Goal: Task Accomplishment & Management: Complete application form

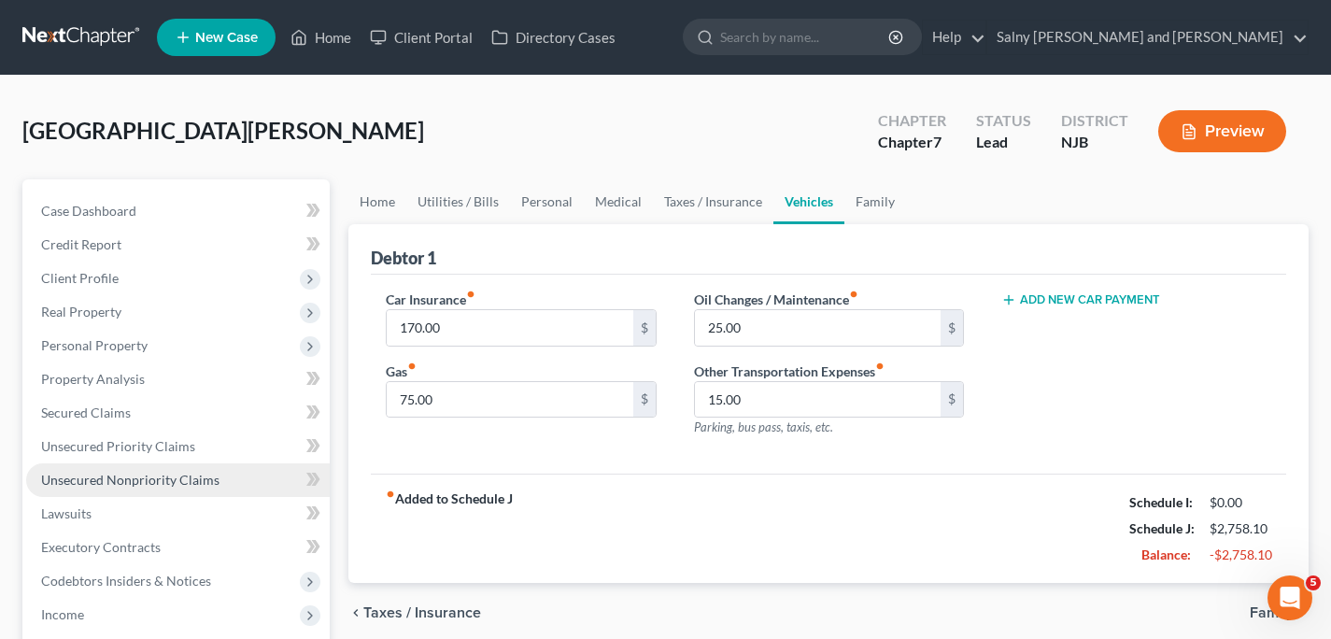
click at [238, 485] on link "Unsecured Nonpriority Claims" at bounding box center [178, 480] width 304 height 34
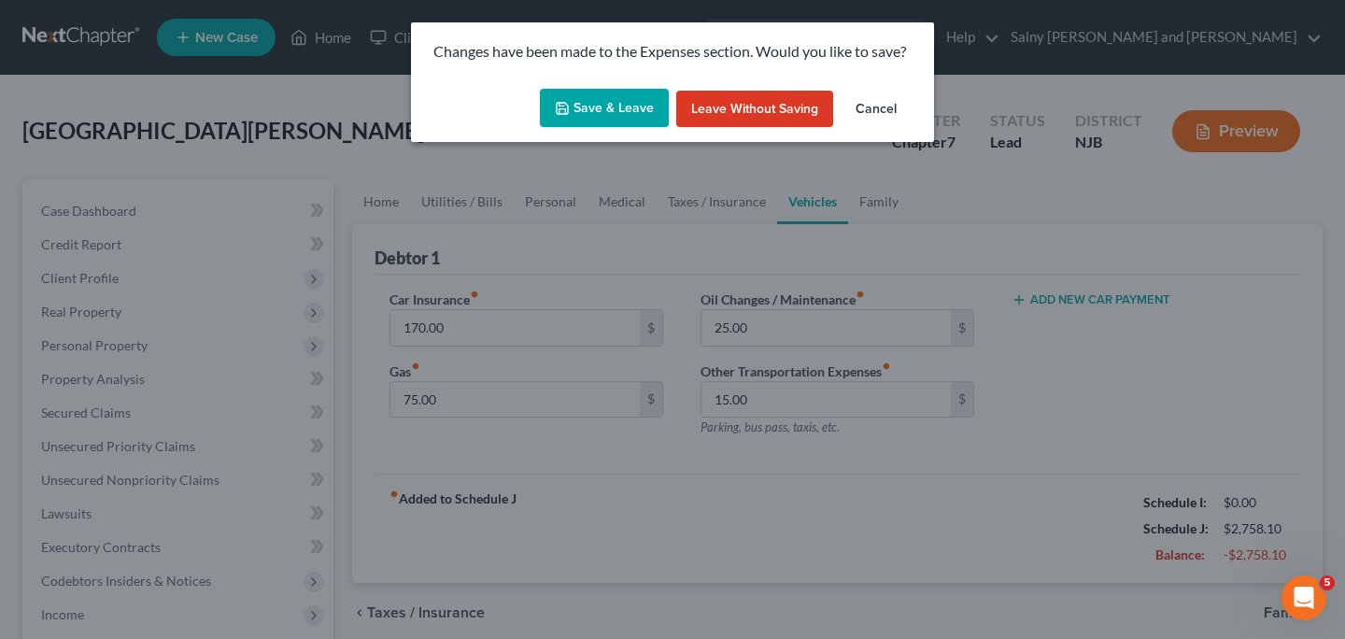
click at [655, 112] on button "Save & Leave" at bounding box center [604, 108] width 129 height 39
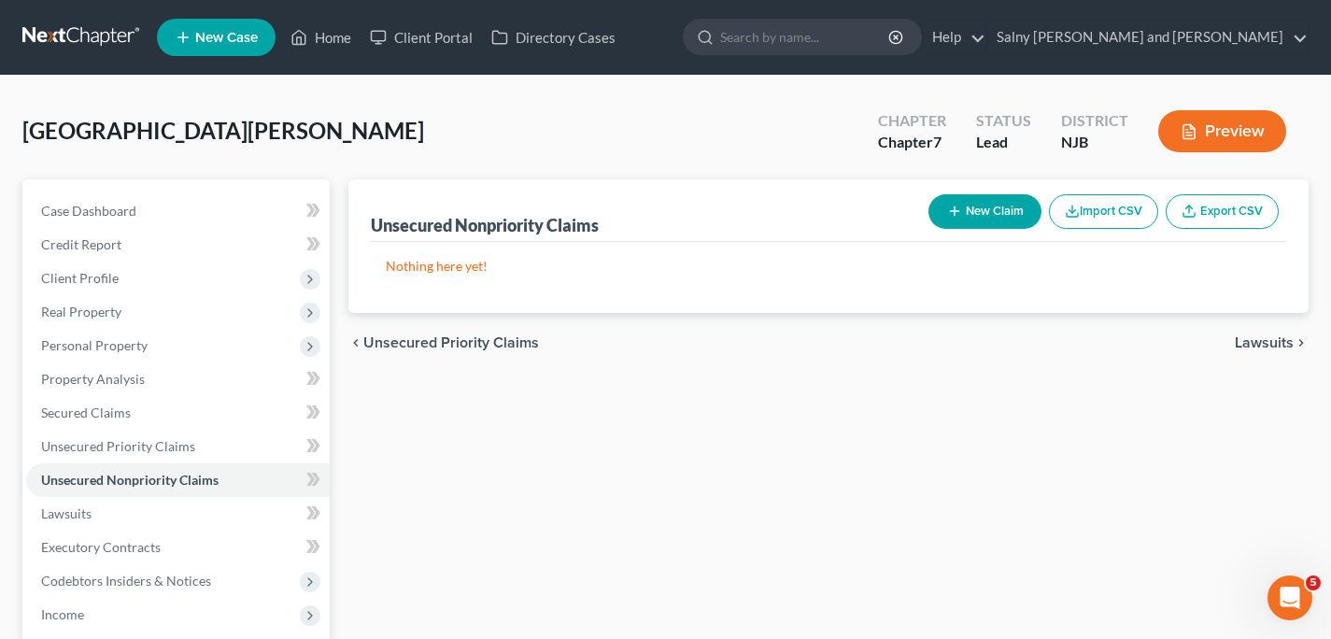
click at [982, 209] on button "New Claim" at bounding box center [985, 211] width 113 height 35
select select "0"
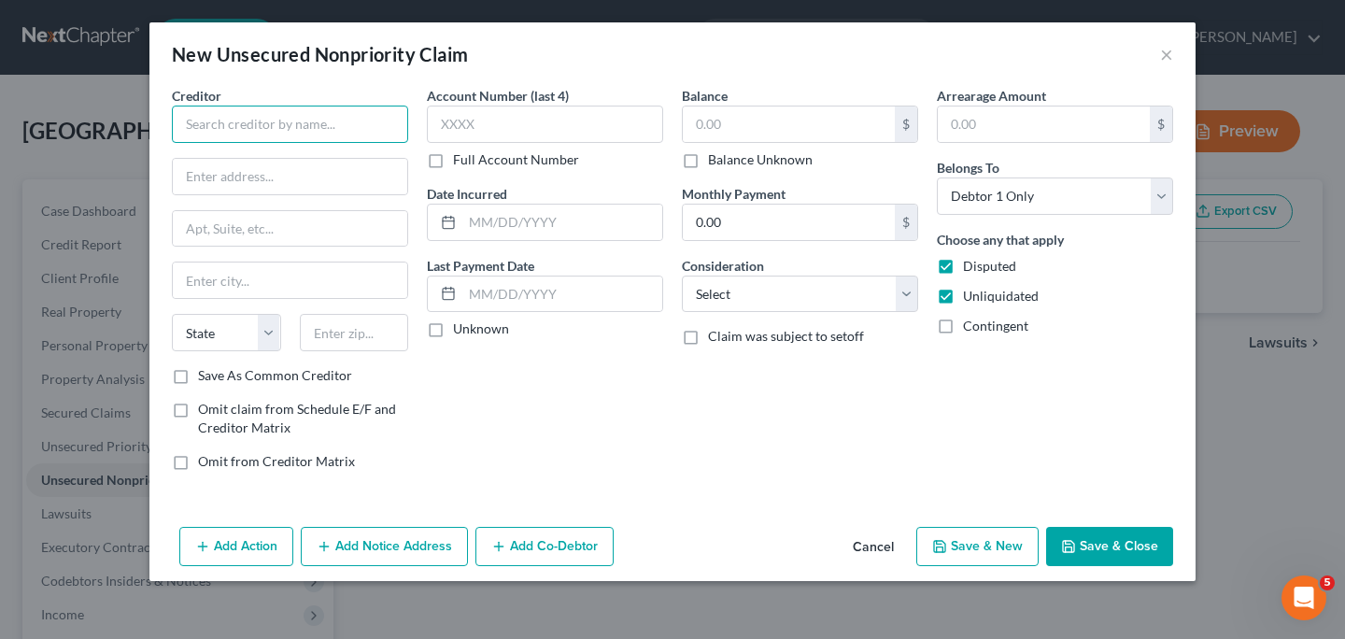
click at [322, 135] on input "text" at bounding box center [290, 124] width 236 height 37
type input "Mission Lane LLC"
type input "PO Box 195286"
type input "[GEOGRAPHIC_DATA]"
select select "10"
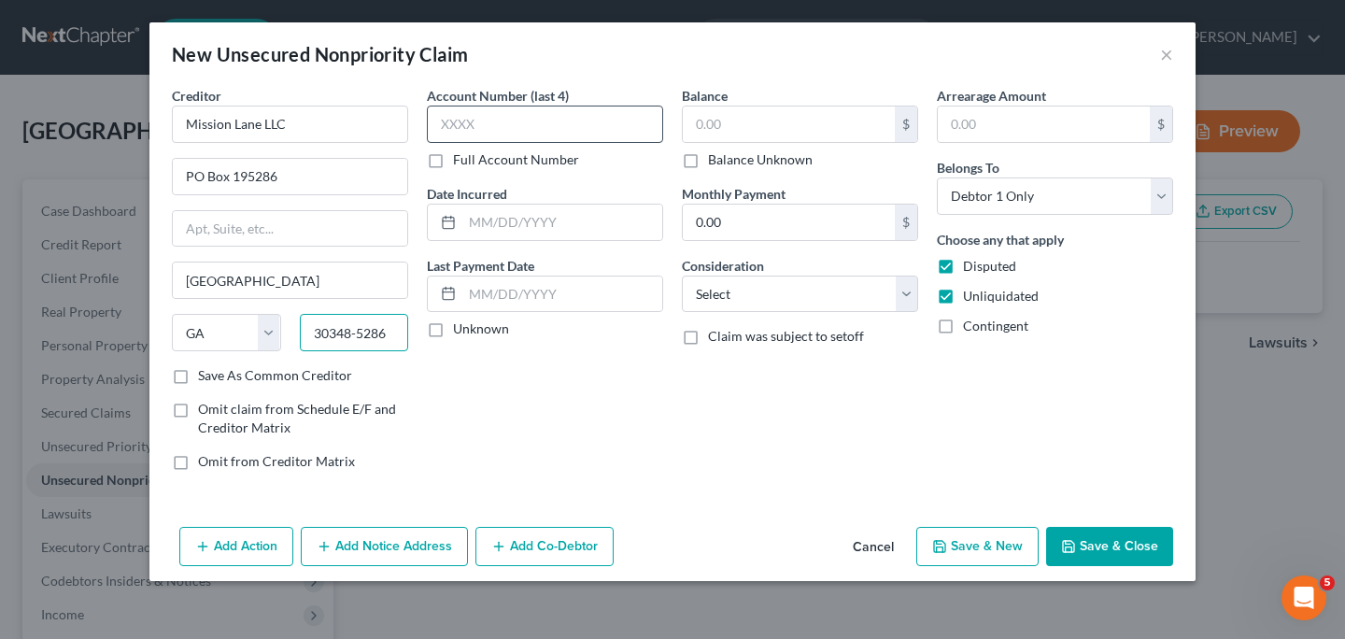
type input "30348-5286"
click at [488, 125] on input "text" at bounding box center [545, 124] width 236 height 37
type input "2355"
click at [818, 120] on input "text" at bounding box center [789, 123] width 212 height 35
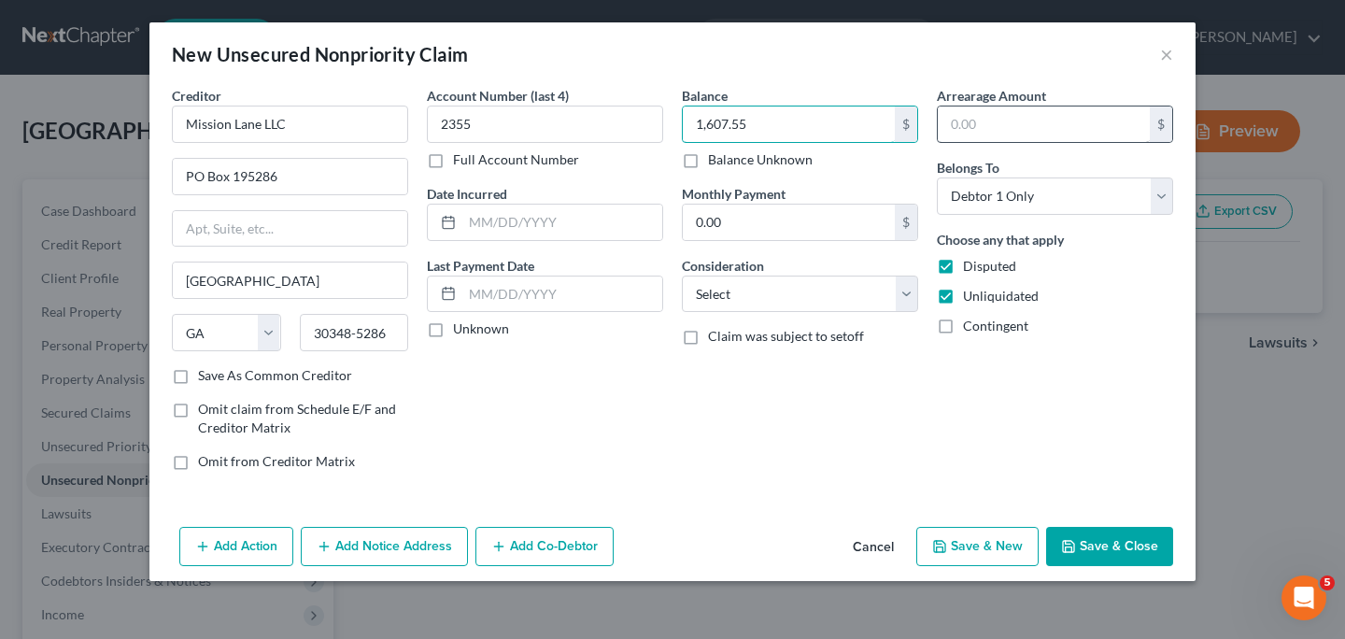
type input "1,607.55"
click at [1010, 127] on input "text" at bounding box center [1044, 123] width 212 height 35
type input "1,607.55"
click at [906, 294] on select "Select Cable / Satellite Services Collection Agency Credit Card Debt Debt Couns…" at bounding box center [800, 294] width 236 height 37
select select "2"
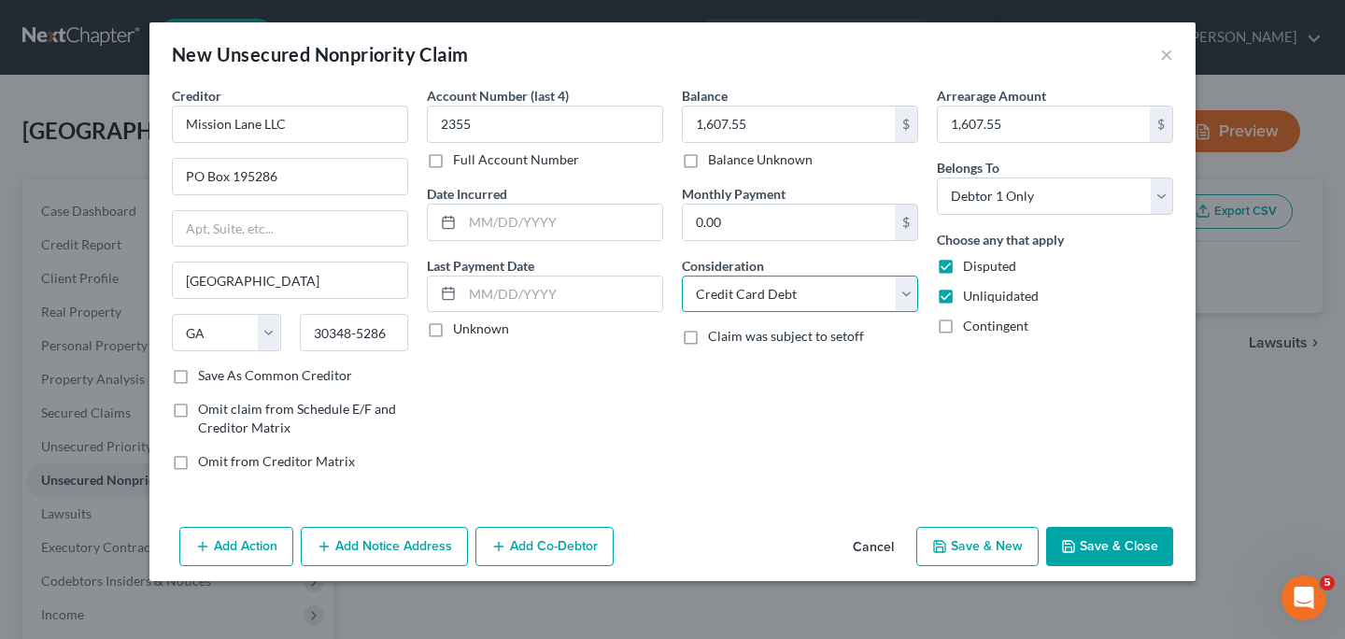
click option "Credit Card Debt" at bounding box center [0, 0] width 0 height 0
click at [1080, 544] on button "Save & Close" at bounding box center [1109, 546] width 127 height 39
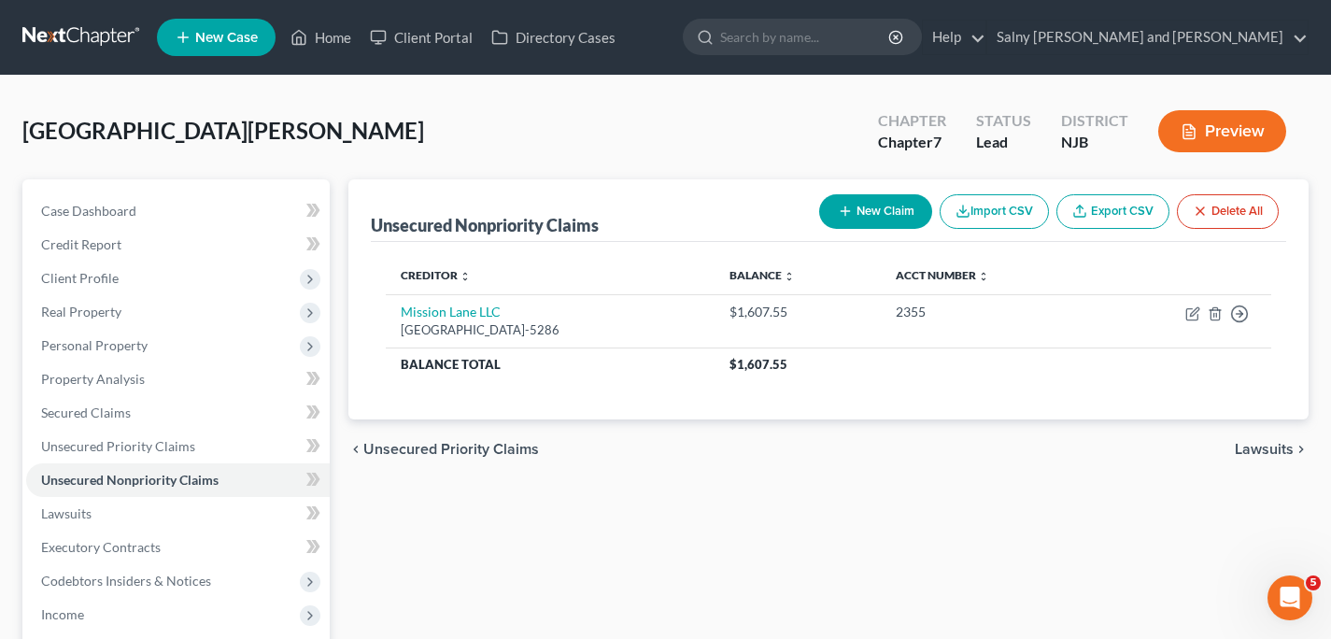
click at [890, 210] on button "New Claim" at bounding box center [875, 211] width 113 height 35
select select "0"
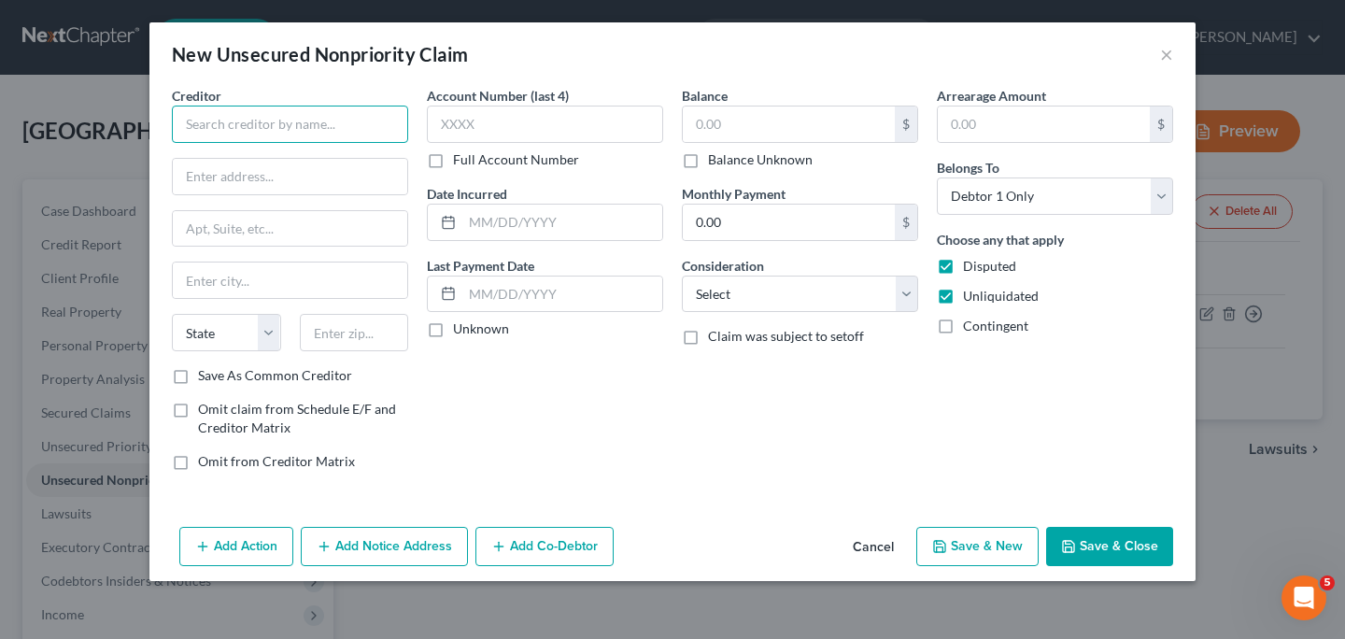
click at [319, 108] on input "text" at bounding box center [290, 124] width 236 height 37
click at [262, 123] on input "Captial One Bank" at bounding box center [290, 124] width 236 height 37
type input "CreditOne Bank"
click at [363, 166] on input "text" at bounding box center [290, 176] width 234 height 35
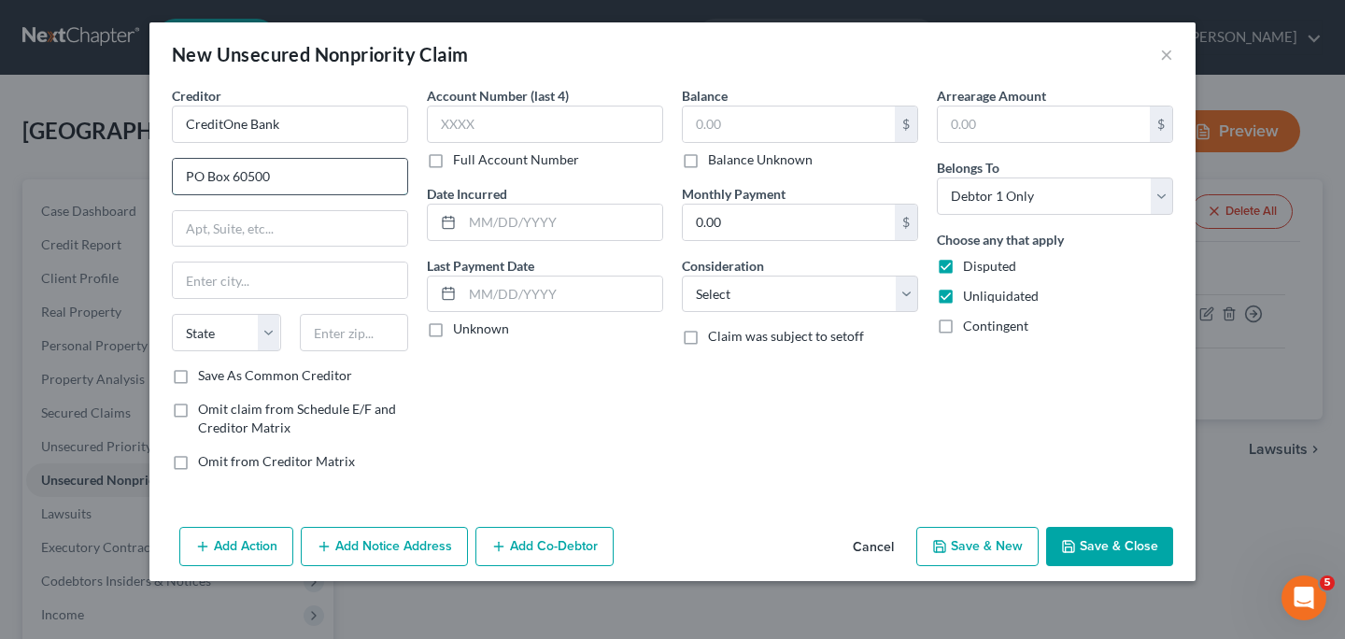
type input "PO Box 60500"
type input "City of Industry"
select select "4"
type input "01732"
click at [495, 130] on input "text" at bounding box center [545, 124] width 236 height 37
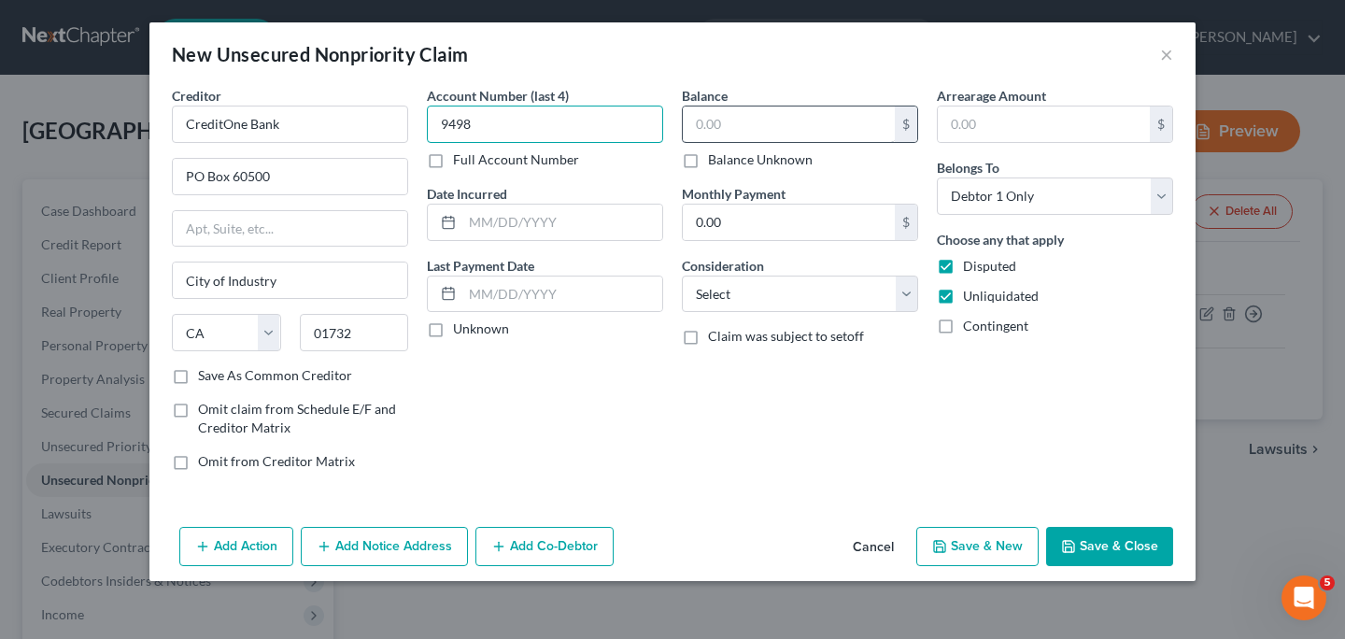
type input "9498"
click at [751, 122] on input "text" at bounding box center [789, 123] width 212 height 35
type input "372.65"
click at [1014, 118] on input "text" at bounding box center [1044, 123] width 212 height 35
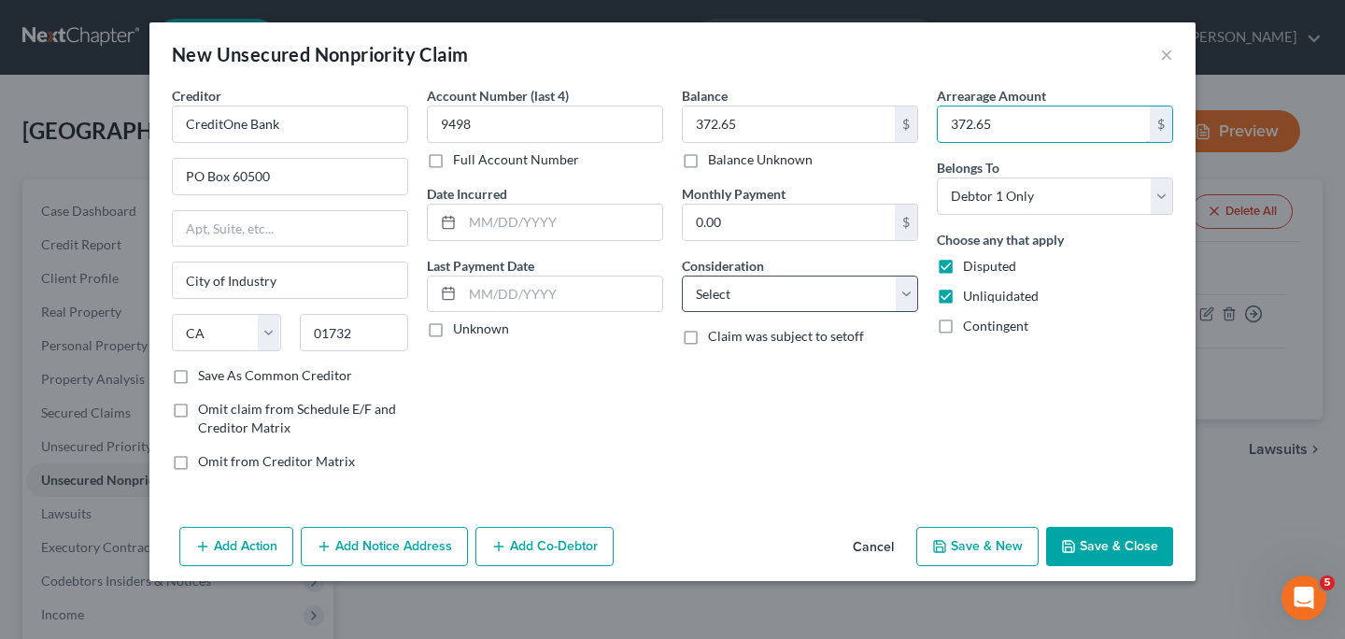
type input "372.65"
select select "2"
click option "Credit Card Debt" at bounding box center [0, 0] width 0 height 0
click at [1094, 538] on button "Save & Close" at bounding box center [1109, 546] width 127 height 39
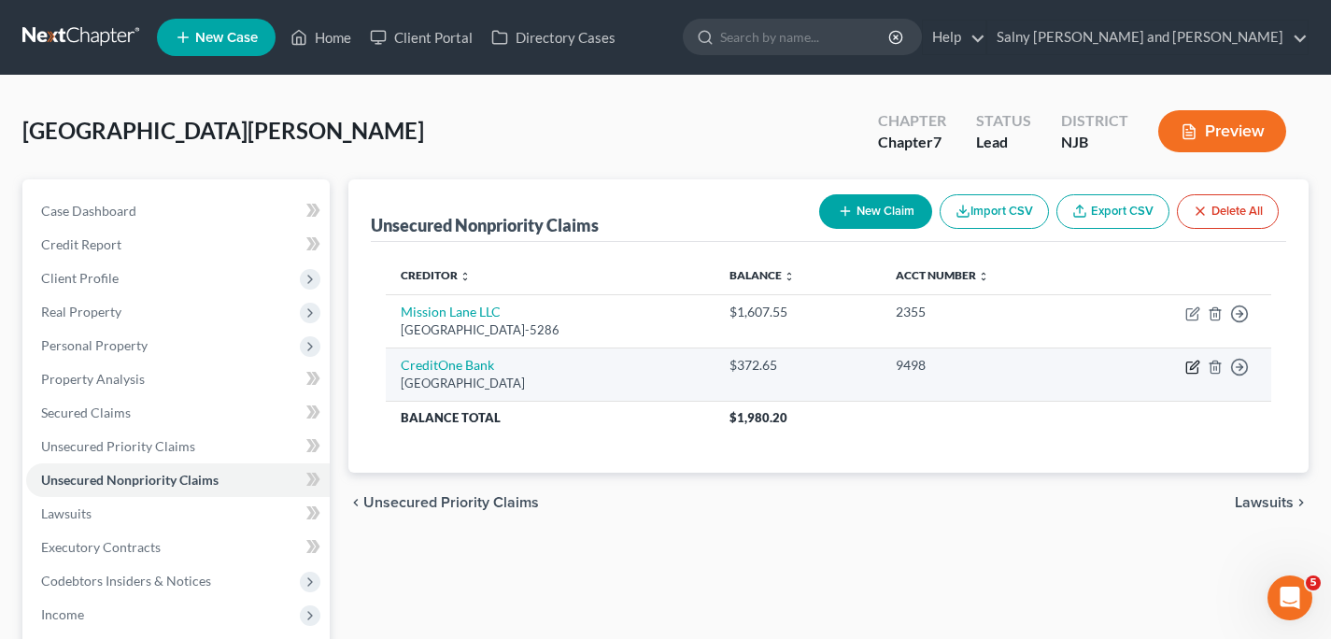
click at [1192, 369] on icon "button" at bounding box center [1192, 367] width 15 height 15
select select "4"
select select "2"
select select "0"
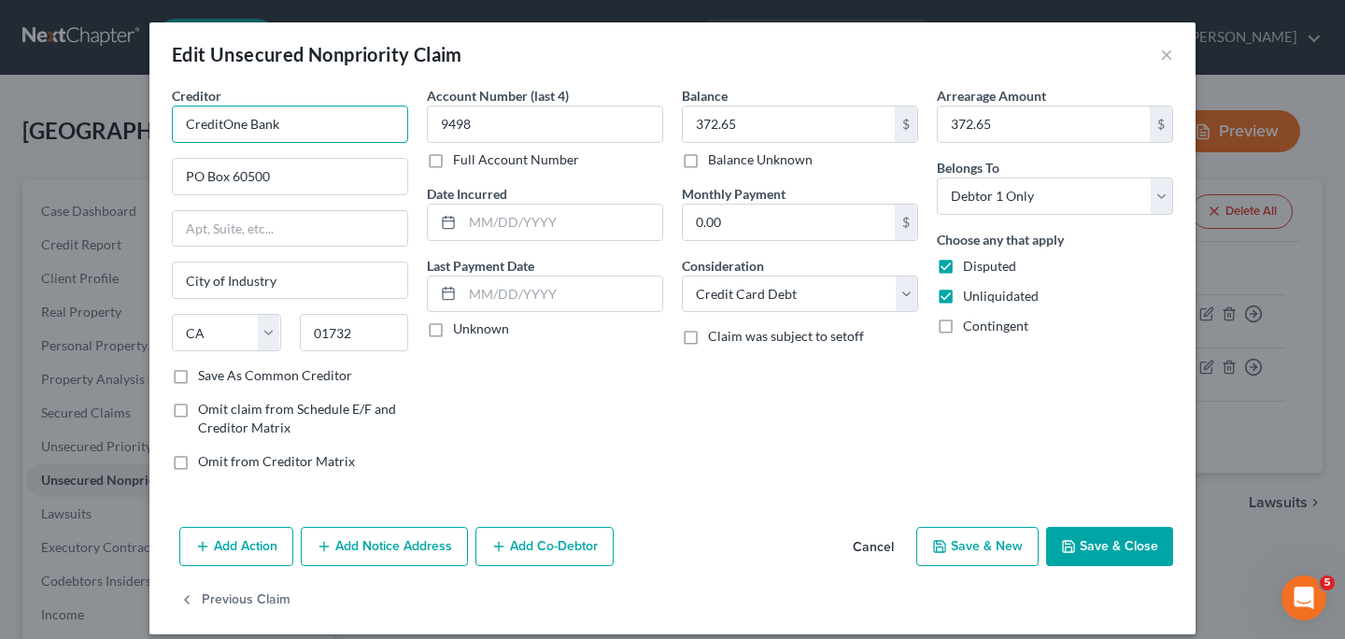
click at [345, 131] on input "CreditOne Bank" at bounding box center [290, 124] width 236 height 37
type input "CreditOne Bank Milestone Card"
click at [957, 549] on button "Save & New" at bounding box center [977, 546] width 122 height 39
select select "0"
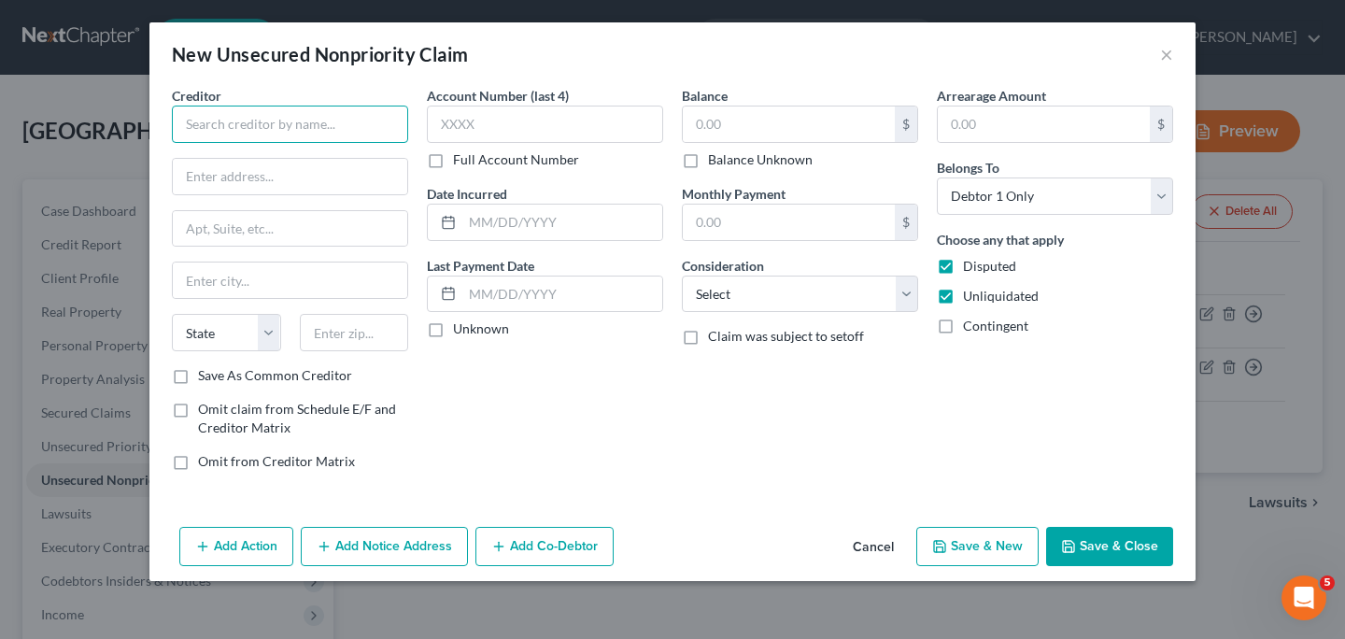
click at [361, 122] on input "text" at bounding box center [290, 124] width 236 height 37
type input "Citibank N.A."
type input "[STREET_ADDRESS]"
type input "[US_STATE]"
select select "35"
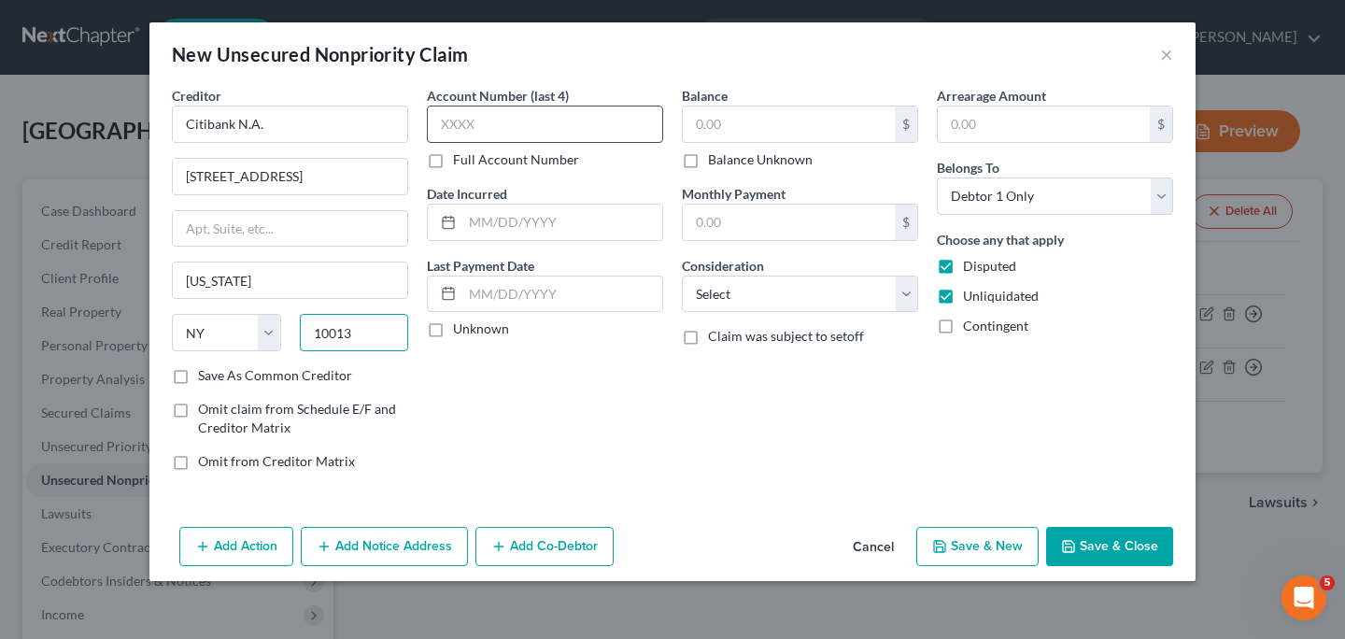
type input "10013"
click at [526, 120] on input "text" at bounding box center [545, 124] width 236 height 37
click at [718, 129] on input "text" at bounding box center [789, 123] width 212 height 35
type input "2,660.00"
click at [972, 124] on input "text" at bounding box center [1044, 123] width 212 height 35
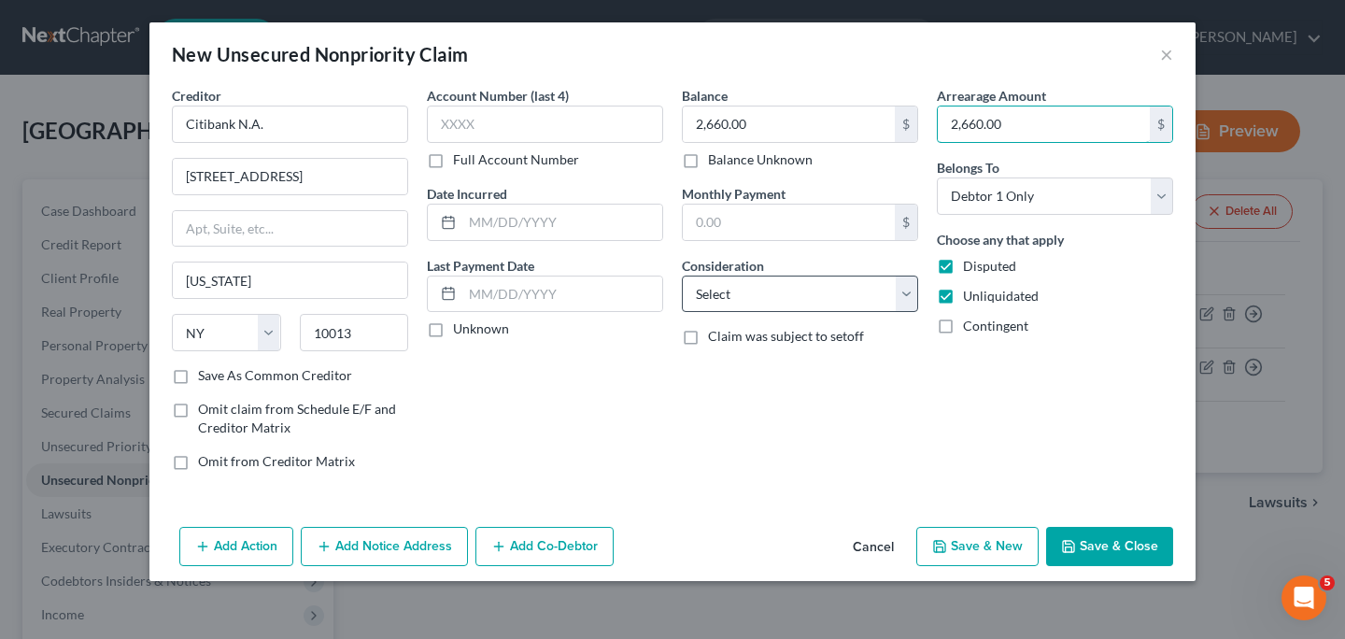
type input "2,660.00"
click at [907, 297] on select "Select Cable / Satellite Services Collection Agency Credit Card Debt Debt Couns…" at bounding box center [800, 294] width 236 height 37
select select "2"
click option "Credit Card Debt" at bounding box center [0, 0] width 0 height 0
click at [380, 544] on button "Add Notice Address" at bounding box center [384, 546] width 167 height 39
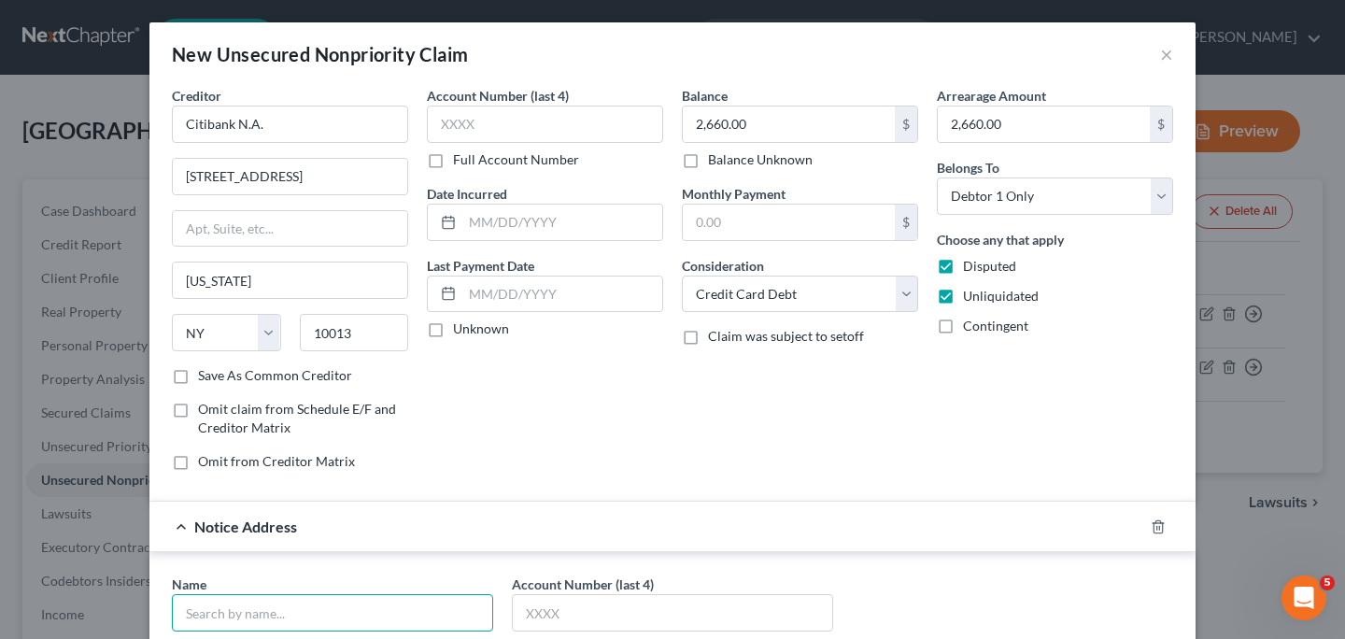
click at [333, 621] on input "text" at bounding box center [332, 612] width 321 height 37
type input "p"
type input "Portfolio Recovery"
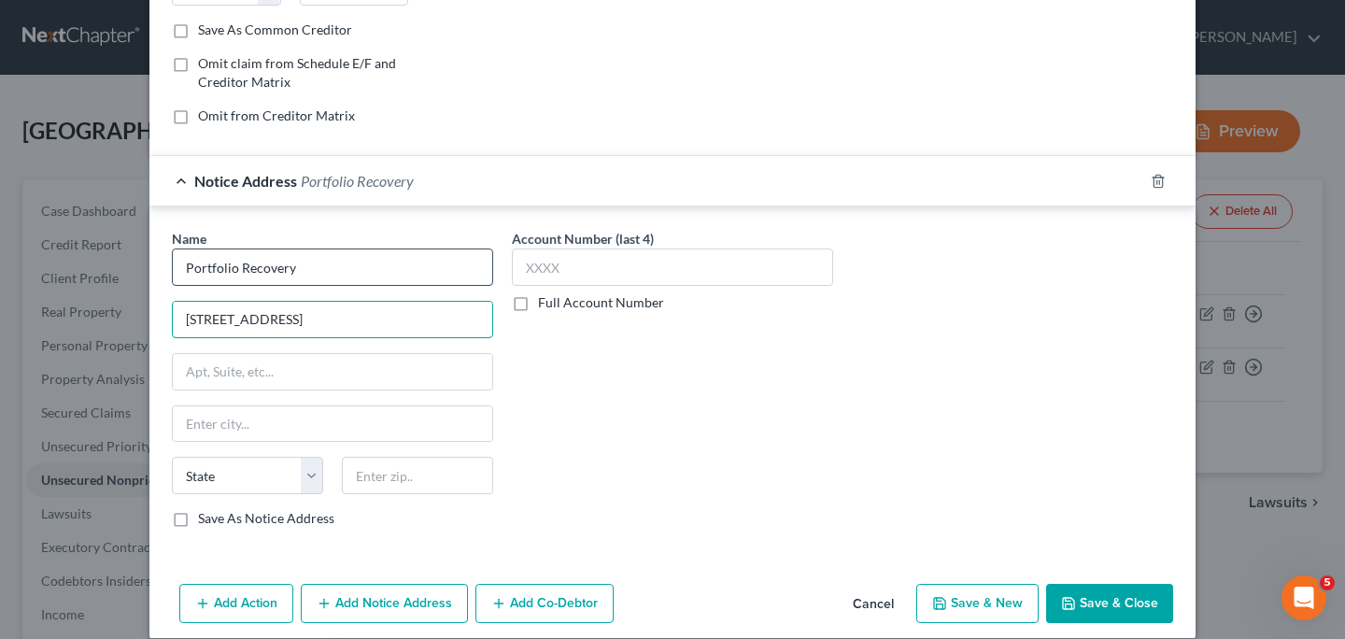
type input "[STREET_ADDRESS]"
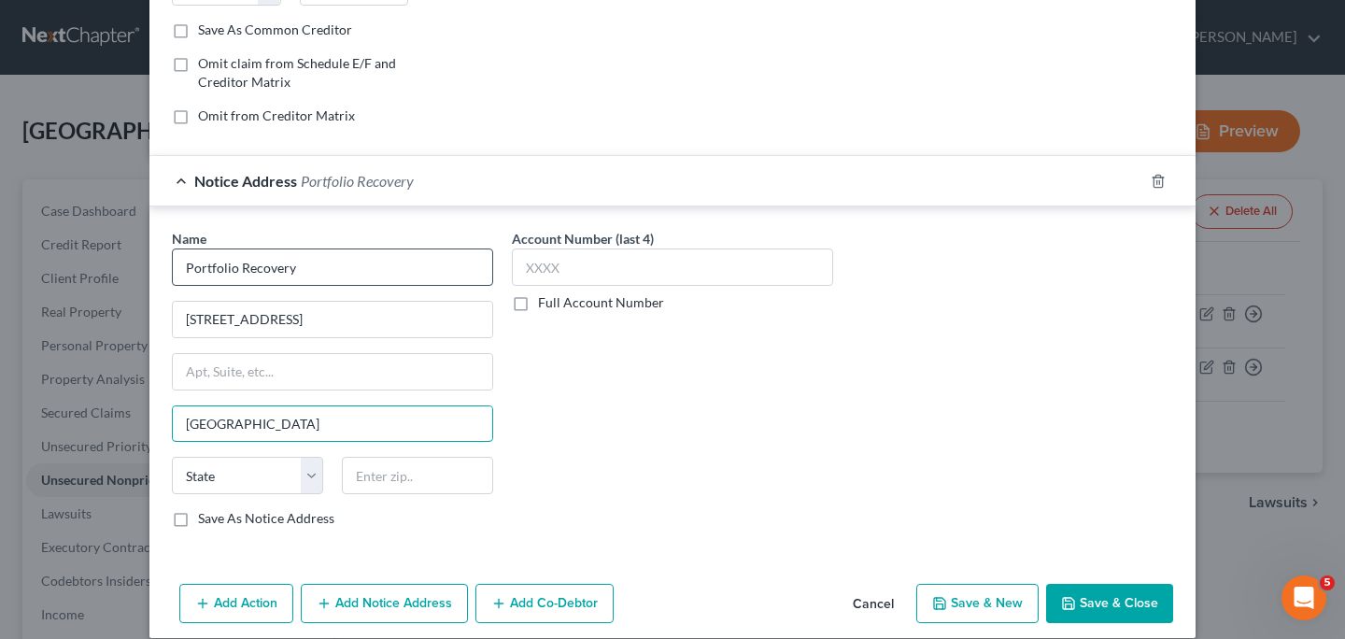
type input "[GEOGRAPHIC_DATA]"
select select "48"
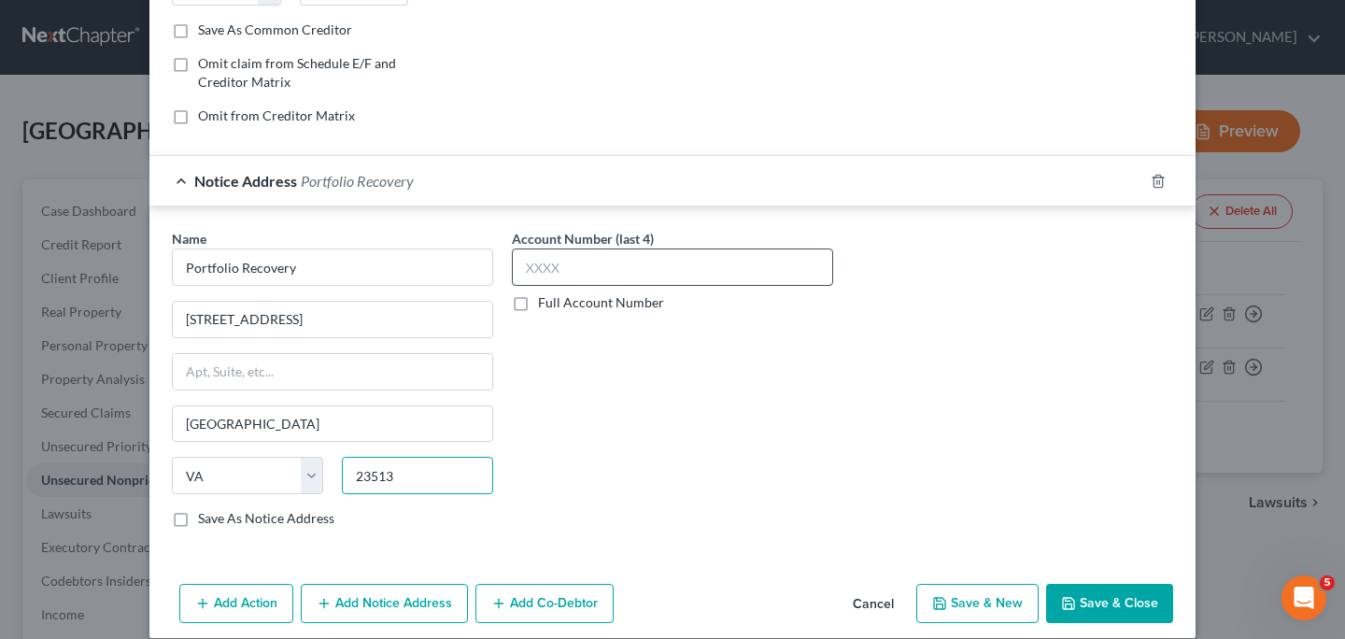
type input "23513"
click at [635, 269] on input "text" at bounding box center [672, 266] width 321 height 37
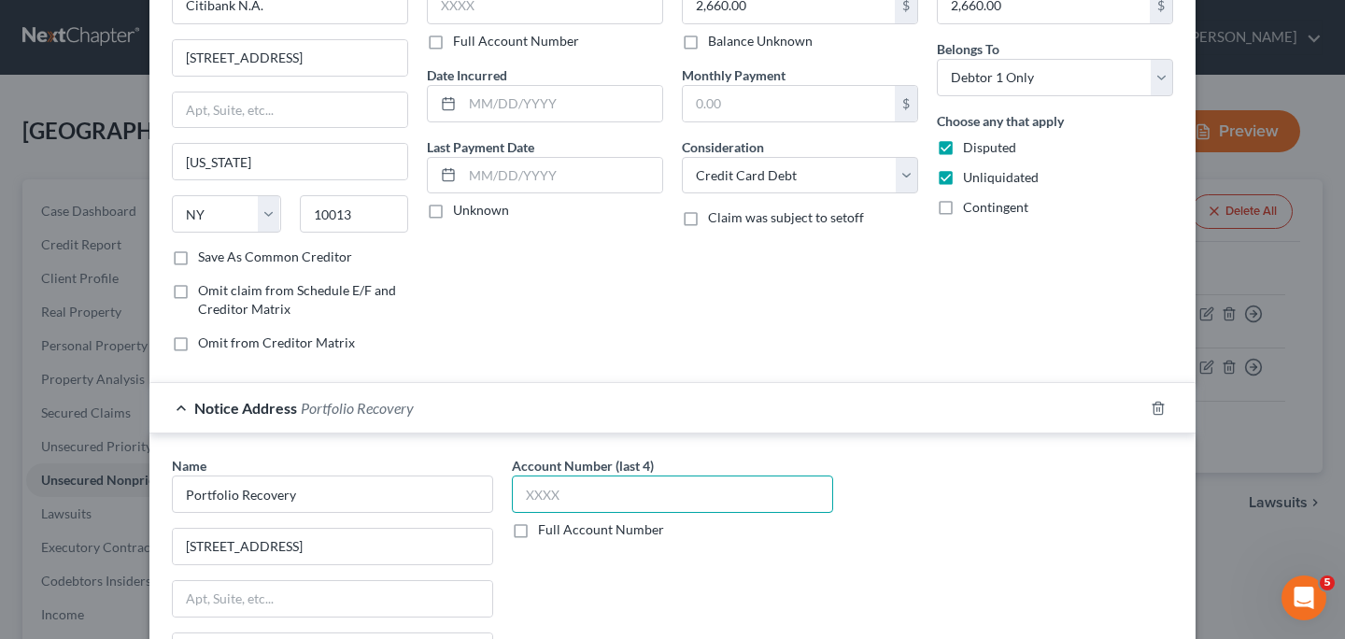
scroll to position [0, 0]
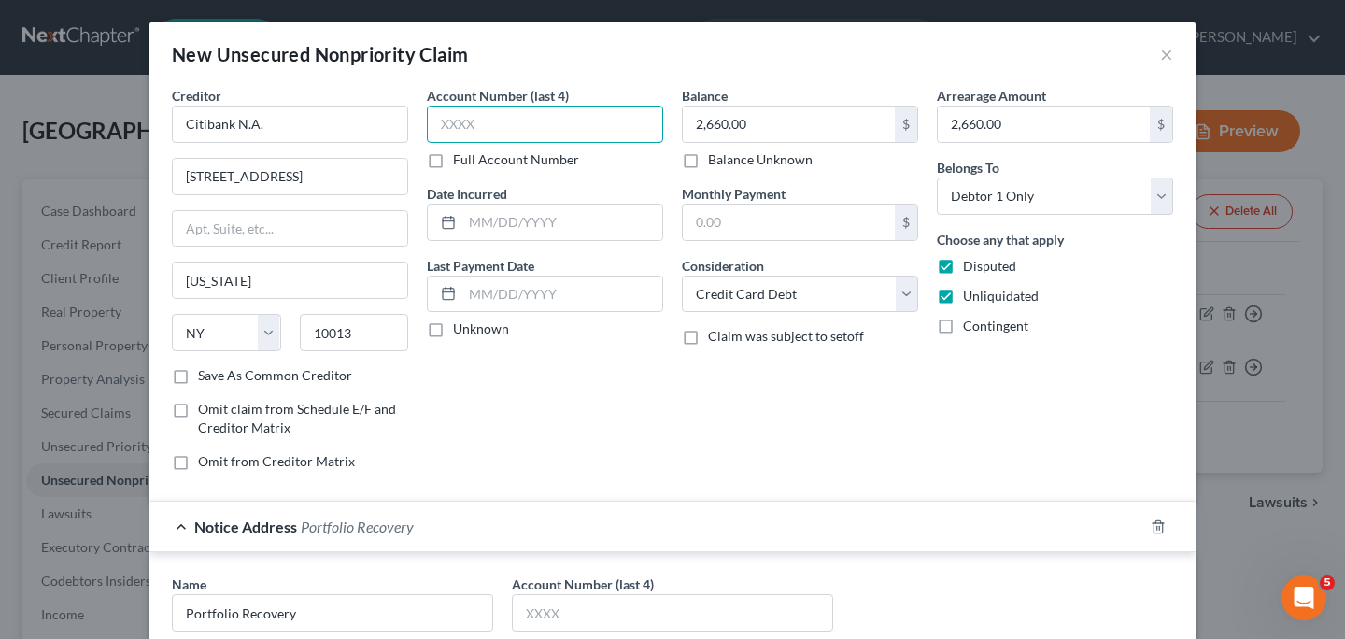
click at [504, 120] on input "text" at bounding box center [545, 124] width 236 height 37
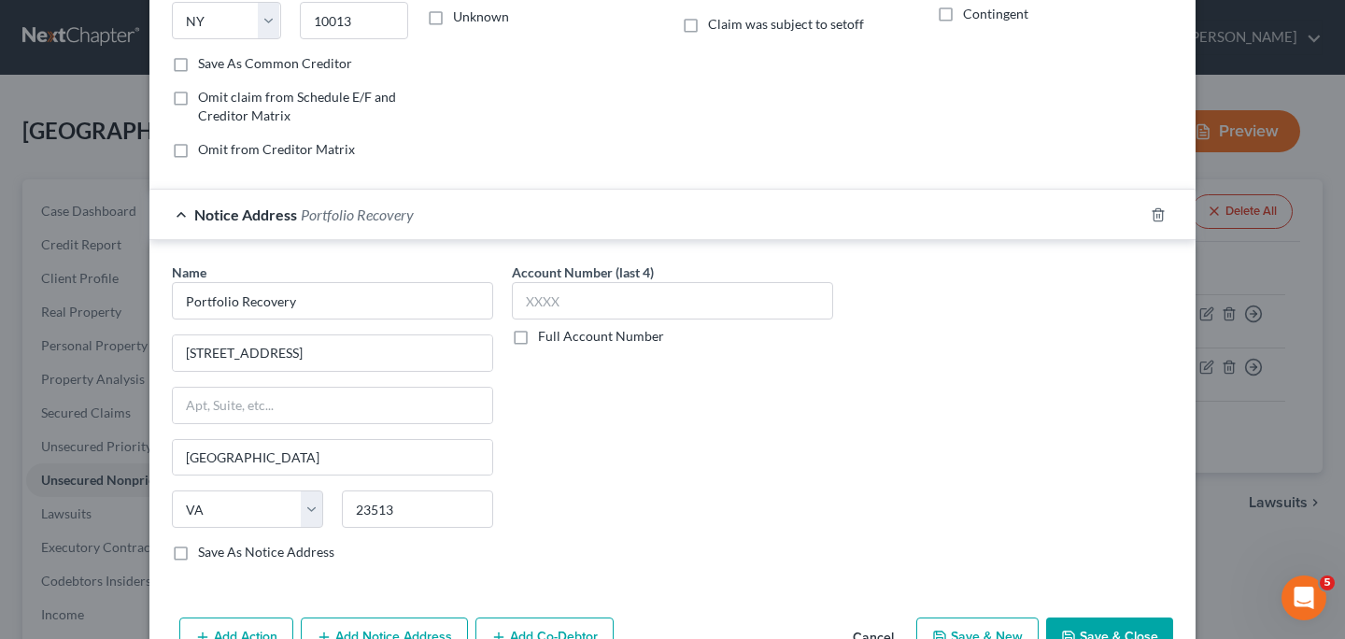
scroll to position [367, 0]
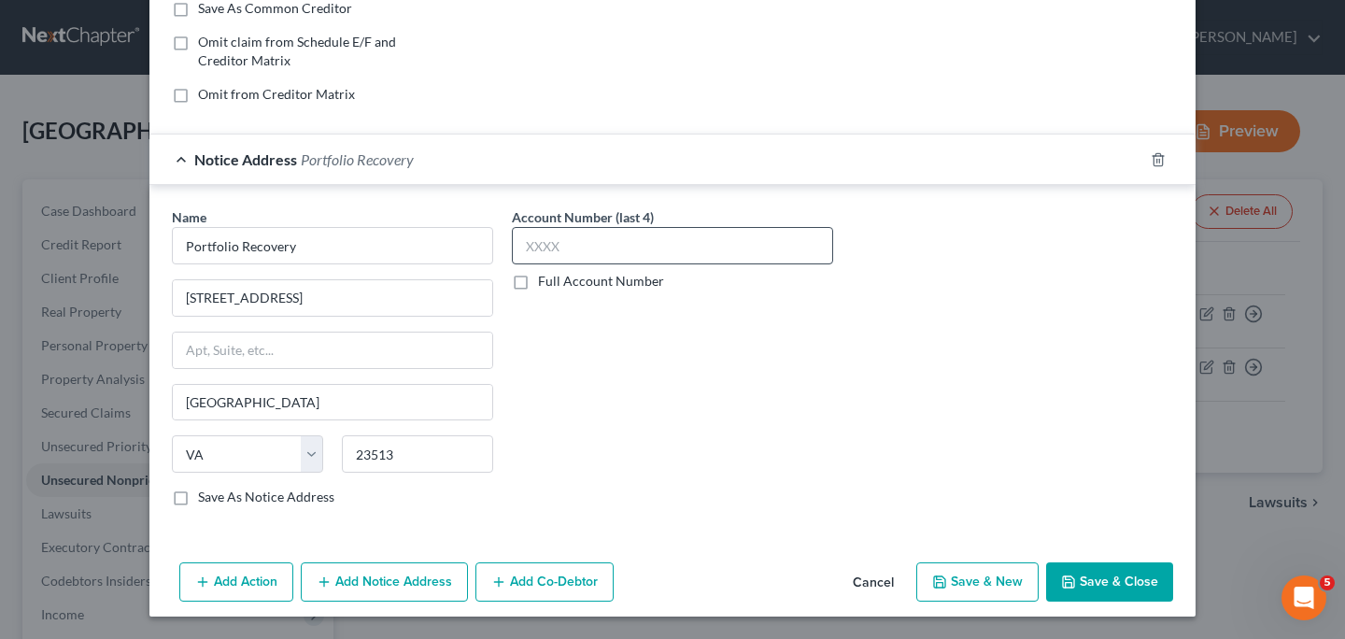
type input "4654"
click at [624, 243] on input "text" at bounding box center [672, 245] width 321 height 37
type input "4653"
click at [1121, 588] on button "Save & Close" at bounding box center [1109, 581] width 127 height 39
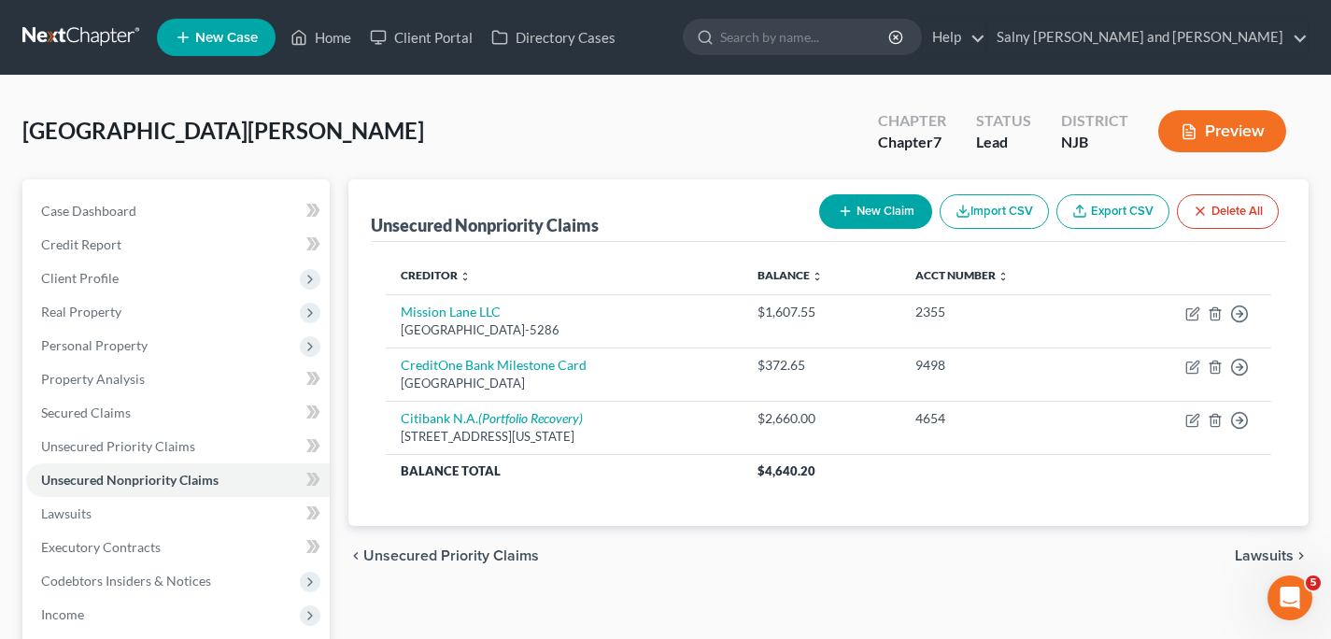
click at [870, 214] on button "New Claim" at bounding box center [875, 211] width 113 height 35
select select "0"
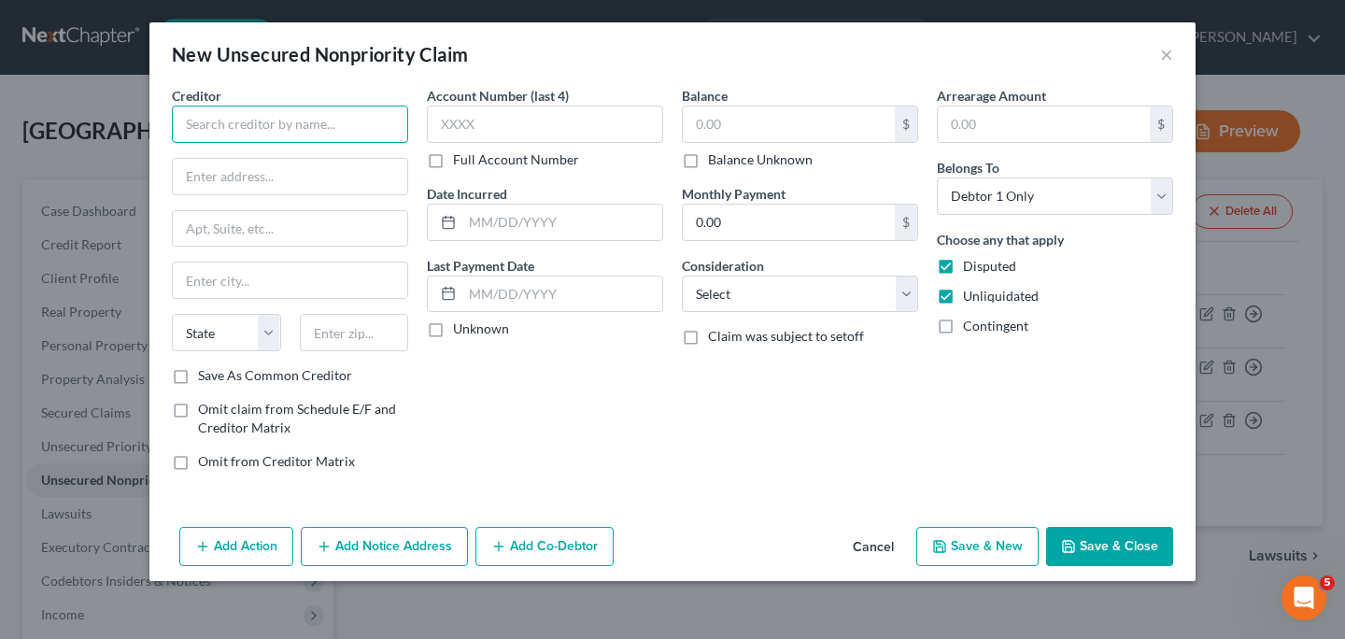
click at [353, 127] on input "text" at bounding box center [290, 124] width 236 height 37
type input "Petal Card 2 Webban"
click at [838, 118] on input "text" at bounding box center [789, 123] width 212 height 35
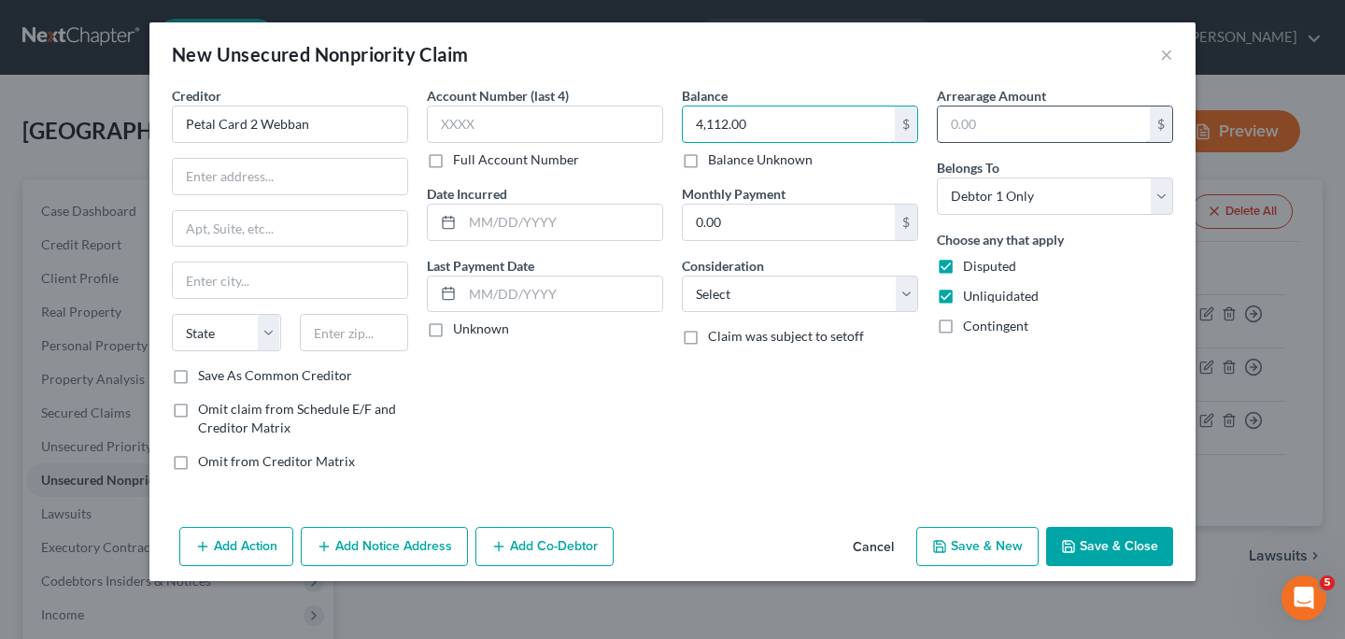
type input "4,112.00"
click at [976, 129] on input "text" at bounding box center [1044, 123] width 212 height 35
type input "4,112.00"
click at [908, 297] on select "Select Cable / Satellite Services Collection Agency Credit Card Debt Debt Couns…" at bounding box center [800, 294] width 236 height 37
select select "2"
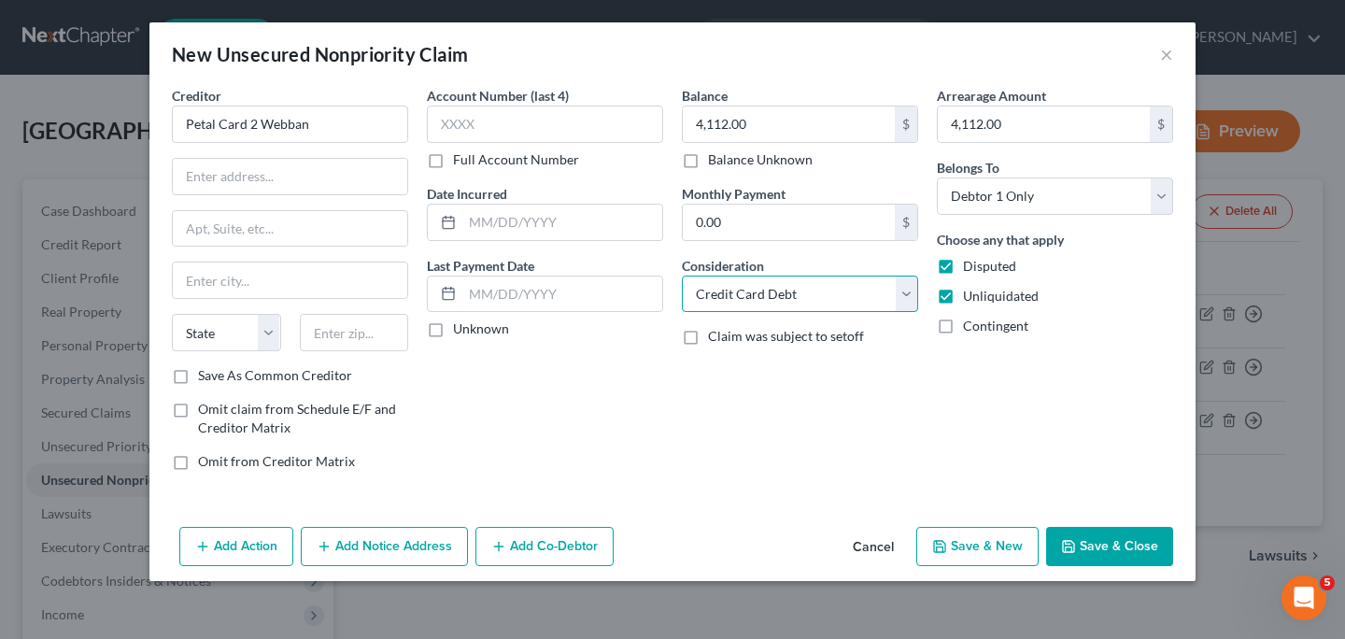
click option "Credit Card Debt" at bounding box center [0, 0] width 0 height 0
click at [471, 132] on input "text" at bounding box center [545, 124] width 236 height 37
click at [366, 172] on input "text" at bounding box center [290, 176] width 234 height 35
type input "PO Box 105168"
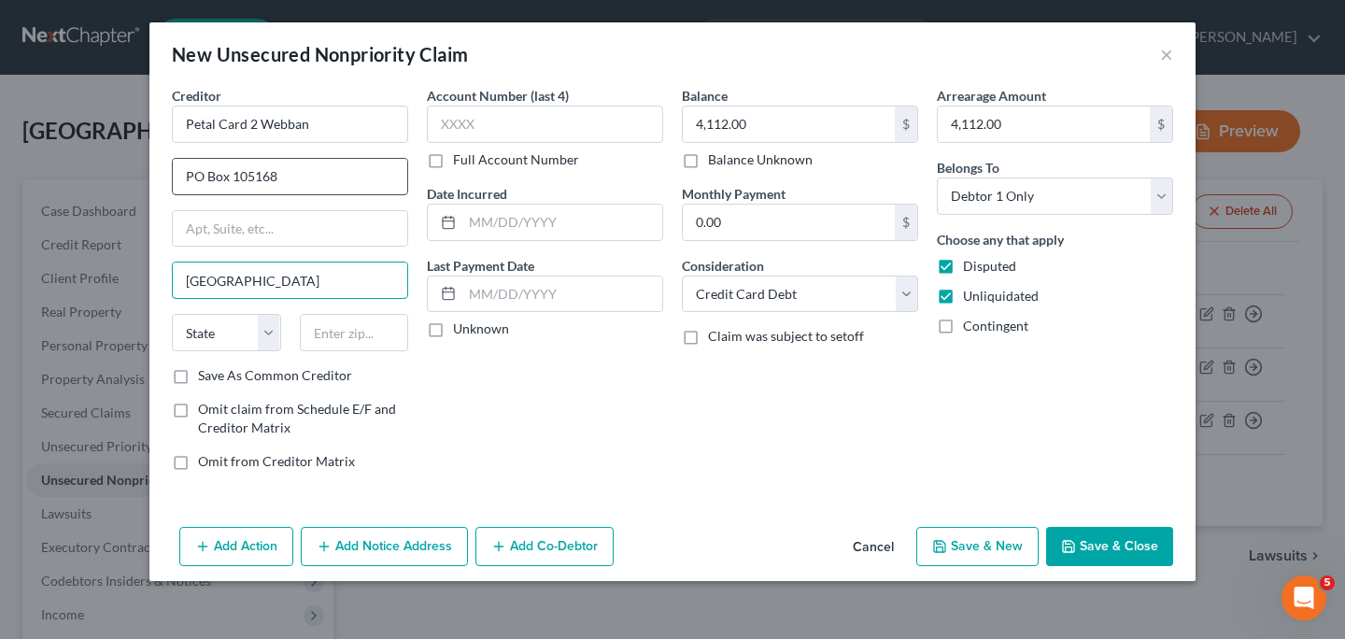
type input "[GEOGRAPHIC_DATA]"
select select "10"
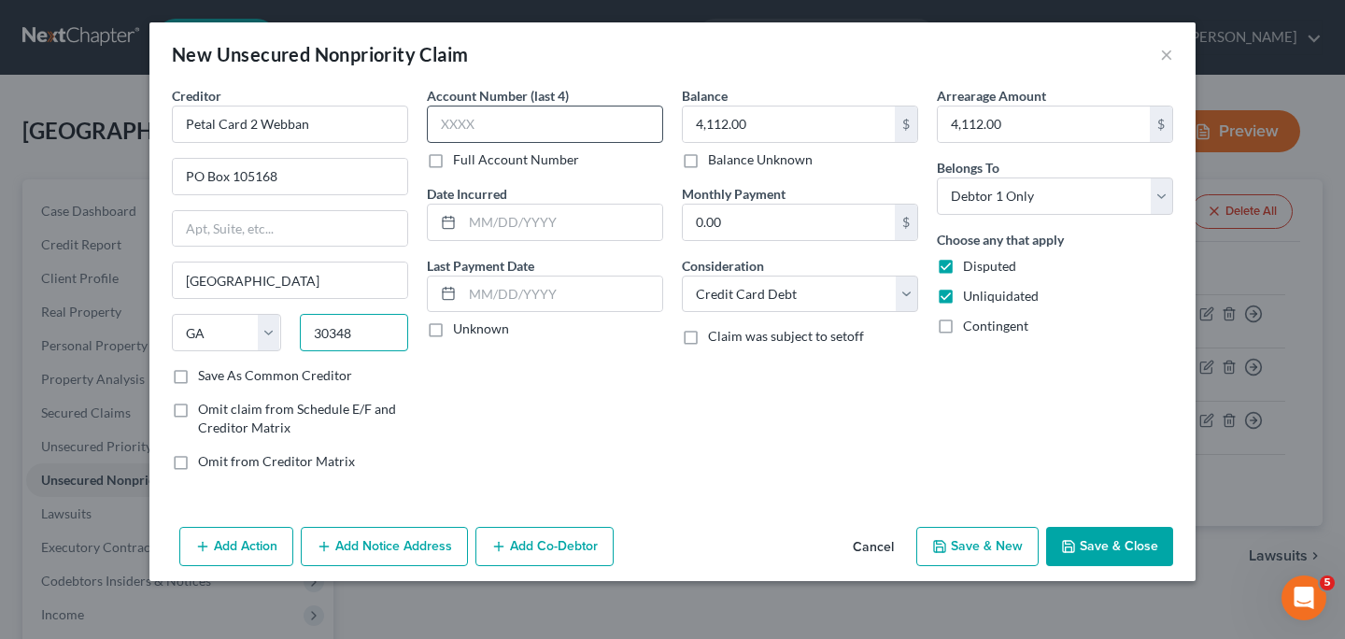
type input "30348"
click at [545, 126] on input "text" at bounding box center [545, 124] width 236 height 37
type input "8794"
click at [335, 123] on input "Petal Card 2 Webban" at bounding box center [290, 124] width 236 height 37
type input "Petal Card 2 Webbank"
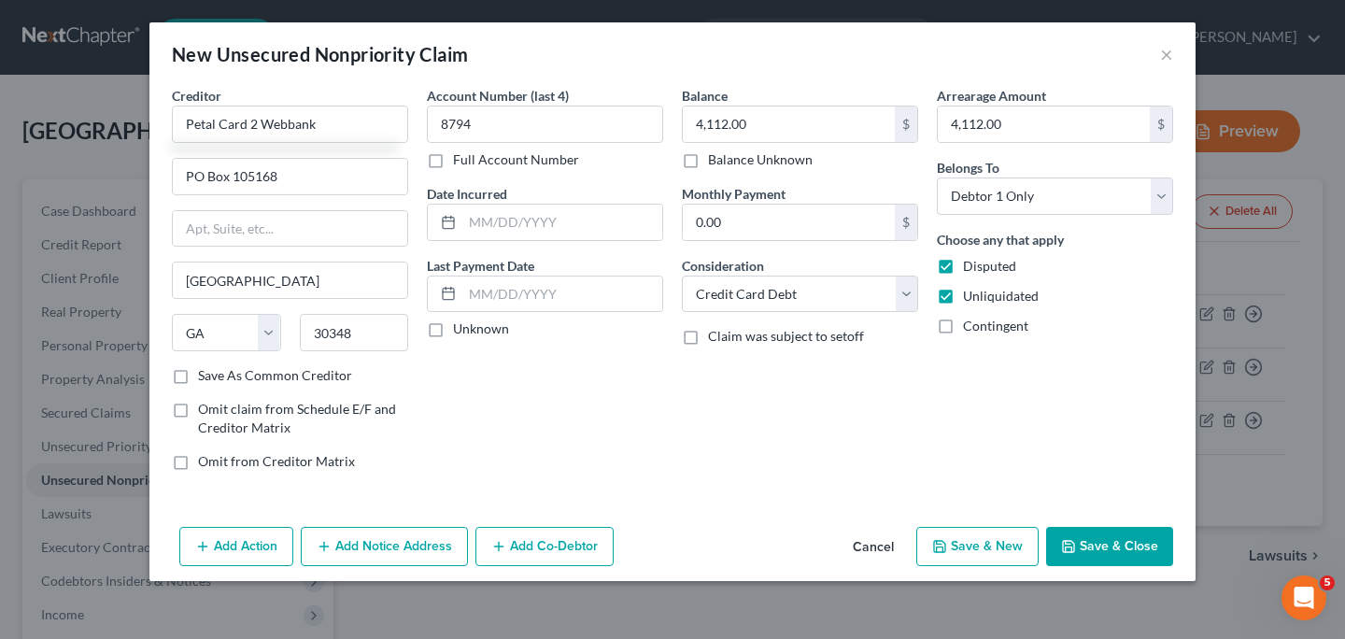
click at [1111, 549] on button "Save & Close" at bounding box center [1109, 546] width 127 height 39
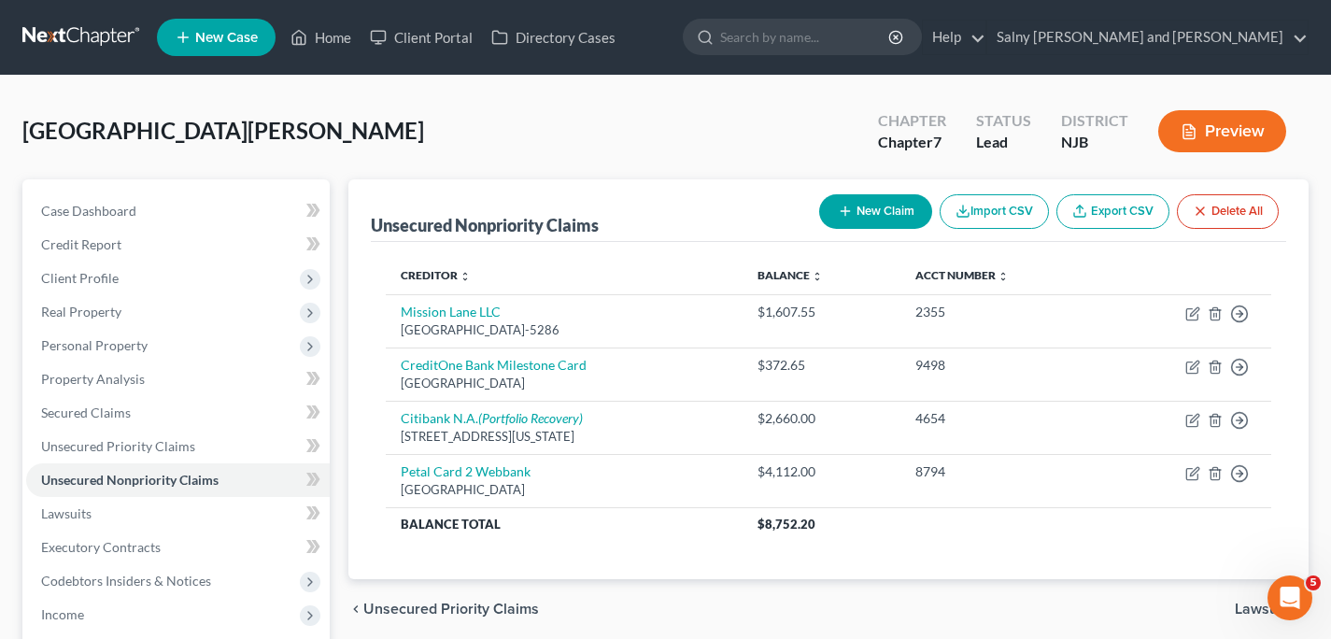
click at [864, 213] on button "New Claim" at bounding box center [875, 211] width 113 height 35
select select "0"
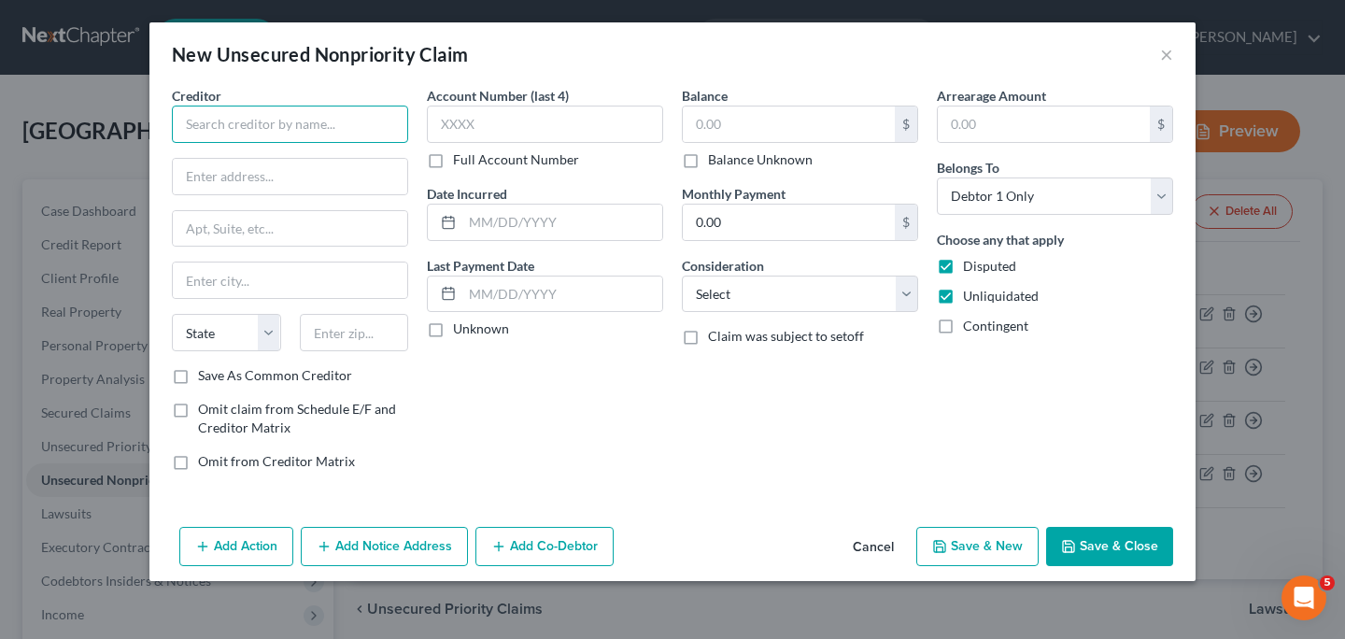
click at [266, 109] on input "text" at bounding box center [290, 124] width 236 height 37
type input "Upgrade Inc"
type input "[STREET_ADDRESS]"
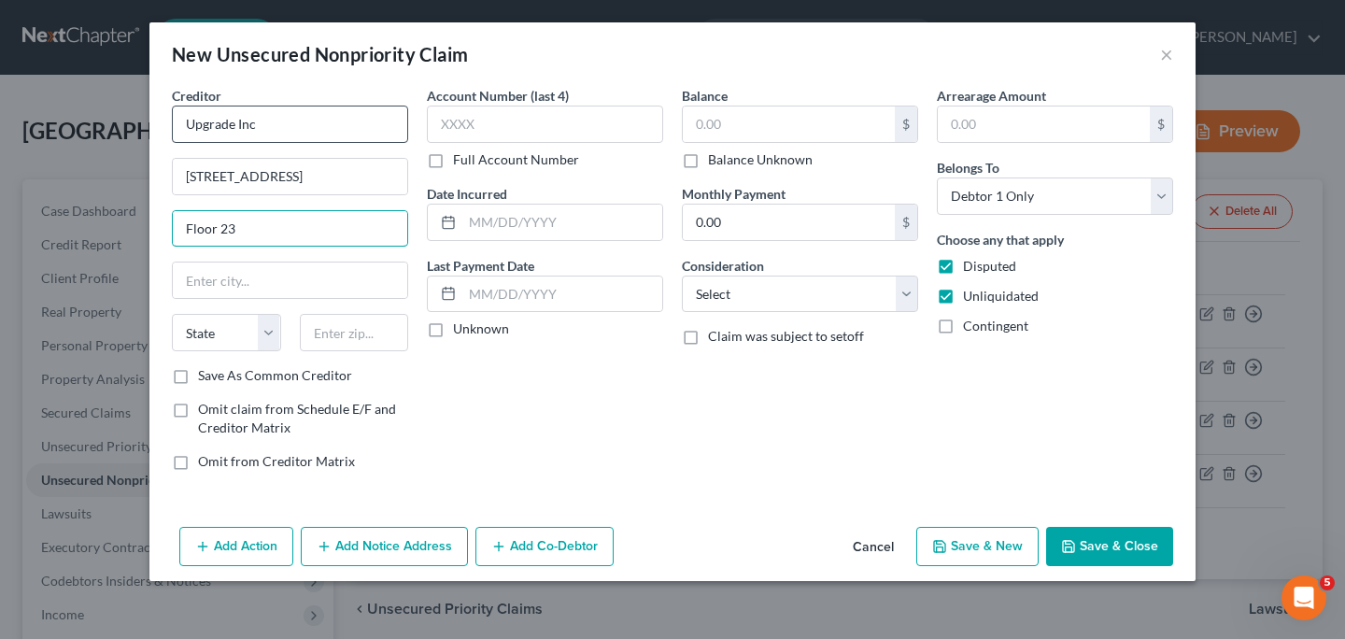
type input "Floor 23"
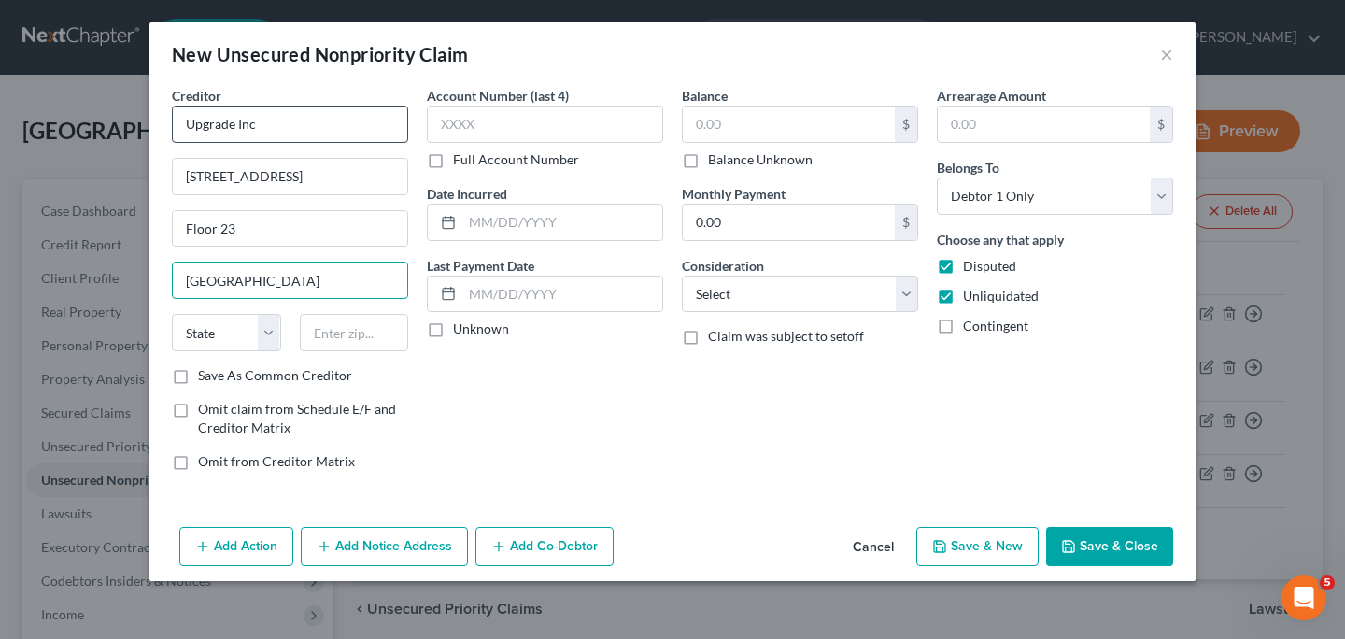
type input "[GEOGRAPHIC_DATA]"
select select "4"
type input "94111"
click at [487, 124] on input "text" at bounding box center [545, 124] width 236 height 37
click at [774, 133] on input "text" at bounding box center [789, 123] width 212 height 35
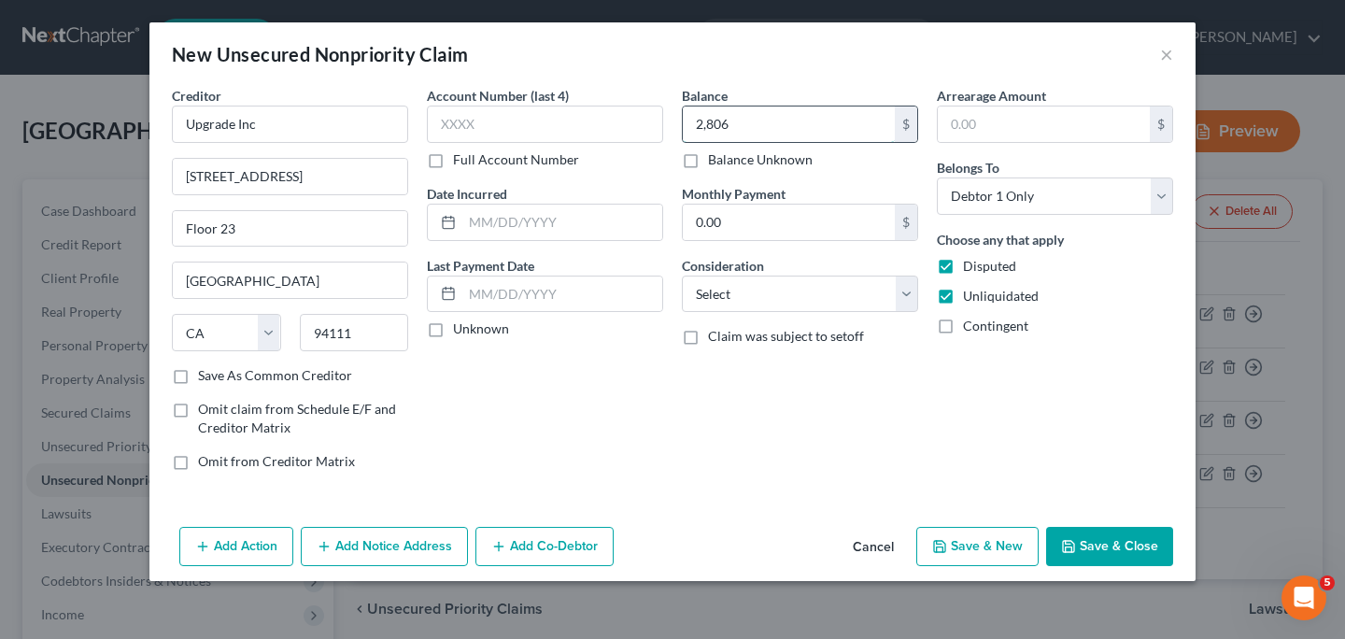
type input "2,806"
click at [973, 132] on input "text" at bounding box center [1044, 123] width 212 height 35
type input "2,806"
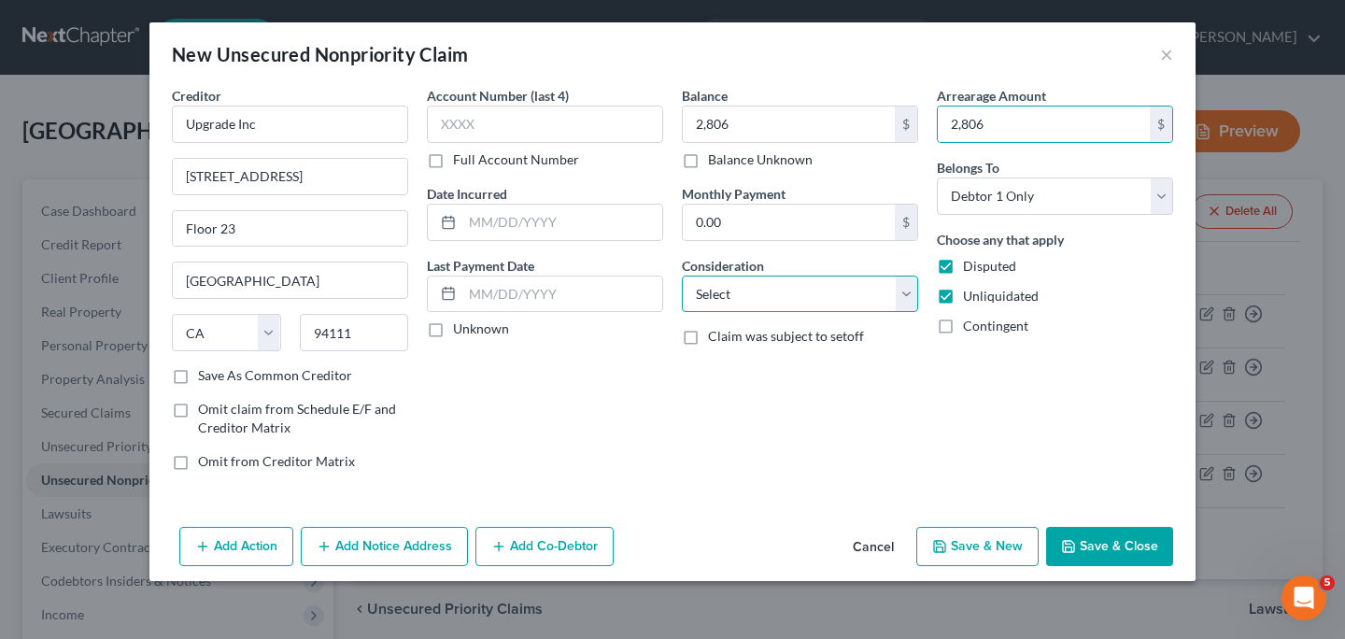
click at [904, 299] on select "Select Cable / Satellite Services Collection Agency Credit Card Debt Debt Couns…" at bounding box center [800, 294] width 236 height 37
select select "10"
click option "Monies Loaned / Advanced" at bounding box center [0, 0] width 0 height 0
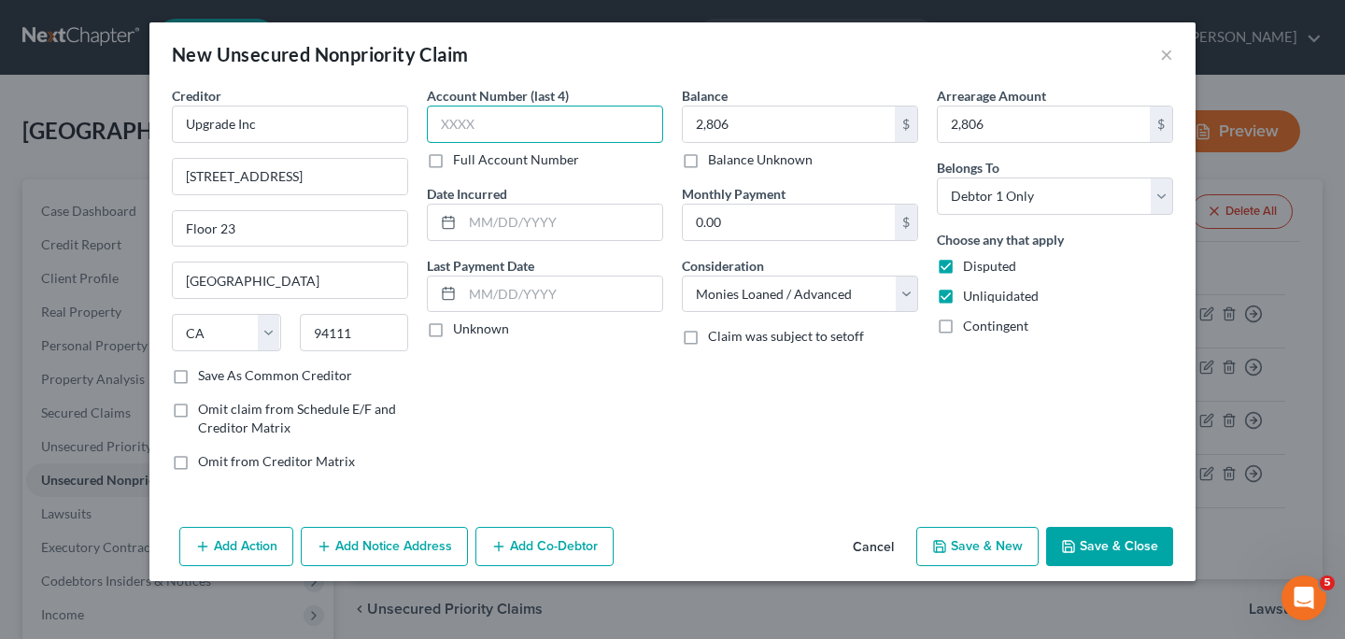
click at [503, 116] on input "text" at bounding box center [545, 124] width 236 height 37
type input "6962"
click at [1083, 548] on button "Save & Close" at bounding box center [1109, 546] width 127 height 39
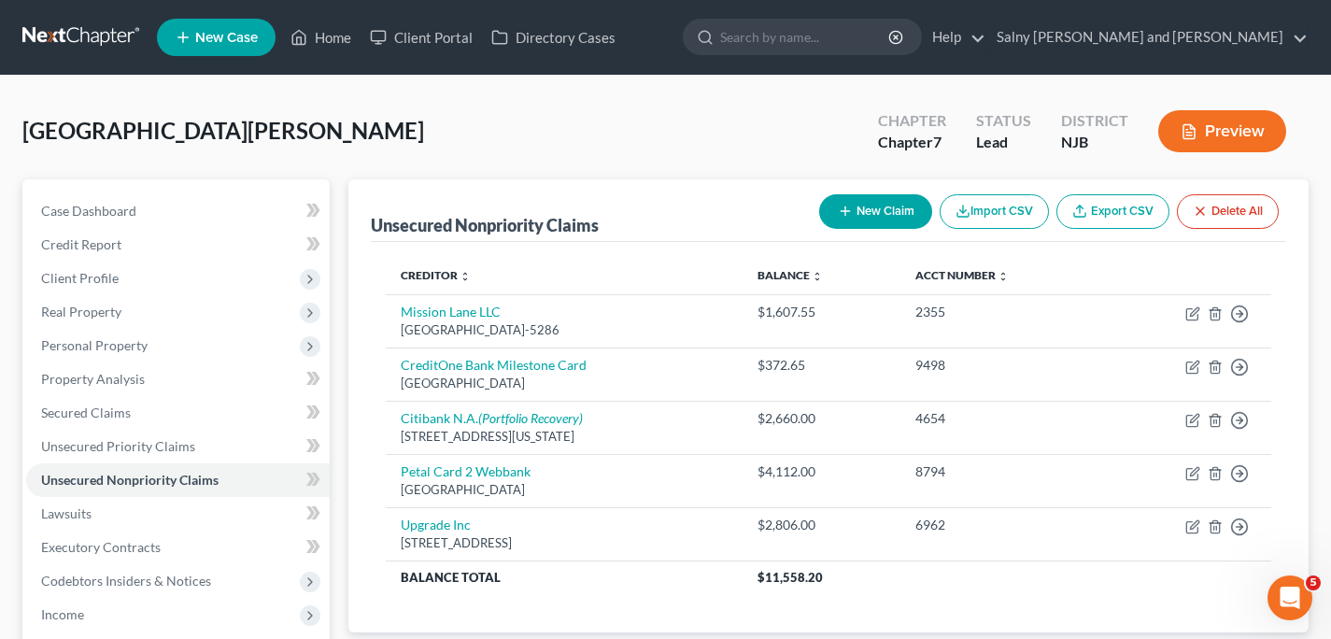
click at [895, 213] on button "New Claim" at bounding box center [875, 211] width 113 height 35
select select "0"
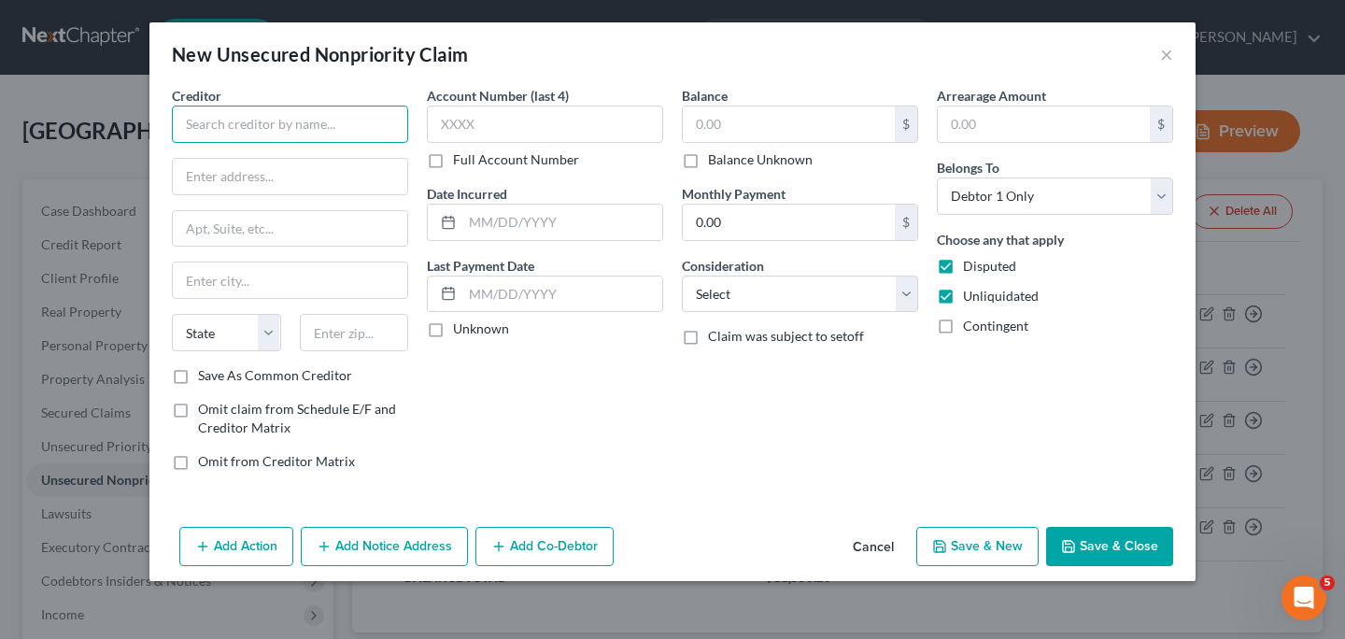
click at [312, 120] on input "text" at bounding box center [290, 124] width 236 height 37
type input "The Bank of [US_STATE]"
click at [395, 547] on button "Add Notice Address" at bounding box center [384, 546] width 167 height 39
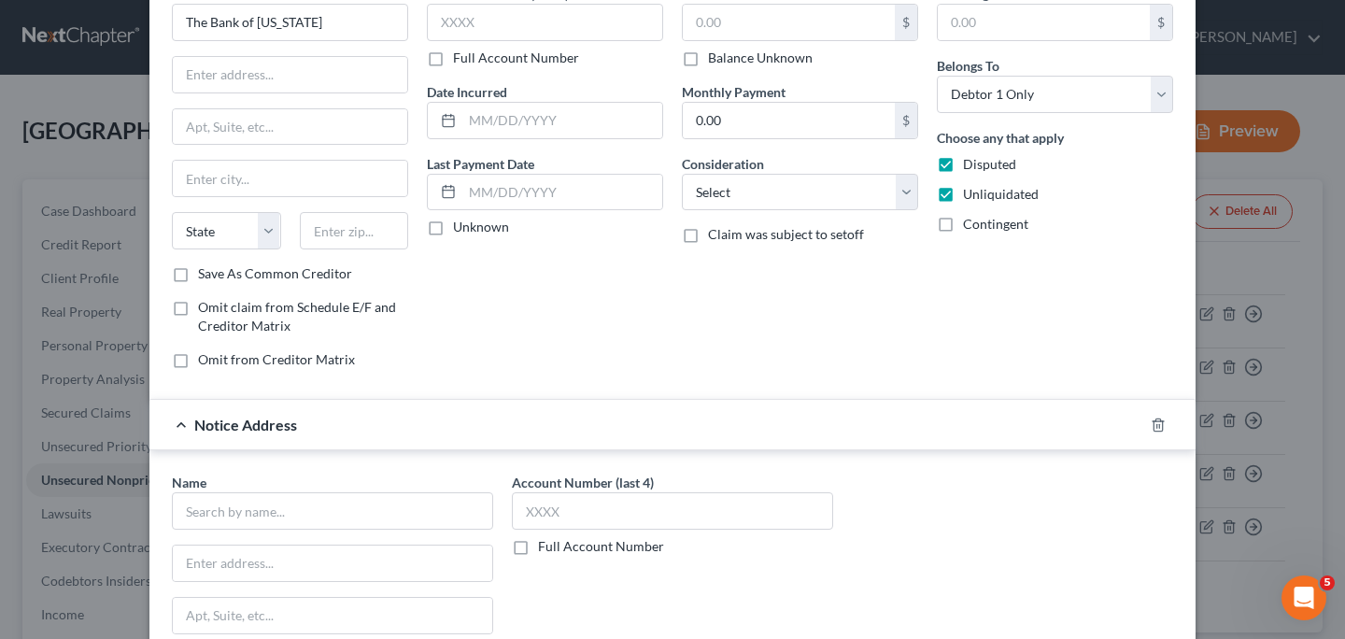
scroll to position [143, 0]
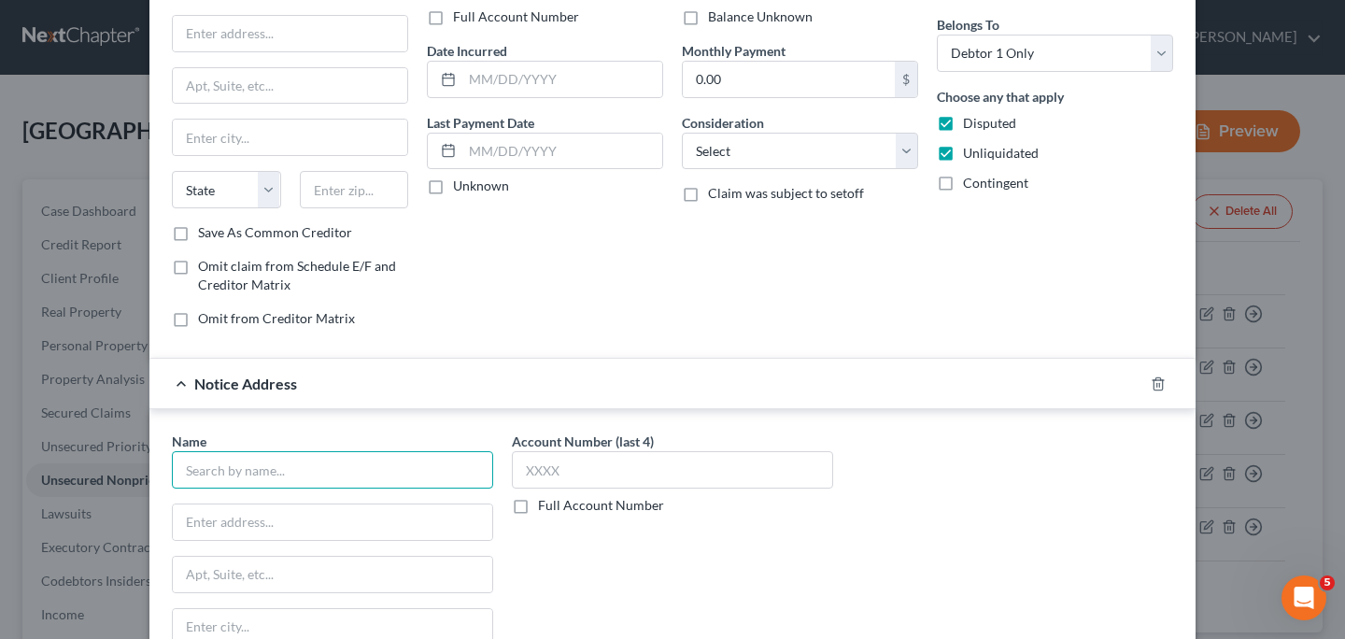
click at [388, 467] on input "text" at bounding box center [332, 469] width 321 height 37
type input "Portfolio Recovery Assoc"
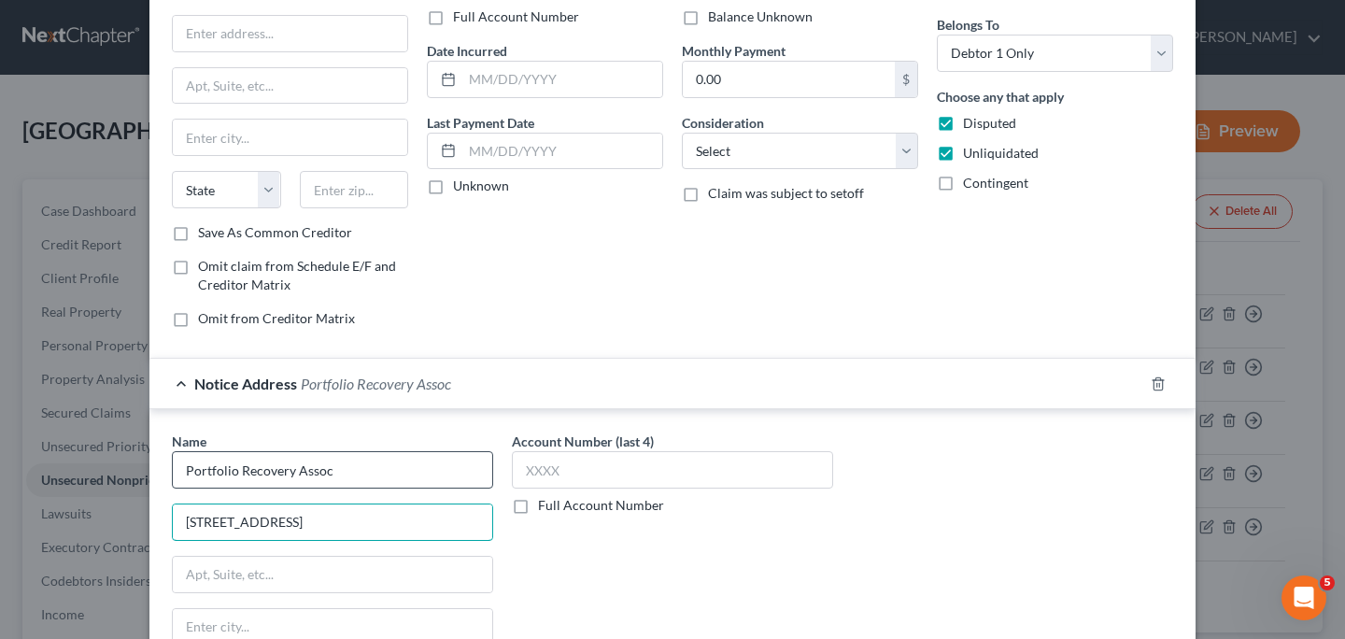
type input "[STREET_ADDRESS]"
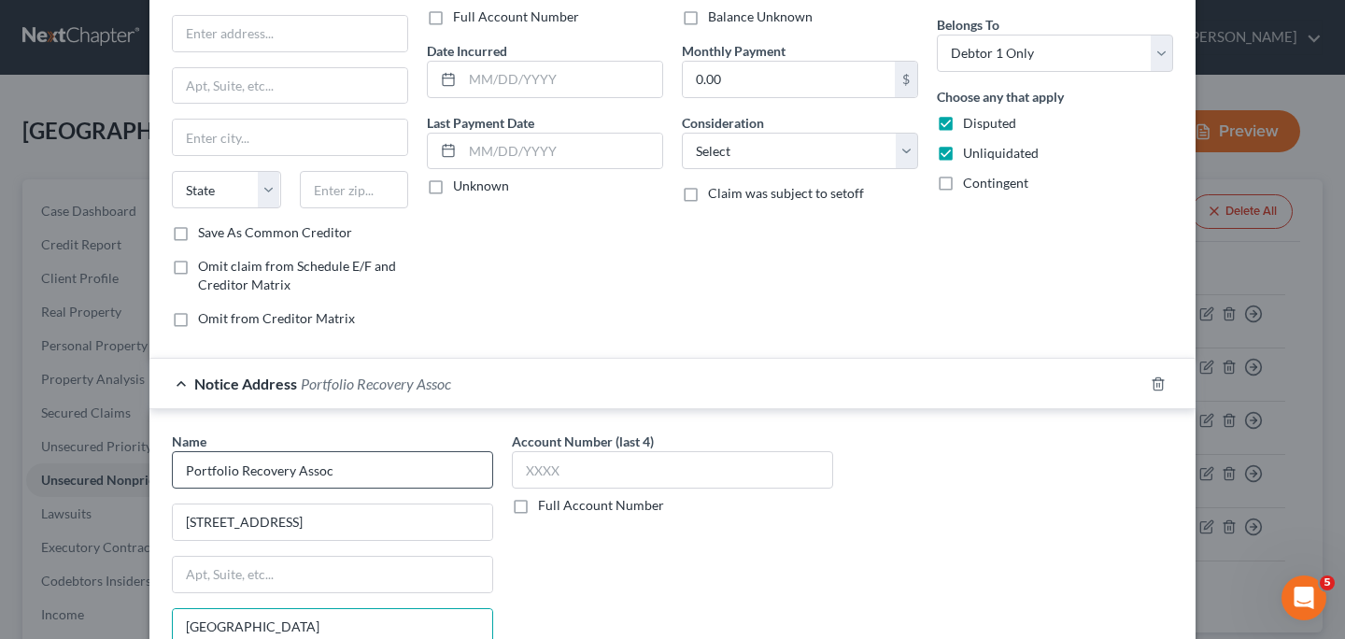
type input "[GEOGRAPHIC_DATA]"
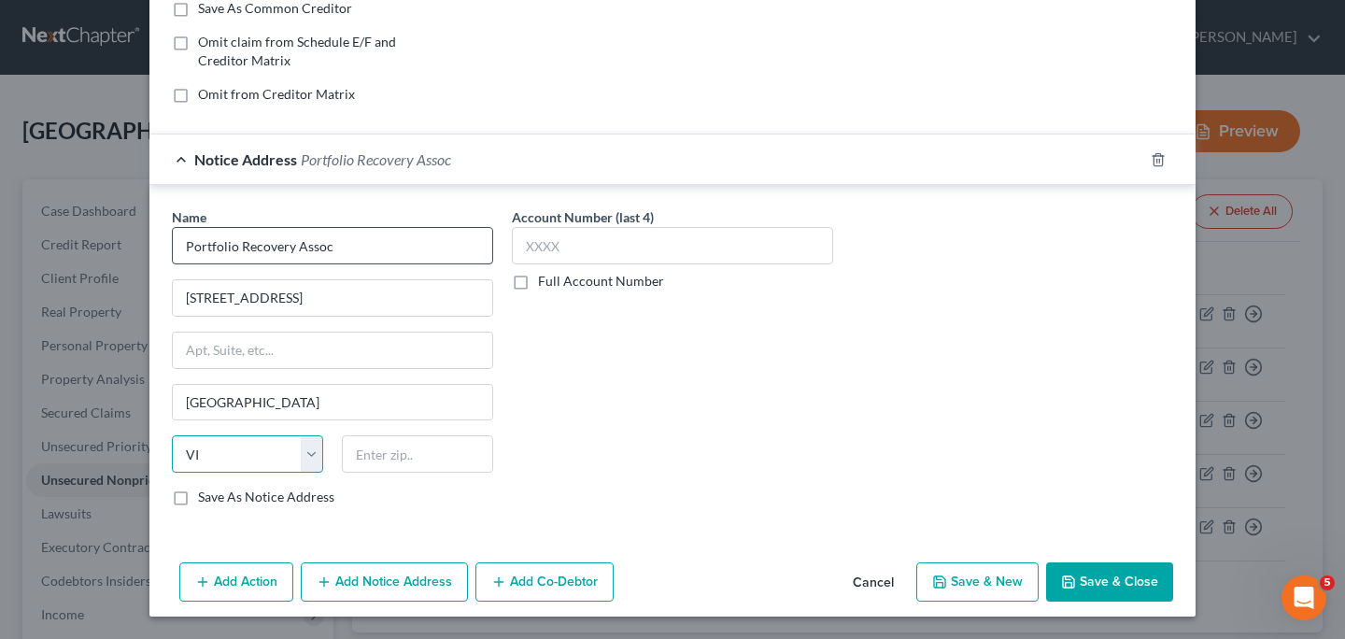
select select "48"
type input "23513"
click at [765, 239] on input "text" at bounding box center [672, 245] width 321 height 37
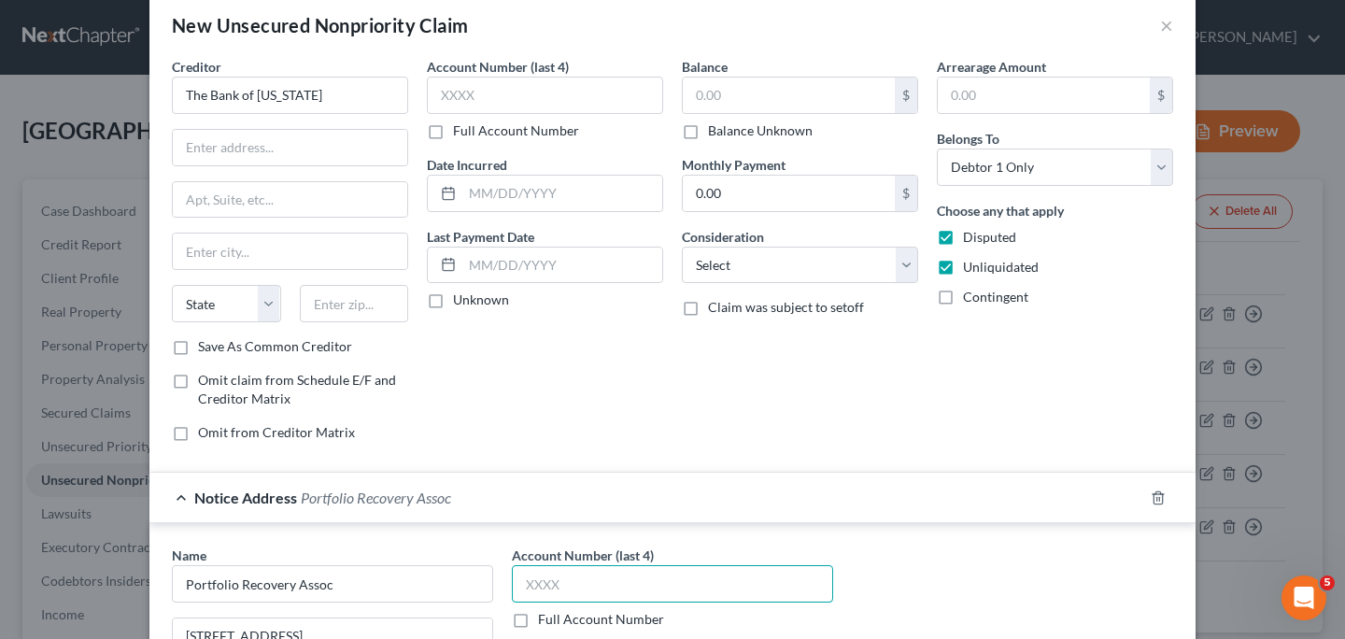
scroll to position [0, 0]
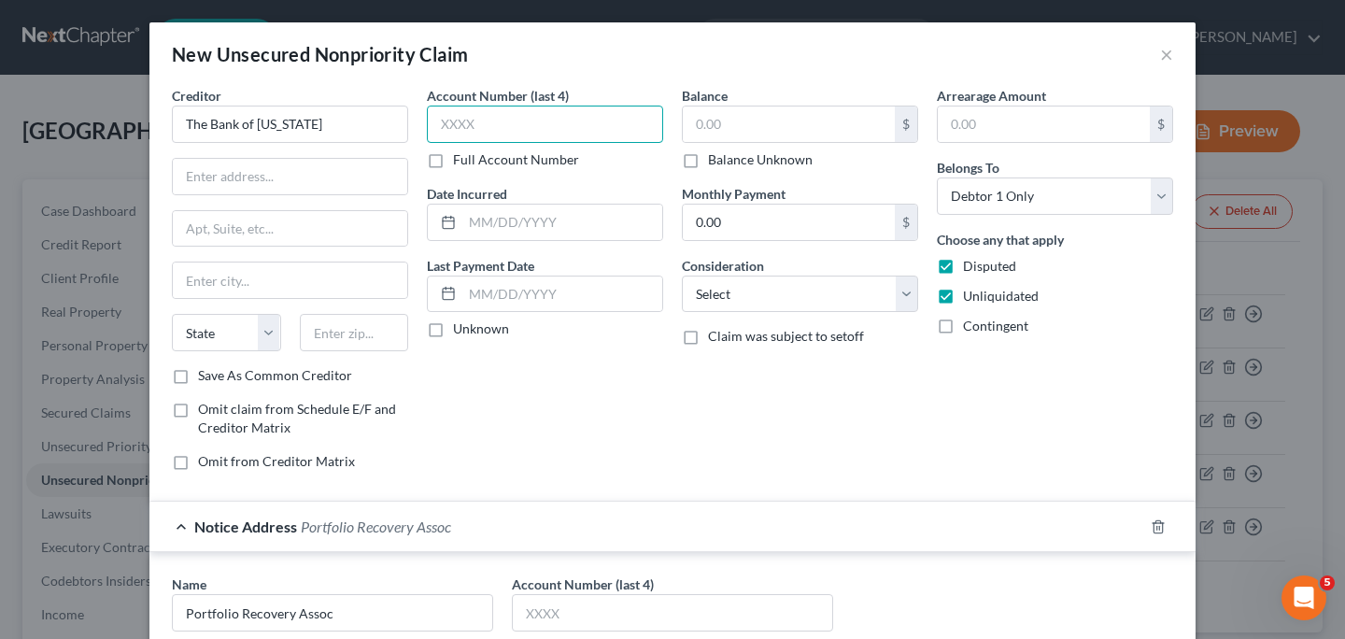
click at [555, 128] on input "text" at bounding box center [545, 124] width 236 height 37
type input "6701"
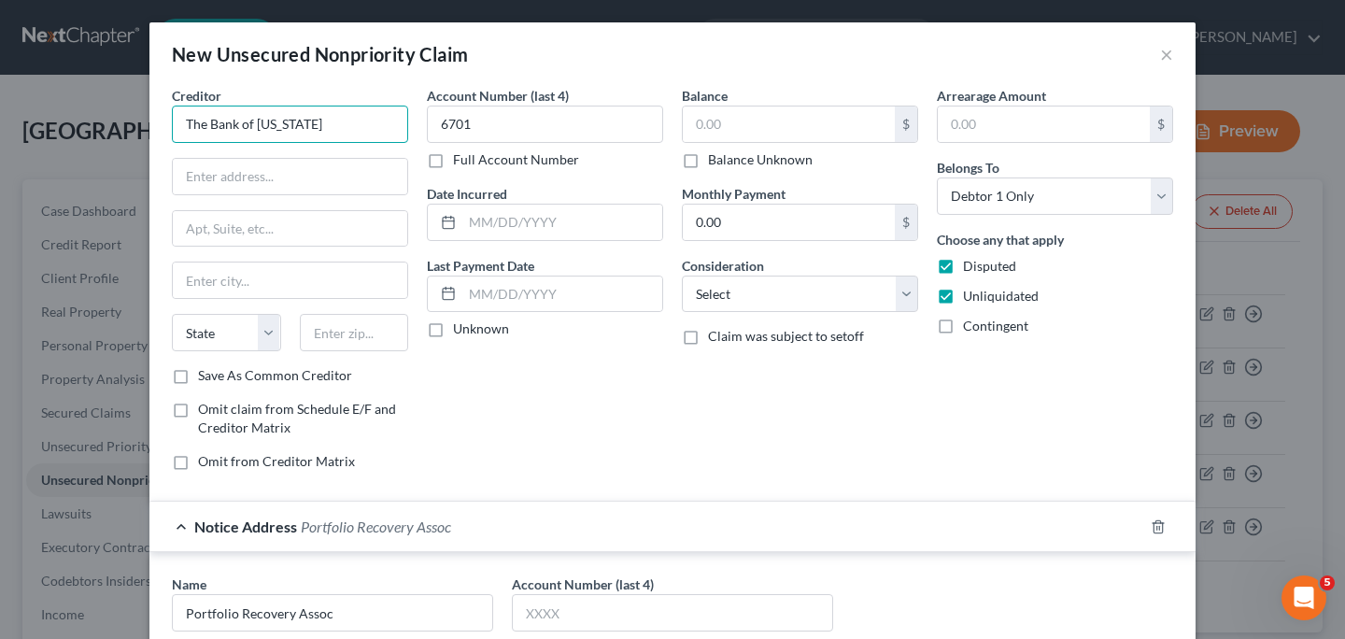
click at [342, 130] on input "The Bank of [US_STATE]" at bounding box center [290, 124] width 236 height 37
click at [320, 166] on input "text" at bounding box center [290, 176] width 234 height 35
type input "The Bank of [US_STATE] Ally"
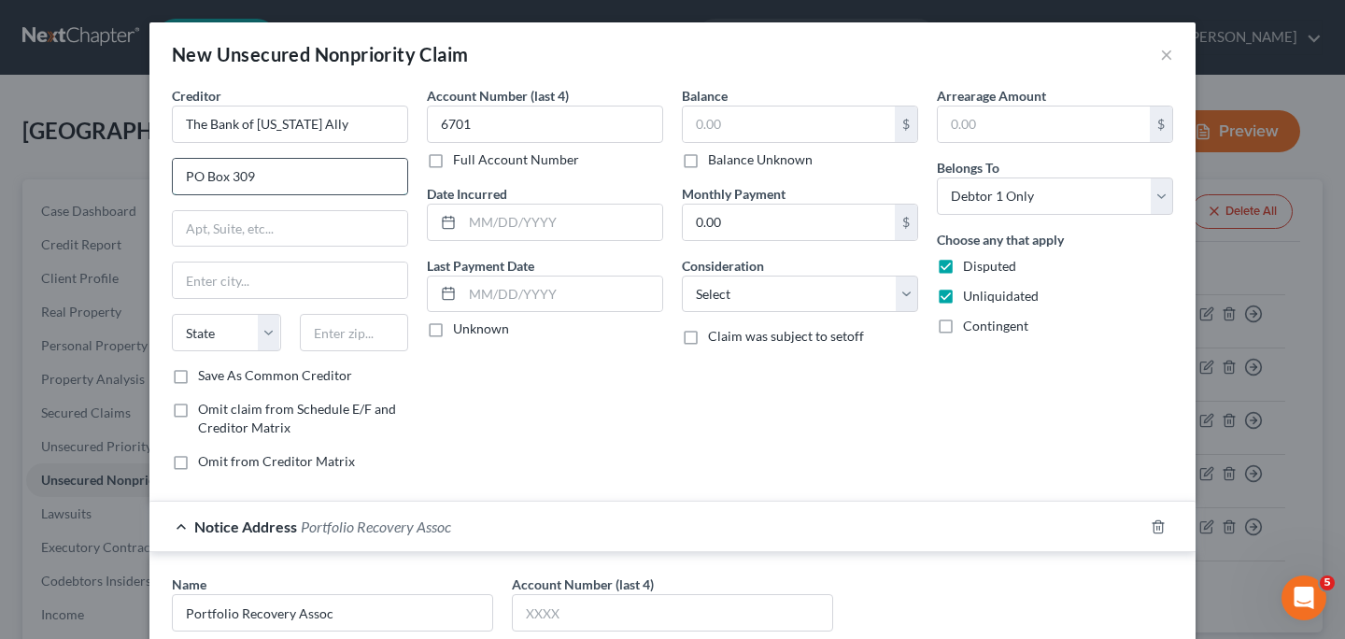
type input "PO Box 309"
type input "[GEOGRAPHIC_DATA]"
select select "23"
type input "63775"
click at [739, 106] on input "text" at bounding box center [789, 123] width 212 height 35
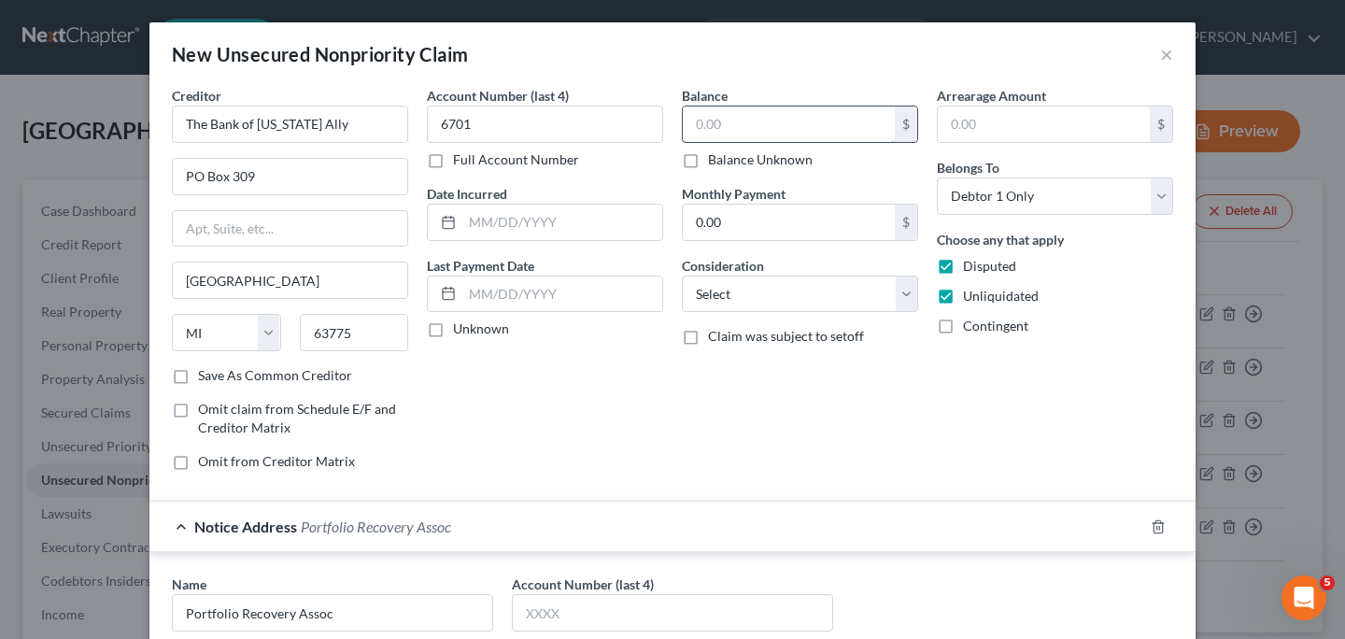
select select "26"
type input "2,506"
click at [964, 124] on input "text" at bounding box center [1044, 123] width 212 height 35
type input "2,506"
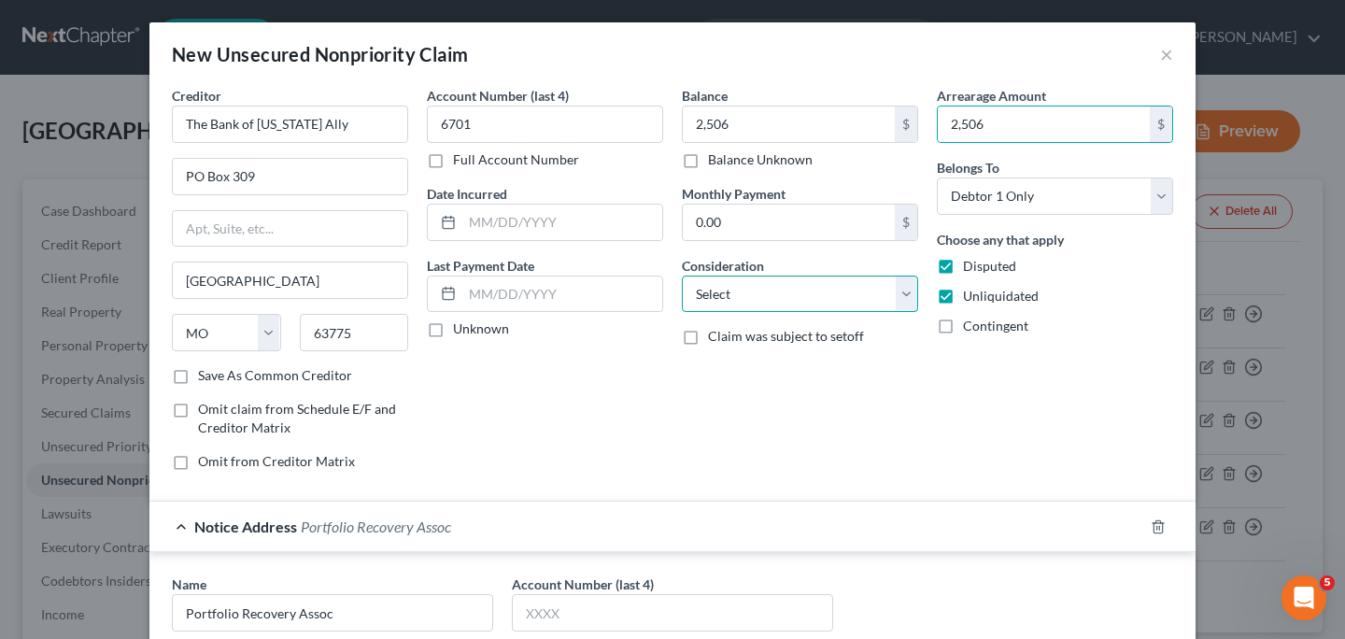
click at [900, 300] on select "Select Cable / Satellite Services Collection Agency Credit Card Debt Debt Couns…" at bounding box center [800, 294] width 236 height 37
select select "2"
click option "Credit Card Debt" at bounding box center [0, 0] width 0 height 0
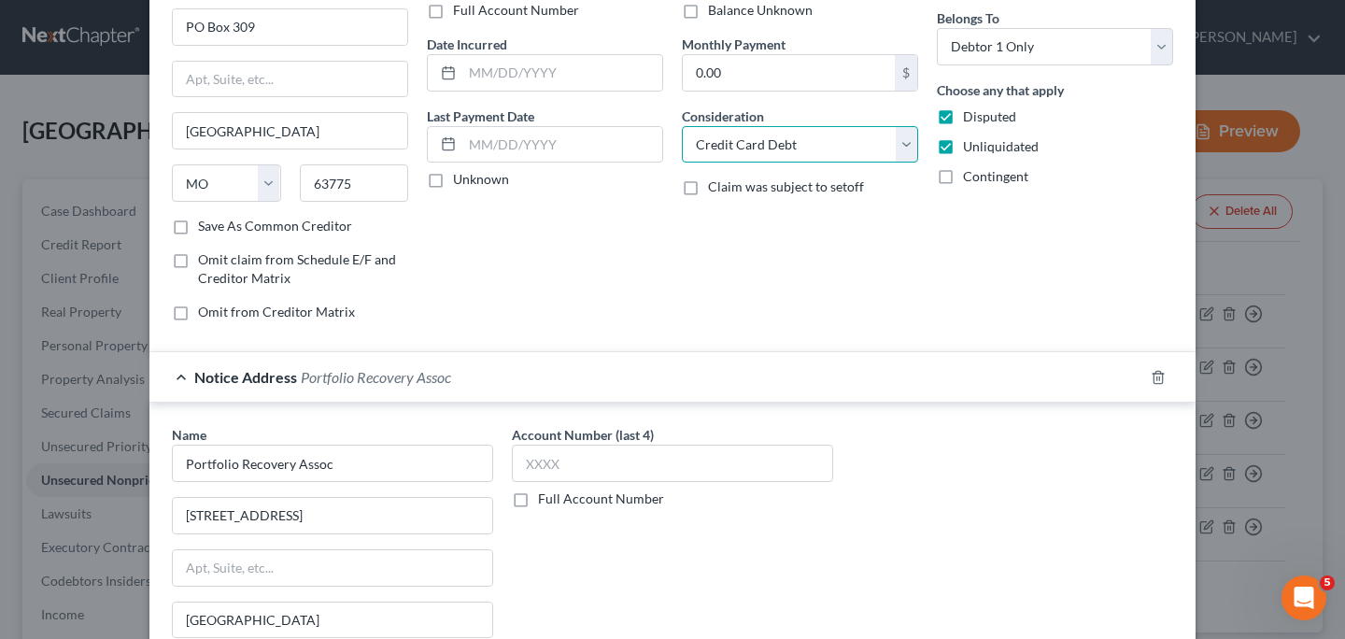
scroll to position [208, 0]
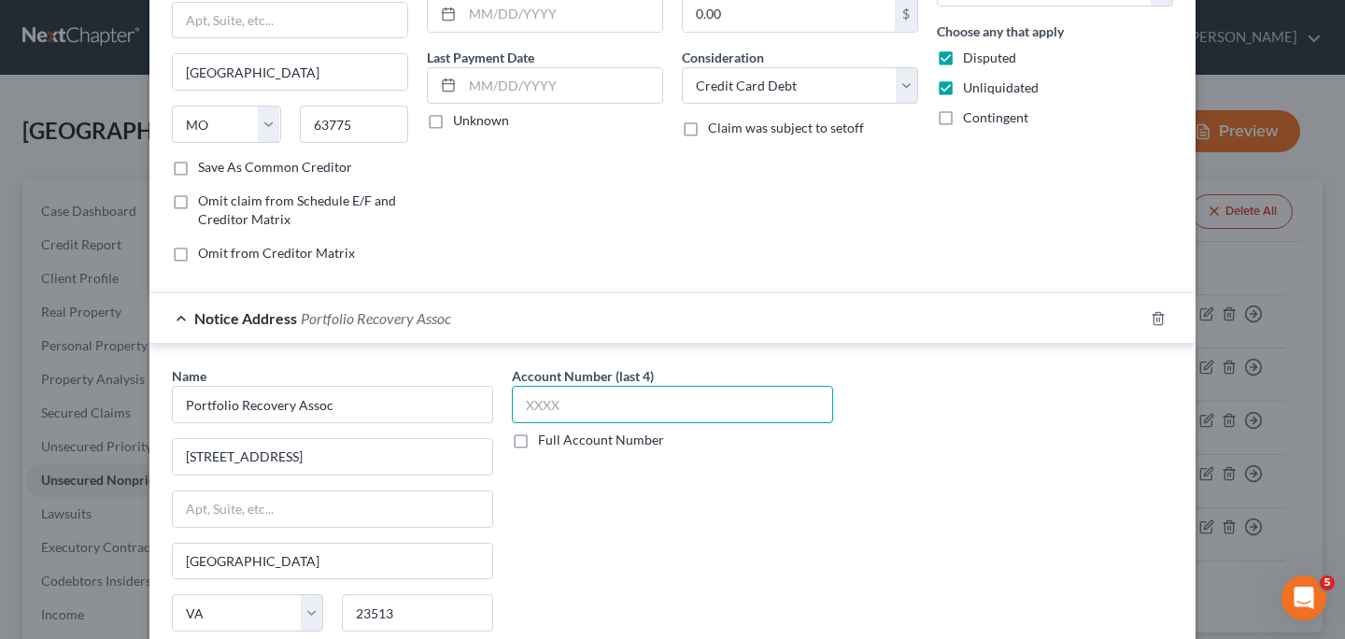
click at [649, 415] on input "text" at bounding box center [672, 404] width 321 height 37
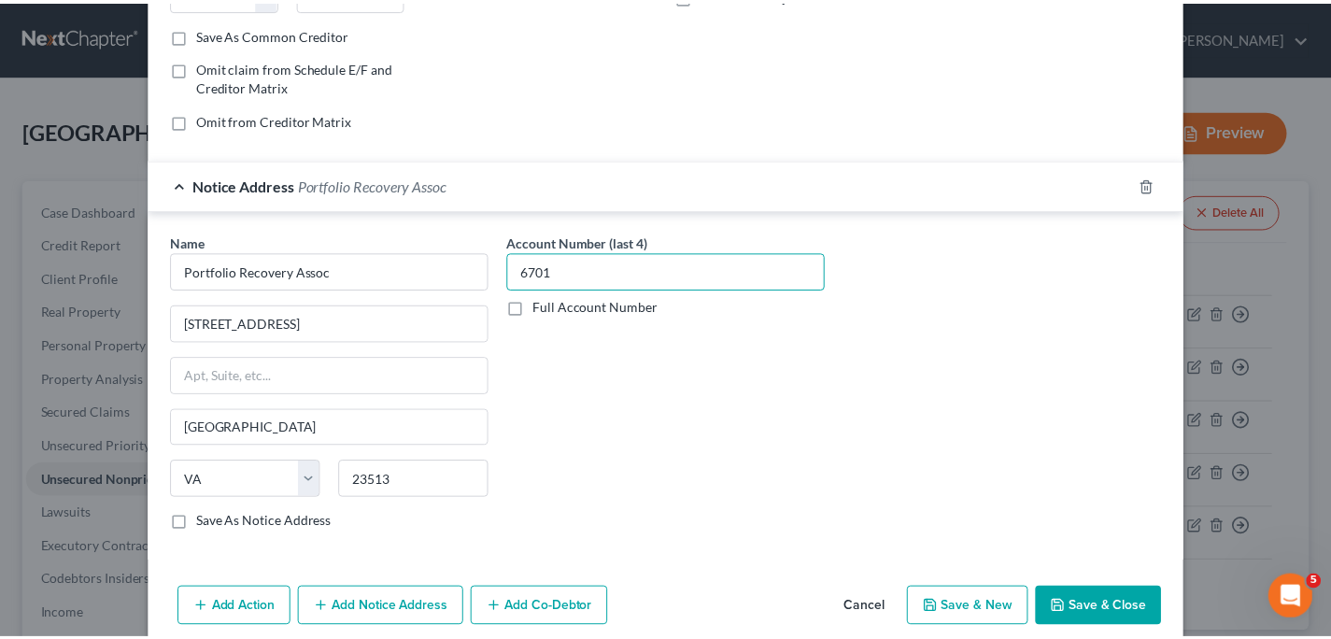
scroll to position [367, 0]
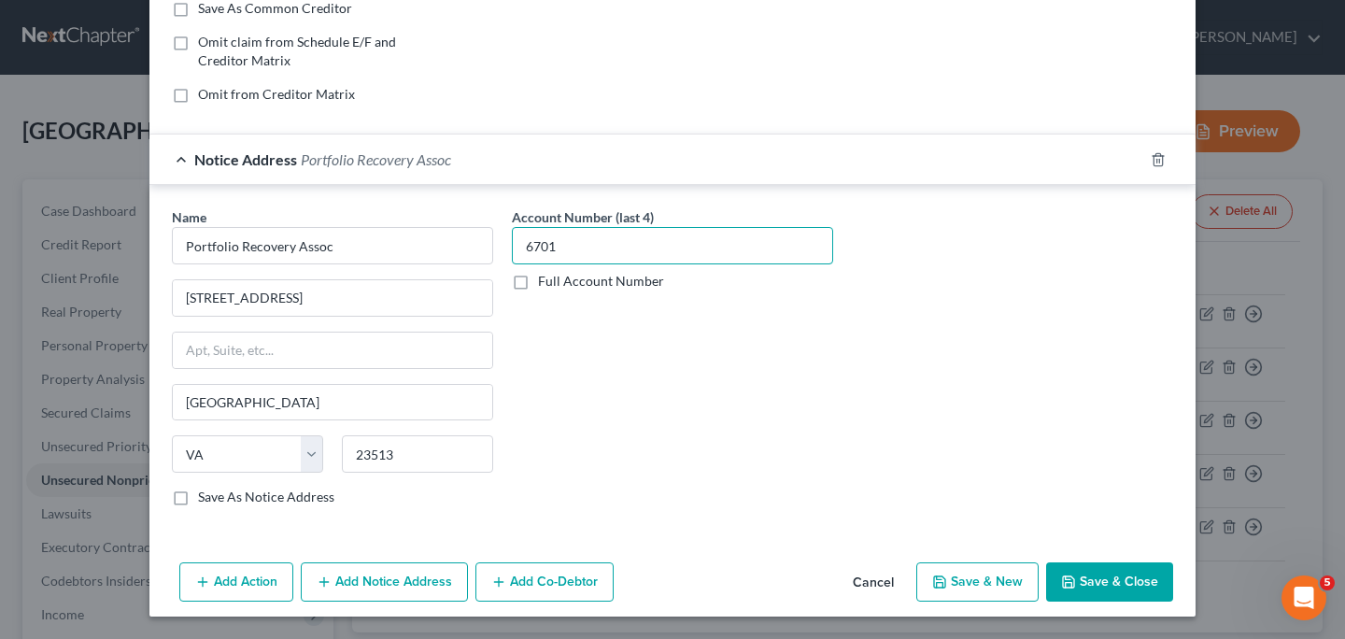
type input "6701"
click at [1112, 582] on button "Save & Close" at bounding box center [1109, 581] width 127 height 39
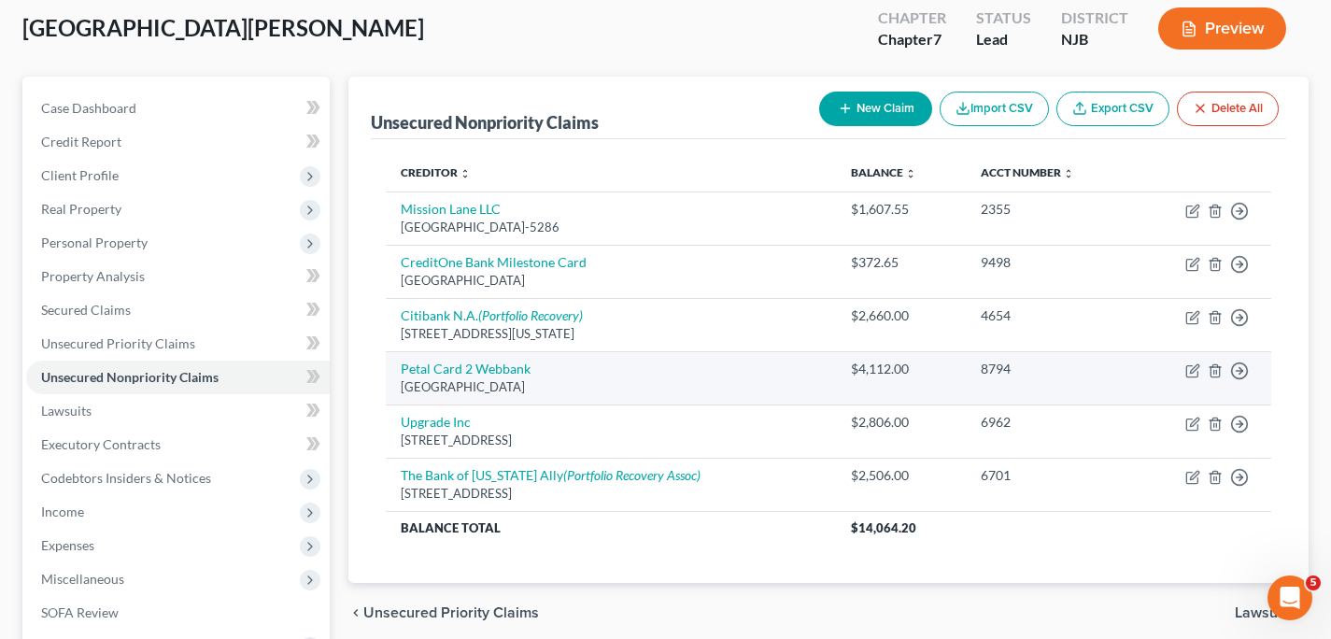
scroll to position [0, 0]
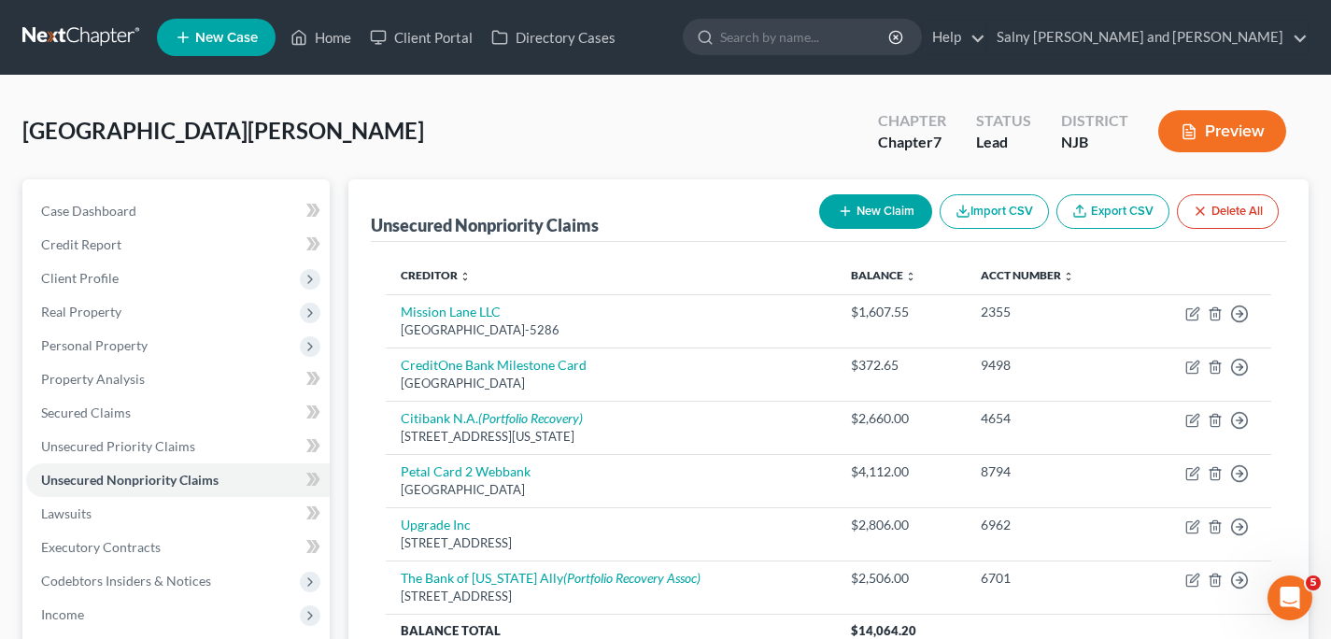
click at [885, 206] on button "New Claim" at bounding box center [875, 211] width 113 height 35
select select "0"
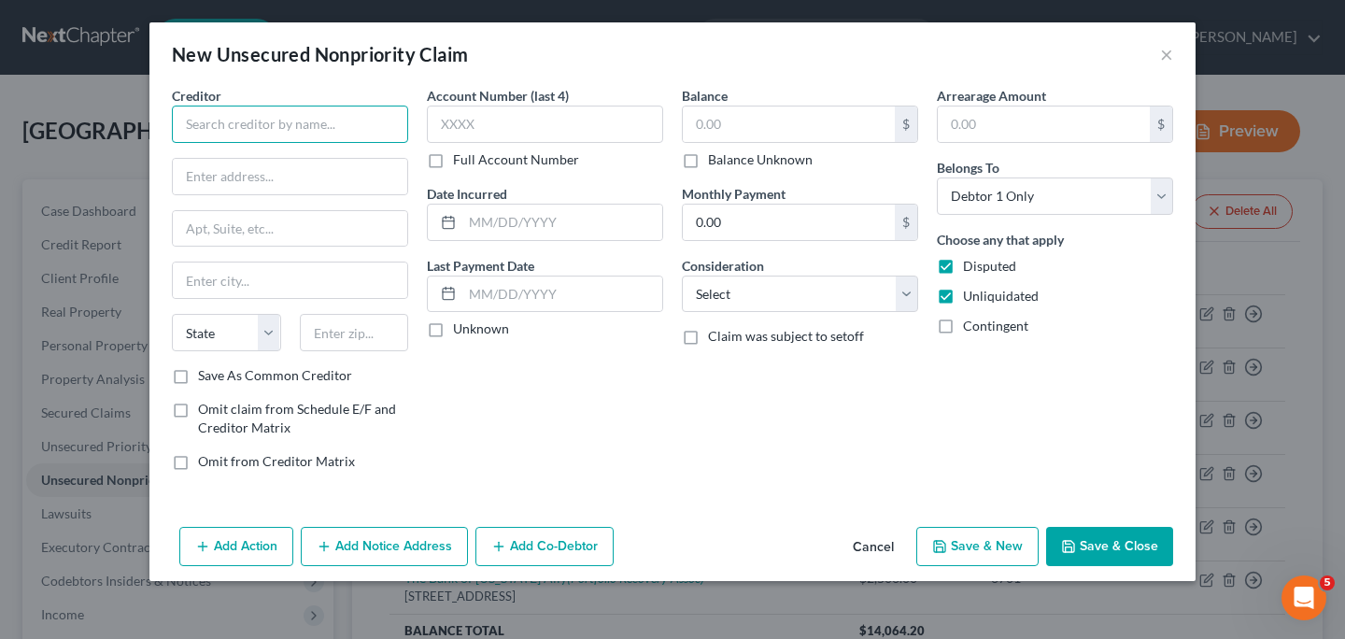
click at [294, 133] on input "text" at bounding box center [290, 124] width 236 height 37
click at [1167, 53] on button "×" at bounding box center [1166, 54] width 13 height 22
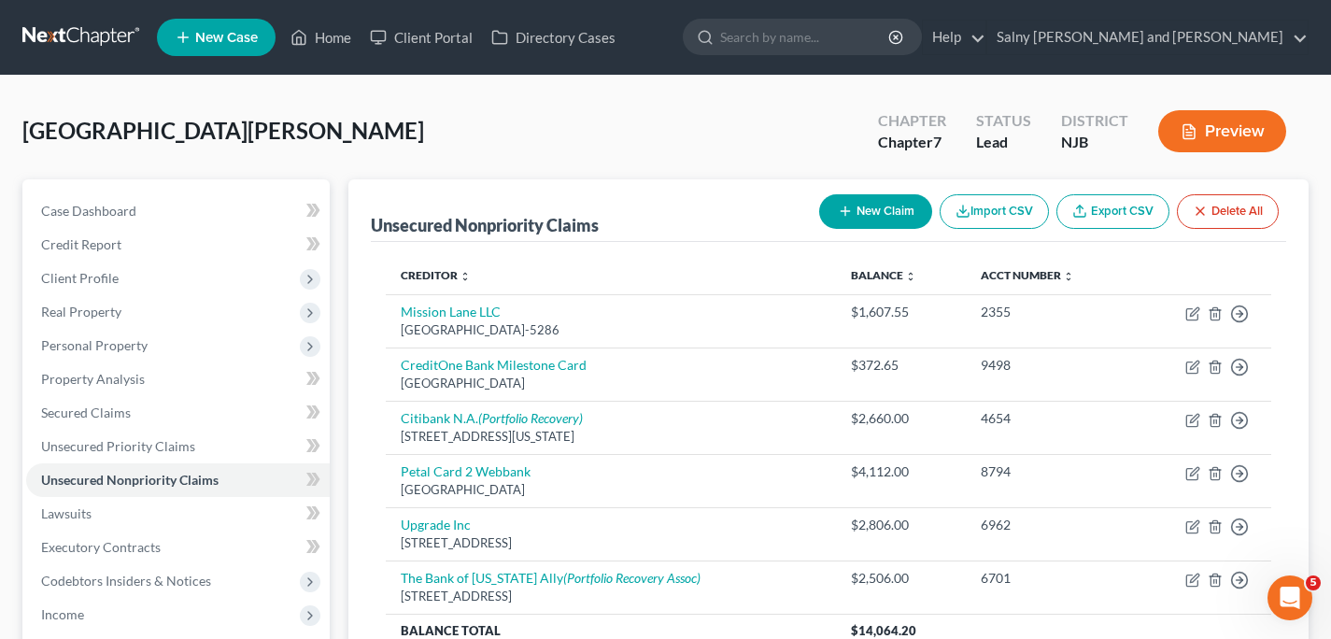
click at [886, 210] on button "New Claim" at bounding box center [875, 211] width 113 height 35
select select "0"
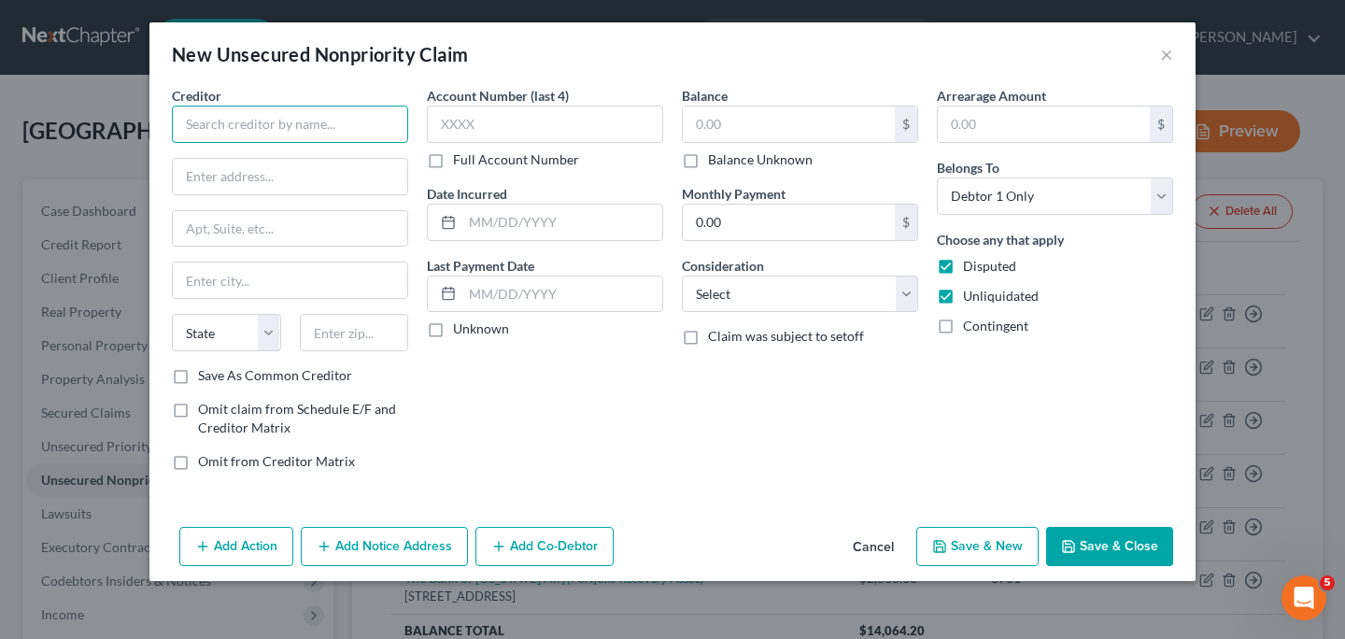
click at [376, 128] on input "text" at bounding box center [290, 124] width 236 height 37
type input "Velocity Investments LLC"
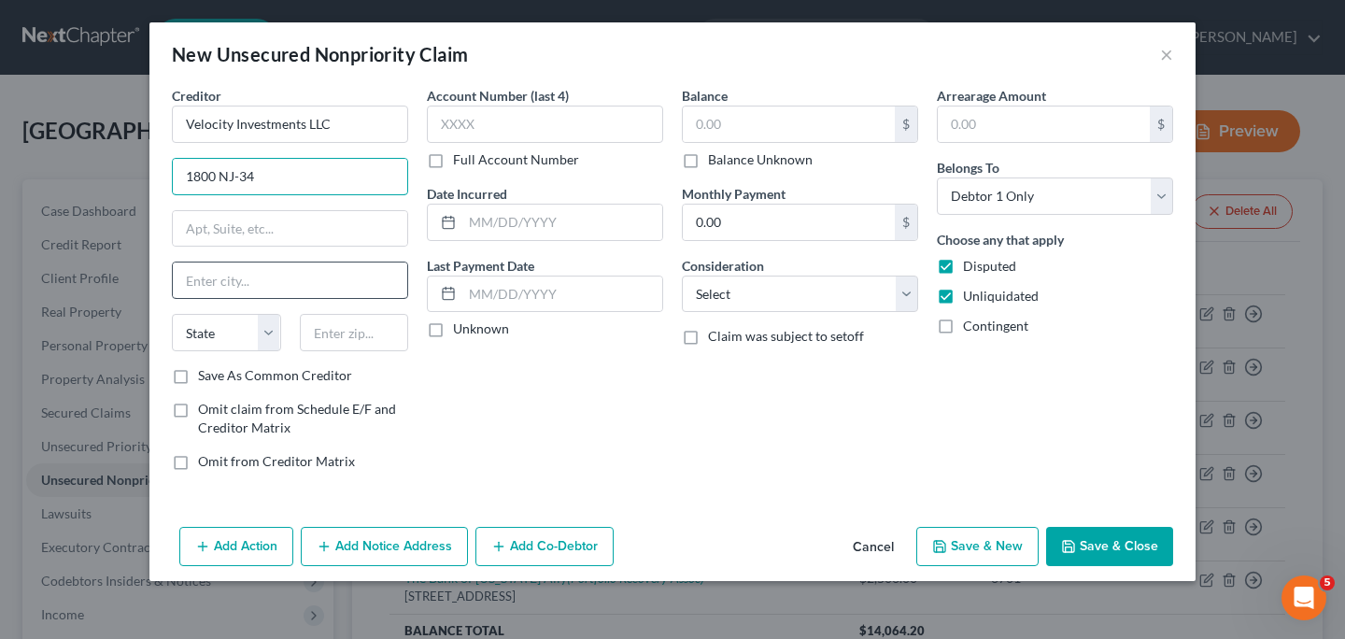
type input "1800 NJ-34"
click at [305, 293] on input "text" at bounding box center [290, 279] width 234 height 35
type input "[GEOGRAPHIC_DATA]"
select select "33"
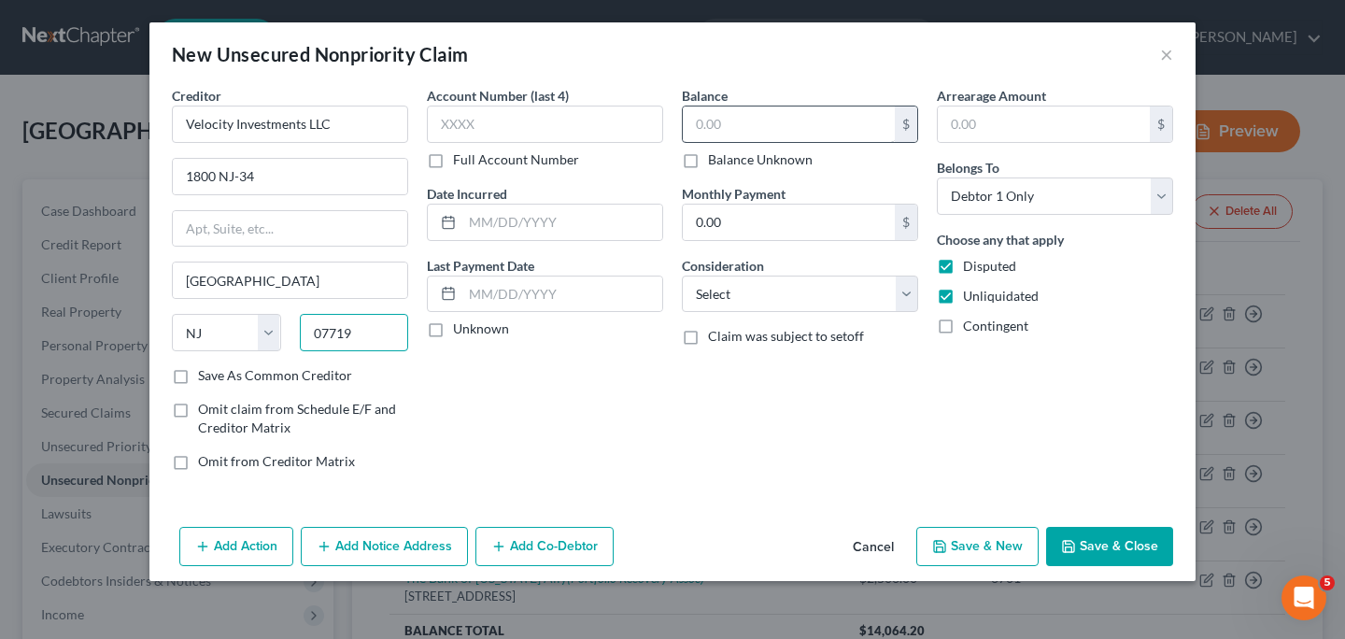
type input "07719"
click at [729, 125] on input "text" at bounding box center [789, 123] width 212 height 35
type input "Belmar"
type input "6,300.00"
click at [1040, 131] on input "text" at bounding box center [1044, 123] width 212 height 35
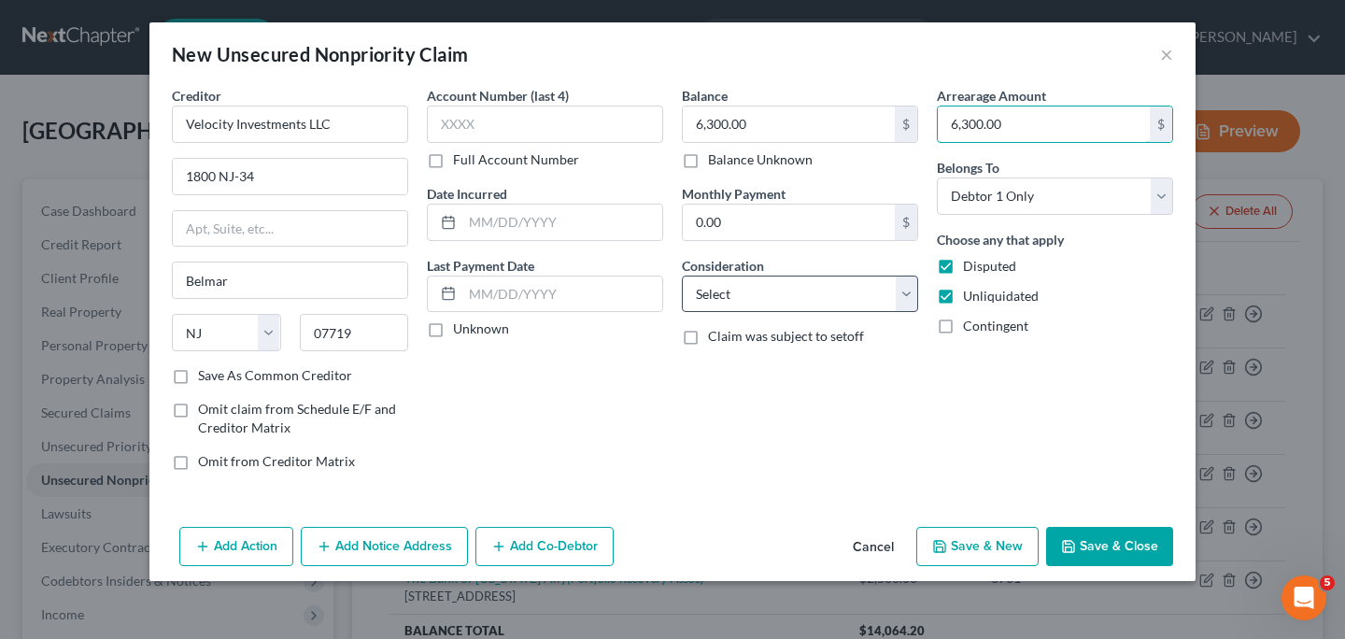
type input "6,300.00"
click at [913, 300] on select "Select Cable / Satellite Services Collection Agency Credit Card Debt Debt Couns…" at bounding box center [800, 294] width 236 height 37
select select "10"
click option "Monies Loaned / Advanced" at bounding box center [0, 0] width 0 height 0
click at [422, 543] on button "Add Notice Address" at bounding box center [384, 546] width 167 height 39
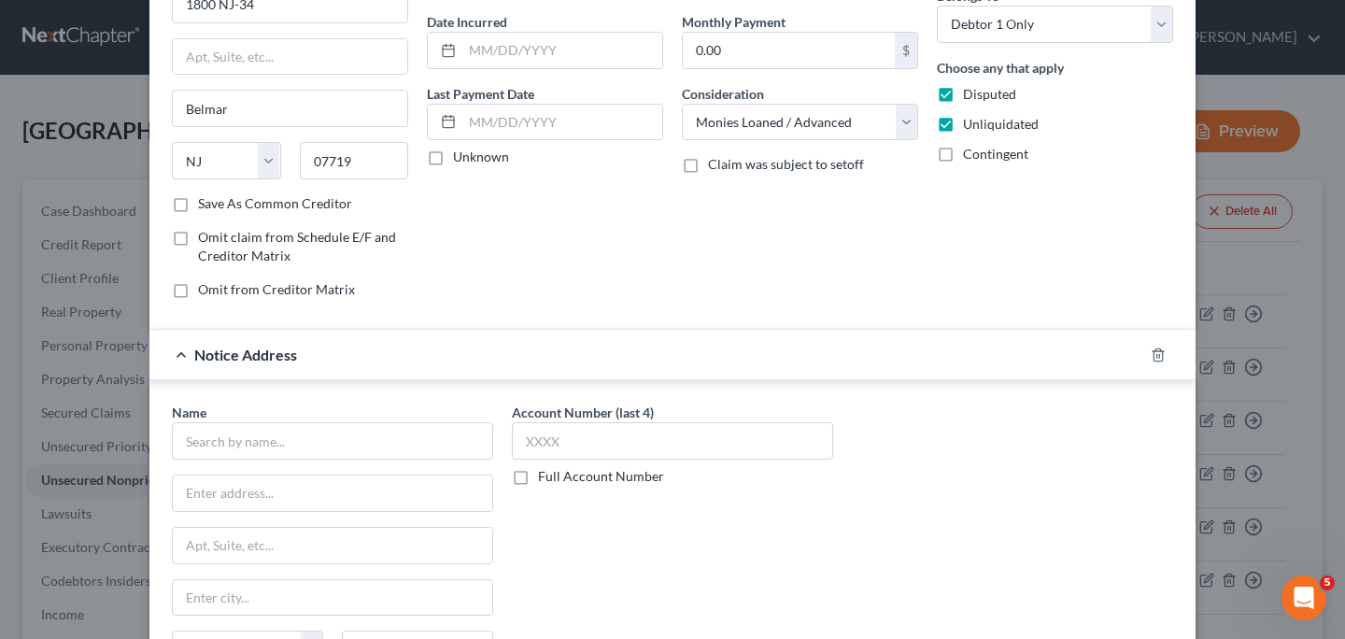
scroll to position [263, 0]
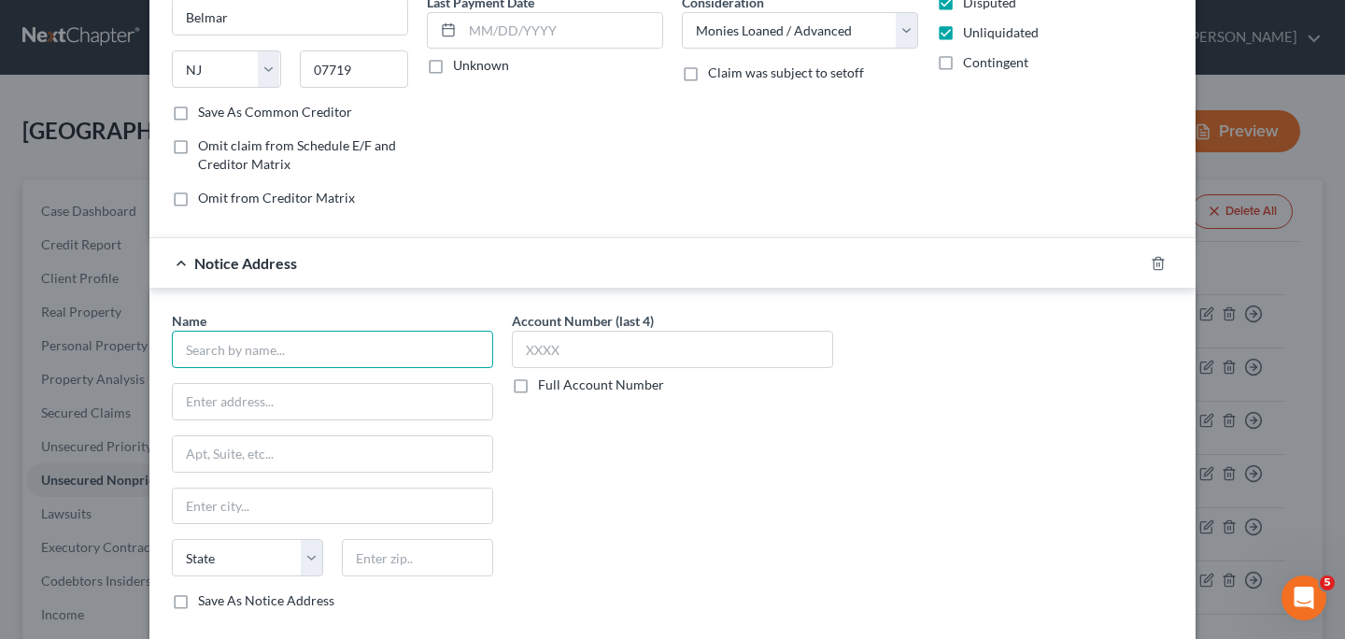
click at [347, 350] on input "text" at bounding box center [332, 349] width 321 height 37
type input "Upstart/Customers Bank"
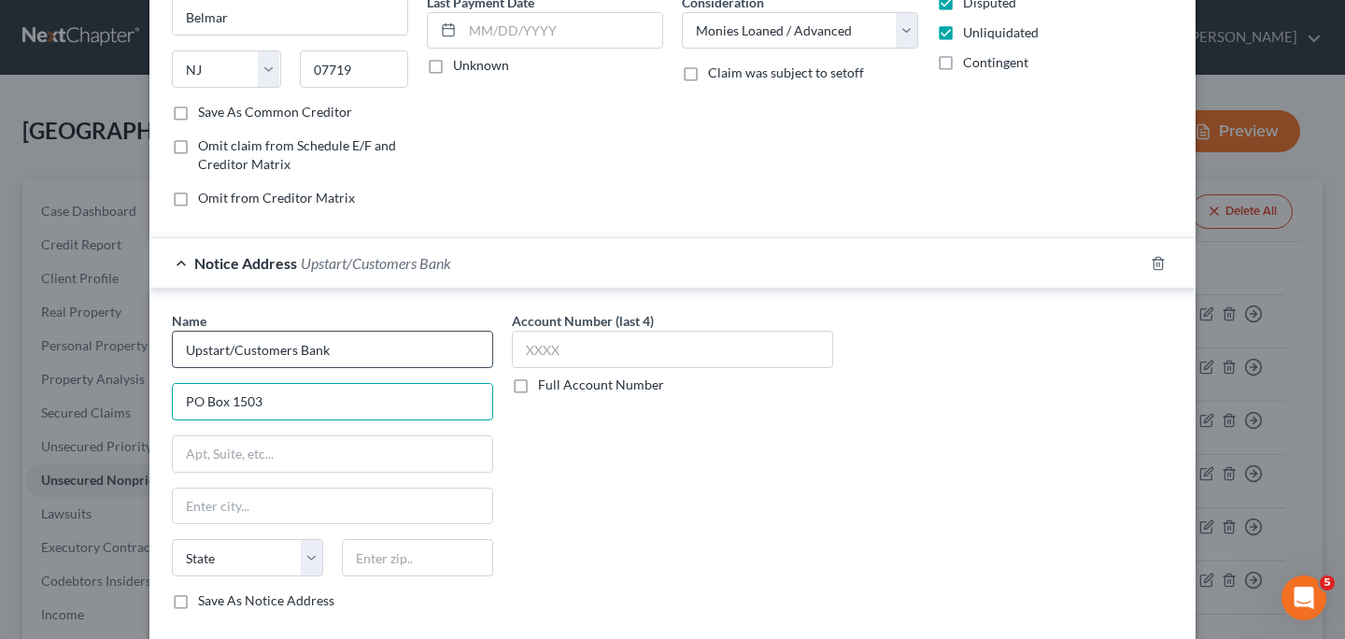
type input "PO Box 1503"
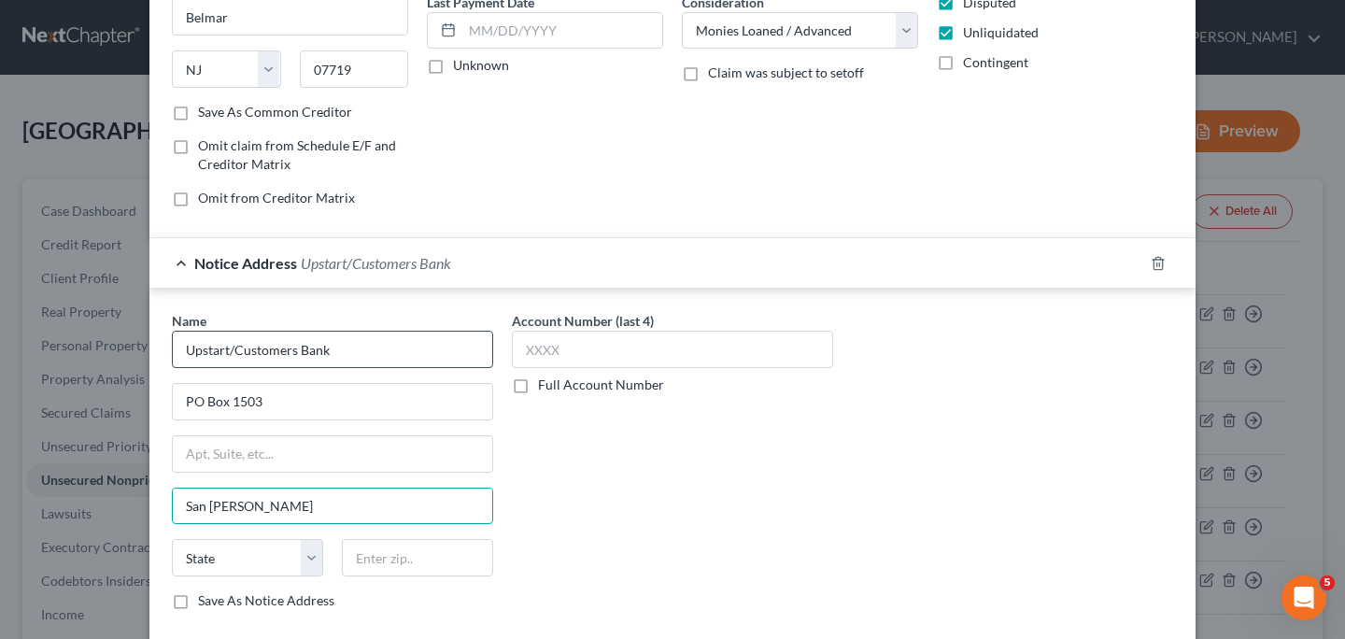
type input "San [PERSON_NAME]"
select select "4"
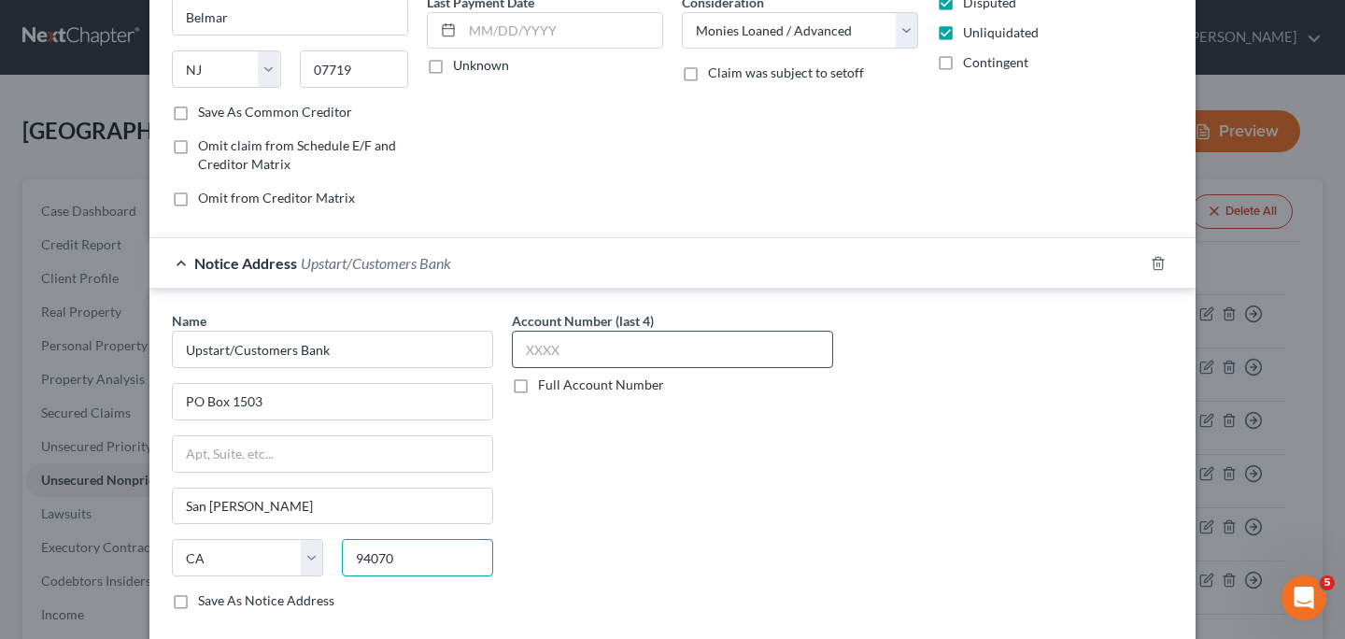
type input "94070"
click at [596, 350] on input "text" at bounding box center [672, 349] width 321 height 37
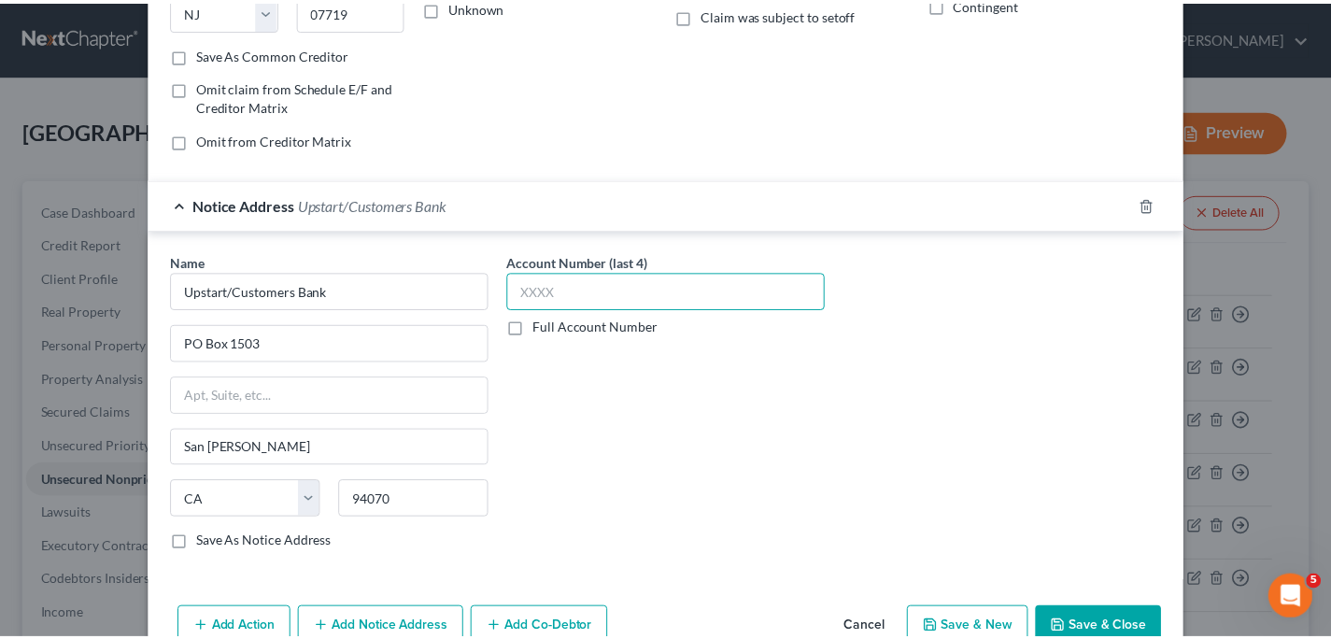
scroll to position [367, 0]
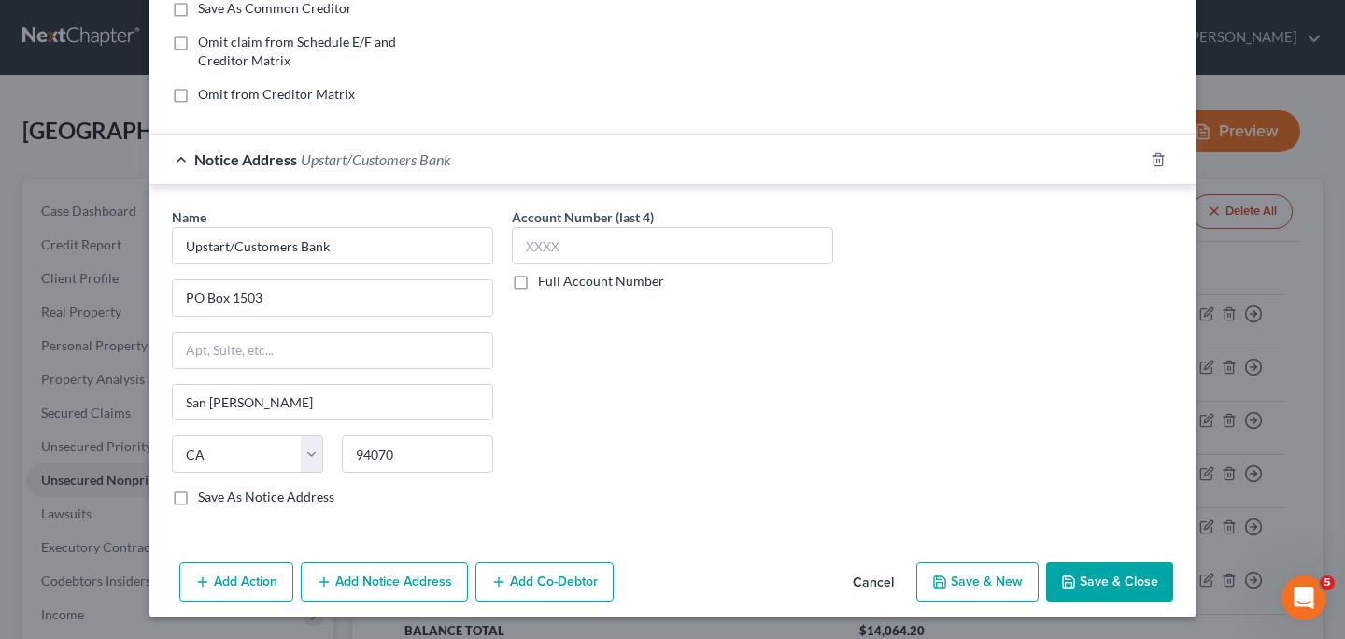
click at [1137, 582] on button "Save & Close" at bounding box center [1109, 581] width 127 height 39
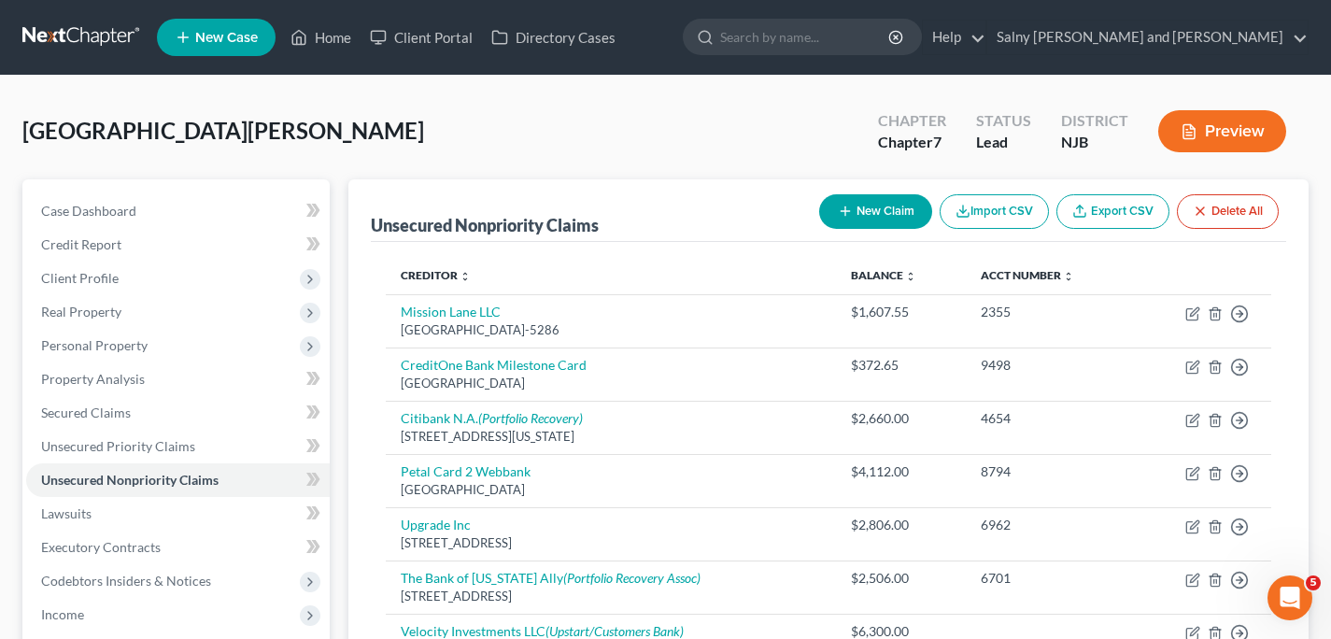
click at [860, 215] on button "New Claim" at bounding box center [875, 211] width 113 height 35
select select "0"
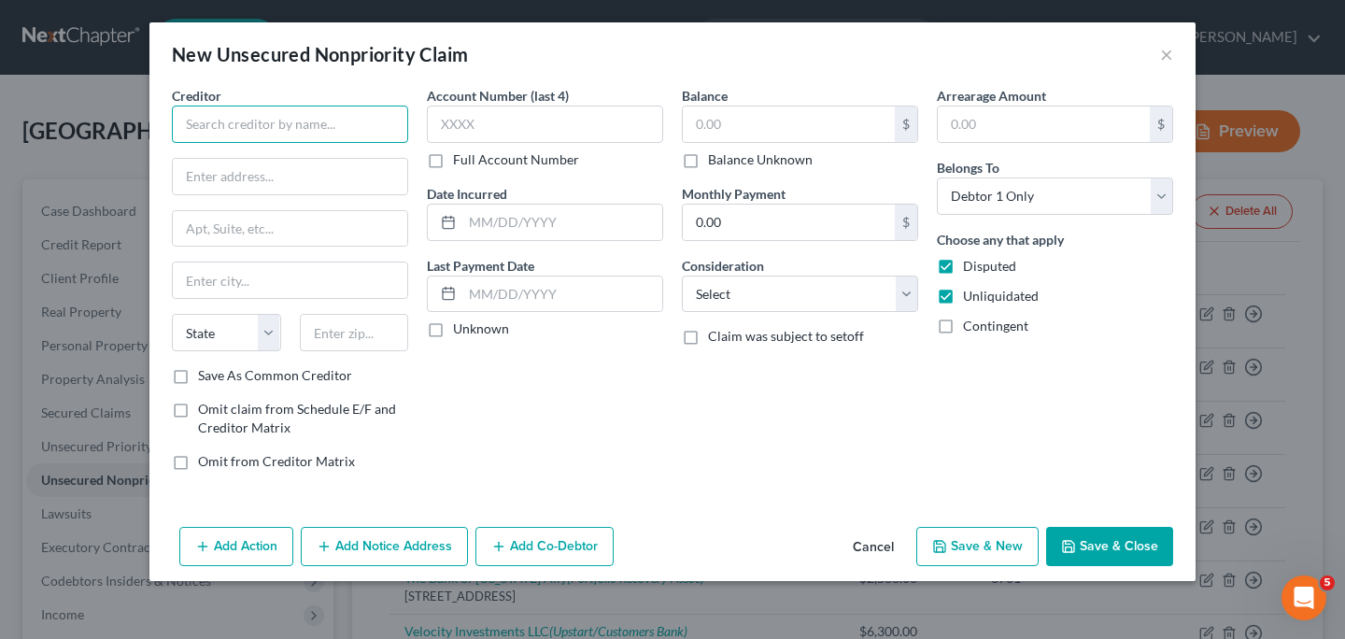
click at [309, 120] on input "text" at bounding box center [290, 124] width 236 height 37
type input "First National Bank Omaha"
type input "PO Box 3412"
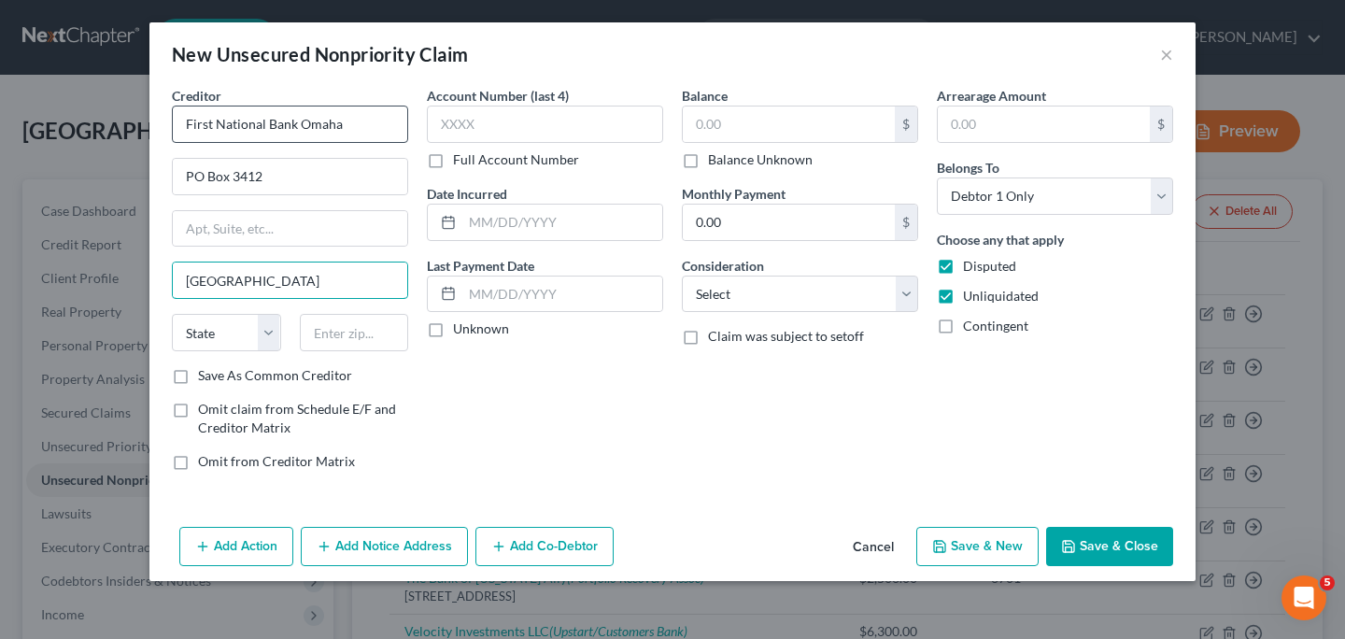
type input "[GEOGRAPHIC_DATA]"
select select "30"
type input "68103"
click at [543, 123] on input "text" at bounding box center [545, 124] width 236 height 37
click at [998, 122] on input "text" at bounding box center [1044, 123] width 212 height 35
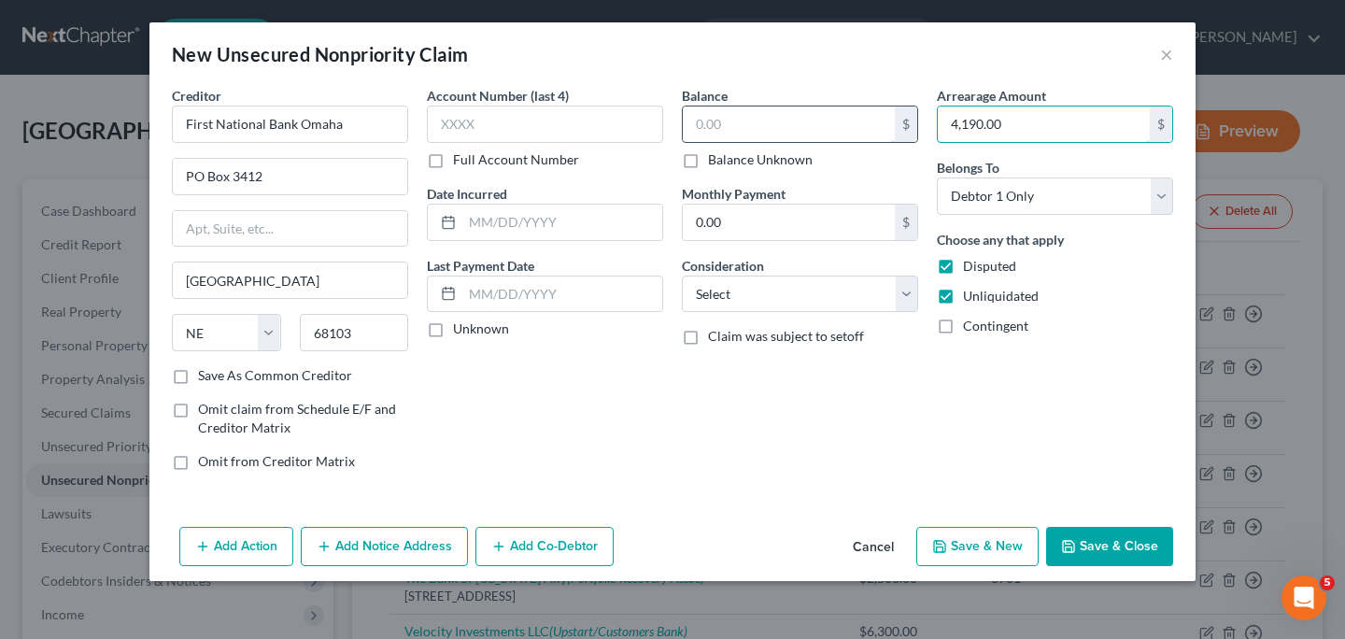
type input "4,190.00"
click at [846, 125] on input "text" at bounding box center [789, 123] width 212 height 35
type input "4,190.00"
click at [907, 295] on select "Select Cable / Satellite Services Collection Agency Credit Card Debt Debt Couns…" at bounding box center [800, 294] width 236 height 37
select select "2"
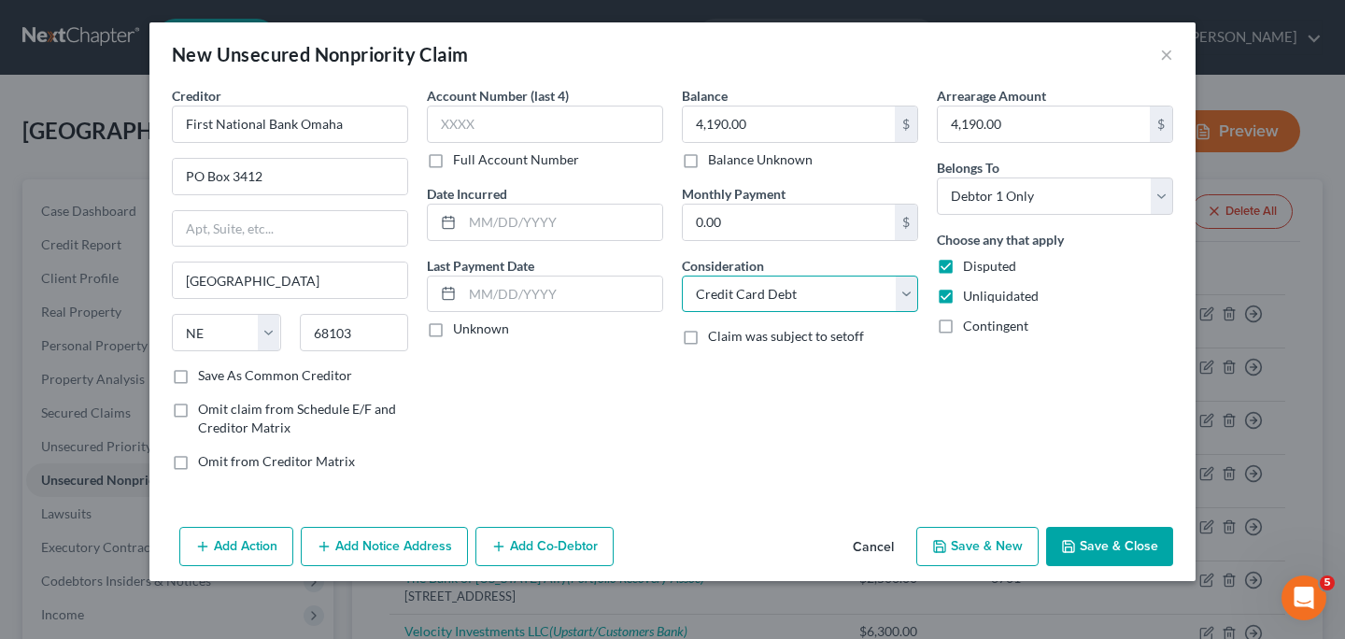
click option "Credit Card Debt" at bounding box center [0, 0] width 0 height 0
click at [1122, 546] on button "Save & Close" at bounding box center [1109, 546] width 127 height 39
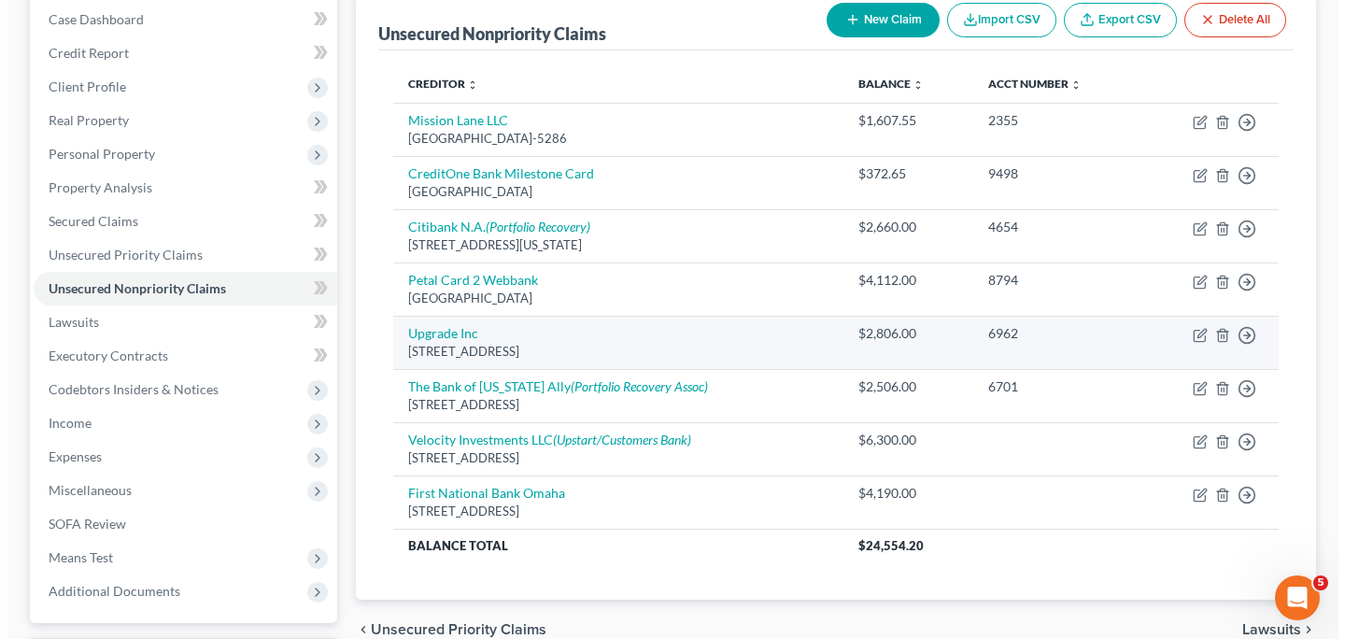
scroll to position [202, 0]
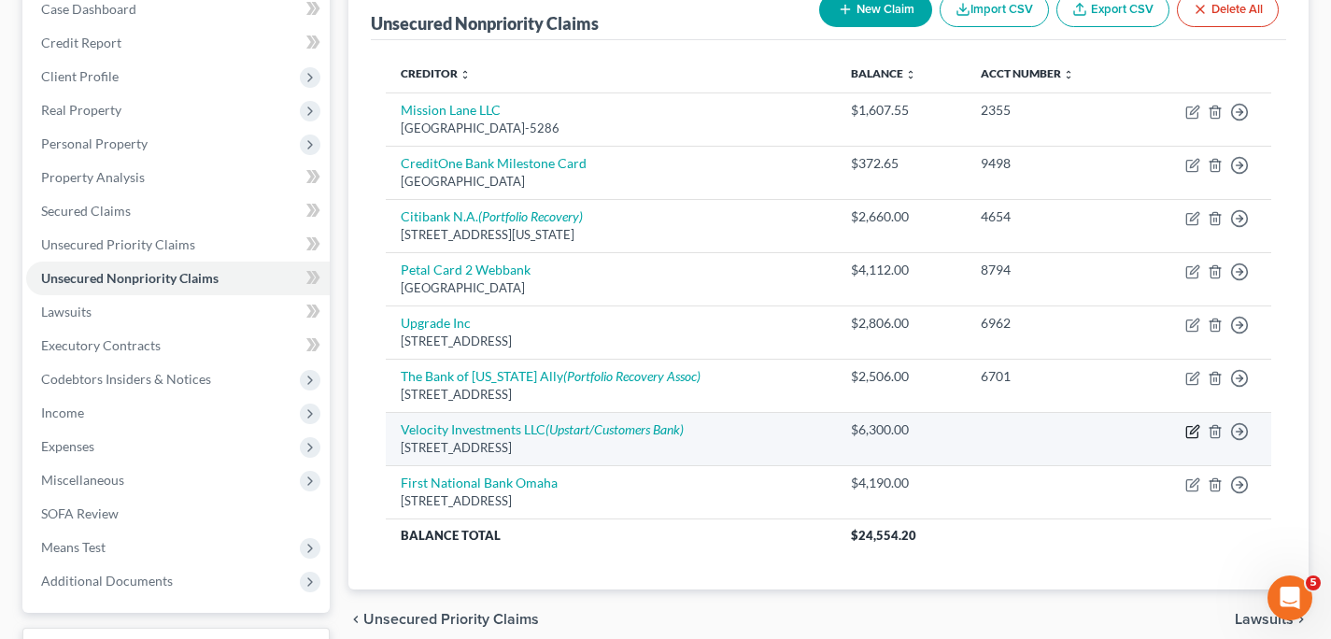
click at [1194, 432] on icon "button" at bounding box center [1194, 429] width 8 height 8
select select "33"
select select "10"
select select "0"
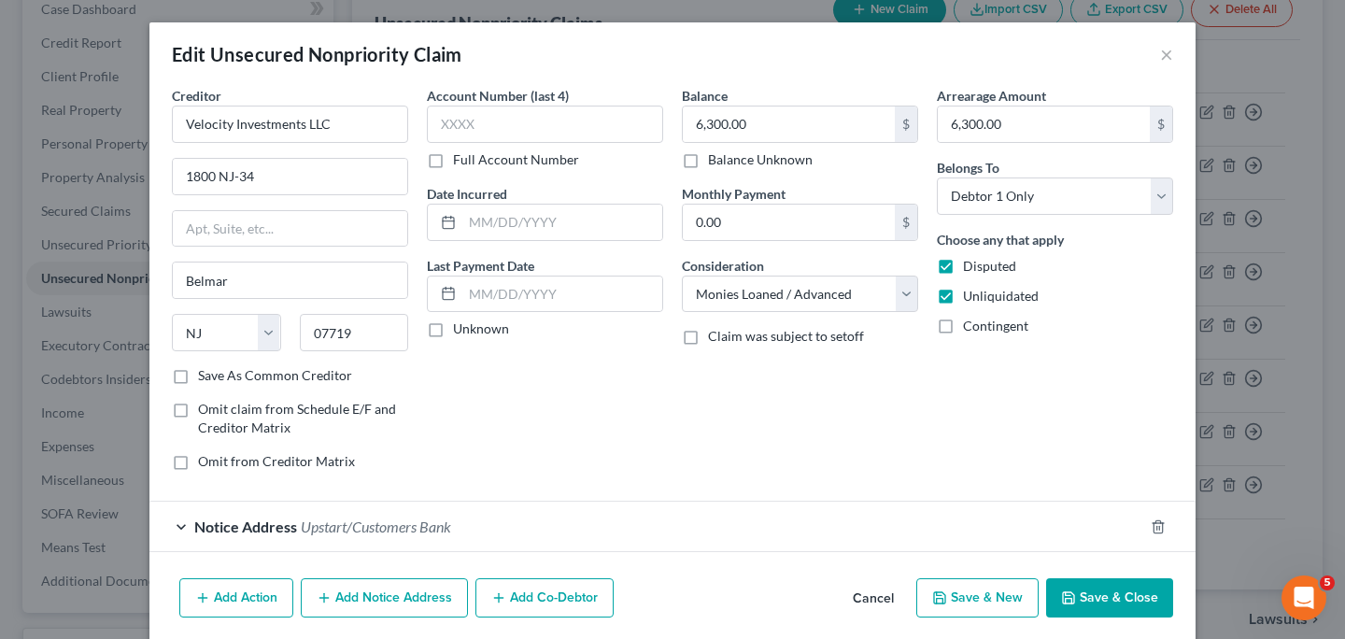
click at [407, 608] on button "Add Notice Address" at bounding box center [384, 597] width 167 height 39
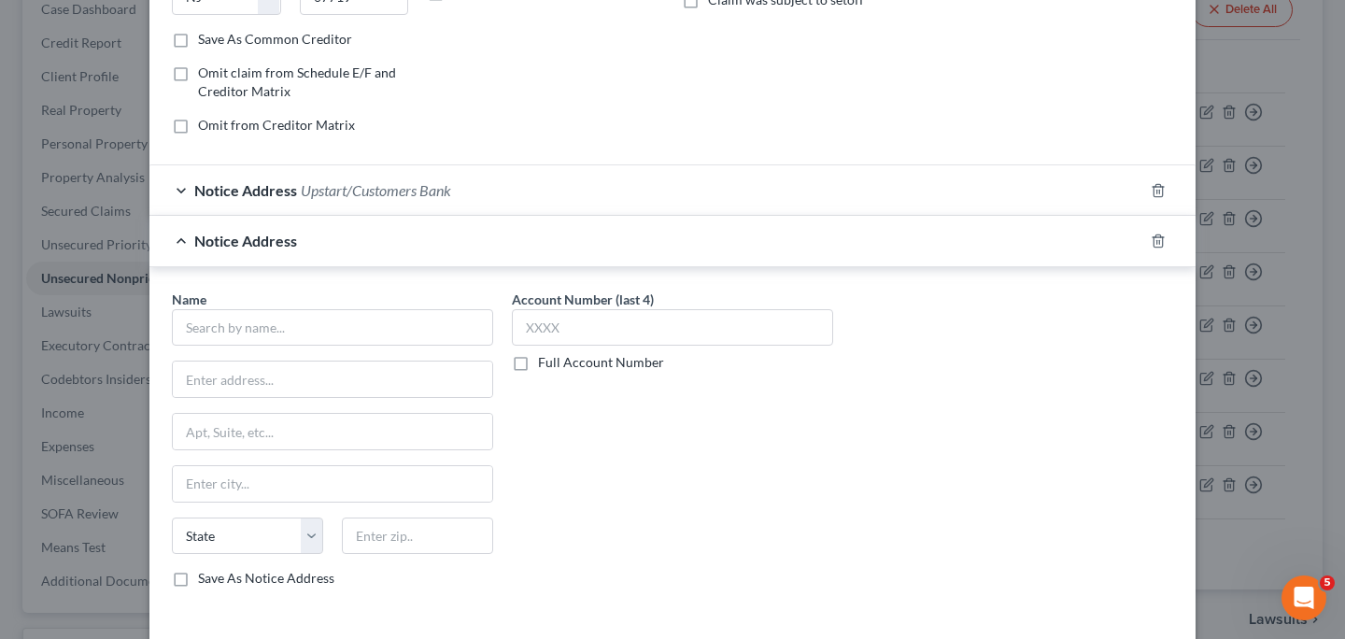
scroll to position [365, 0]
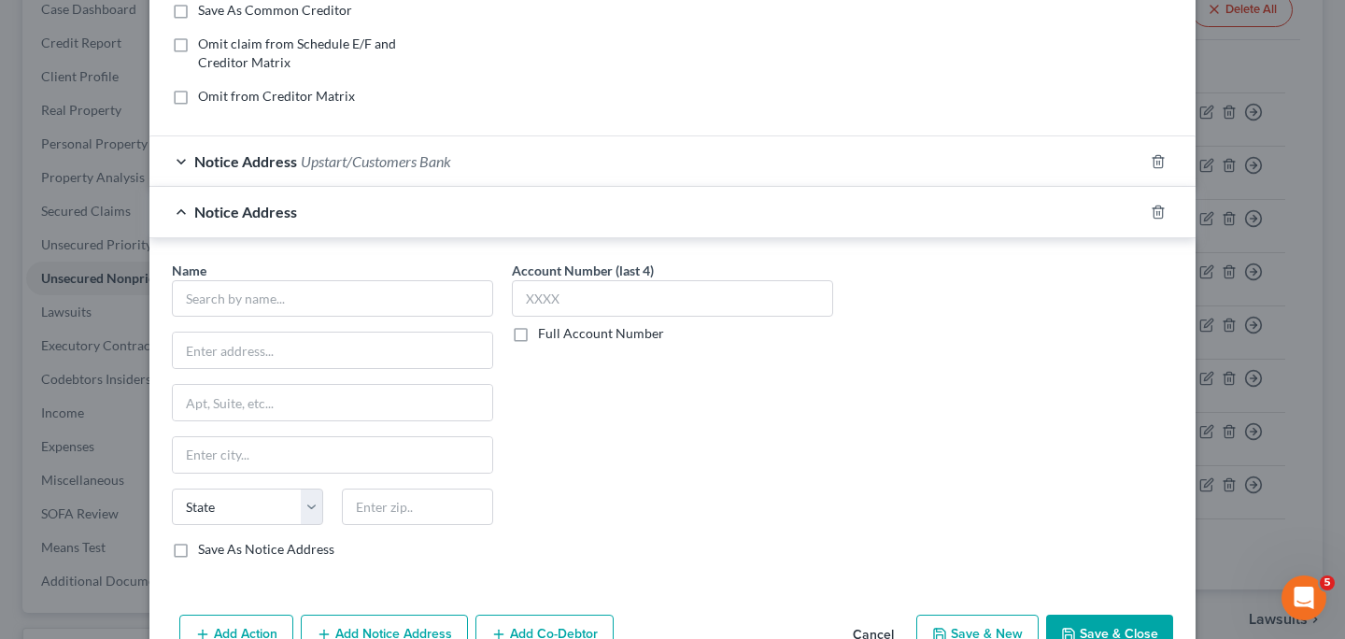
click at [430, 278] on div "Name *" at bounding box center [332, 289] width 321 height 57
click at [403, 296] on input "text" at bounding box center [332, 298] width 321 height 37
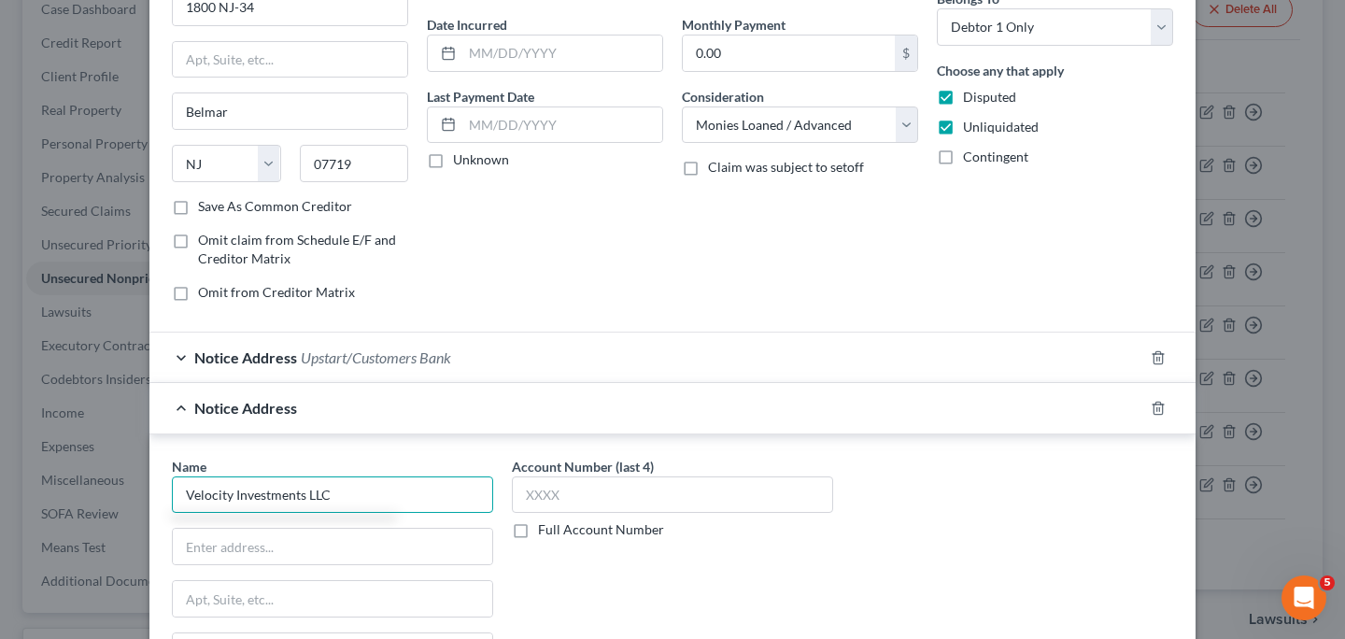
scroll to position [168, 0]
type input "Velocity Investments LLC"
click at [297, 551] on input "text" at bounding box center [332, 547] width 319 height 35
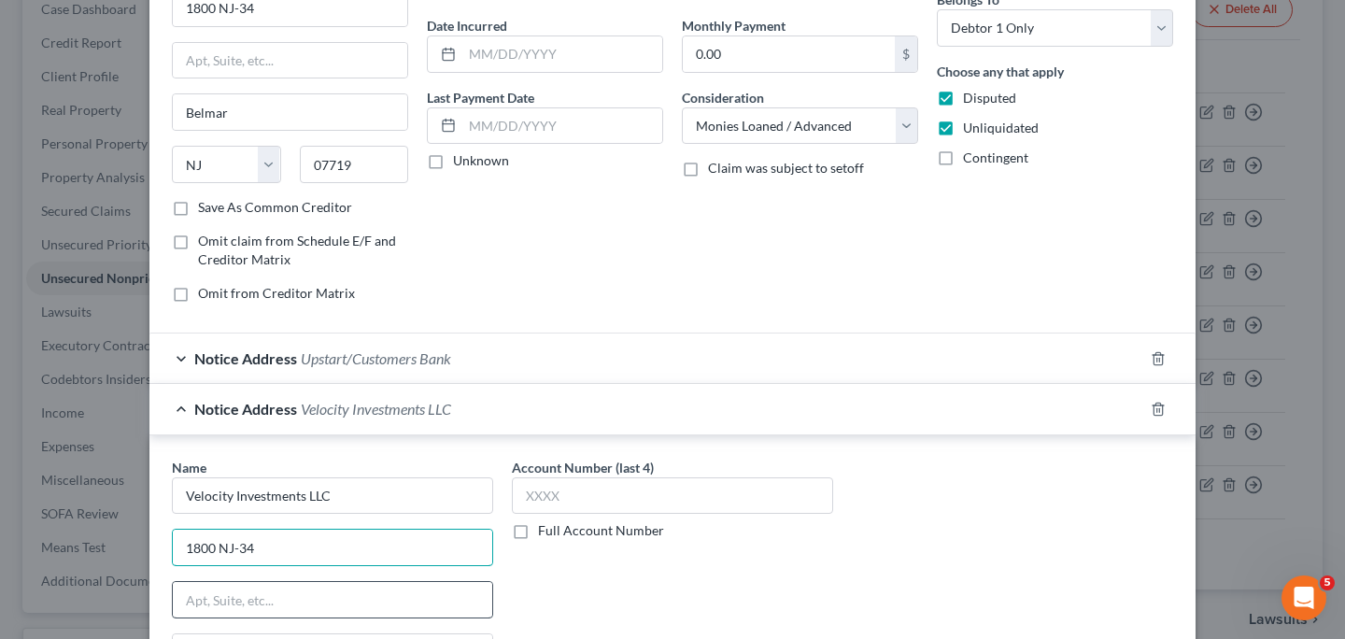
type input "1800 NJ-34"
click at [276, 614] on input "text" at bounding box center [332, 599] width 319 height 35
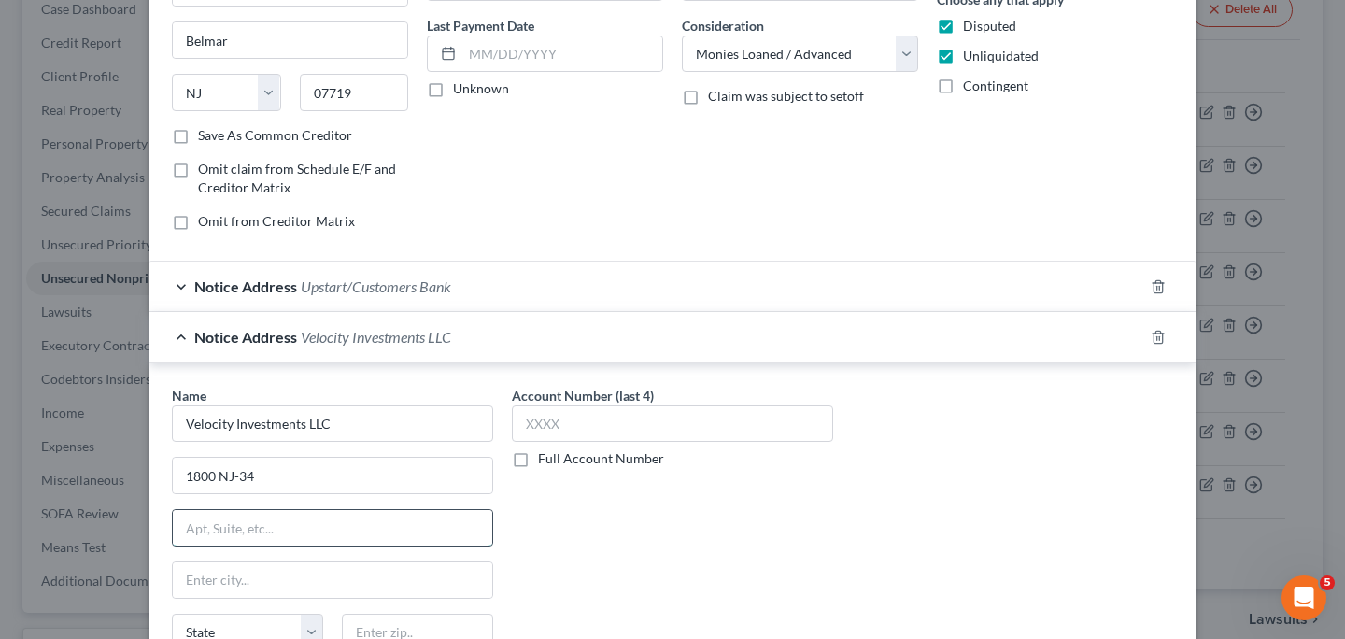
scroll to position [250, 0]
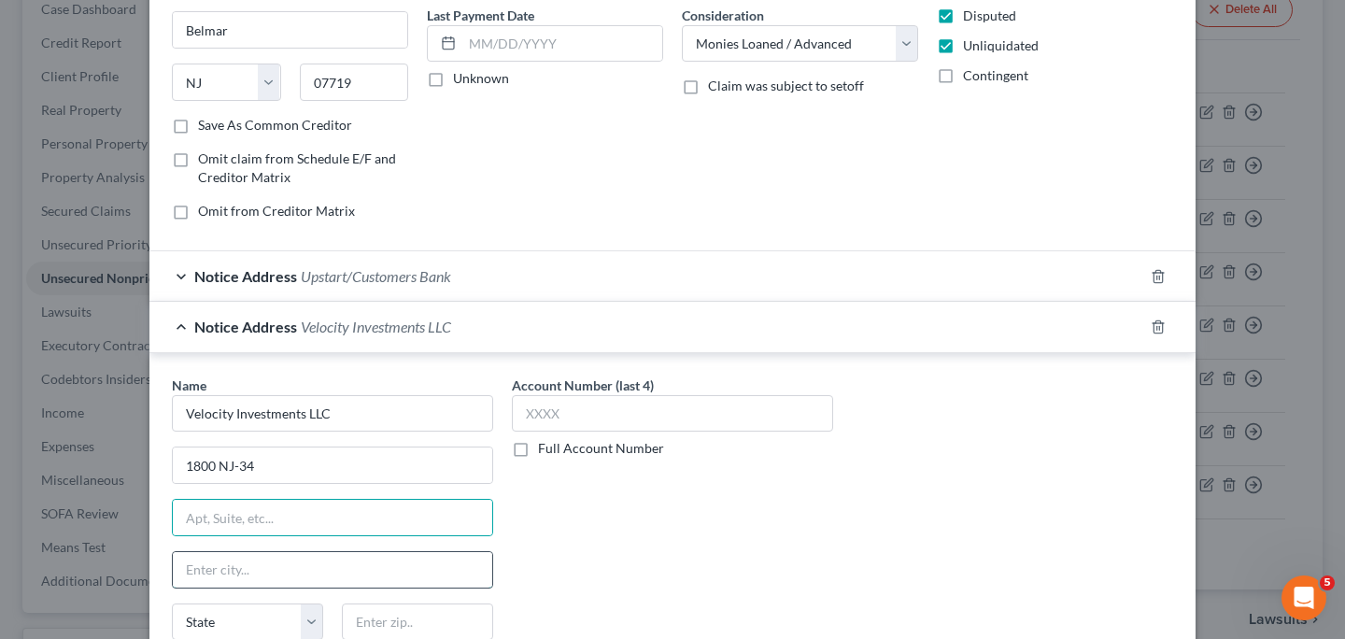
click at [278, 573] on input "text" at bounding box center [332, 569] width 319 height 35
type input "[GEOGRAPHIC_DATA]"
select select "33"
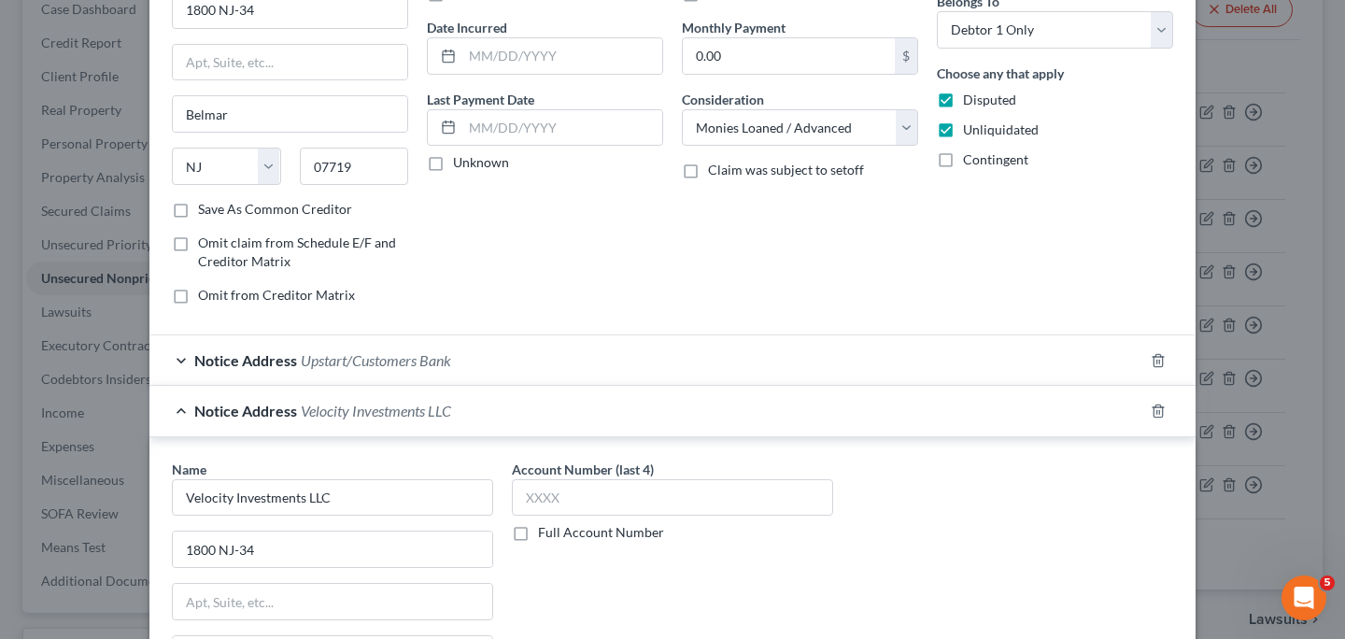
scroll to position [139, 0]
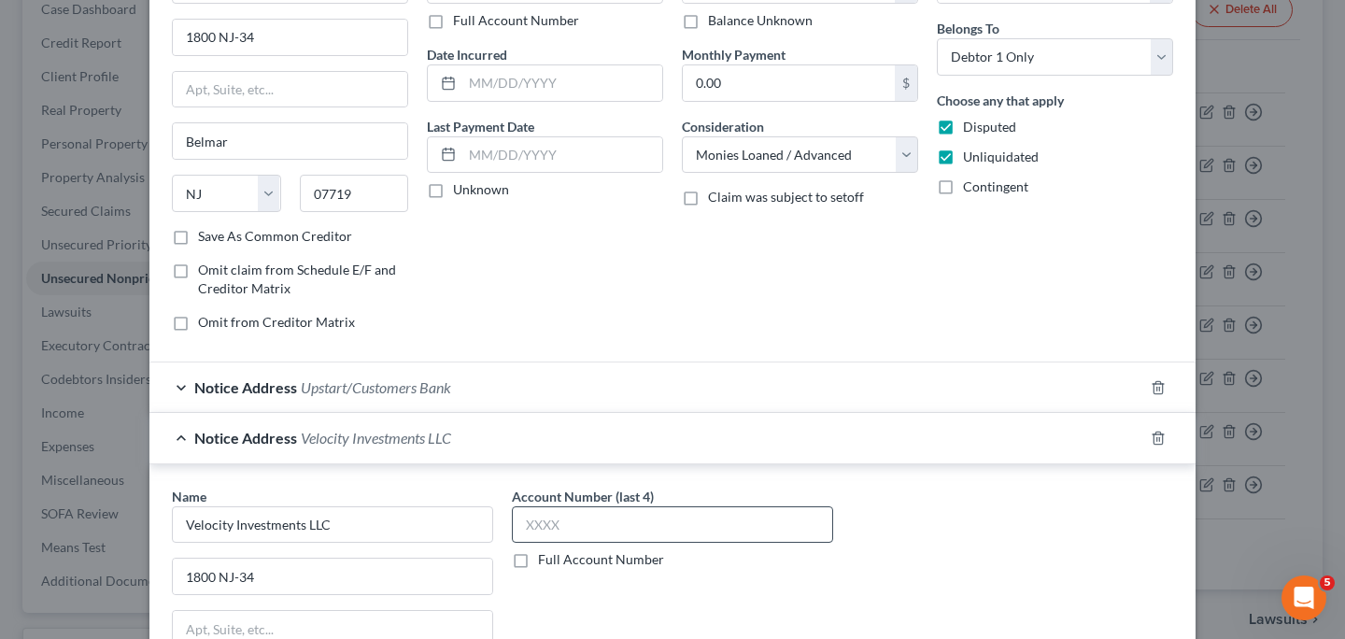
type input "07719"
click at [614, 520] on input "text" at bounding box center [672, 524] width 321 height 37
type input "Belmar"
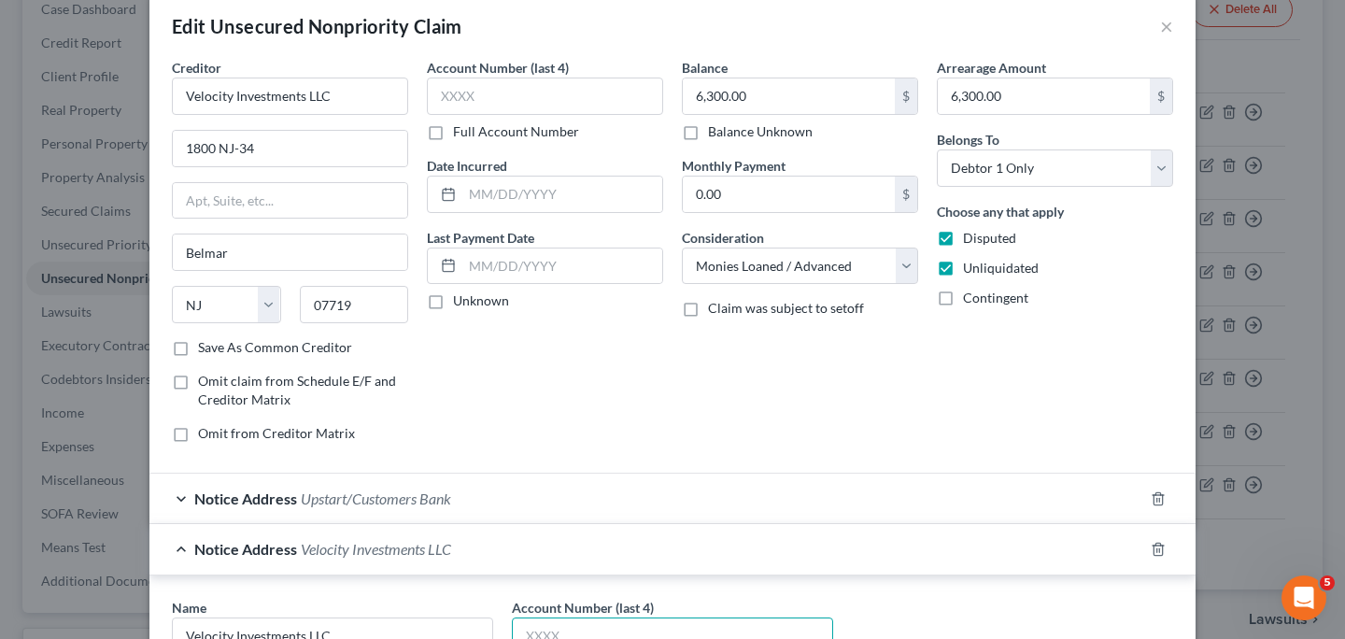
scroll to position [24, 0]
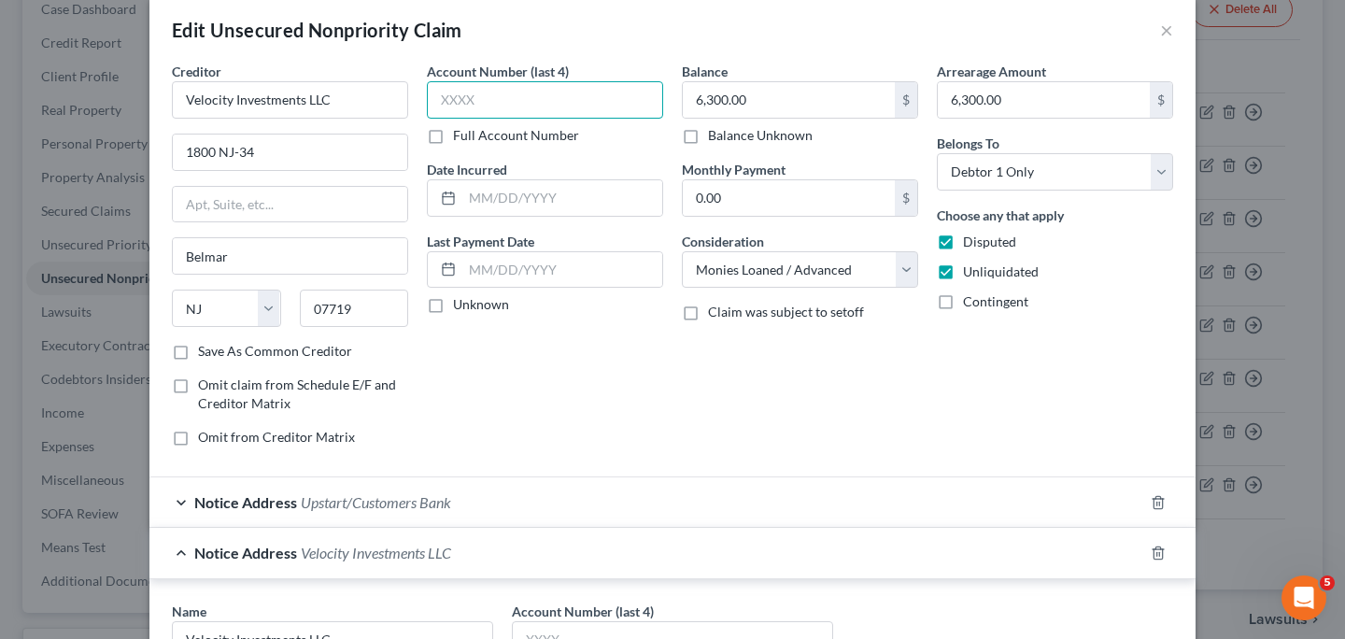
click at [480, 93] on input "text" at bounding box center [545, 99] width 236 height 37
type input "2157"
click at [354, 97] on input "Velocity Investments LLC" at bounding box center [290, 99] width 236 height 37
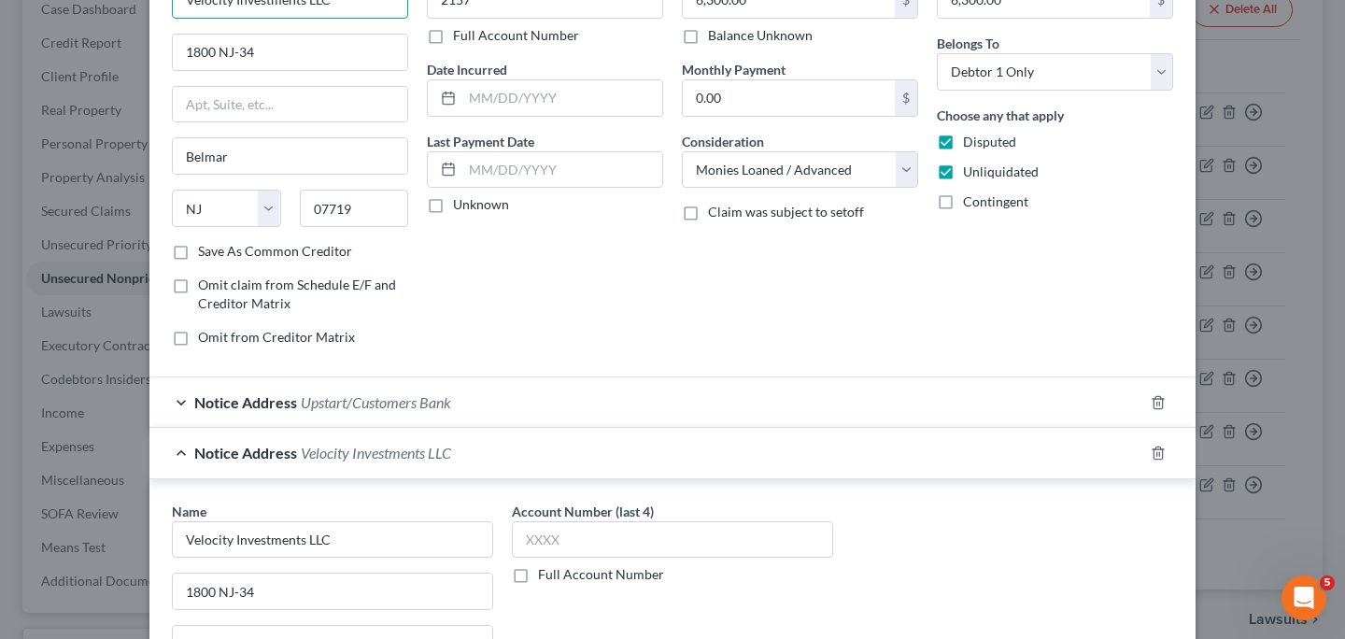
scroll to position [220, 0]
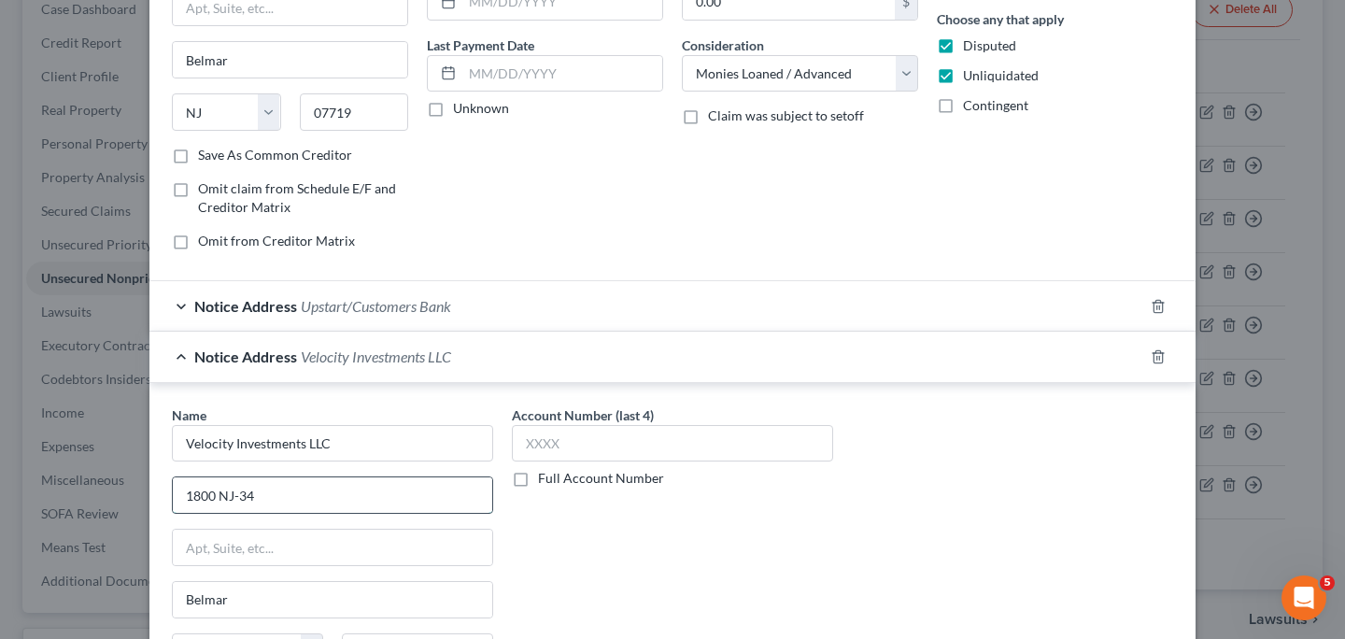
click at [446, 478] on input "1800 NJ-34" at bounding box center [332, 494] width 319 height 35
type input "1"
type input "O"
type input "PO Box 788"
type input "Wall"
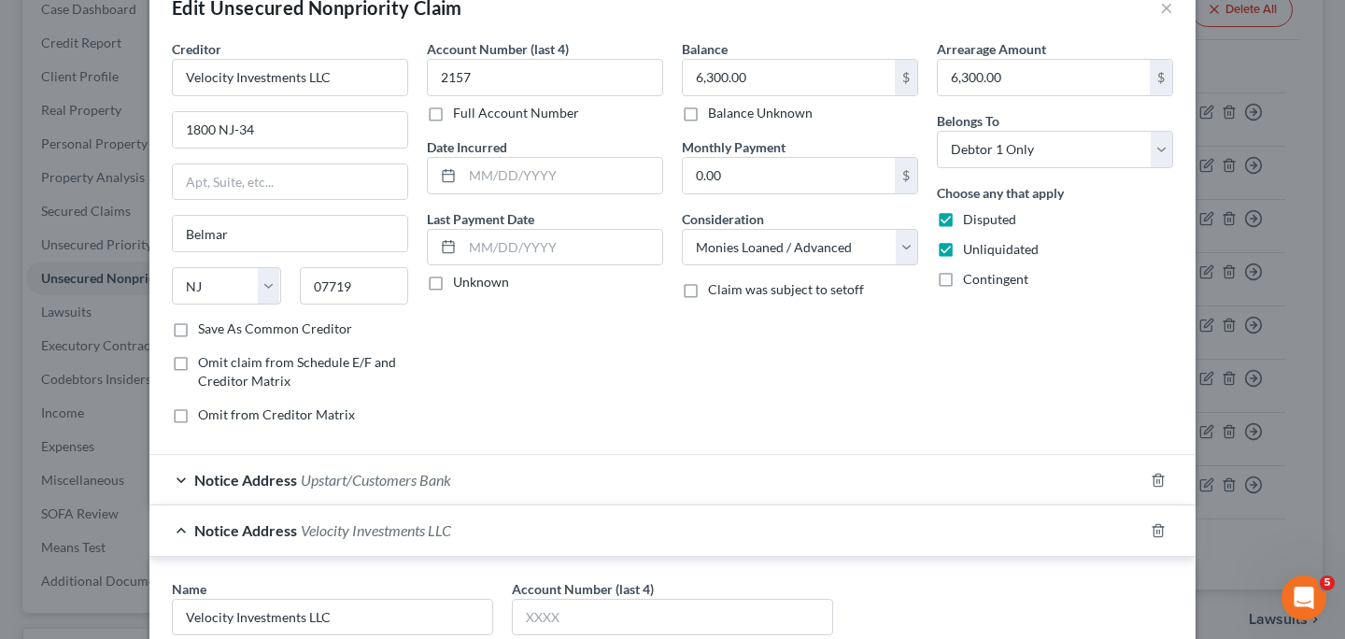
scroll to position [0, 0]
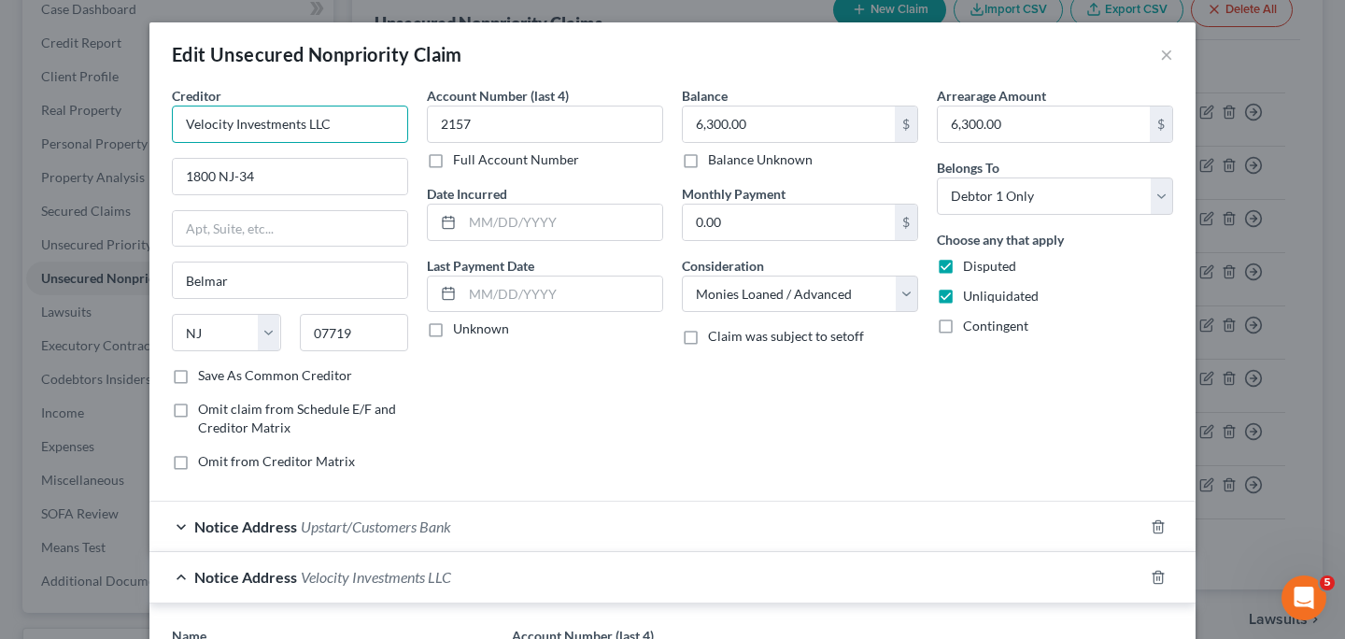
click at [358, 129] on input "Velocity Investments LLC" at bounding box center [290, 124] width 236 height 37
type input "V"
click at [296, 189] on input "1800 NJ-34" at bounding box center [290, 176] width 234 height 35
type input "Customers Bank"
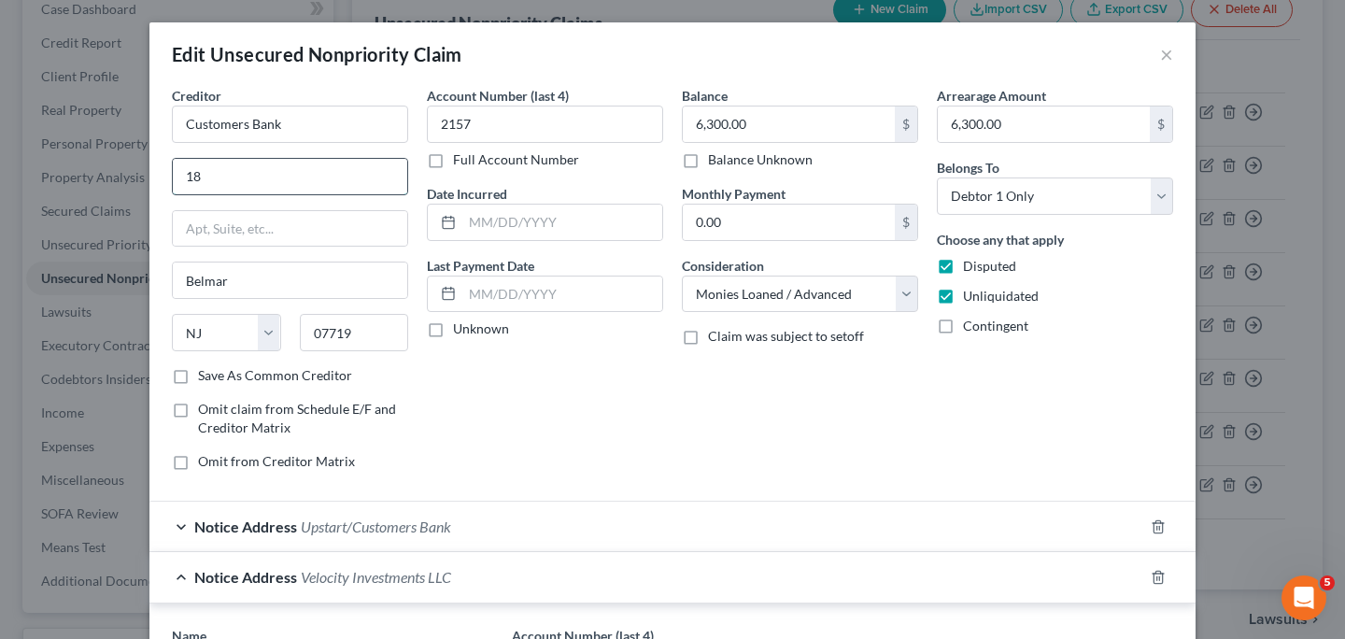
type input "1"
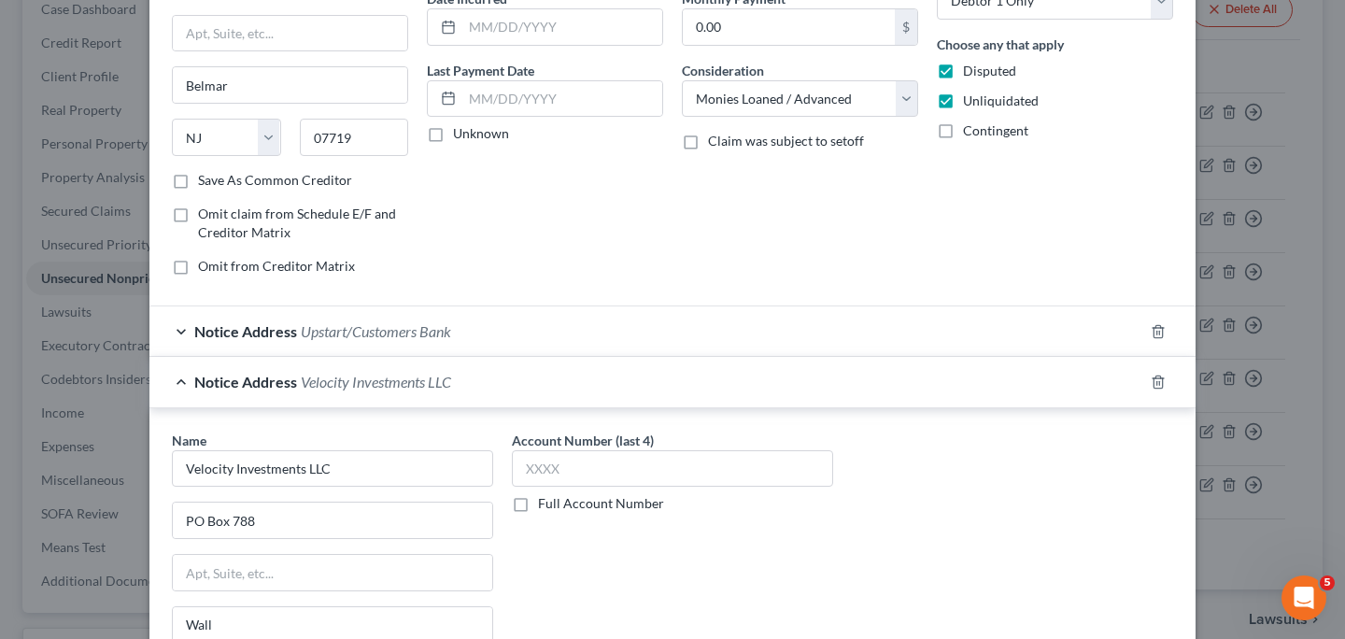
scroll to position [216, 0]
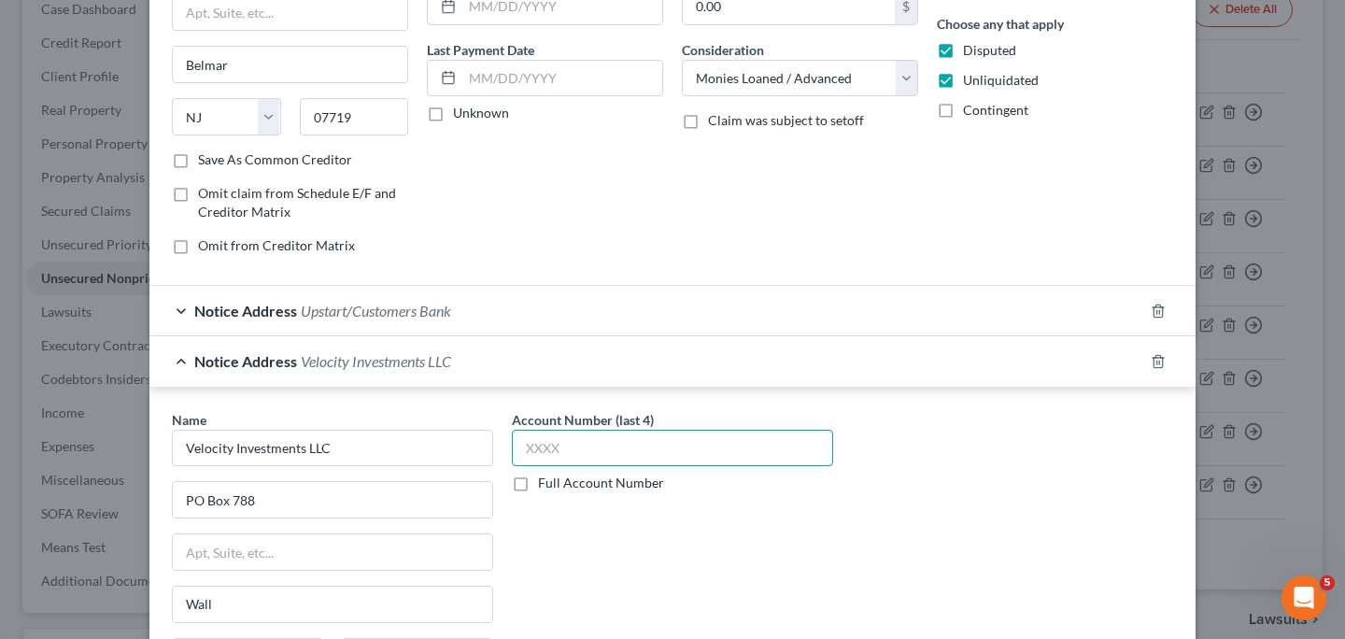
click at [547, 447] on input "text" at bounding box center [672, 448] width 321 height 37
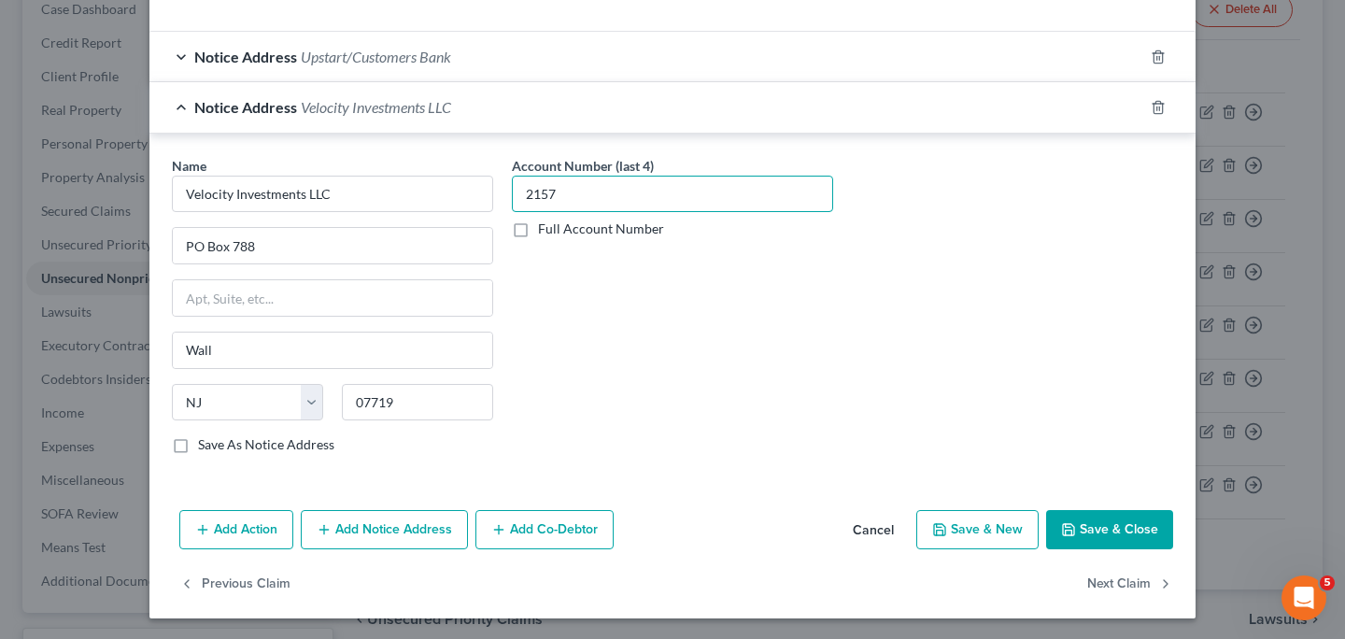
scroll to position [472, 0]
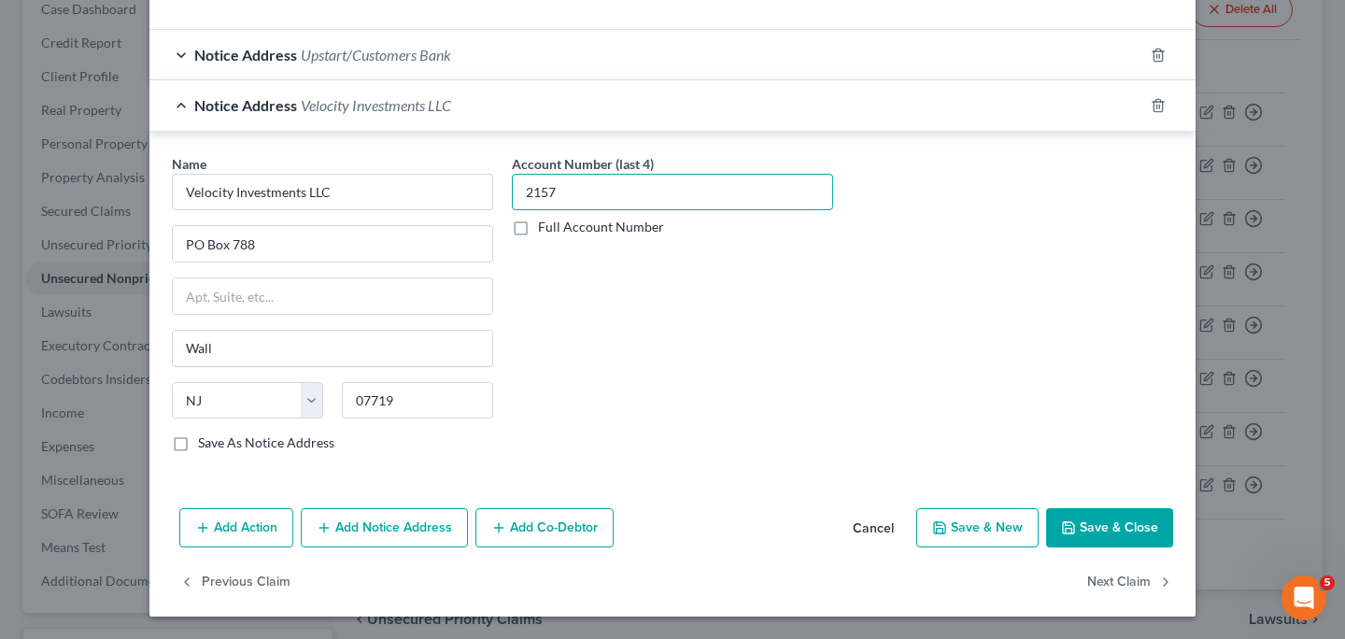
type input "2157"
click at [1143, 530] on button "Save & Close" at bounding box center [1109, 527] width 127 height 39
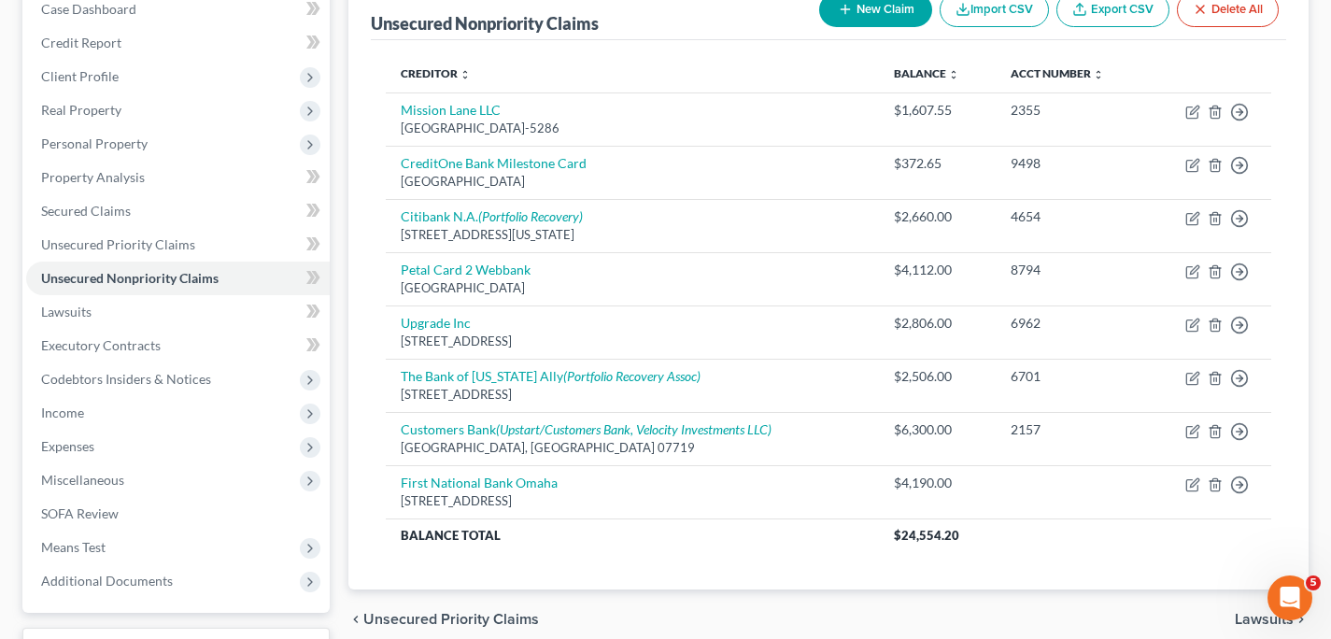
click at [914, 46] on div "Creditor expand_more expand_less unfold_more Balance expand_more expand_less un…" at bounding box center [828, 315] width 915 height 550
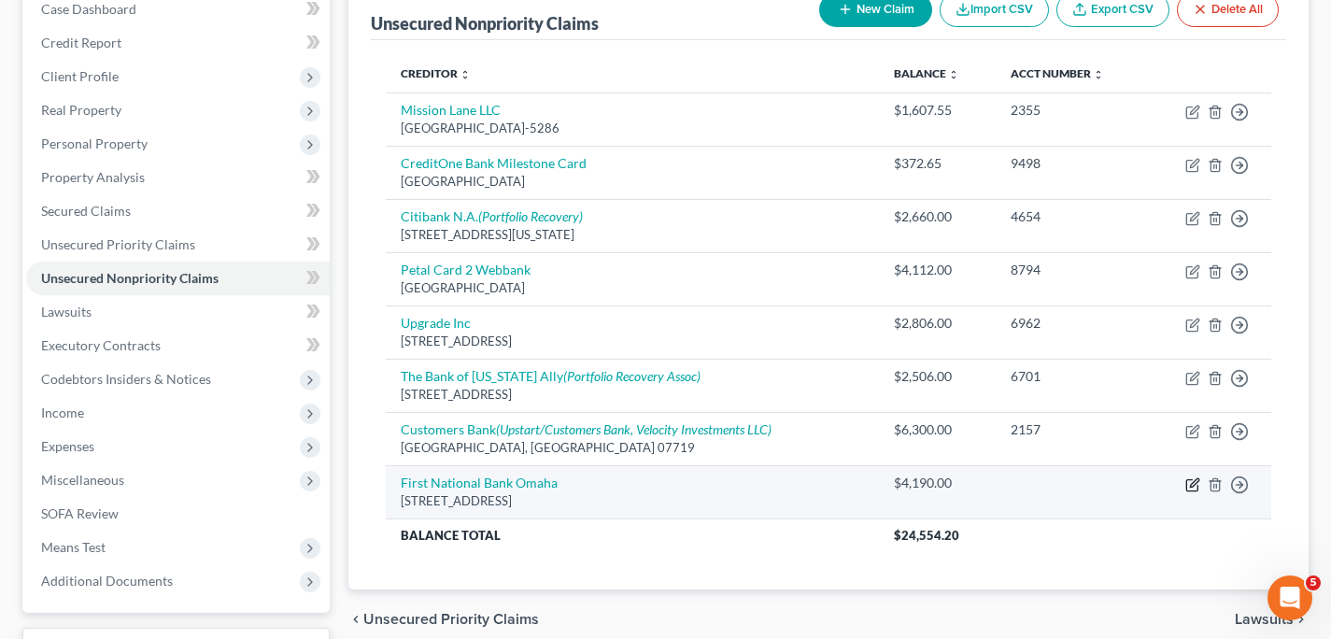
click at [1193, 482] on icon "button" at bounding box center [1194, 482] width 8 height 8
select select "30"
select select "2"
select select "0"
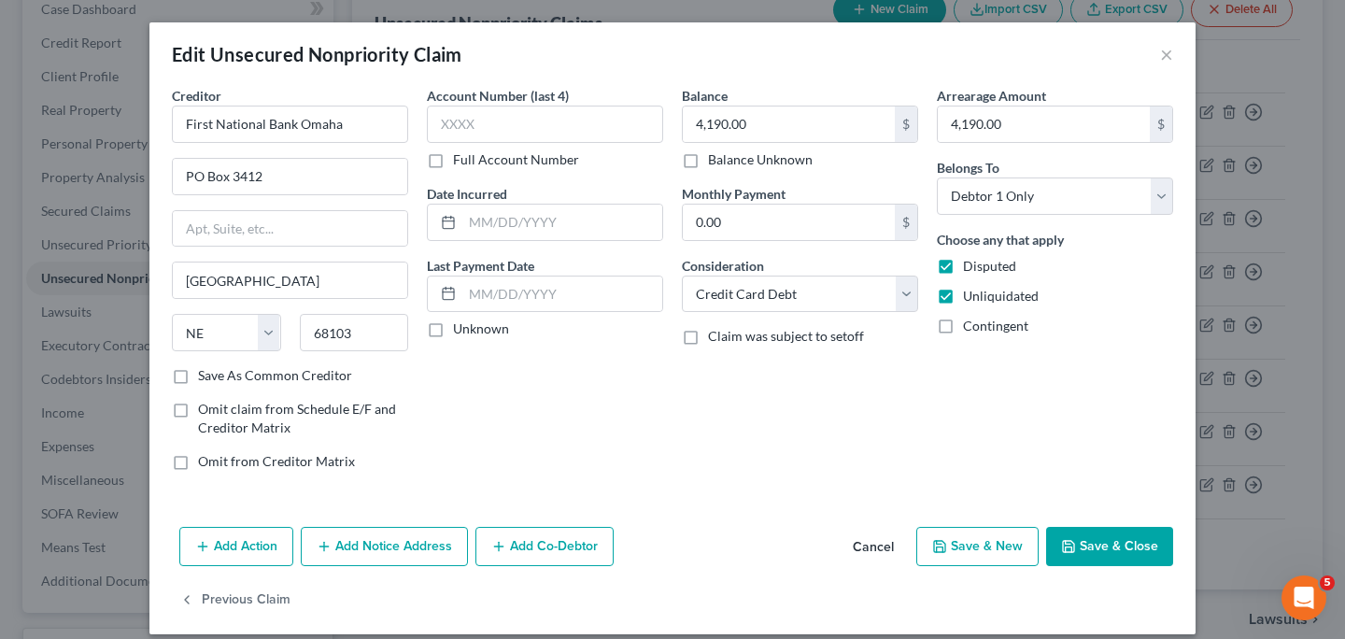
click at [383, 547] on button "Add Notice Address" at bounding box center [384, 546] width 167 height 39
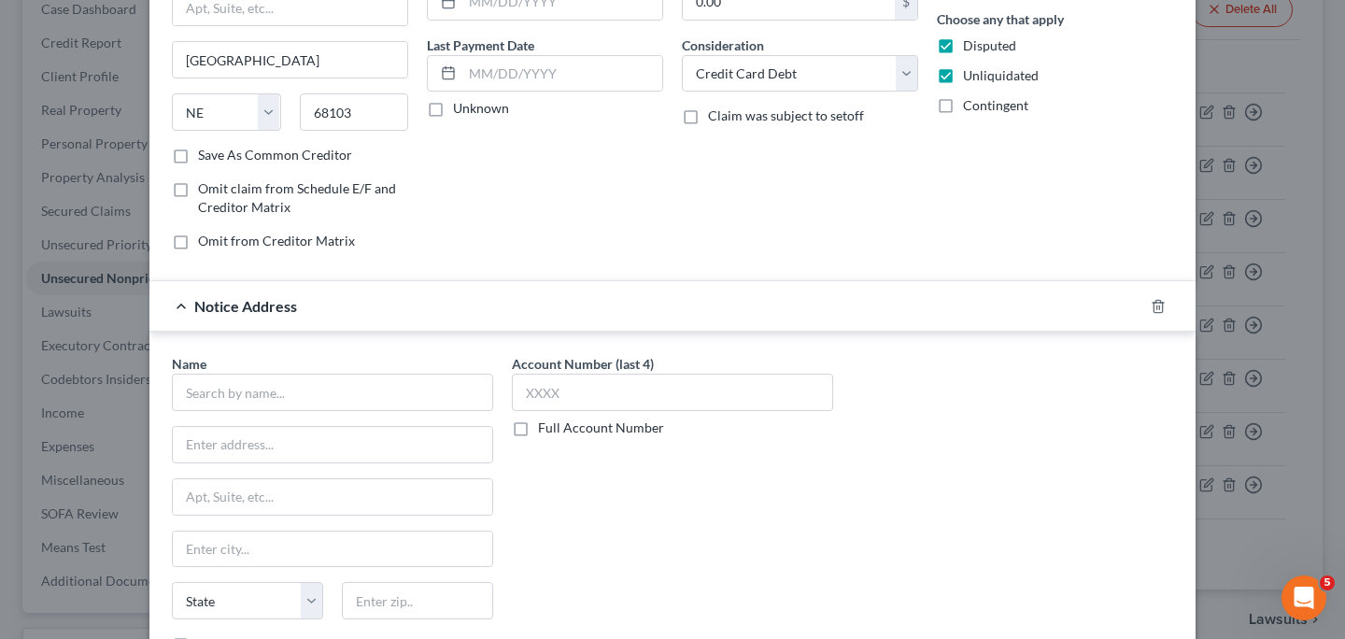
scroll to position [244, 0]
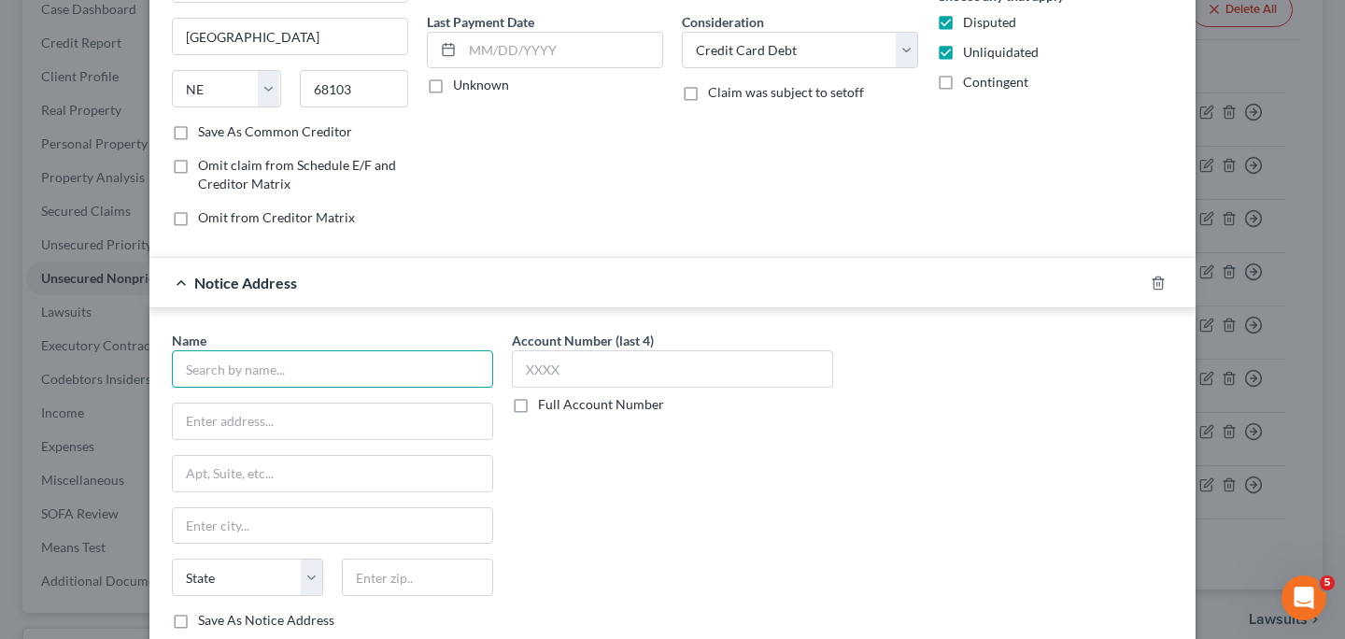
click at [375, 374] on input "text" at bounding box center [332, 368] width 321 height 37
type input "L"
type input "LVNV Funding LLC"
type input "PO Box 1269"
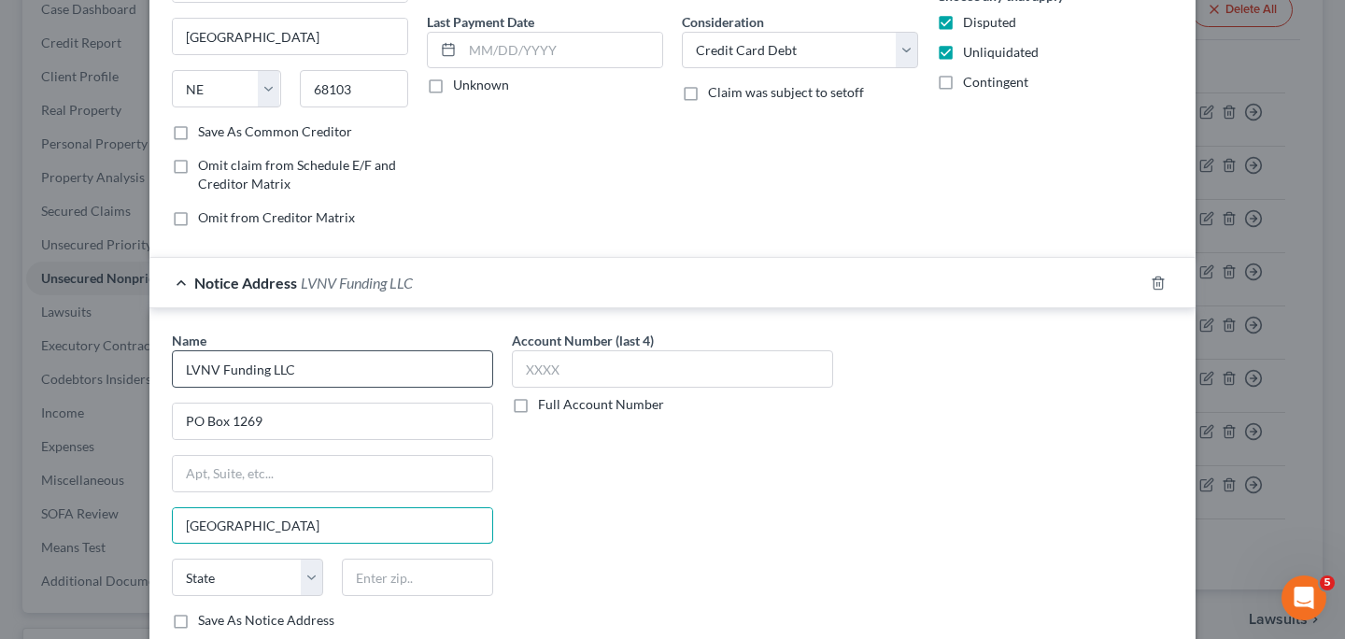
type input "[GEOGRAPHIC_DATA]"
select select "42"
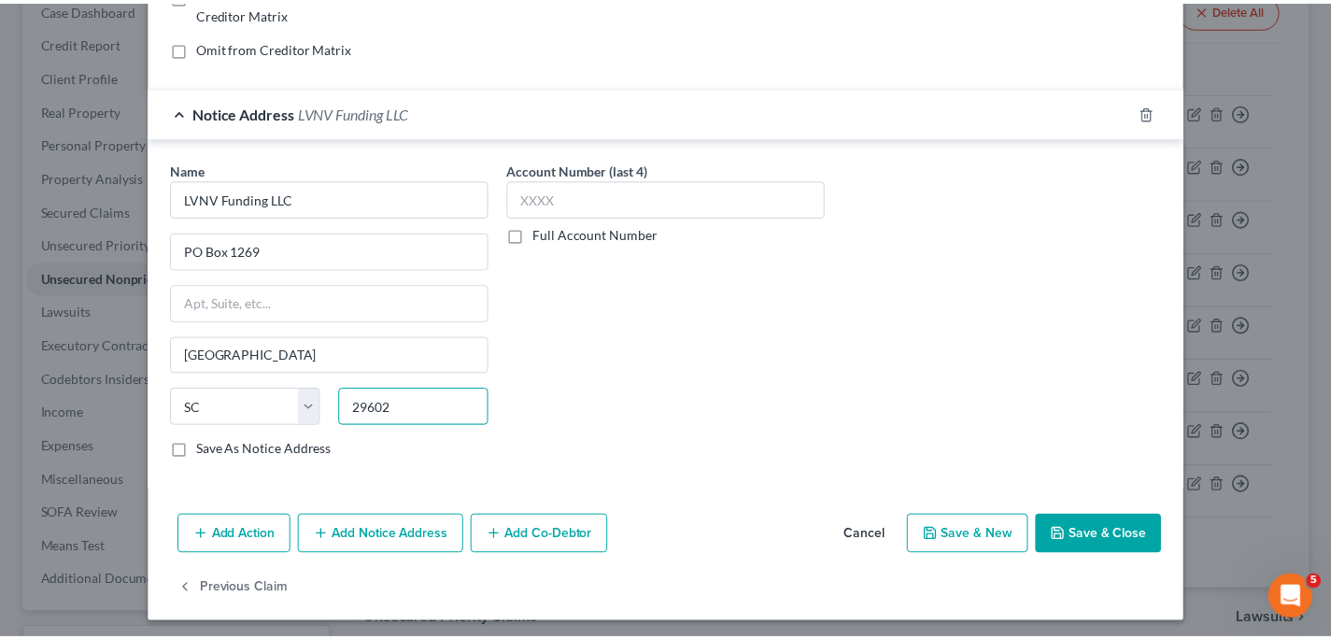
scroll to position [421, 0]
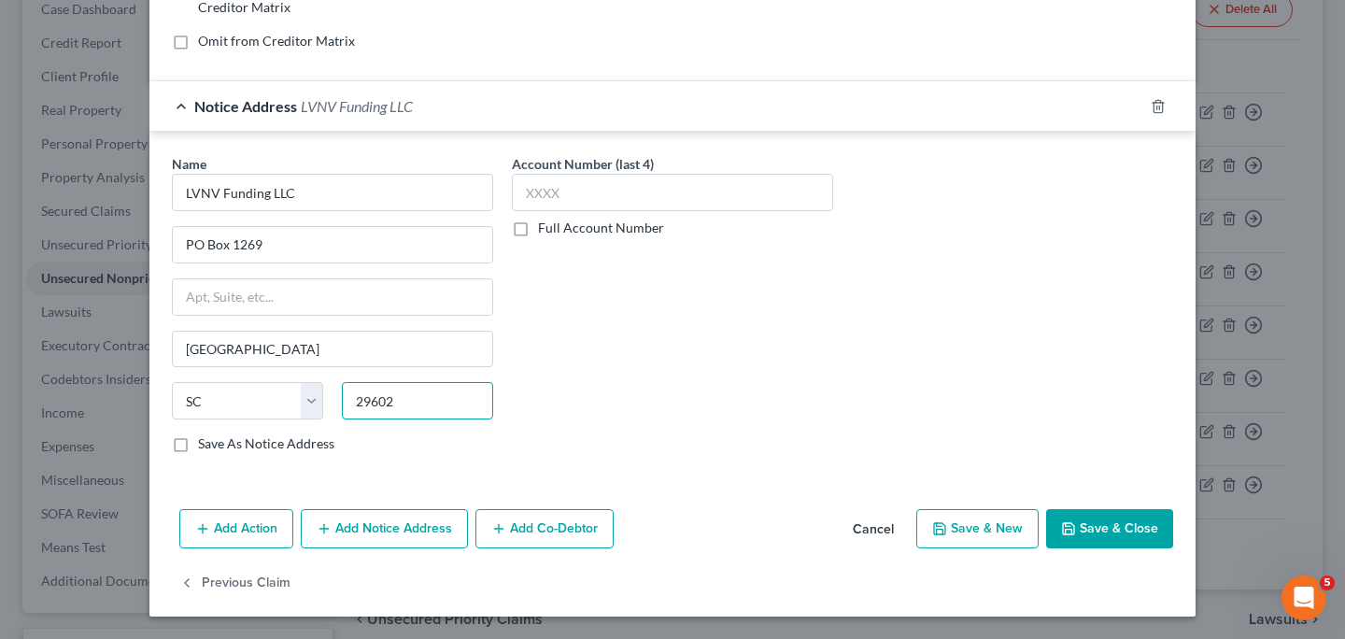
type input "29602"
click at [1113, 533] on button "Save & Close" at bounding box center [1109, 528] width 127 height 39
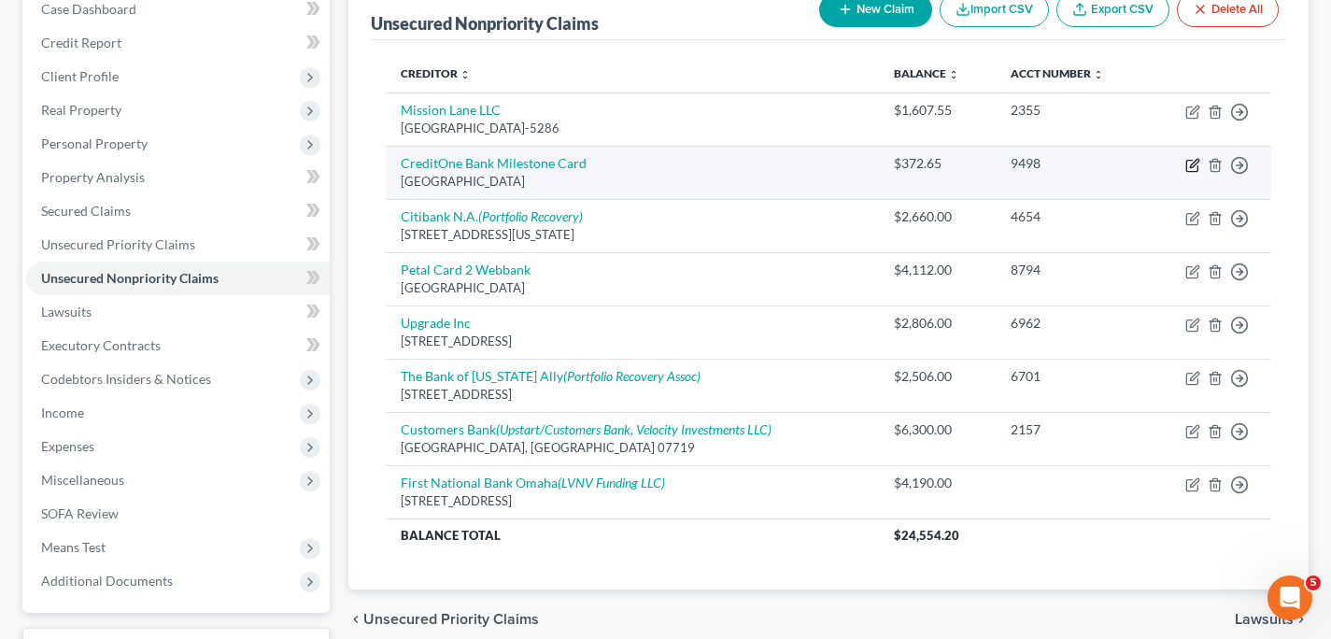
click at [1194, 164] on icon "button" at bounding box center [1192, 165] width 15 height 15
select select "4"
select select "2"
select select "0"
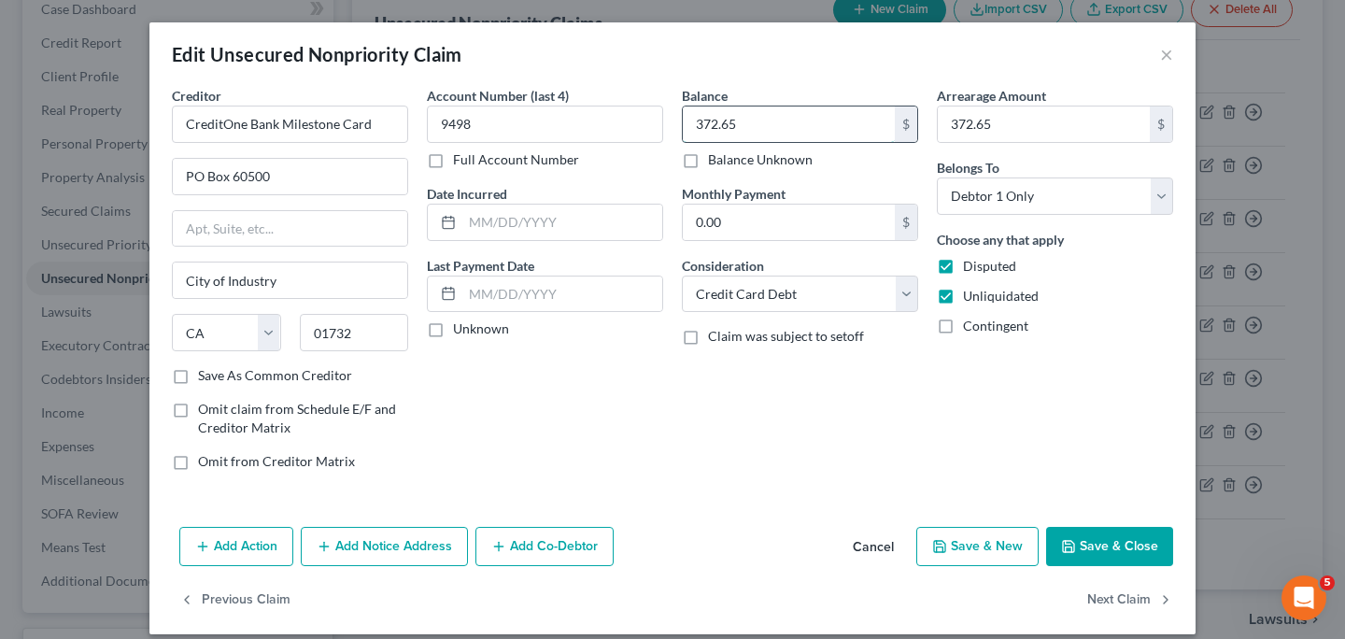
click at [801, 125] on input "372.65" at bounding box center [789, 123] width 212 height 35
type input "439.00"
click at [1008, 130] on input "372.65" at bounding box center [1044, 123] width 212 height 35
type input "439.00"
click at [1068, 545] on icon "button" at bounding box center [1068, 546] width 15 height 15
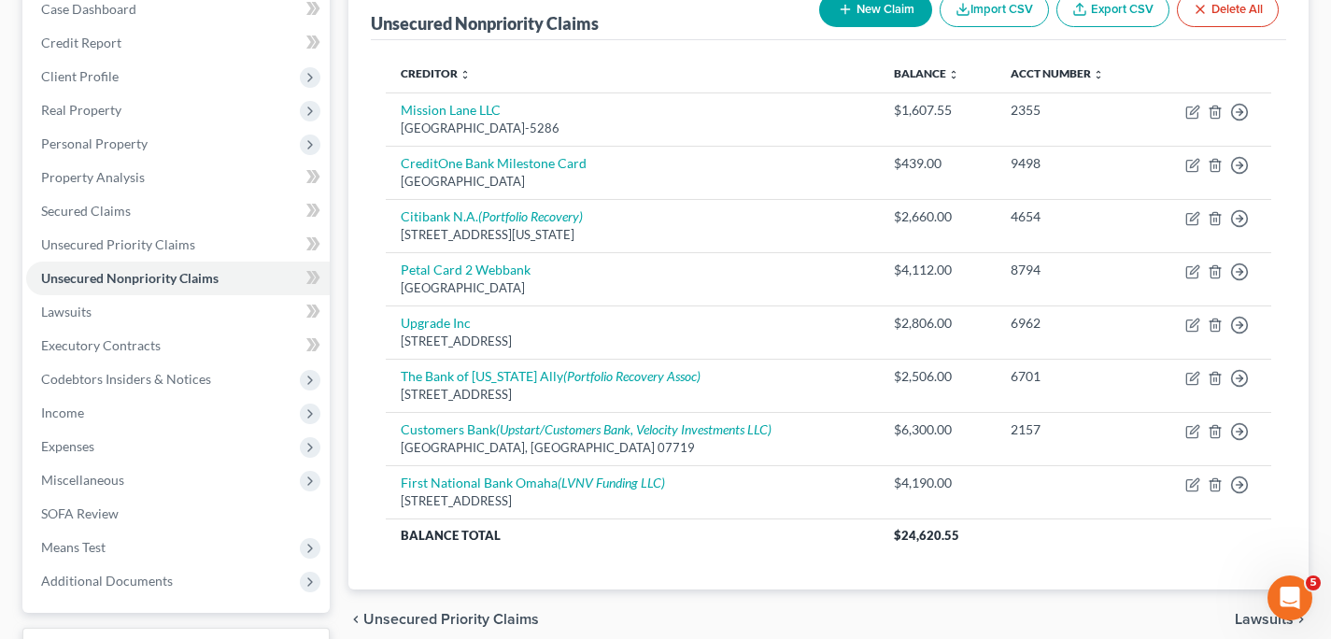
click at [886, 18] on button "New Claim" at bounding box center [875, 10] width 113 height 35
select select "0"
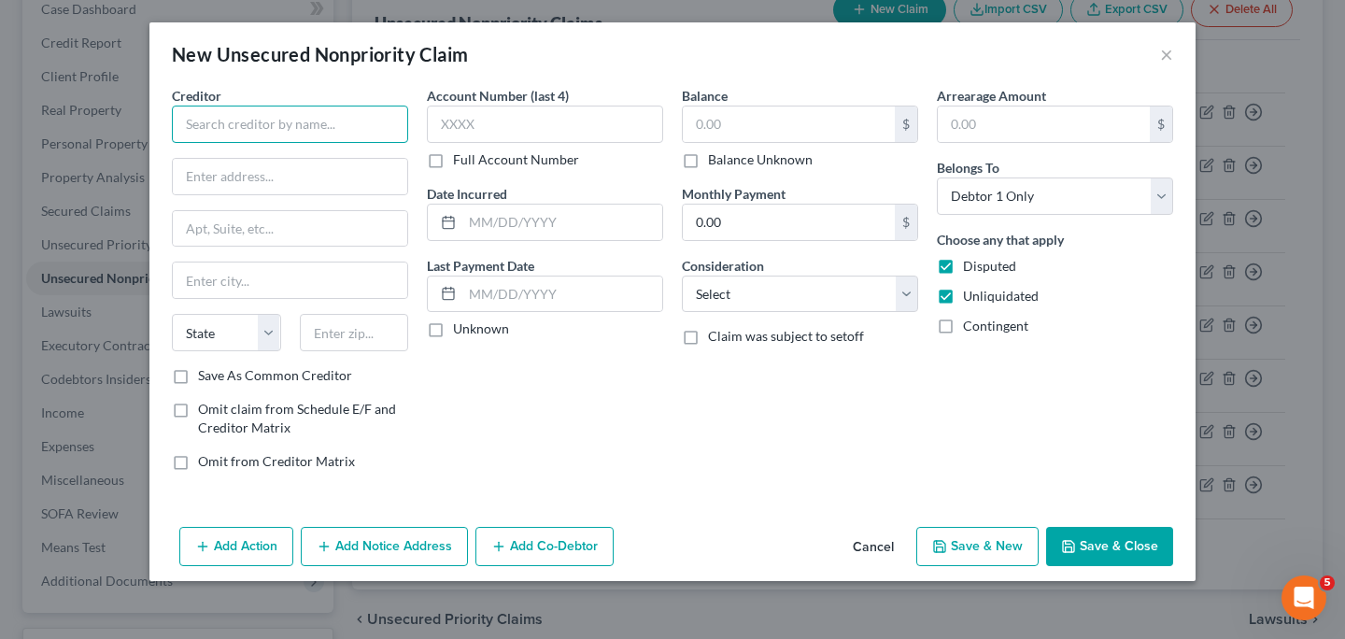
click at [328, 115] on input "text" at bounding box center [290, 124] width 236 height 37
type input "Mission Lane Tab Bank"
type input "[STREET_ADDRESS]"
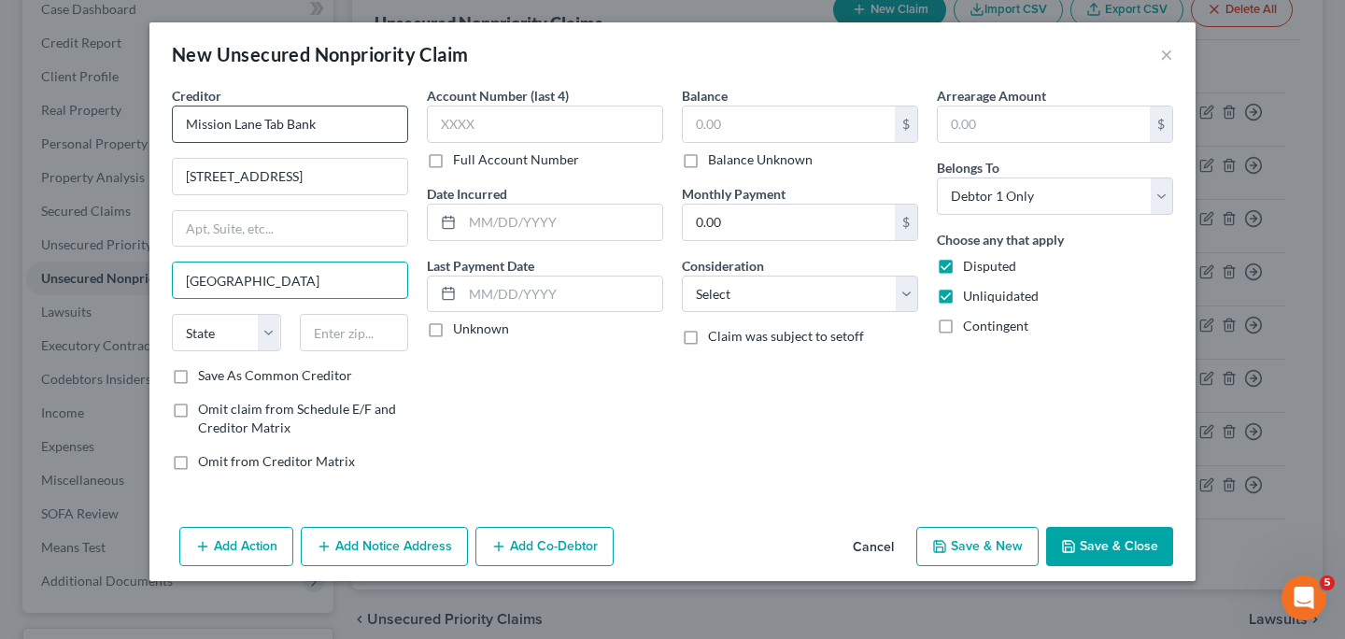
type input "[GEOGRAPHIC_DATA]"
select select "48"
type input "23230"
click at [489, 125] on input "text" at bounding box center [545, 124] width 236 height 37
click at [745, 130] on input "text" at bounding box center [789, 123] width 212 height 35
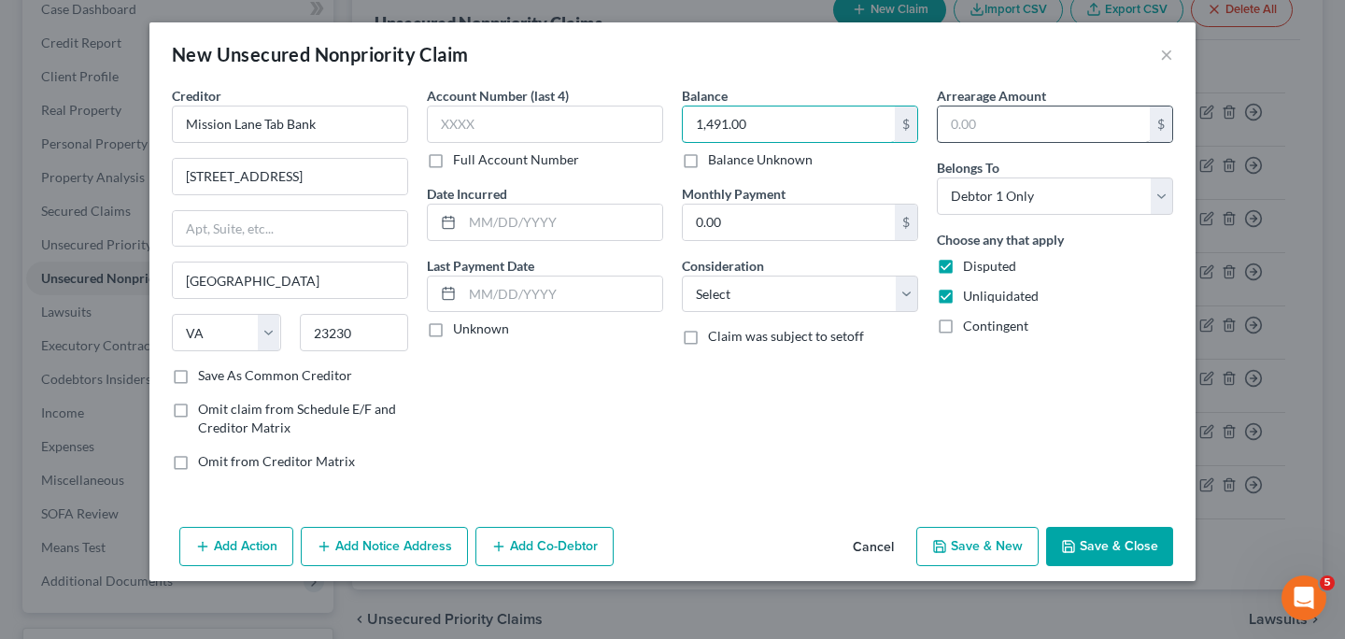
type input "1,491.00"
click at [990, 124] on input "text" at bounding box center [1044, 123] width 212 height 35
type input "1,491.00"
click at [905, 294] on select "Select Cable / Satellite Services Collection Agency Credit Card Debt Debt Couns…" at bounding box center [800, 294] width 236 height 37
select select "2"
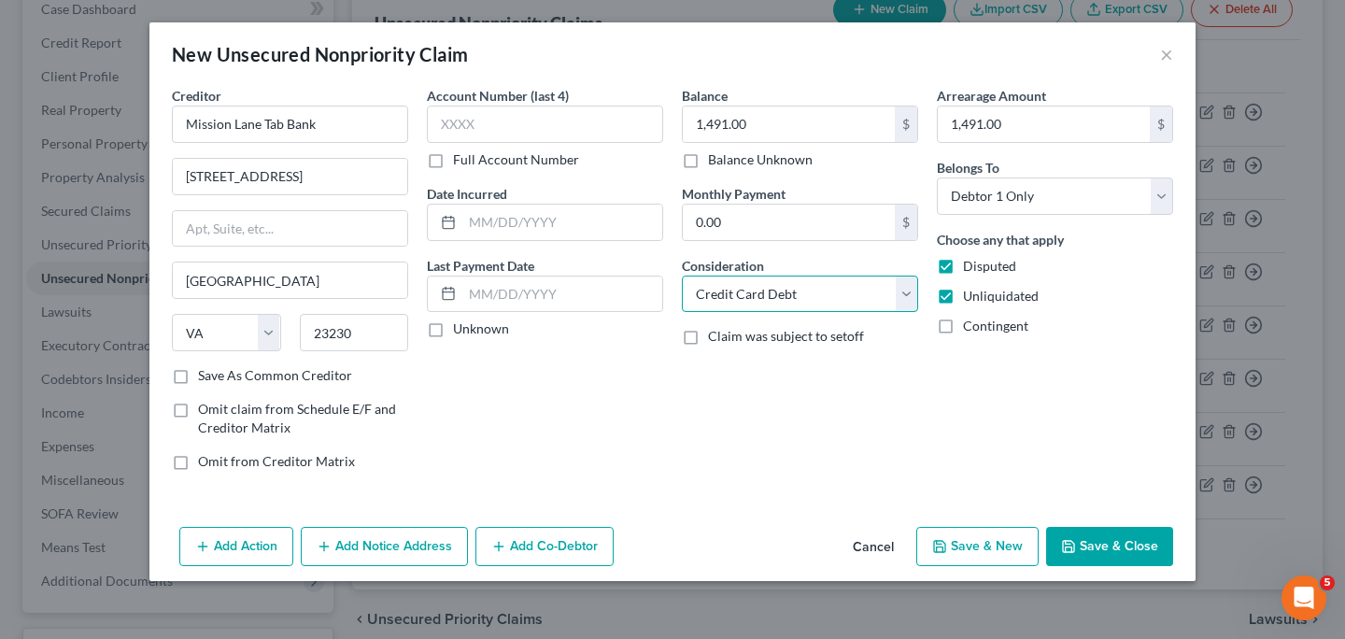
click option "Credit Card Debt" at bounding box center [0, 0] width 0 height 0
click at [1093, 551] on button "Save & Close" at bounding box center [1109, 546] width 127 height 39
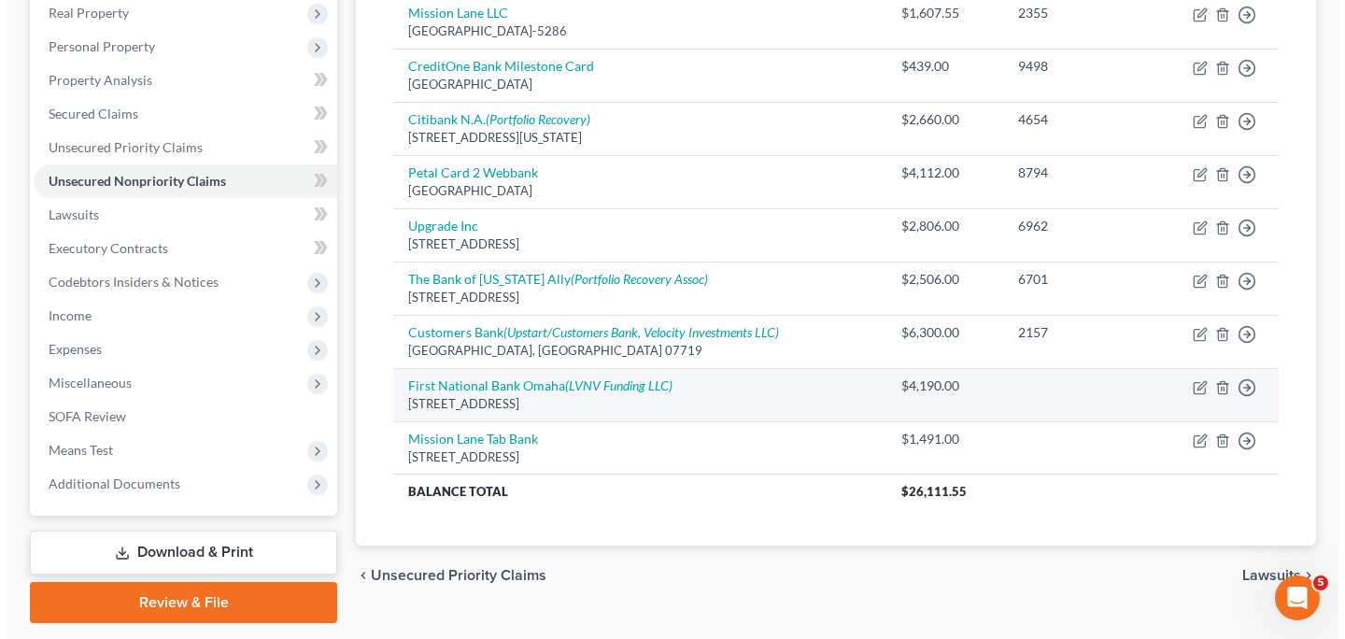
scroll to position [352, 0]
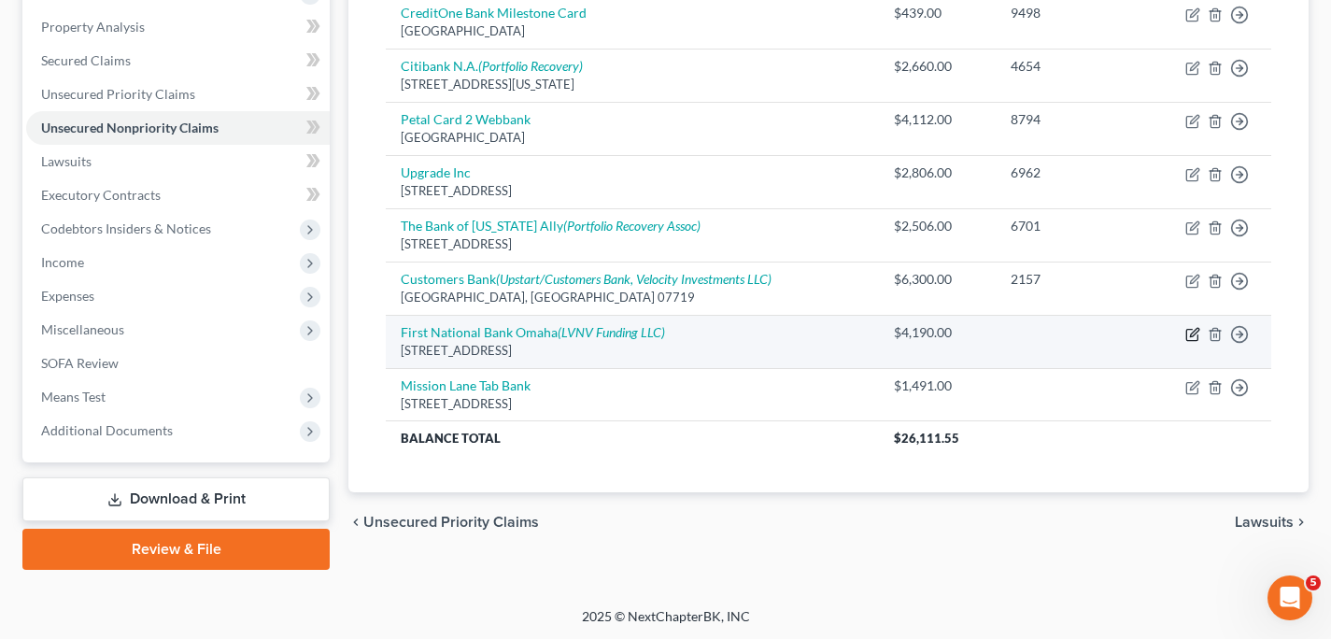
click at [1197, 334] on icon "button" at bounding box center [1192, 334] width 15 height 15
select select "30"
select select "2"
select select "0"
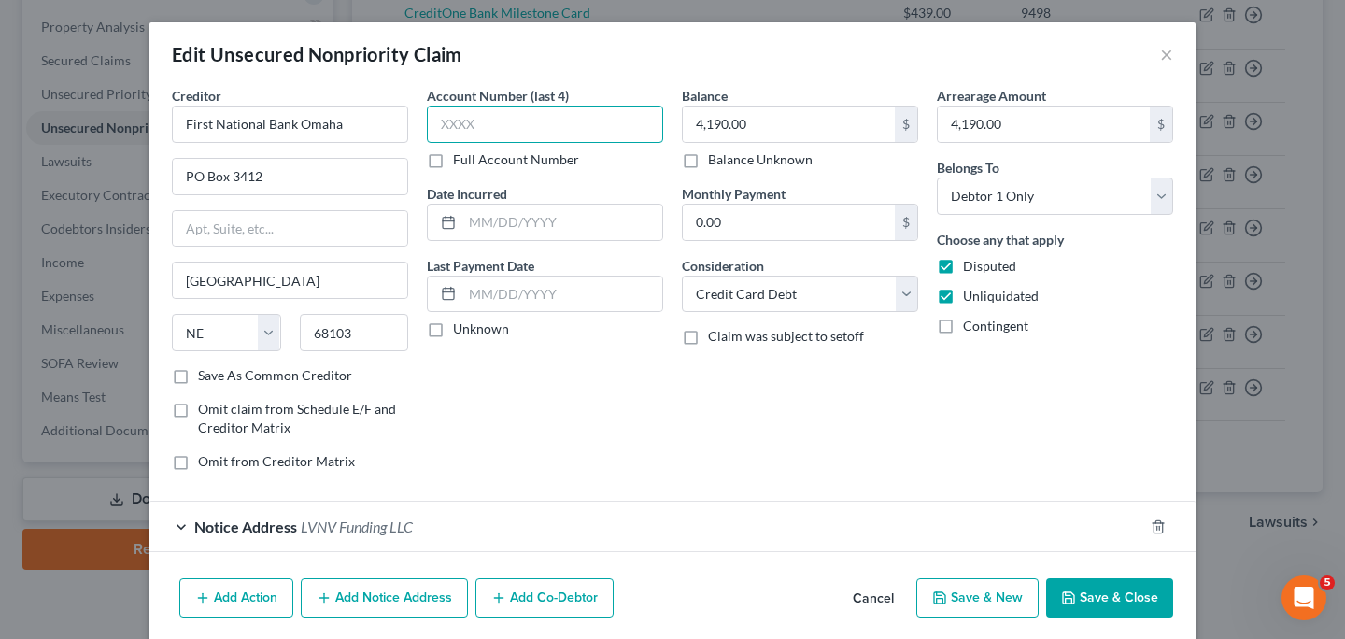
click at [626, 113] on input "text" at bounding box center [545, 124] width 236 height 37
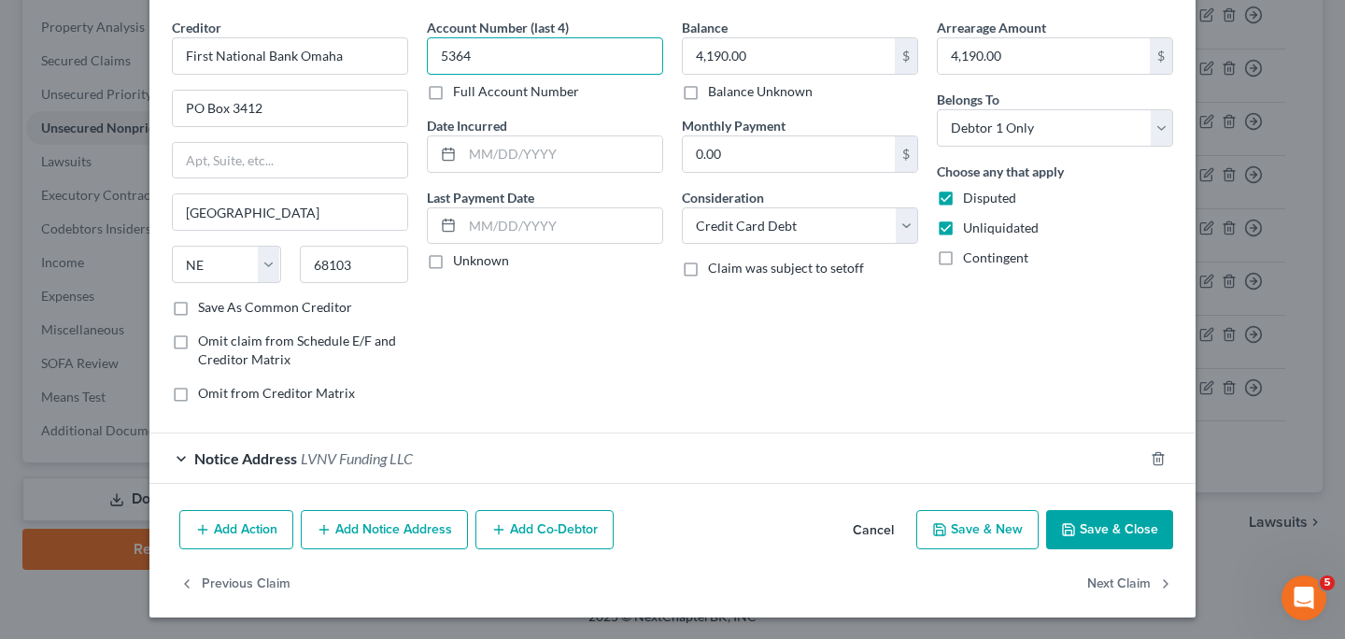
scroll to position [70, 0]
type input "5364"
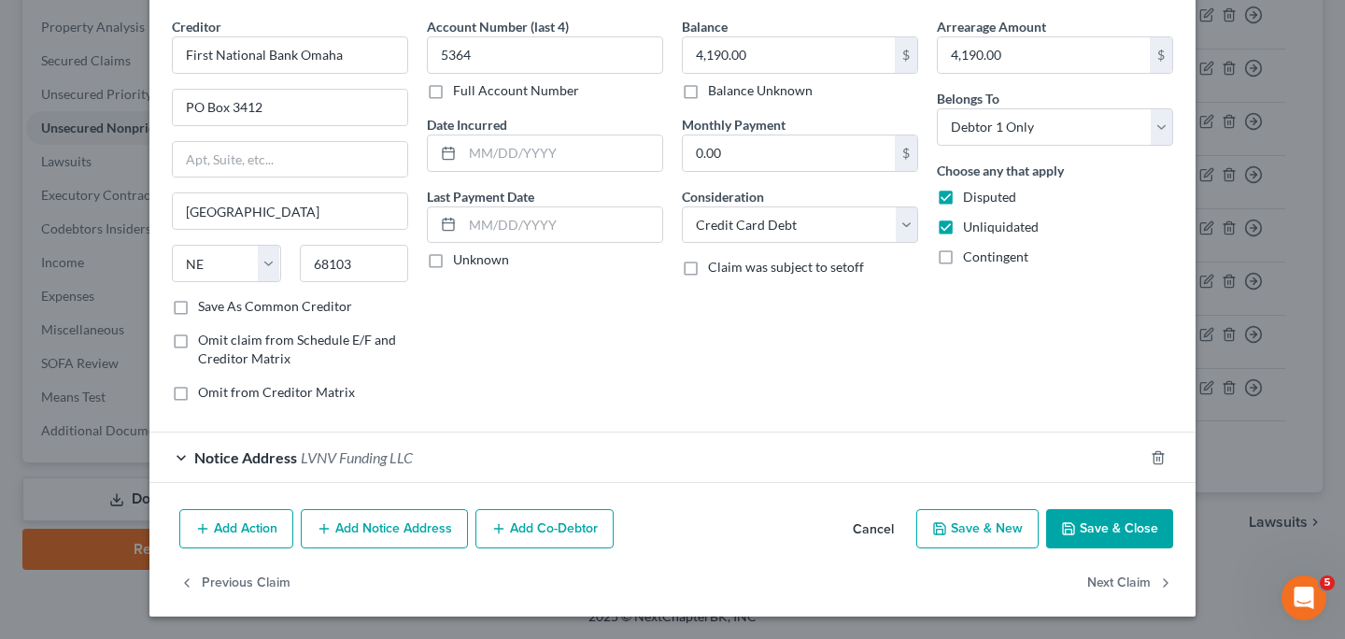
click at [388, 528] on button "Add Notice Address" at bounding box center [384, 528] width 167 height 39
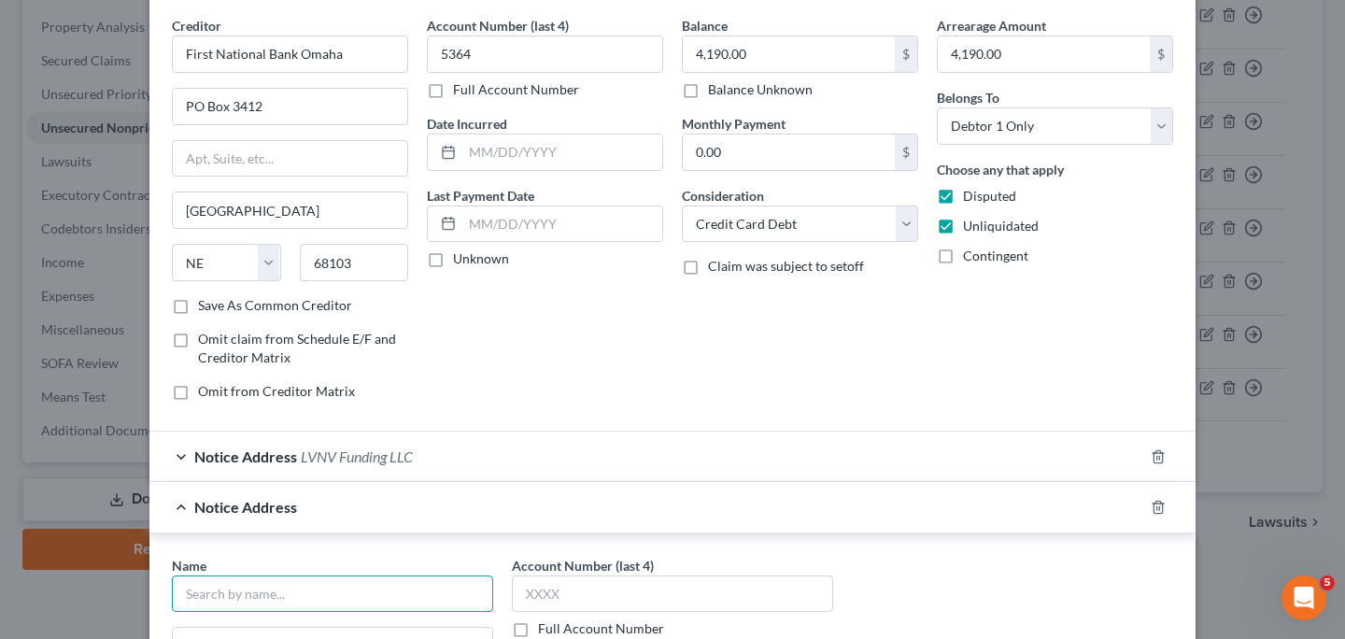
click at [299, 595] on input "text" at bounding box center [332, 593] width 321 height 37
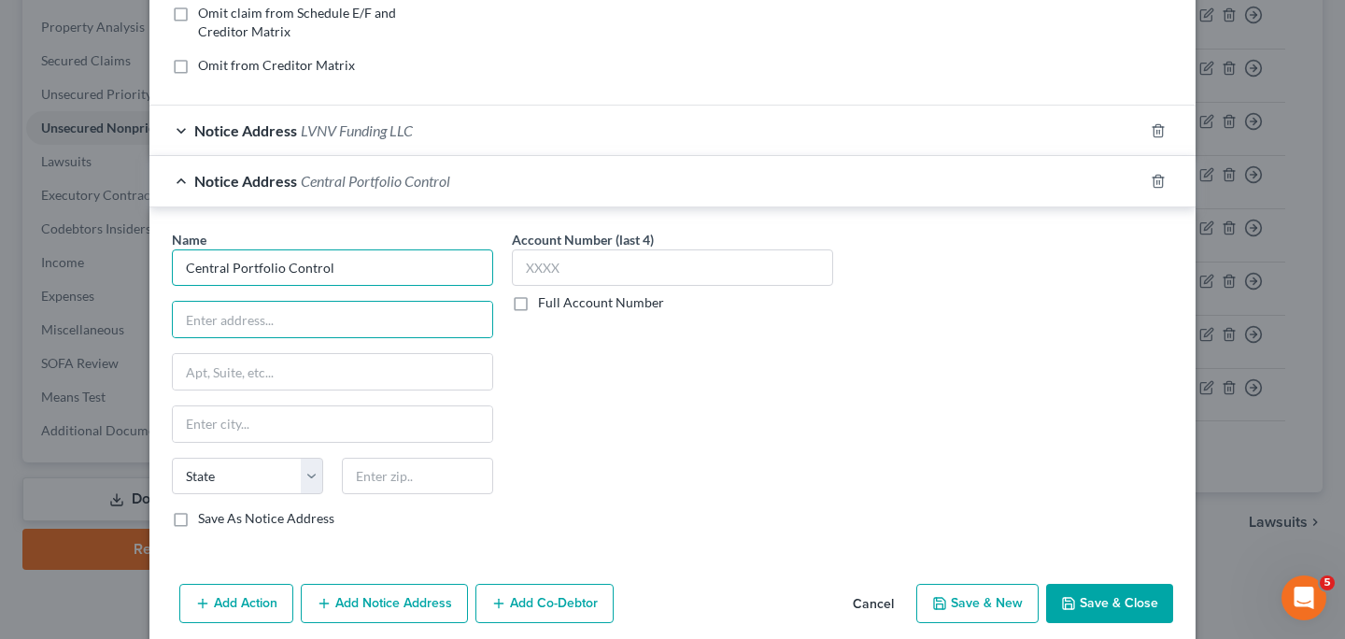
click at [406, 264] on input "Central Portfolio Control" at bounding box center [332, 267] width 321 height 37
type input "Central Portfolio Control, Inc"
click at [372, 324] on input "text" at bounding box center [332, 319] width 319 height 35
type input "[STREET_ADDRESS]"
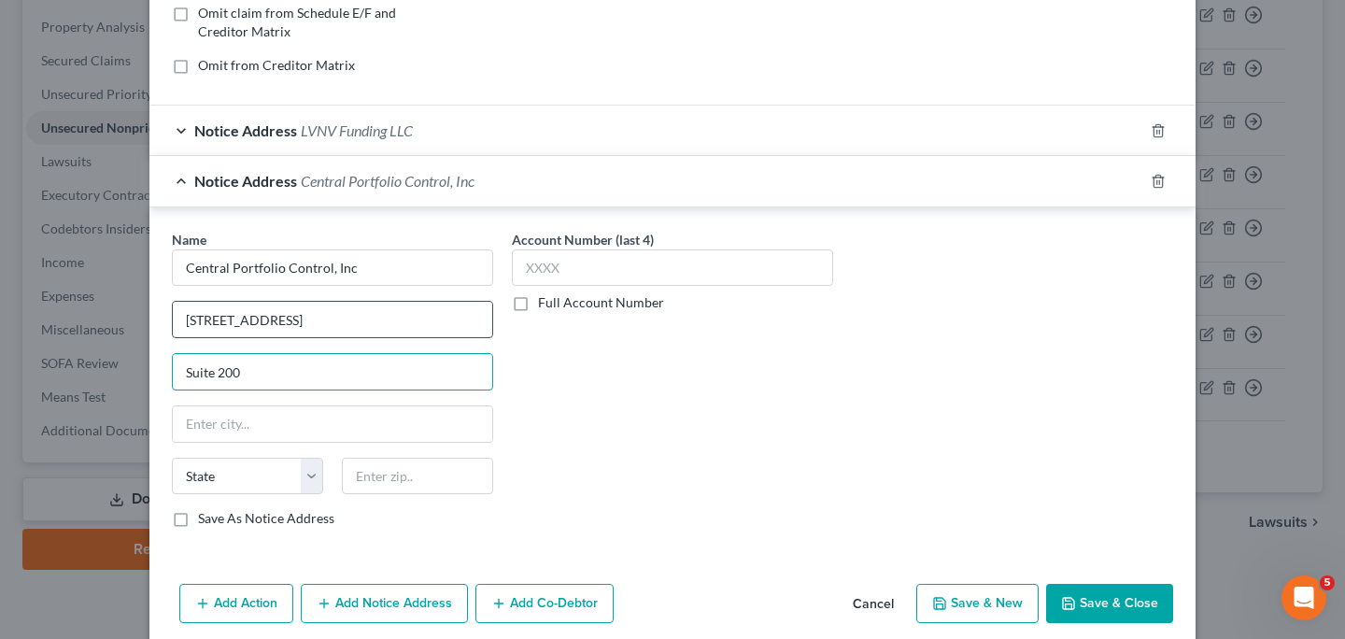
type input "Suite 200"
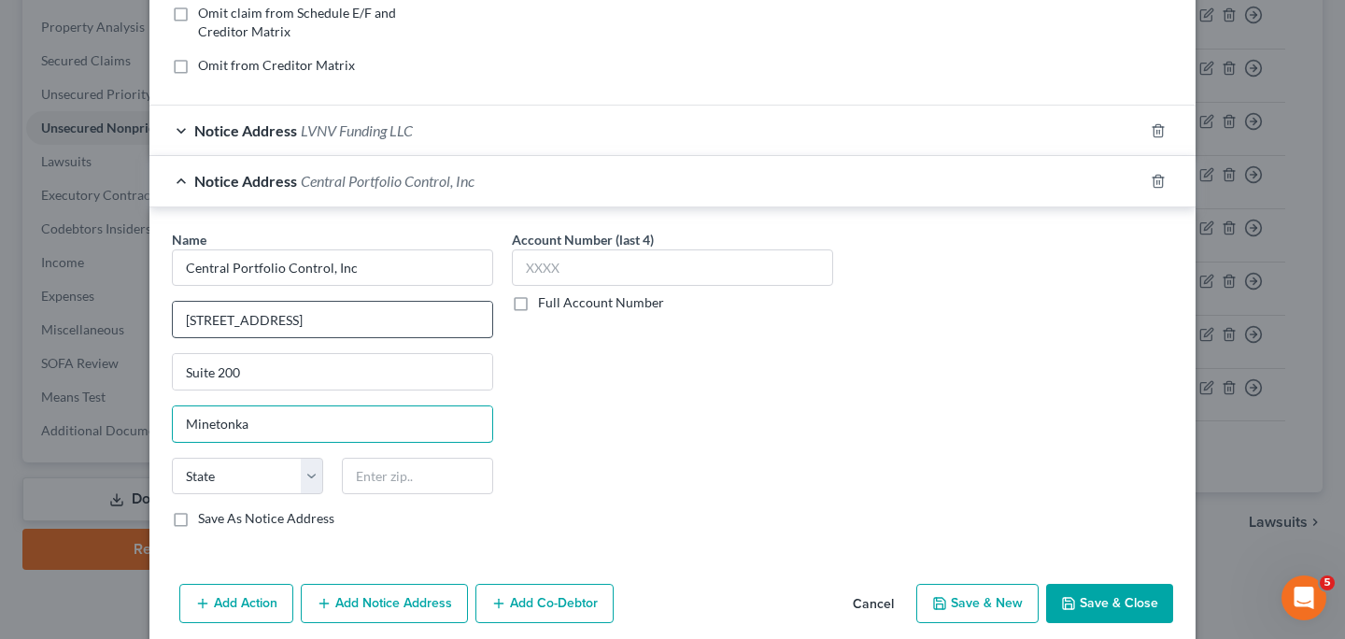
type input "Minetonka"
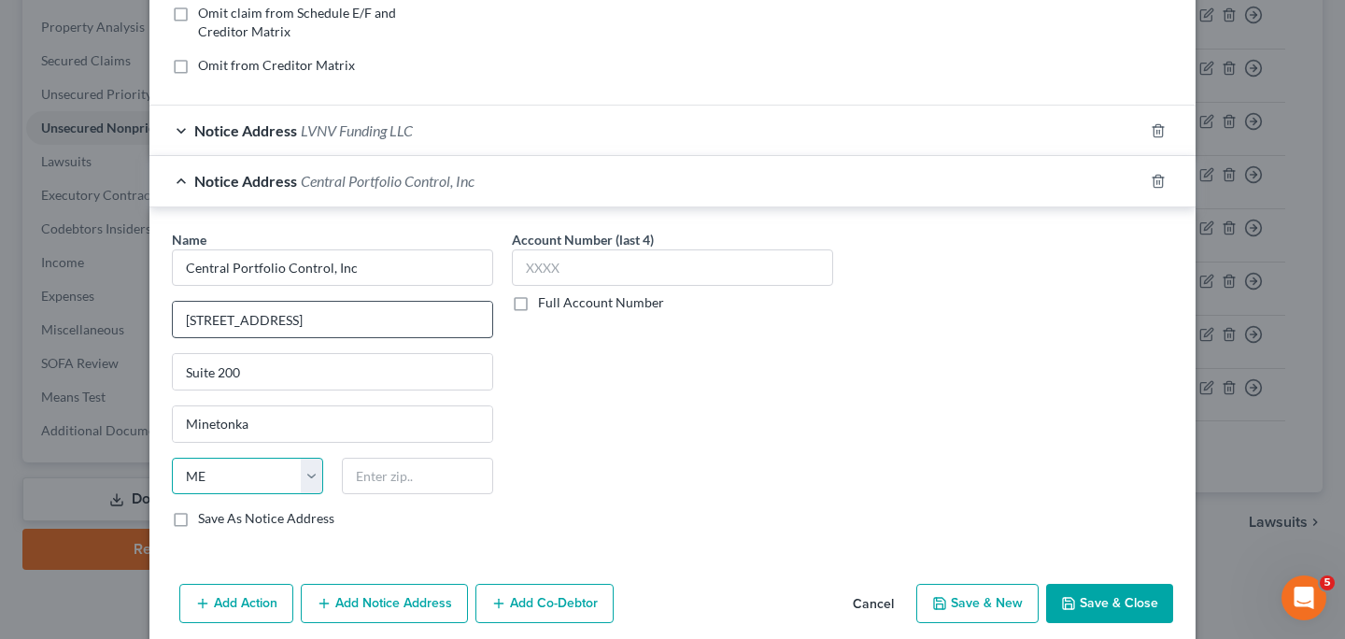
select select "24"
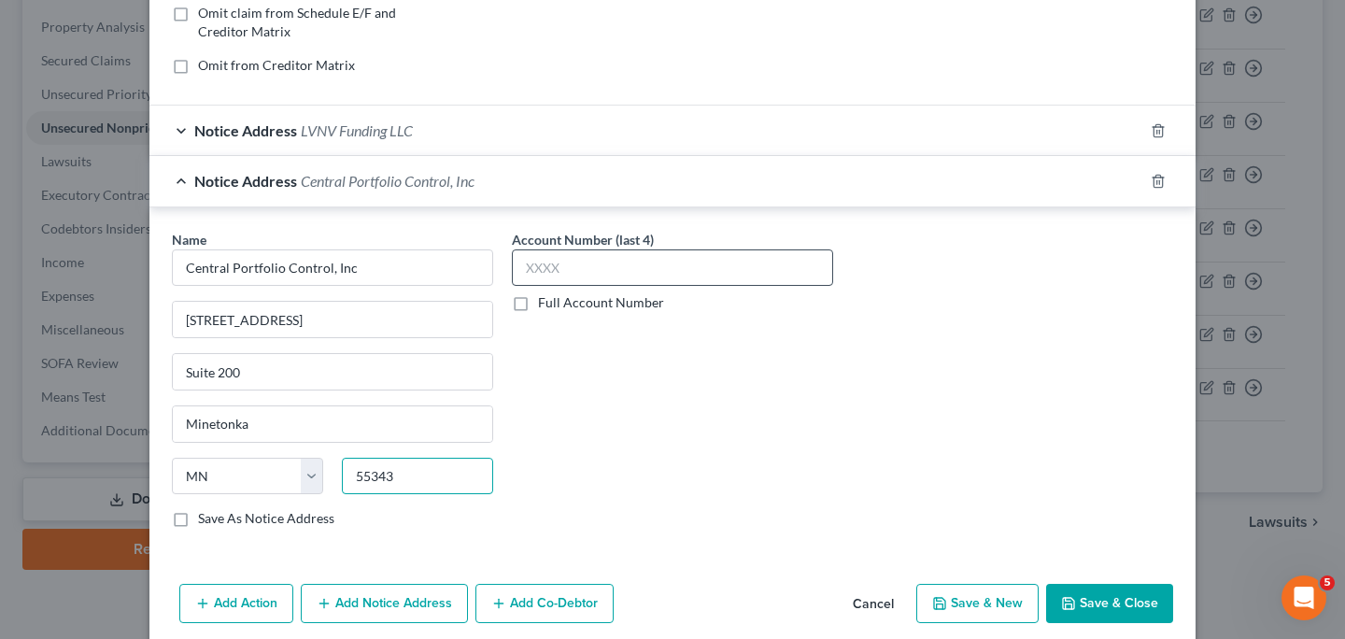
type input "55343"
click at [515, 265] on input "text" at bounding box center [672, 267] width 321 height 37
type input "[PERSON_NAME]"
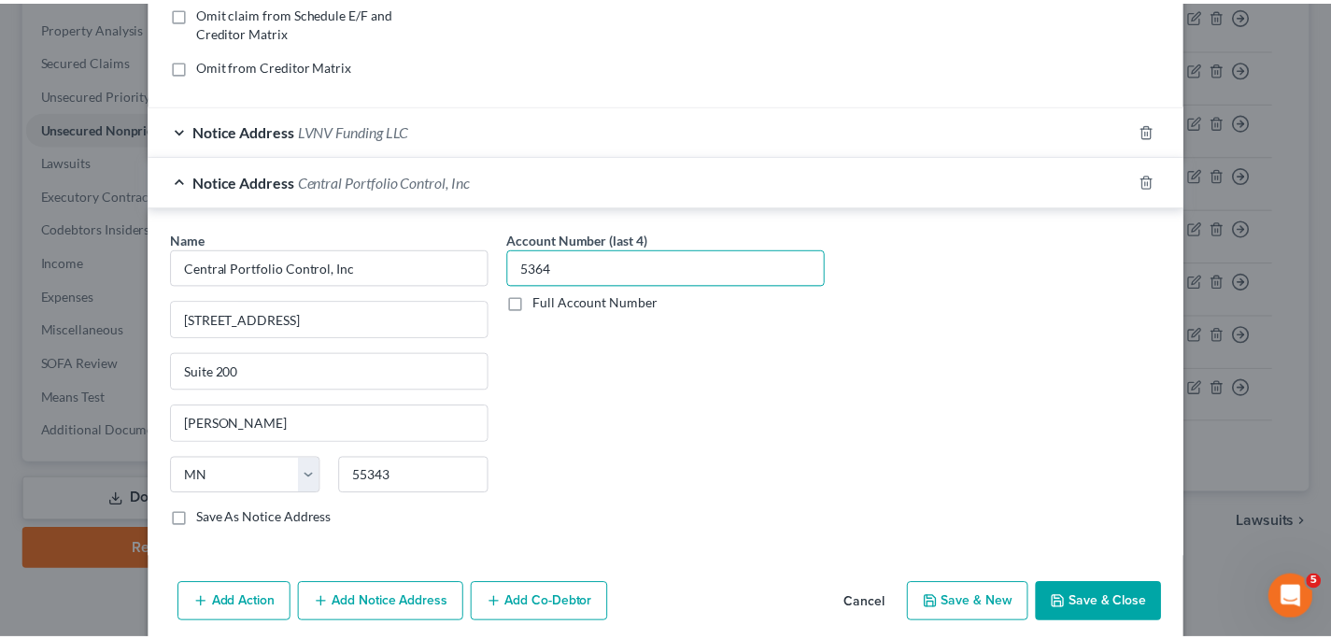
scroll to position [472, 0]
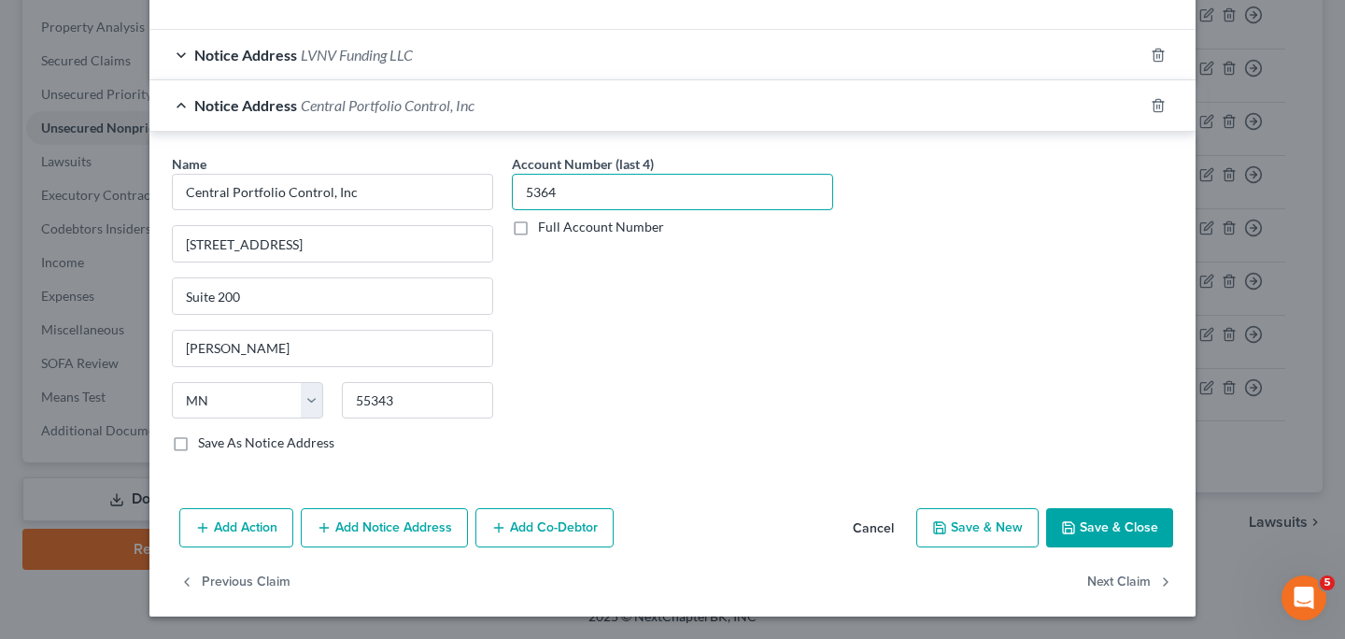
type input "5364"
click at [1118, 524] on button "Save & Close" at bounding box center [1109, 527] width 127 height 39
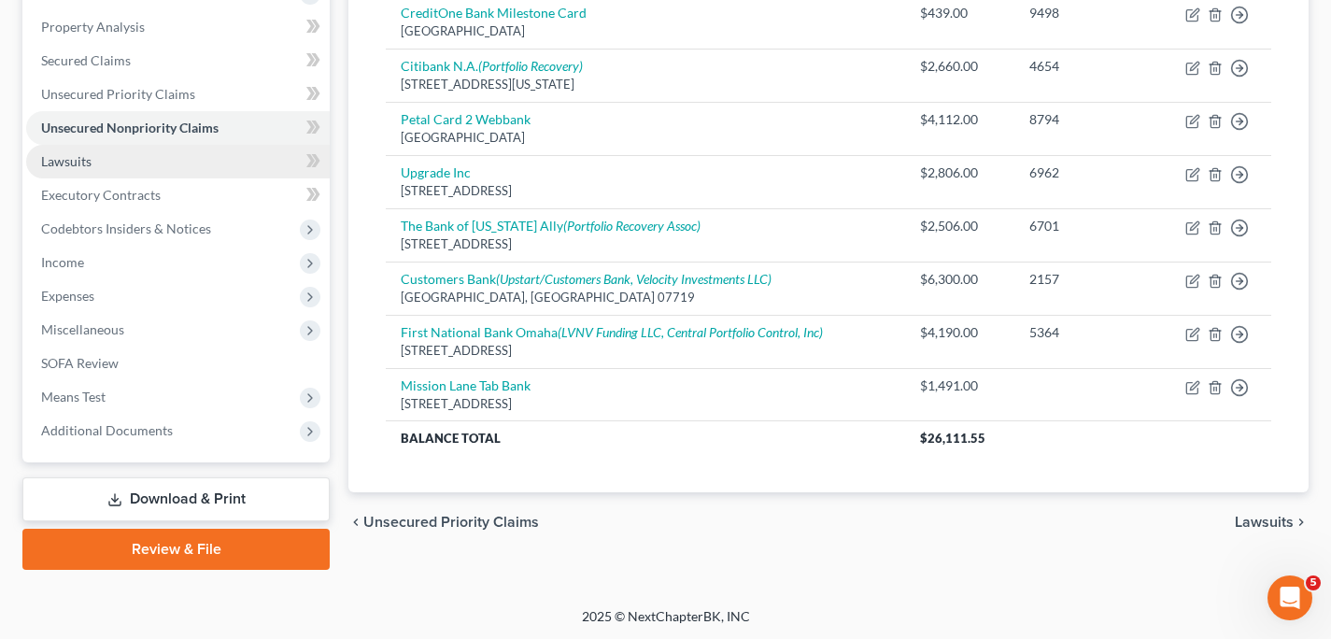
click at [204, 166] on link "Lawsuits" at bounding box center [178, 162] width 304 height 34
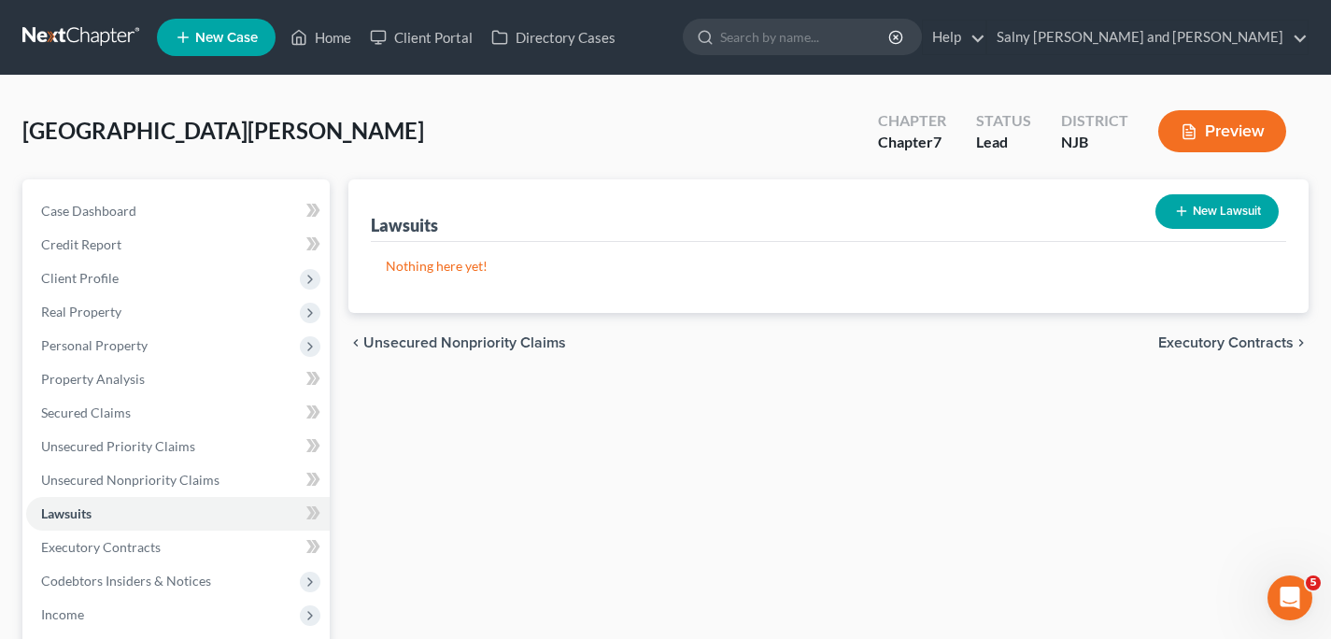
click at [1199, 209] on button "New Lawsuit" at bounding box center [1216, 211] width 123 height 35
select select "0"
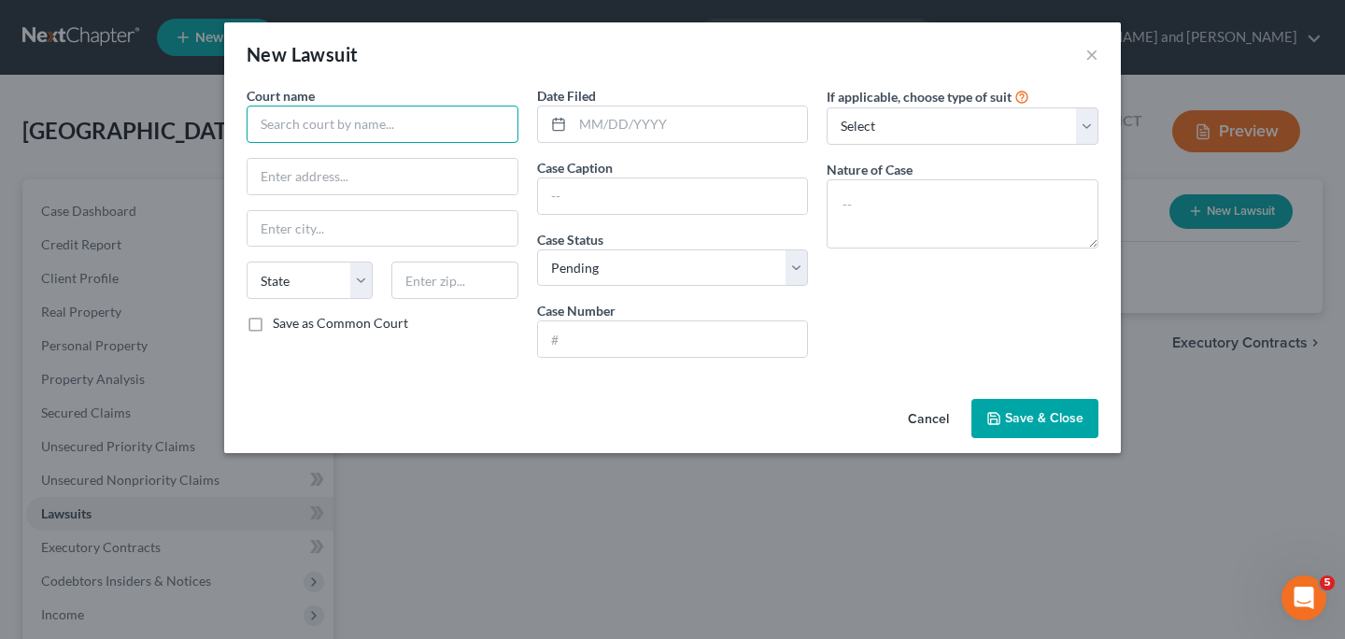
click at [403, 112] on input "text" at bounding box center [383, 124] width 272 height 37
click at [475, 123] on input "[PERSON_NAME] Special Civil Park" at bounding box center [383, 124] width 272 height 37
type input "[PERSON_NAME] Special Civil Part"
type input "W"
type input "PO Box 910"
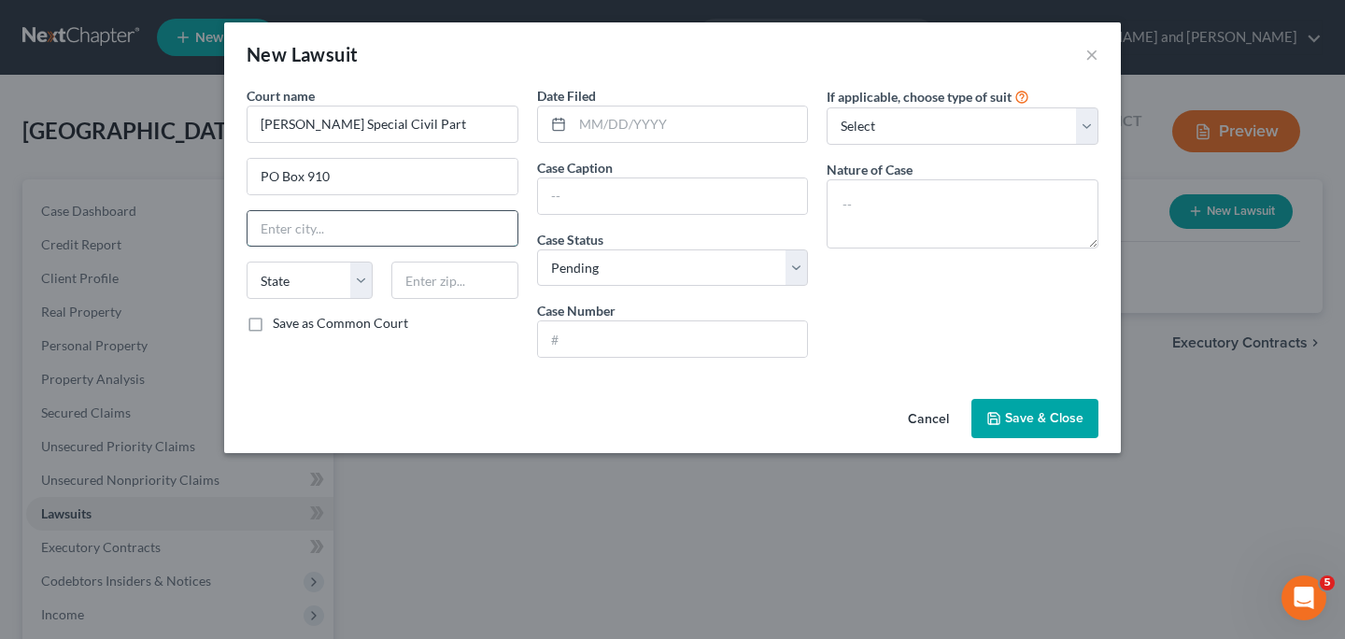
click at [452, 213] on input "text" at bounding box center [383, 228] width 270 height 35
type input "Morristown"
select select "33"
type input "07963"
click at [673, 121] on input "text" at bounding box center [690, 123] width 235 height 35
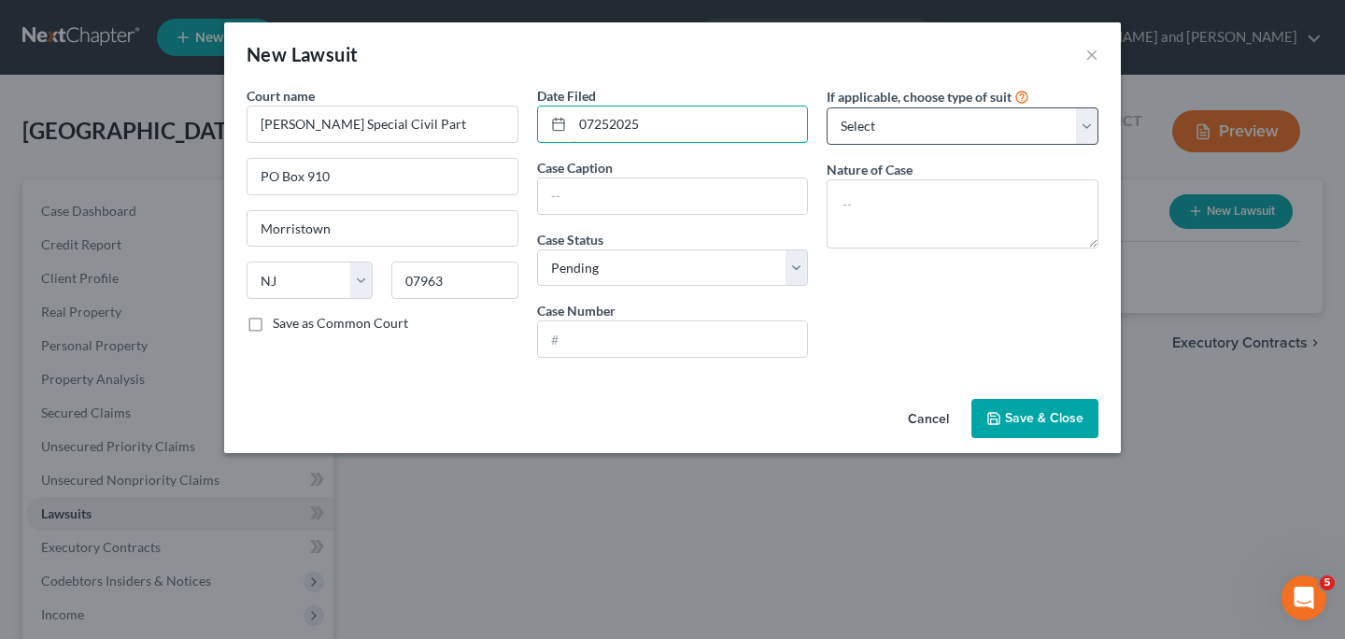
type input "07252025"
select select "4"
click option "Other" at bounding box center [0, 0] width 0 height 0
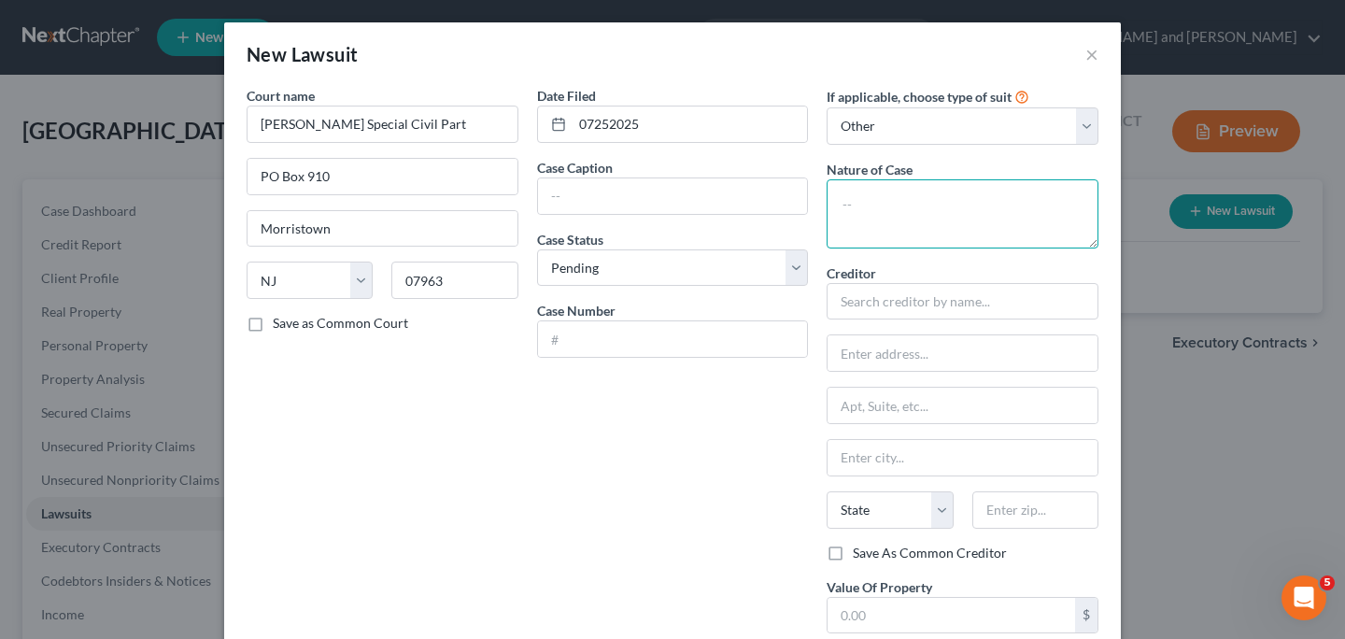
click at [1002, 191] on textarea at bounding box center [963, 213] width 272 height 69
type textarea "Contract Dispute"
click at [734, 198] on input "text" at bounding box center [673, 195] width 270 height 35
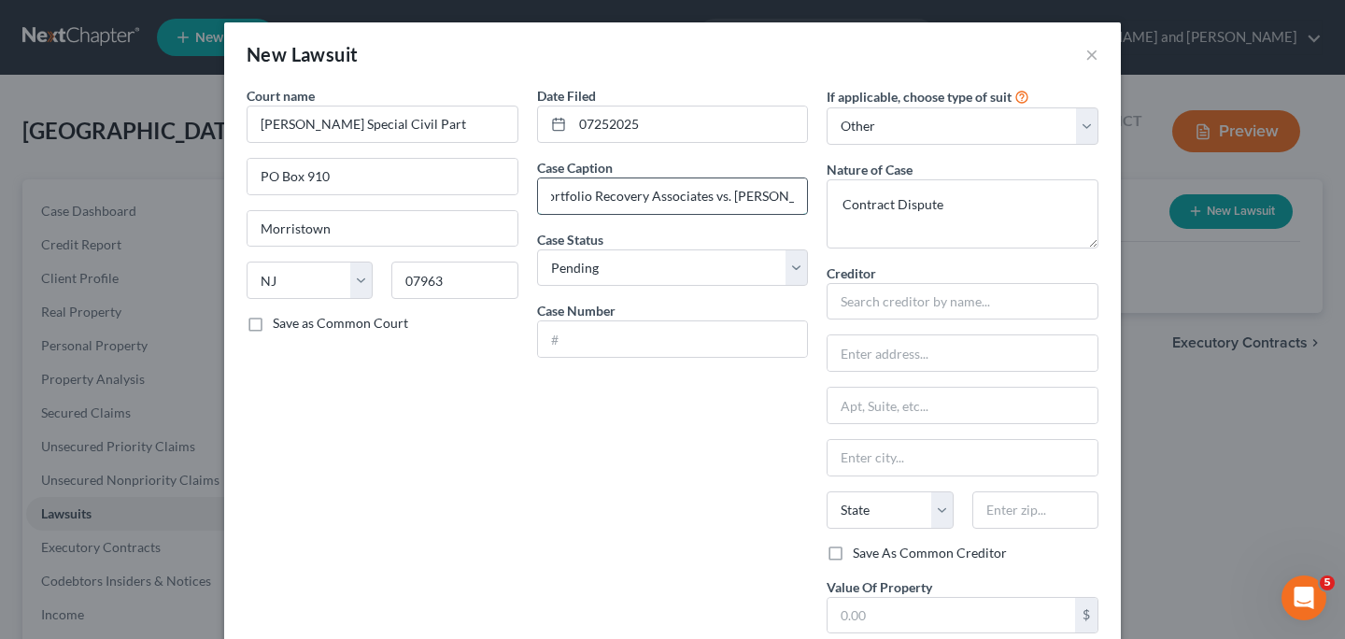
scroll to position [0, 19]
type input "Portfolio Recovery Associates vs. [PERSON_NAME]"
click at [757, 334] on input "text" at bounding box center [673, 338] width 270 height 35
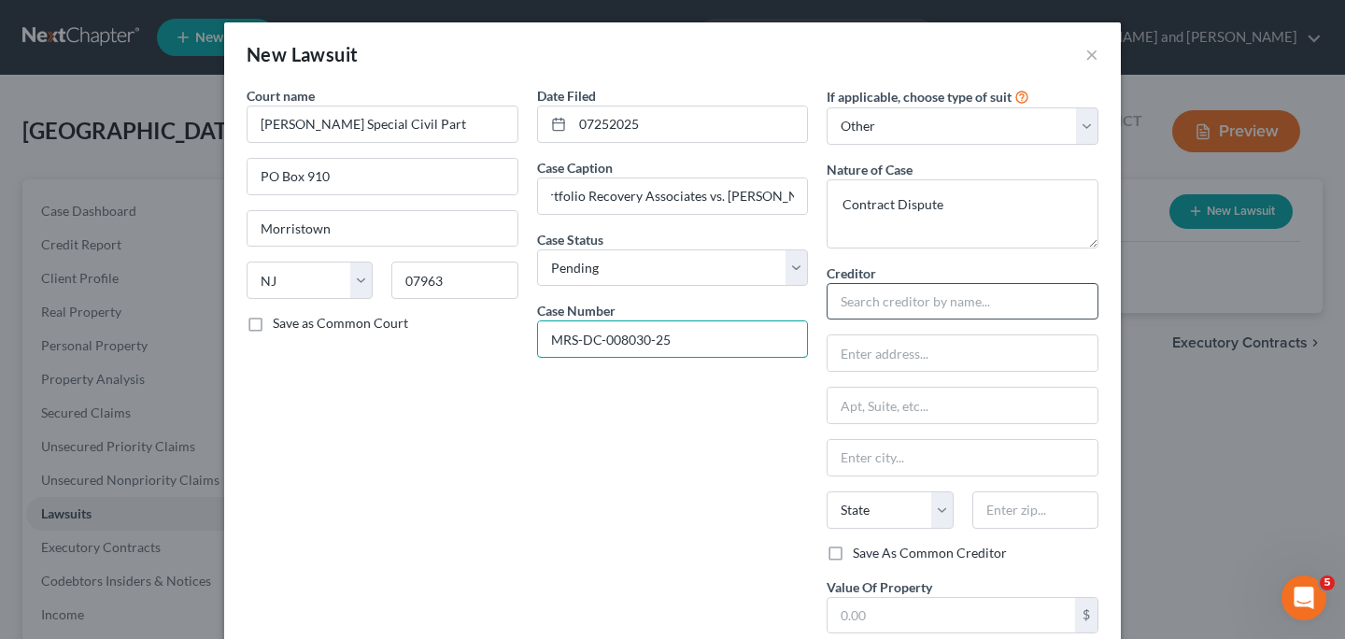
type input "MRS-DC-008030-25"
click at [964, 304] on input "text" at bounding box center [963, 301] width 272 height 37
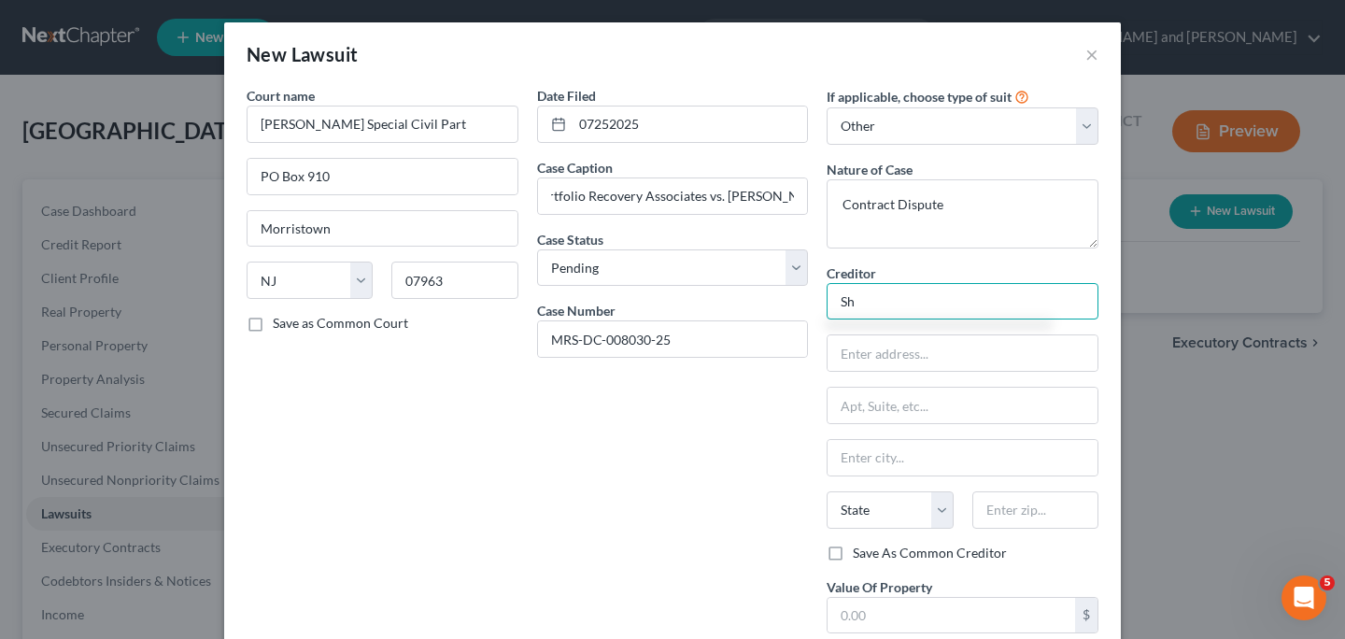
type input "S"
type input "Portfolio Recovery Assoc. LLC [PERSON_NAME]"
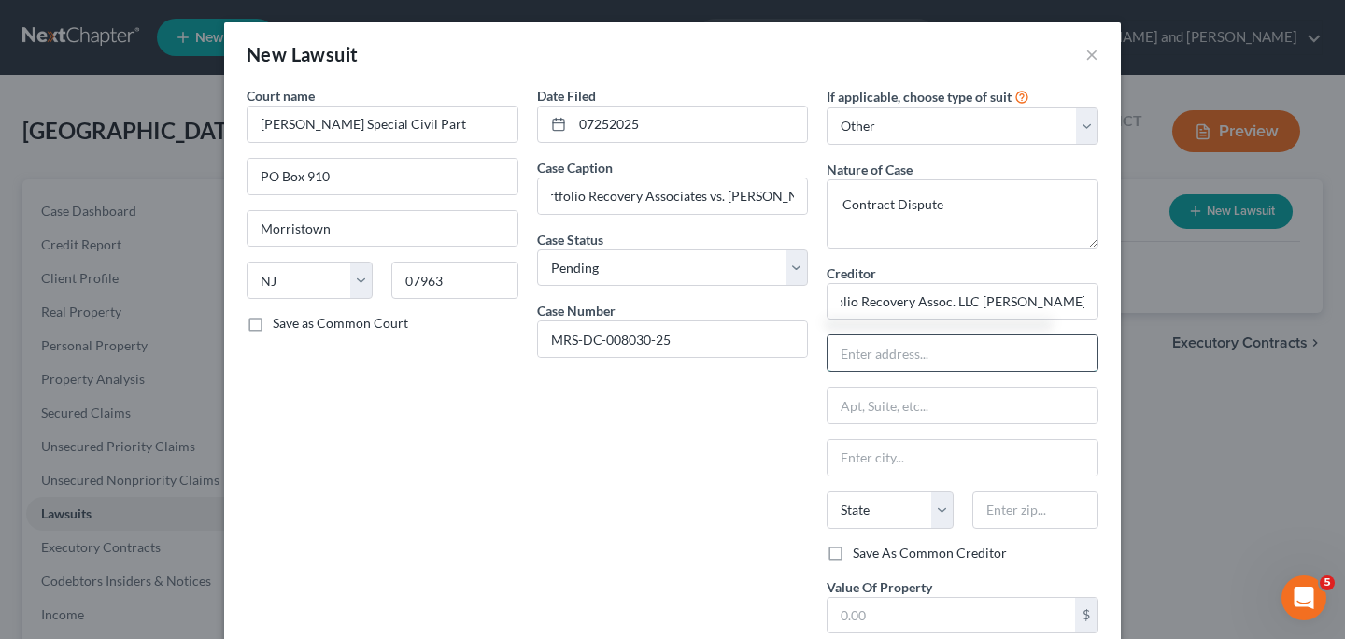
click at [971, 347] on input "text" at bounding box center [963, 352] width 270 height 35
type input "[STREET_ADDRESS]"
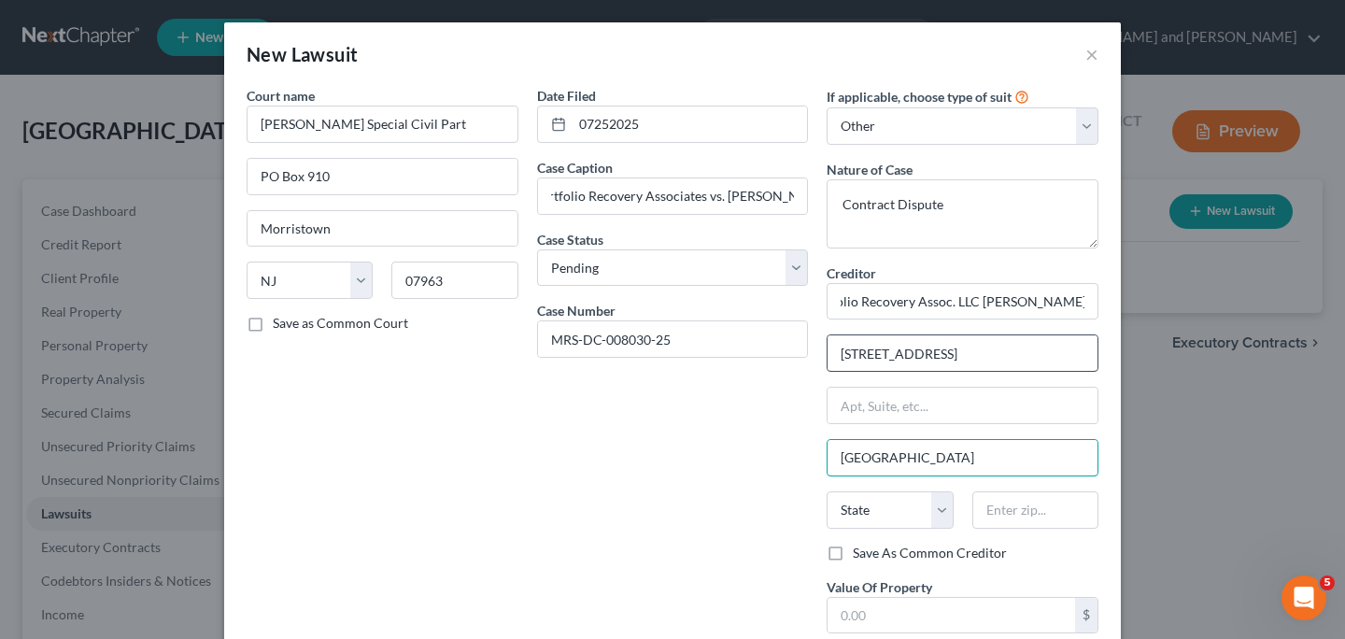
type input "[GEOGRAPHIC_DATA]"
select select "48"
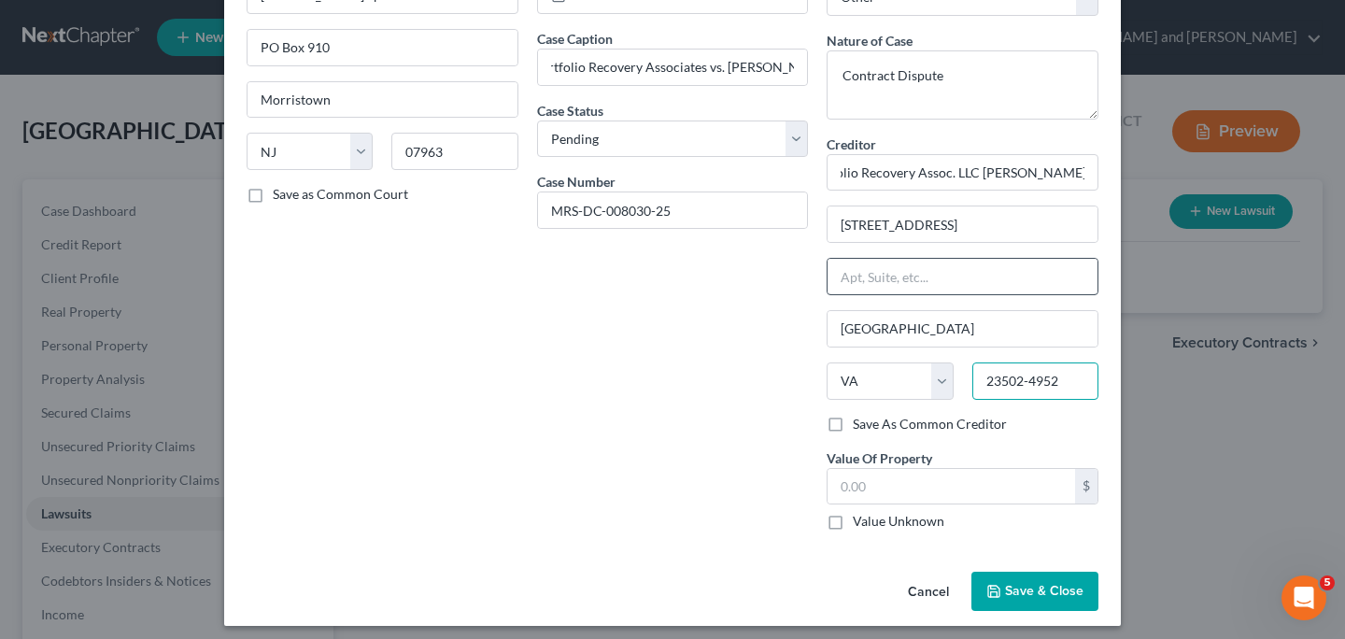
scroll to position [138, 0]
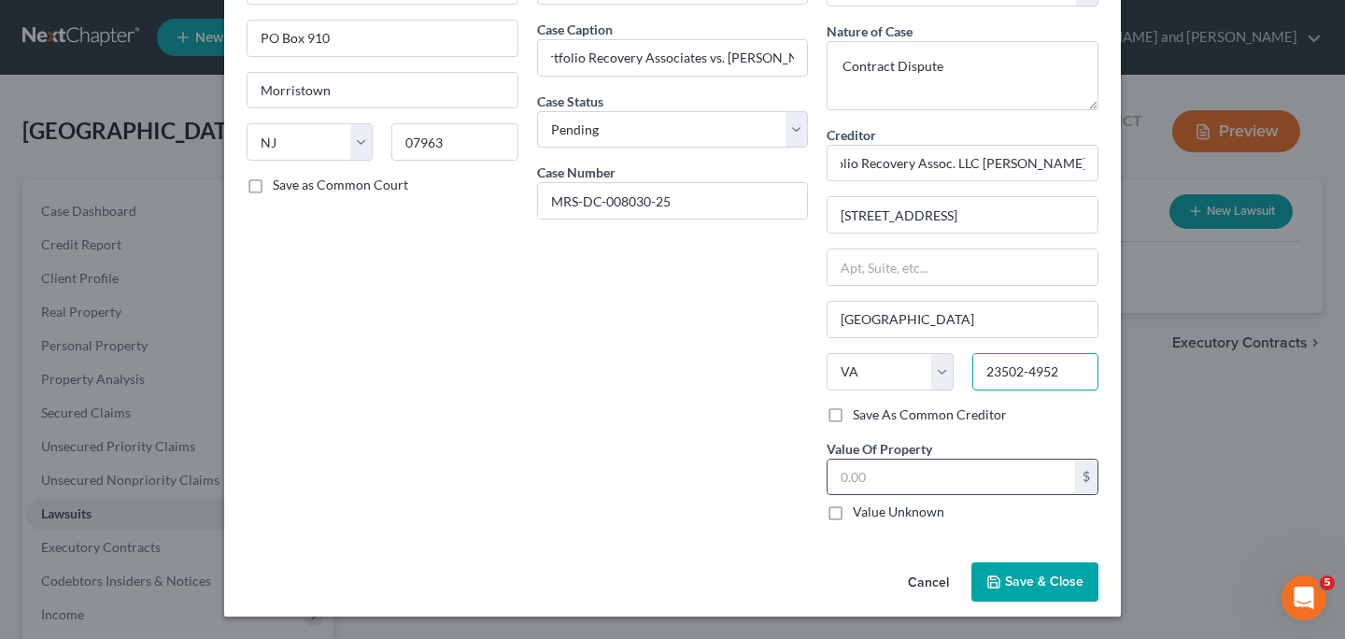
type input "23502-4952"
click at [1002, 481] on input "text" at bounding box center [952, 477] width 248 height 35
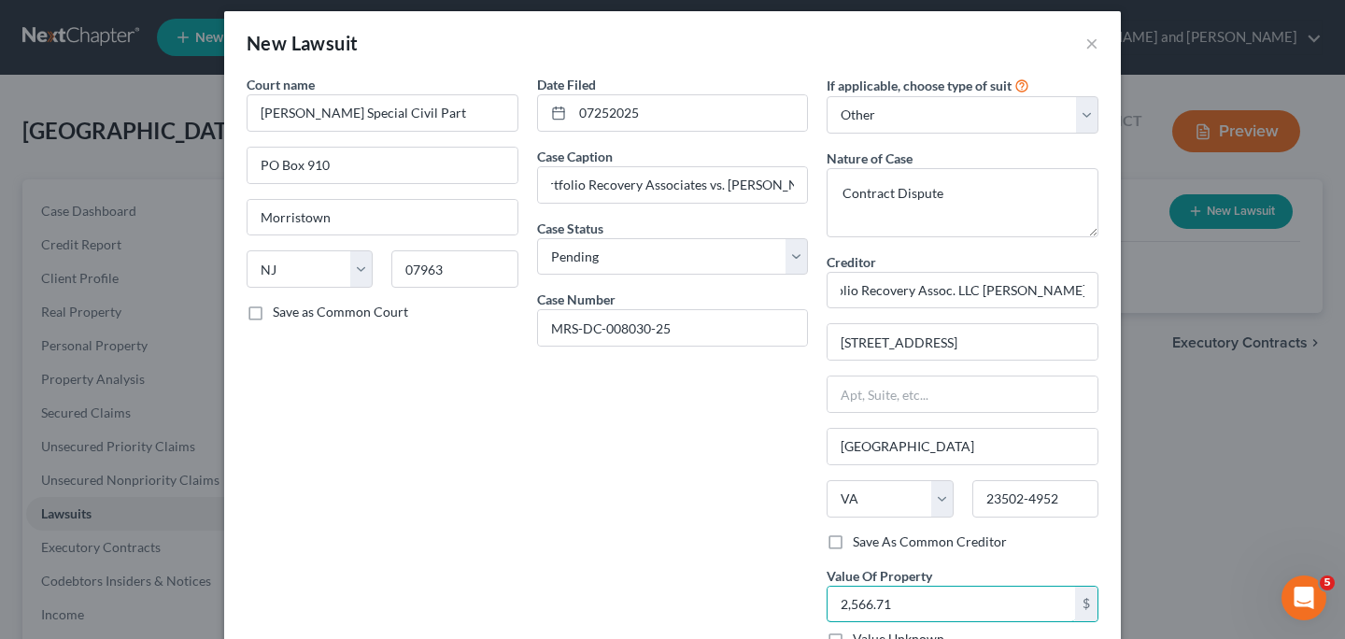
scroll to position [0, 0]
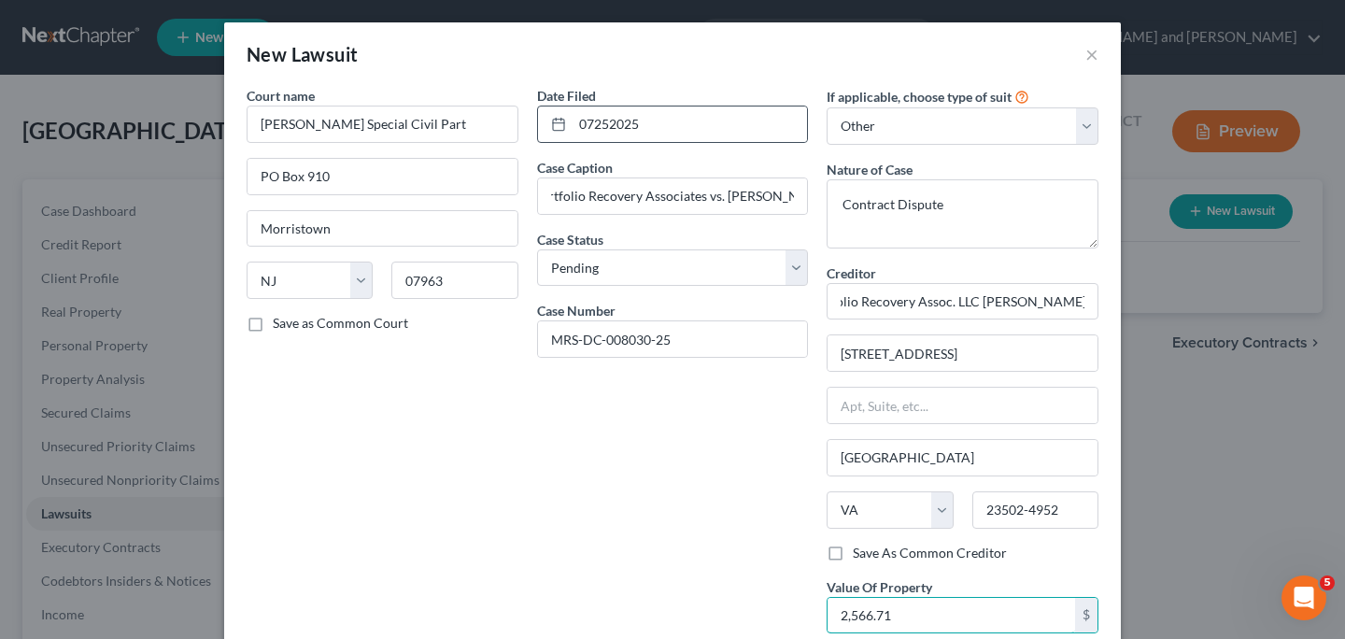
type input "2,566.71"
click at [551, 124] on icon at bounding box center [558, 124] width 15 height 15
click at [663, 120] on input "07252025" at bounding box center [690, 123] width 235 height 35
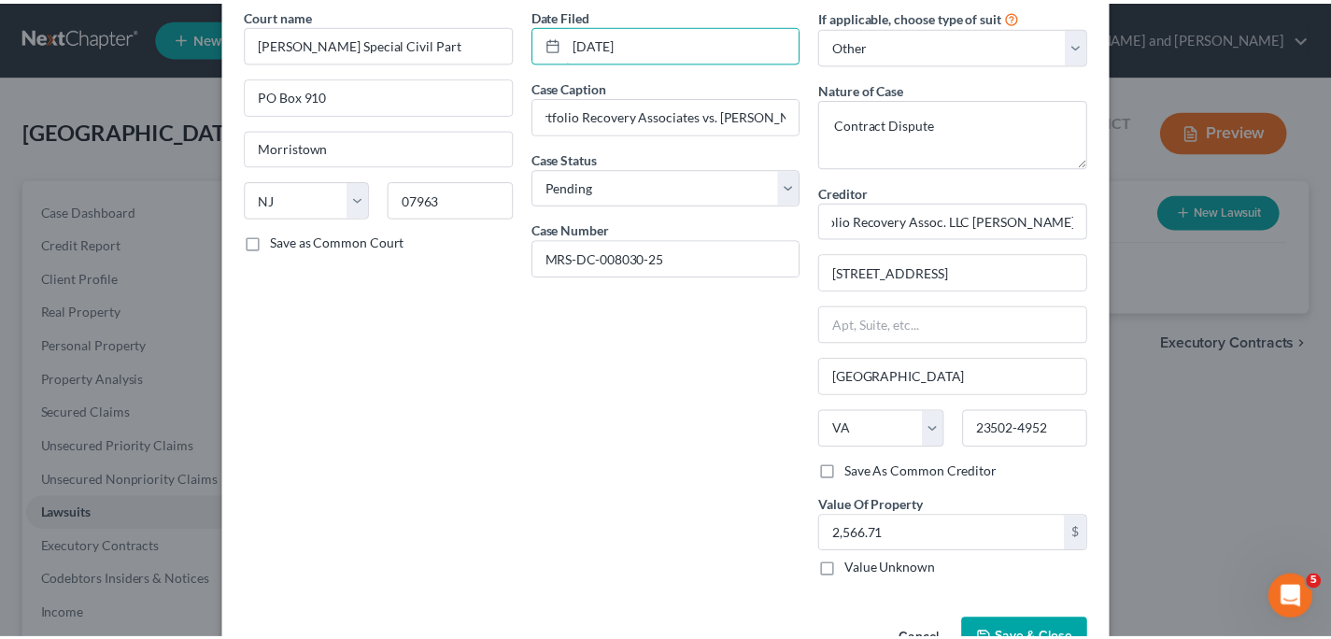
scroll to position [138, 0]
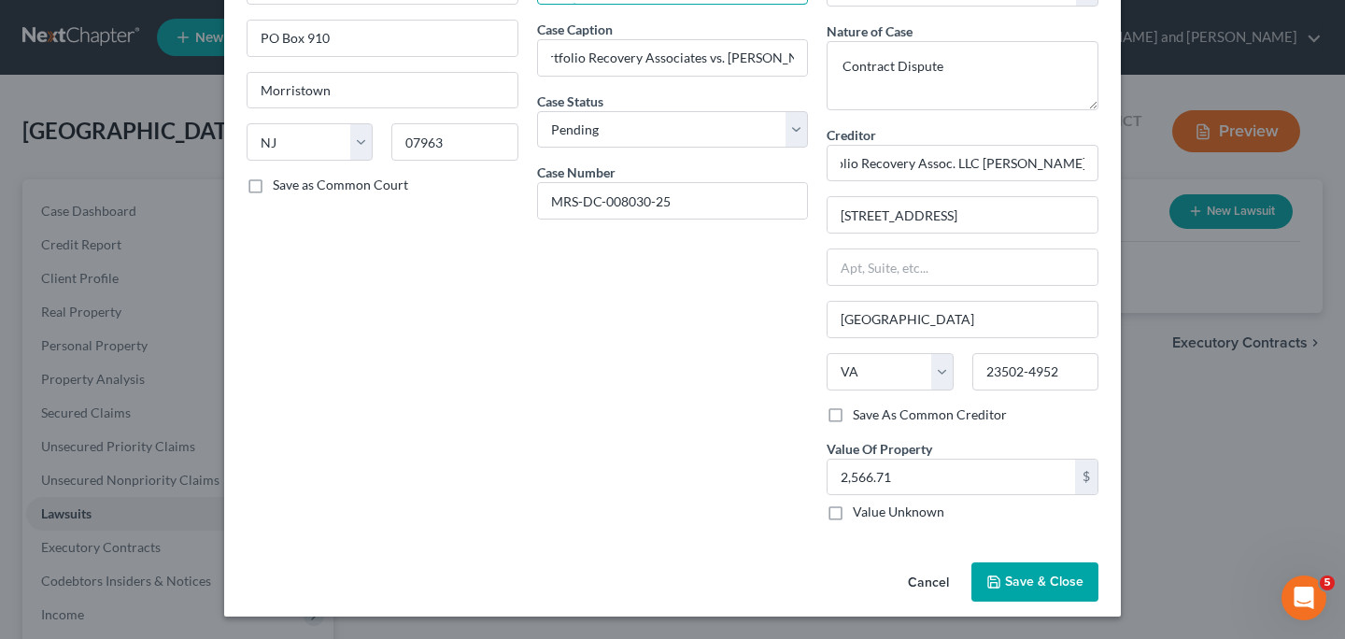
type input "[DATE]"
click at [1027, 580] on span "Save & Close" at bounding box center [1044, 582] width 78 height 16
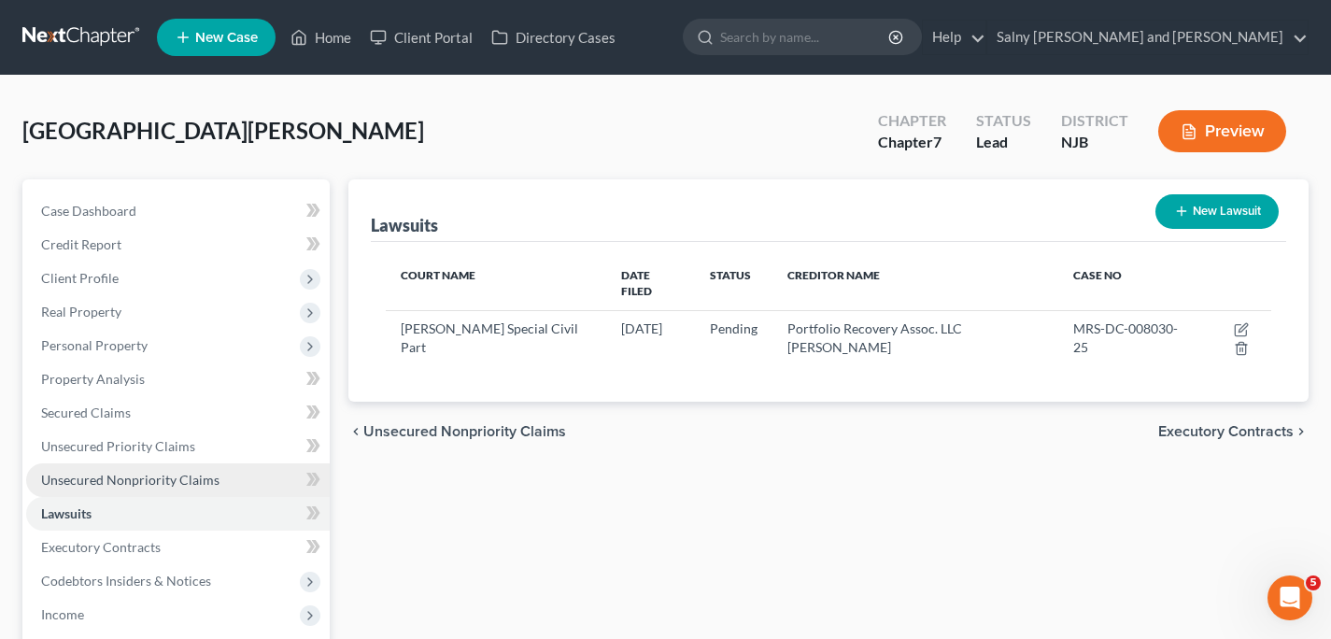
click at [187, 479] on span "Unsecured Nonpriority Claims" at bounding box center [130, 480] width 178 height 16
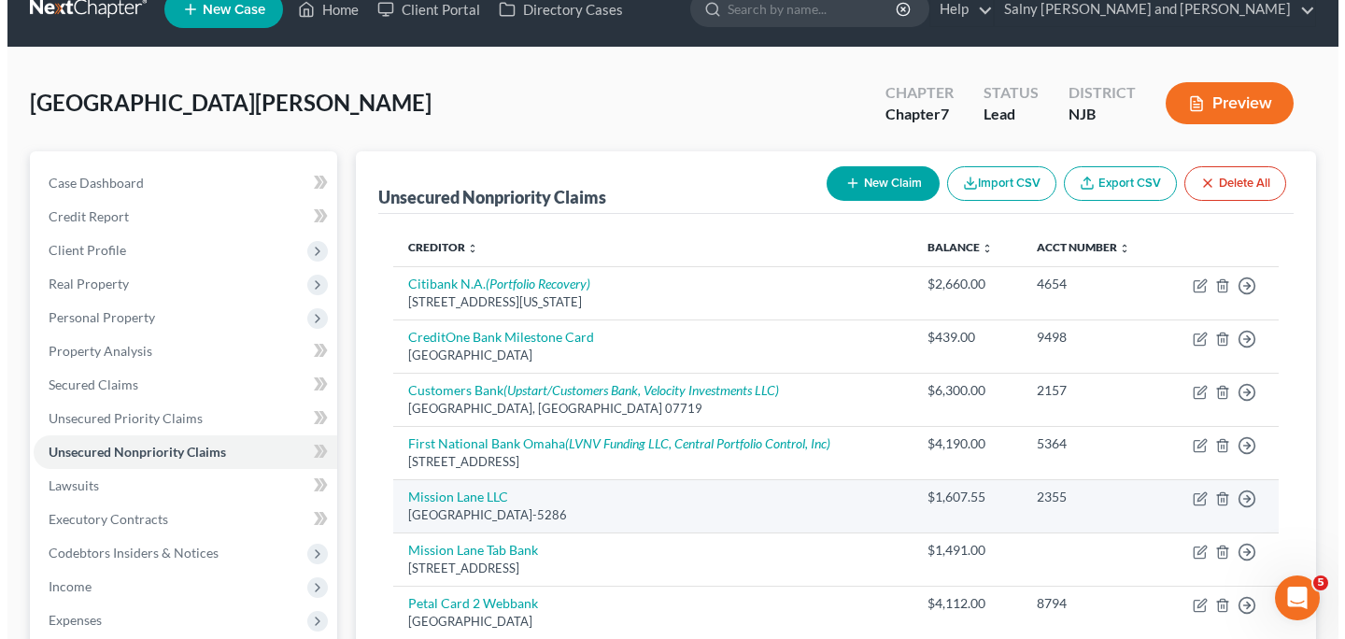
scroll to position [31, 0]
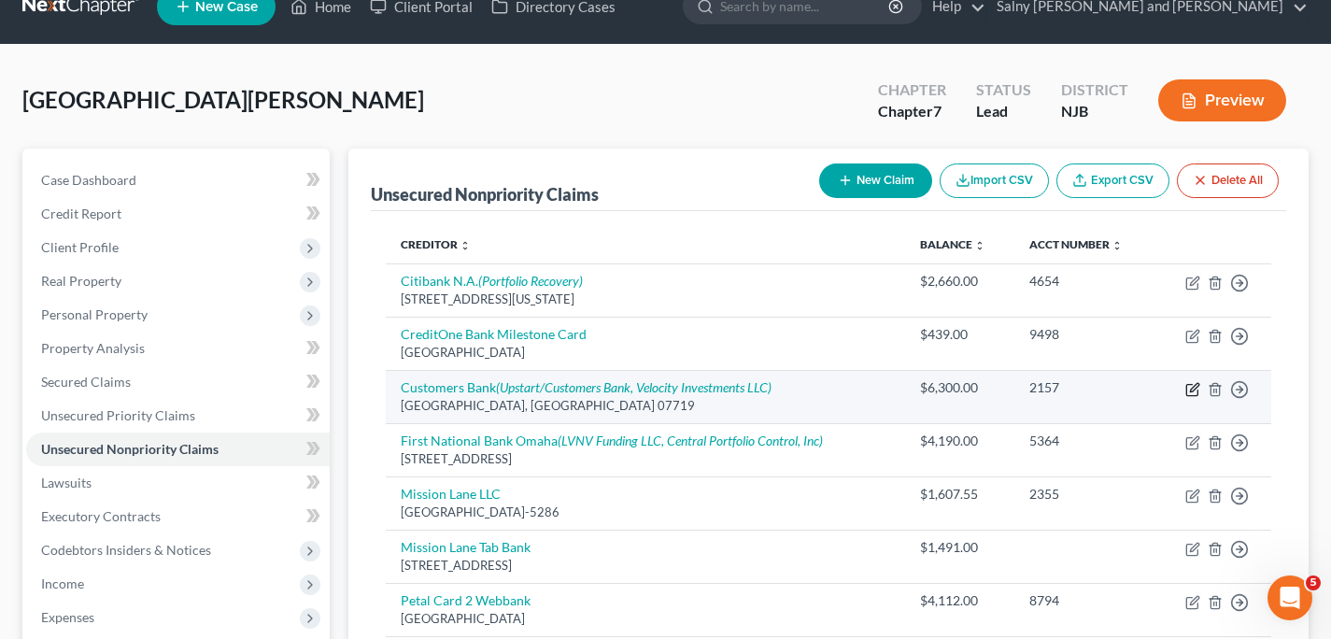
click at [1191, 390] on icon "button" at bounding box center [1194, 387] width 8 height 8
select select "33"
select select "10"
select select "0"
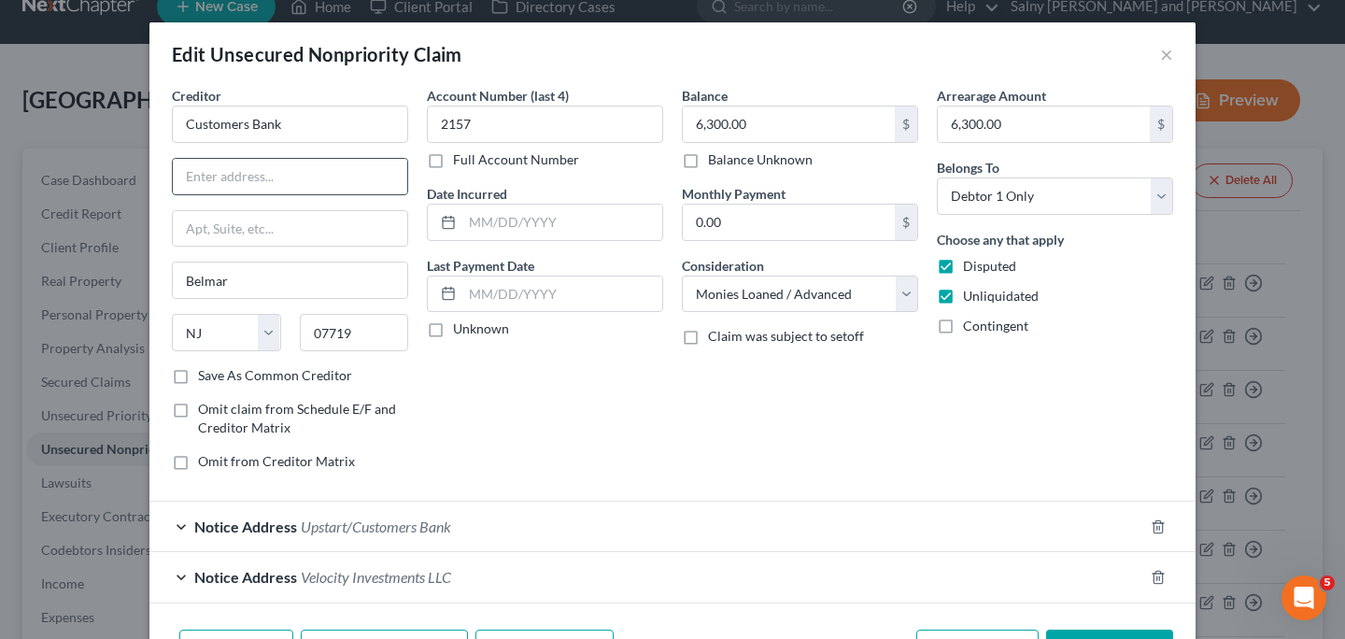
click at [323, 183] on input "text" at bounding box center [290, 176] width 234 height 35
type input "PO Box 965035"
type input "Orlando"
select select "9"
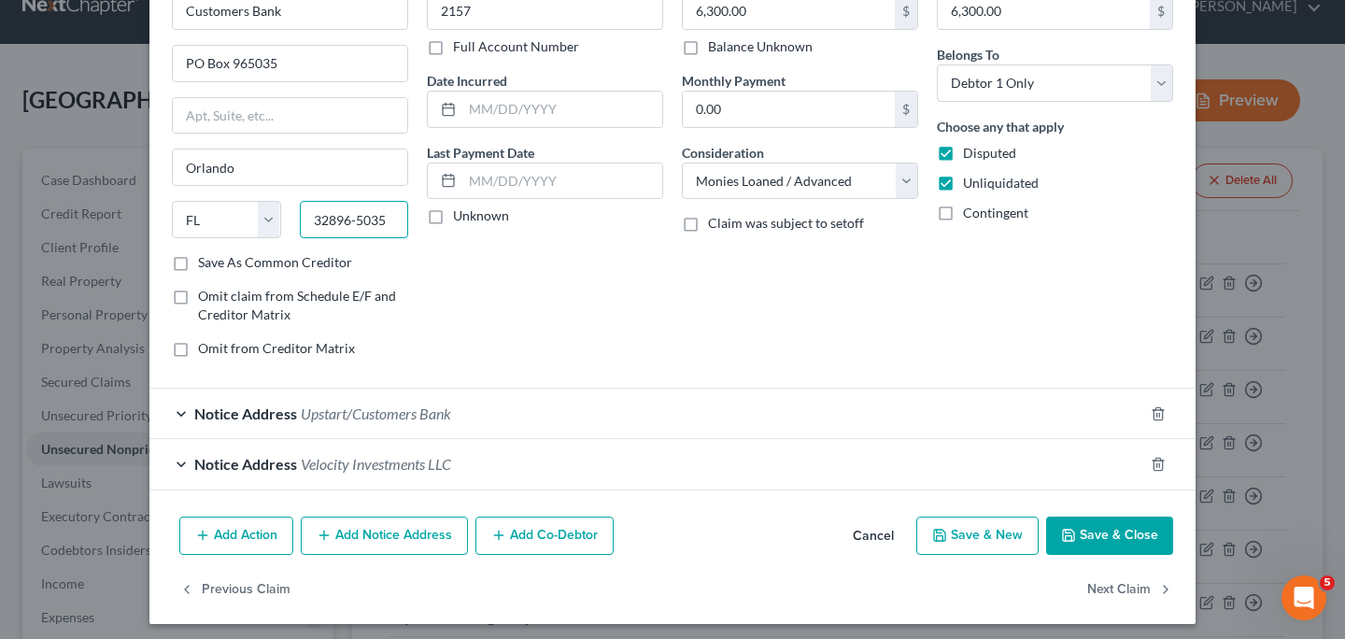
scroll to position [120, 0]
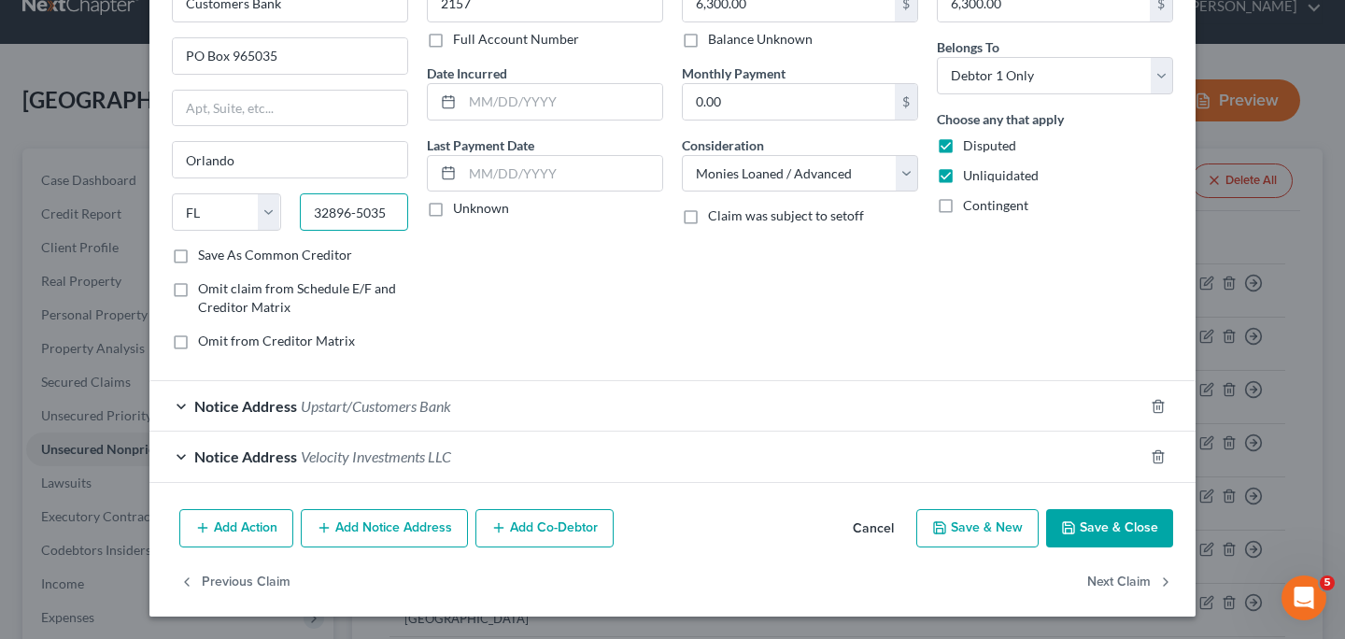
type input "32896-5035"
click at [414, 526] on button "Add Notice Address" at bounding box center [384, 528] width 167 height 39
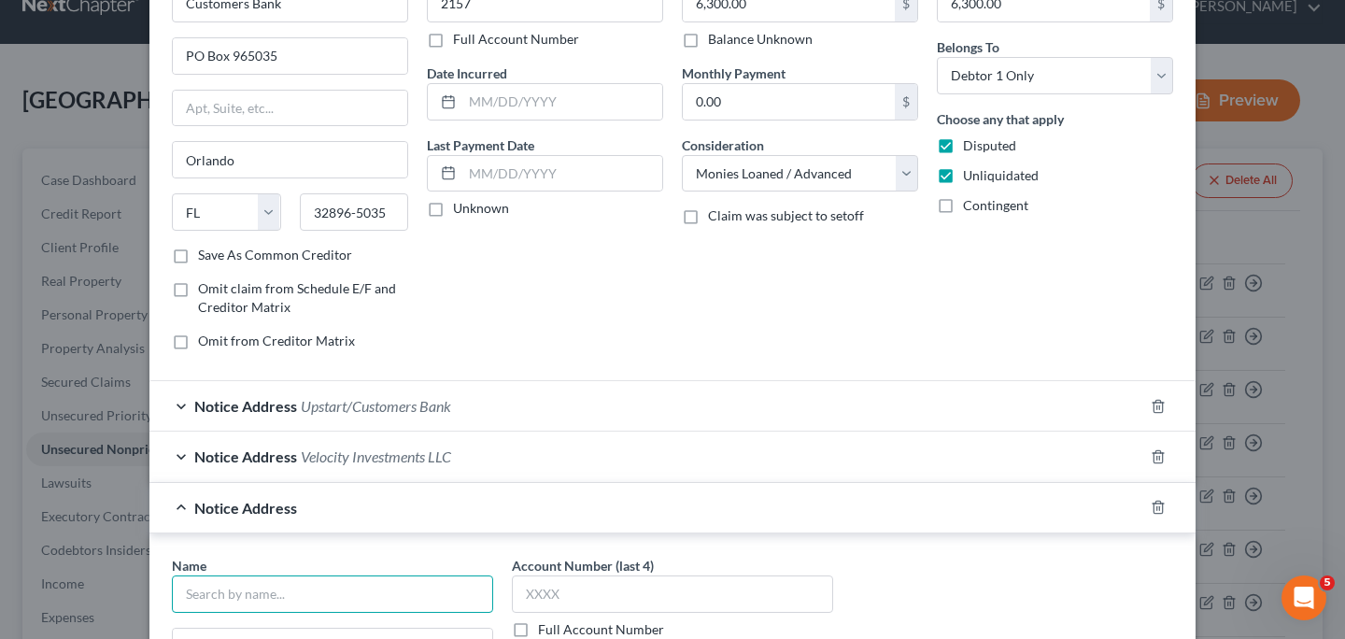
click at [386, 578] on input "text" at bounding box center [332, 593] width 321 height 37
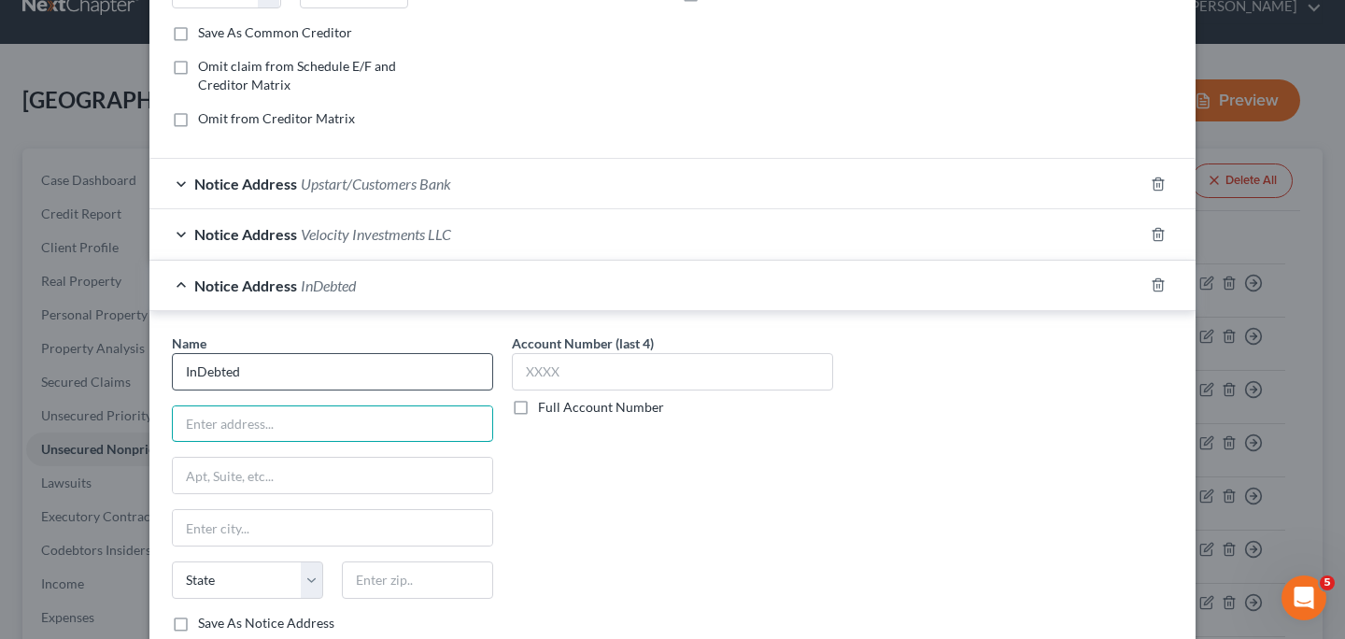
scroll to position [266, 0]
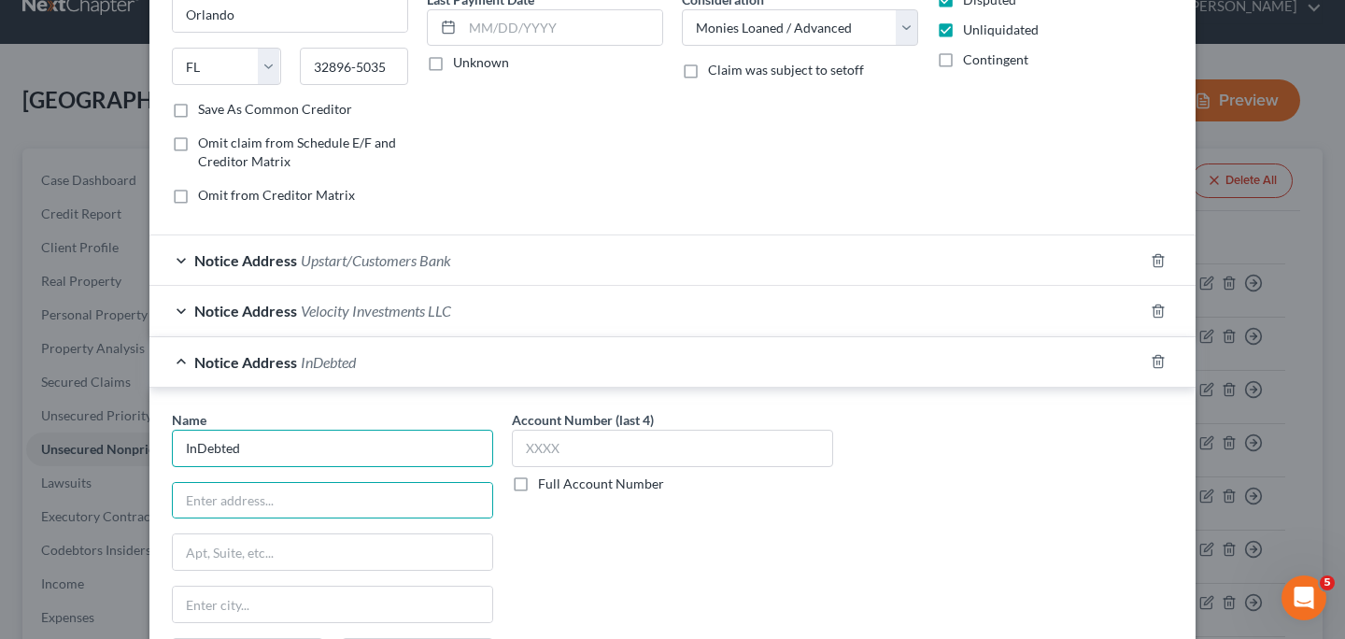
click at [345, 447] on input "InDebted" at bounding box center [332, 448] width 321 height 37
click at [338, 483] on input "text" at bounding box center [332, 500] width 319 height 35
click at [338, 453] on input "InDebted" at bounding box center [332, 448] width 321 height 37
type input "InDebted USA, Inc."
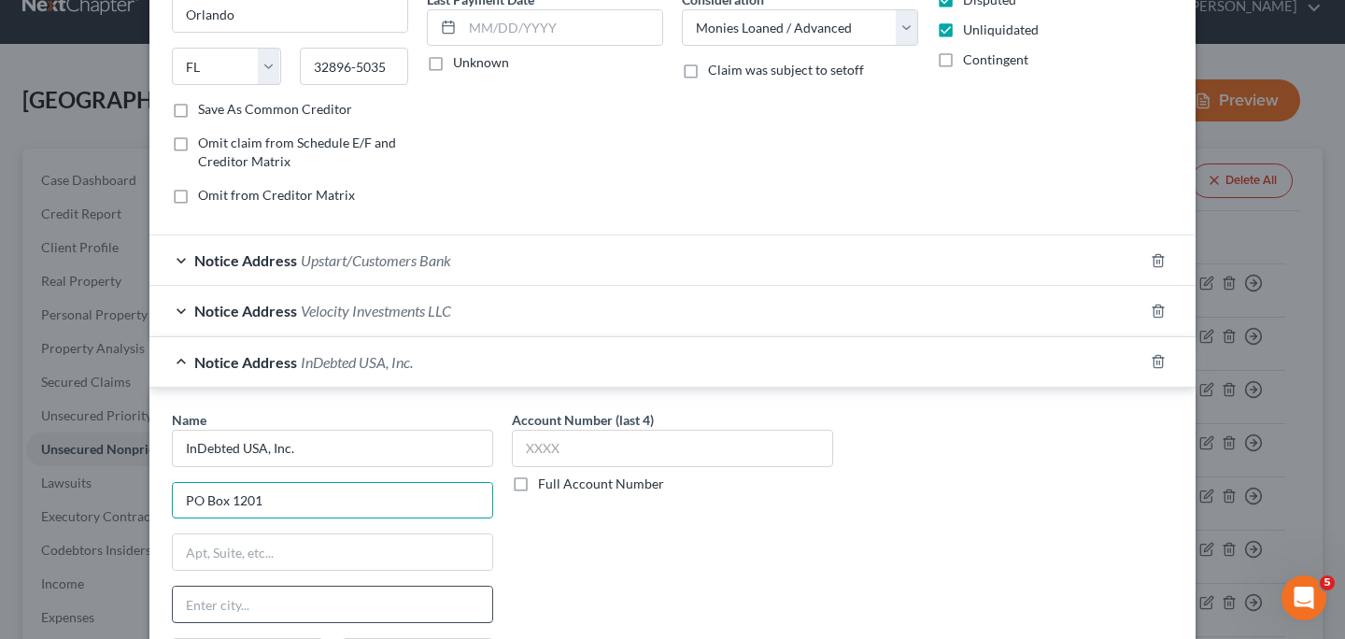
type input "PO Box 1201"
click at [350, 597] on input "text" at bounding box center [332, 604] width 319 height 35
type input "[GEOGRAPHIC_DATA]"
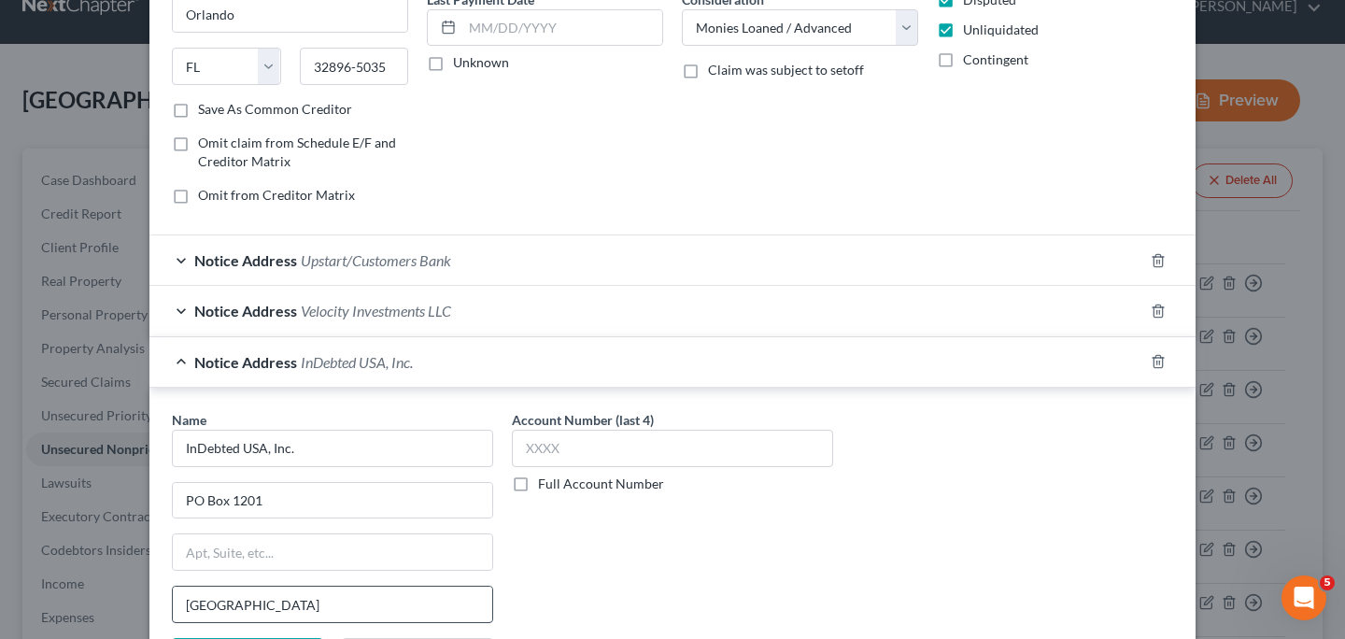
scroll to position [522, 0]
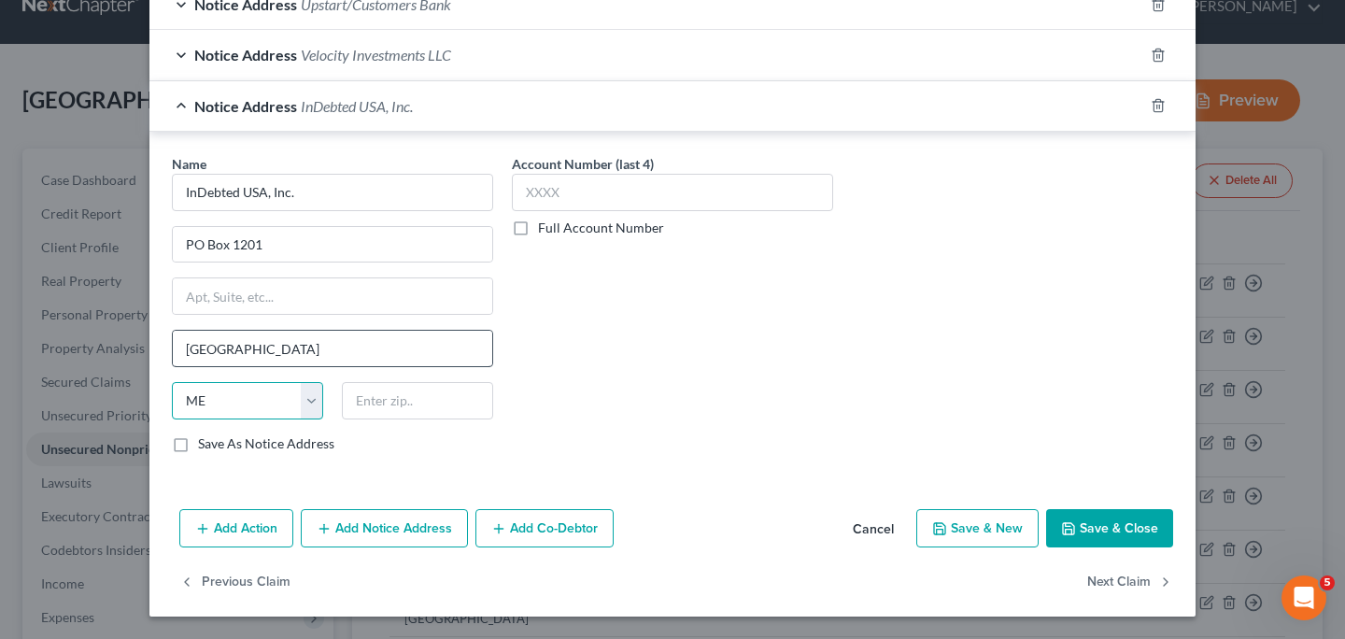
select select "26"
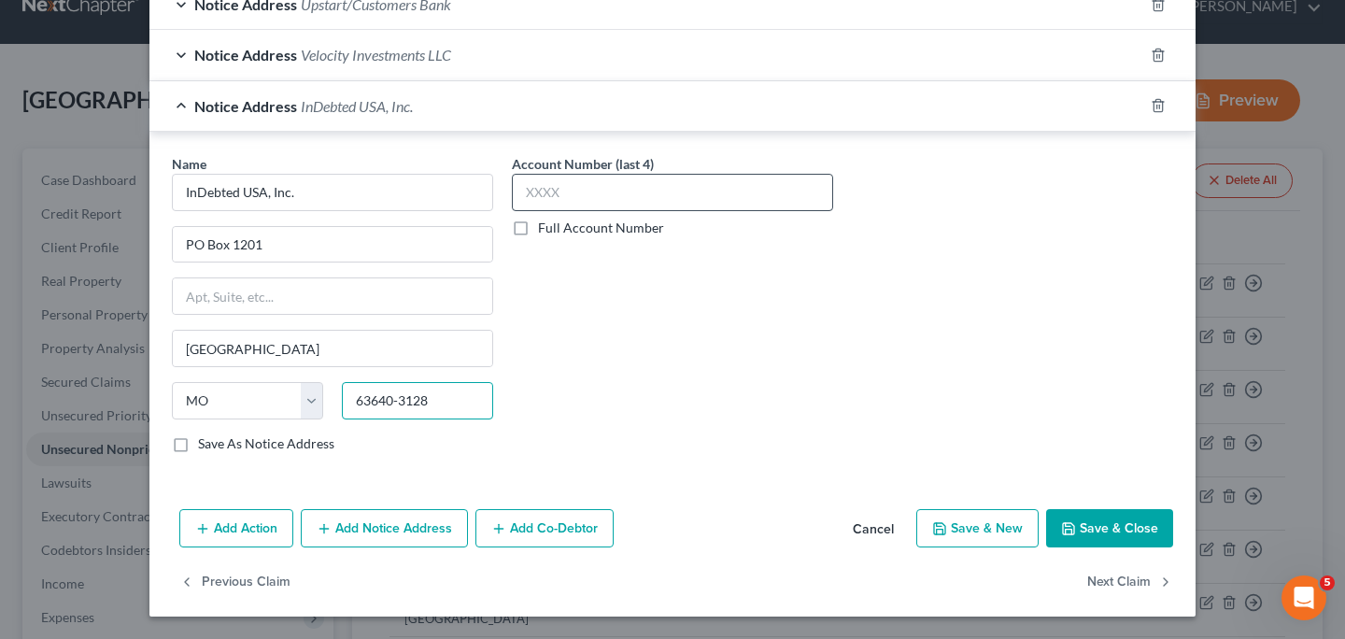
type input "63640-3128"
click at [579, 193] on input "text" at bounding box center [672, 192] width 321 height 37
type input "7387"
click at [1093, 532] on button "Save & Close" at bounding box center [1109, 528] width 127 height 39
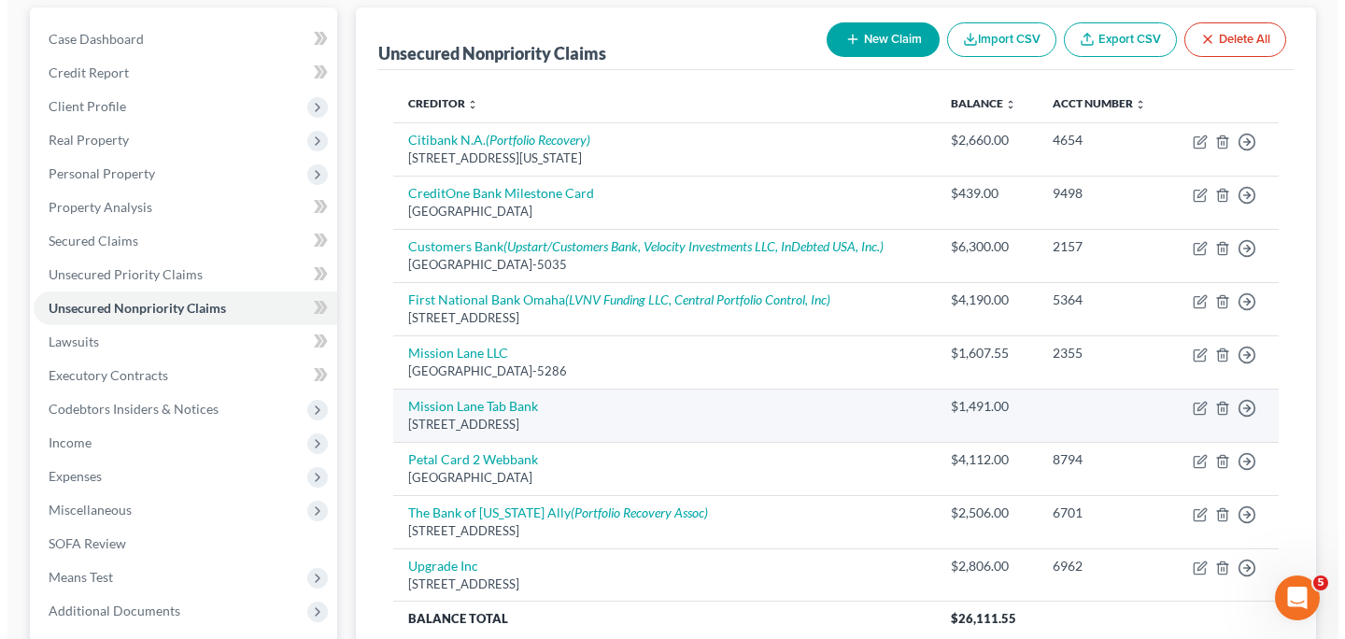
scroll to position [155, 0]
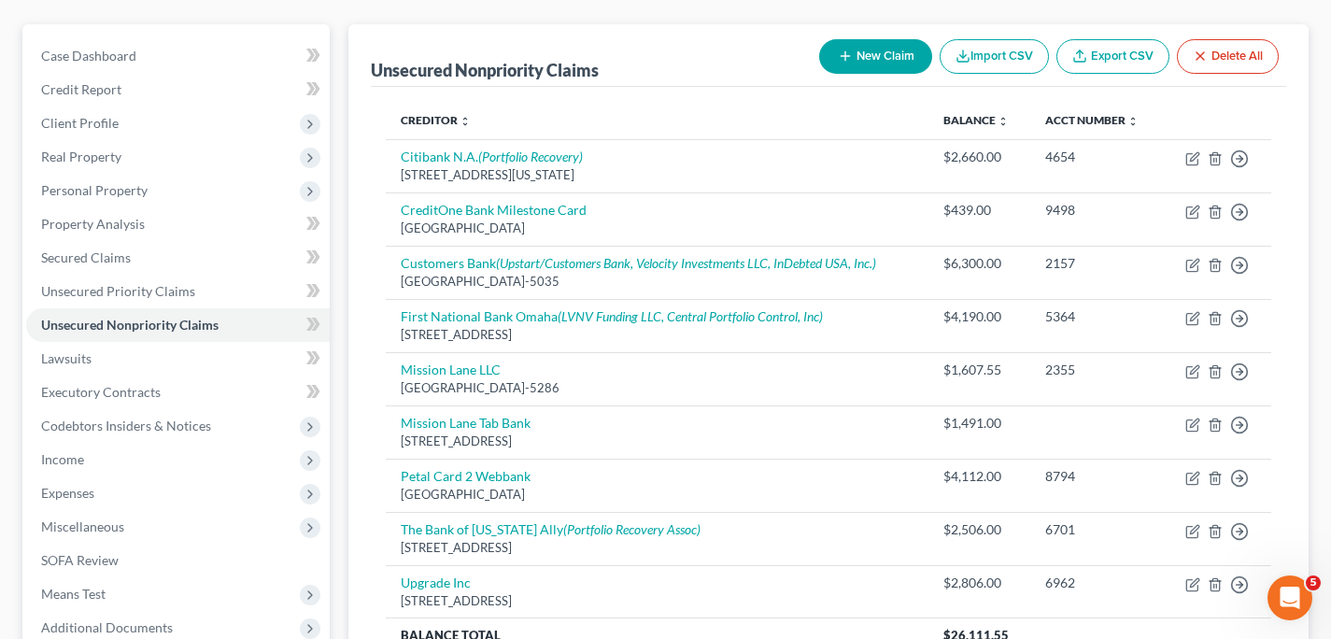
click at [900, 52] on button "New Claim" at bounding box center [875, 56] width 113 height 35
select select "0"
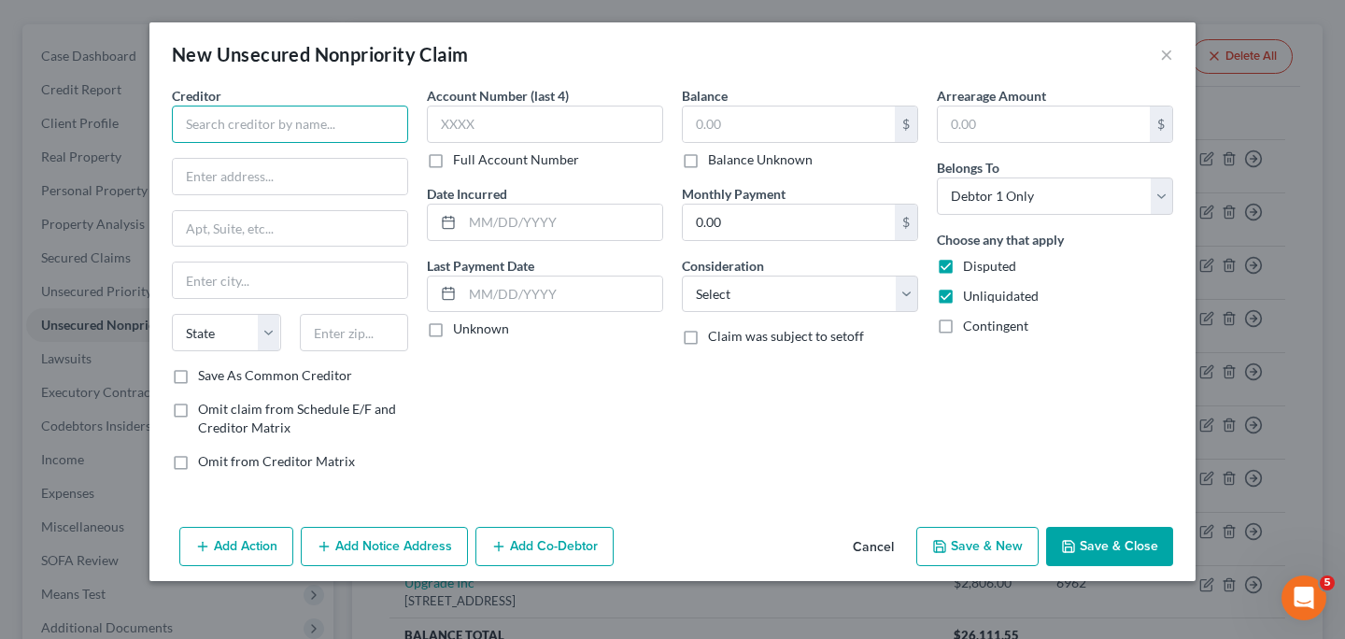
click at [312, 117] on input "text" at bounding box center [290, 124] width 236 height 37
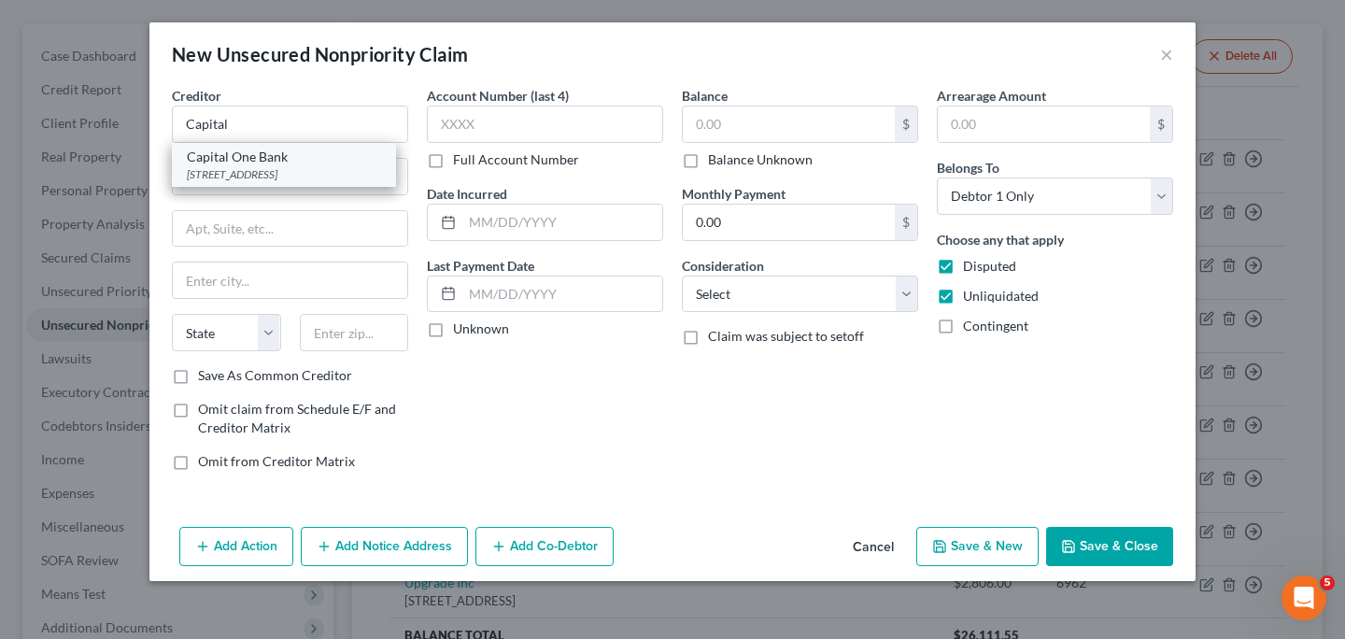
click at [294, 162] on div "Capital One Bank" at bounding box center [284, 157] width 194 height 19
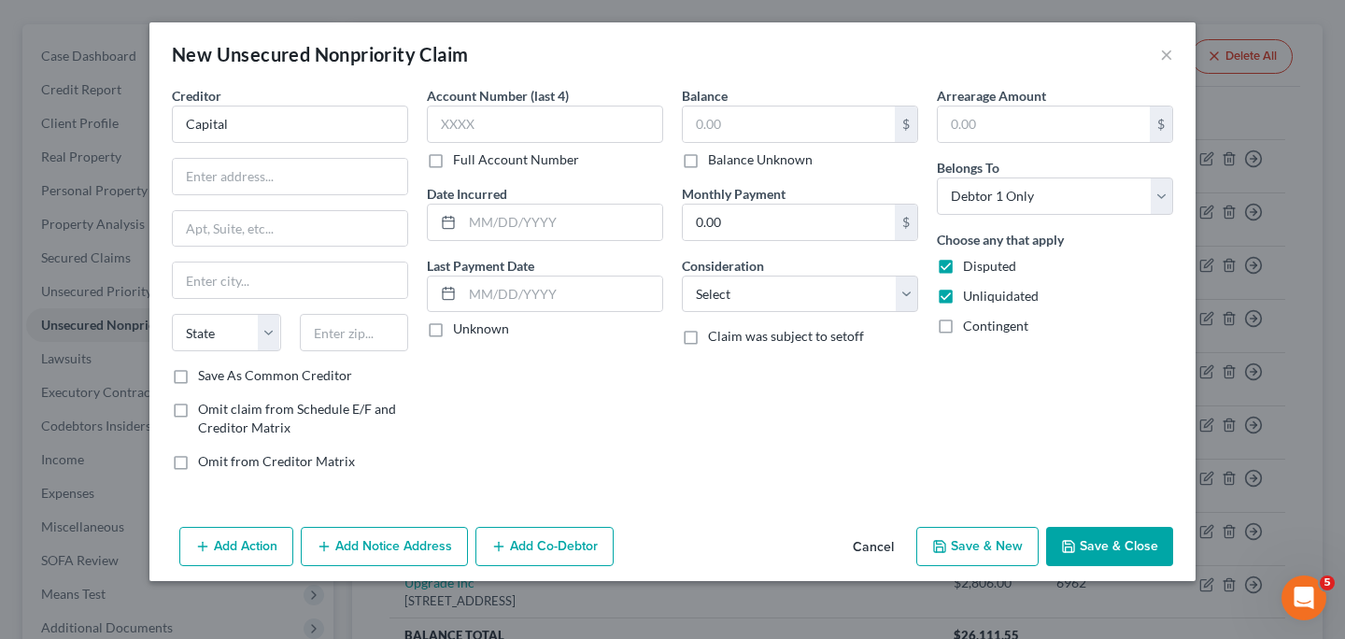
type input "Capital One Bank"
type input "15000 Capital One Drive"
type input "[GEOGRAPHIC_DATA]"
select select "48"
type input "23238"
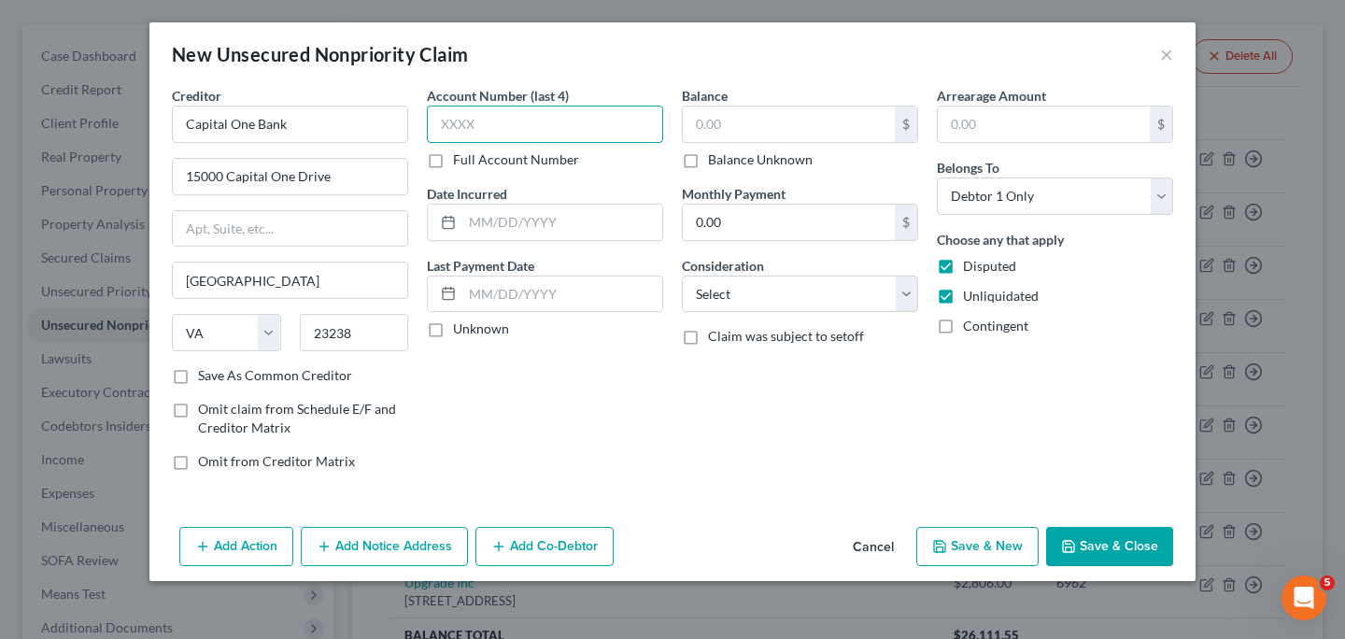
click at [509, 122] on input "text" at bounding box center [545, 124] width 236 height 37
type input "2724"
click at [740, 129] on input "text" at bounding box center [789, 123] width 212 height 35
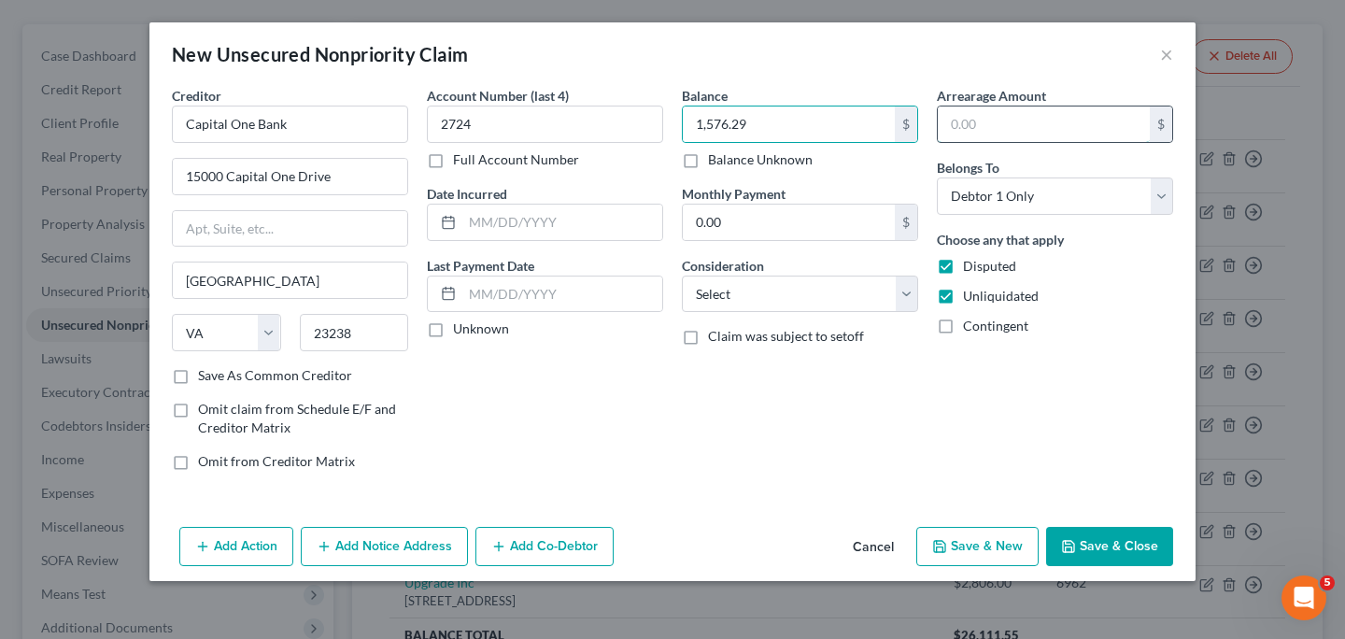
click at [952, 120] on input "text" at bounding box center [1044, 123] width 212 height 35
click at [910, 295] on select "Select Cable / Satellite Services Collection Agency Credit Card Debt Debt Couns…" at bounding box center [800, 294] width 236 height 37
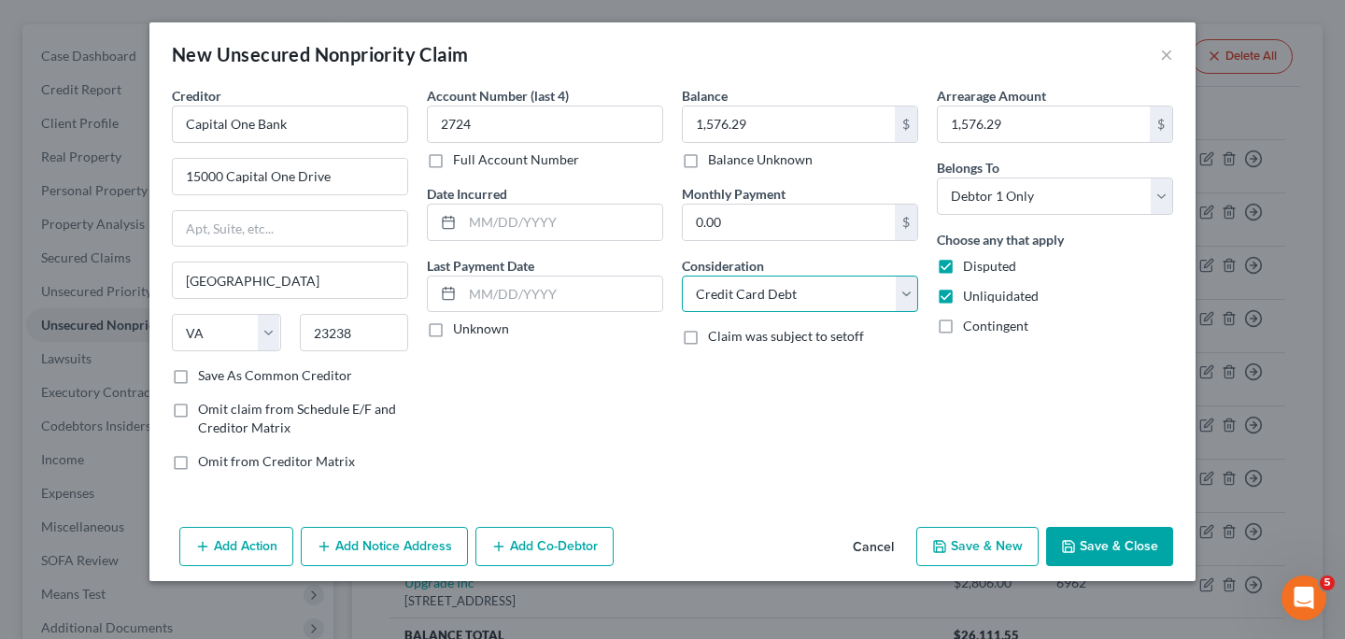
click option "Credit Card Debt" at bounding box center [0, 0] width 0 height 0
click at [383, 544] on button "Add Notice Address" at bounding box center [384, 546] width 167 height 39
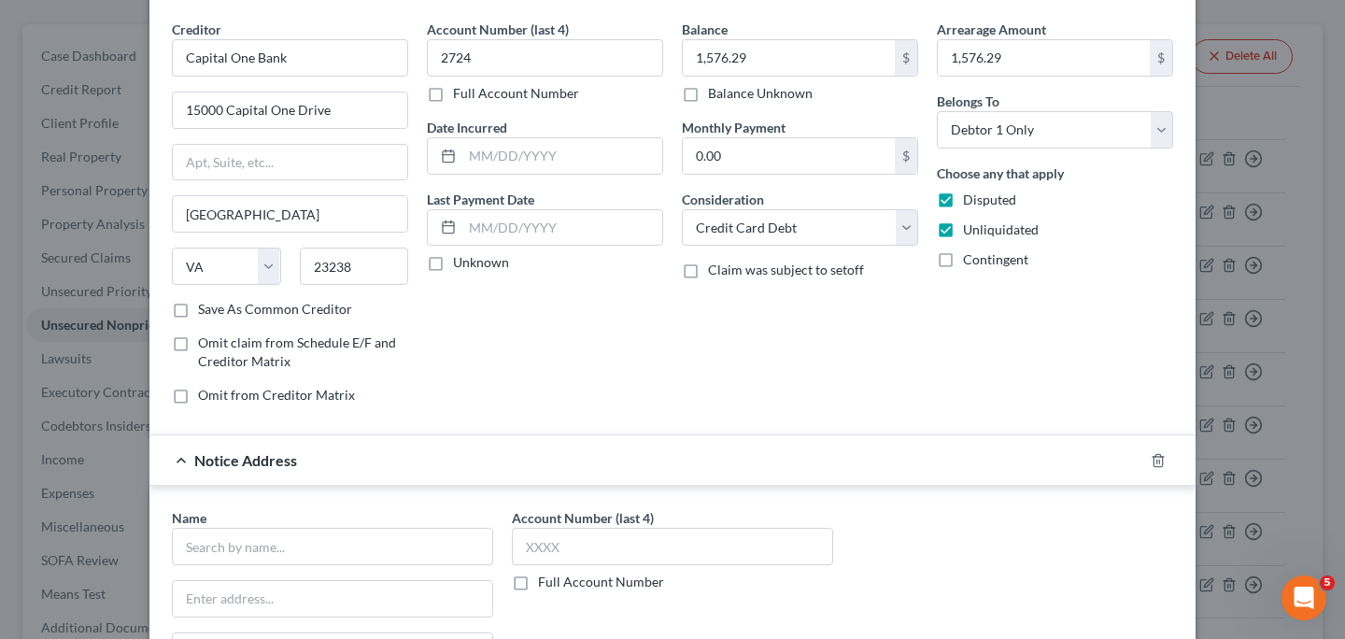
scroll to position [97, 0]
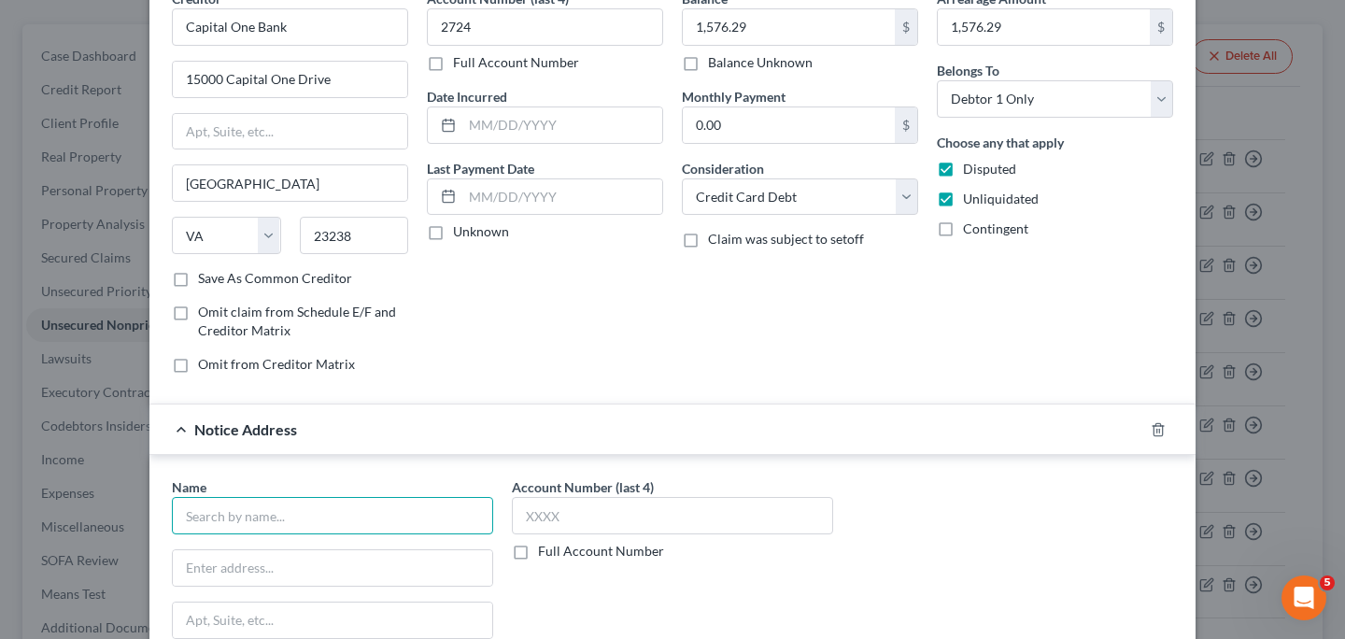
click at [379, 522] on input "text" at bounding box center [332, 515] width 321 height 37
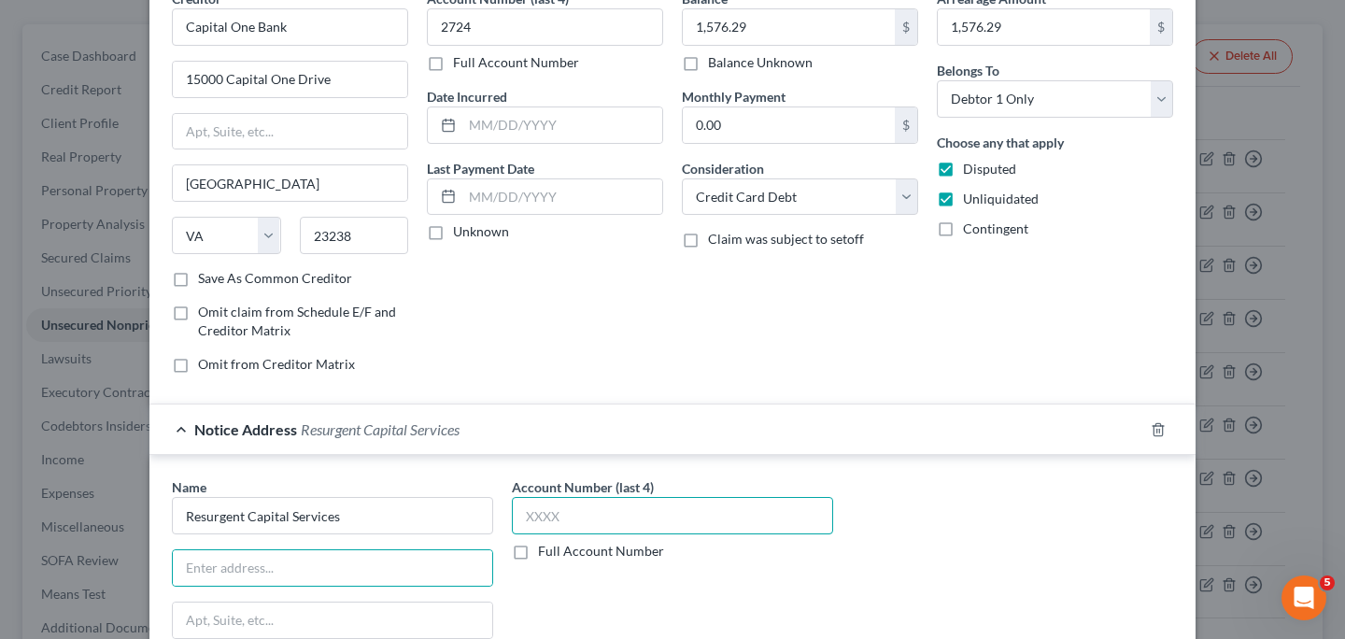
click at [581, 514] on input "text" at bounding box center [672, 515] width 321 height 37
click at [480, 566] on input "text" at bounding box center [332, 567] width 319 height 35
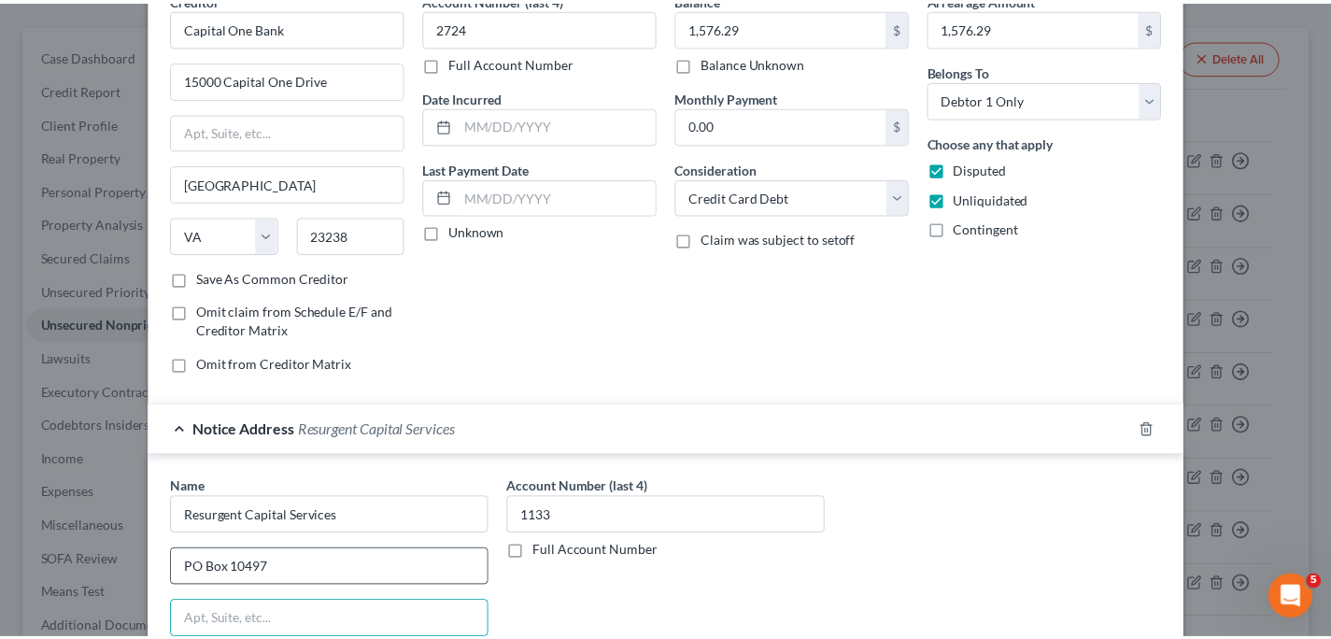
scroll to position [367, 0]
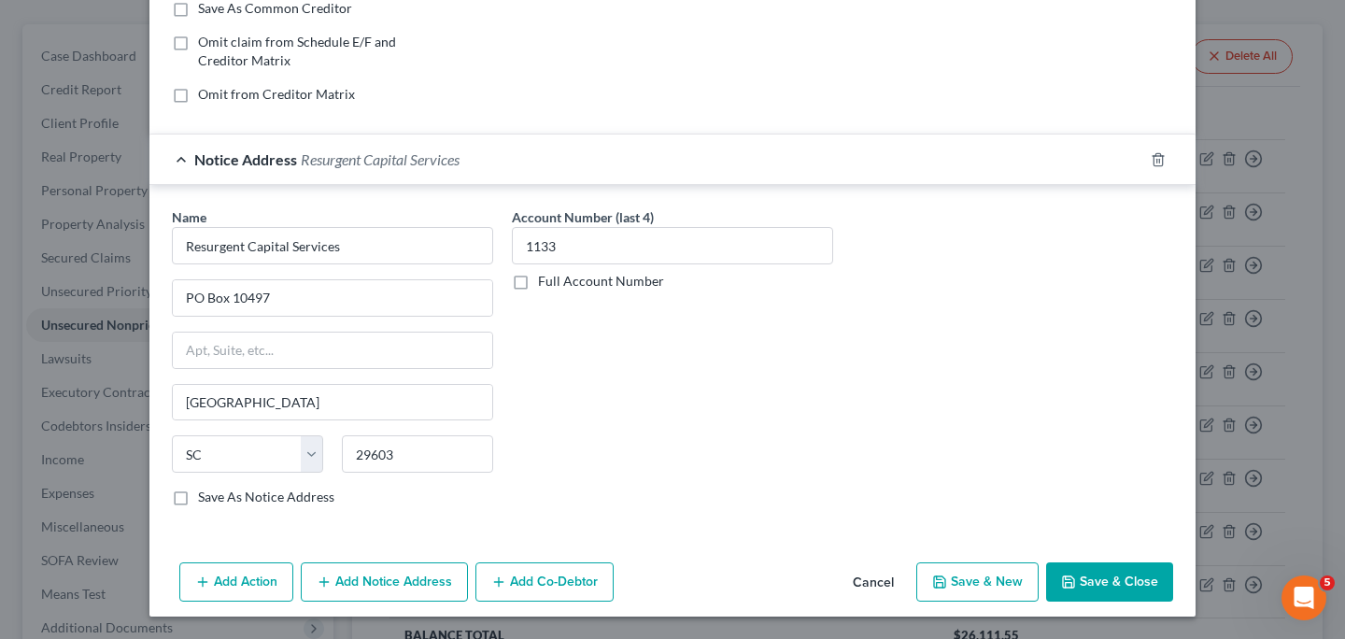
click at [1000, 609] on div "Add Action Add Notice Address Add Co-Debtor Cancel Save & New Save & Close" at bounding box center [672, 586] width 1046 height 62
click at [1076, 588] on button "Save & Close" at bounding box center [1109, 581] width 127 height 39
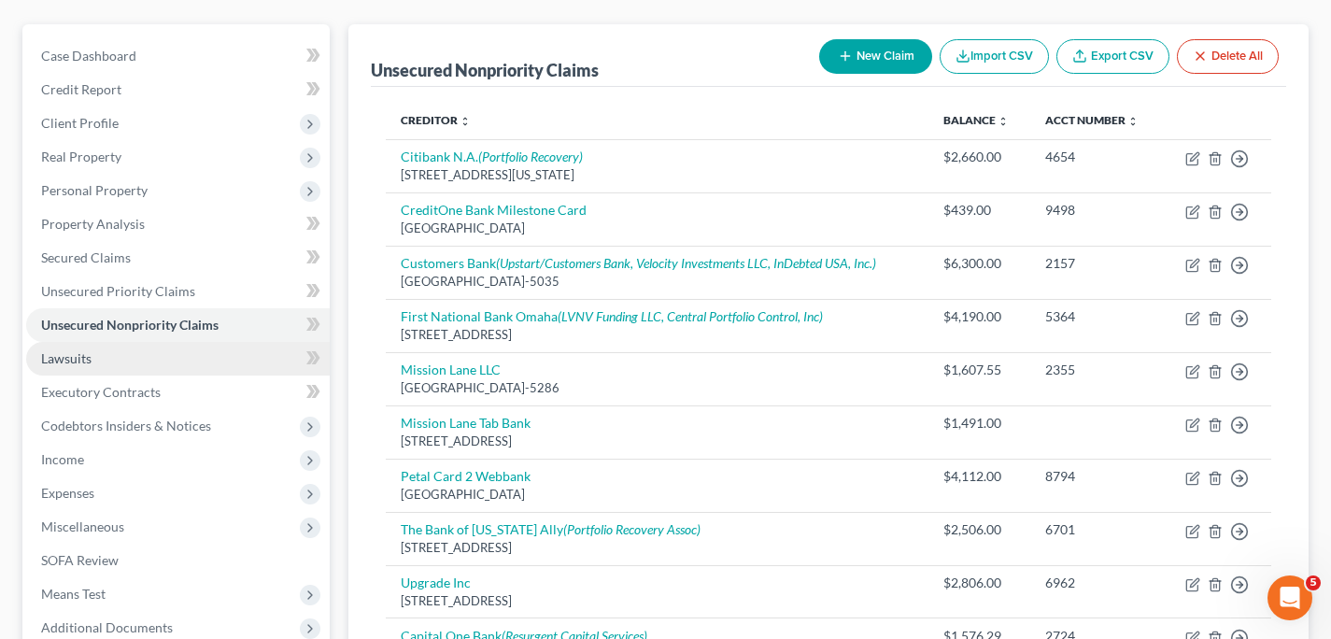
click at [80, 363] on span "Lawsuits" at bounding box center [66, 358] width 50 height 16
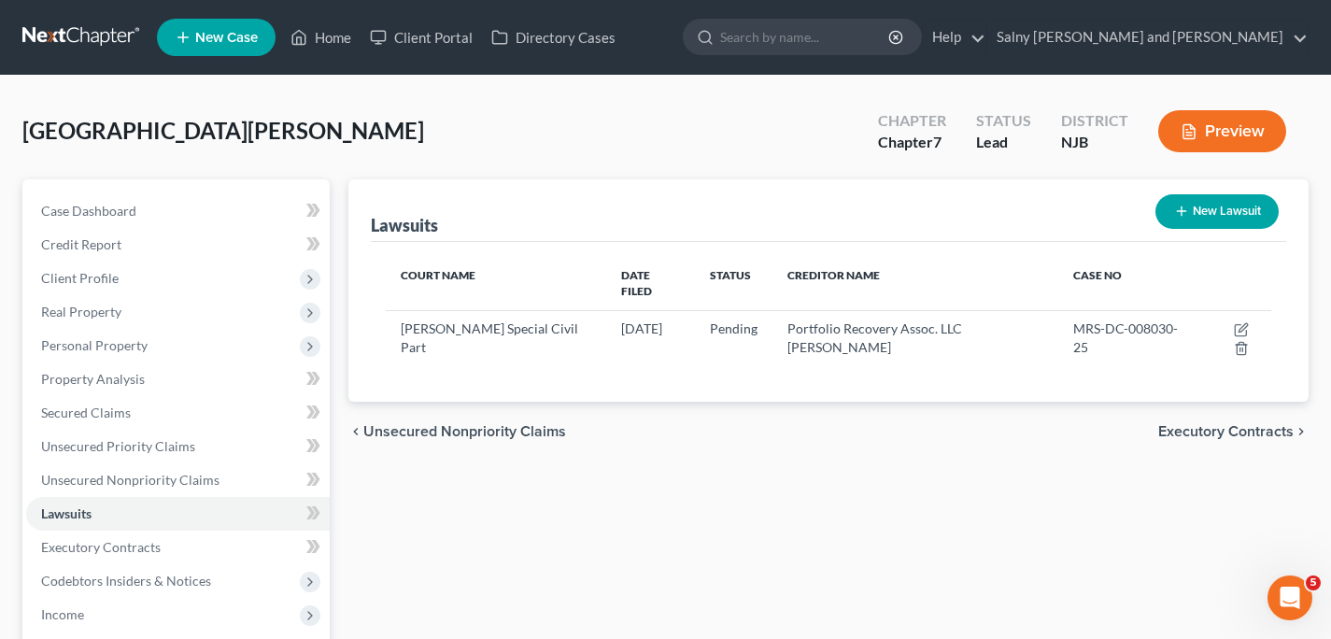
click at [1200, 212] on button "New Lawsuit" at bounding box center [1216, 211] width 123 height 35
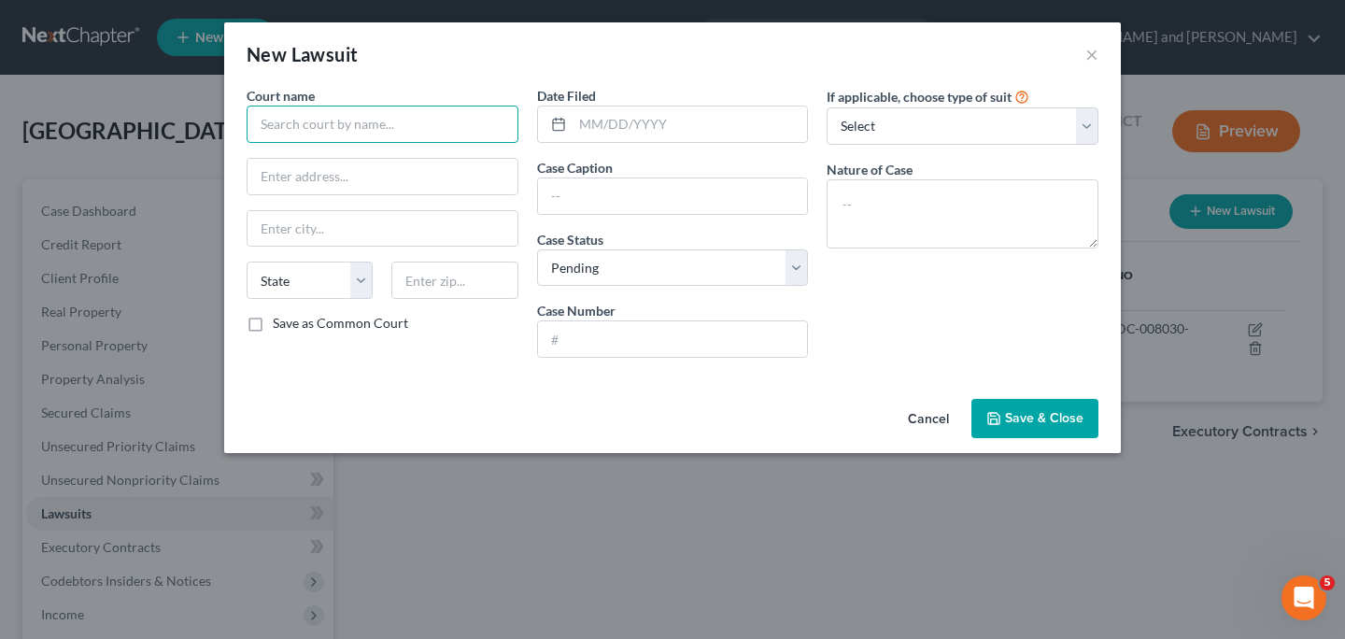
click at [447, 124] on input "text" at bounding box center [383, 124] width 272 height 37
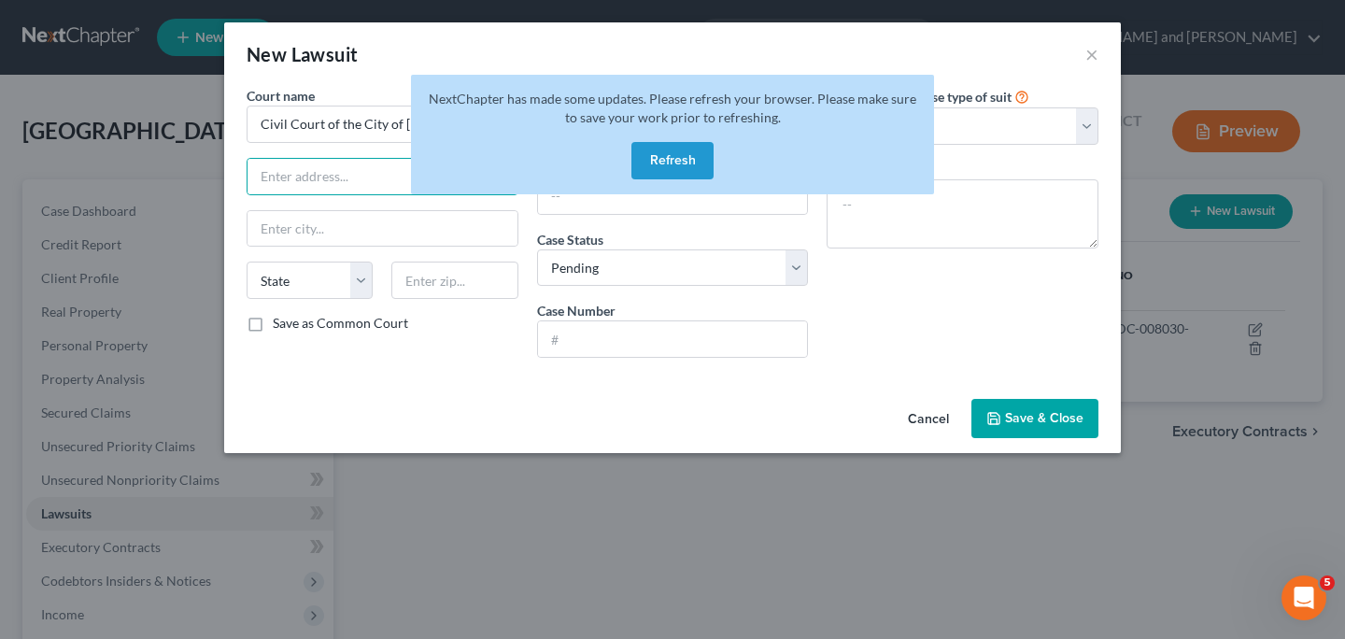
click at [677, 165] on button "Refresh" at bounding box center [672, 160] width 82 height 37
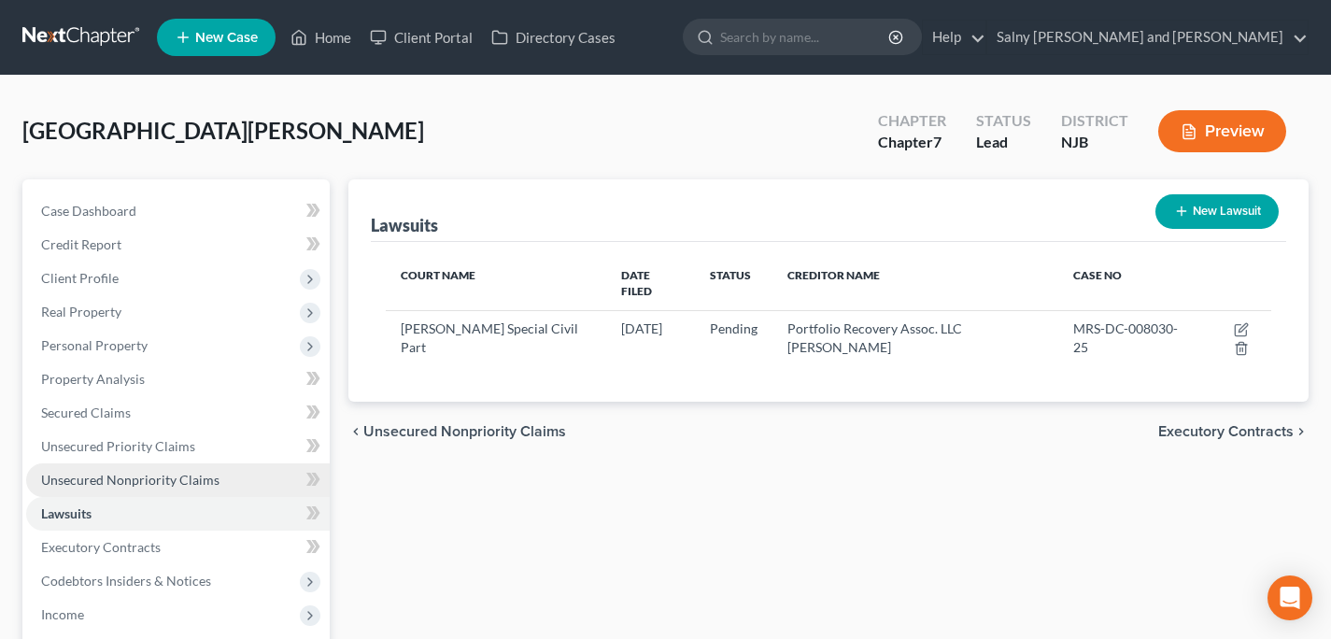
click at [205, 484] on span "Unsecured Nonpriority Claims" at bounding box center [130, 480] width 178 height 16
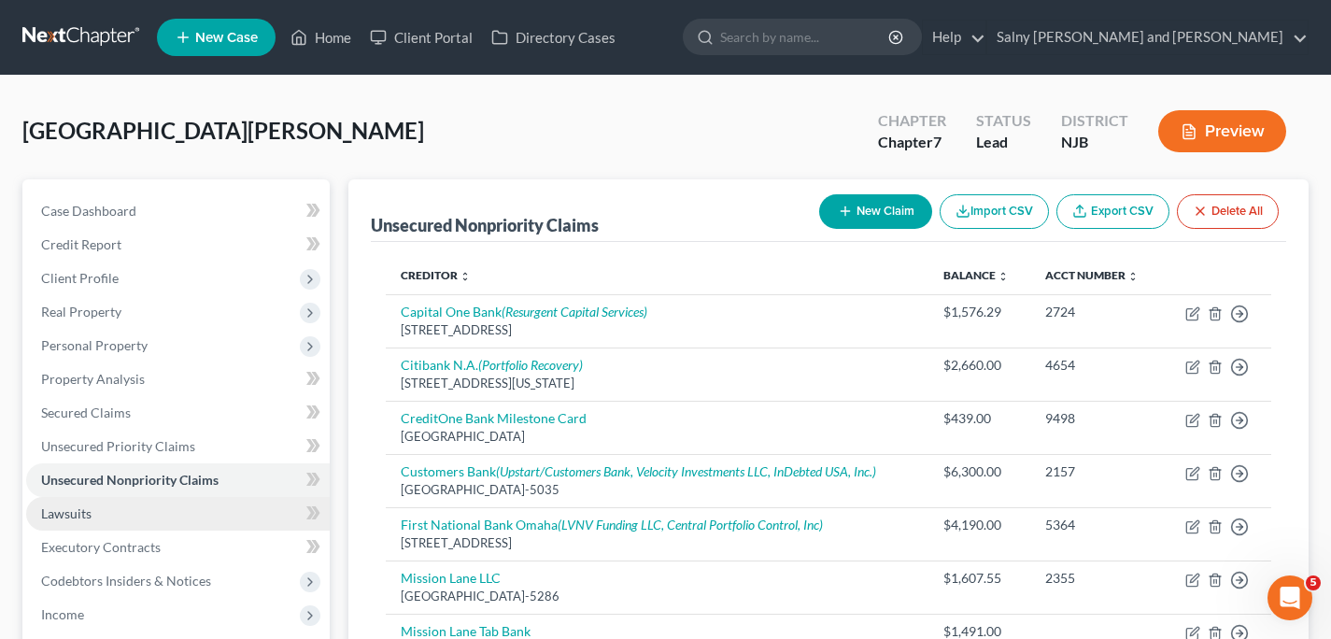
click at [177, 508] on link "Lawsuits" at bounding box center [178, 514] width 304 height 34
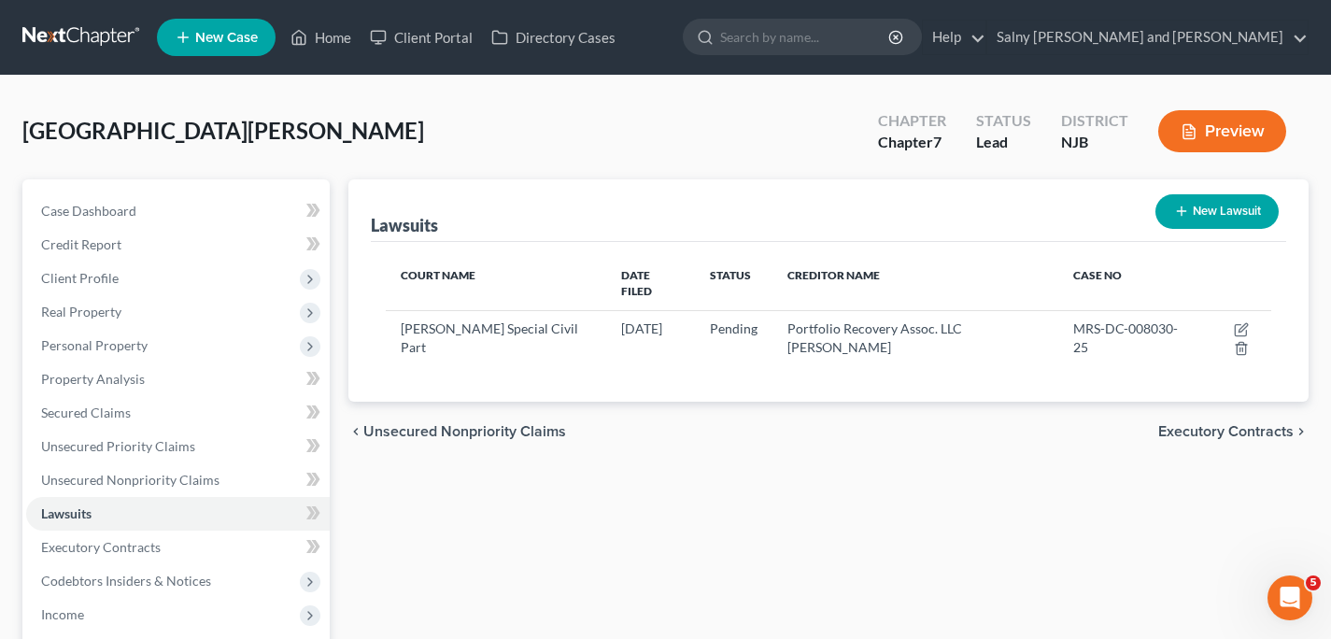
click at [1190, 208] on button "New Lawsuit" at bounding box center [1216, 211] width 123 height 35
select select "0"
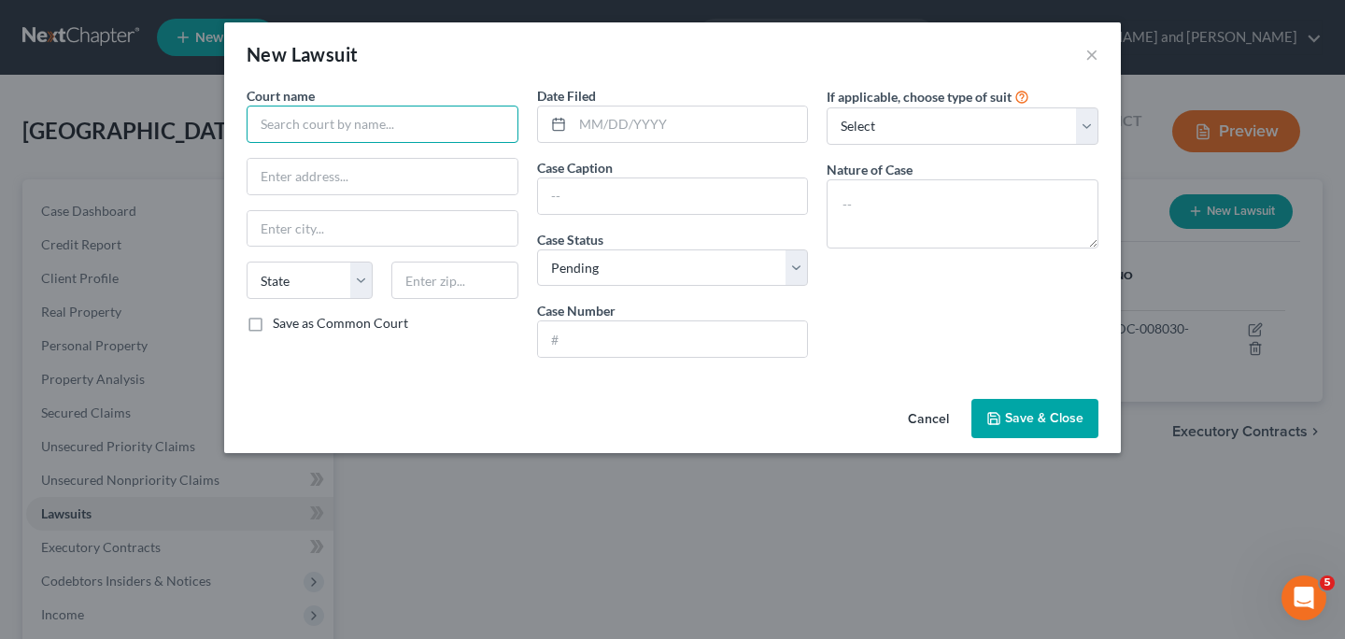
click at [503, 123] on input "text" at bounding box center [383, 124] width 272 height 37
type input "Civil Court of the City of [US_STATE]"
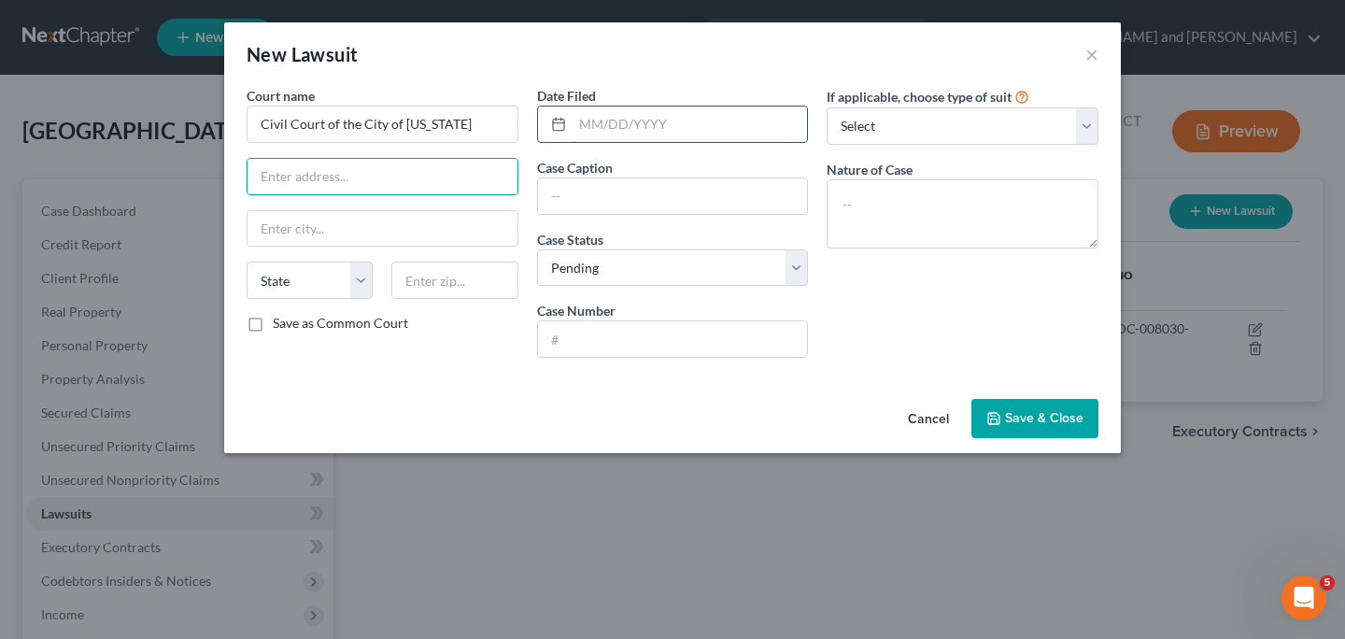
click at [721, 123] on input "text" at bounding box center [690, 123] width 235 height 35
click at [934, 199] on textarea at bounding box center [963, 213] width 272 height 69
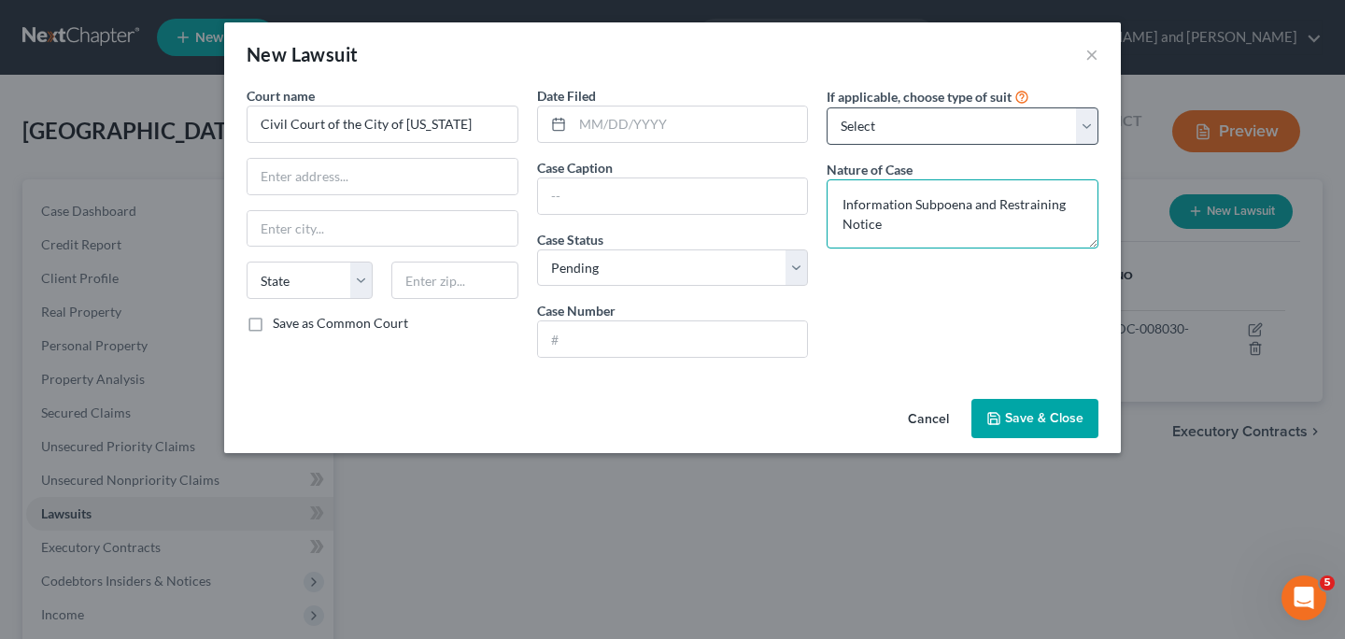
type textarea "Information Subpoena and Restraining Notice"
select select "1"
click option "Garnishment" at bounding box center [0, 0] width 0 height 0
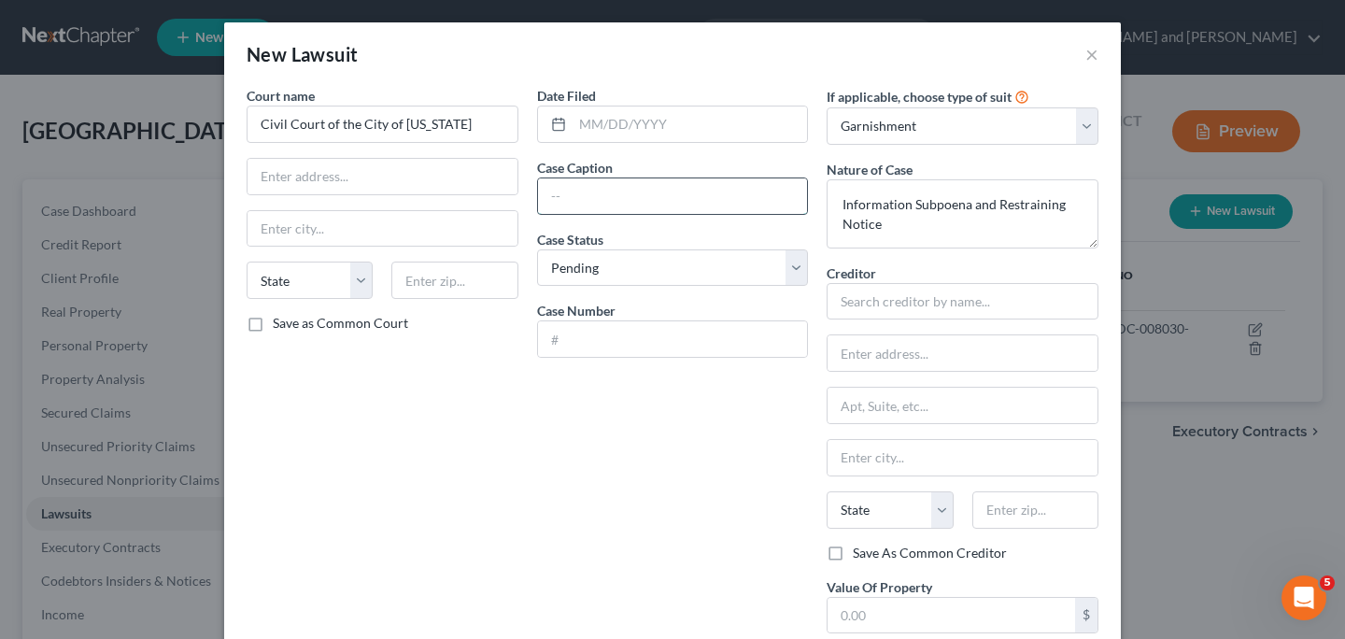
click at [681, 197] on input "text" at bounding box center [673, 195] width 270 height 35
type input "First Funds, LLC vs. Pro Glass and Decorative Mirrors and Henry Michael Kenia"
click at [638, 340] on input "text" at bounding box center [673, 338] width 270 height 35
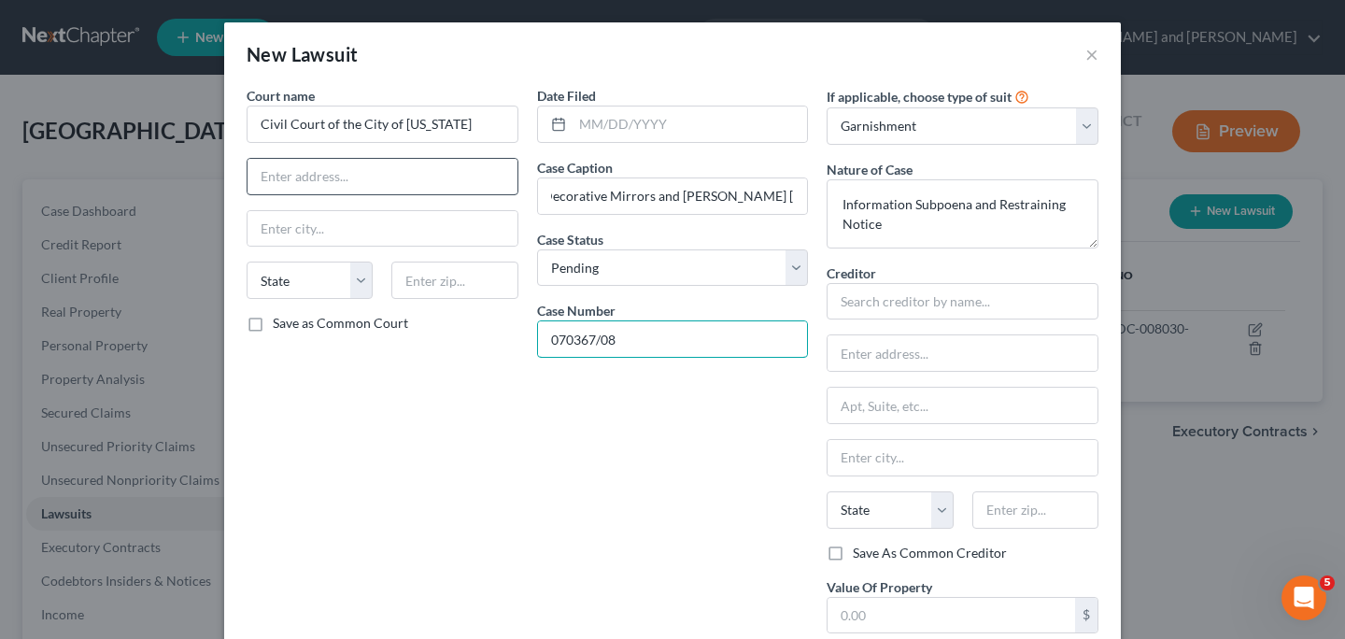
type input "070367/08"
click at [427, 174] on input "text" at bounding box center [383, 176] width 270 height 35
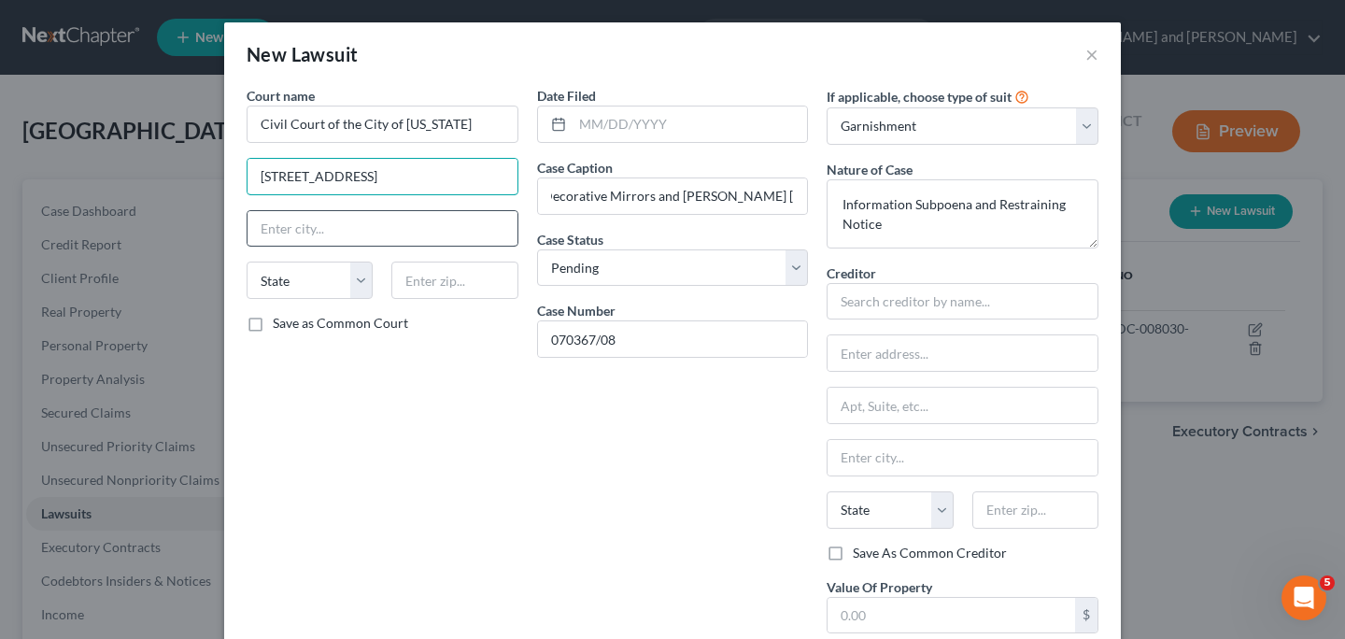
type input "111 Centre Street"
click at [394, 230] on input "text" at bounding box center [383, 228] width 270 height 35
type input "[US_STATE]"
select select "35"
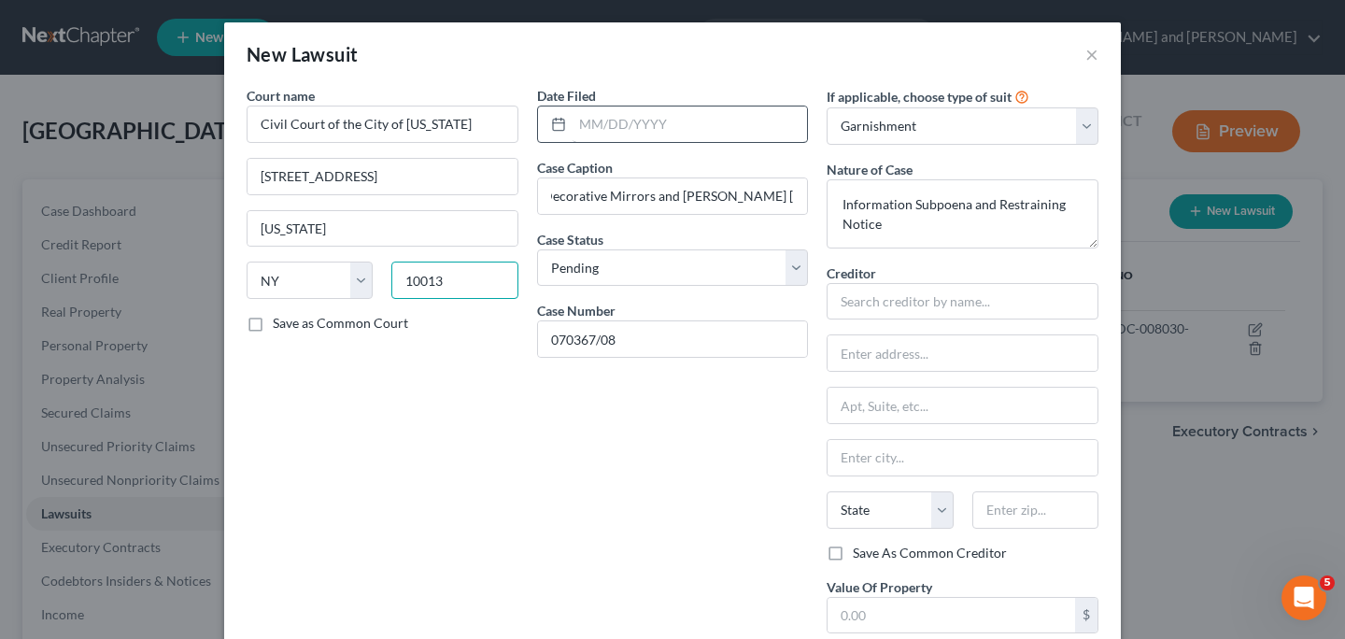
type input "10013"
click at [632, 130] on input "text" at bounding box center [690, 123] width 235 height 35
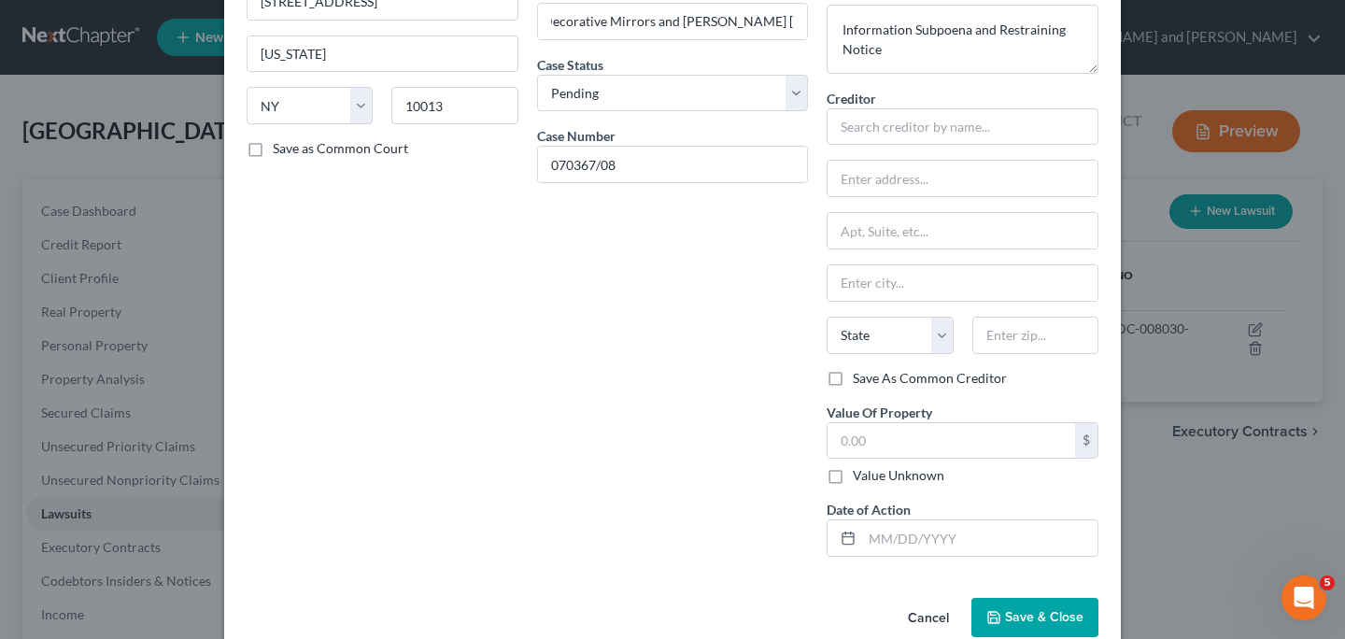
scroll to position [194, 0]
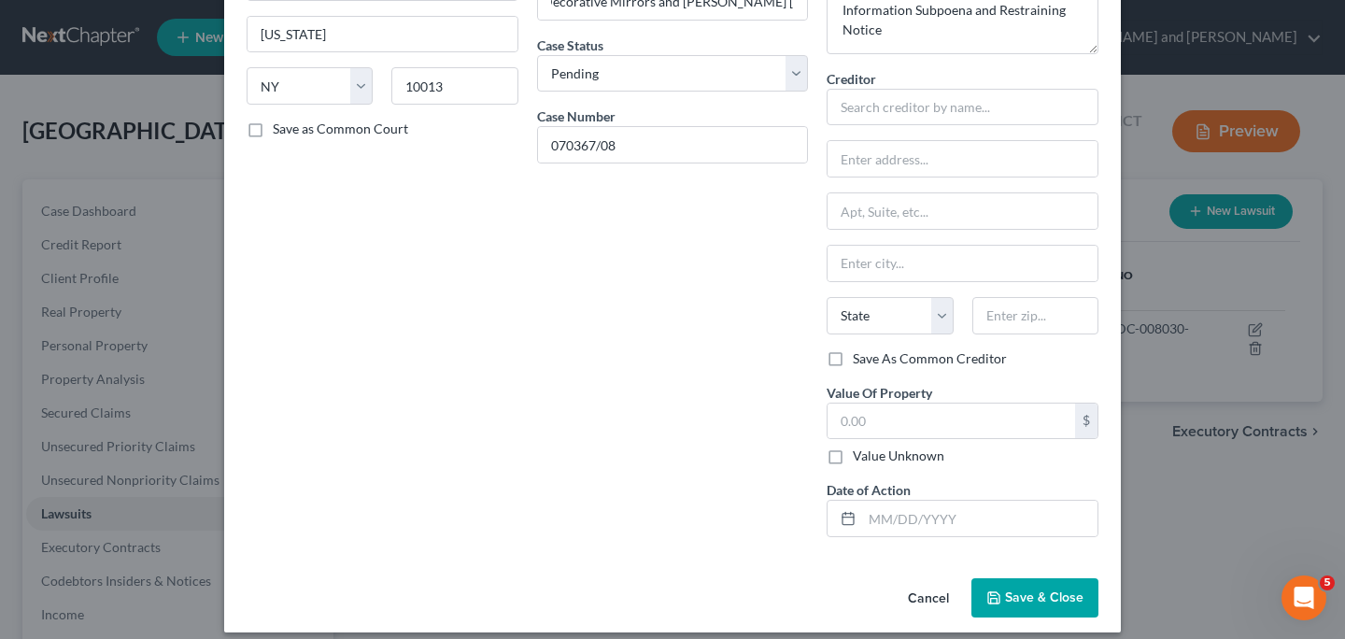
type input "08/11/2025"
click at [1025, 596] on span "Save & Close" at bounding box center [1044, 597] width 78 height 16
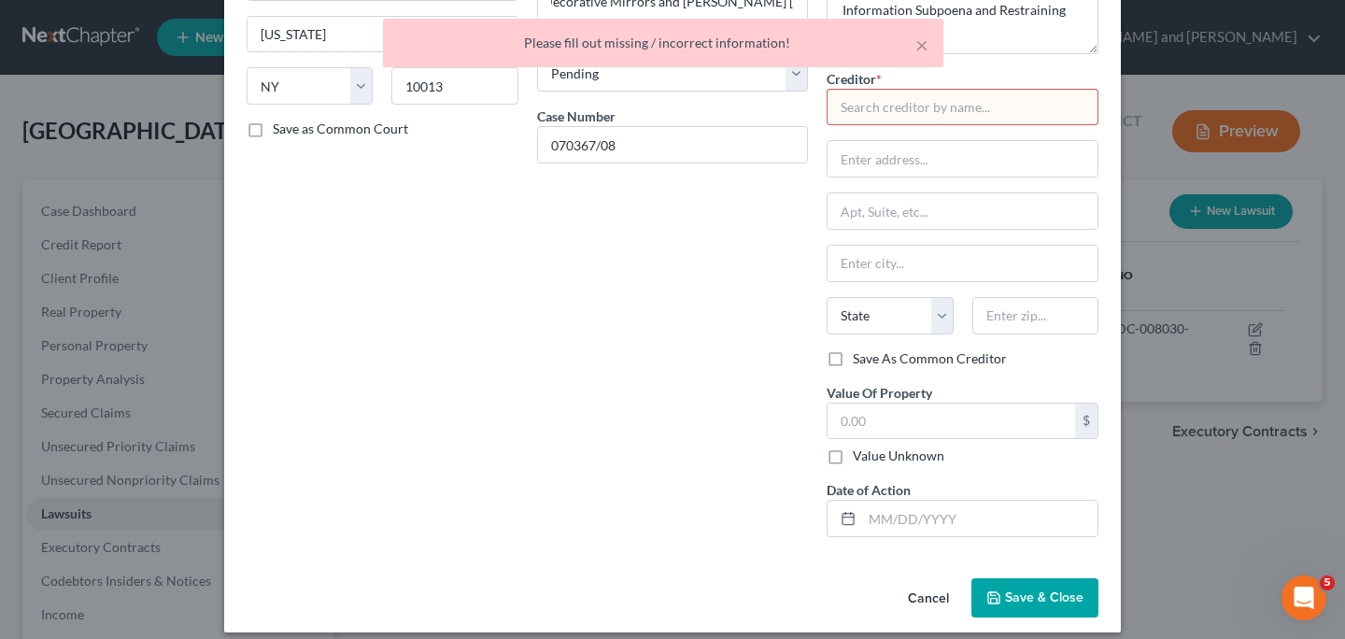
click at [960, 106] on input "text" at bounding box center [963, 107] width 272 height 37
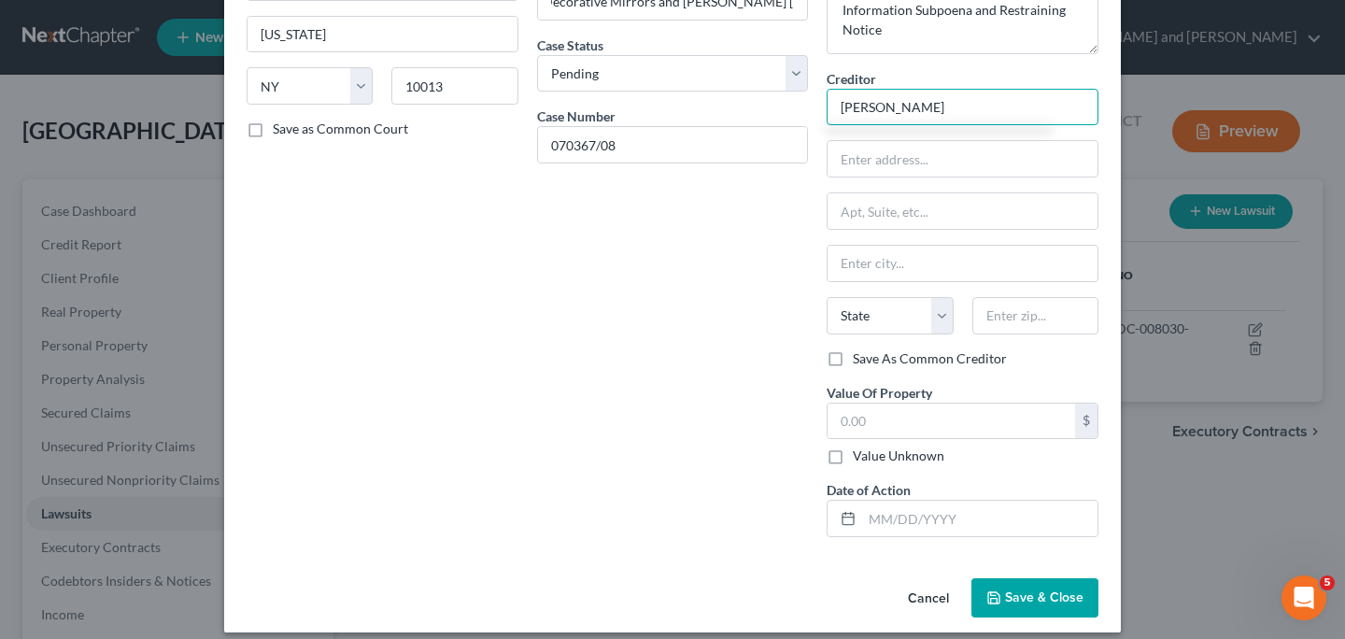
type input "Joseph Sussman"
type input "333 Pearsall Ave"
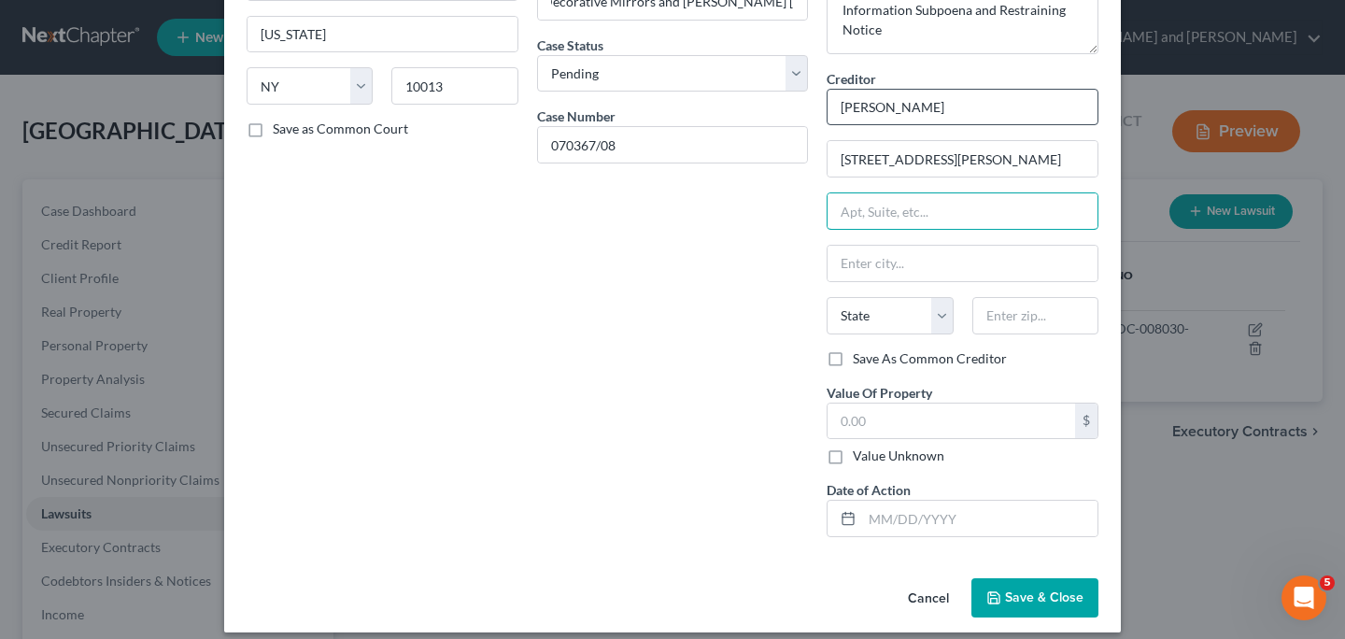
type input "s"
type input "Suite 205"
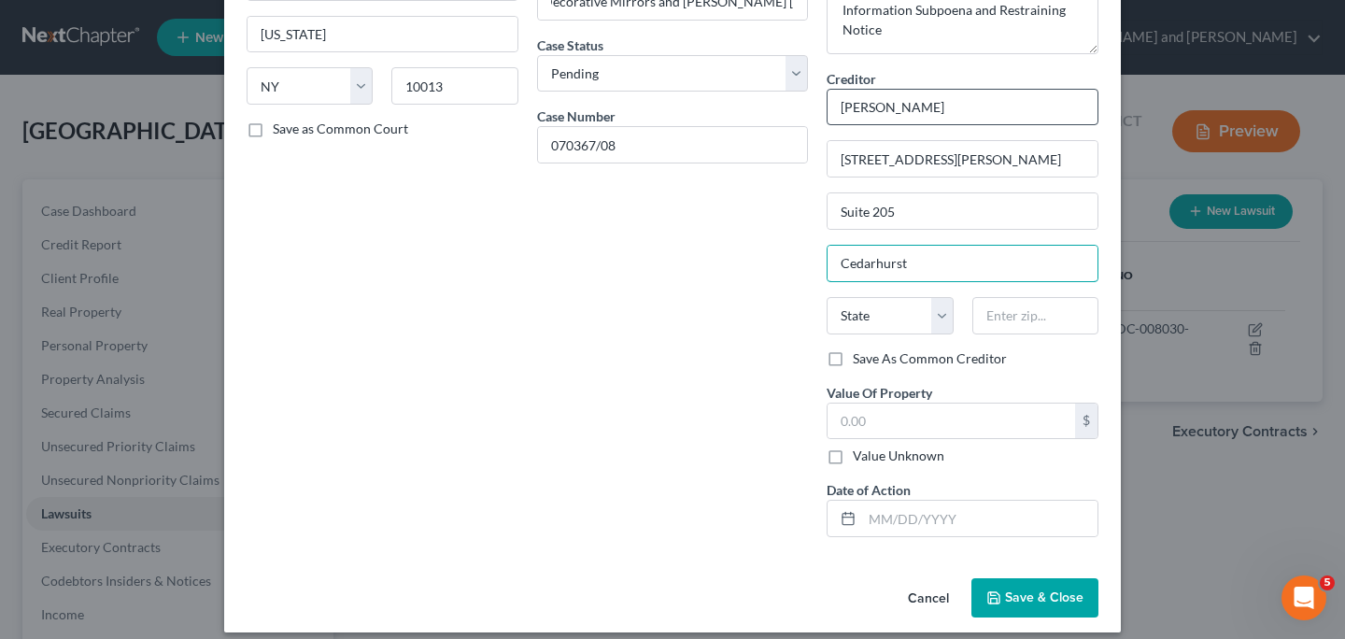
type input "Cedarhurst"
select select "35"
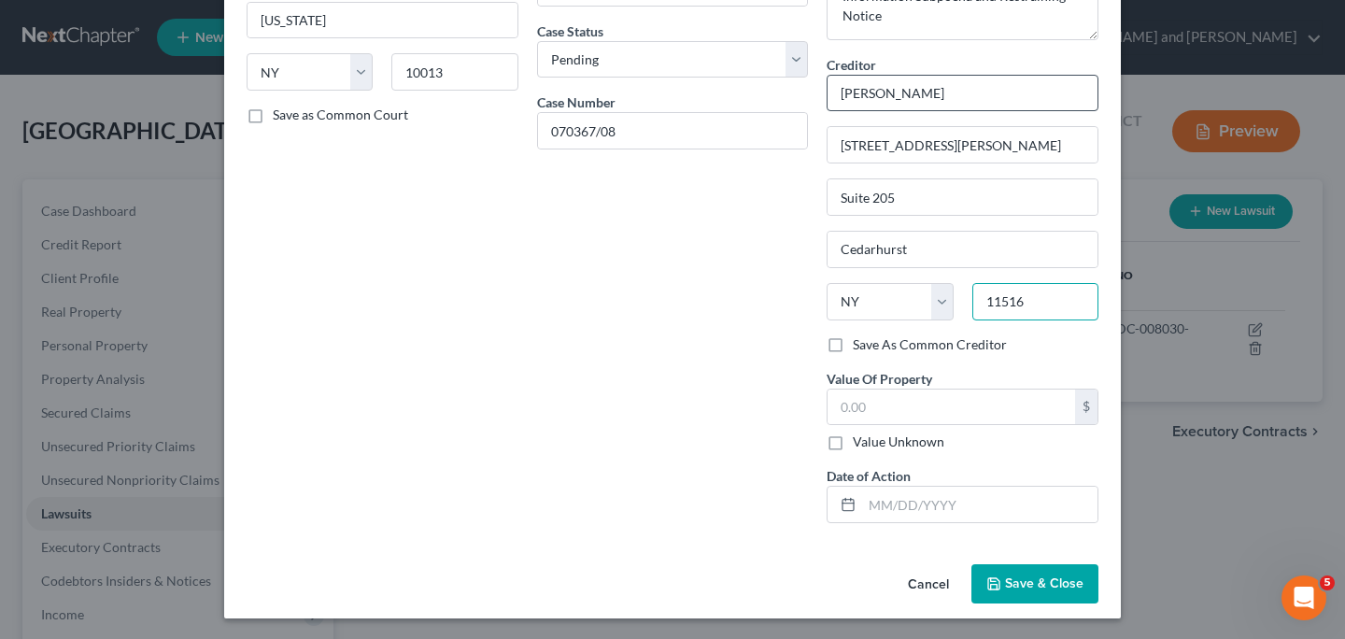
scroll to position [210, 0]
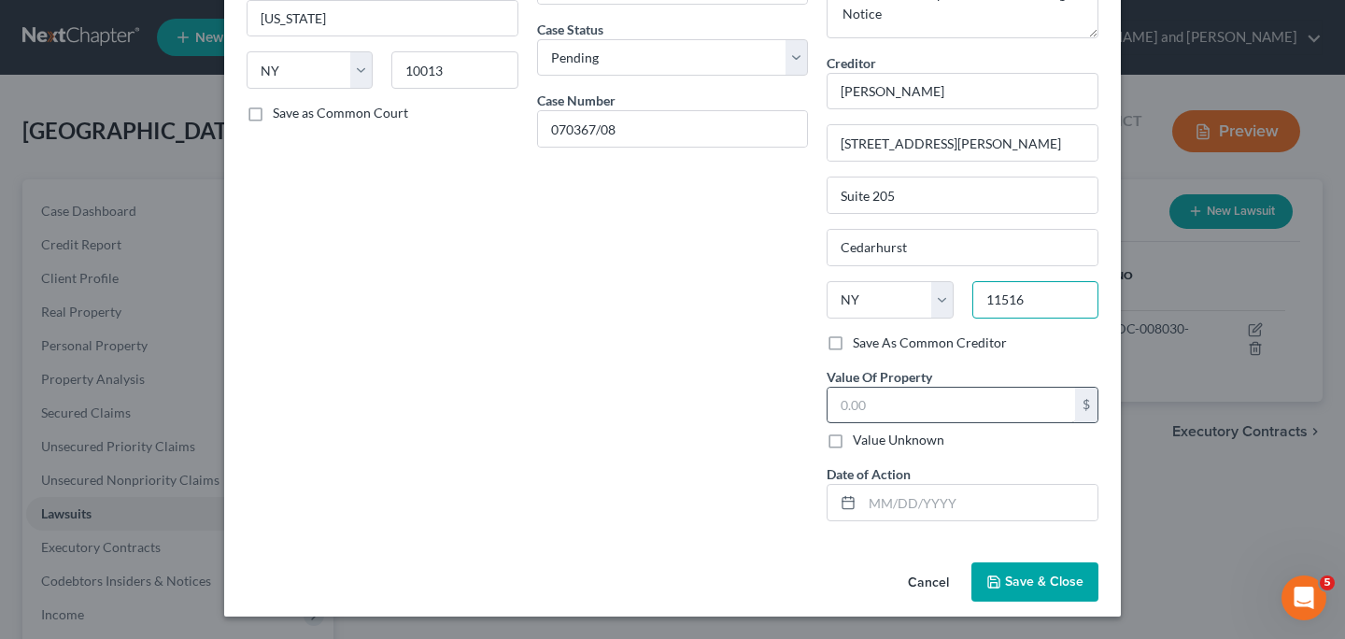
type input "11516"
click at [967, 405] on input "text" at bounding box center [952, 405] width 248 height 35
type input "20,594.66"
click at [965, 503] on input "text" at bounding box center [979, 502] width 235 height 35
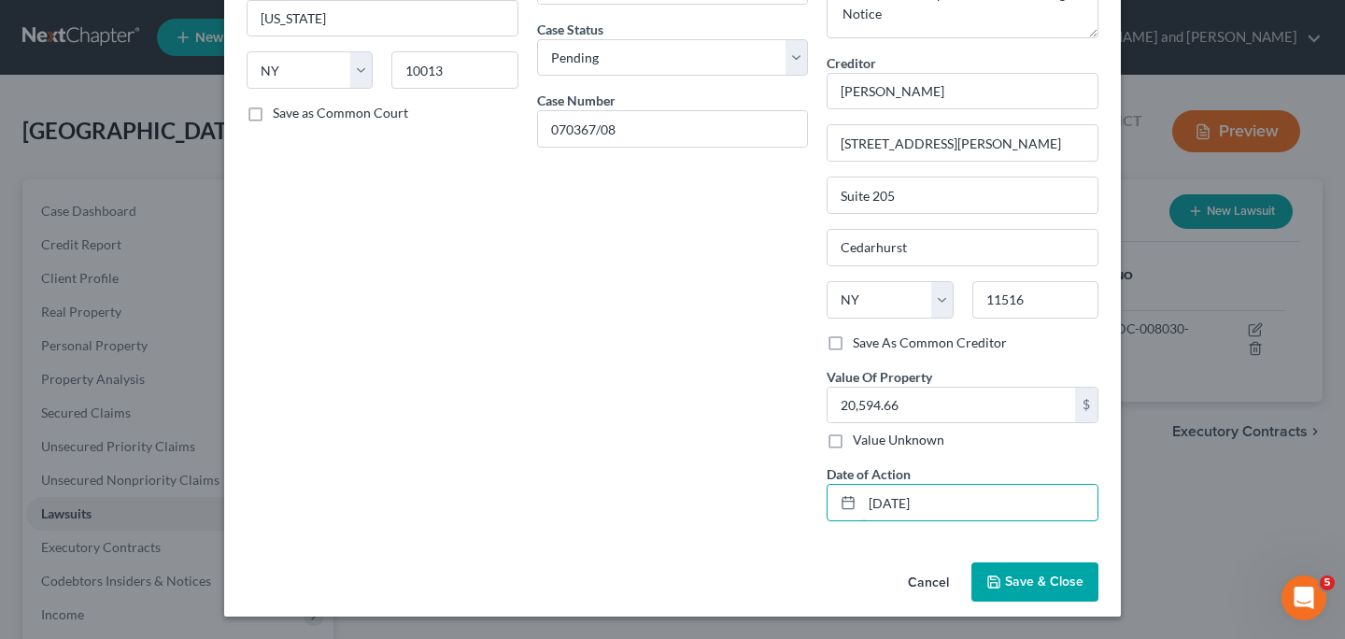
type input "08/11/2025"
click at [1015, 597] on button "Save & Close" at bounding box center [1034, 581] width 127 height 39
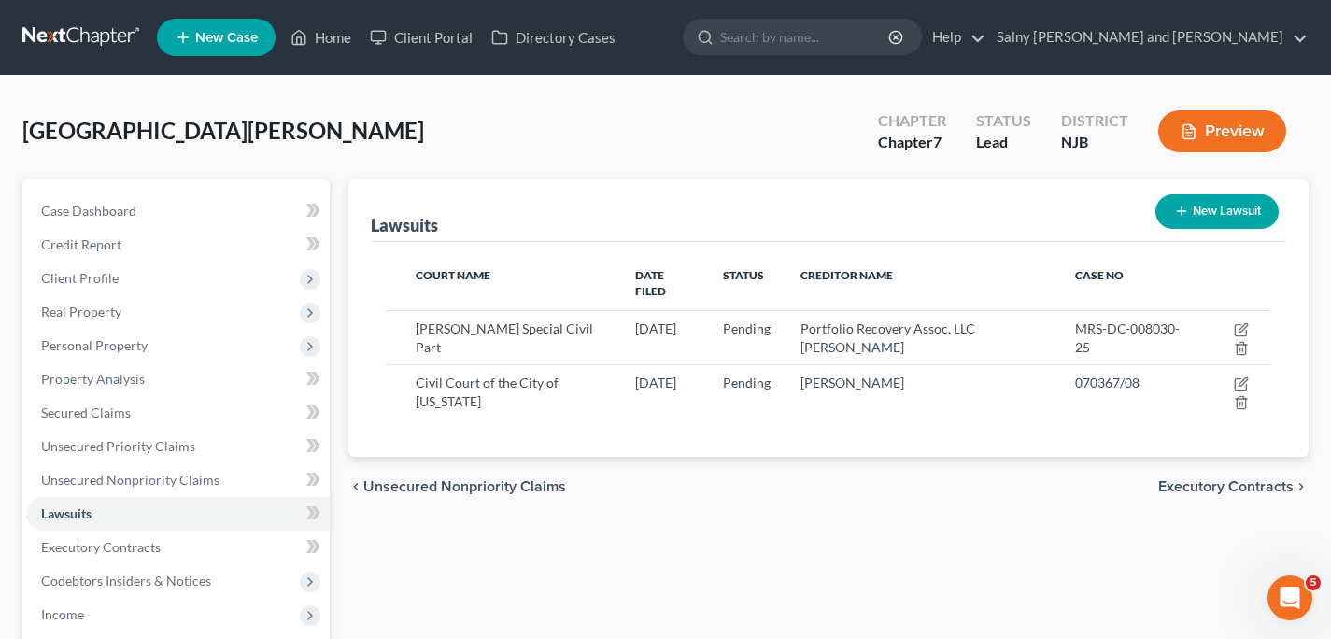
click at [1207, 217] on button "New Lawsuit" at bounding box center [1216, 211] width 123 height 35
select select "0"
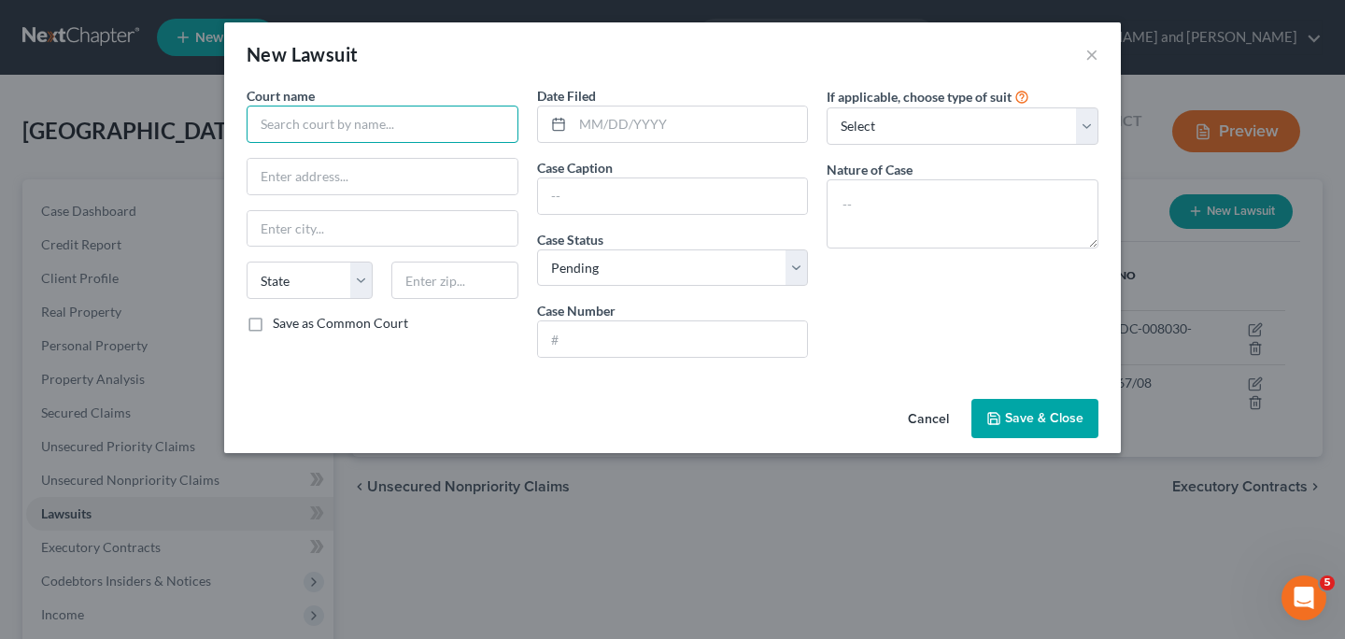
click at [489, 123] on input "text" at bounding box center [383, 124] width 272 height 37
type input "Civil Court of the City of New York, County of New York"
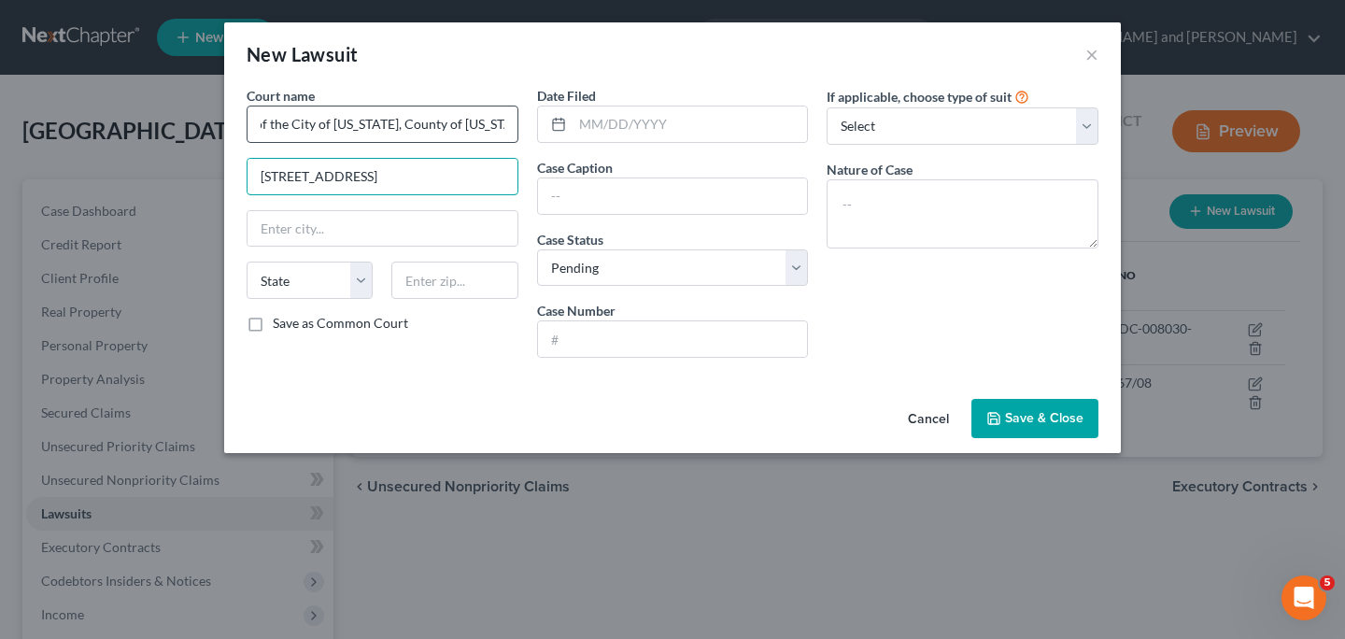
type input "111 Centre Street"
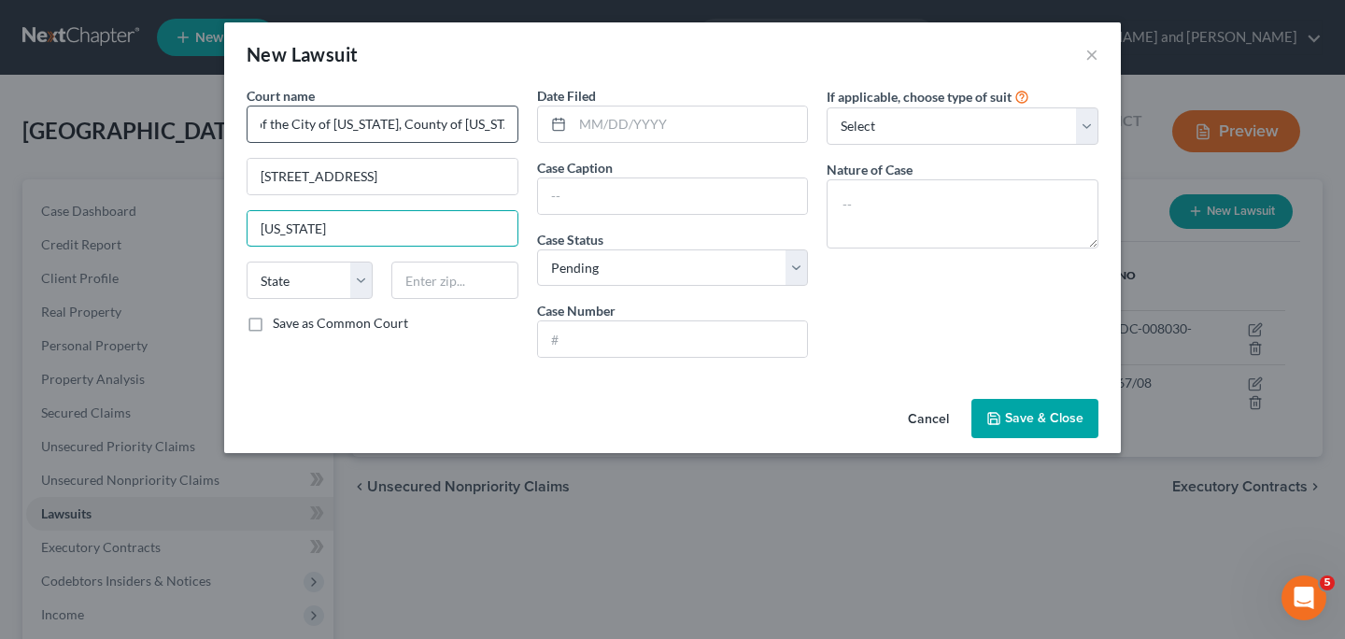
type input "[US_STATE]"
select select "35"
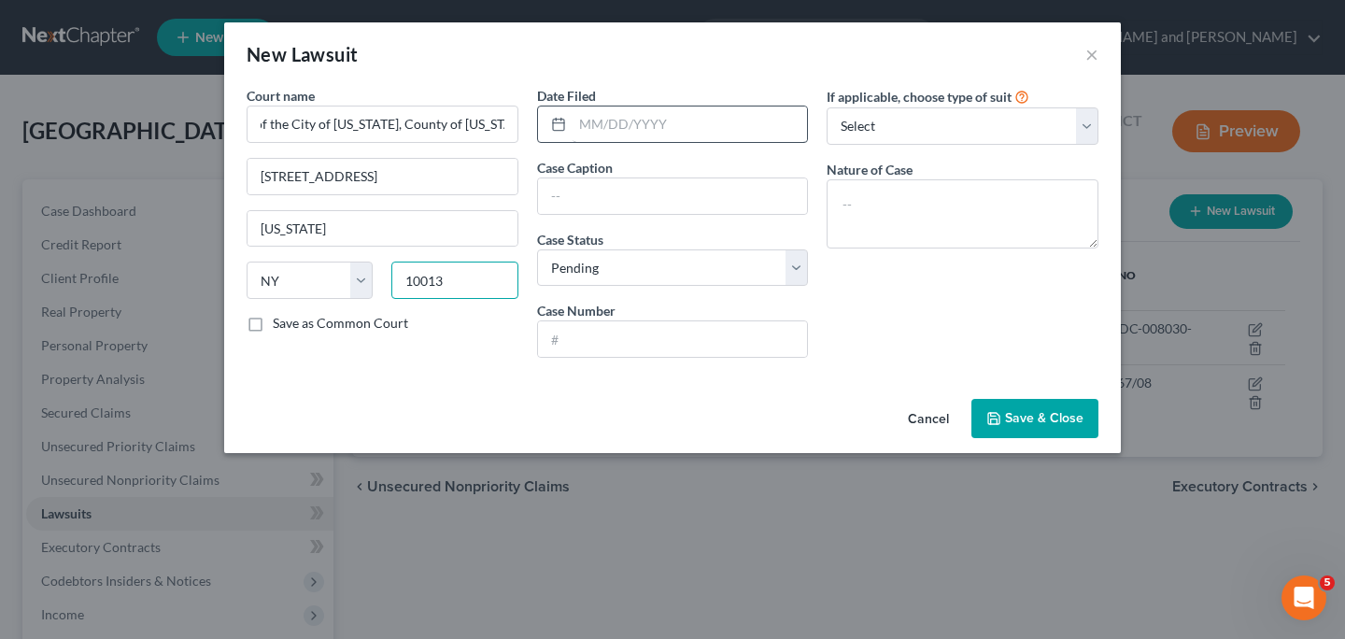
type input "10013"
click at [675, 120] on input "text" at bounding box center [690, 123] width 235 height 35
click at [739, 347] on input "text" at bounding box center [673, 338] width 270 height 35
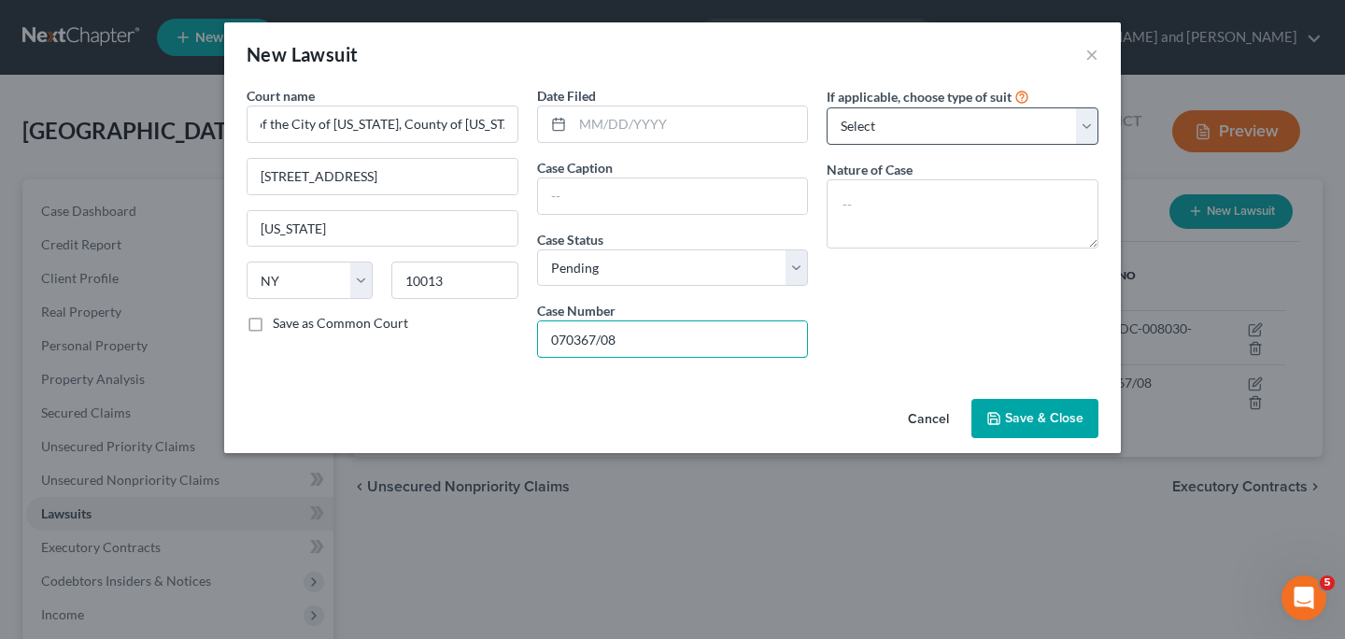
type input "070367/08"
click at [1086, 132] on select "Select Repossession Garnishment Foreclosure Attached, Seized, Or Levied Other" at bounding box center [963, 125] width 272 height 37
select select "1"
click option "Garnishment" at bounding box center [0, 0] width 0 height 0
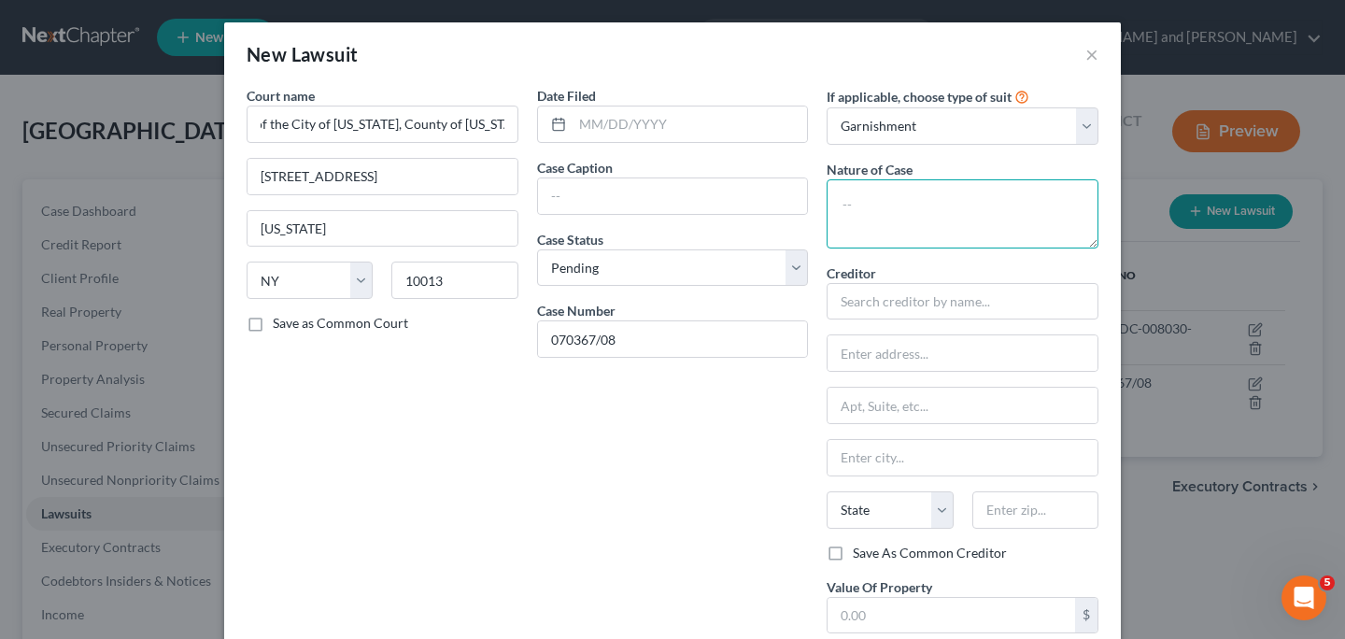
click at [1034, 207] on textarea at bounding box center [963, 213] width 272 height 69
click at [629, 126] on input "text" at bounding box center [690, 123] width 235 height 35
type input "09/30/2025"
click at [890, 213] on textarea at bounding box center [963, 213] width 272 height 69
click at [736, 179] on input "text" at bounding box center [673, 195] width 270 height 35
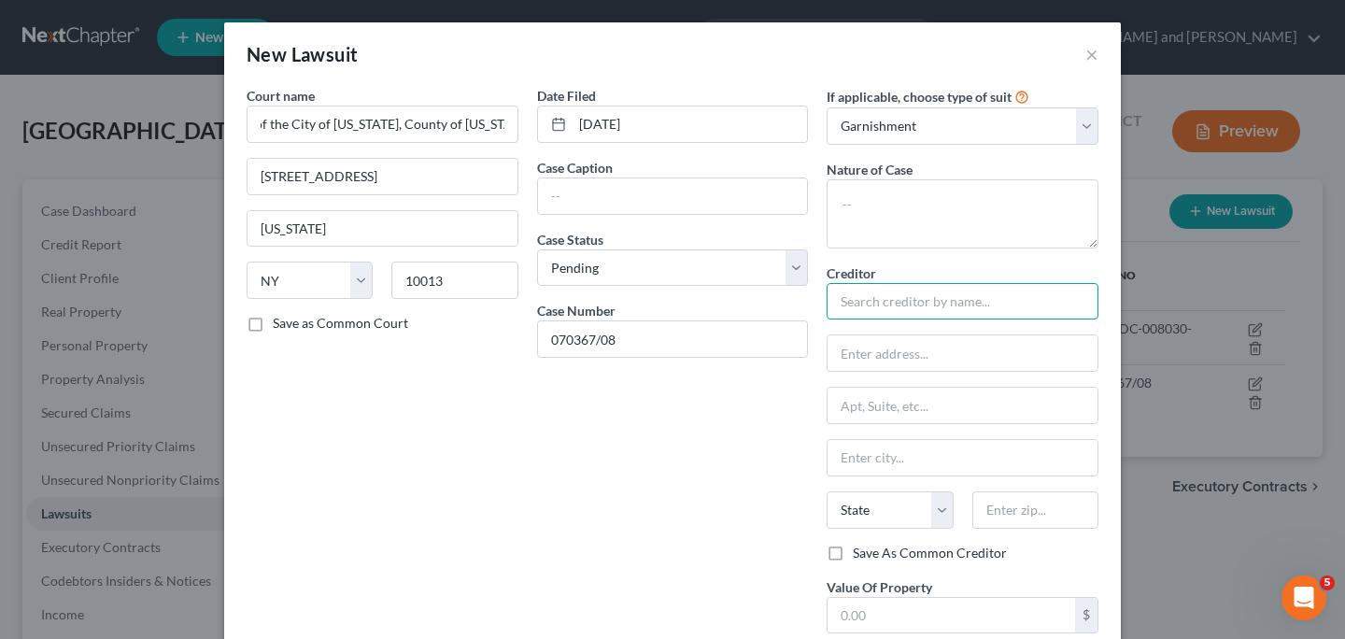
click at [857, 300] on input "text" at bounding box center [963, 301] width 272 height 37
type input "Joseph I. Sussman, PC"
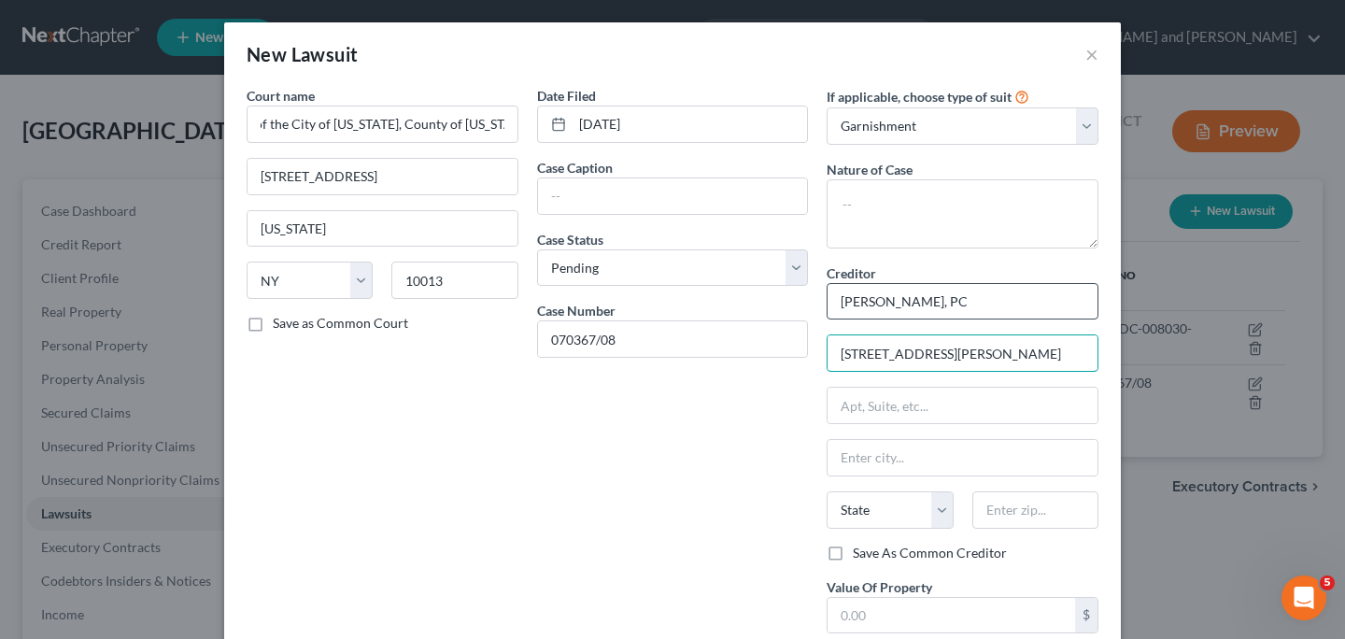
type input "333 Pearsall Ave"
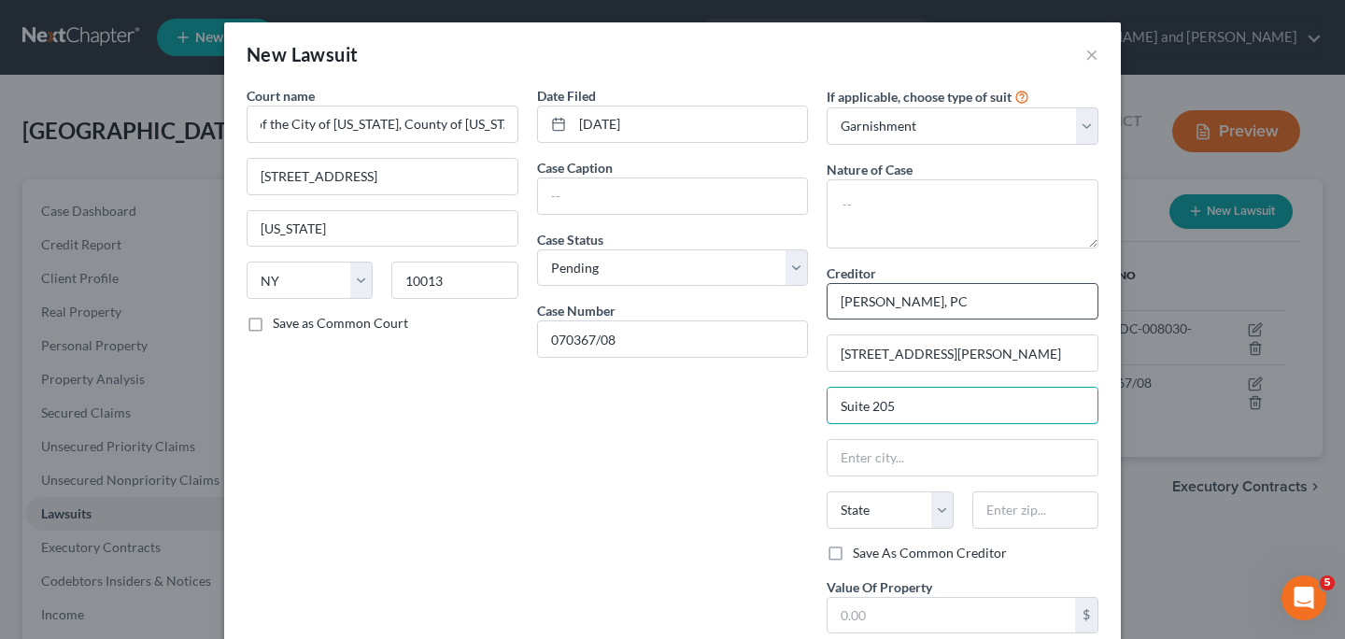
type input "Suite 205"
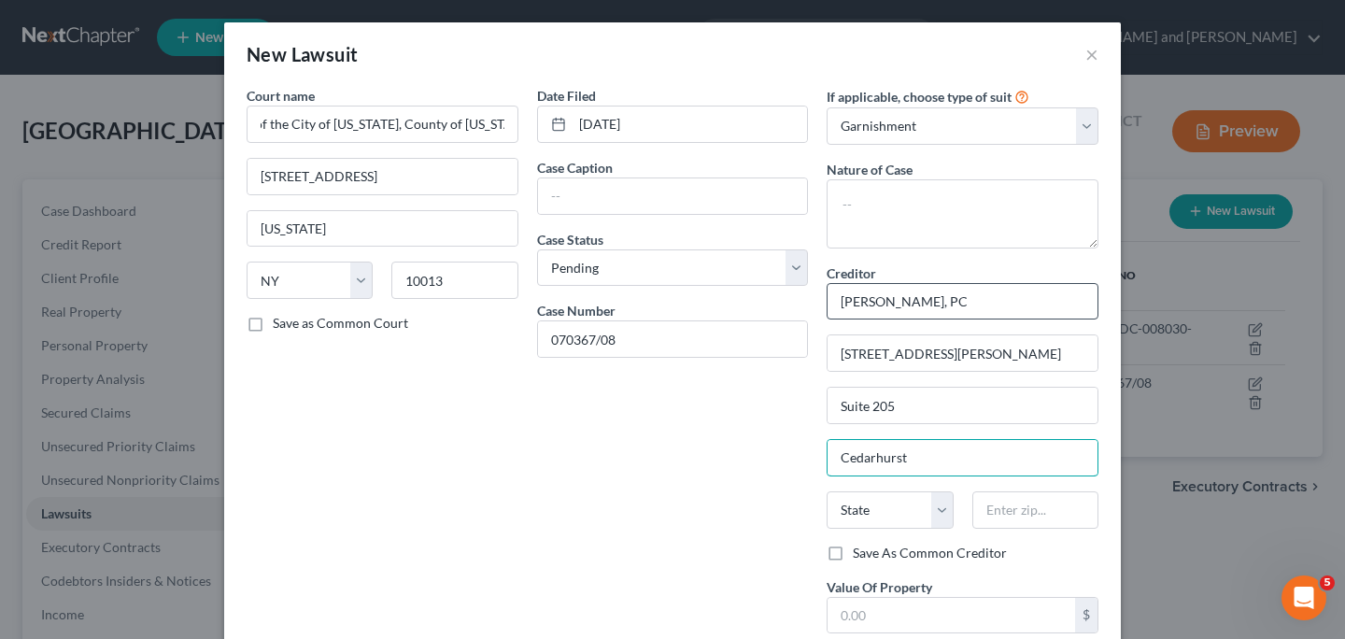
type input "Cedarhurst"
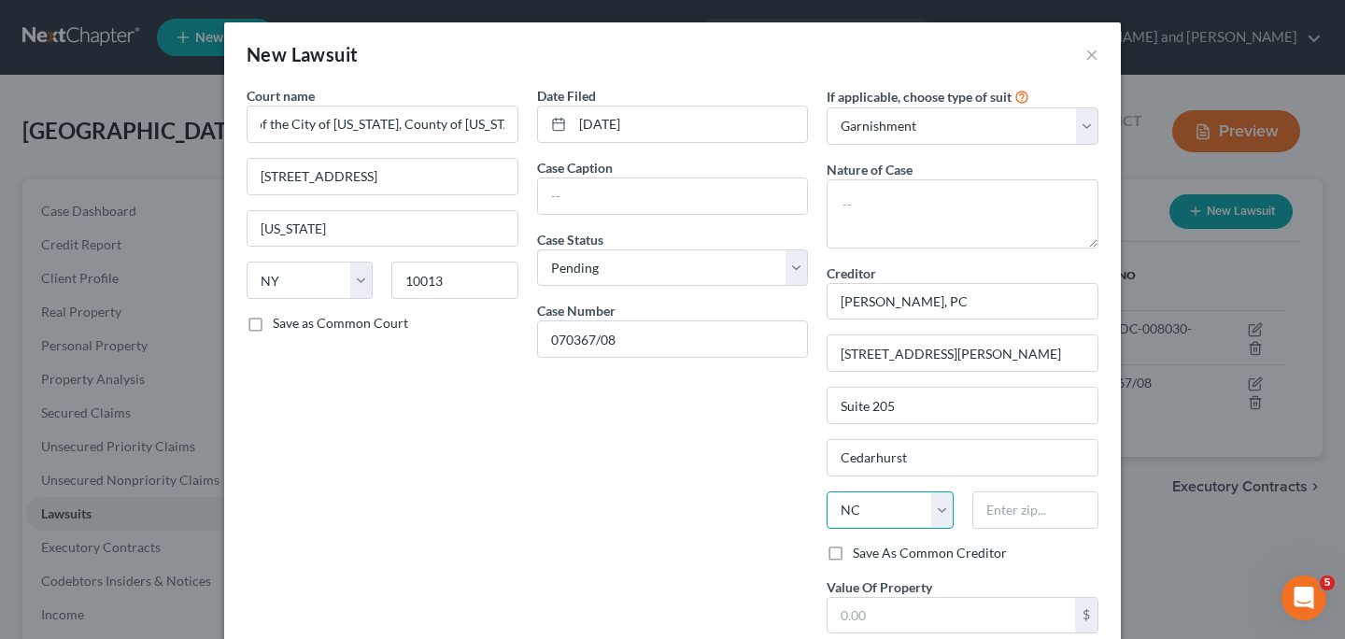
click at [935, 515] on select "State [US_STATE] AK AR AZ CA CO CT DE DC [GEOGRAPHIC_DATA] [GEOGRAPHIC_DATA] GU…" at bounding box center [890, 509] width 126 height 37
select select "35"
click option "NY" at bounding box center [0, 0] width 0 height 0
click at [1002, 515] on input "text" at bounding box center [1035, 509] width 126 height 37
type input "11516"
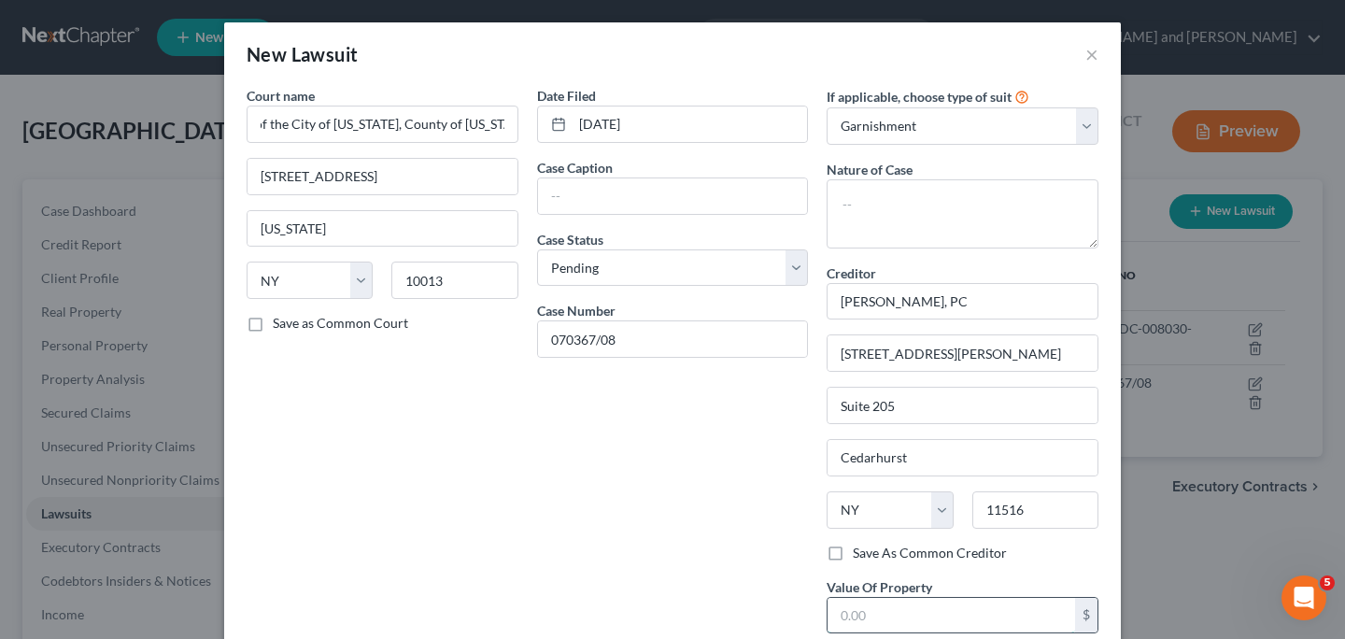
click at [1010, 623] on input "text" at bounding box center [952, 615] width 248 height 35
click at [700, 196] on input "text" at bounding box center [673, 195] width 270 height 35
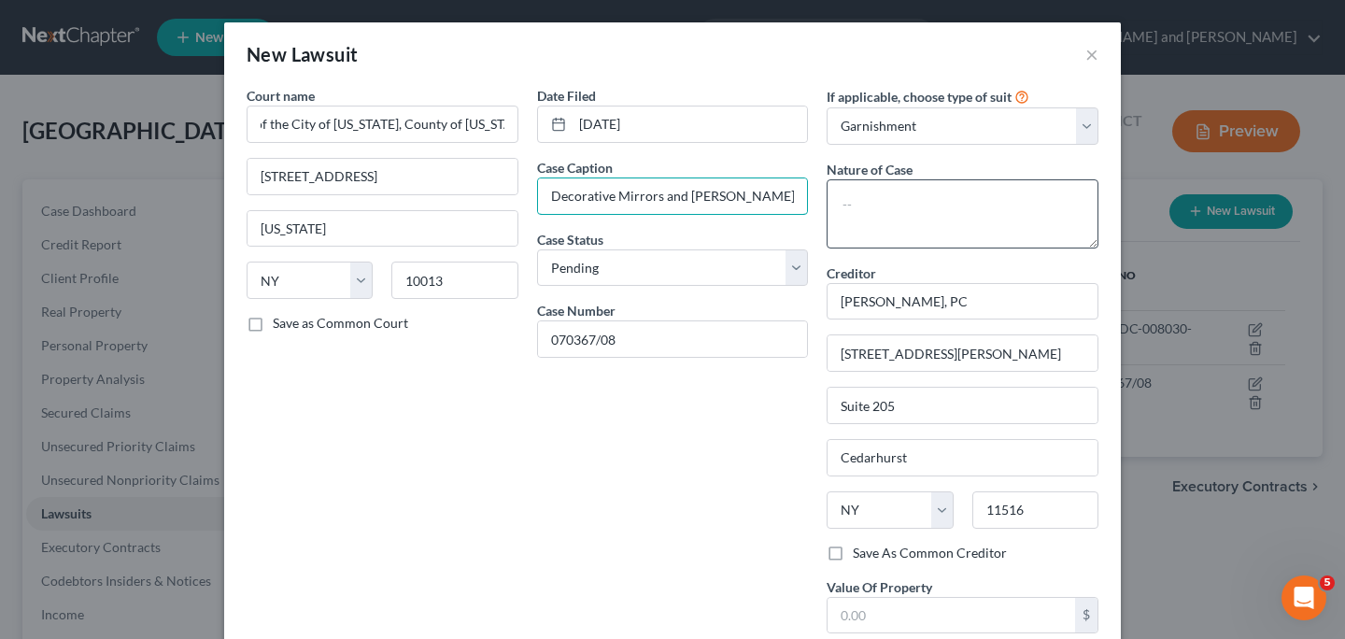
type input "First Funds, LLC vs. Pro Glass and Decorative Mirrors and Henry Michael Keniz"
click at [862, 203] on textarea at bounding box center [963, 213] width 272 height 69
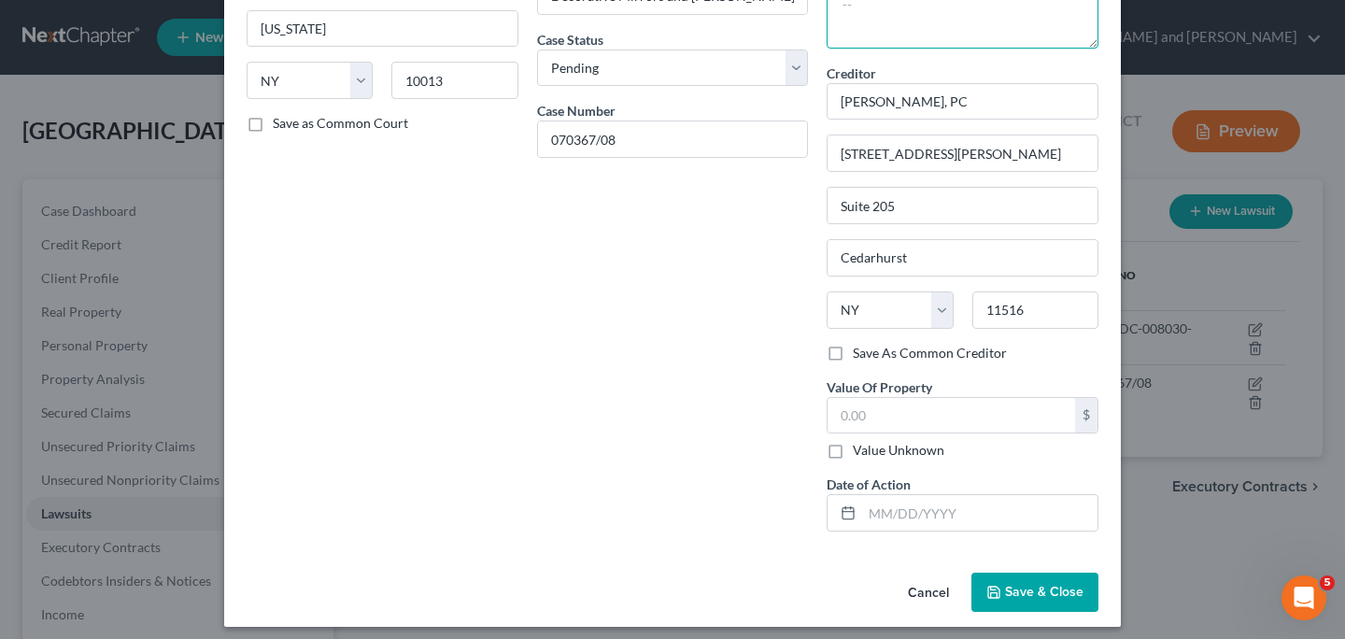
scroll to position [204, 0]
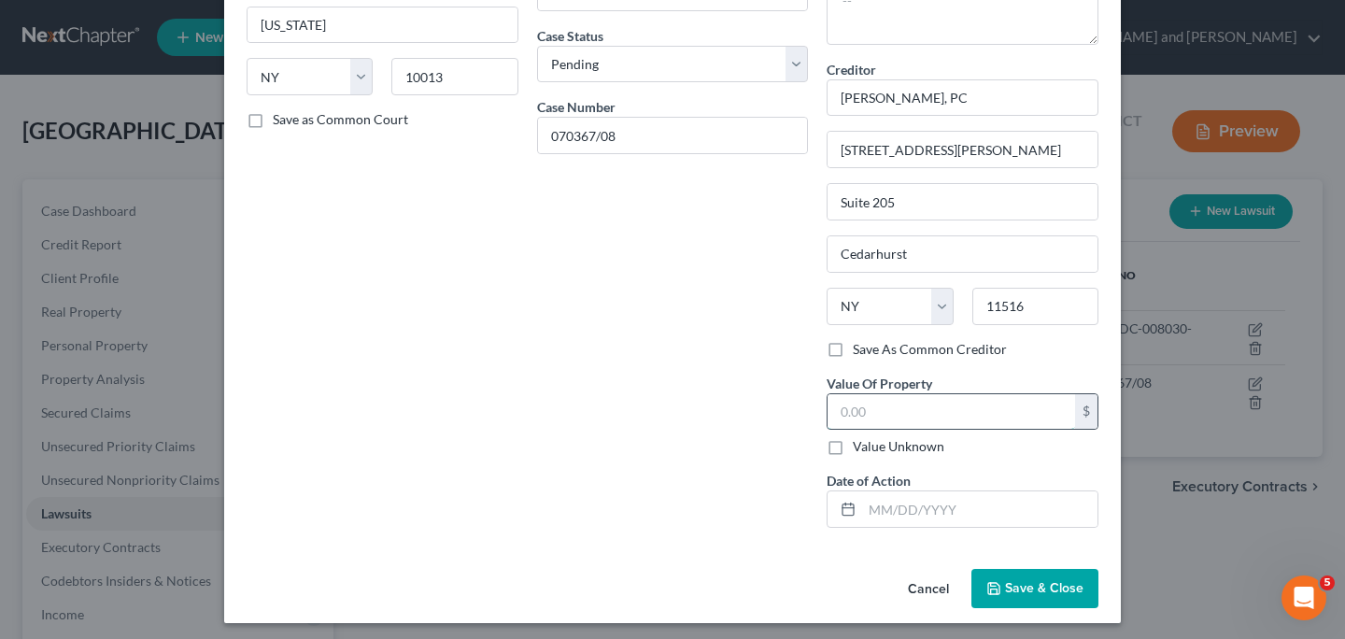
click at [906, 405] on input "text" at bounding box center [952, 411] width 248 height 35
click at [921, 517] on input "text" at bounding box center [979, 508] width 235 height 35
type input "09/30/2025"
click at [959, 412] on input "text" at bounding box center [952, 411] width 248 height 35
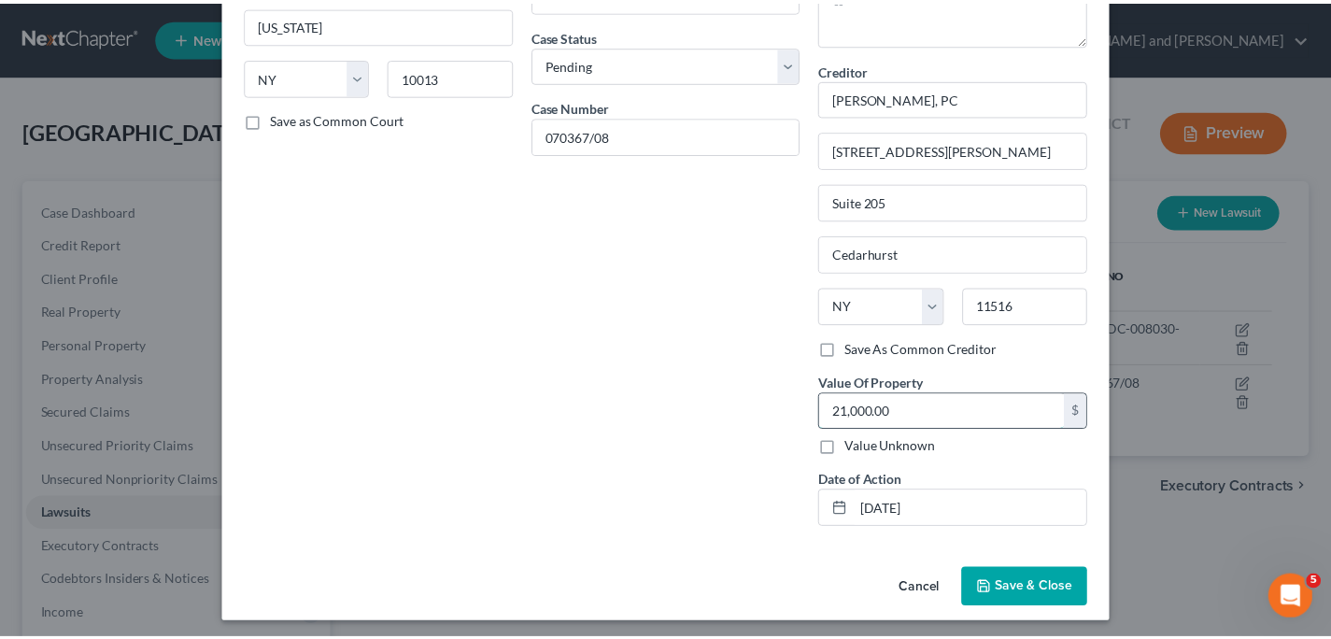
scroll to position [210, 0]
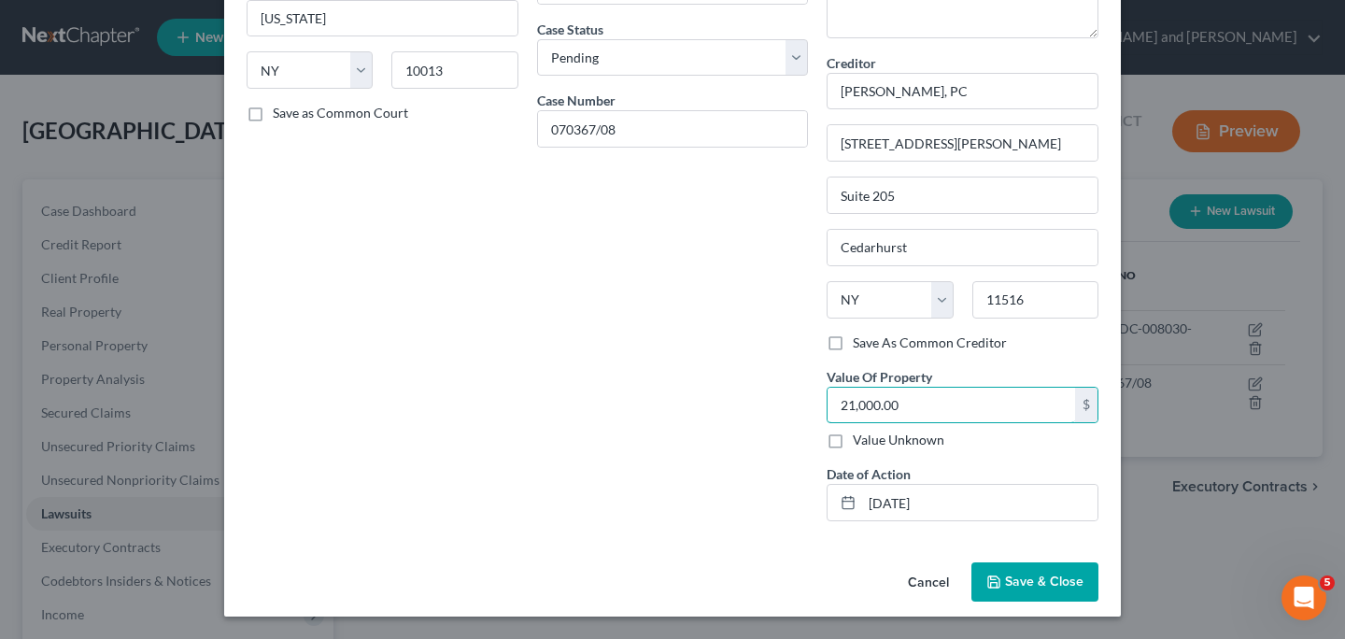
type input "21,000.00"
click at [1021, 581] on span "Save & Close" at bounding box center [1044, 582] width 78 height 16
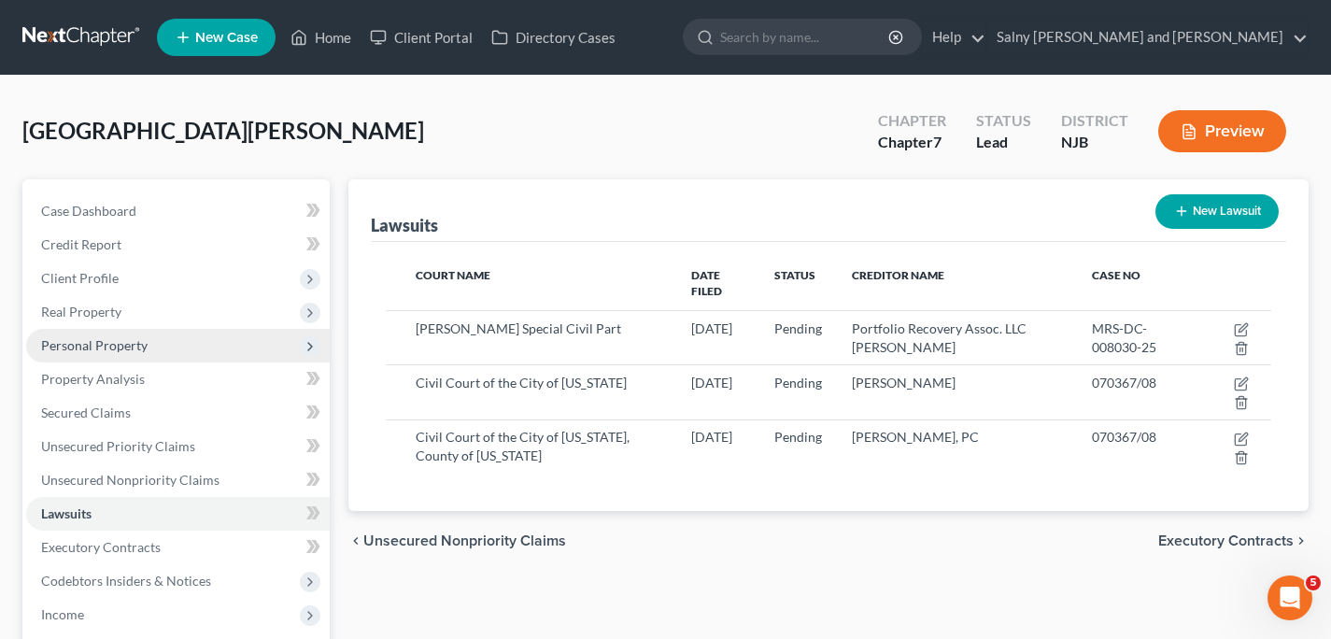
click at [218, 350] on span "Personal Property" at bounding box center [178, 346] width 304 height 34
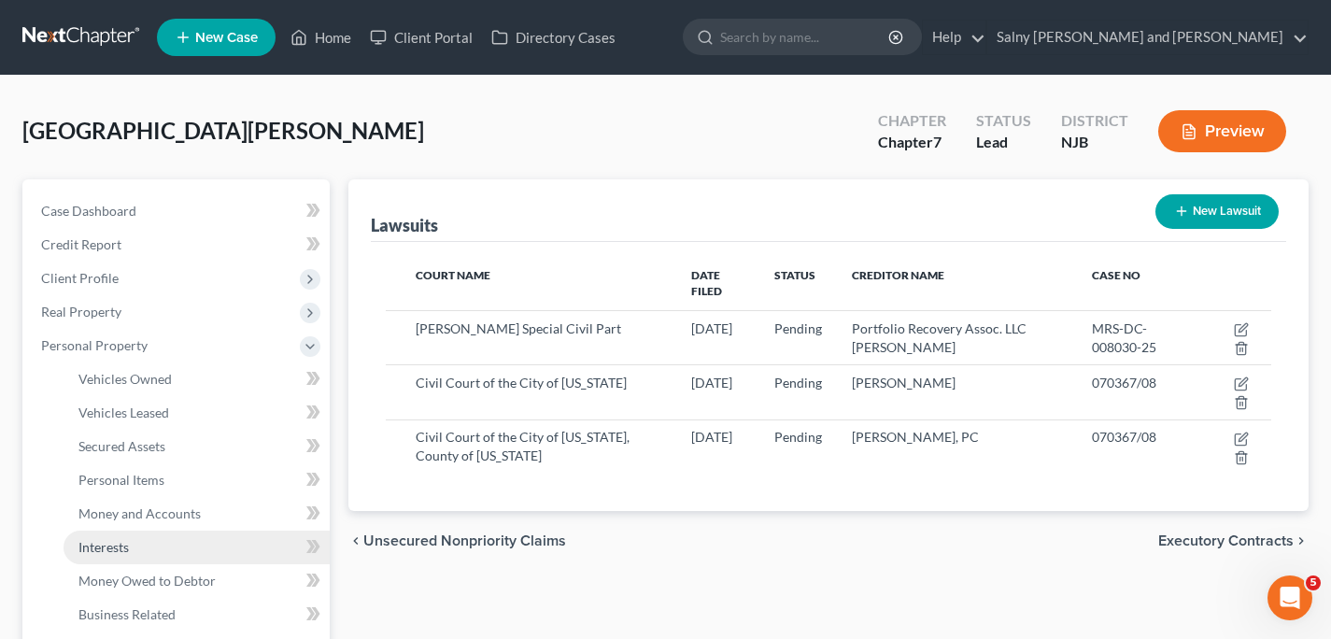
click at [186, 539] on link "Interests" at bounding box center [197, 548] width 266 height 34
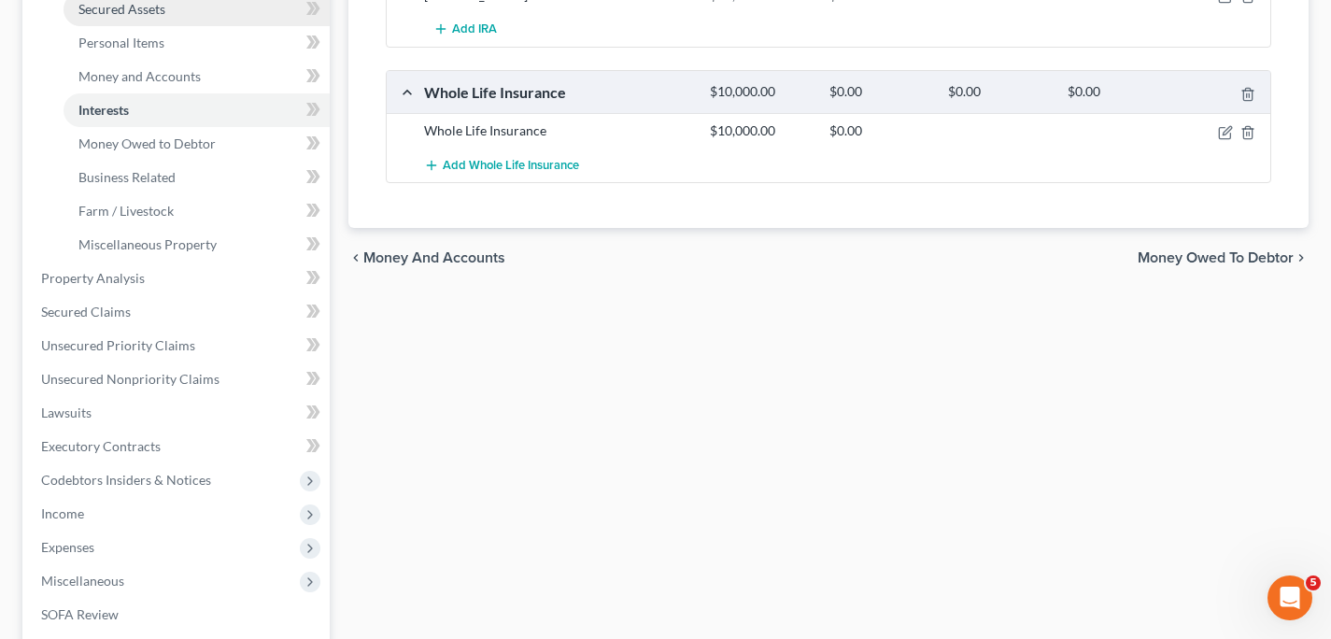
scroll to position [447, 0]
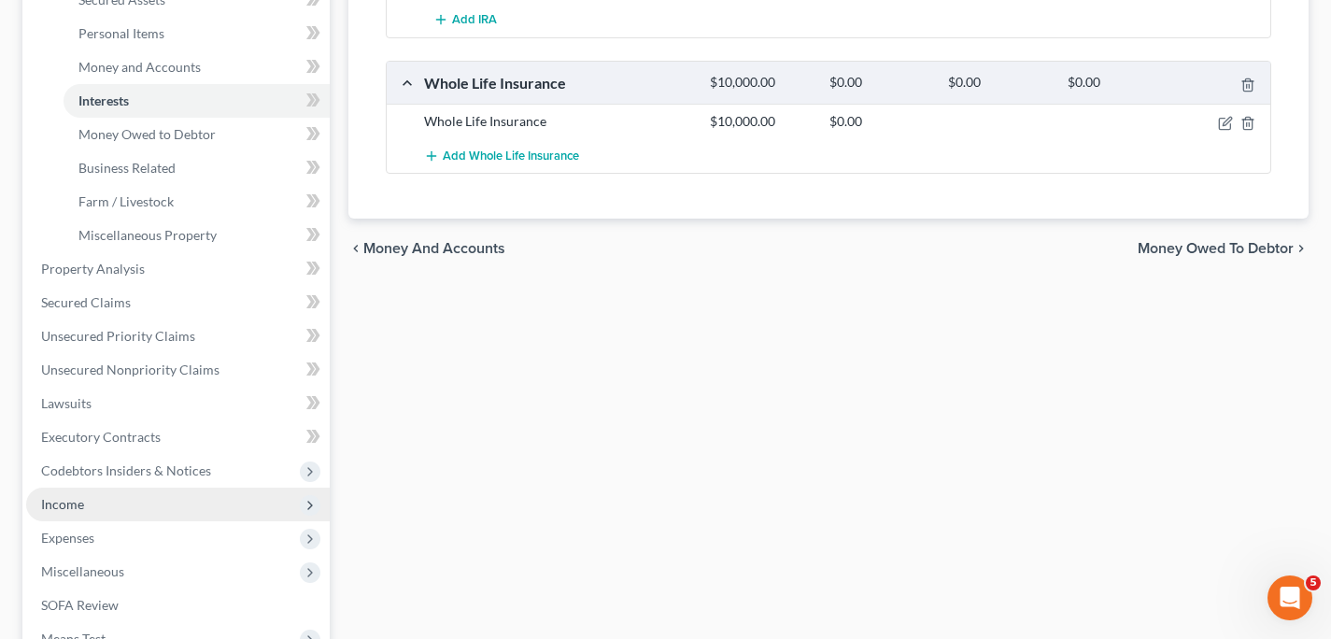
click at [68, 503] on span "Income" at bounding box center [62, 504] width 43 height 16
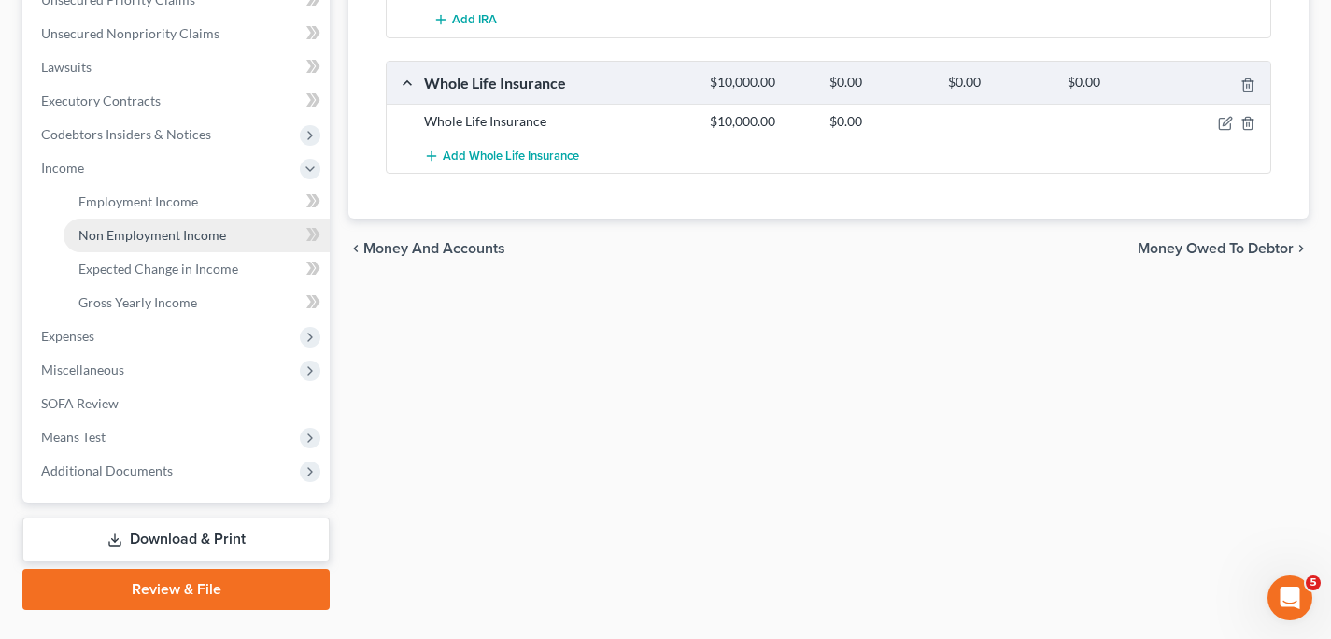
click at [206, 231] on span "Non Employment Income" at bounding box center [152, 235] width 148 height 16
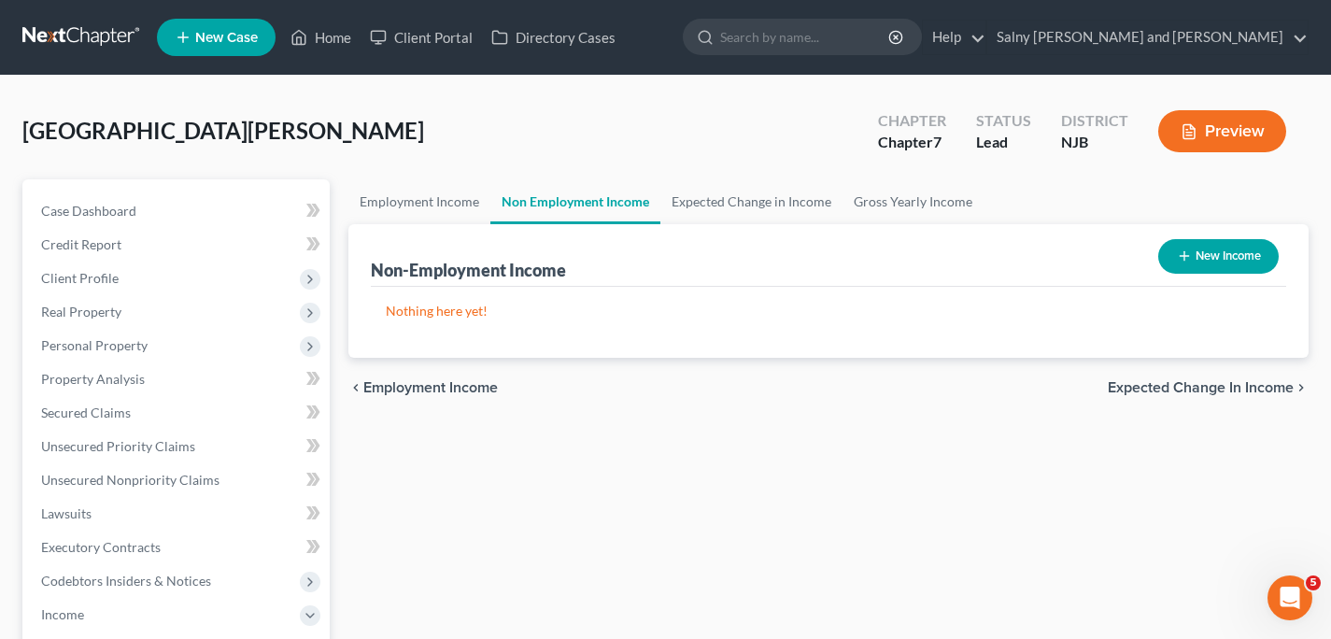
click at [1186, 253] on icon "button" at bounding box center [1184, 255] width 15 height 15
select select "0"
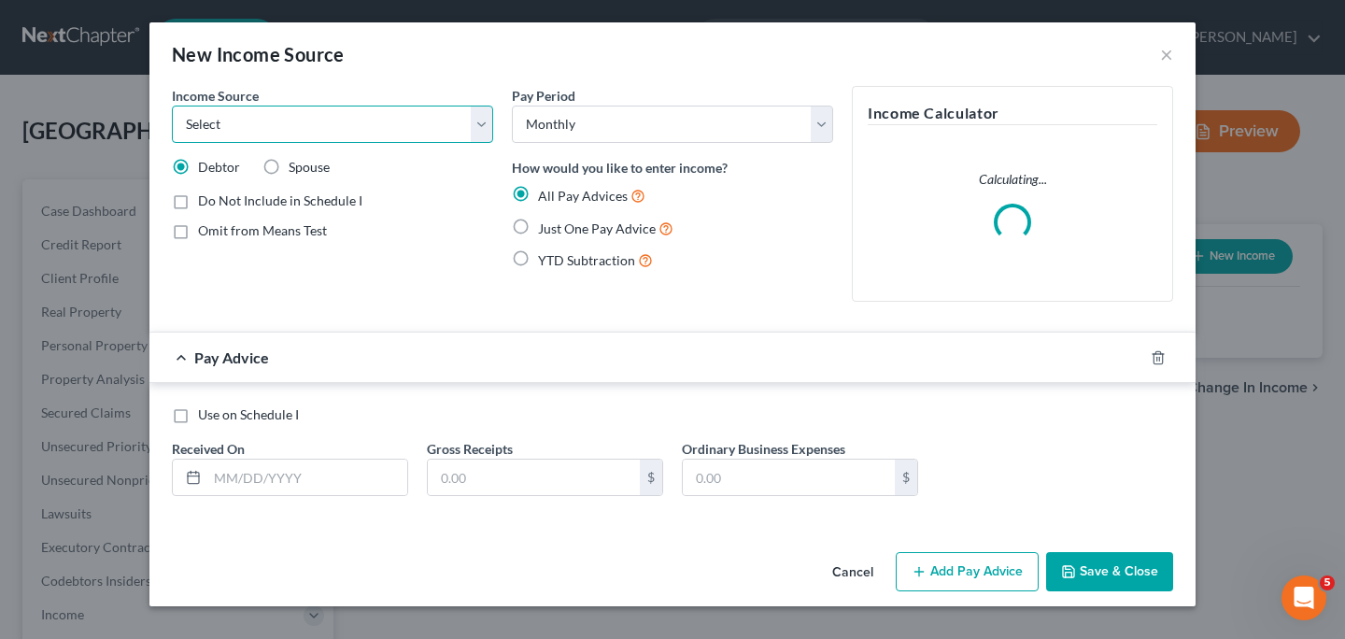
click at [487, 128] on select "Select Unemployment Disability (from employer) Pension Retirement Social Securi…" at bounding box center [332, 124] width 321 height 37
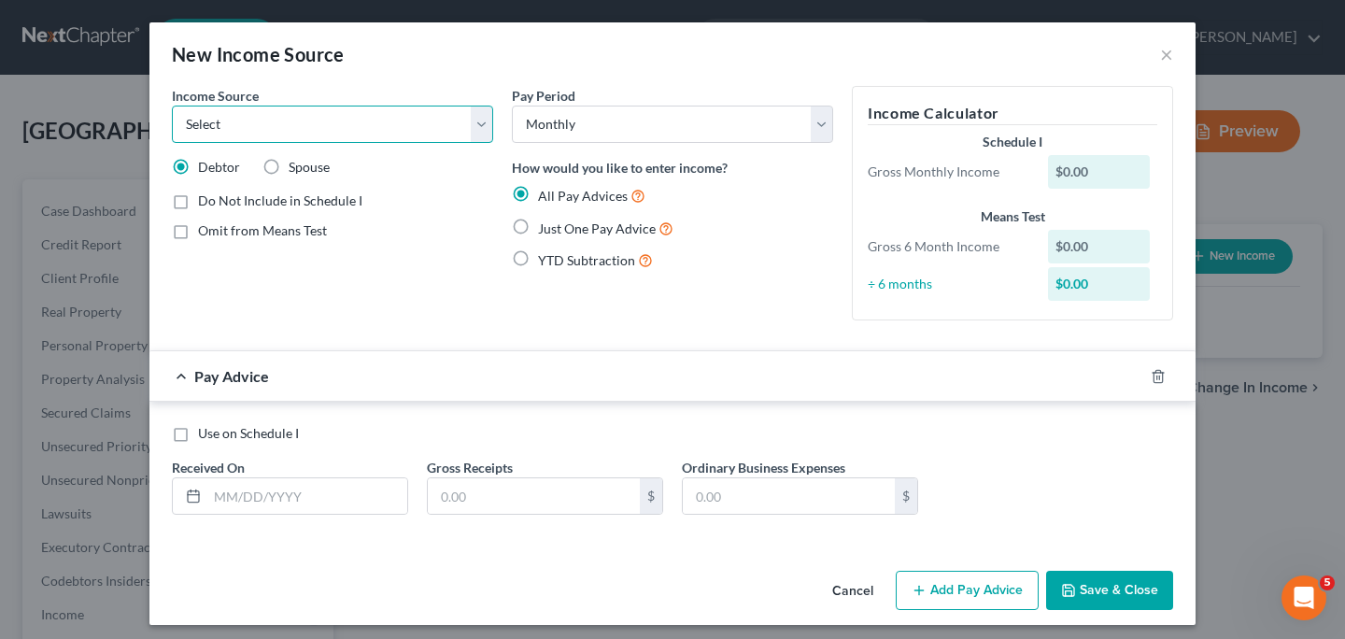
select select "4"
click option "Social Security / Social Security Disability" at bounding box center [0, 0] width 0 height 0
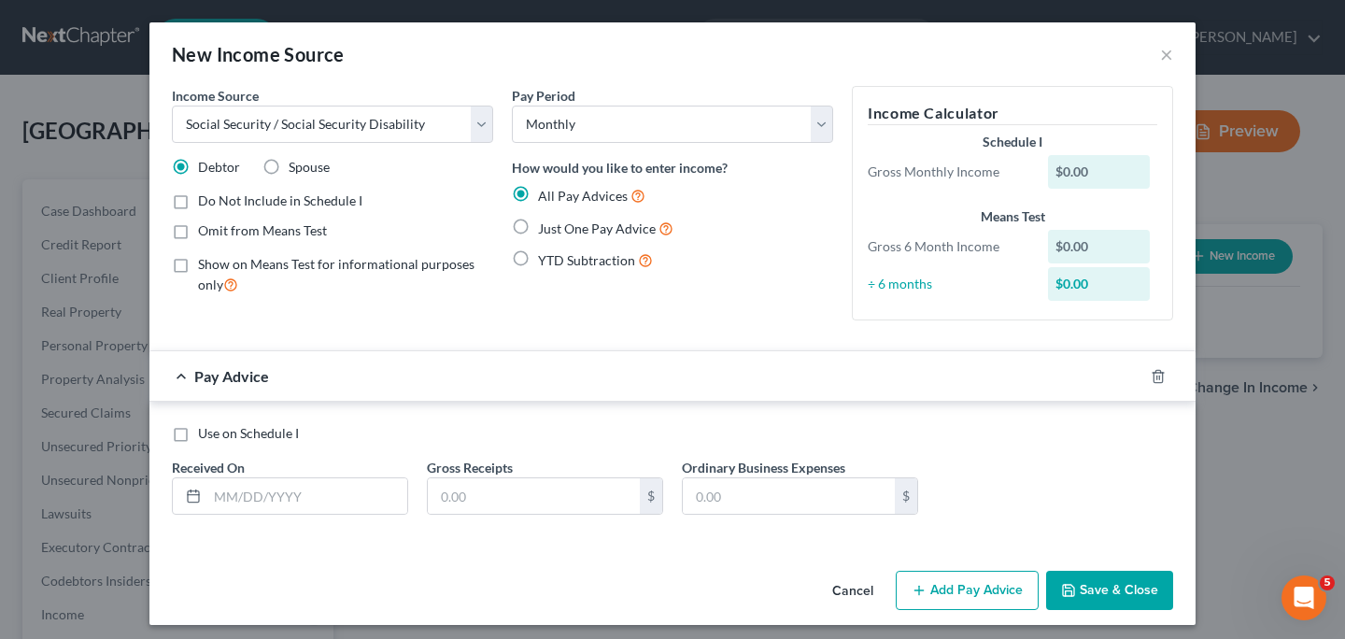
click at [538, 225] on label "Just One Pay Advice" at bounding box center [605, 228] width 135 height 21
click at [546, 225] on input "Just One Pay Advice" at bounding box center [552, 224] width 12 height 12
radio input "true"
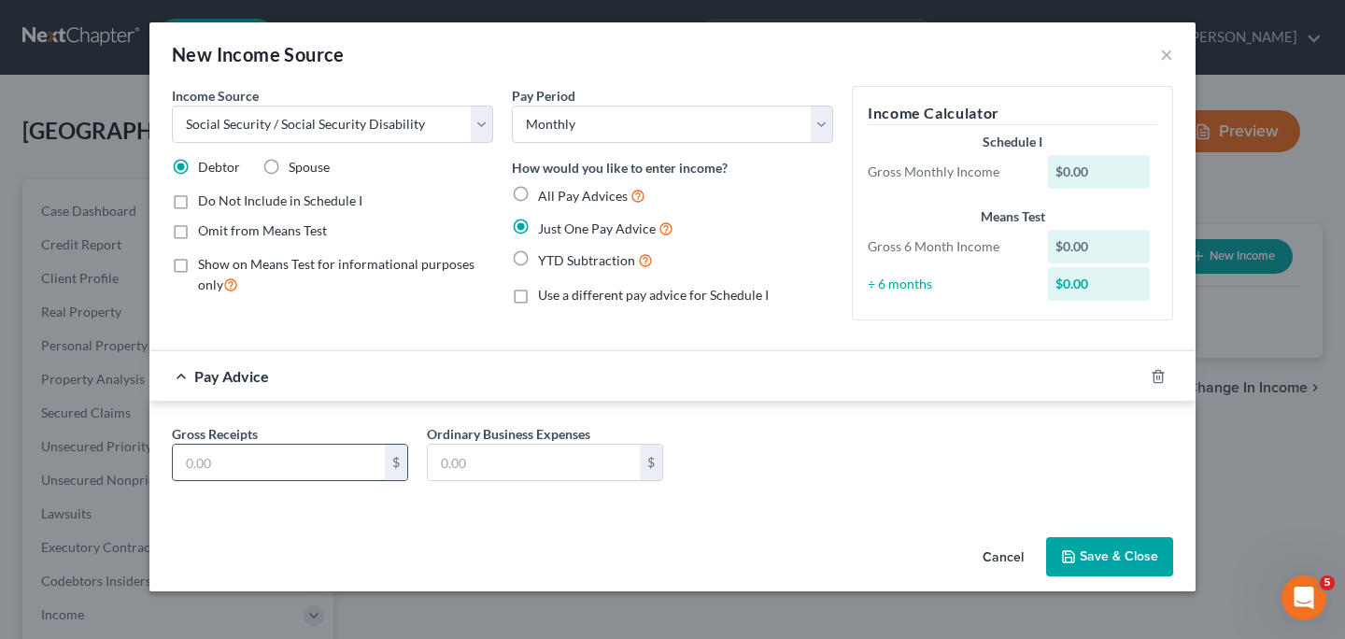
click at [321, 470] on input "text" at bounding box center [279, 462] width 212 height 35
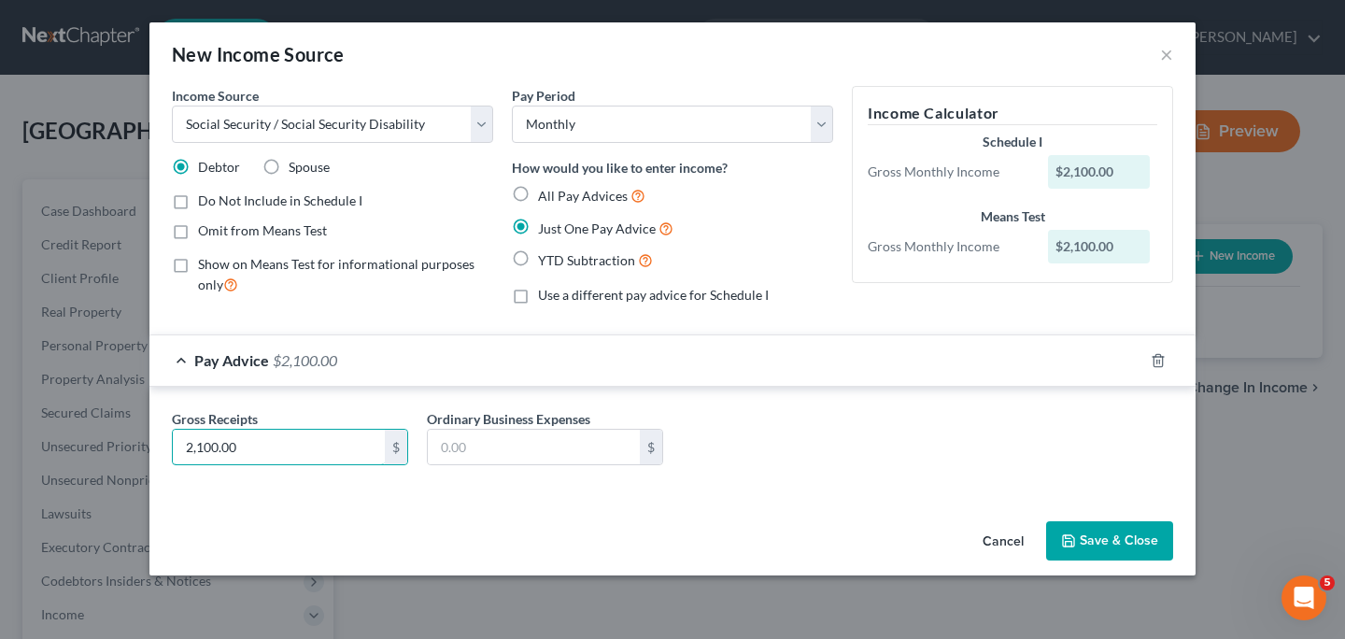
type input "2,100.00"
click at [1081, 534] on button "Save & Close" at bounding box center [1109, 540] width 127 height 39
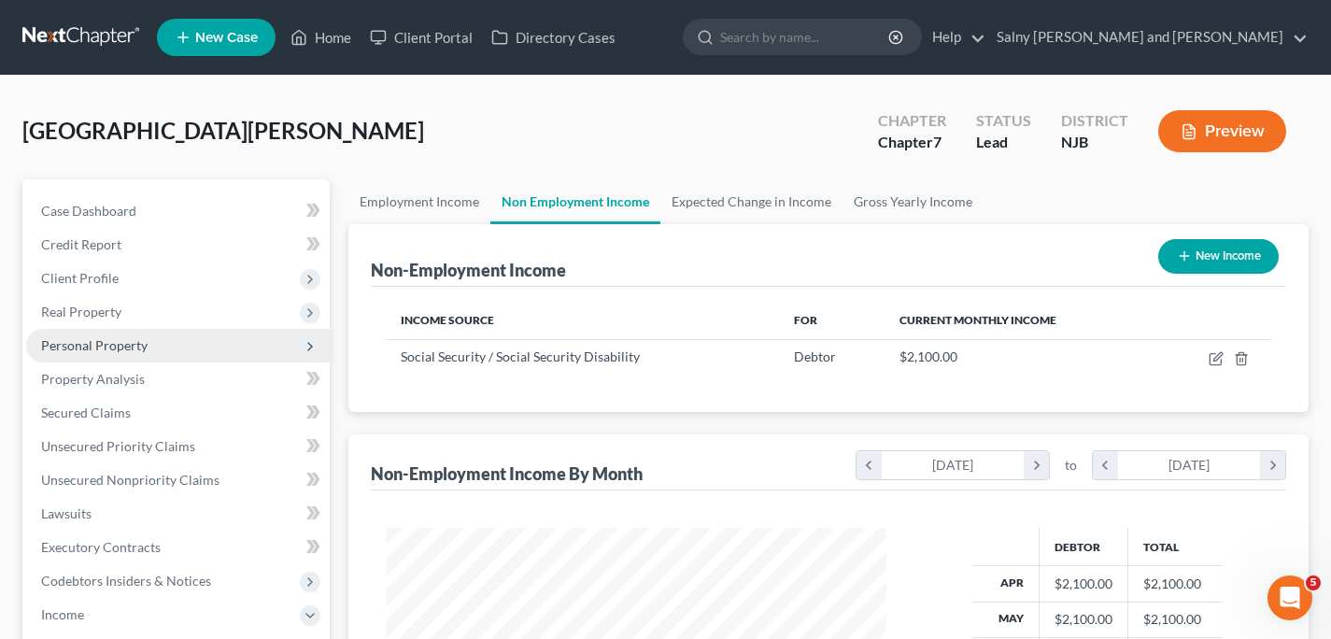
click at [131, 344] on span "Personal Property" at bounding box center [94, 345] width 106 height 16
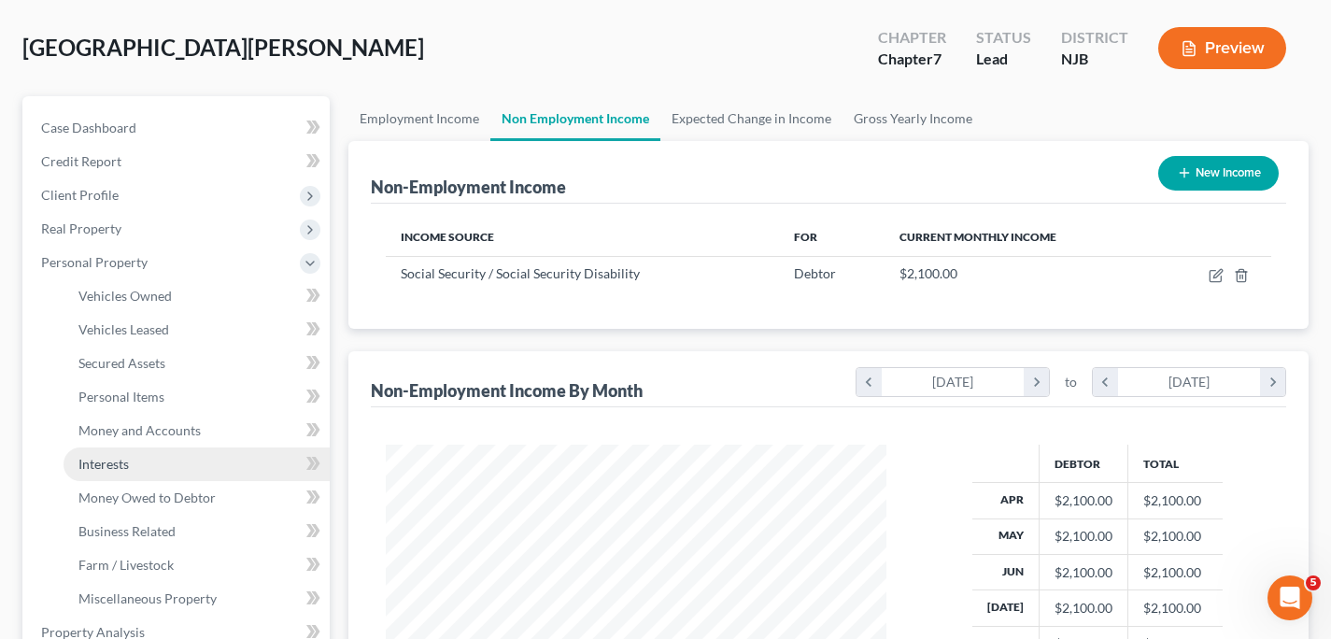
scroll to position [84, 0]
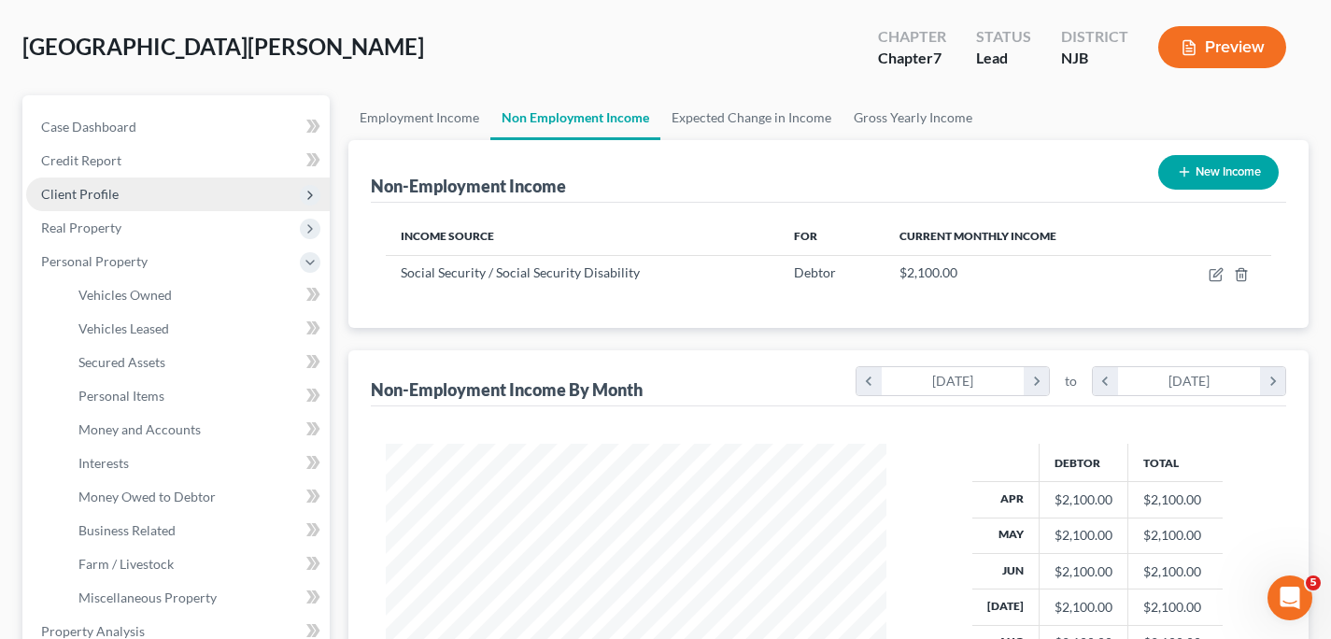
click at [112, 192] on span "Client Profile" at bounding box center [80, 194] width 78 height 16
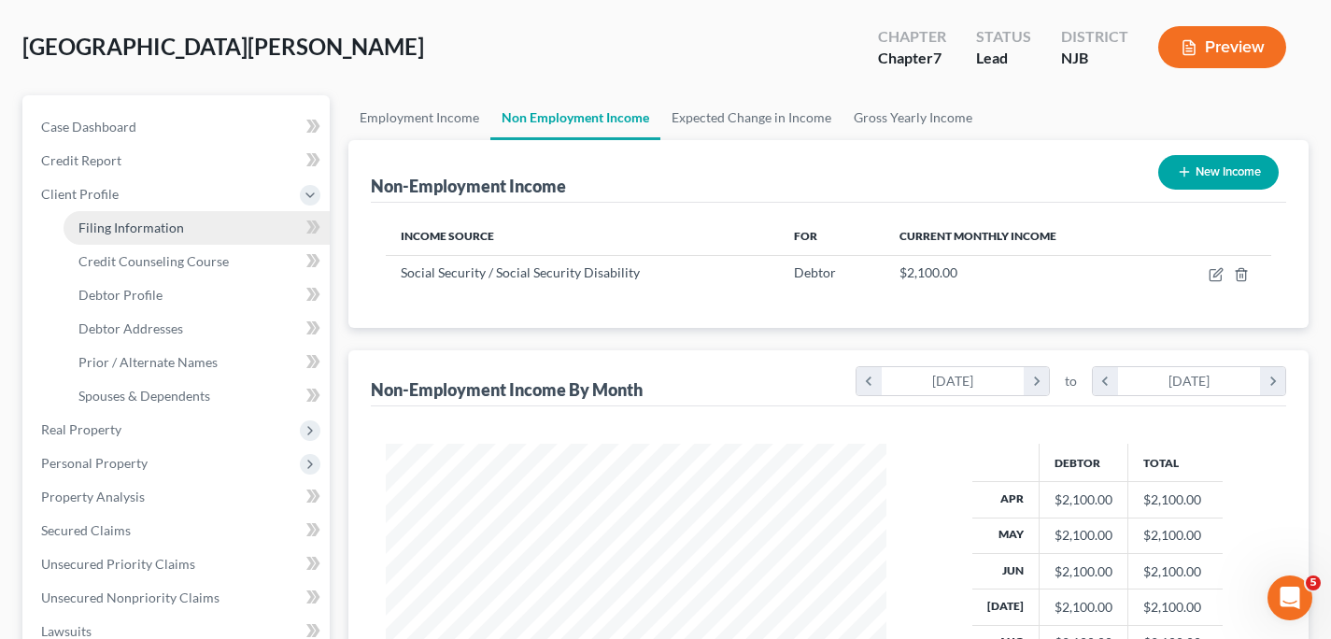
click at [135, 230] on span "Filing Information" at bounding box center [131, 228] width 106 height 16
select select "1"
select select "0"
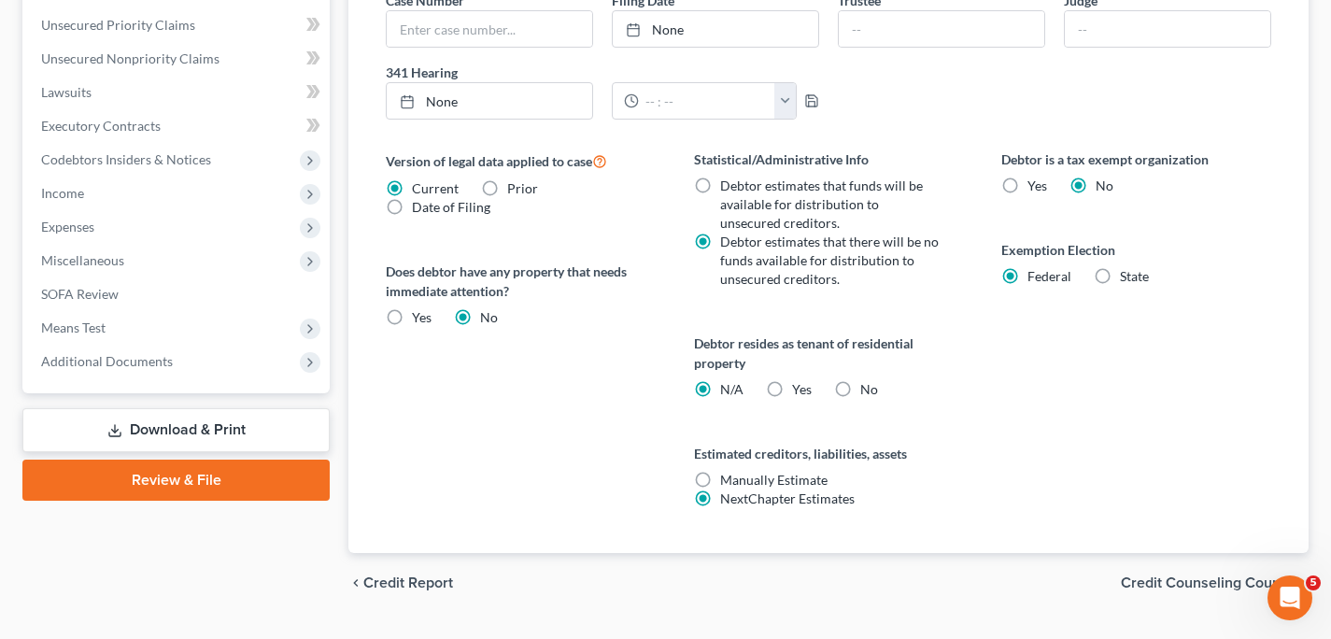
scroll to position [634, 0]
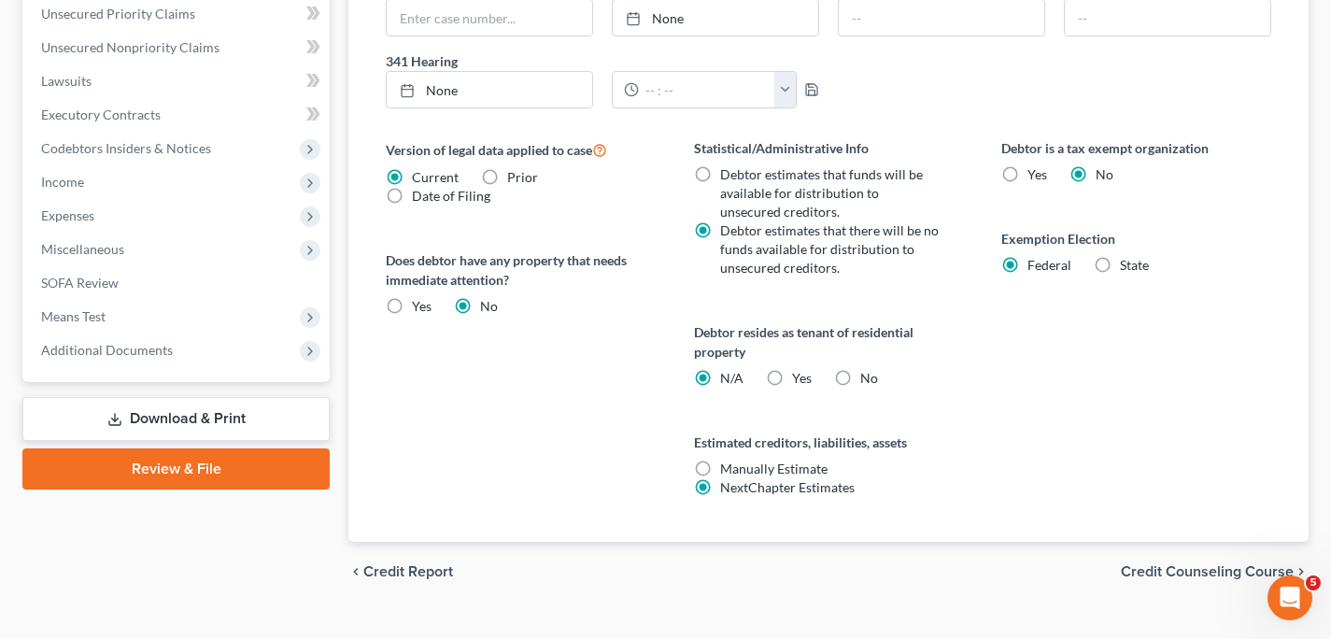
click at [1148, 574] on span "Credit Counseling Course" at bounding box center [1207, 571] width 173 height 15
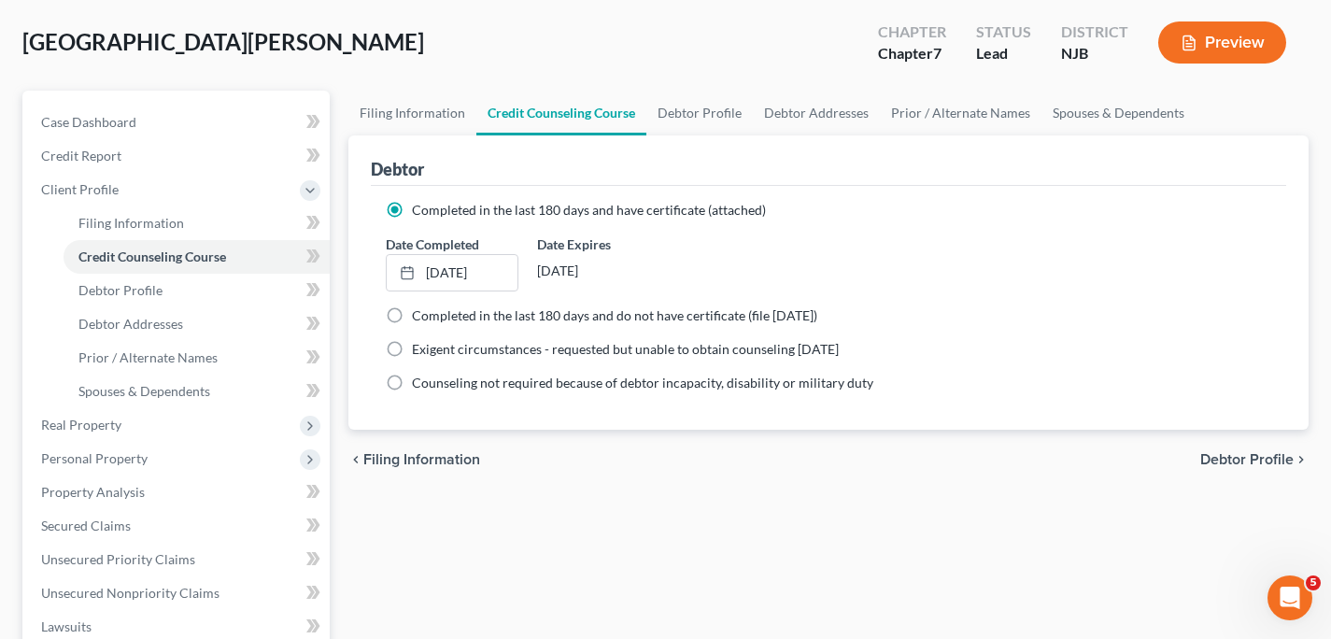
scroll to position [83, 0]
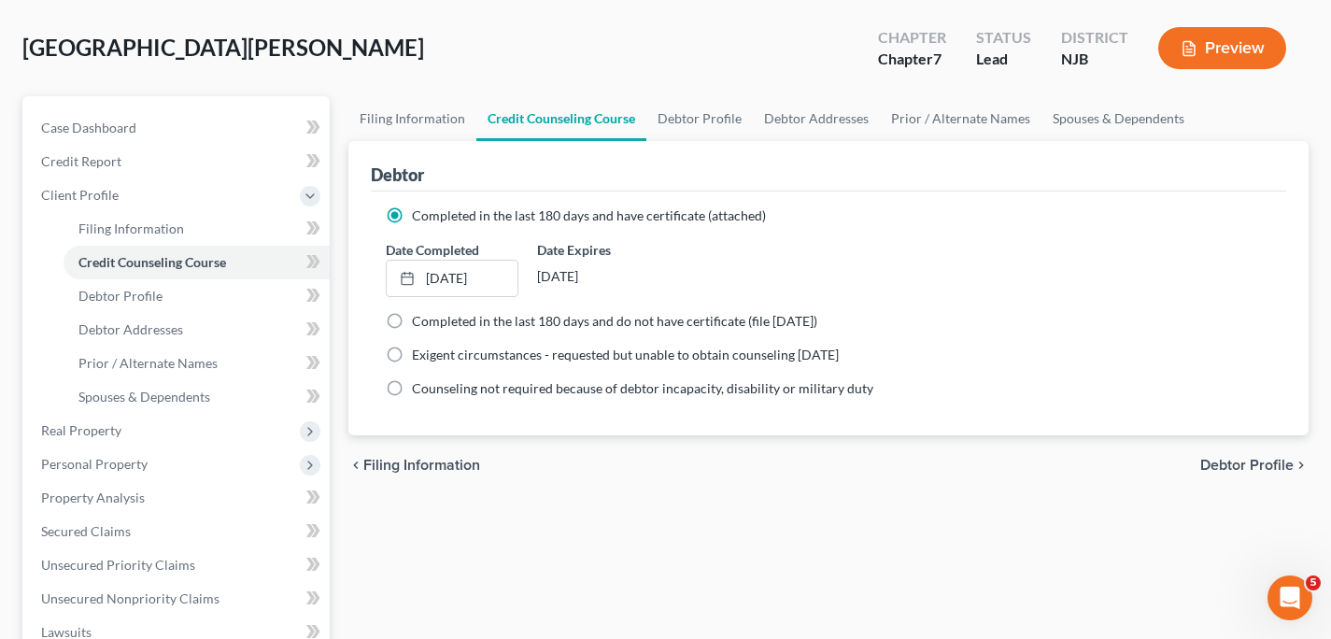
click at [1230, 459] on span "Debtor Profile" at bounding box center [1246, 465] width 93 height 15
select select "0"
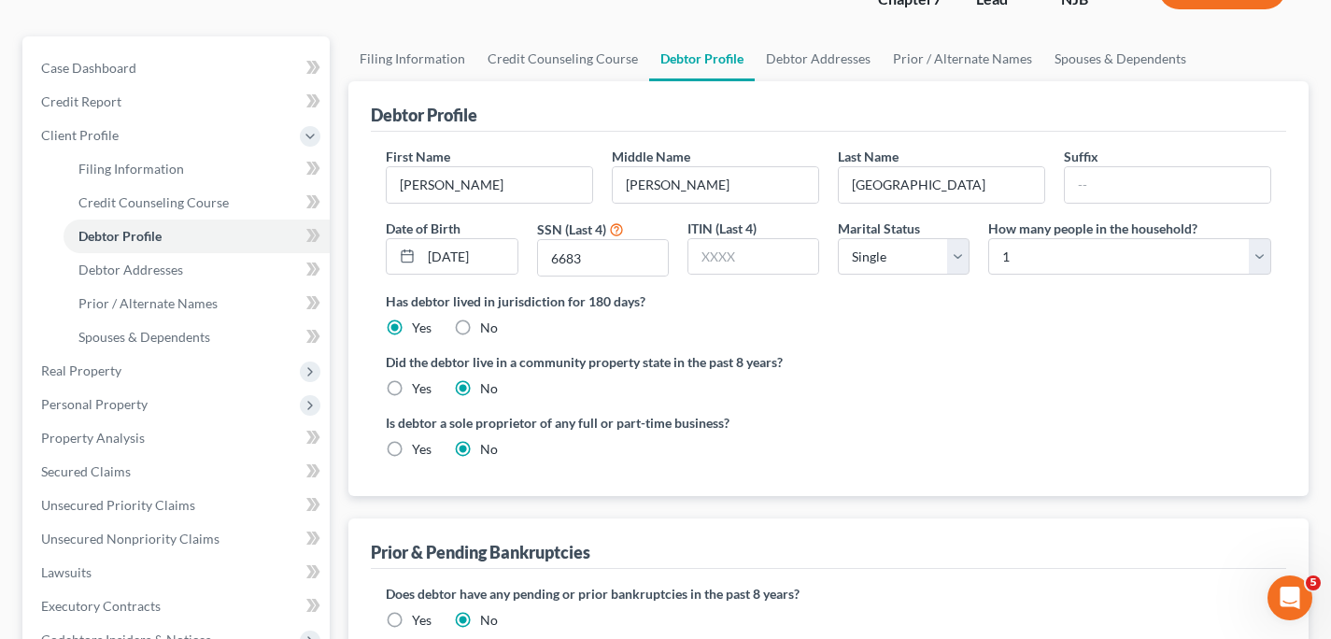
scroll to position [148, 0]
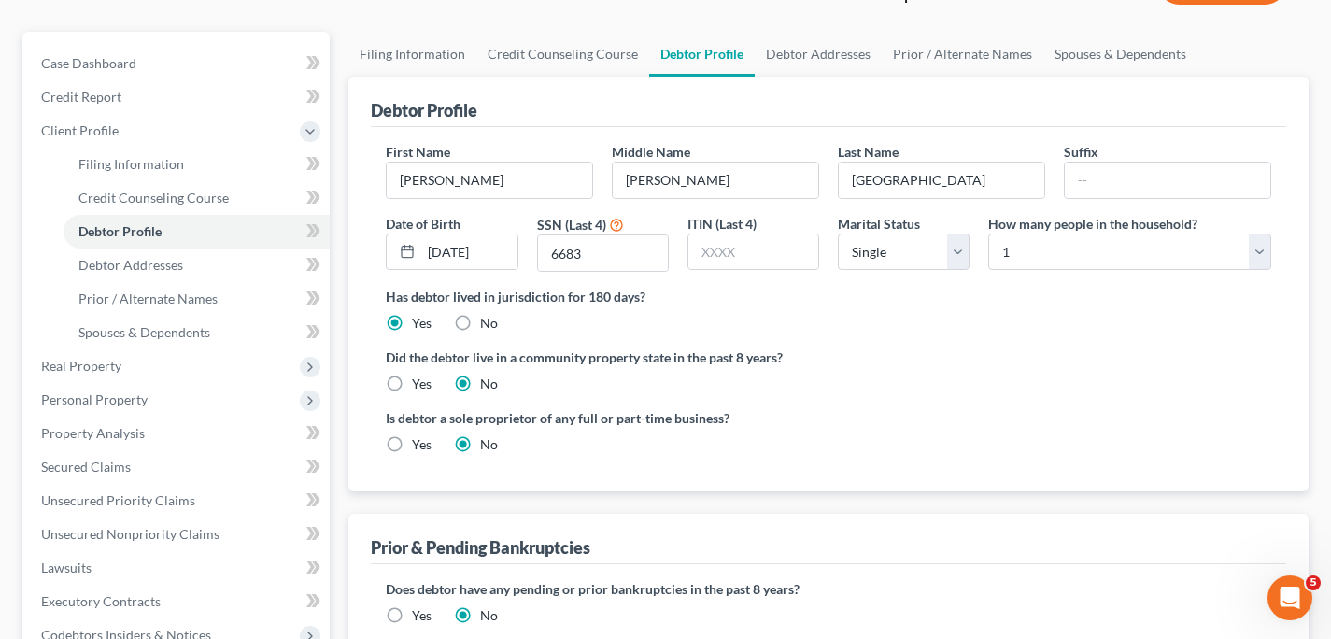
click at [412, 444] on label "Yes" at bounding box center [422, 444] width 20 height 19
click at [419, 444] on input "Yes" at bounding box center [425, 441] width 12 height 12
radio input "true"
radio input "false"
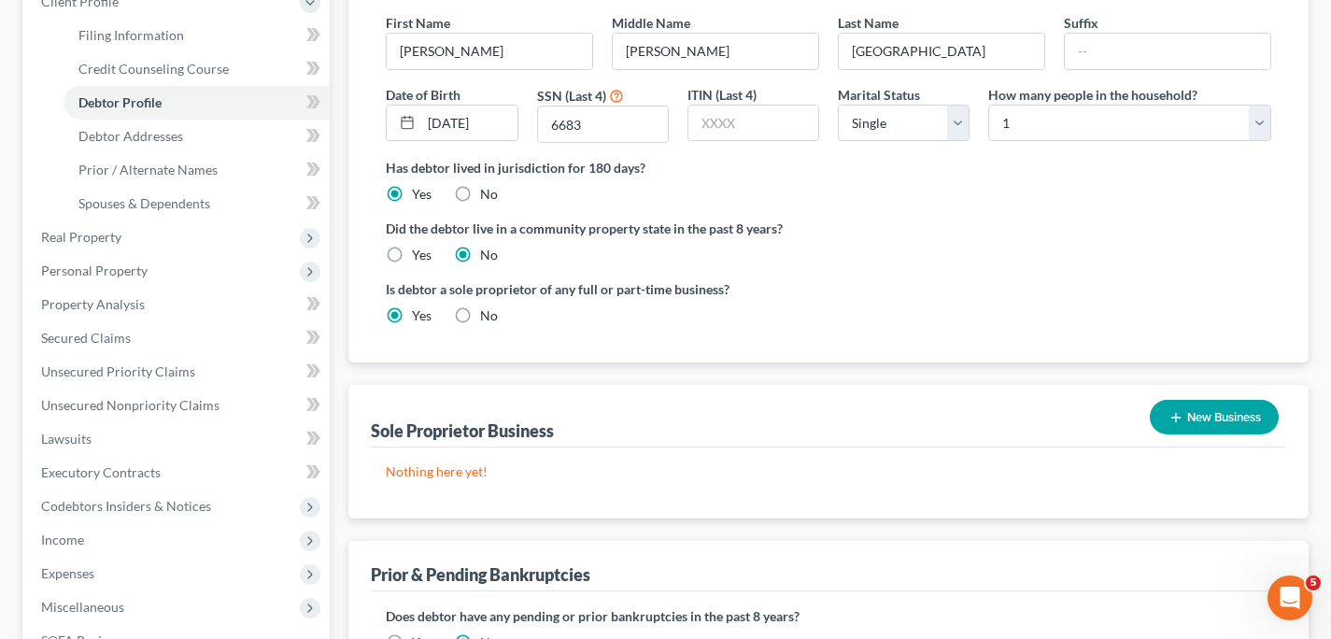
scroll to position [291, 0]
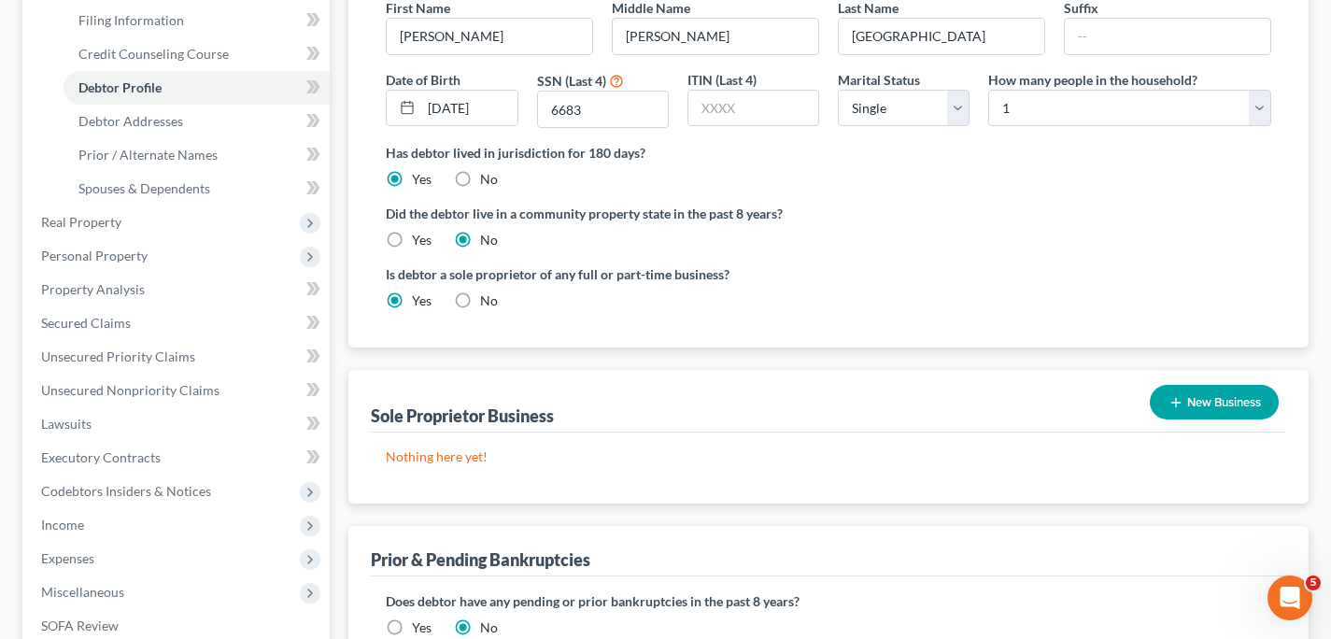
click at [1198, 405] on button "New Business" at bounding box center [1214, 402] width 129 height 35
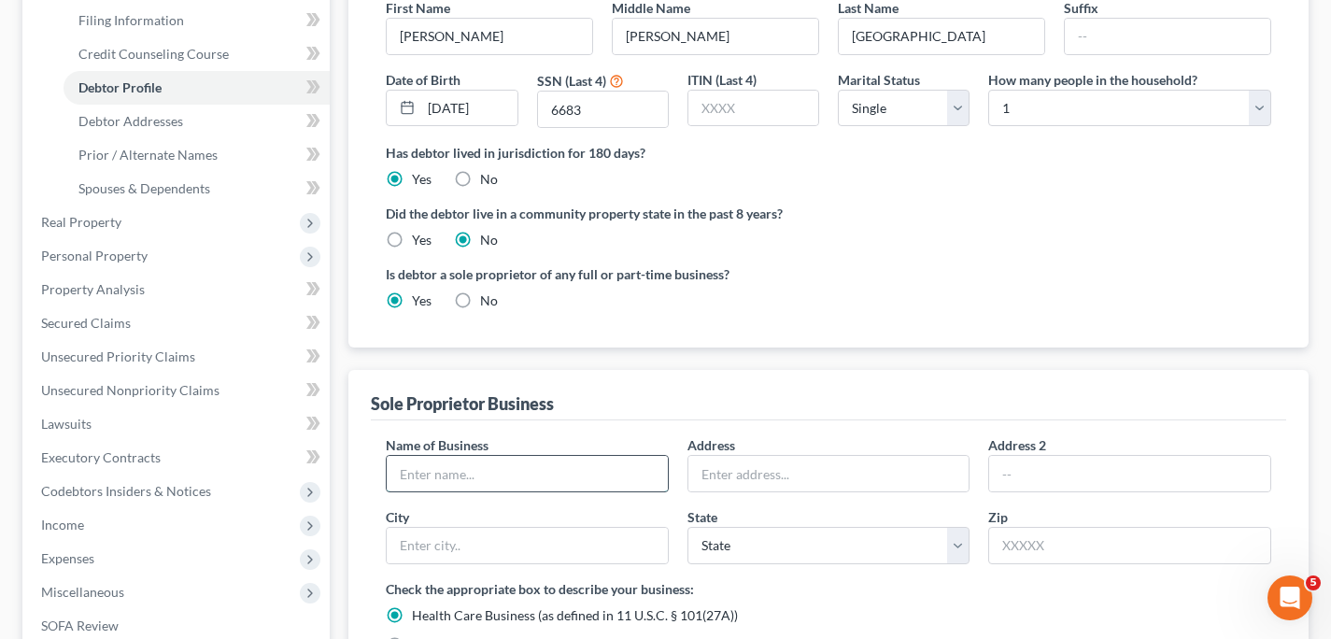
click at [598, 476] on input "text" at bounding box center [527, 473] width 281 height 35
type input "Pro Glass and Decorative Mirrors"
click at [738, 478] on input "text" at bounding box center [828, 473] width 281 height 35
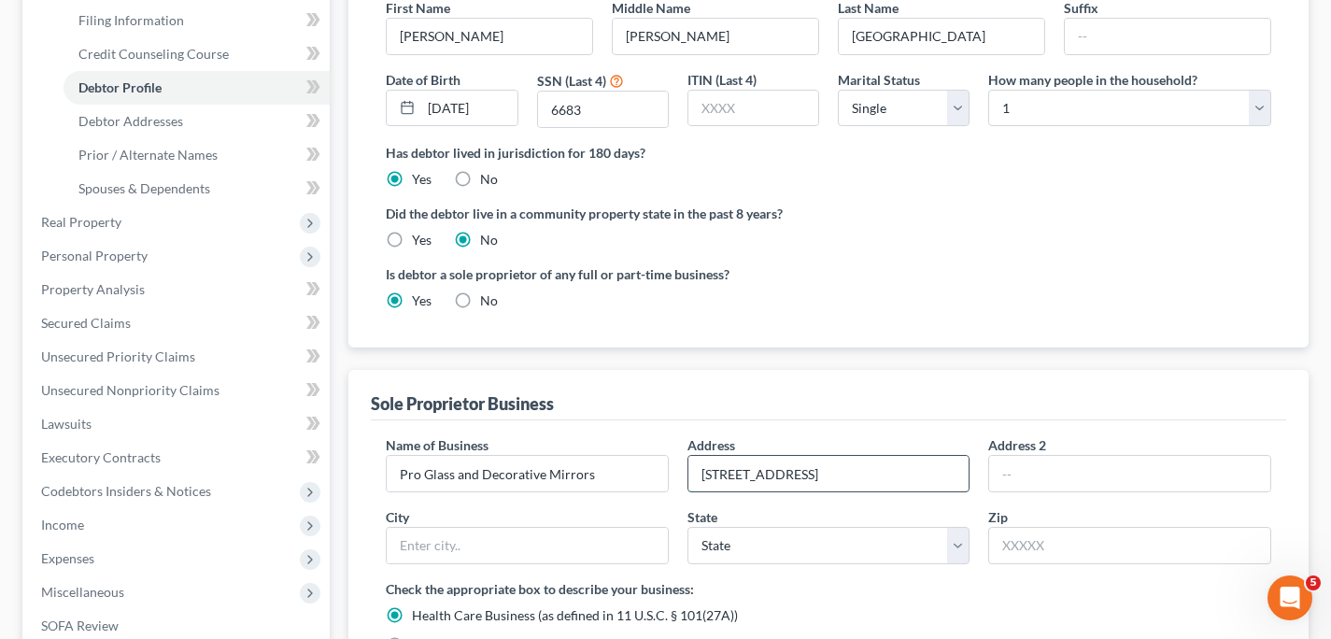
type input "56 Hercules Road"
type input "Kenvil"
select select "33"
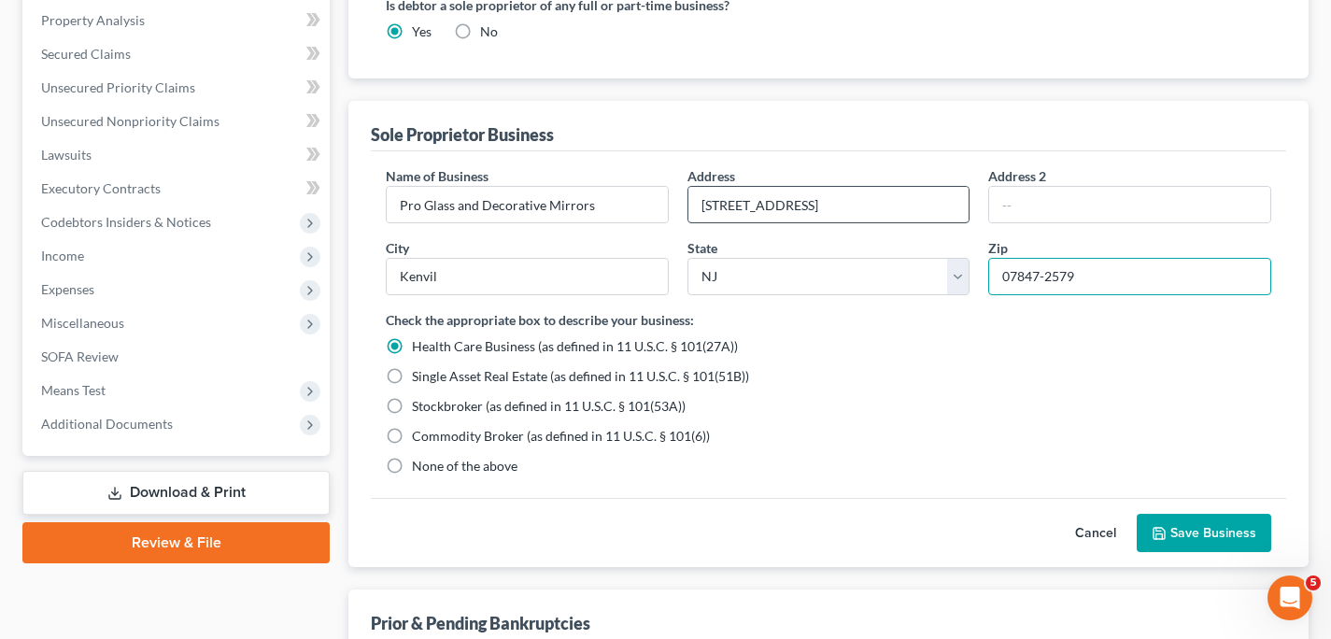
scroll to position [571, 0]
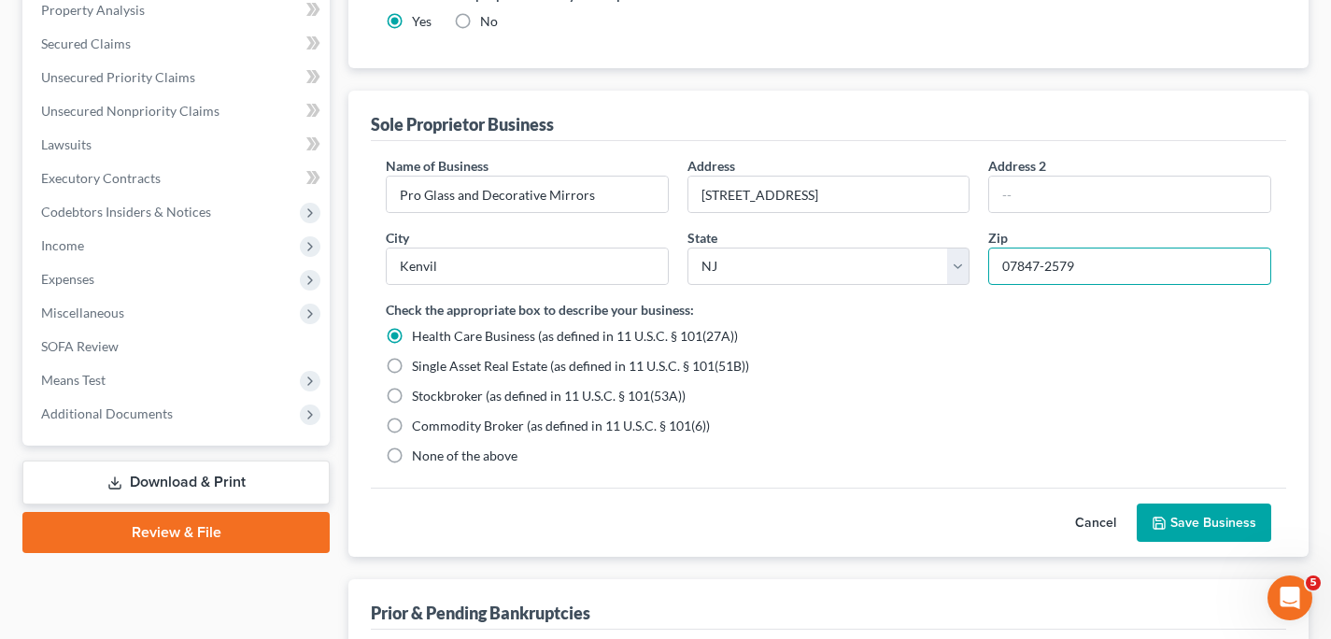
type input "07847-2579"
click at [412, 455] on label "None of the above" at bounding box center [465, 456] width 106 height 19
click at [419, 455] on input "None of the above" at bounding box center [425, 453] width 12 height 12
radio input "true"
radio input "false"
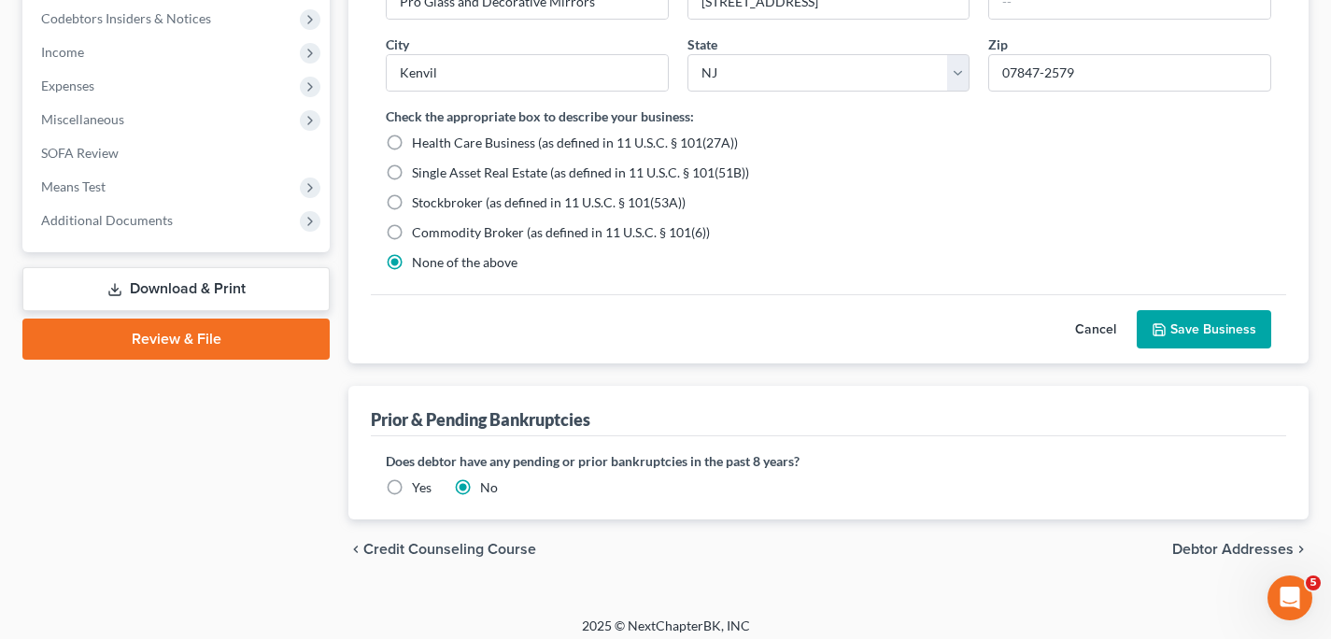
scroll to position [774, 0]
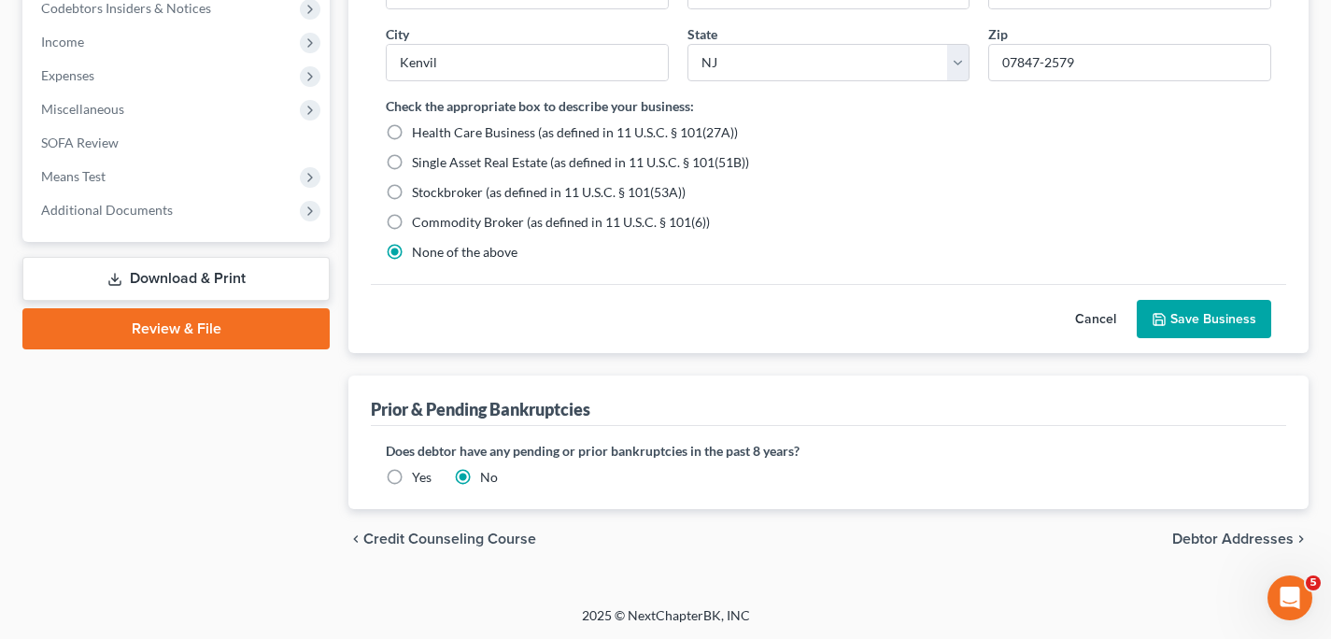
click at [412, 480] on label "Yes" at bounding box center [422, 477] width 20 height 19
click at [419, 480] on input "Yes" at bounding box center [425, 474] width 12 height 12
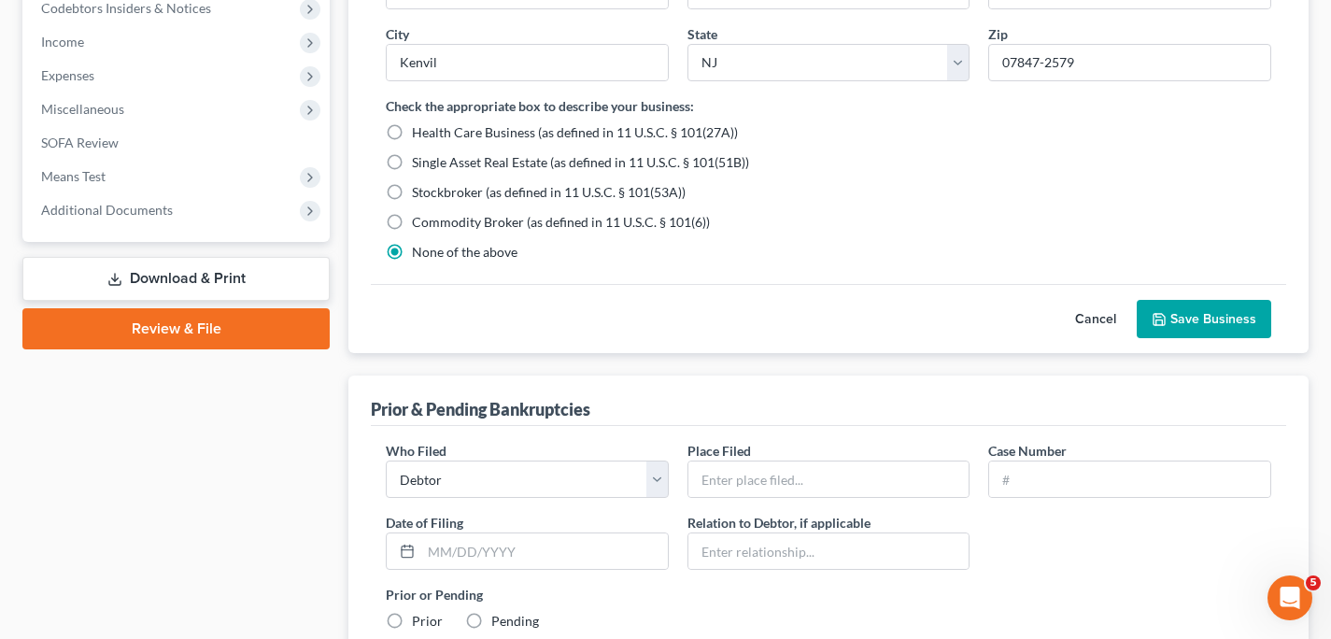
click at [1199, 313] on button "Save Business" at bounding box center [1204, 319] width 135 height 39
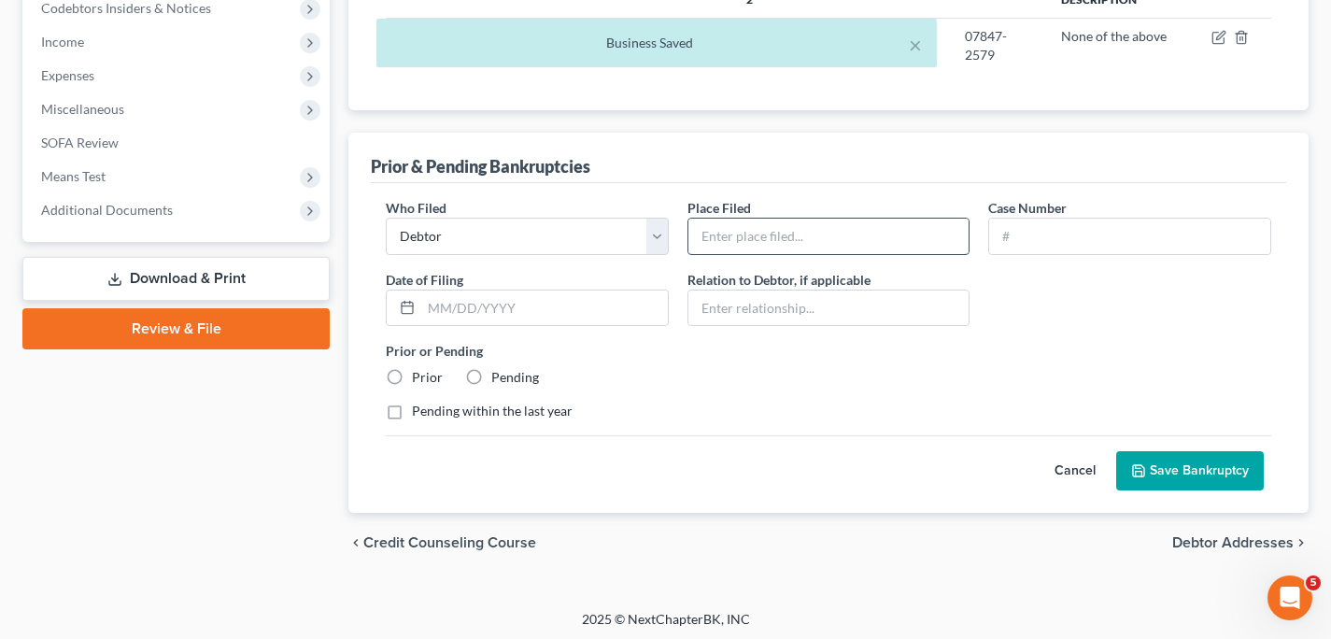
click at [829, 237] on input "text" at bounding box center [828, 236] width 281 height 35
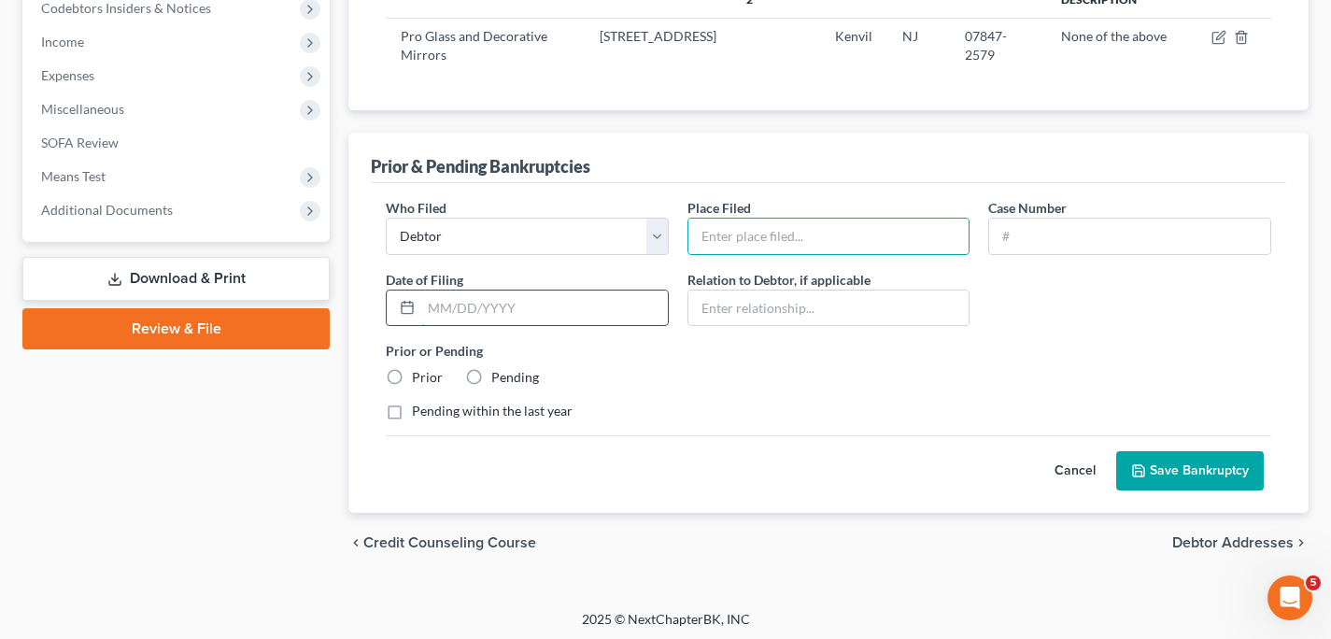
click at [617, 319] on input "text" at bounding box center [544, 308] width 247 height 35
click at [767, 220] on input "text" at bounding box center [828, 236] width 281 height 35
click at [1038, 237] on input "text" at bounding box center [1129, 236] width 281 height 35
type input "01-"
click at [867, 237] on input "text" at bounding box center [828, 236] width 281 height 35
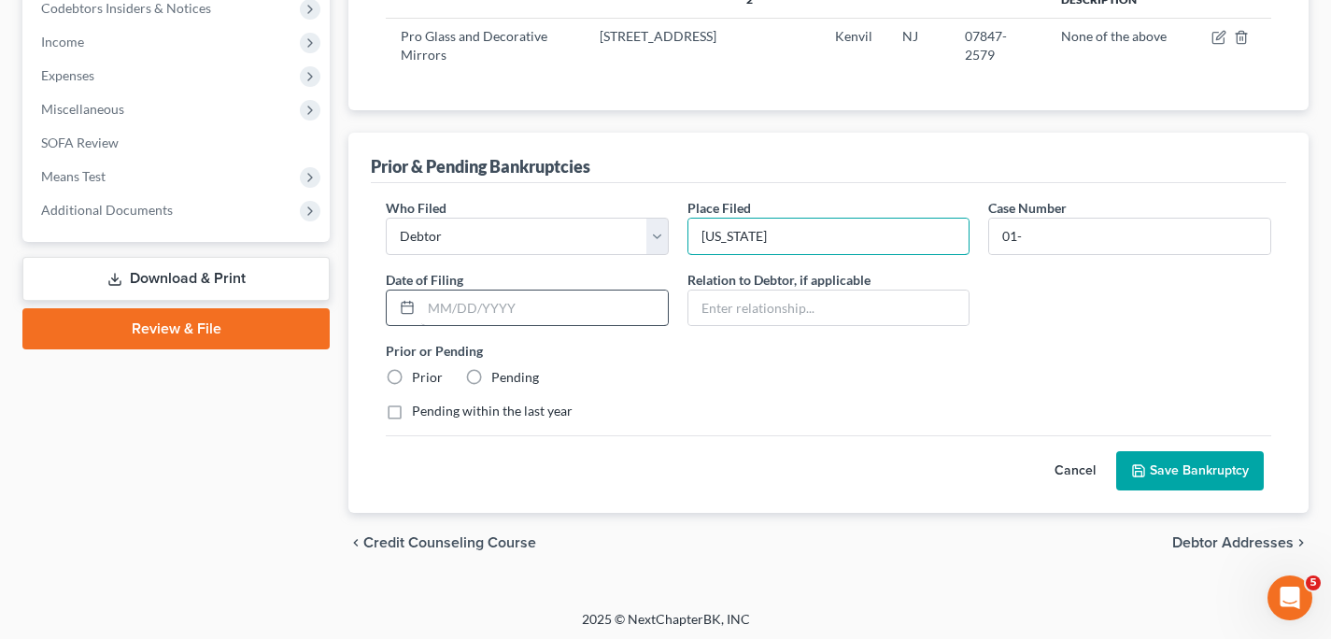
type input "New Jersey"
click at [586, 312] on input "text" at bounding box center [544, 308] width 247 height 35
type input "01/01/2001"
click at [412, 376] on label "Prior" at bounding box center [427, 377] width 31 height 19
click at [419, 376] on input "Prior" at bounding box center [425, 374] width 12 height 12
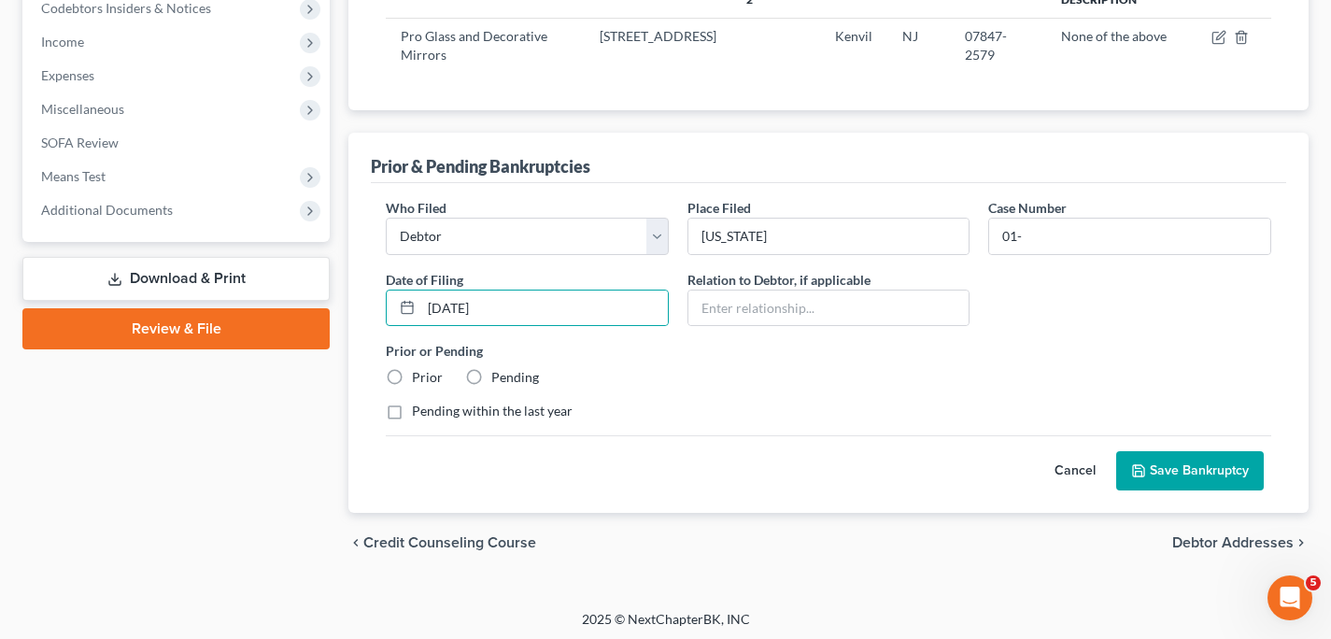
radio input "true"
click at [1160, 470] on button "Save Bankruptcy" at bounding box center [1190, 470] width 148 height 39
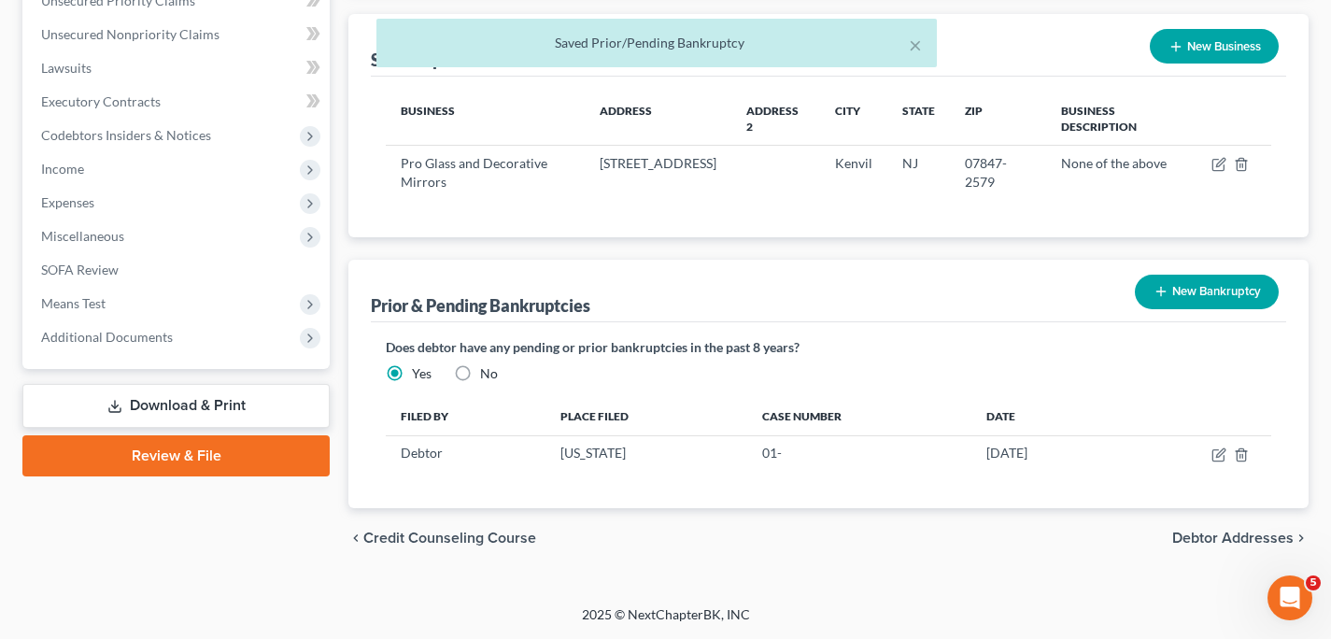
scroll to position [646, 0]
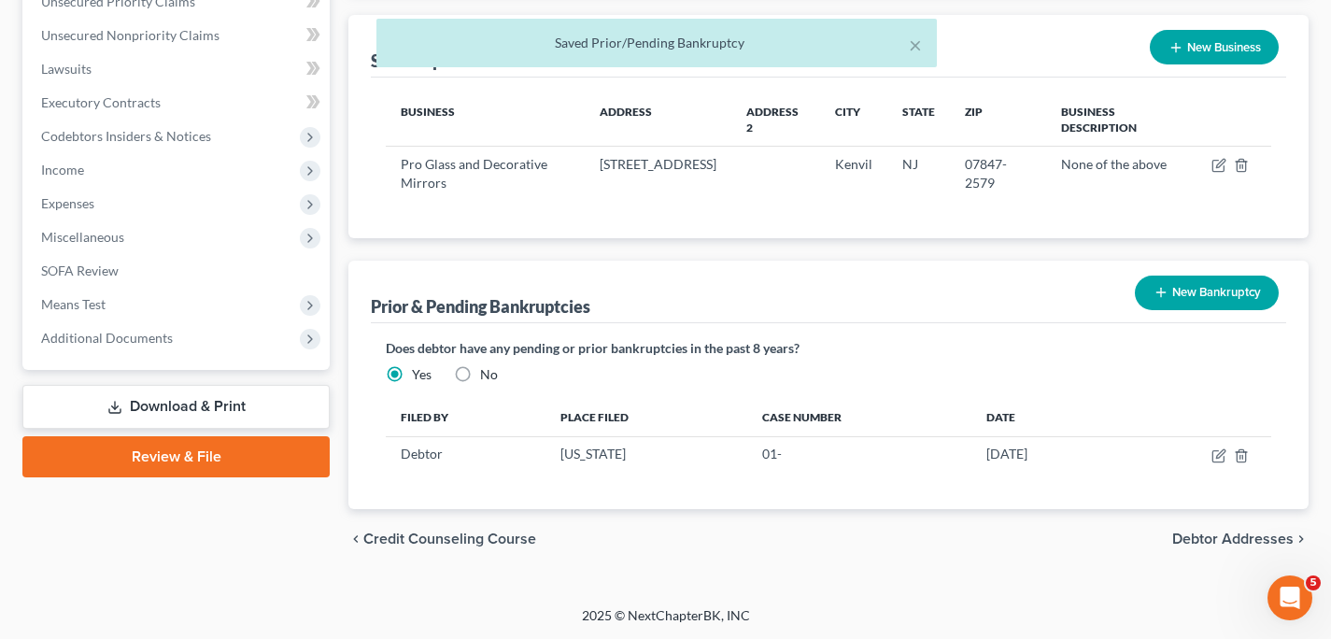
click at [1192, 534] on span "Debtor Addresses" at bounding box center [1232, 539] width 121 height 15
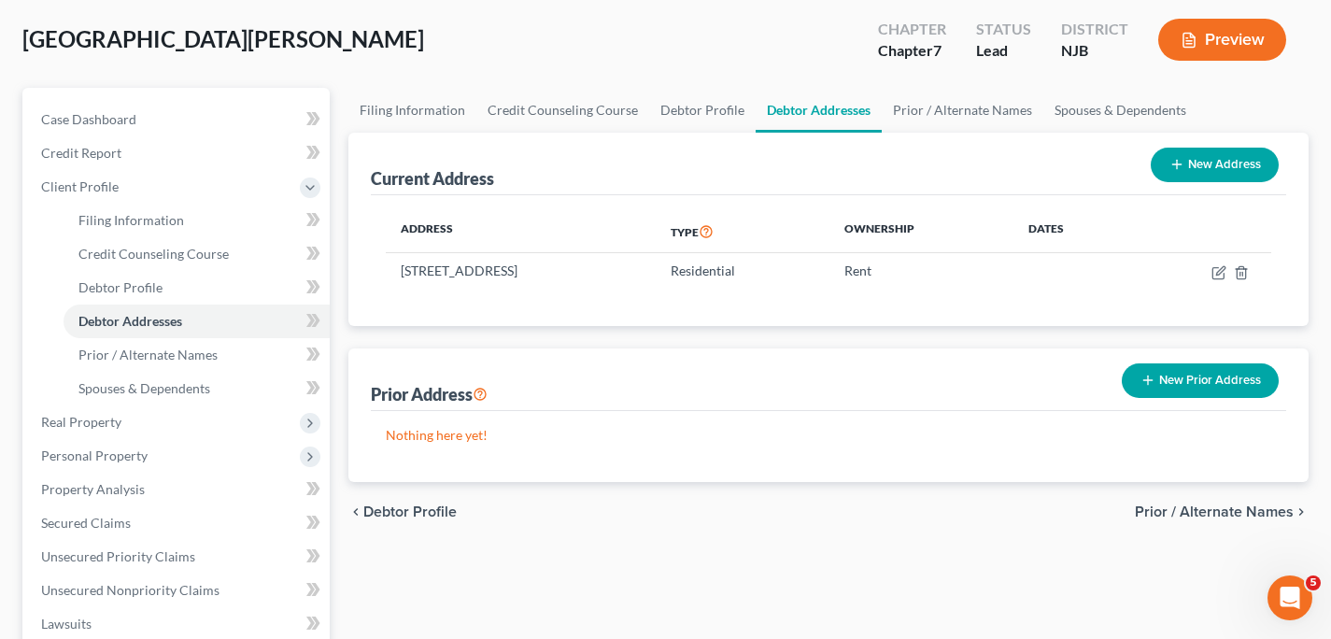
scroll to position [87, 0]
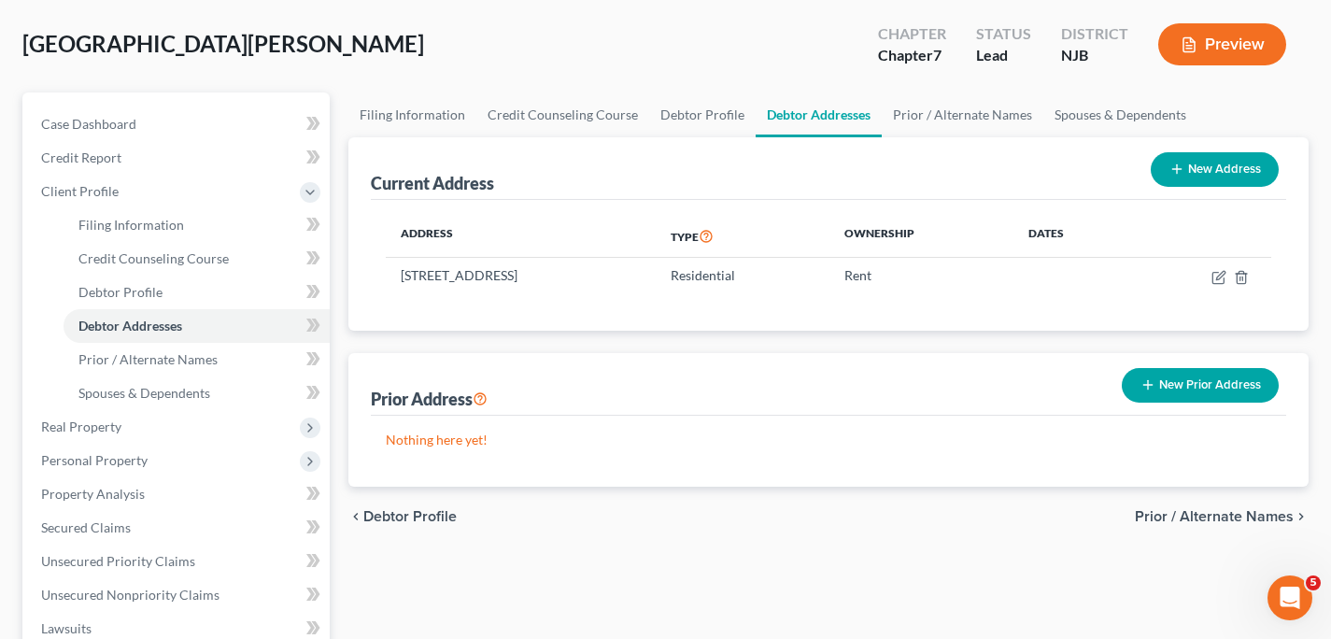
click at [384, 514] on span "Debtor Profile" at bounding box center [409, 516] width 93 height 15
select select "0"
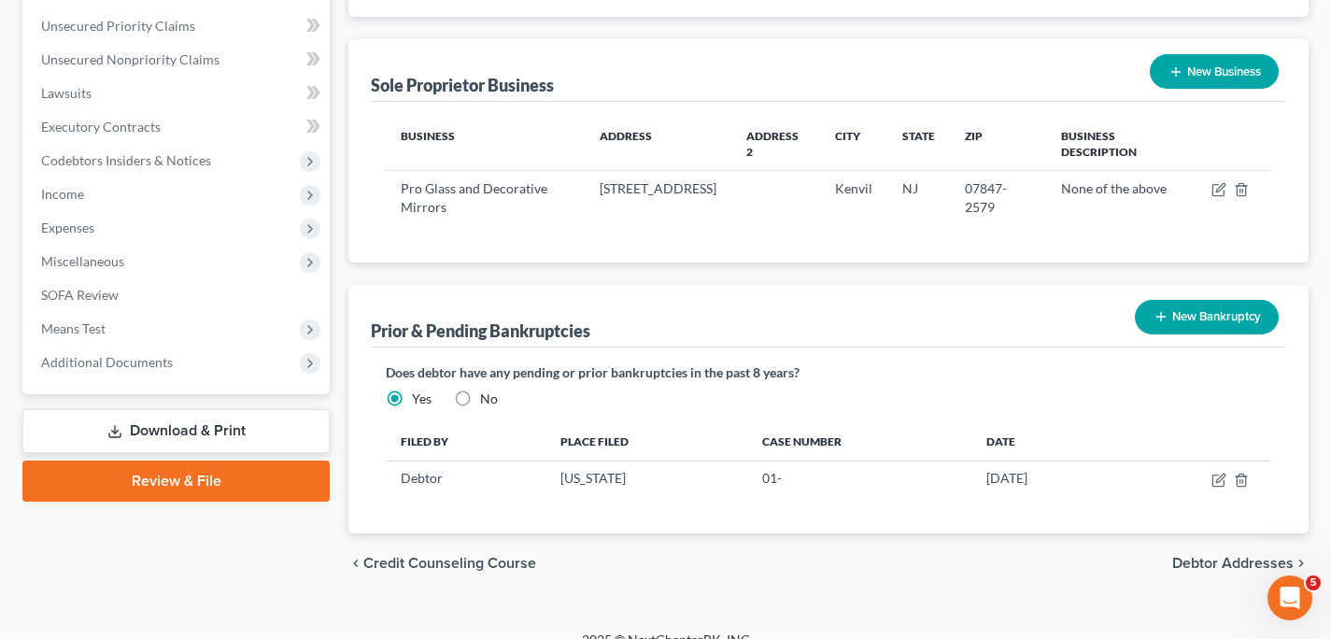
scroll to position [625, 0]
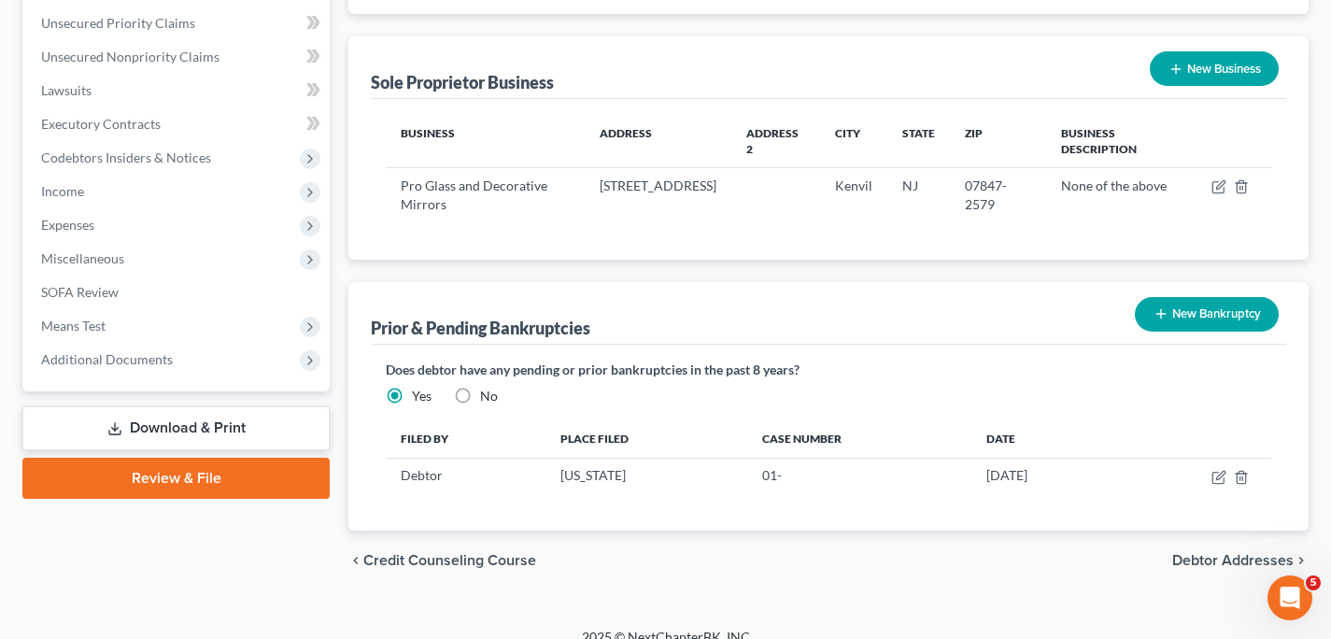
click at [480, 394] on label "No" at bounding box center [489, 396] width 18 height 19
click at [488, 394] on input "No" at bounding box center [494, 393] width 12 height 12
radio input "true"
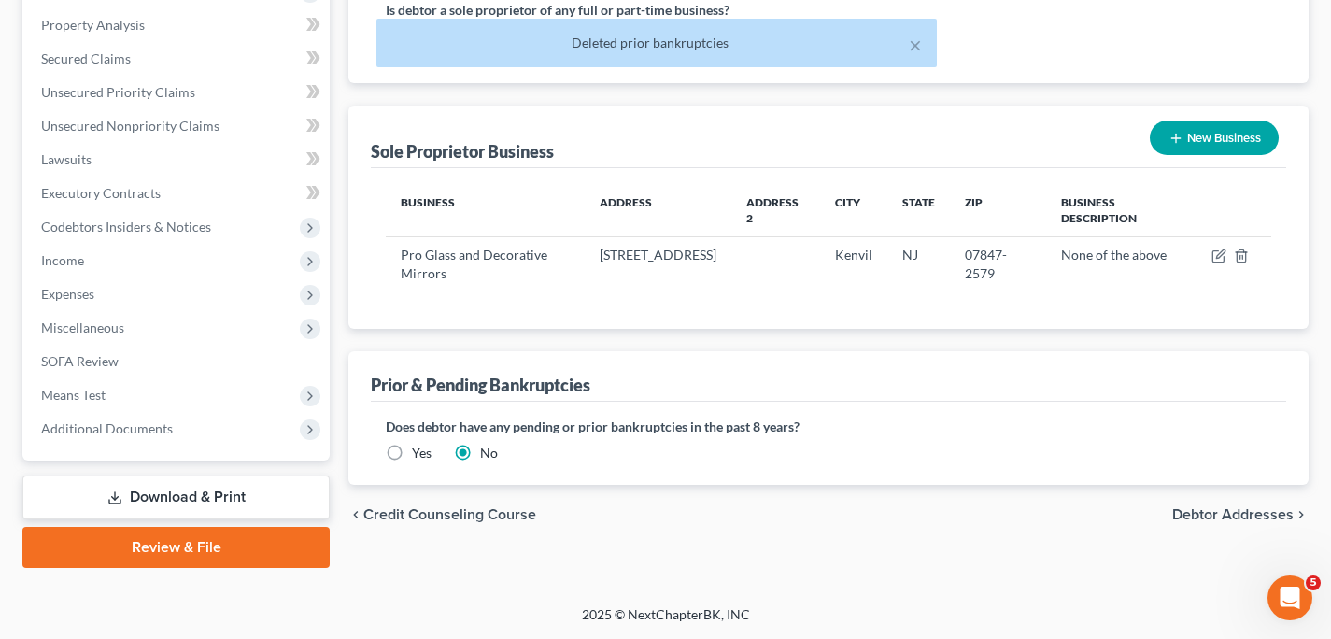
scroll to position [554, 0]
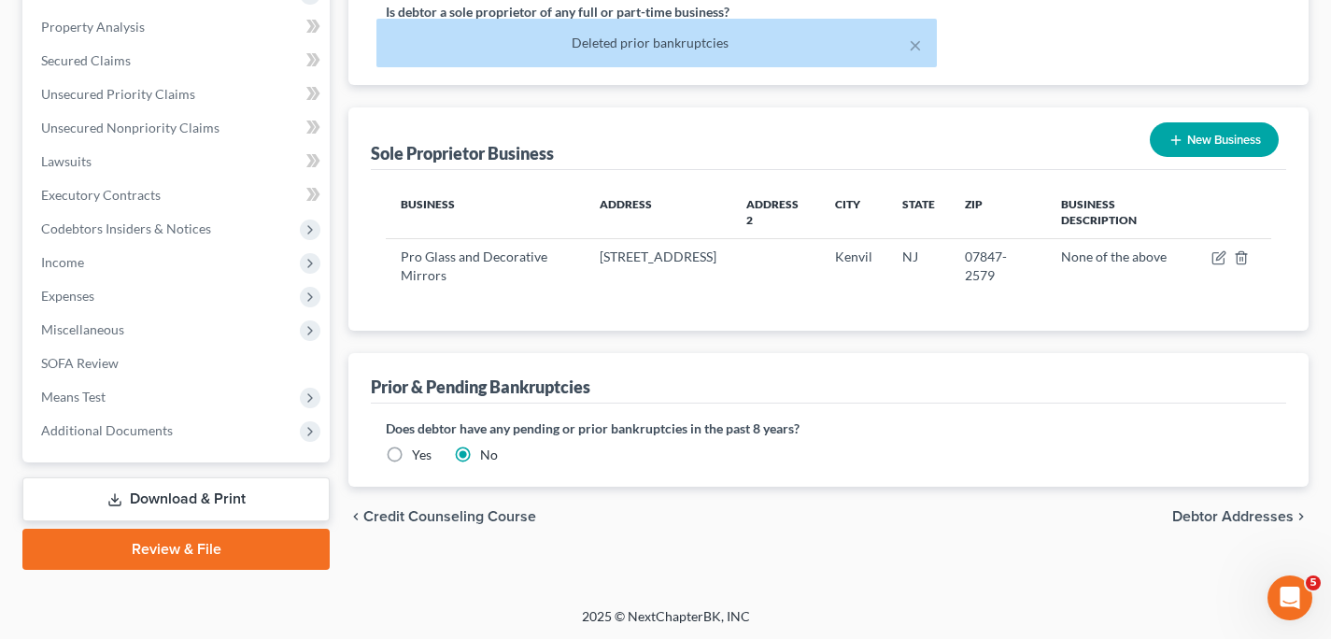
click at [1238, 515] on span "Debtor Addresses" at bounding box center [1232, 516] width 121 height 15
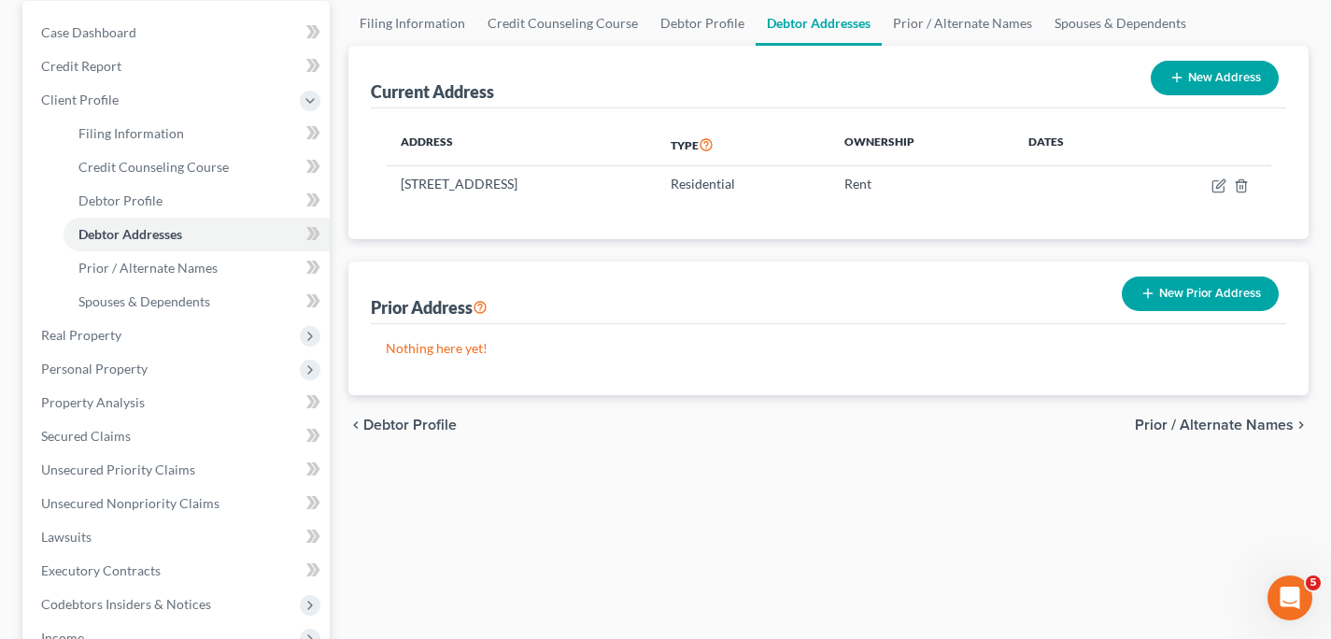
scroll to position [188, 0]
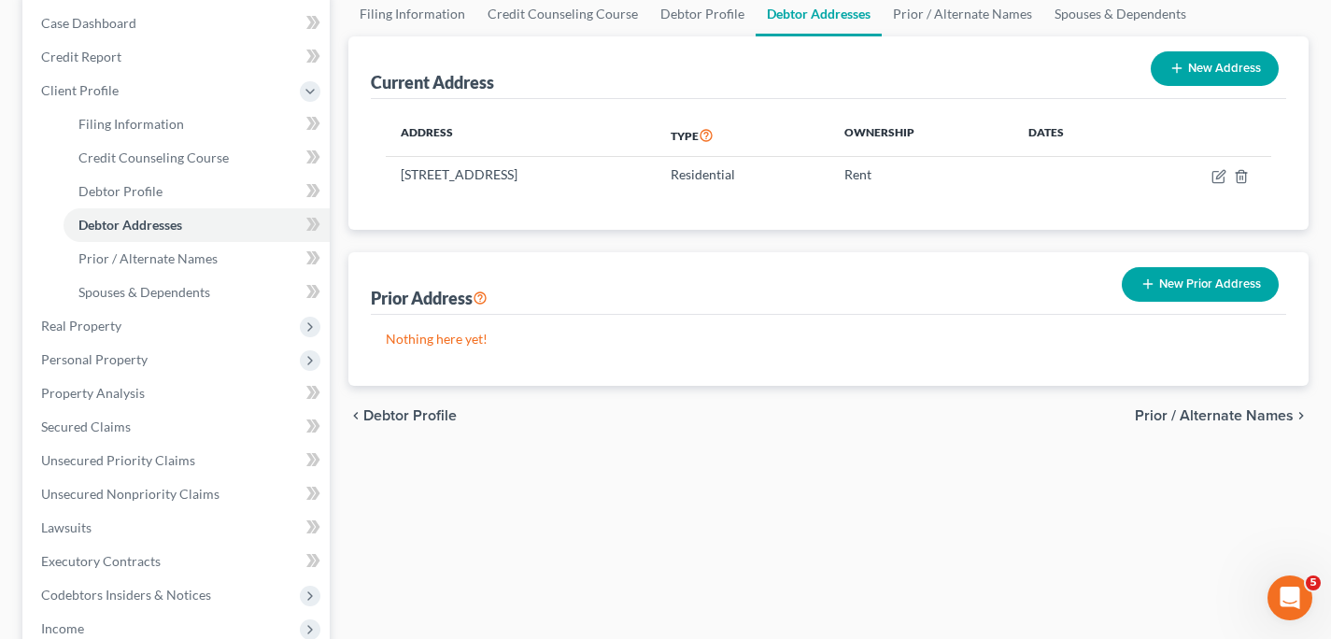
click at [1232, 417] on span "Prior / Alternate Names" at bounding box center [1214, 415] width 159 height 15
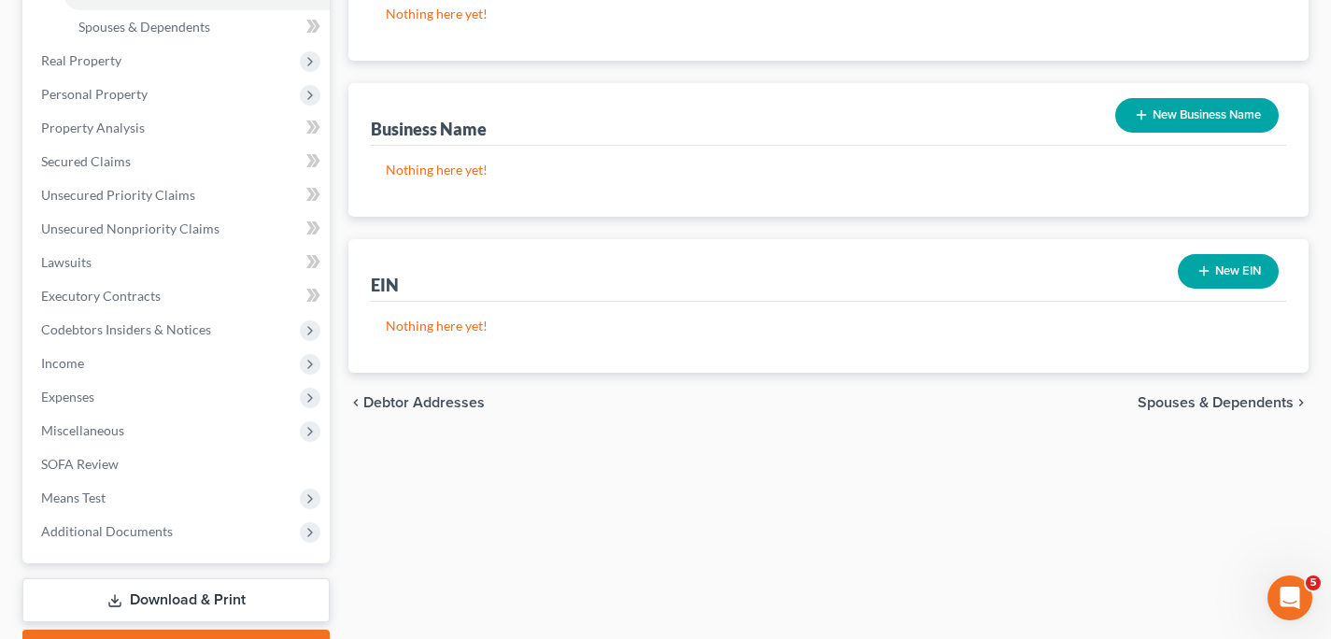
scroll to position [466, 0]
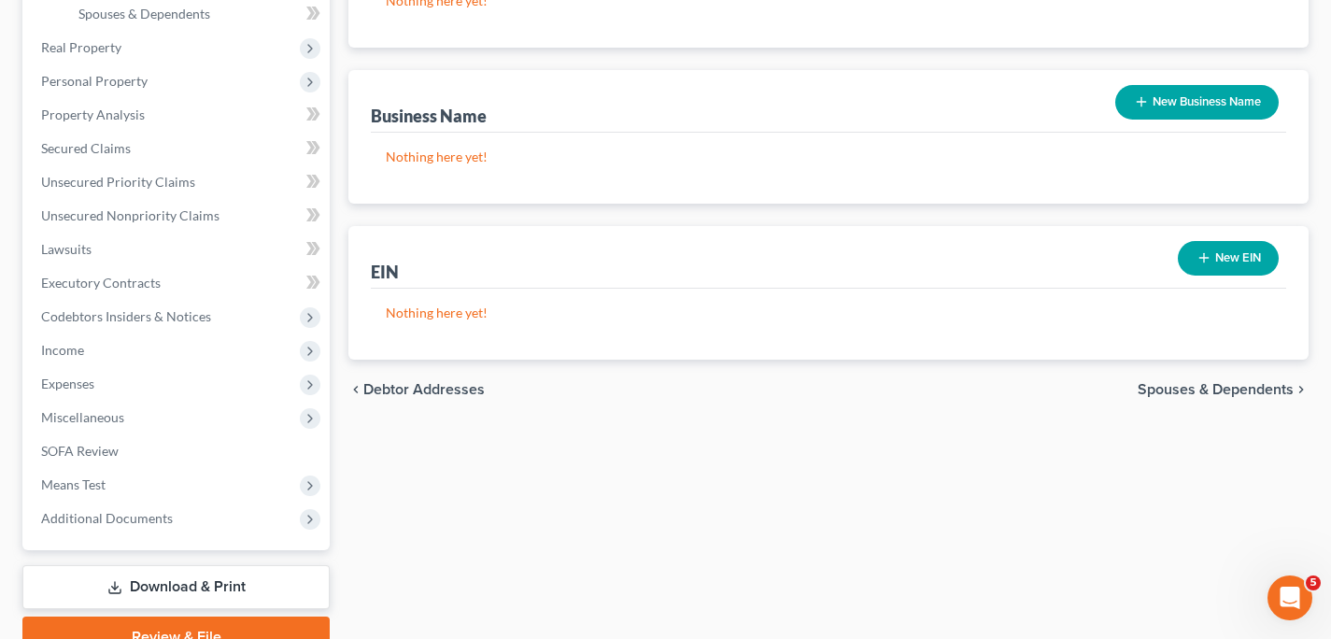
click at [1229, 390] on span "Spouses & Dependents" at bounding box center [1216, 389] width 156 height 15
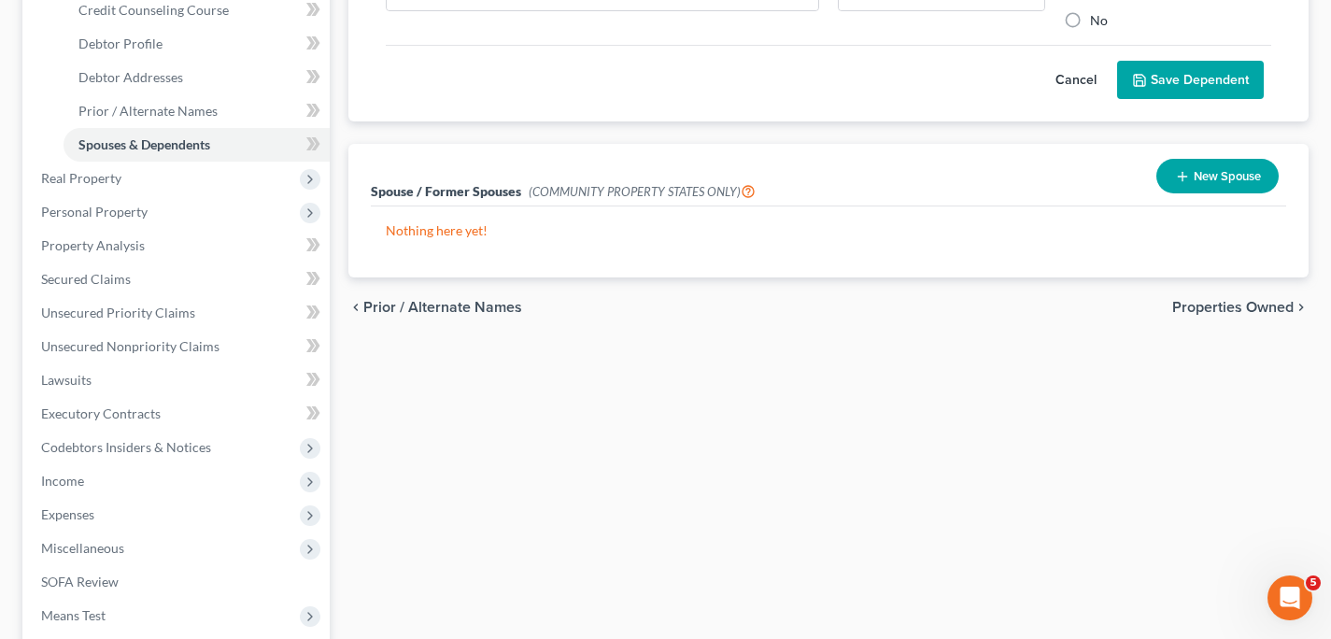
scroll to position [347, 0]
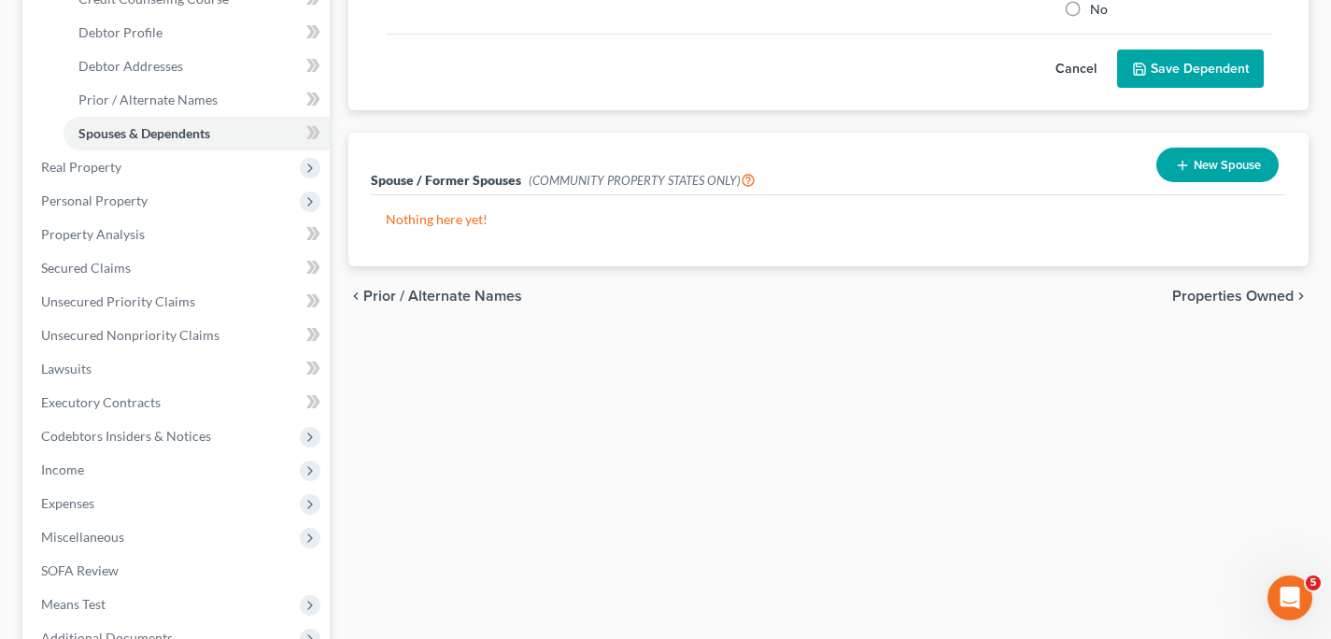
click at [1231, 299] on span "Properties Owned" at bounding box center [1232, 296] width 121 height 15
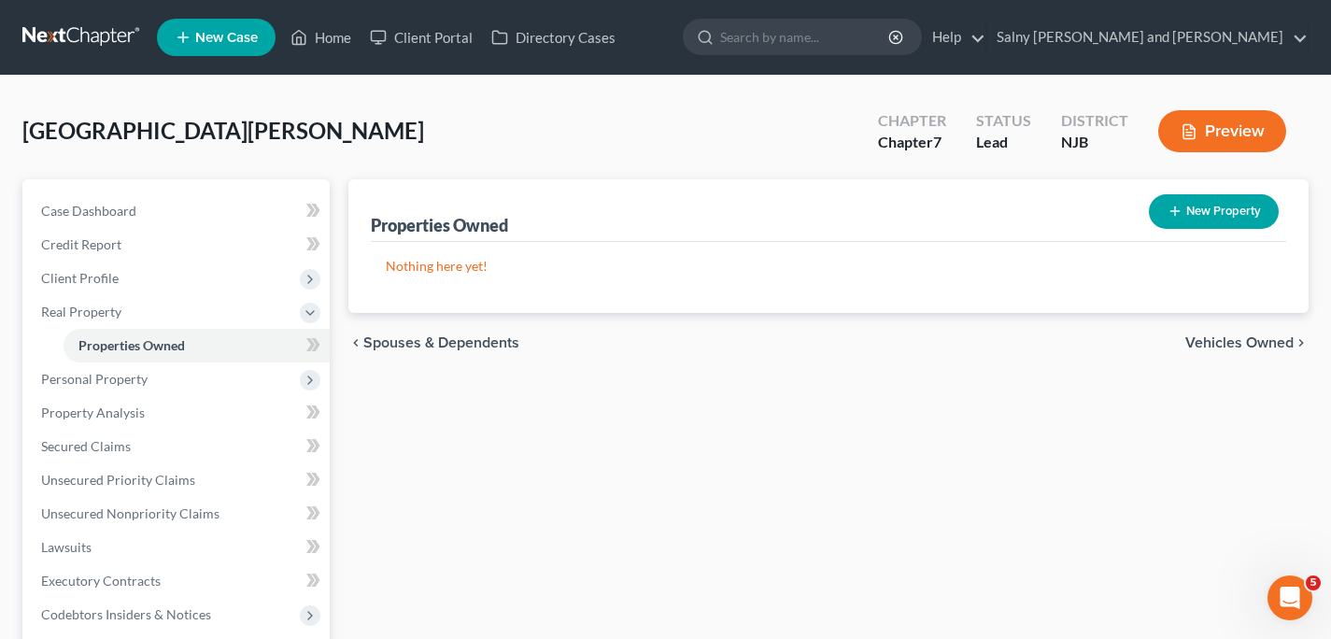
click at [1229, 337] on span "Vehicles Owned" at bounding box center [1239, 342] width 108 height 15
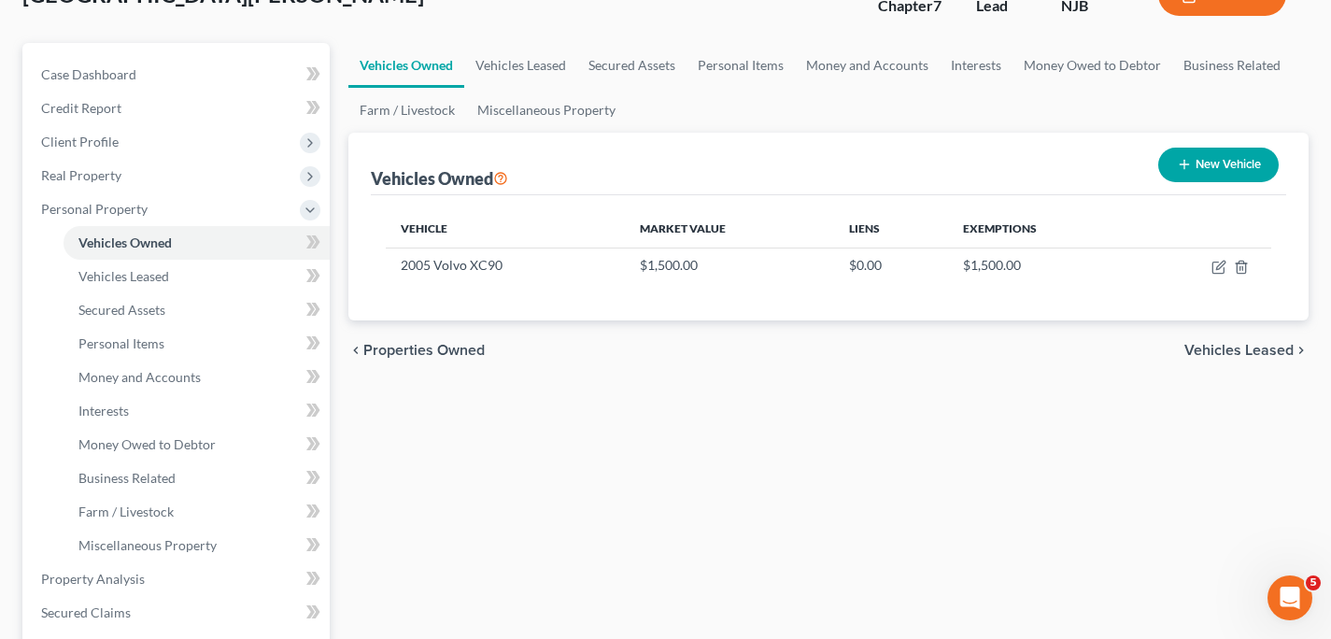
scroll to position [144, 0]
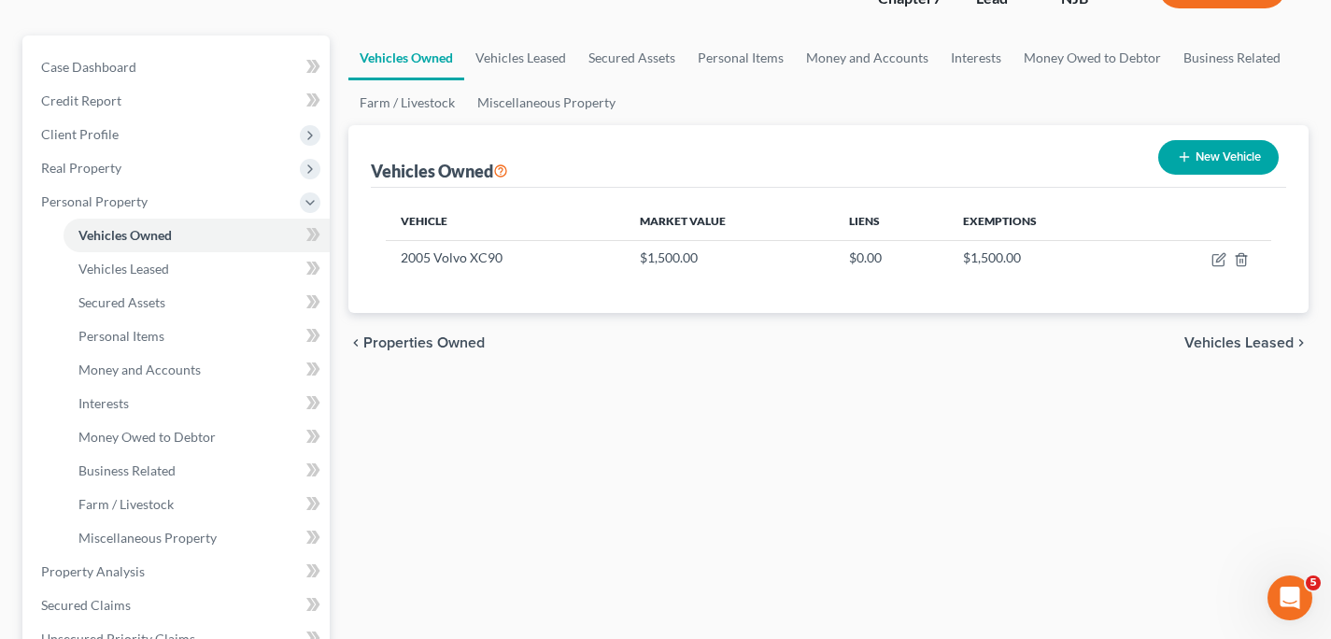
click at [1230, 344] on span "Vehicles Leased" at bounding box center [1238, 342] width 109 height 15
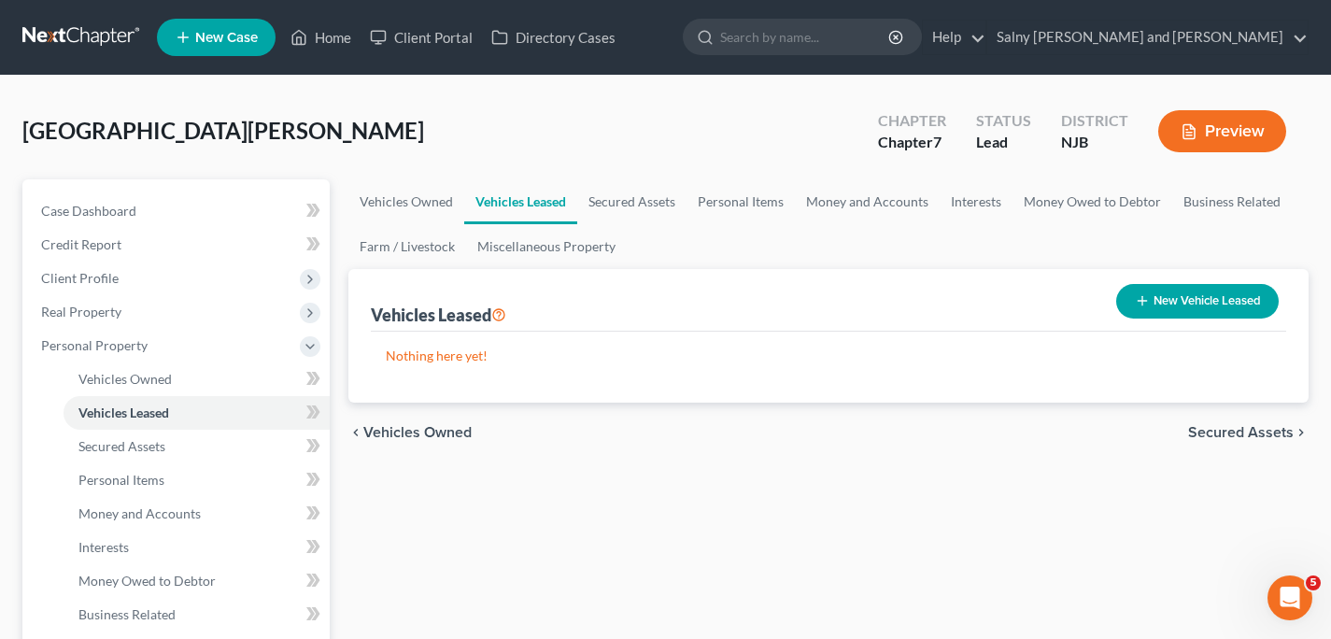
click at [1229, 430] on span "Secured Assets" at bounding box center [1241, 432] width 106 height 15
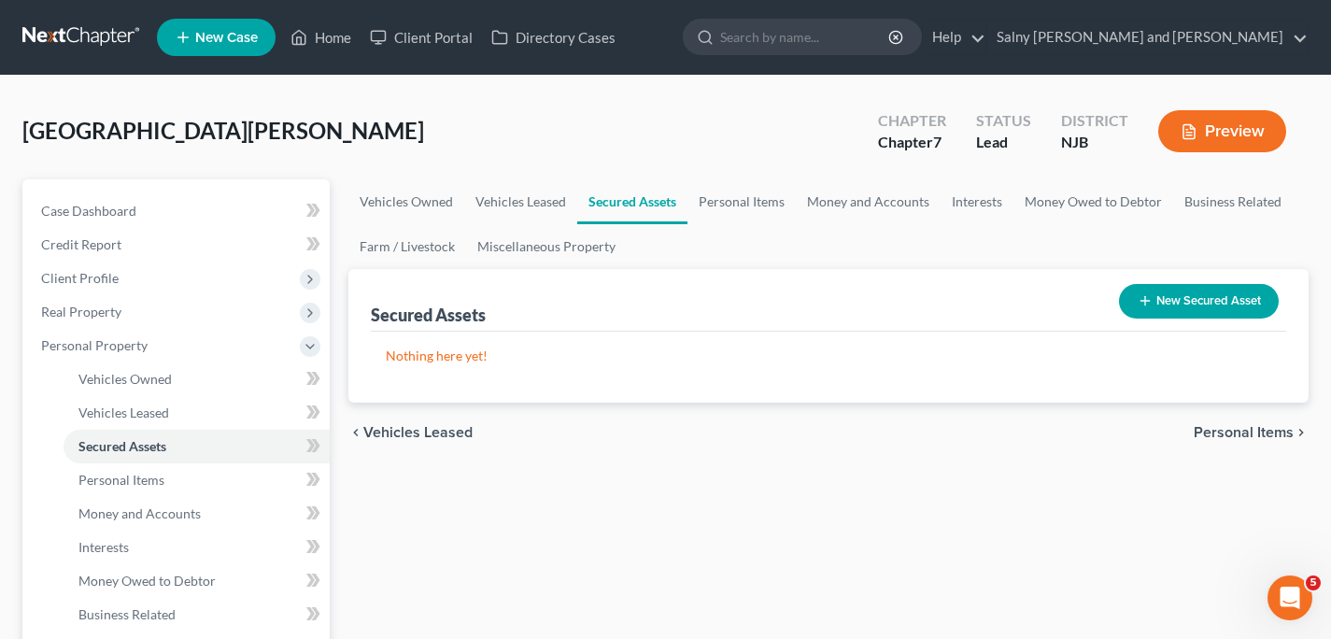
click at [1229, 430] on span "Personal Items" at bounding box center [1244, 432] width 100 height 15
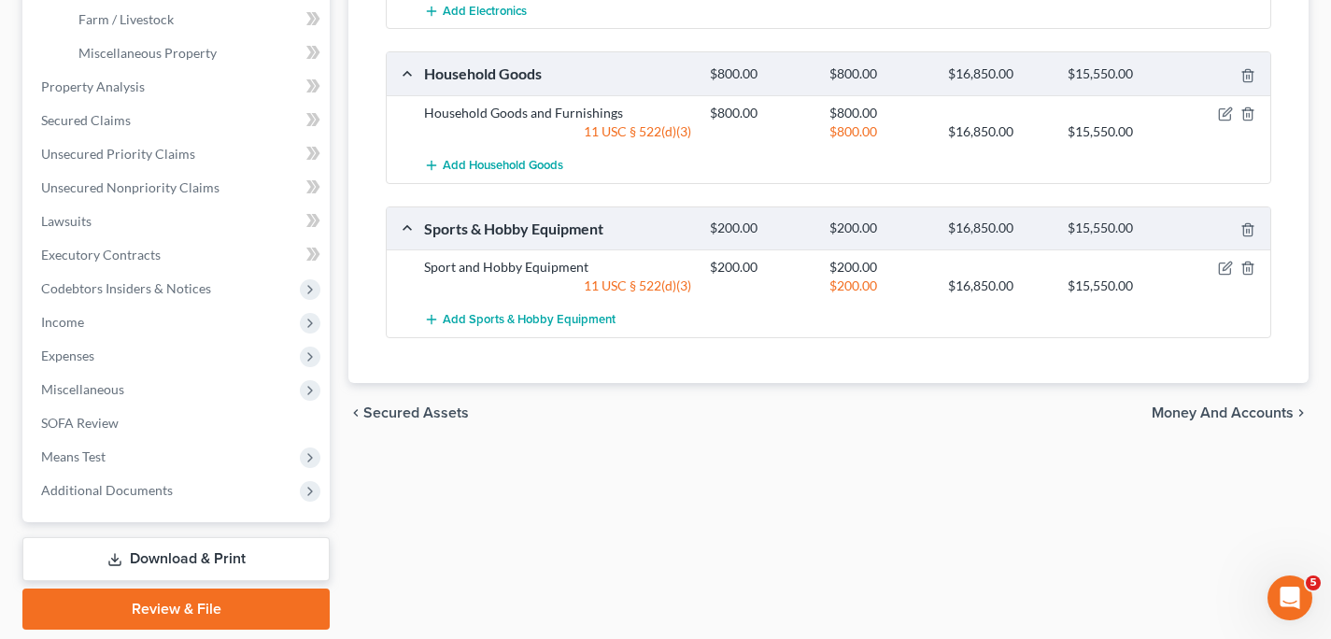
scroll to position [630, 0]
click at [1274, 408] on span "Money and Accounts" at bounding box center [1223, 411] width 142 height 15
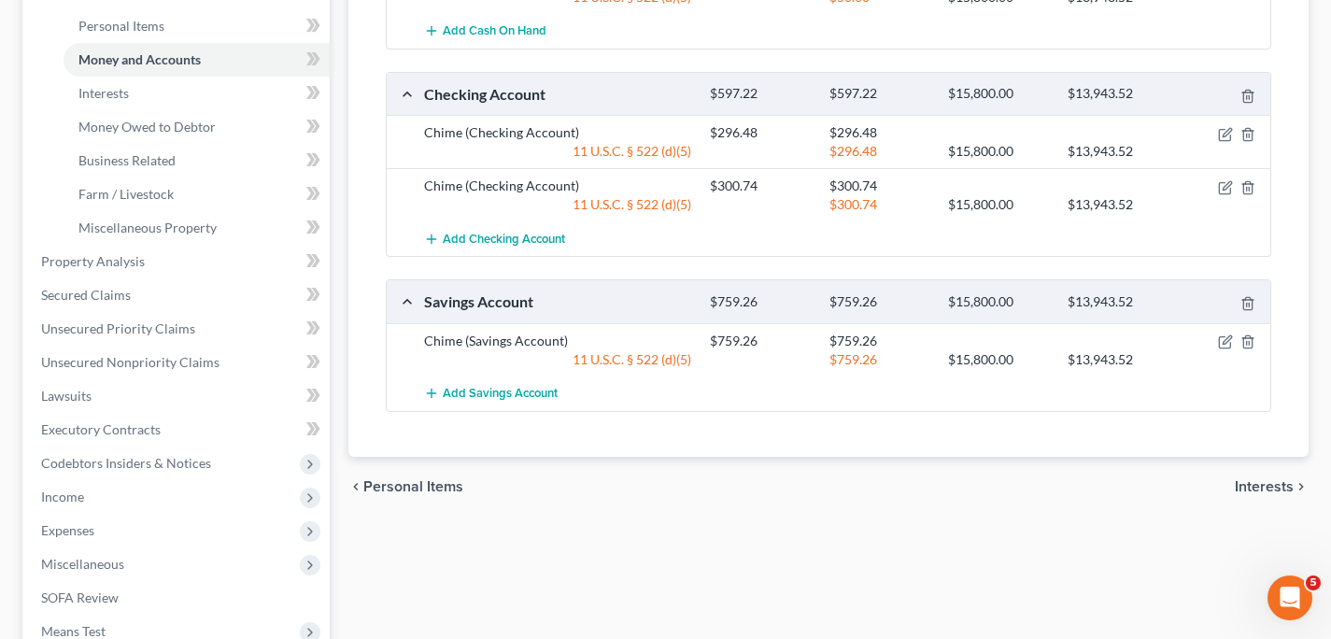
scroll to position [458, 0]
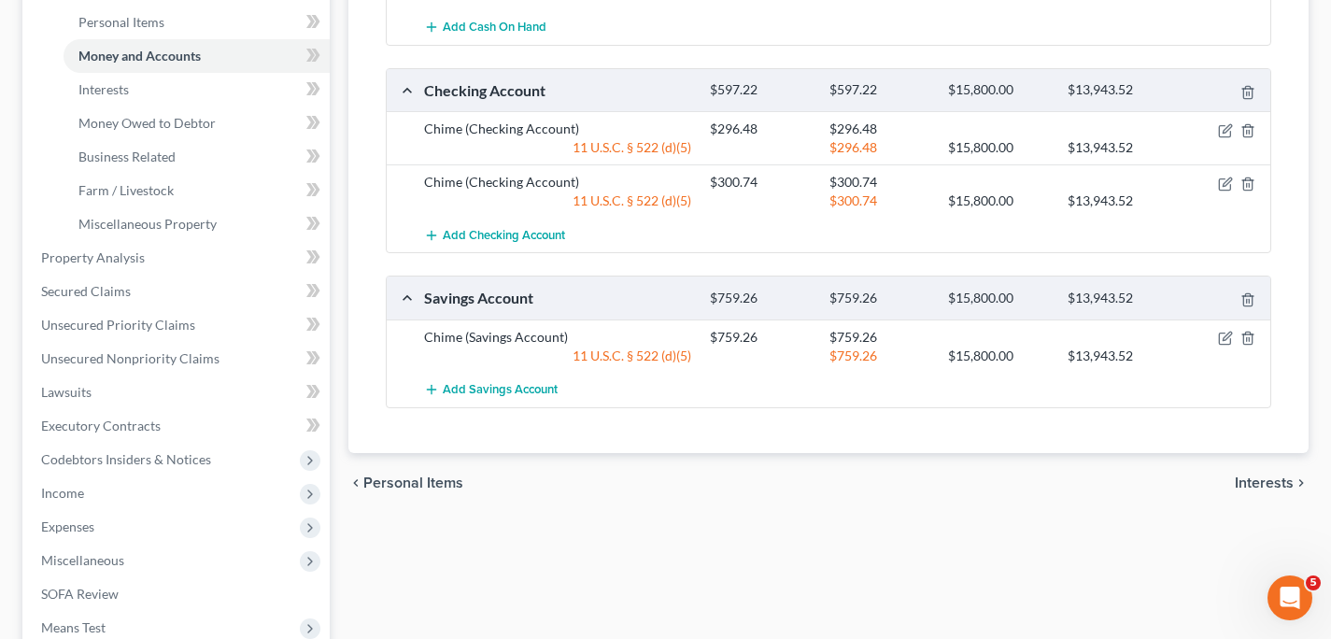
click at [1258, 479] on span "Interests" at bounding box center [1264, 482] width 59 height 15
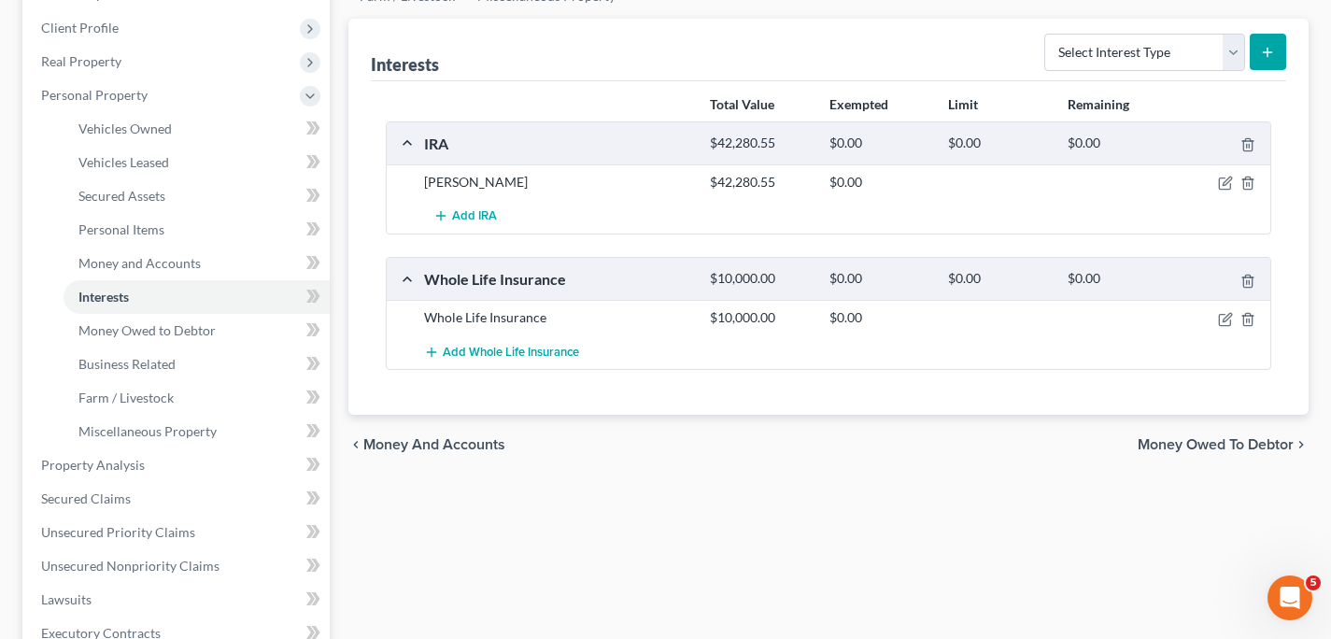
scroll to position [269, 0]
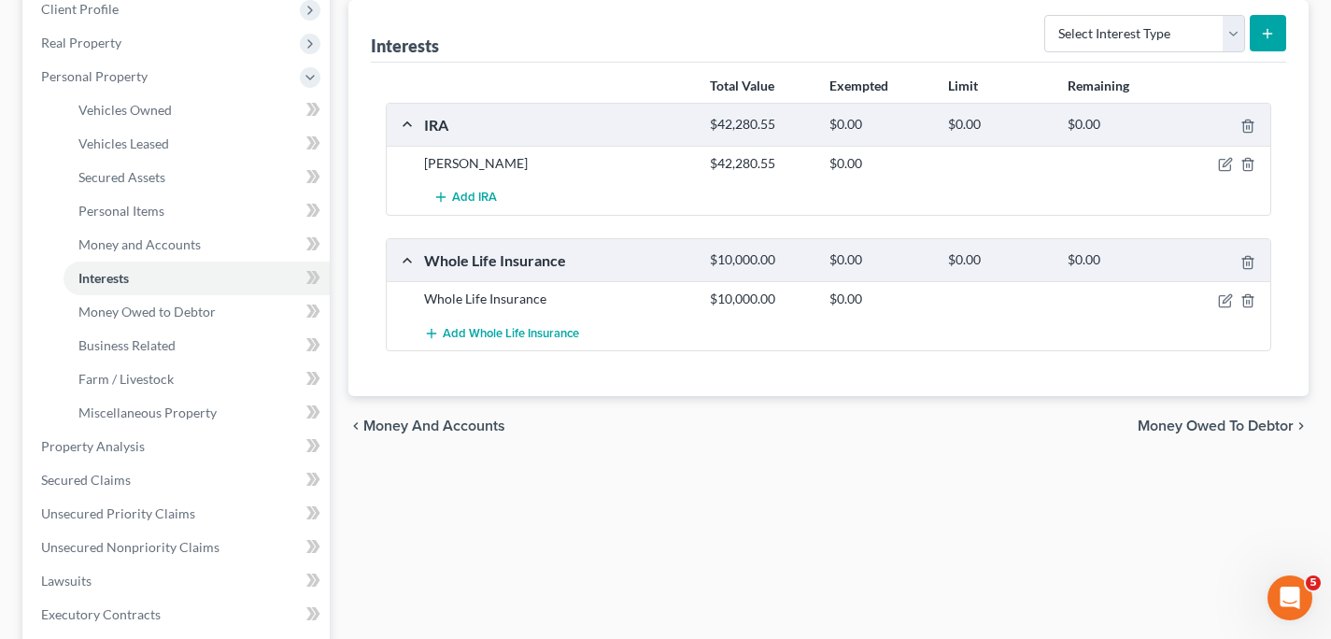
click at [1271, 427] on span "Money Owed to Debtor" at bounding box center [1216, 425] width 156 height 15
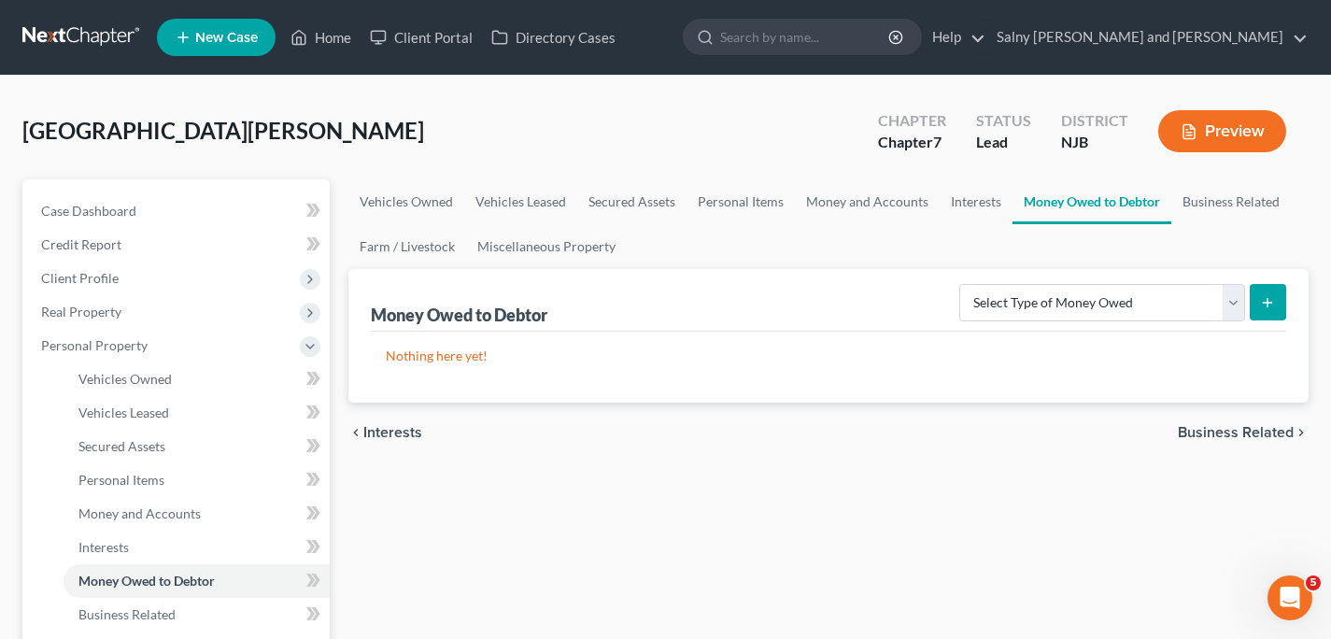
click at [1260, 429] on span "Business Related" at bounding box center [1236, 432] width 116 height 15
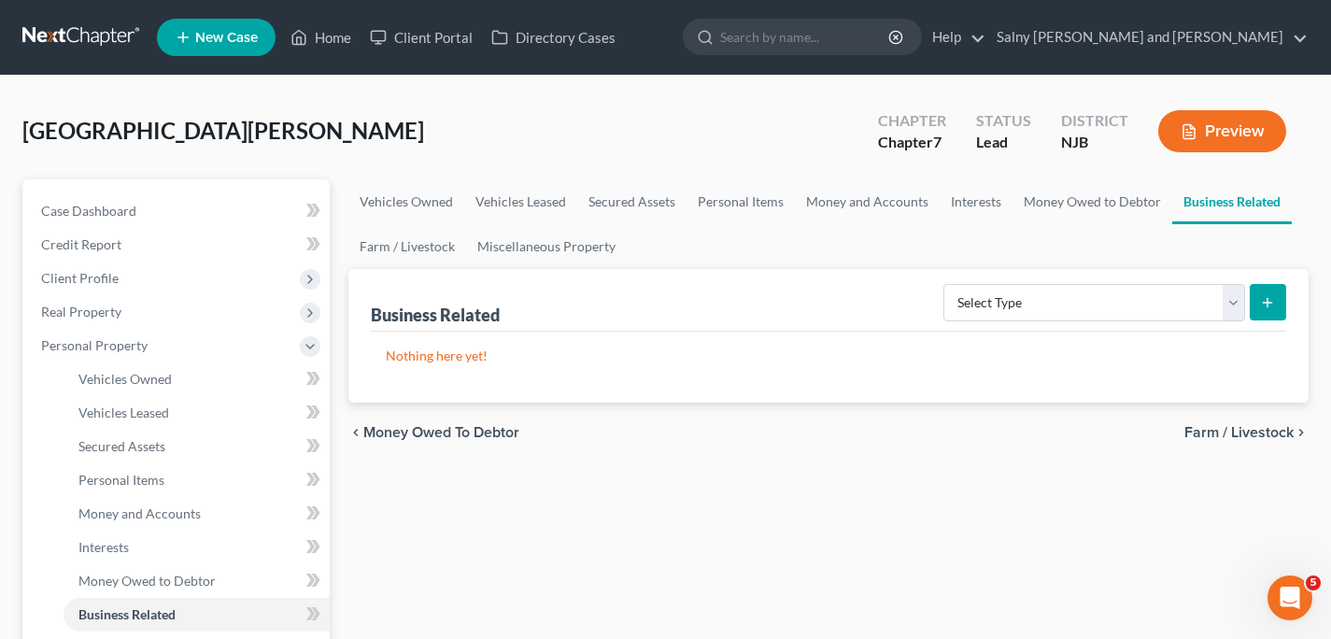
click at [1260, 429] on span "Farm / Livestock" at bounding box center [1238, 432] width 109 height 15
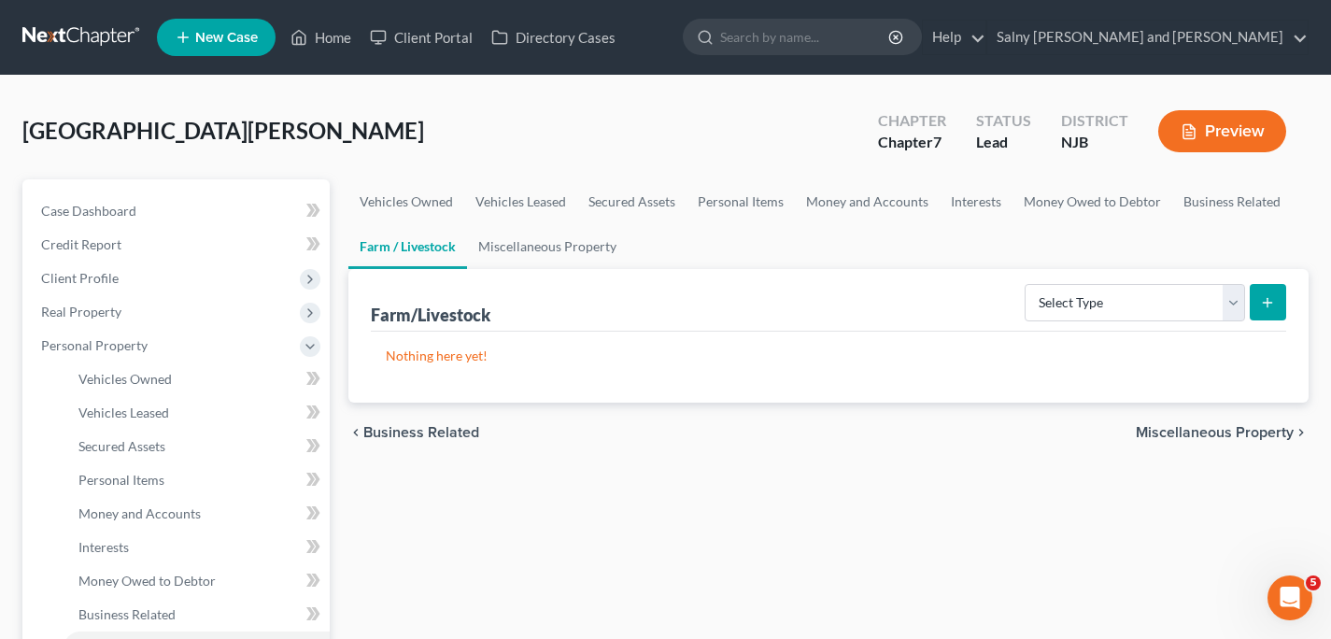
click at [1260, 429] on span "Miscellaneous Property" at bounding box center [1215, 432] width 158 height 15
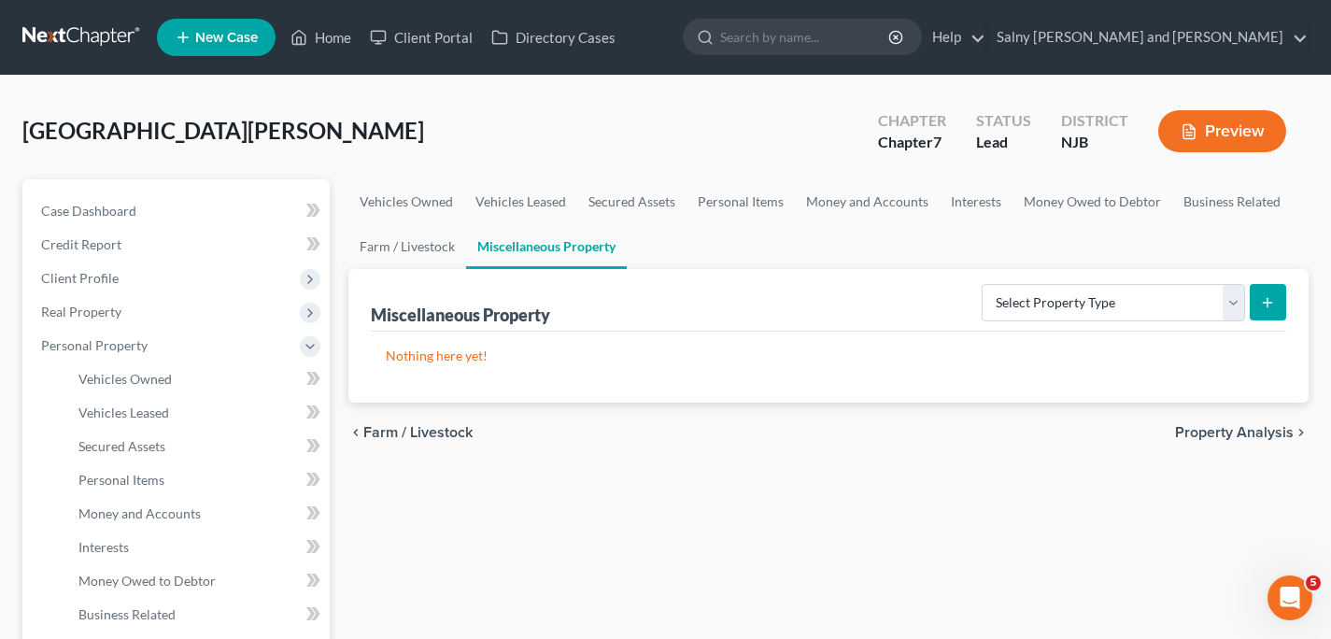
click at [1260, 429] on span "Property Analysis" at bounding box center [1234, 432] width 119 height 15
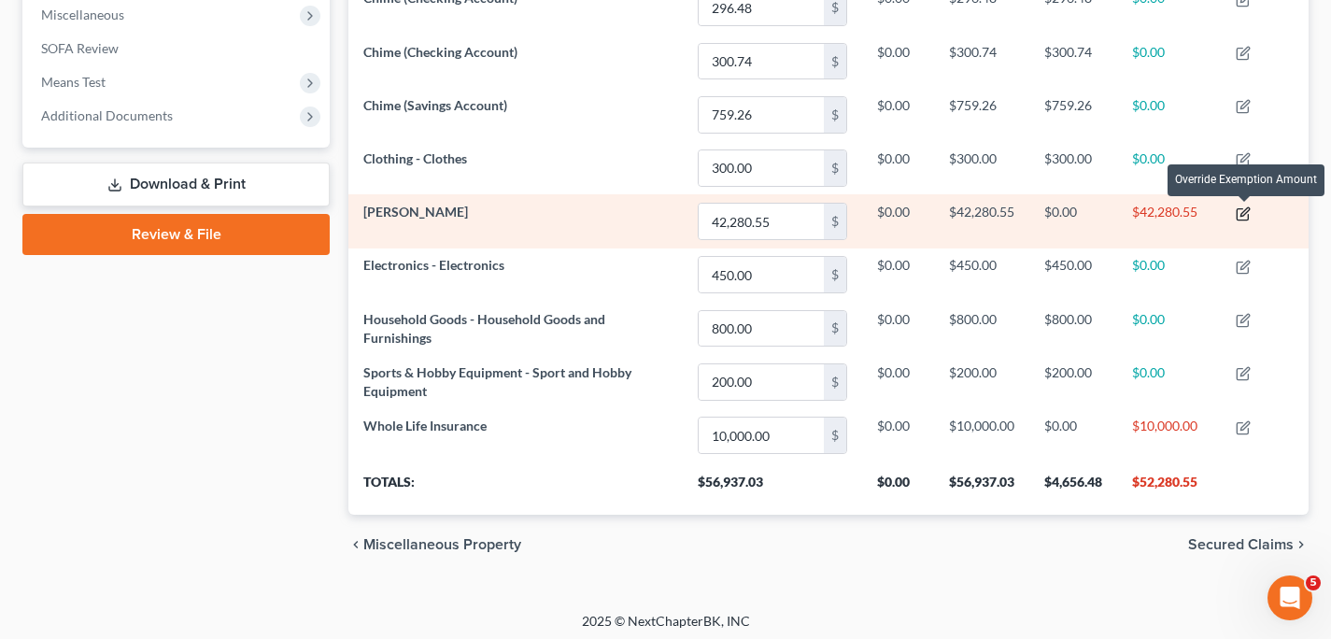
click at [1246, 215] on icon "button" at bounding box center [1243, 213] width 15 height 15
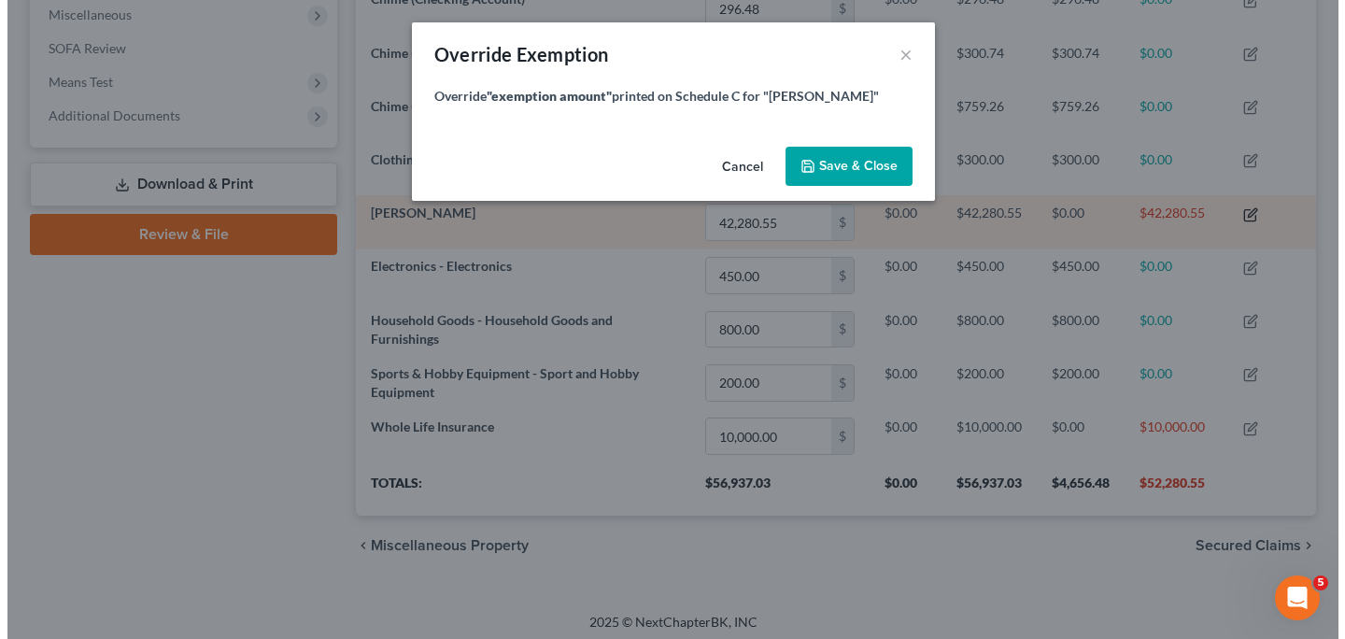
scroll to position [933799, 933135]
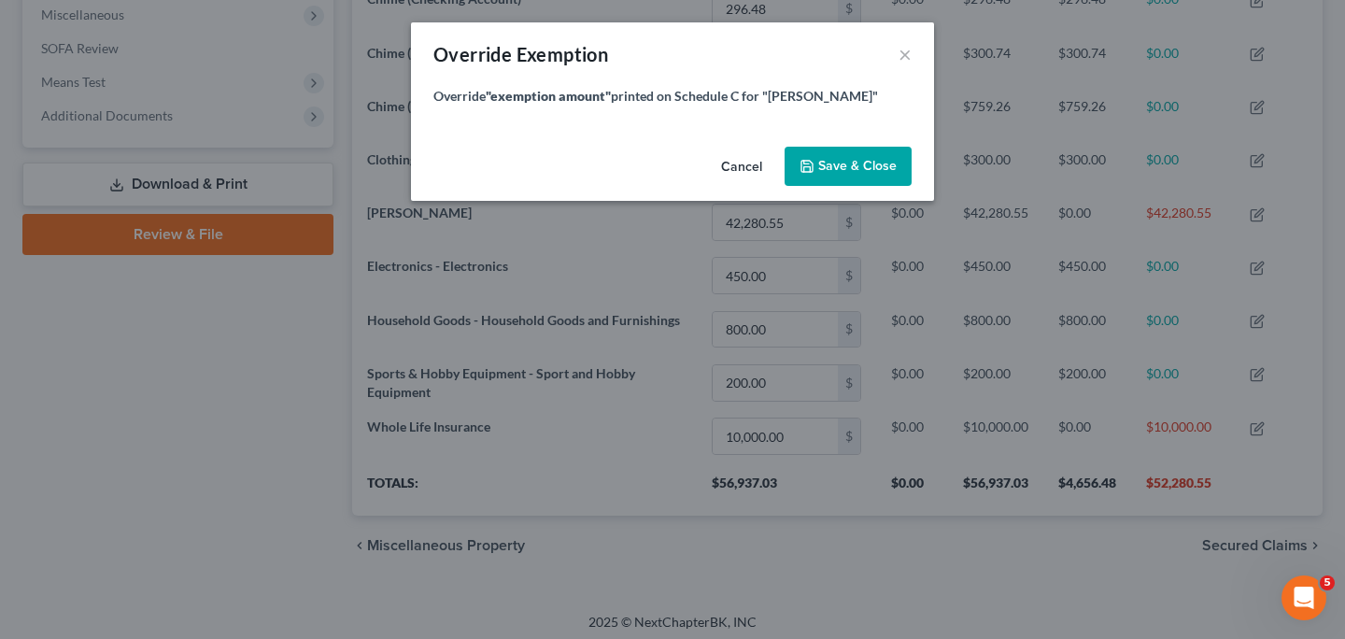
click at [848, 167] on span "Save & Close" at bounding box center [857, 166] width 78 height 16
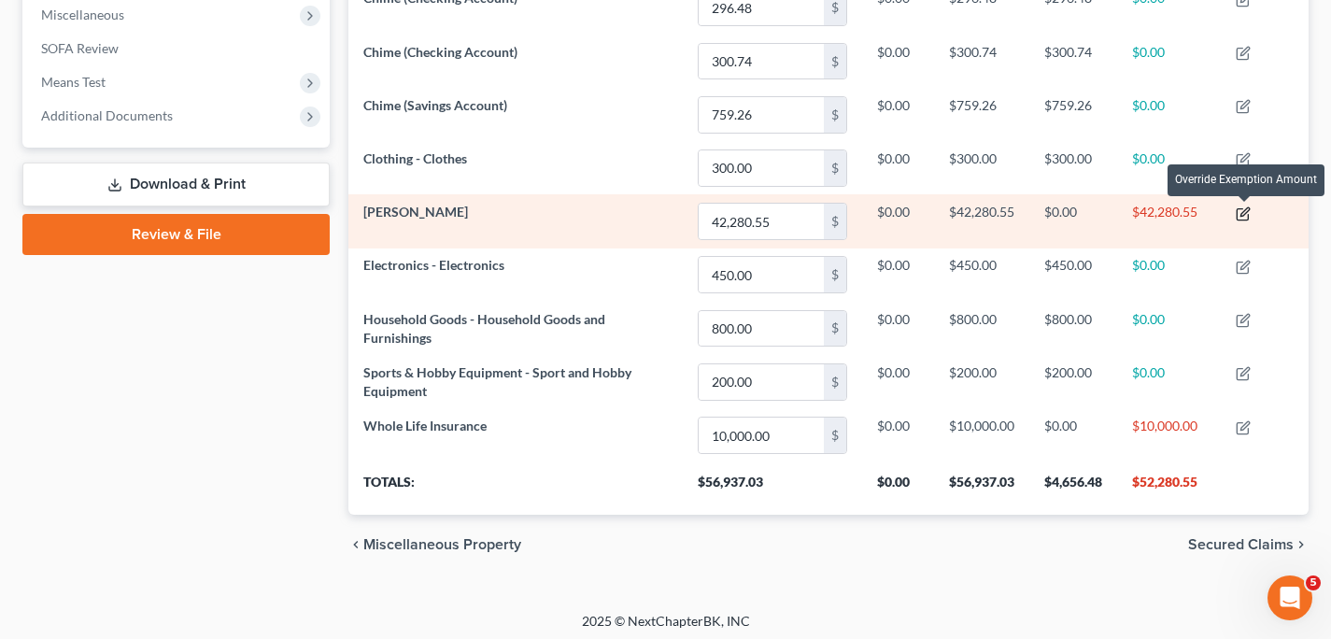
click at [1245, 217] on icon "button" at bounding box center [1243, 213] width 15 height 15
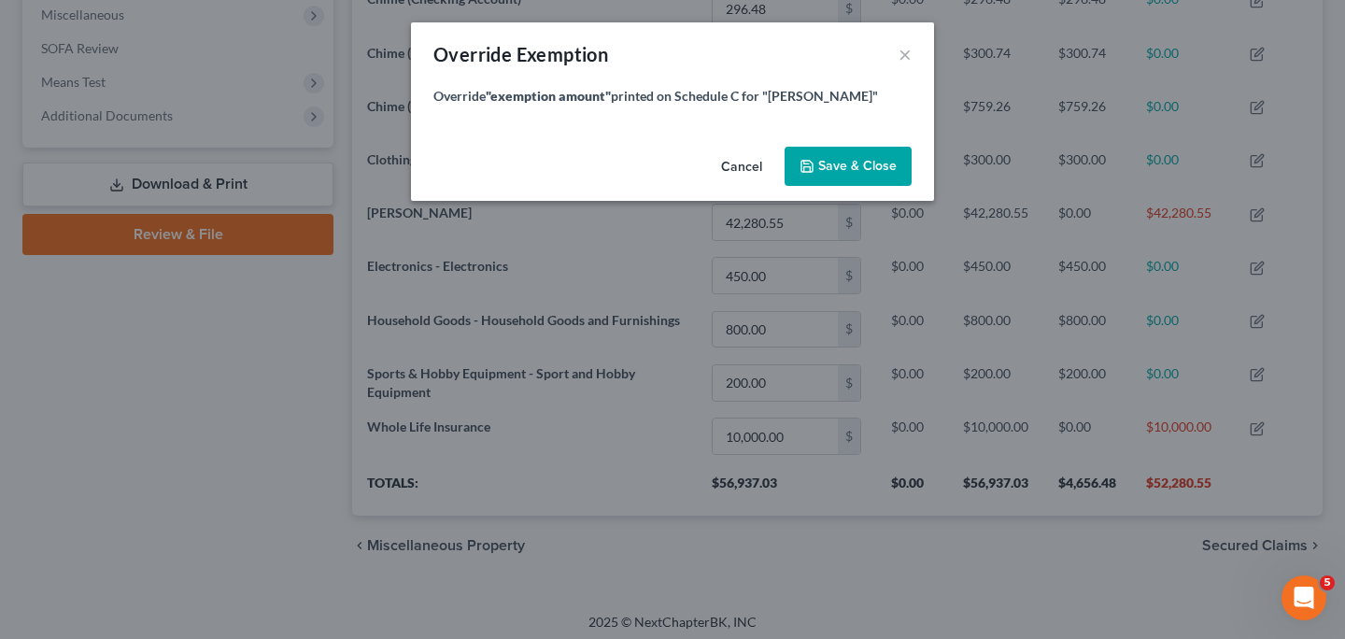
click at [855, 159] on span "Save & Close" at bounding box center [857, 166] width 78 height 16
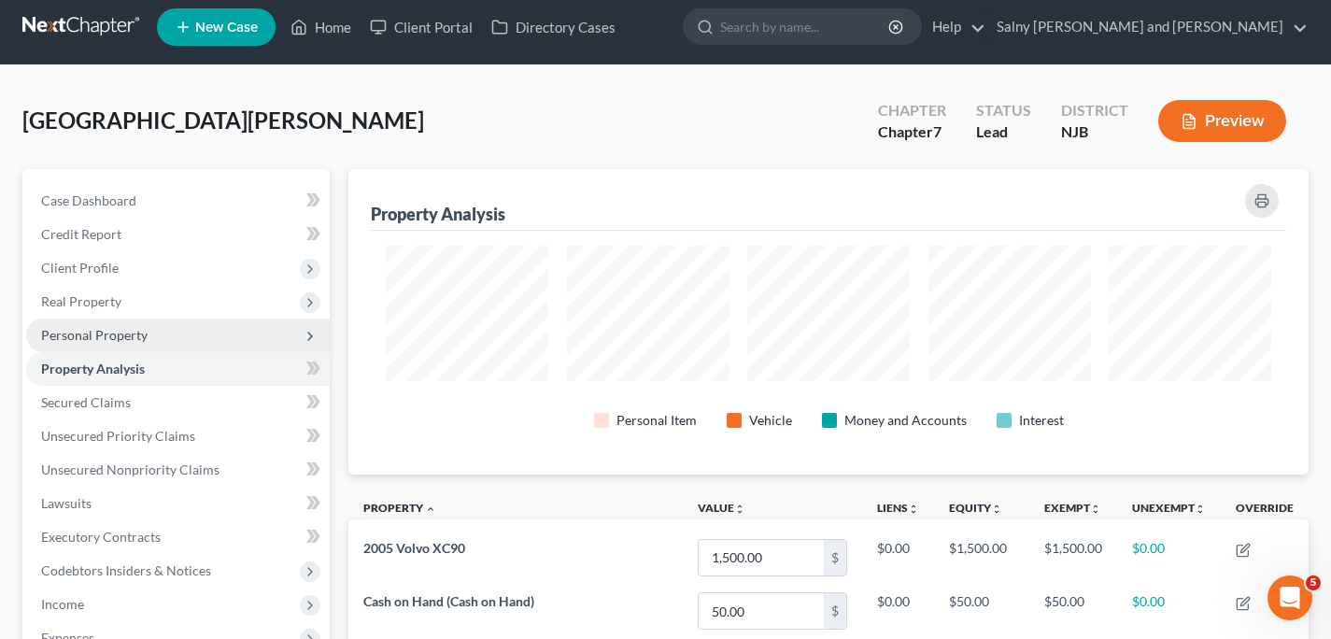
click at [222, 339] on span "Personal Property" at bounding box center [178, 336] width 304 height 34
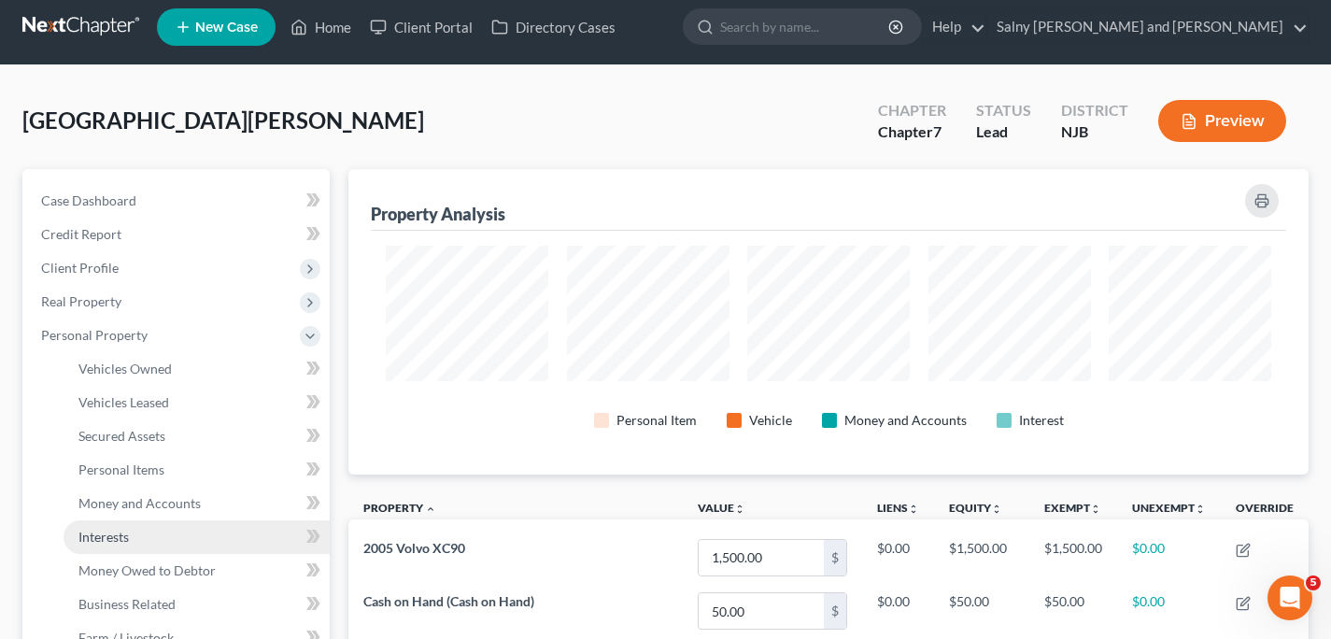
click at [120, 542] on span "Interests" at bounding box center [103, 537] width 50 height 16
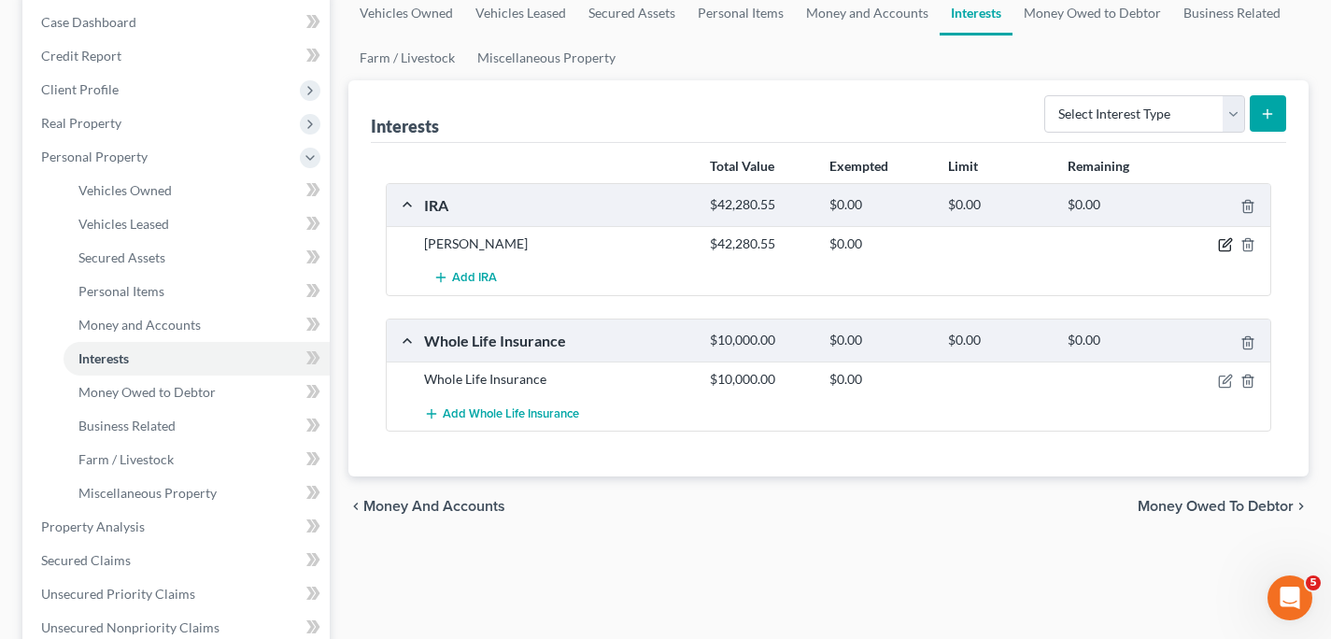
click at [1226, 242] on icon "button" at bounding box center [1225, 244] width 15 height 15
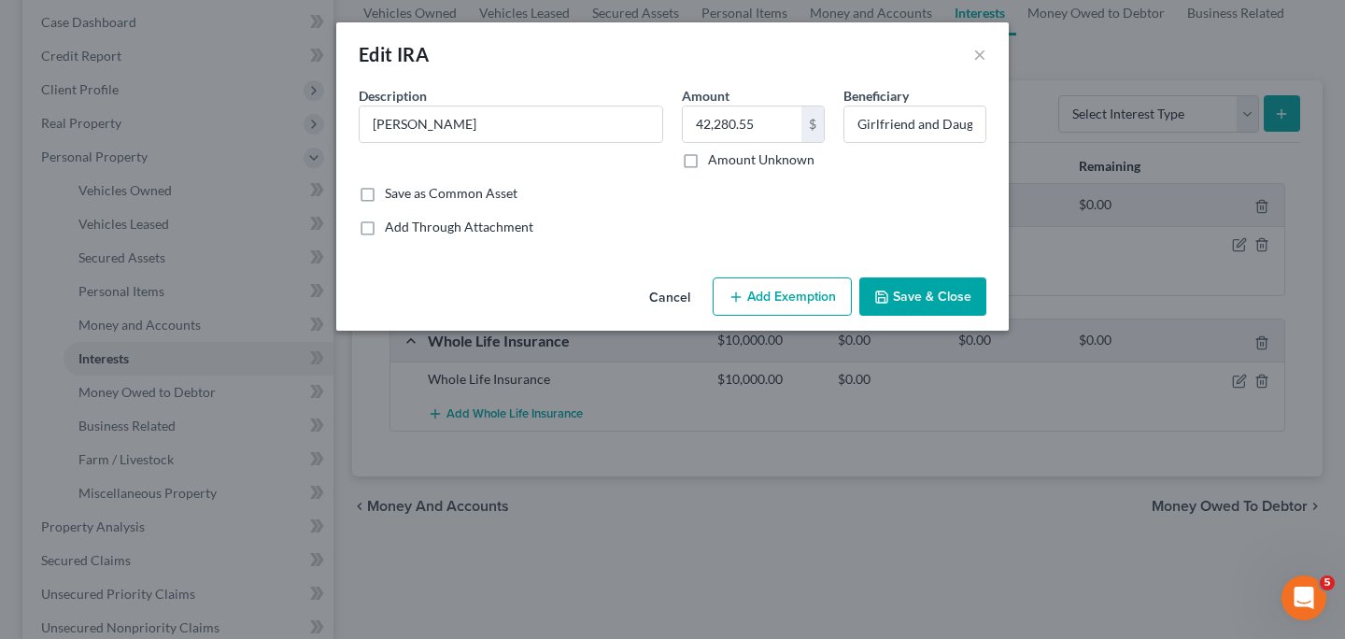
click at [810, 305] on button "Add Exemption" at bounding box center [782, 296] width 139 height 39
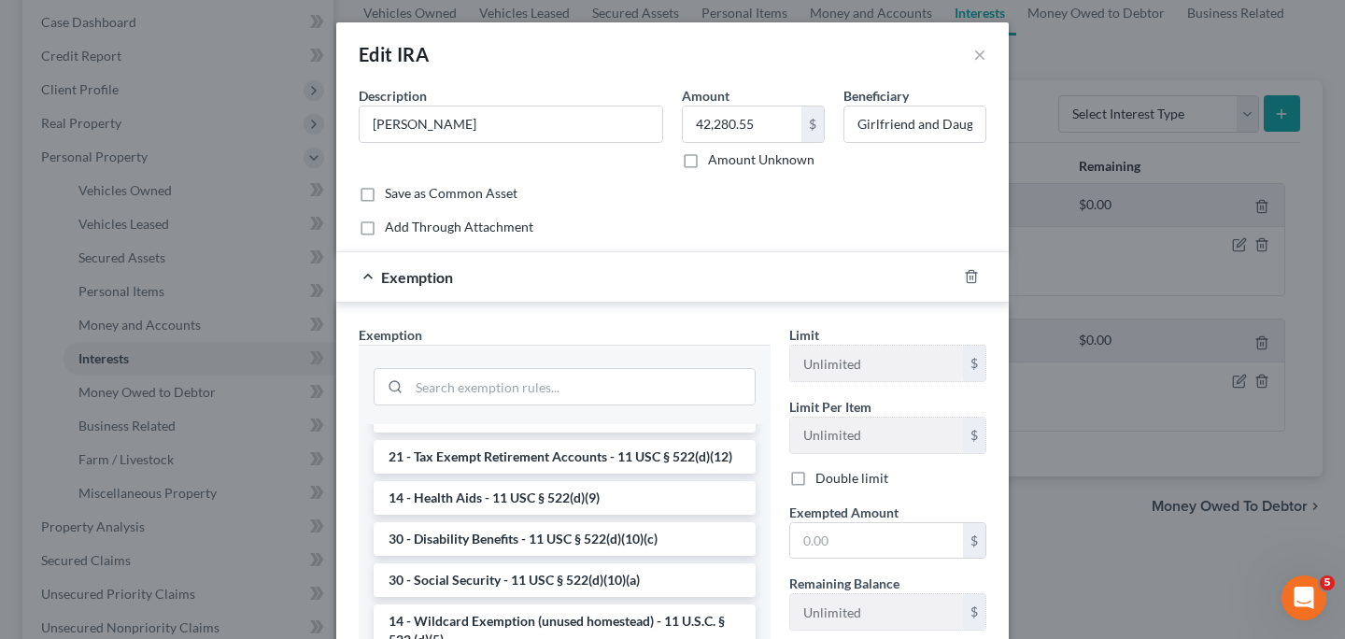
click at [627, 474] on li "21 - Tax Exempt Retirement Accounts - 11 USC § 522(d)(12)" at bounding box center [565, 457] width 382 height 34
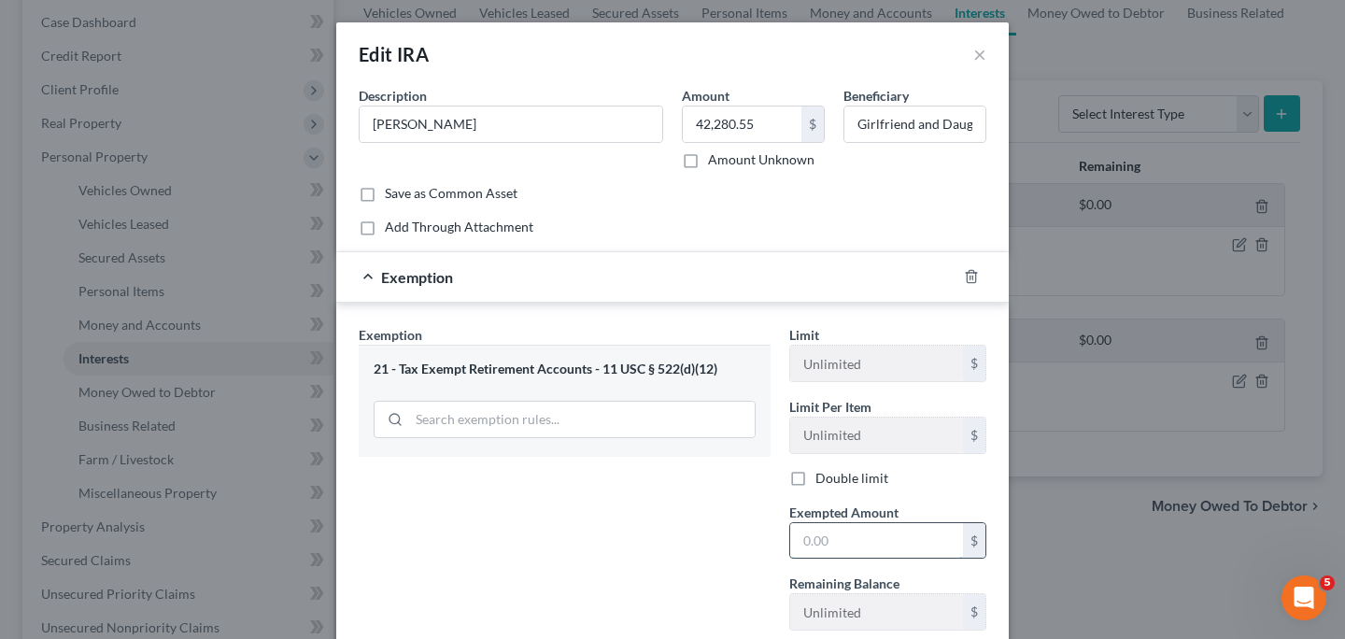
click at [829, 543] on input "text" at bounding box center [876, 540] width 173 height 35
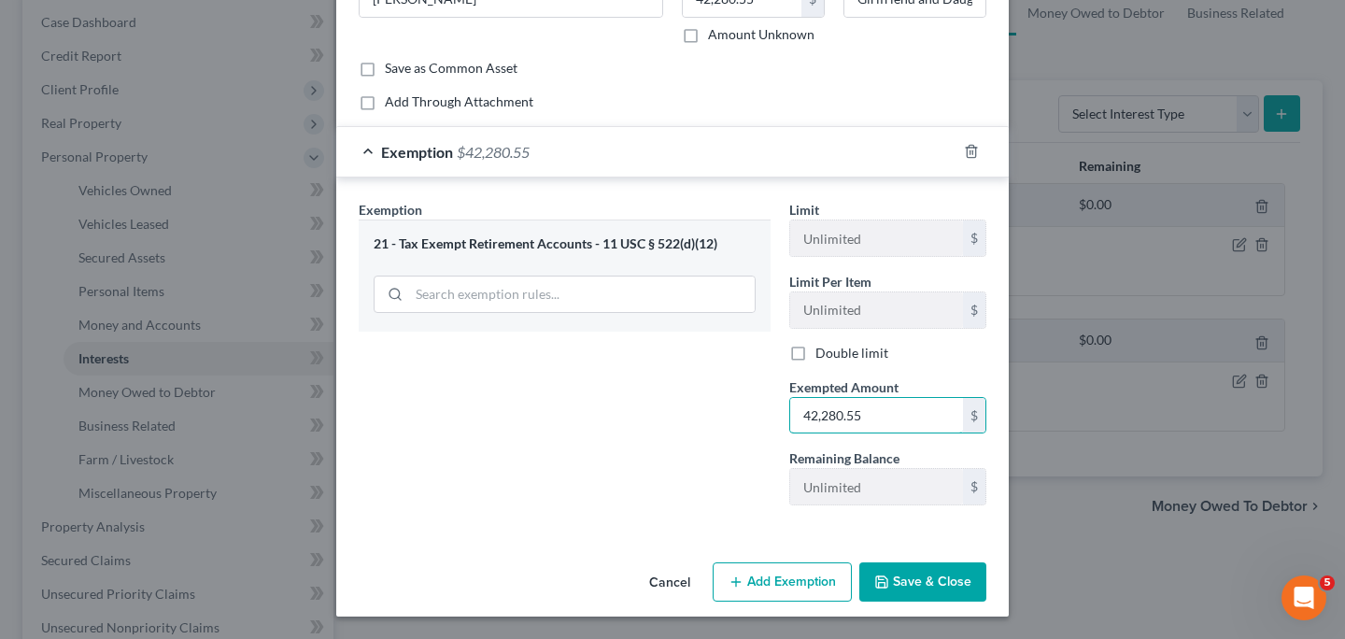
type input "42,280.55"
click at [879, 583] on polyline "button" at bounding box center [882, 585] width 7 height 5
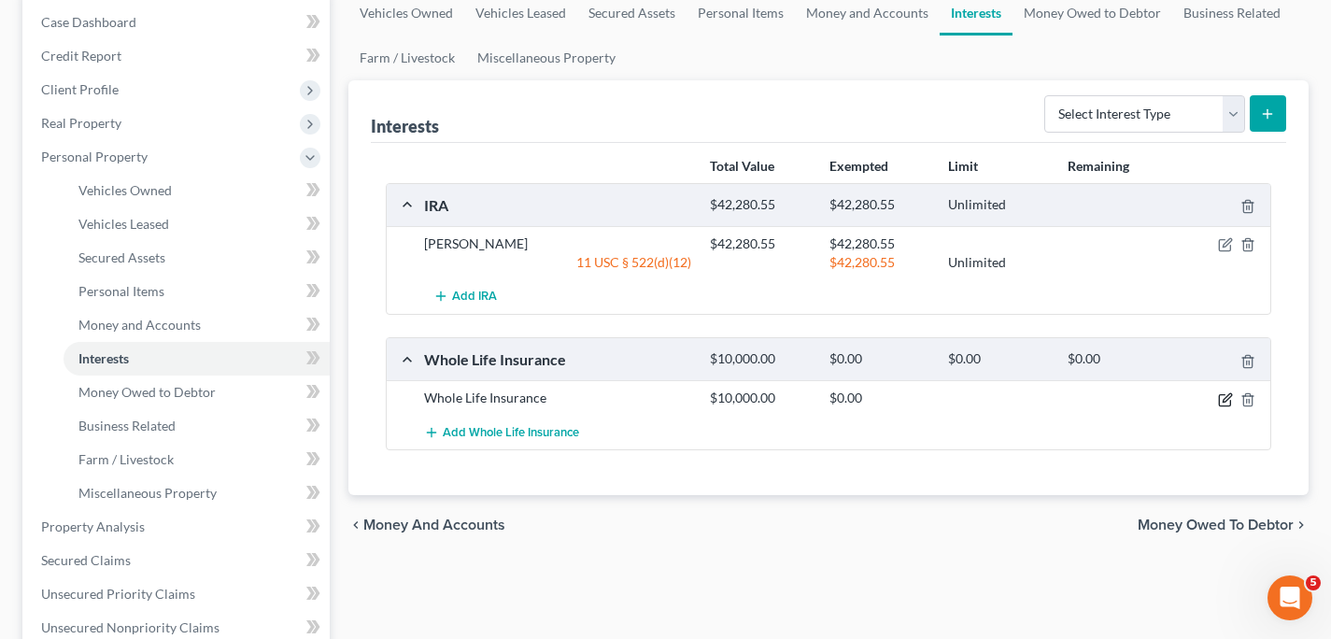
click at [1226, 395] on icon "button" at bounding box center [1225, 399] width 15 height 15
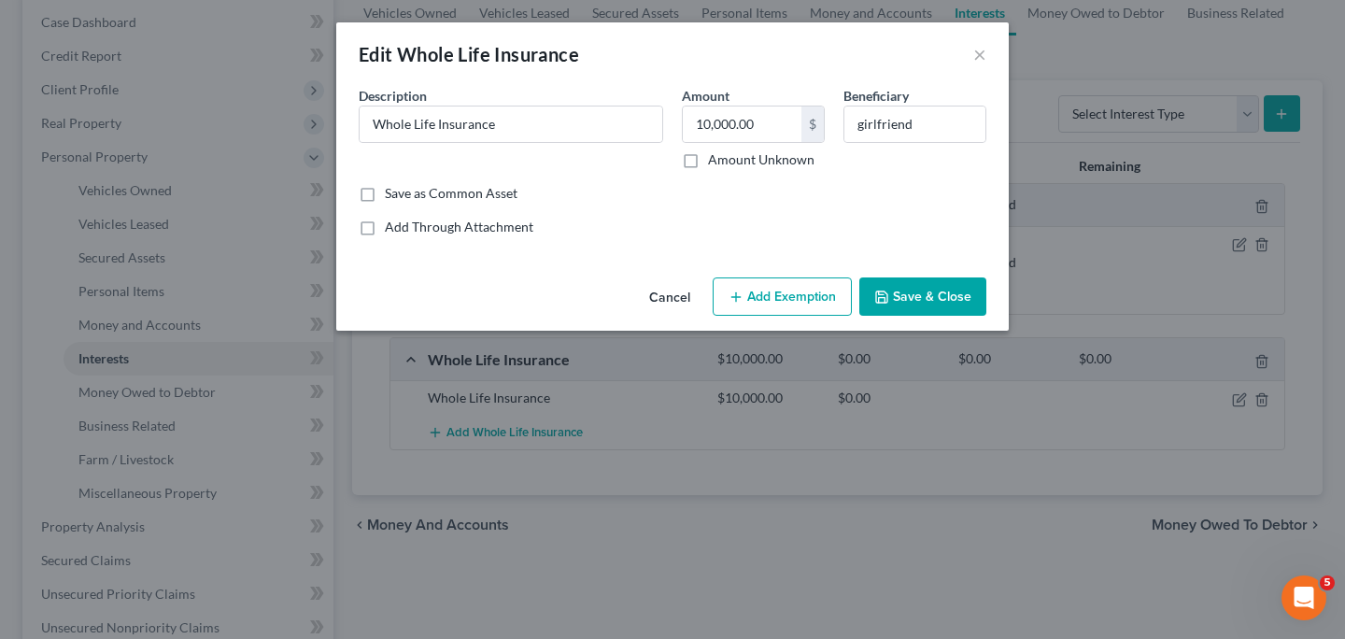
click at [769, 291] on button "Add Exemption" at bounding box center [782, 296] width 139 height 39
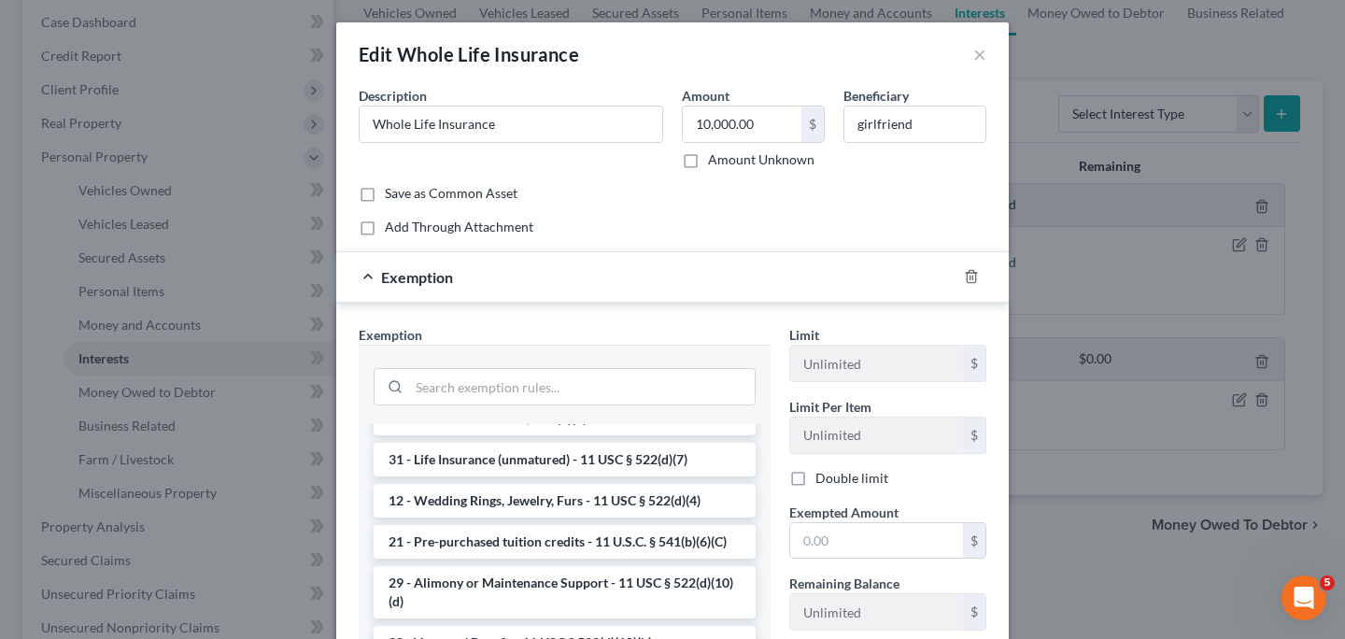
scroll to position [435, 0]
click at [610, 475] on li "31 - Life Insurance (unmatured) - 11 USC § 522(d)(7)" at bounding box center [565, 458] width 382 height 34
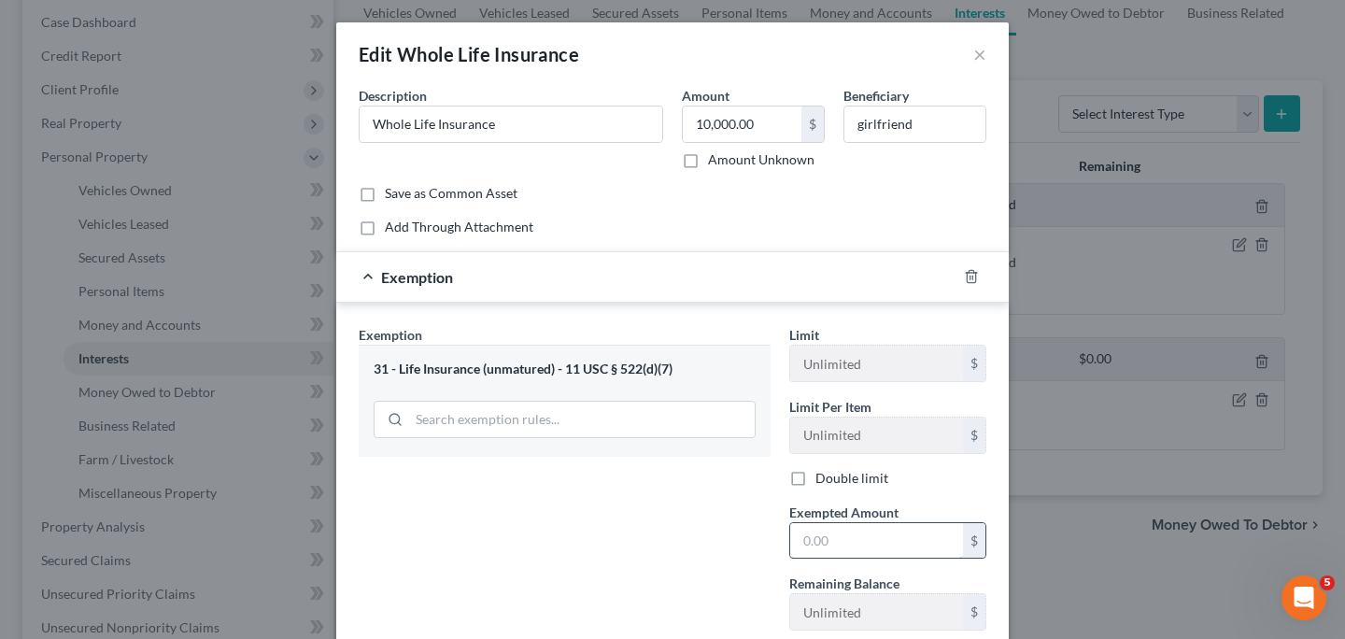
click at [837, 532] on input "text" at bounding box center [876, 540] width 173 height 35
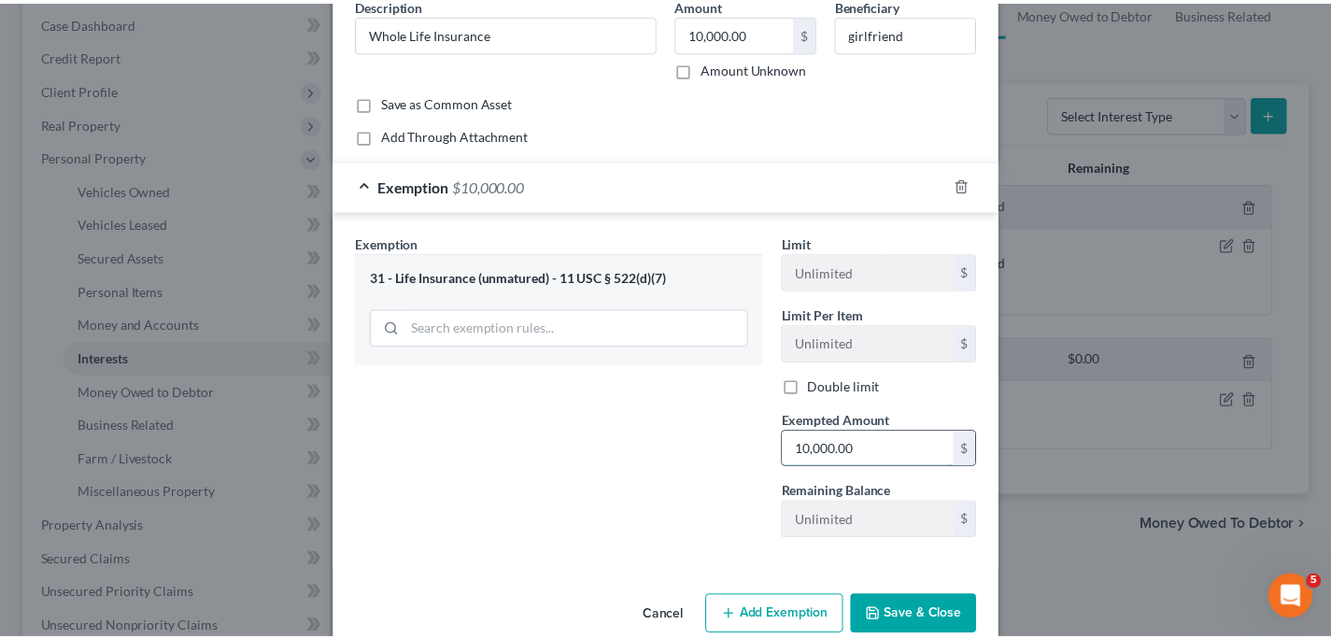
scroll to position [111, 0]
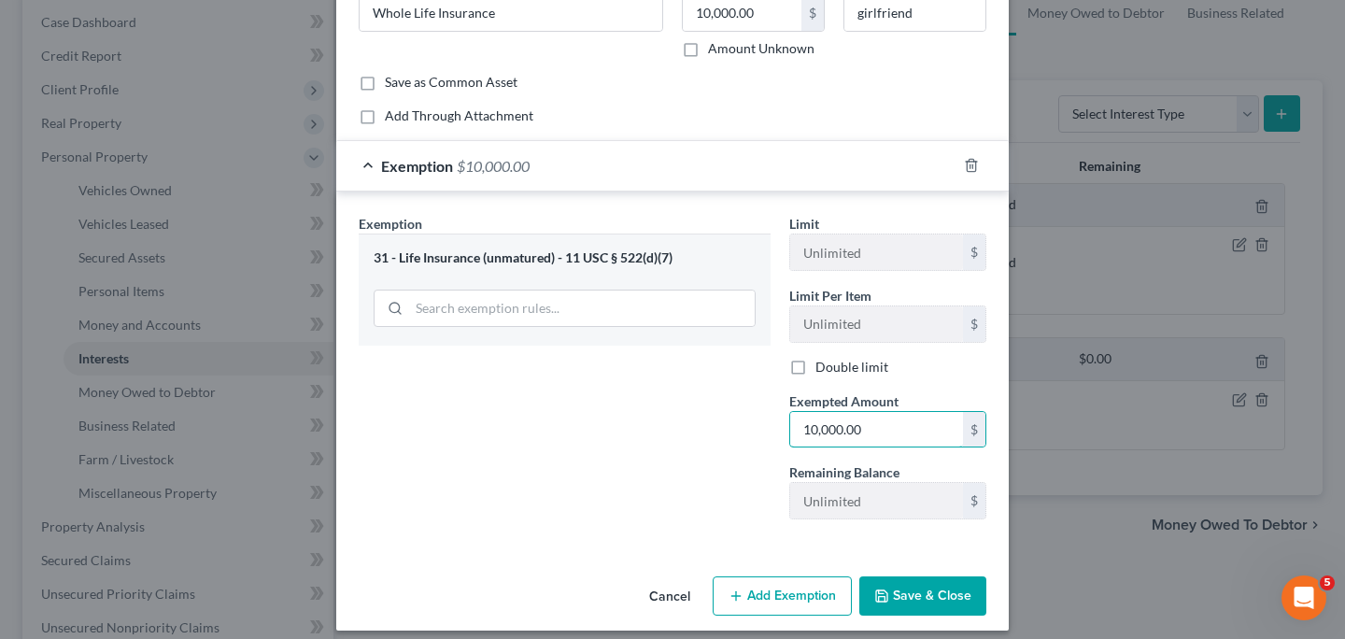
type input "10,000.00"
click at [944, 590] on button "Save & Close" at bounding box center [922, 595] width 127 height 39
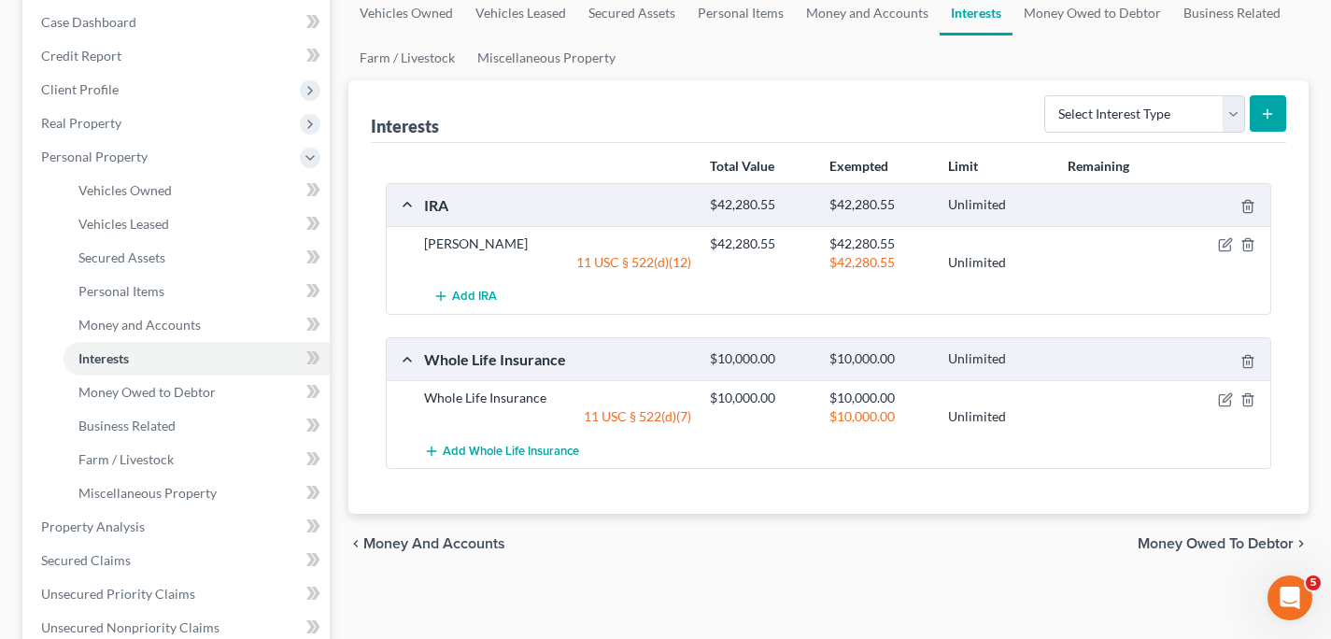
click at [1154, 542] on span "Money Owed to Debtor" at bounding box center [1216, 543] width 156 height 15
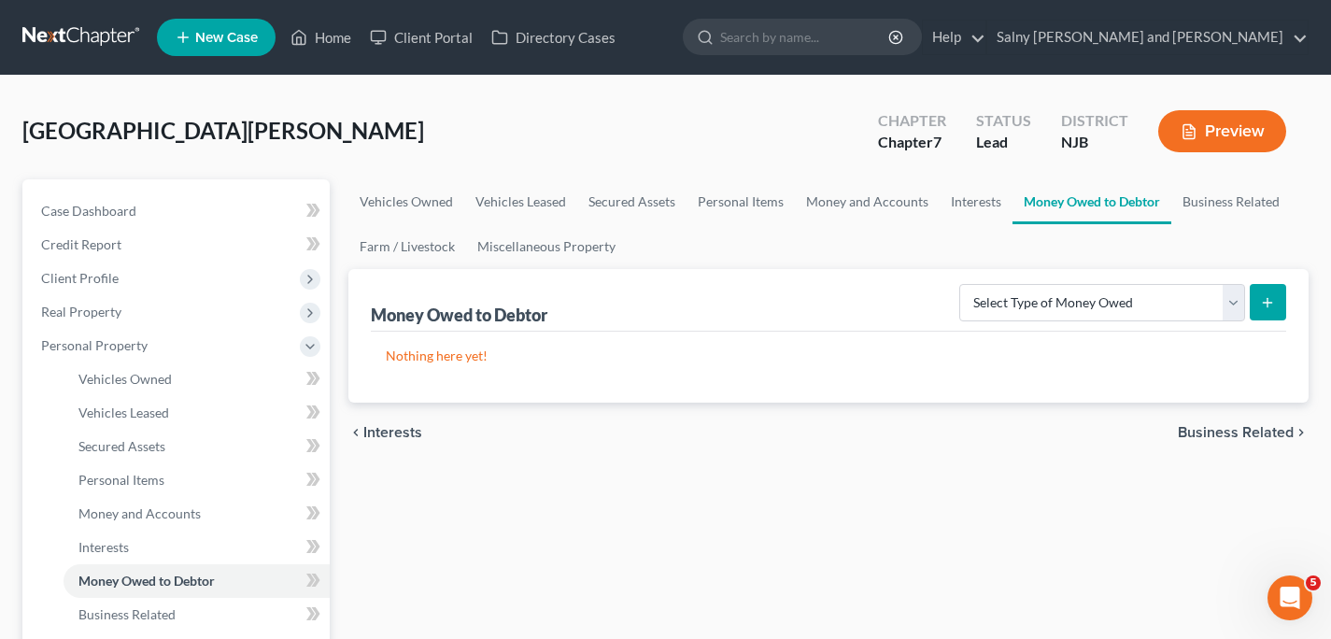
click at [1228, 430] on span "Business Related" at bounding box center [1236, 432] width 116 height 15
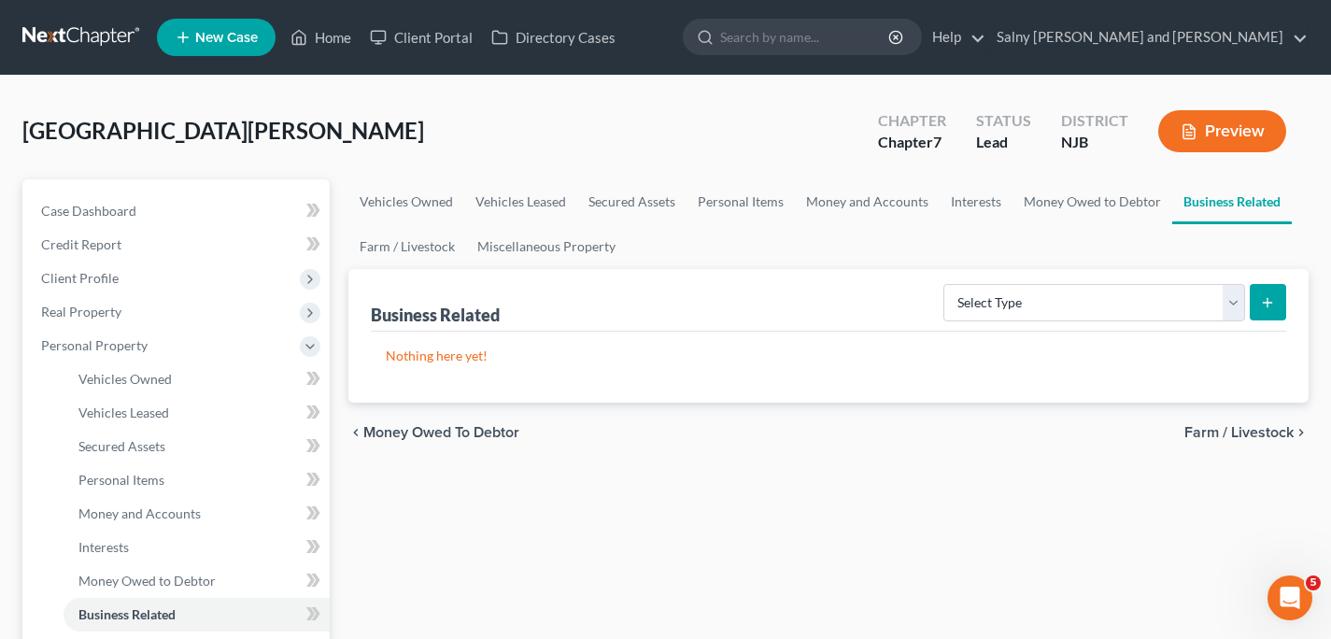
click at [1228, 430] on span "Farm / Livestock" at bounding box center [1238, 432] width 109 height 15
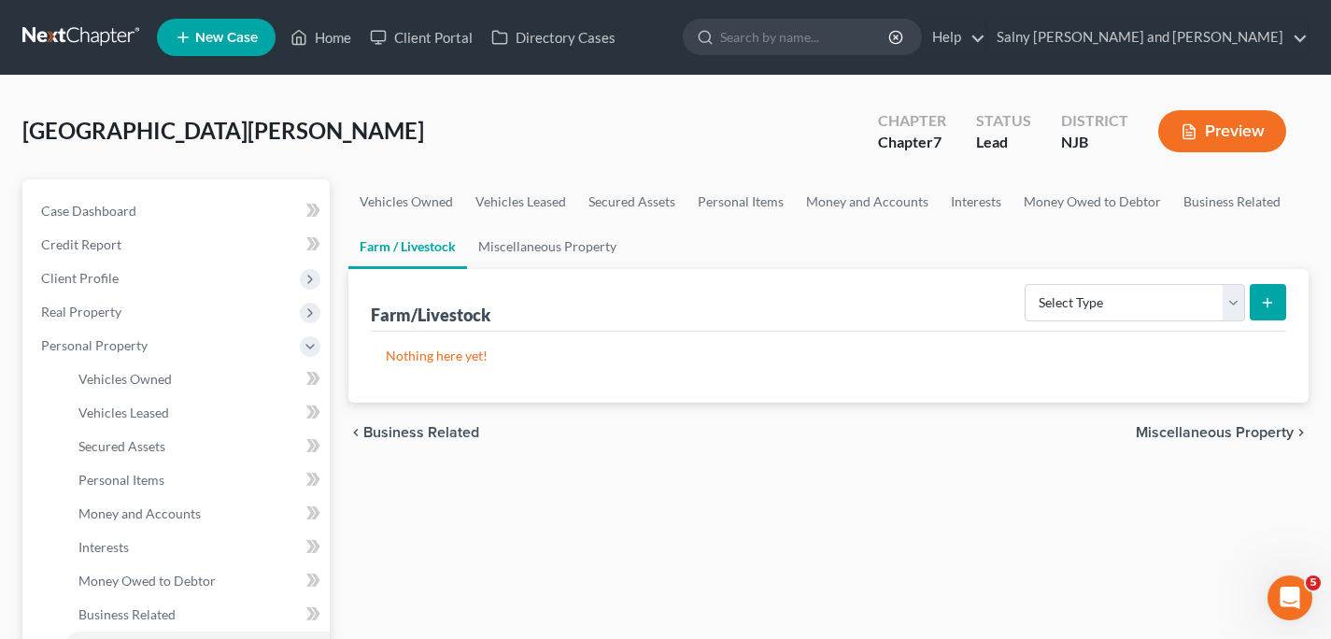
click at [1228, 430] on span "Miscellaneous Property" at bounding box center [1215, 432] width 158 height 15
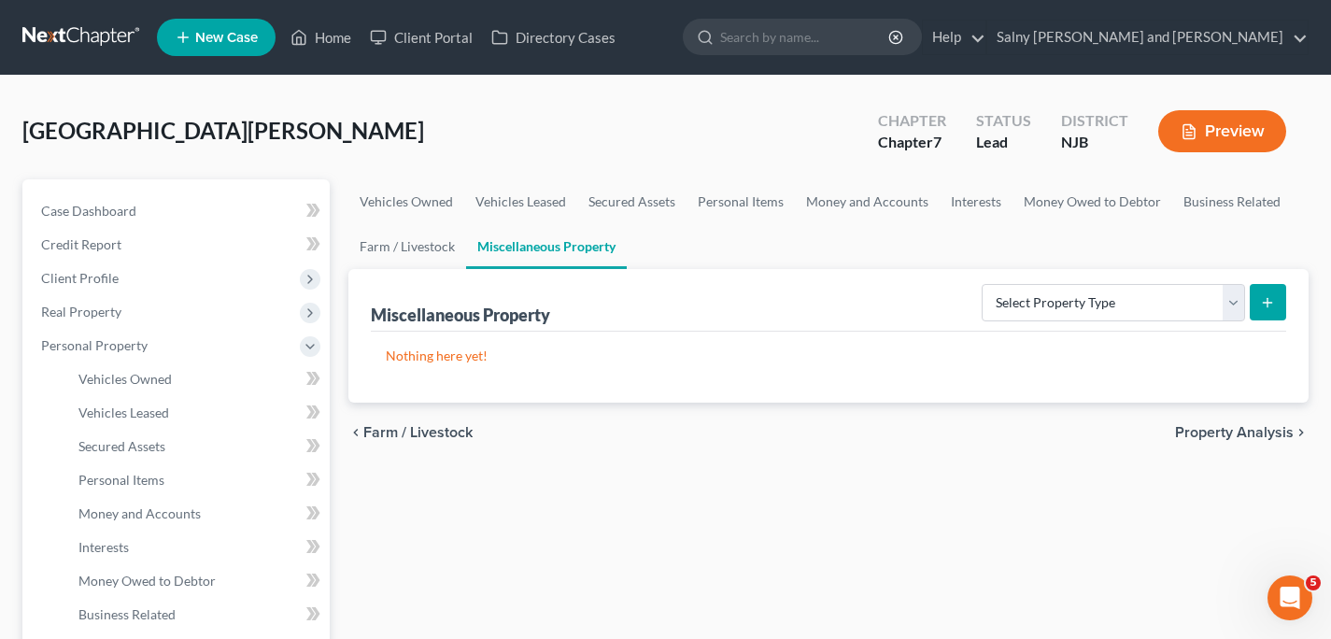
click at [1228, 430] on span "Property Analysis" at bounding box center [1234, 432] width 119 height 15
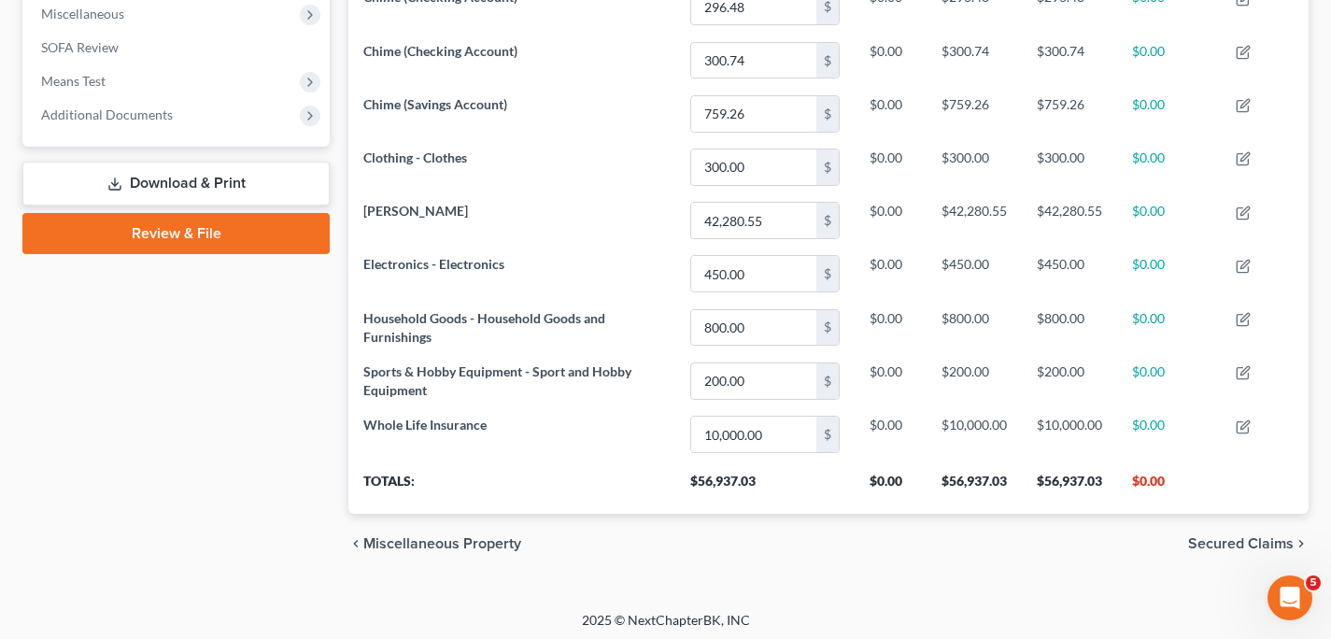
scroll to position [673, 0]
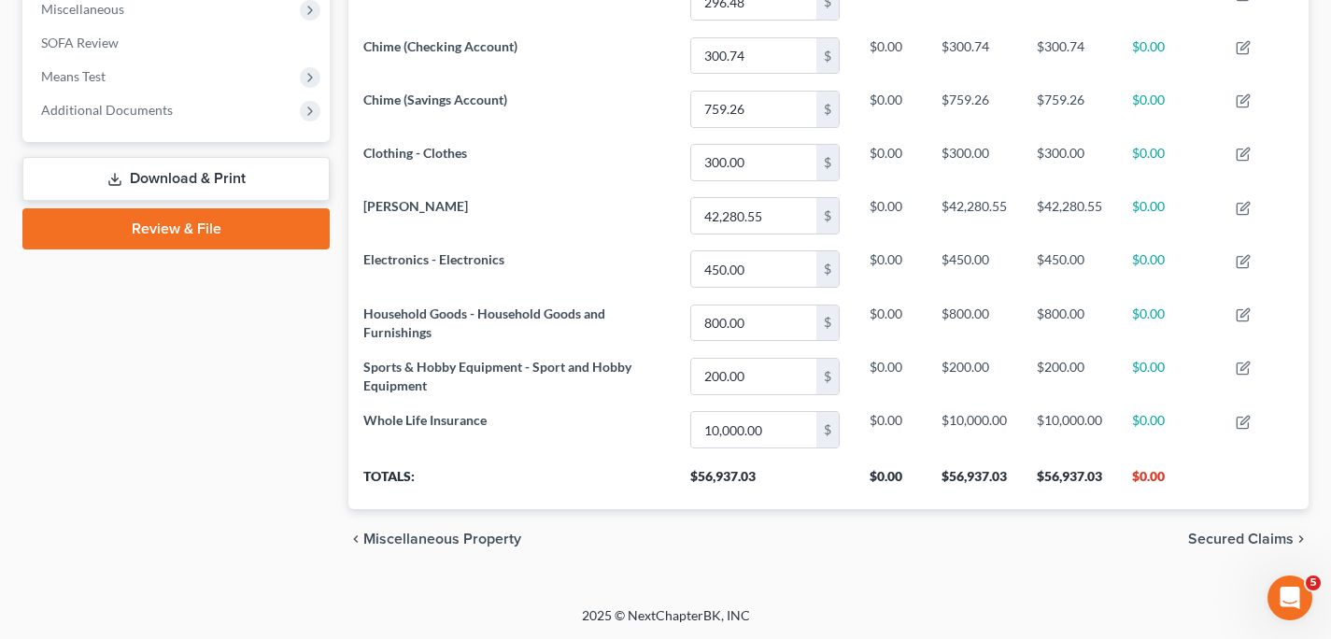
click at [1220, 537] on span "Secured Claims" at bounding box center [1241, 539] width 106 height 15
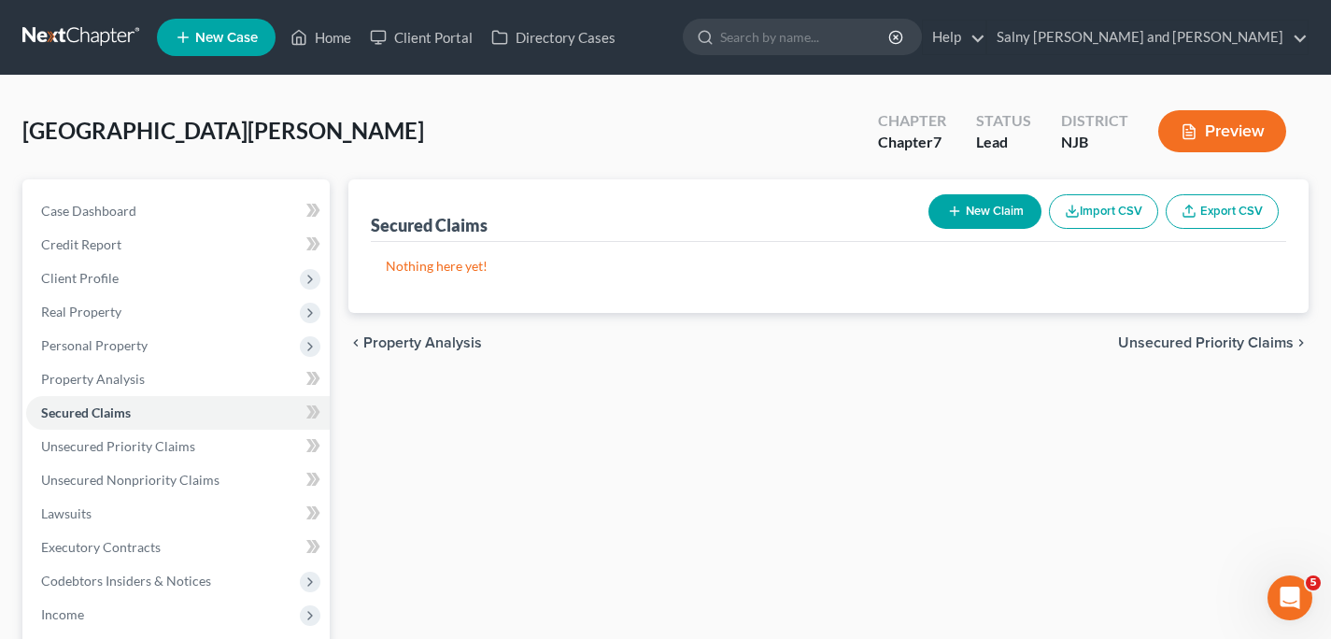
click at [1266, 337] on span "Unsecured Priority Claims" at bounding box center [1206, 342] width 176 height 15
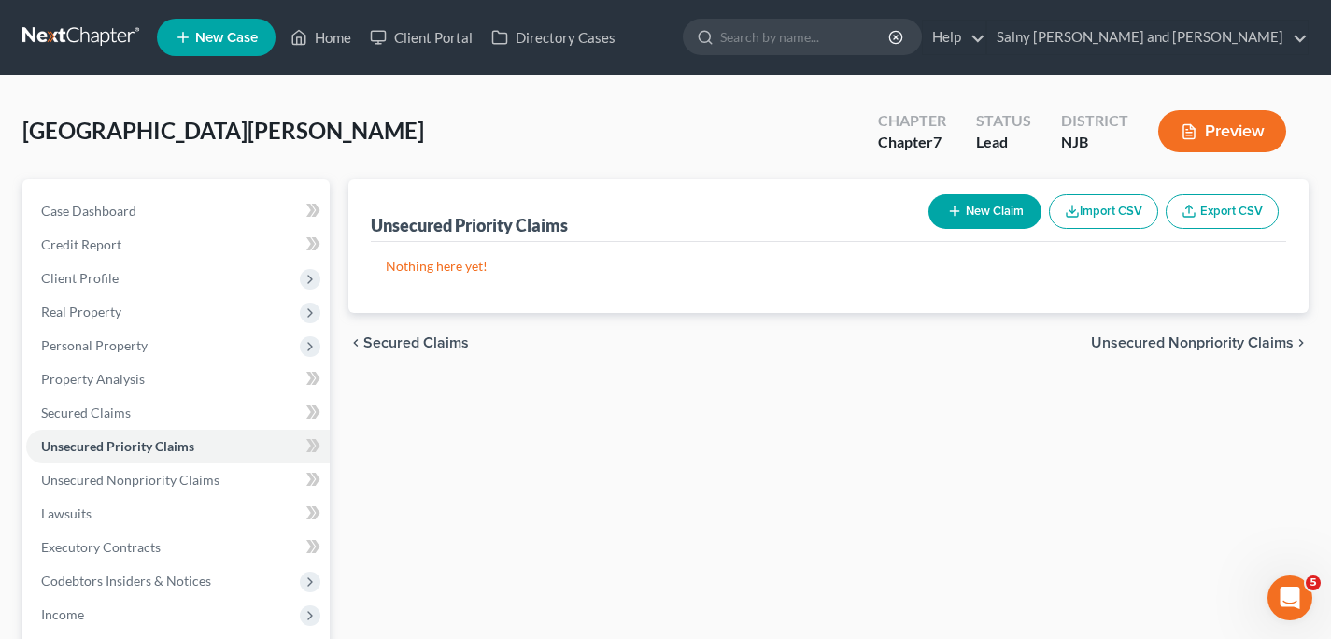
click at [1266, 337] on span "Unsecured Nonpriority Claims" at bounding box center [1192, 342] width 203 height 15
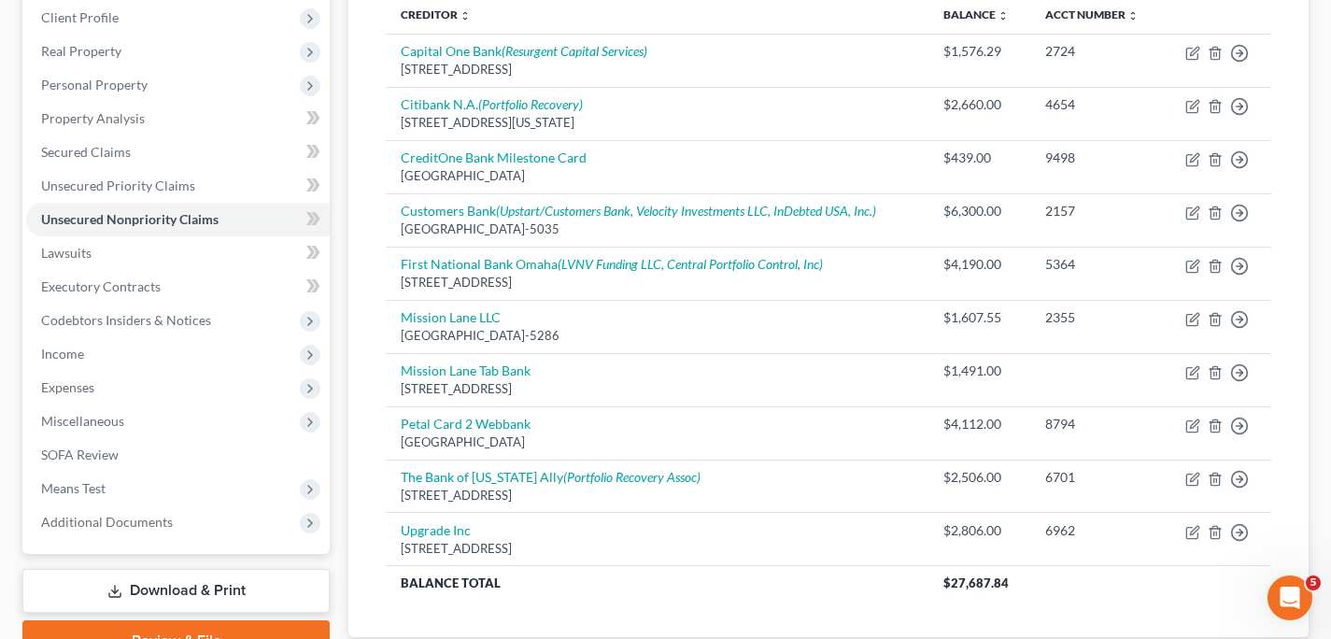
scroll to position [389, 0]
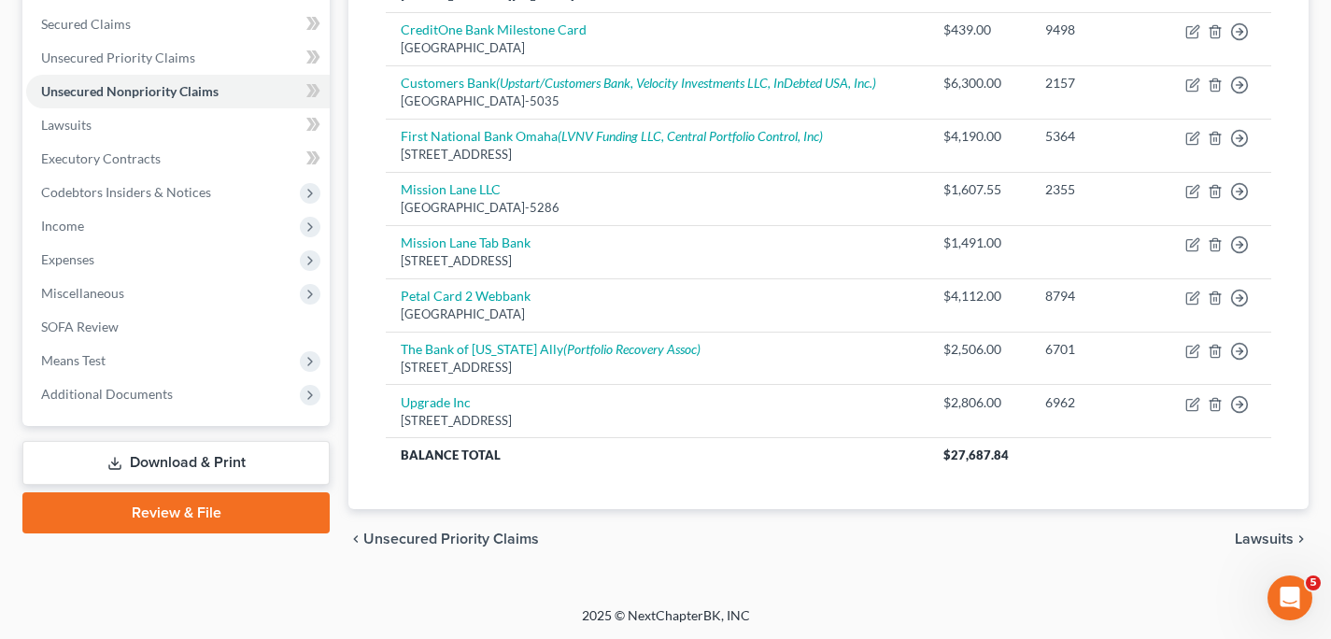
click at [1262, 537] on span "Lawsuits" at bounding box center [1264, 539] width 59 height 15
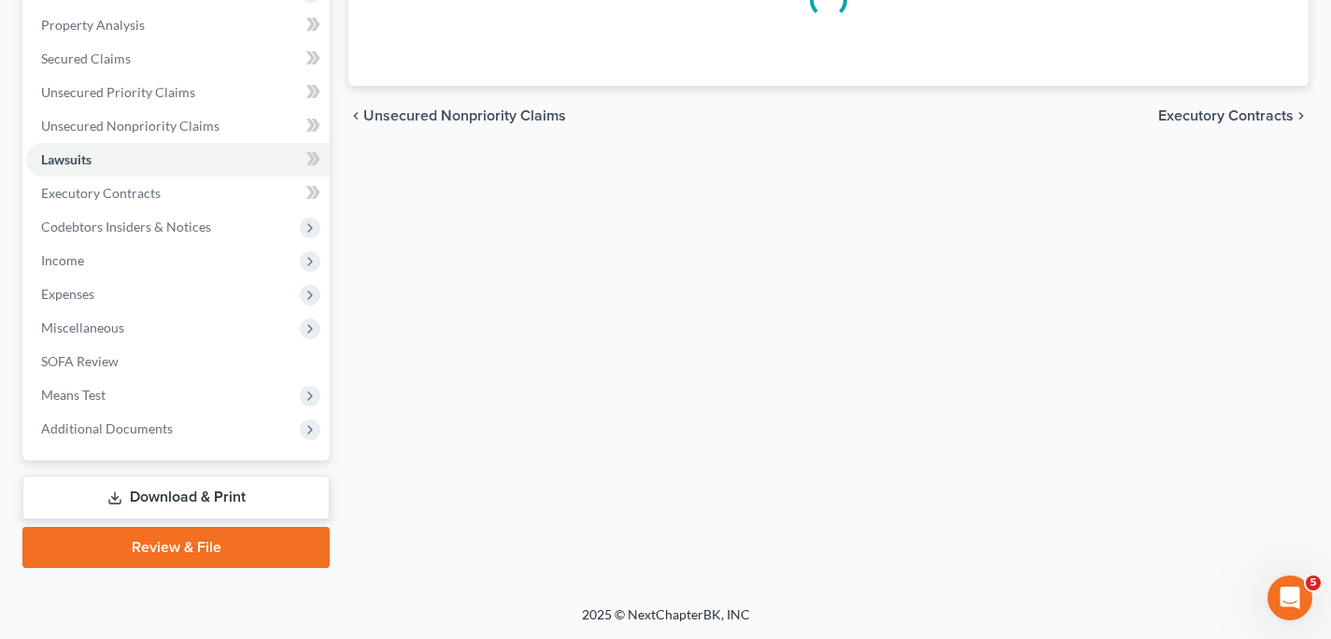
scroll to position [352, 0]
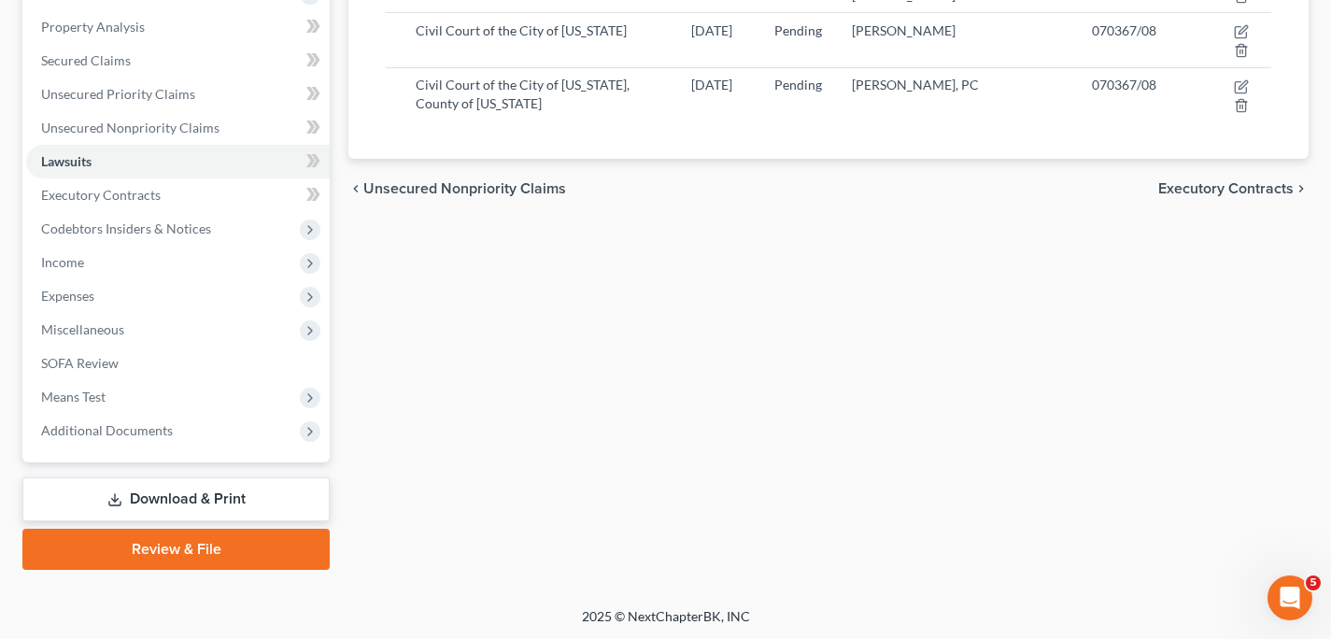
click at [1261, 181] on span "Executory Contracts" at bounding box center [1225, 188] width 135 height 15
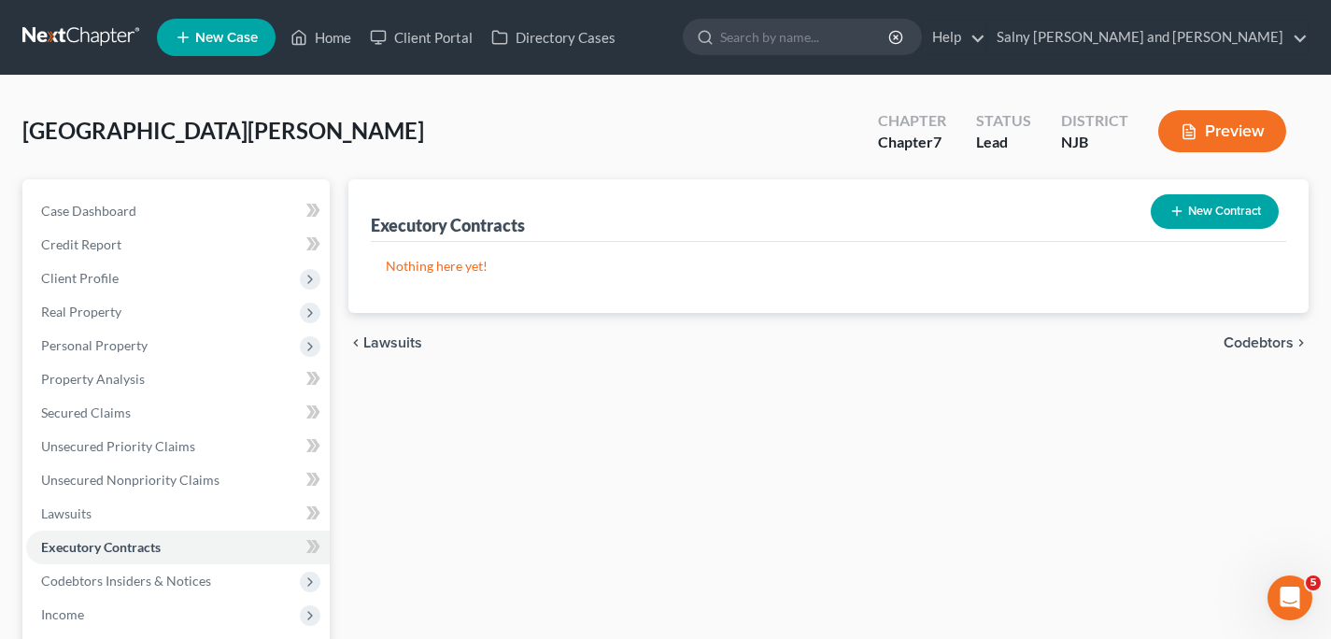
click at [1236, 335] on span "Codebtors" at bounding box center [1259, 342] width 70 height 15
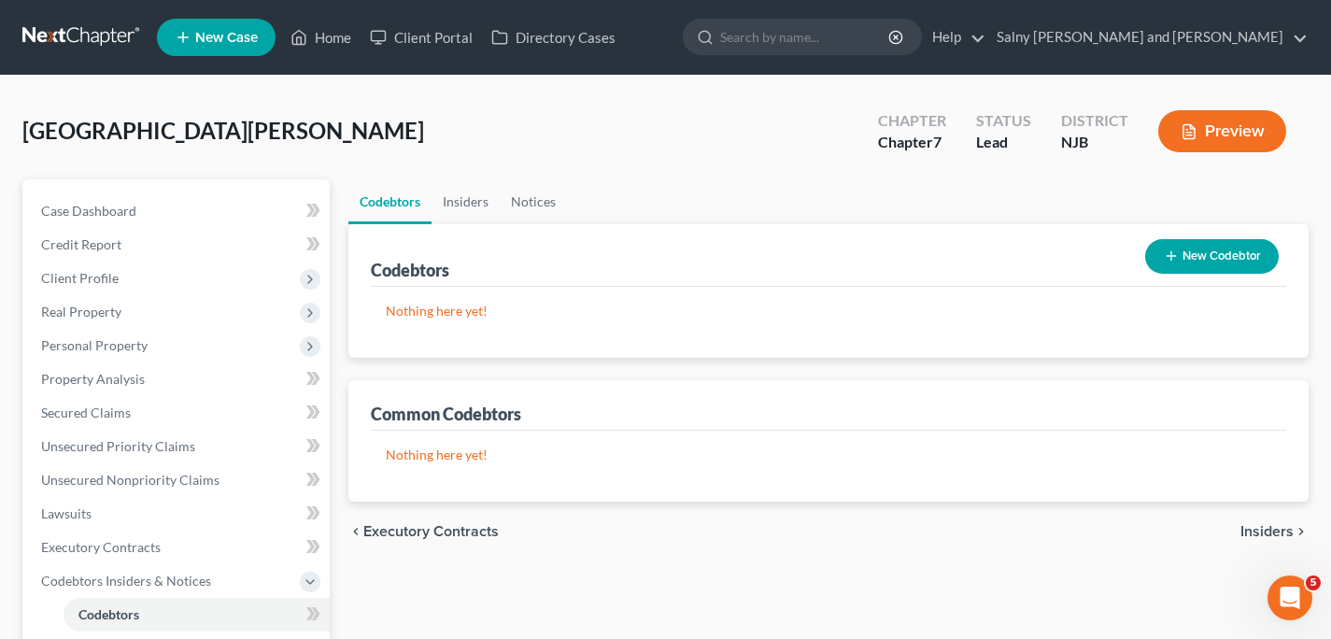
click at [1258, 531] on span "Insiders" at bounding box center [1266, 531] width 53 height 15
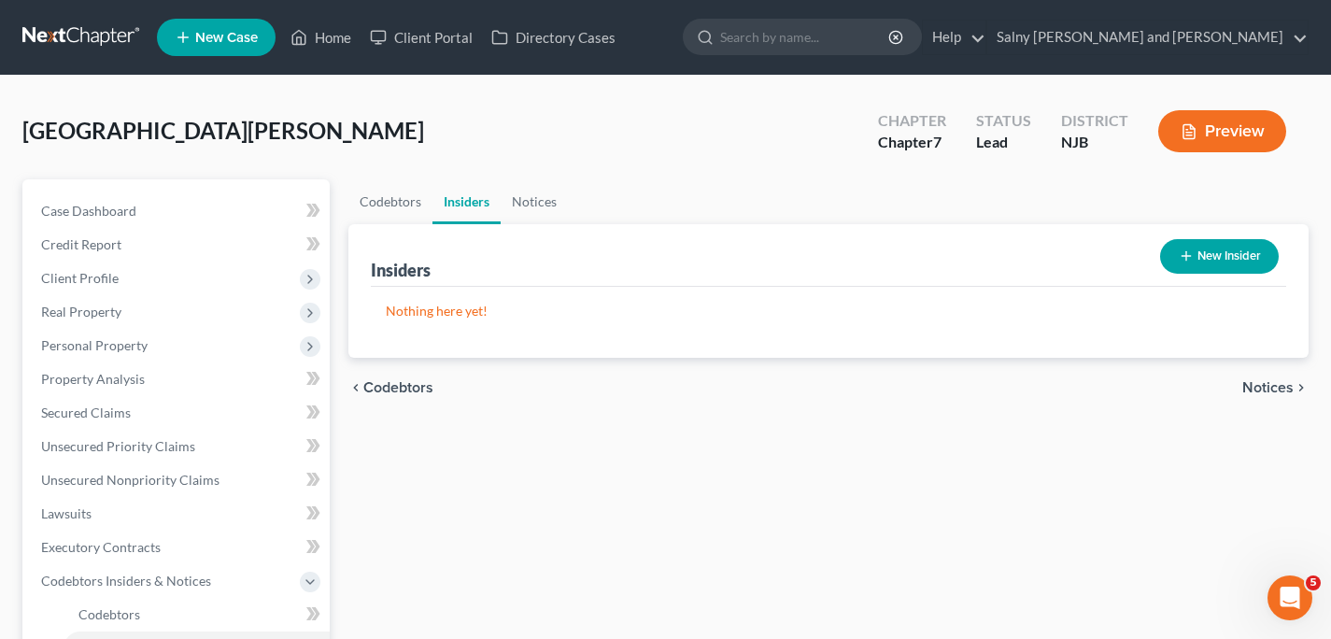
click at [1281, 386] on span "Notices" at bounding box center [1267, 387] width 51 height 15
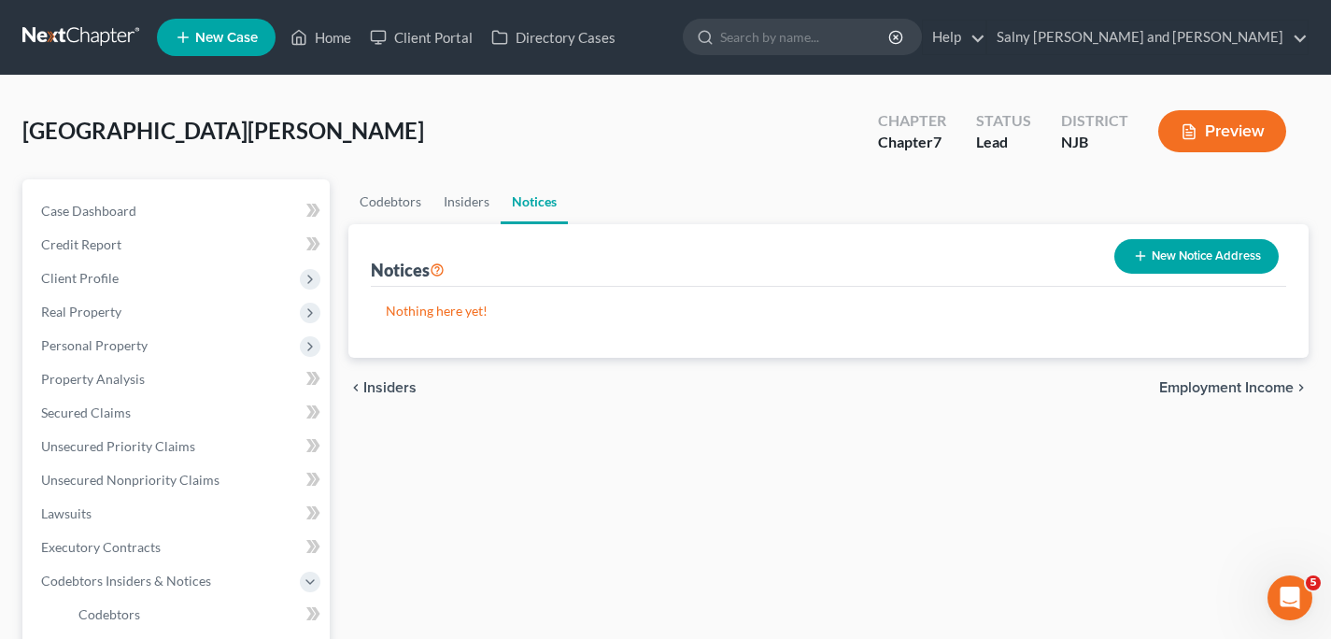
click at [1281, 386] on span "Employment Income" at bounding box center [1226, 387] width 135 height 15
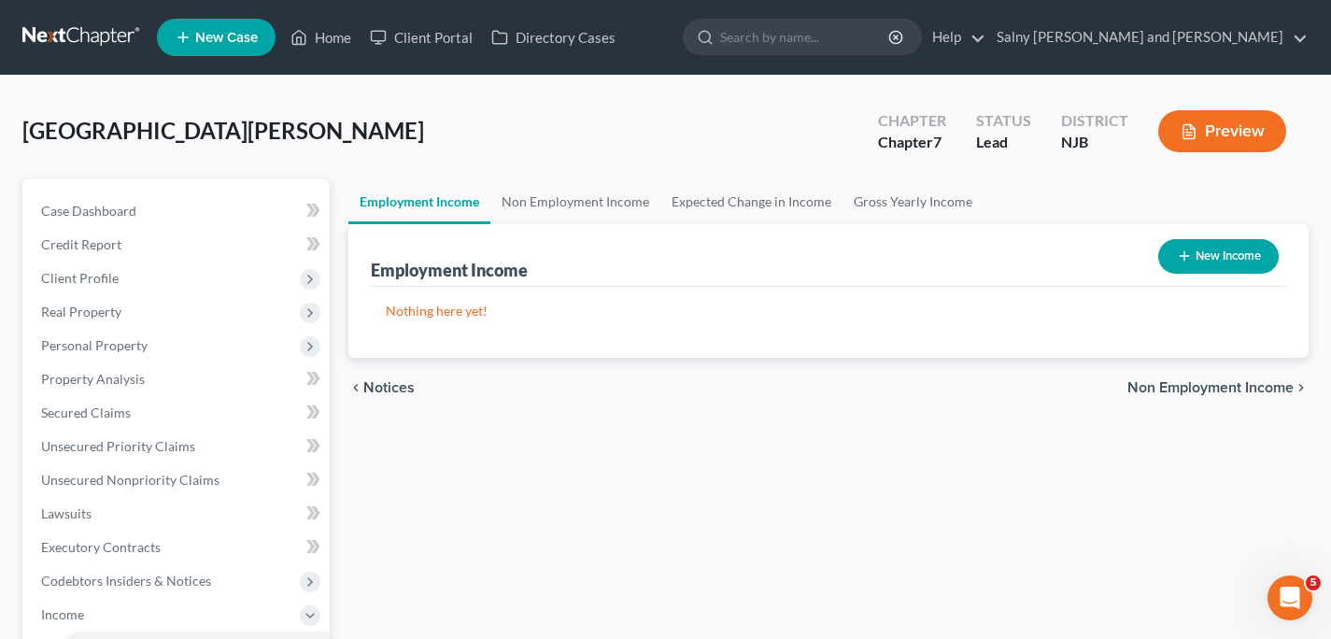
click at [1281, 386] on span "Non Employment Income" at bounding box center [1210, 387] width 166 height 15
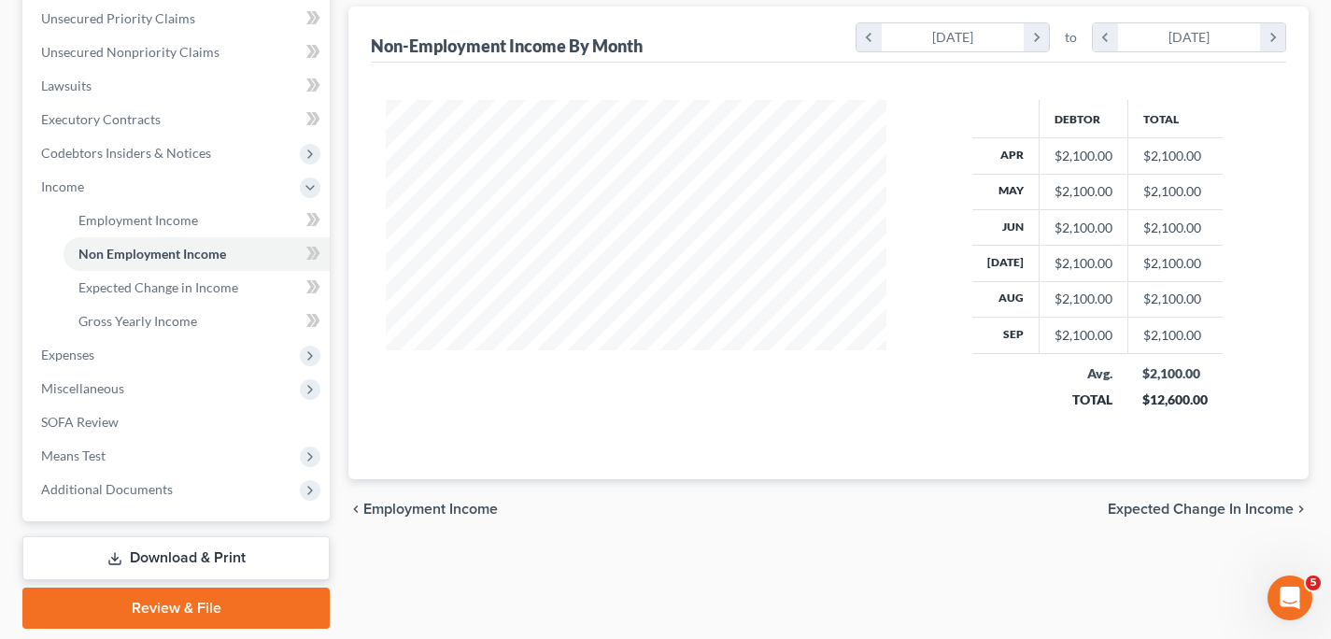
scroll to position [487, 0]
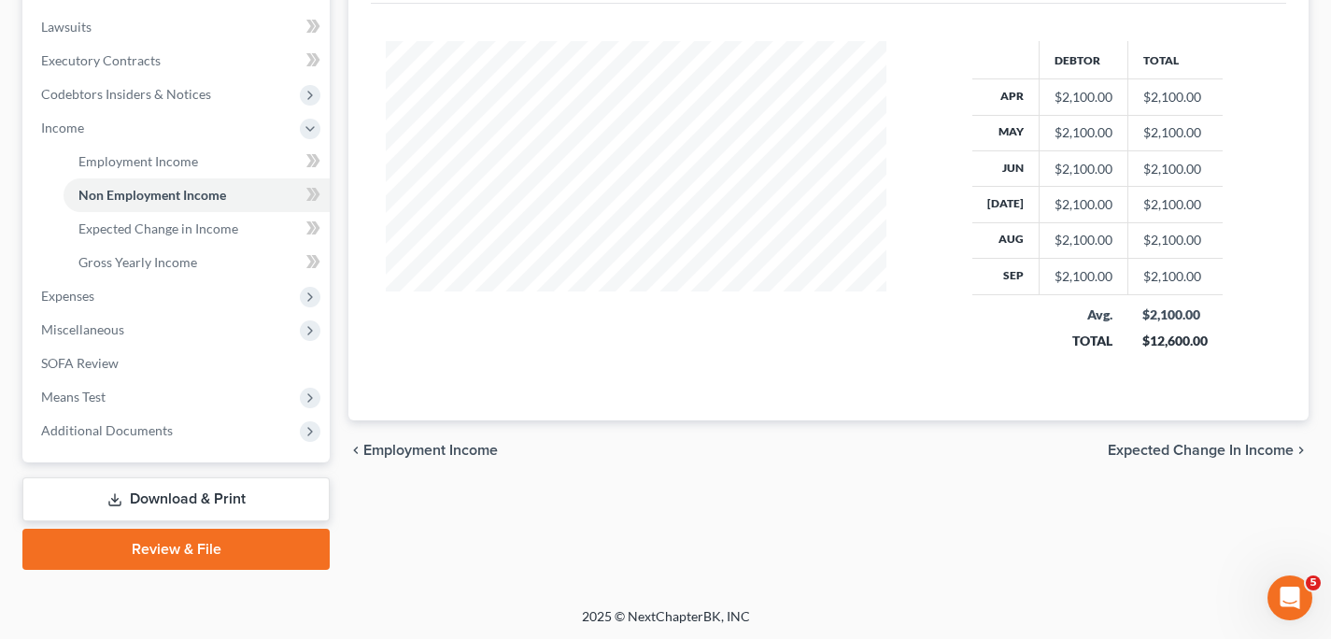
click at [1205, 448] on span "Expected Change in Income" at bounding box center [1201, 450] width 186 height 15
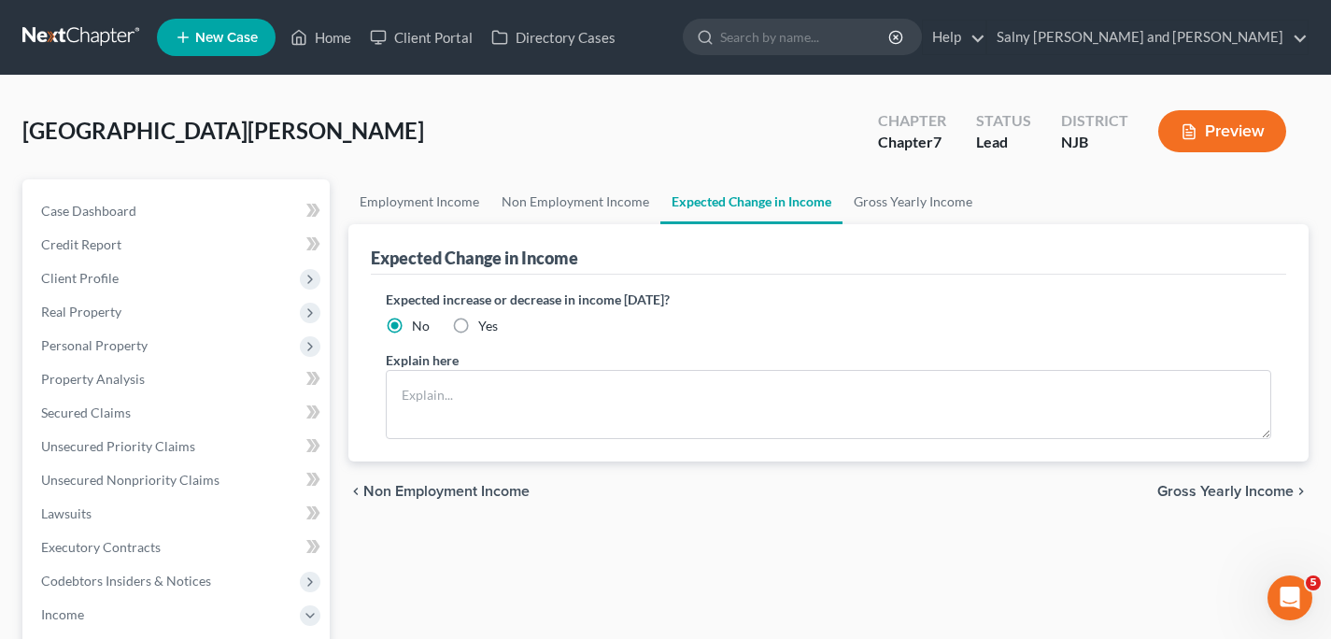
click at [1202, 490] on span "Gross Yearly Income" at bounding box center [1225, 491] width 136 height 15
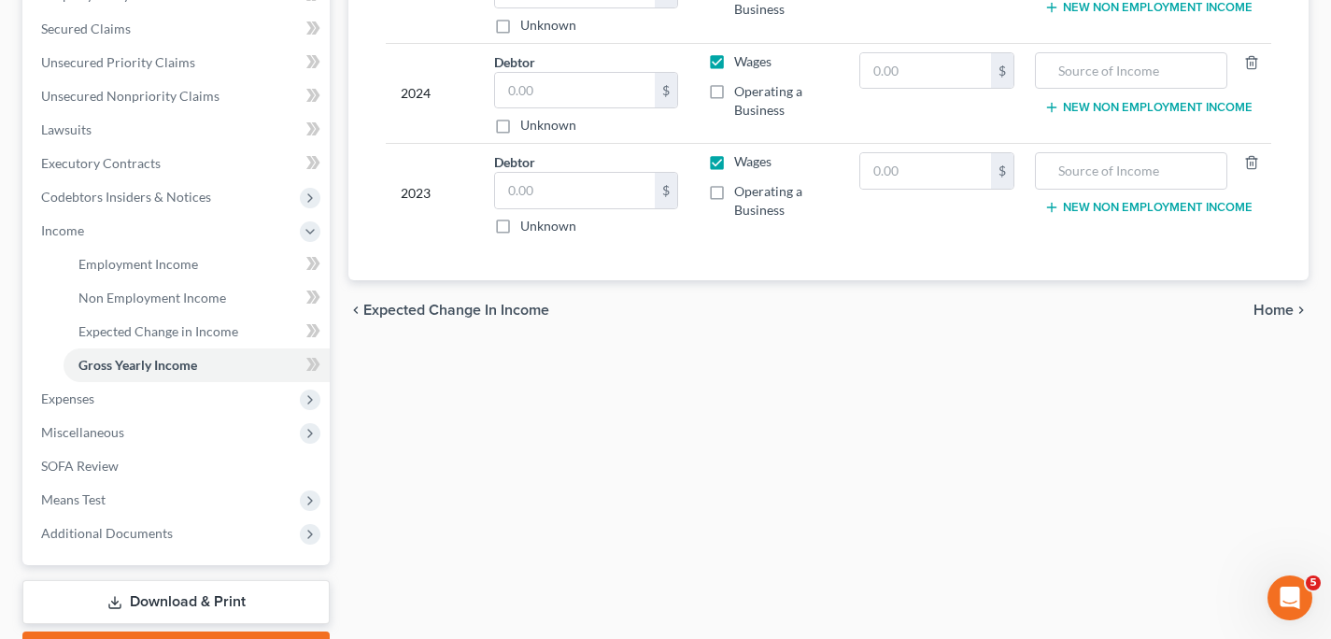
scroll to position [423, 0]
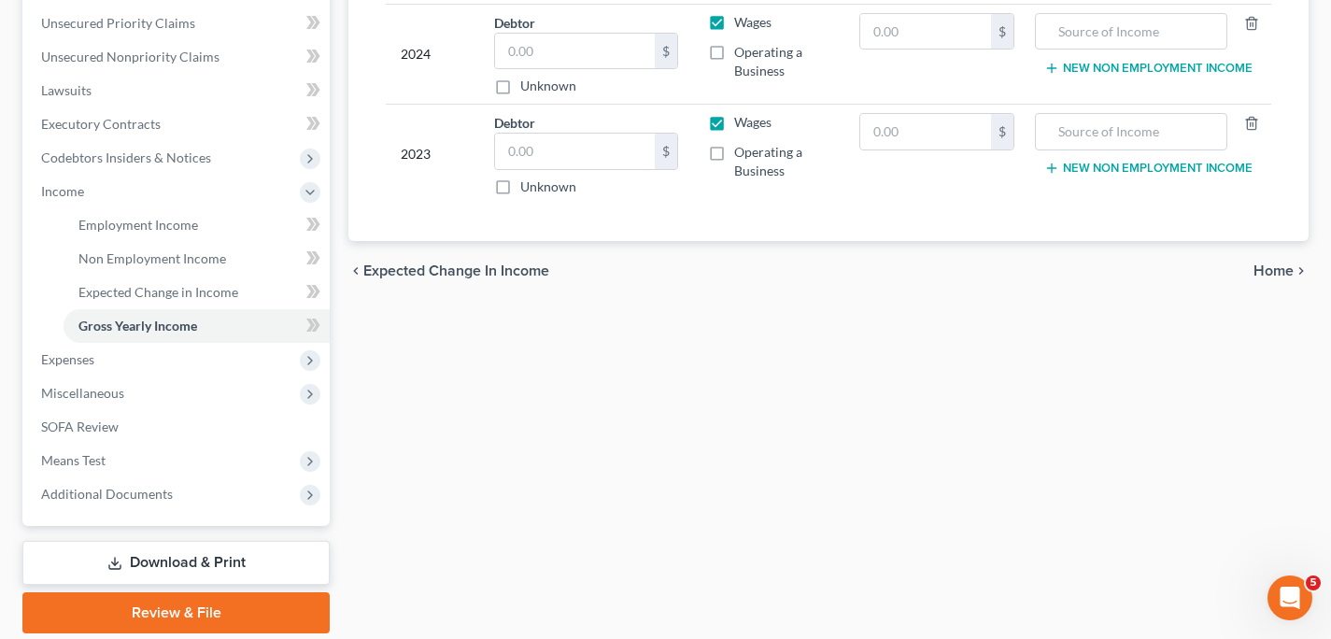
click at [1269, 272] on span "Home" at bounding box center [1274, 270] width 40 height 15
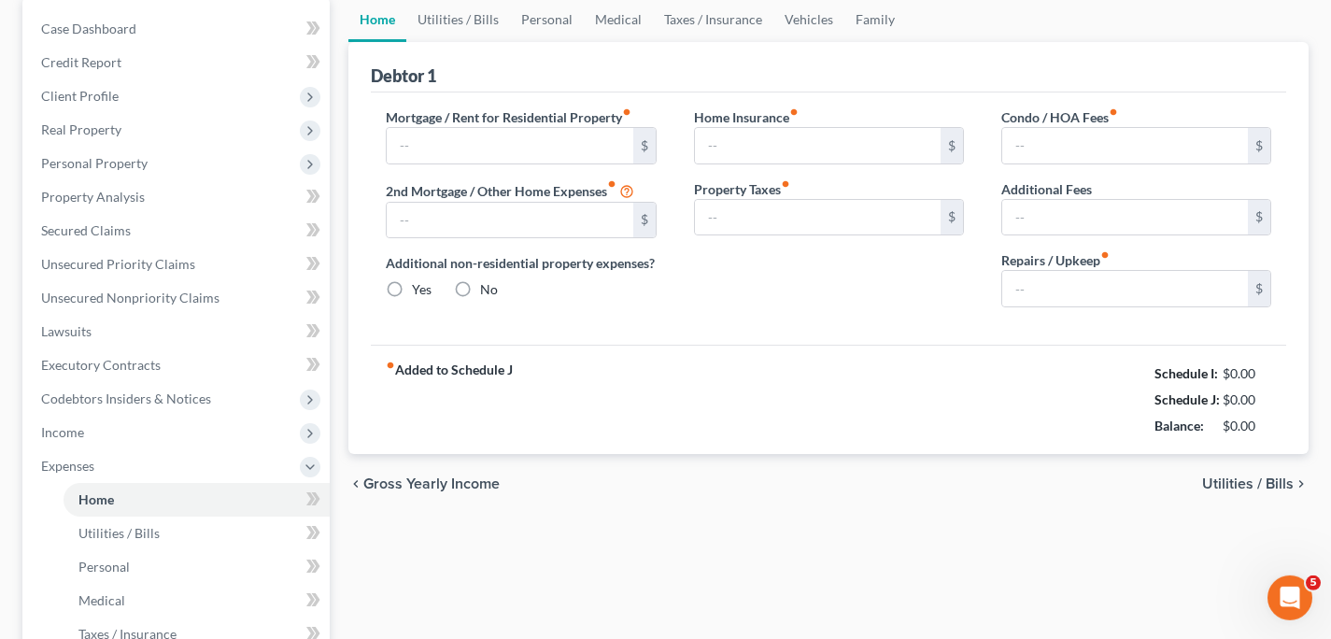
type input "1,300.00"
type input "0.00"
radio input "true"
type input "0.00"
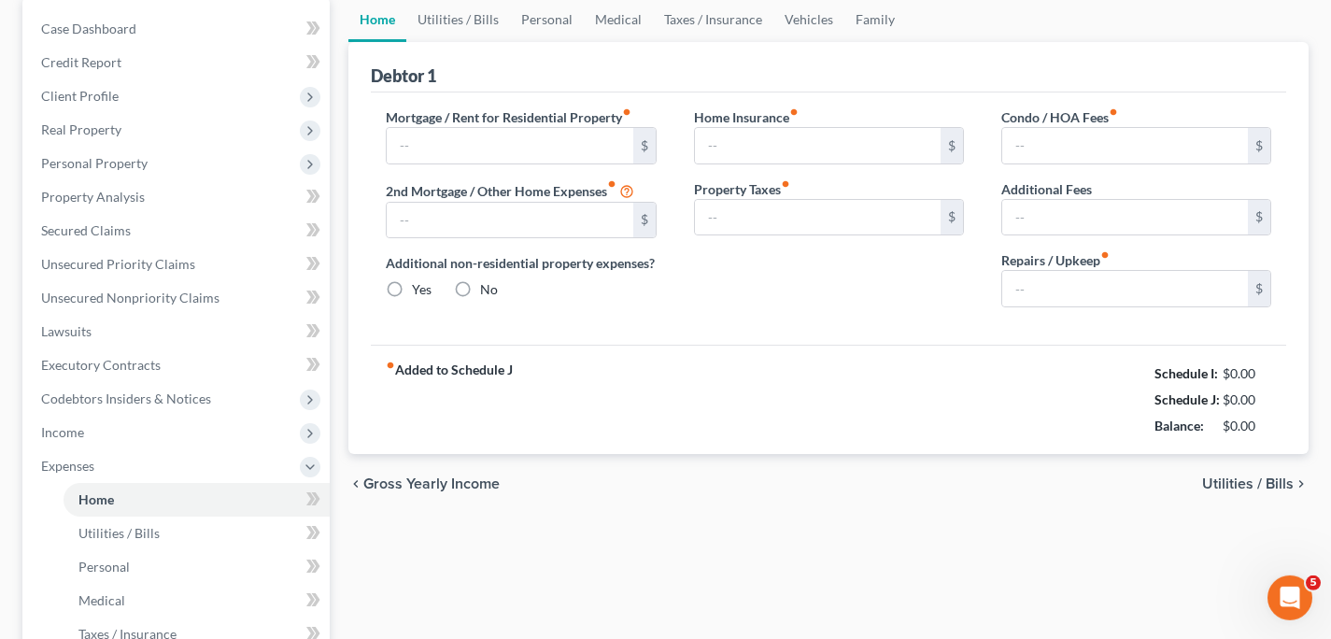
type input "0.00"
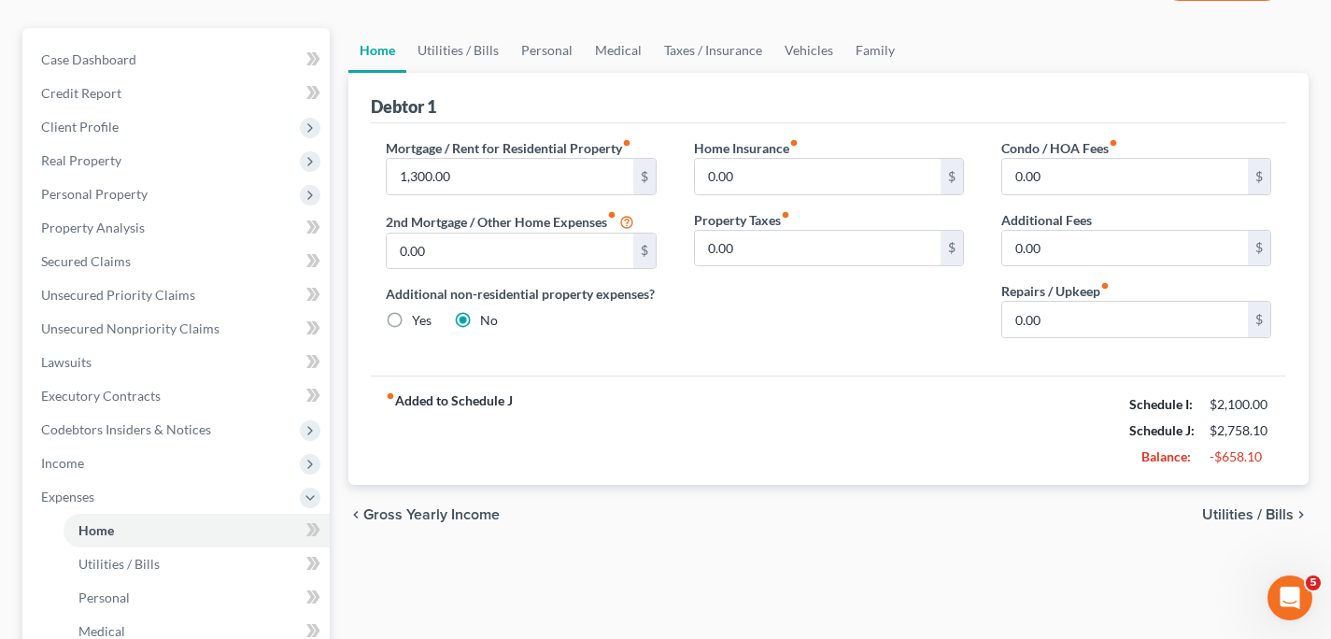
scroll to position [153, 0]
click at [1246, 512] on span "Utilities / Bills" at bounding box center [1248, 512] width 92 height 15
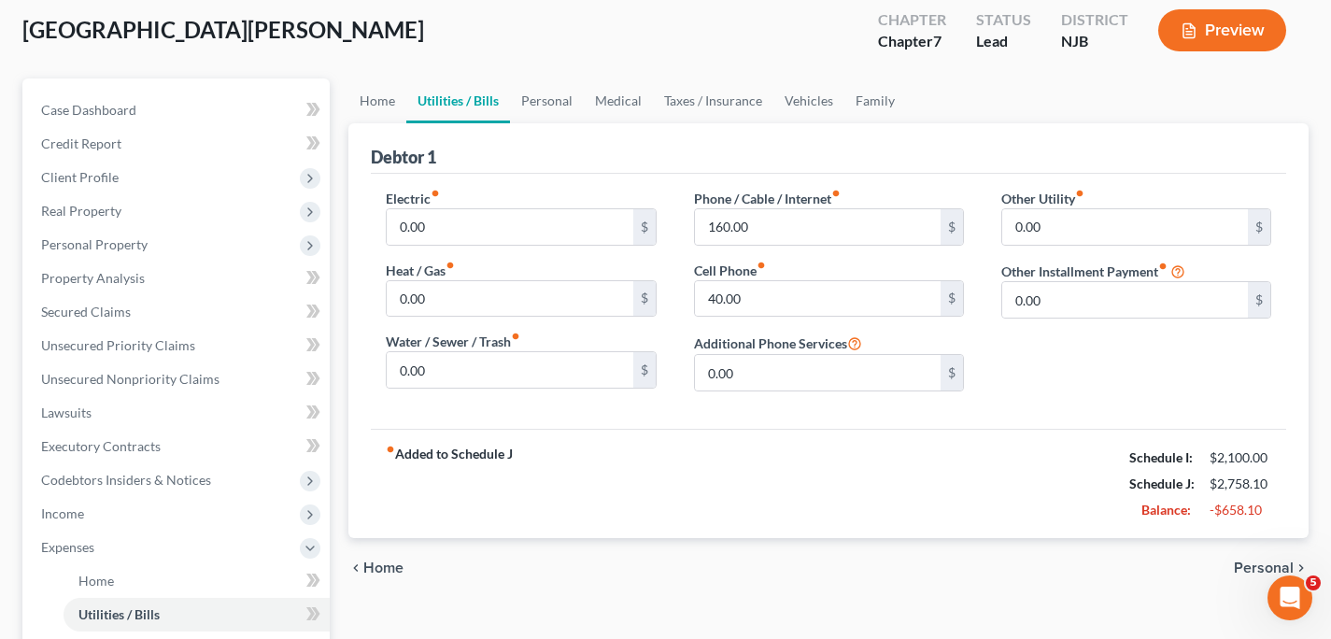
scroll to position [106, 0]
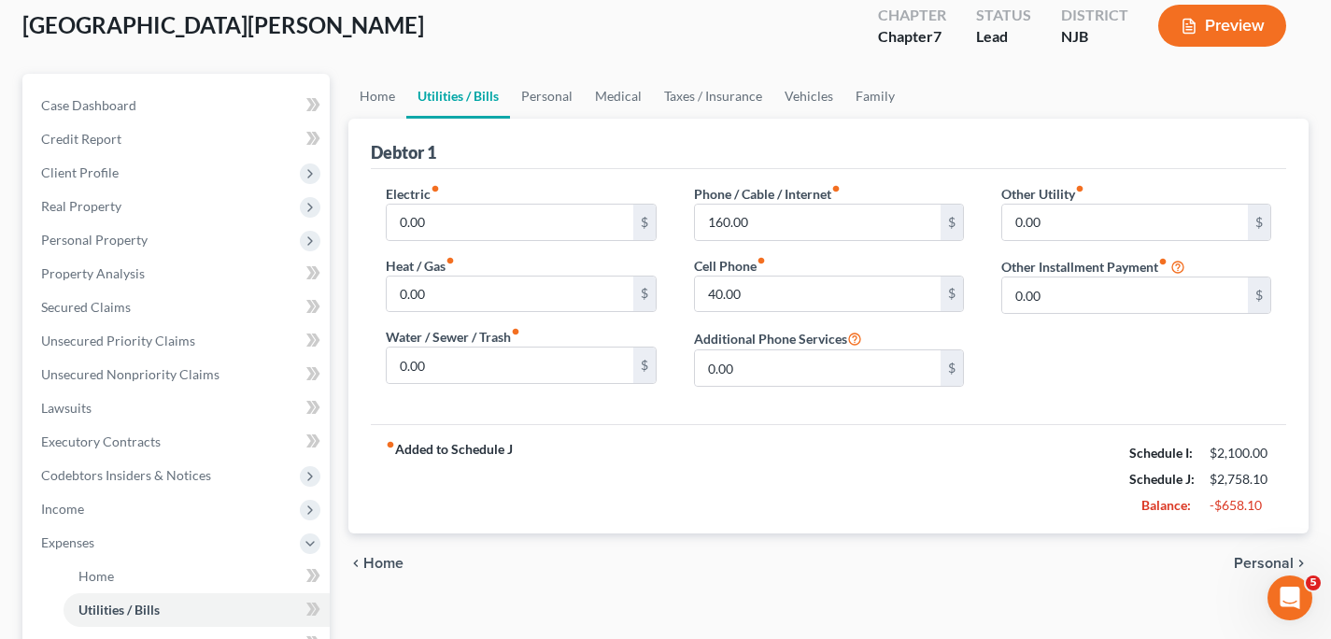
click at [1254, 565] on span "Personal" at bounding box center [1264, 563] width 60 height 15
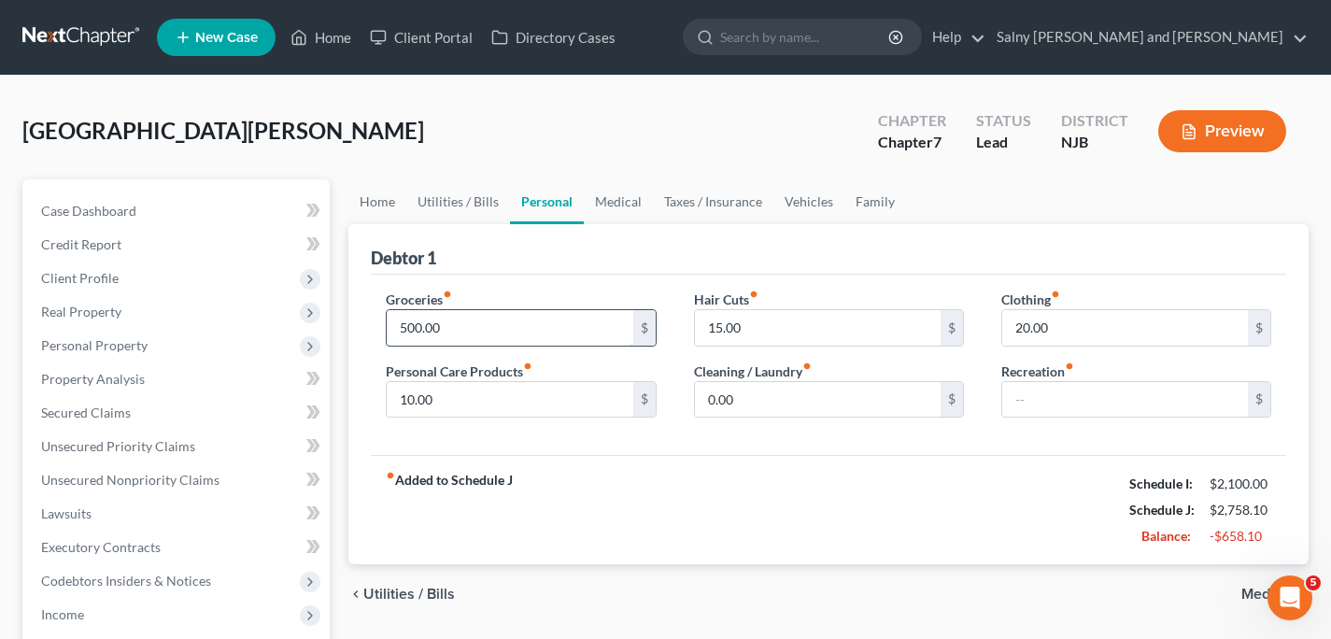
click at [499, 327] on input "500.00" at bounding box center [510, 327] width 246 height 35
type input "350.00"
click at [786, 329] on input "15.00" at bounding box center [818, 327] width 246 height 35
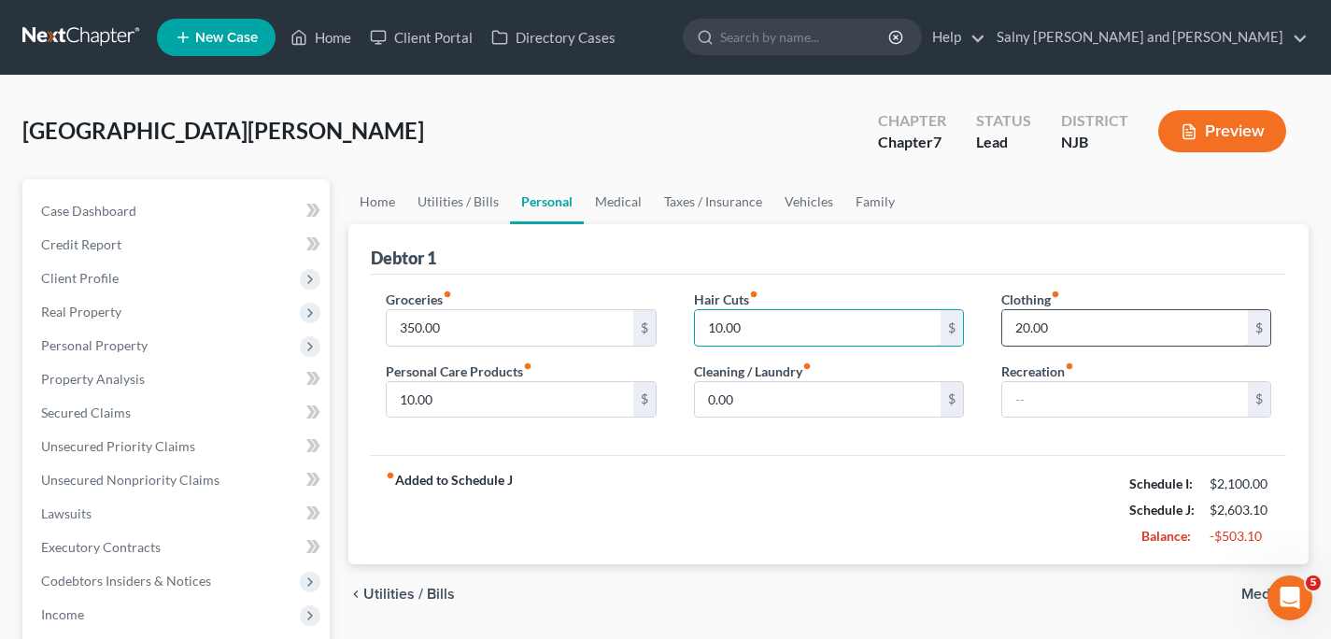
type input "10.00"
click at [1074, 330] on input "20.00" at bounding box center [1125, 327] width 246 height 35
type input "10.00"
click at [1258, 593] on span "Medical" at bounding box center [1267, 594] width 52 height 15
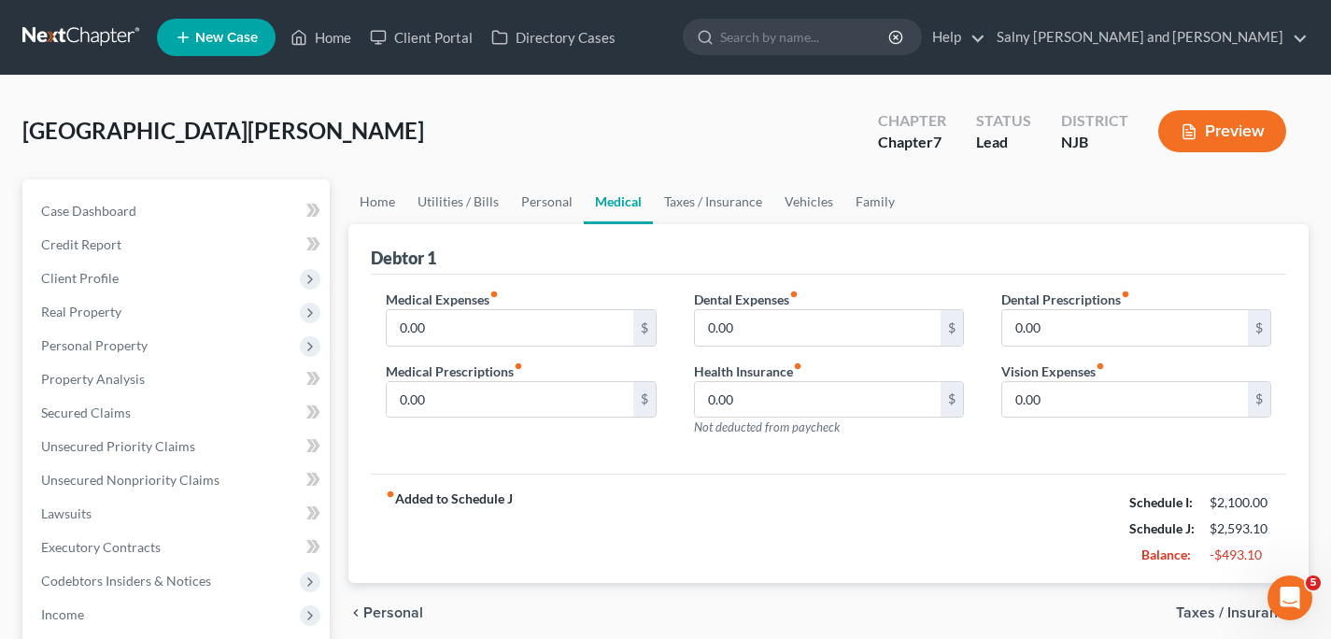
click at [1250, 612] on span "Taxes / Insurance" at bounding box center [1235, 612] width 118 height 15
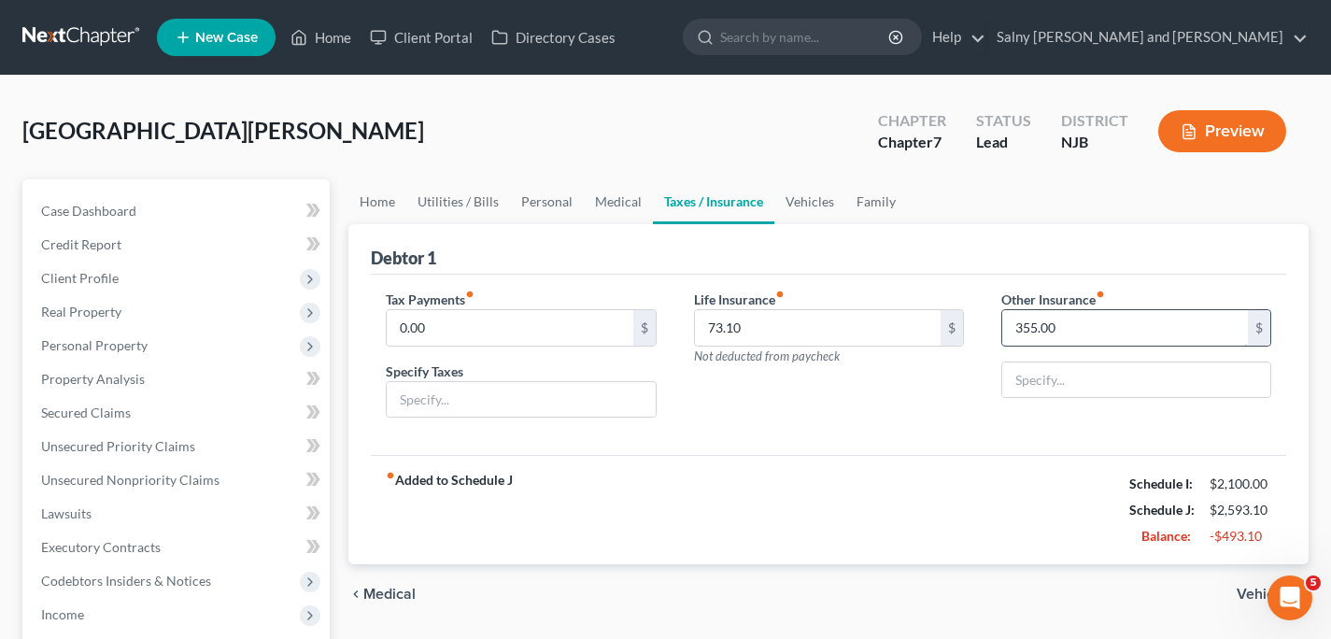
click at [1185, 319] on input "355.00" at bounding box center [1125, 327] width 246 height 35
type input "180.00"
click at [1250, 595] on span "Vehicles" at bounding box center [1265, 594] width 57 height 15
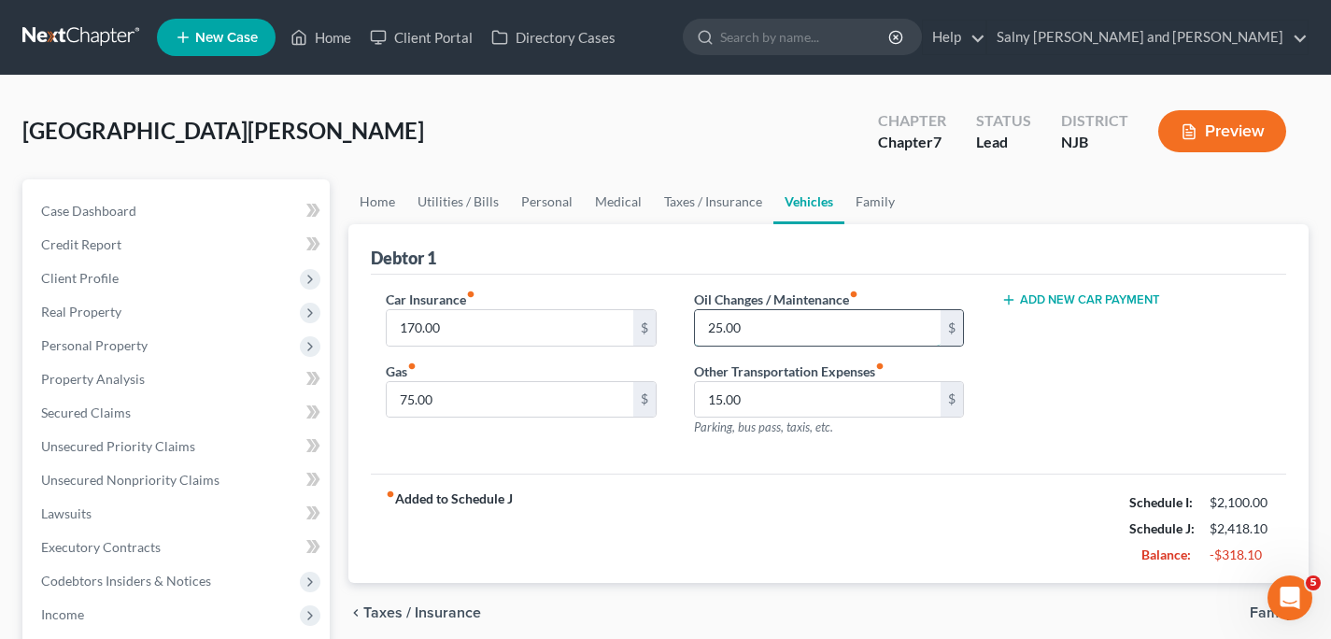
click at [789, 322] on input "25.00" at bounding box center [818, 327] width 246 height 35
type input "20.00"
click at [772, 413] on input "15.00" at bounding box center [818, 399] width 246 height 35
type input "10.00"
click at [1260, 614] on span "Family" at bounding box center [1272, 612] width 44 height 15
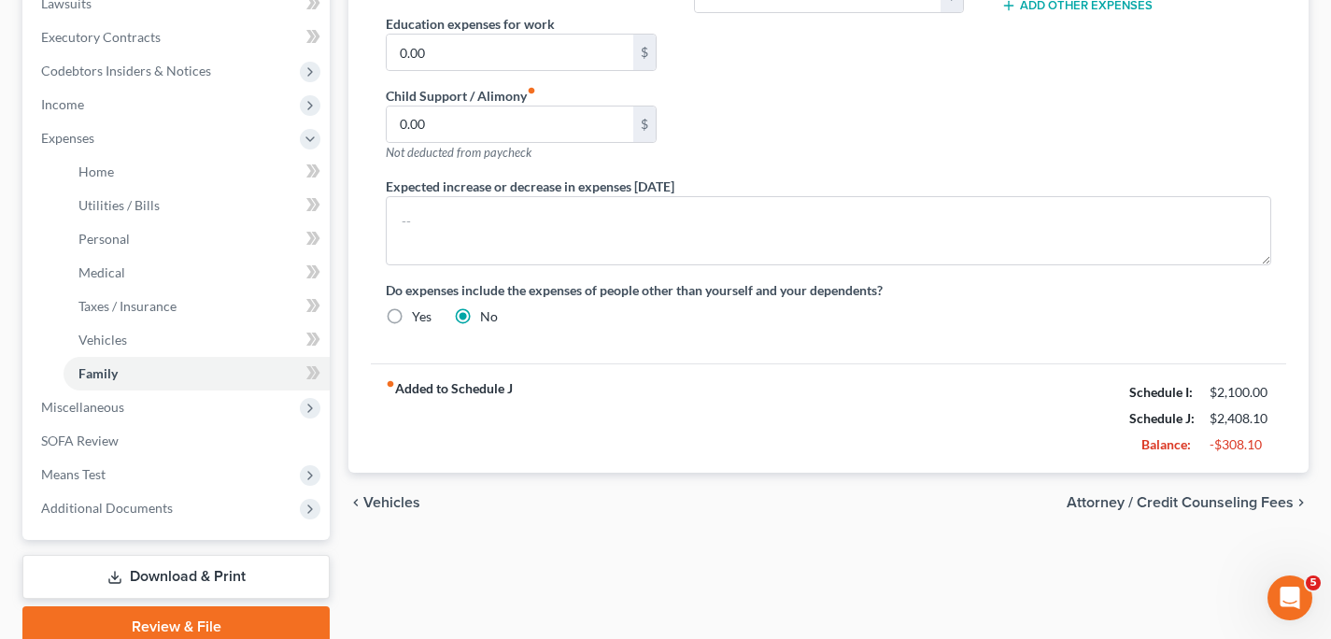
scroll to position [560, 0]
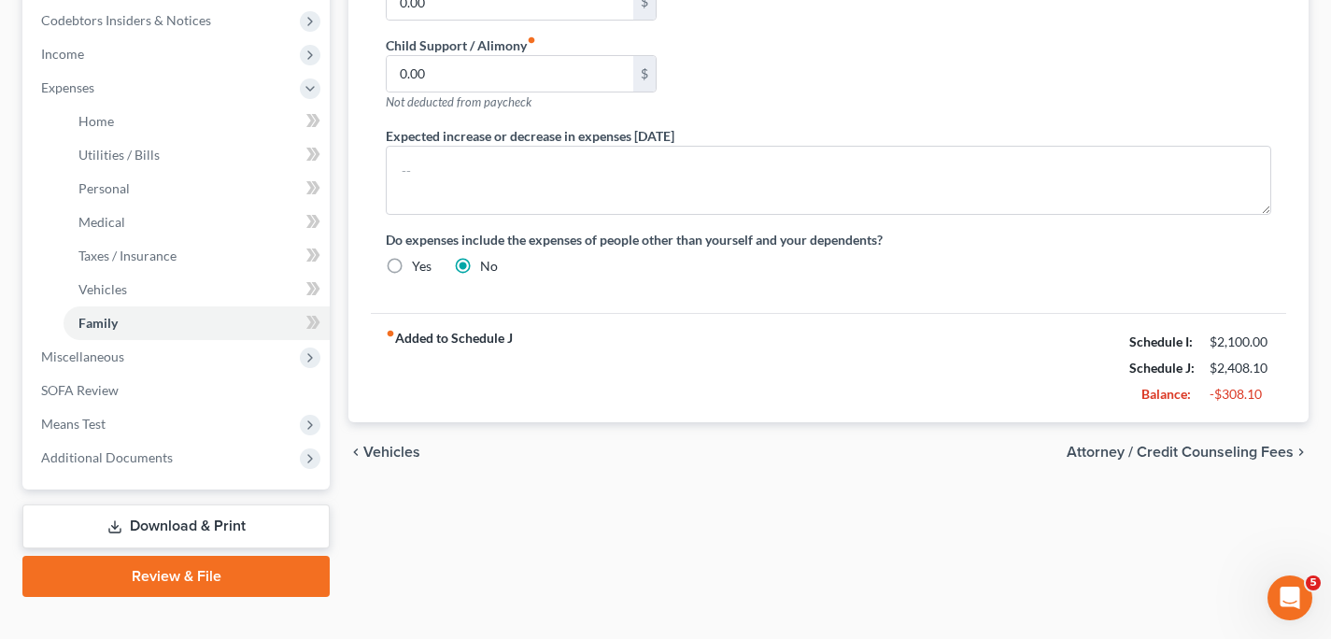
click at [1111, 451] on span "Attorney / Credit Counseling Fees" at bounding box center [1180, 452] width 227 height 15
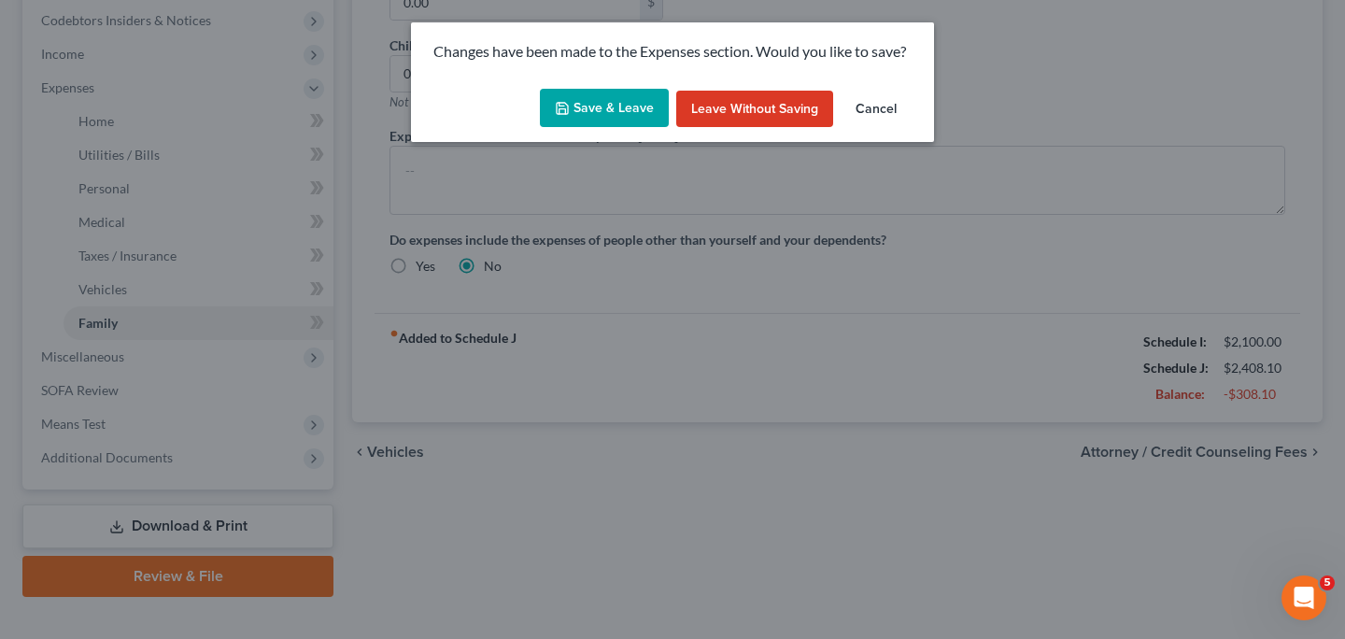
click at [581, 109] on button "Save & Leave" at bounding box center [604, 108] width 129 height 39
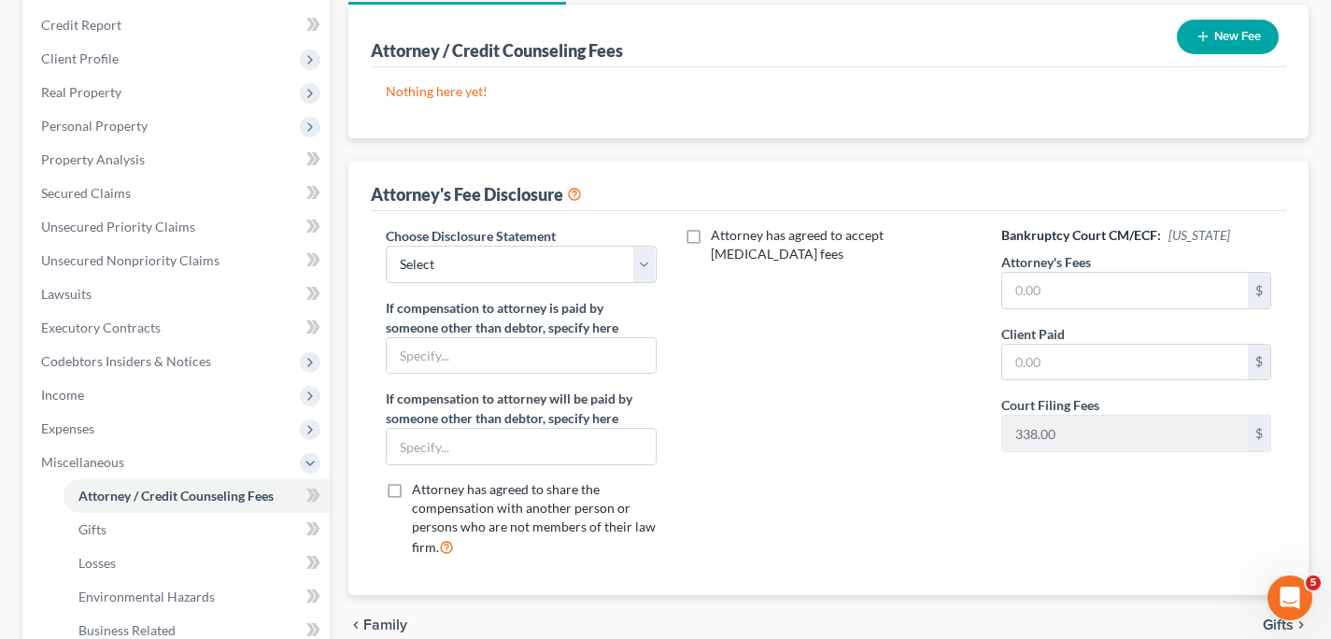
scroll to position [183, 0]
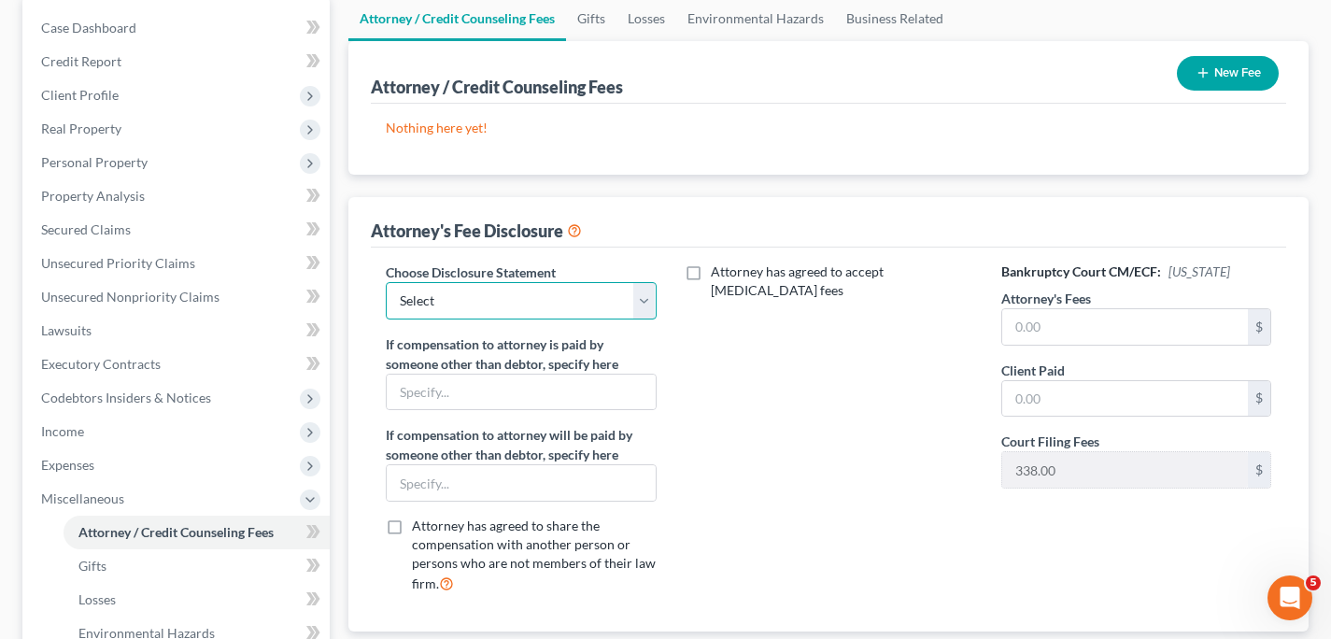
click at [644, 300] on select "Select Alexander J. Rinaldi, Esq." at bounding box center [521, 300] width 270 height 37
select select "0"
click option "Alexander J. Rinaldi, Esq." at bounding box center [0, 0] width 0 height 0
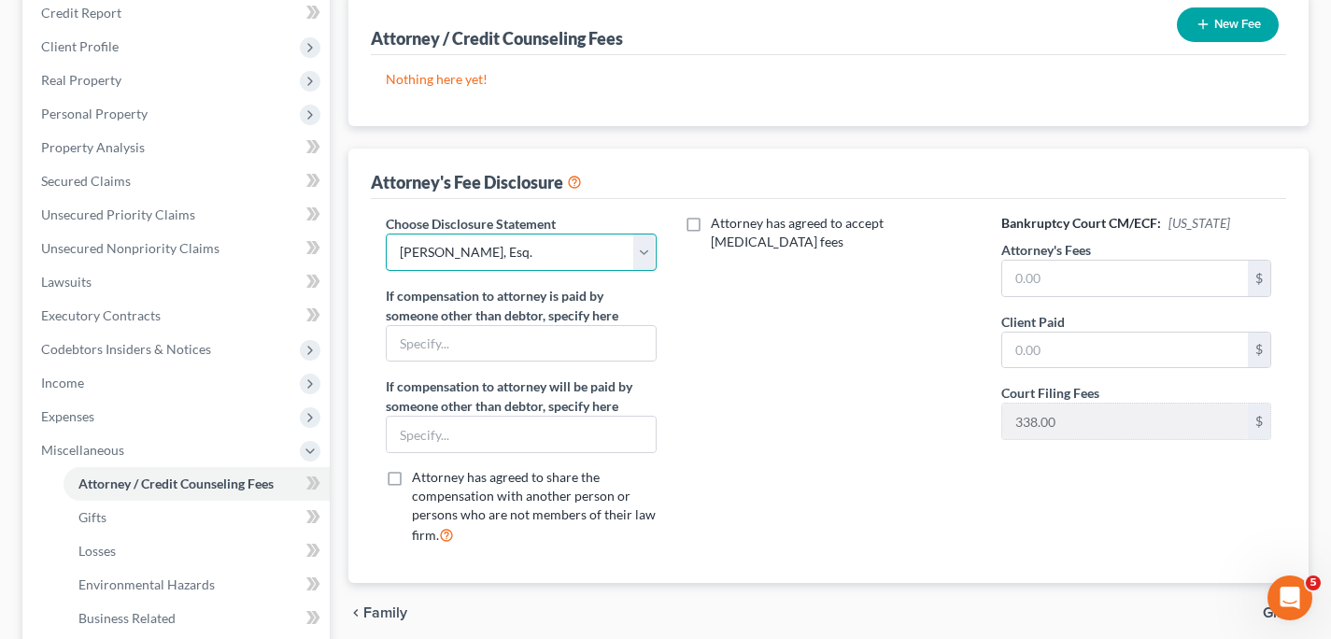
scroll to position [236, 0]
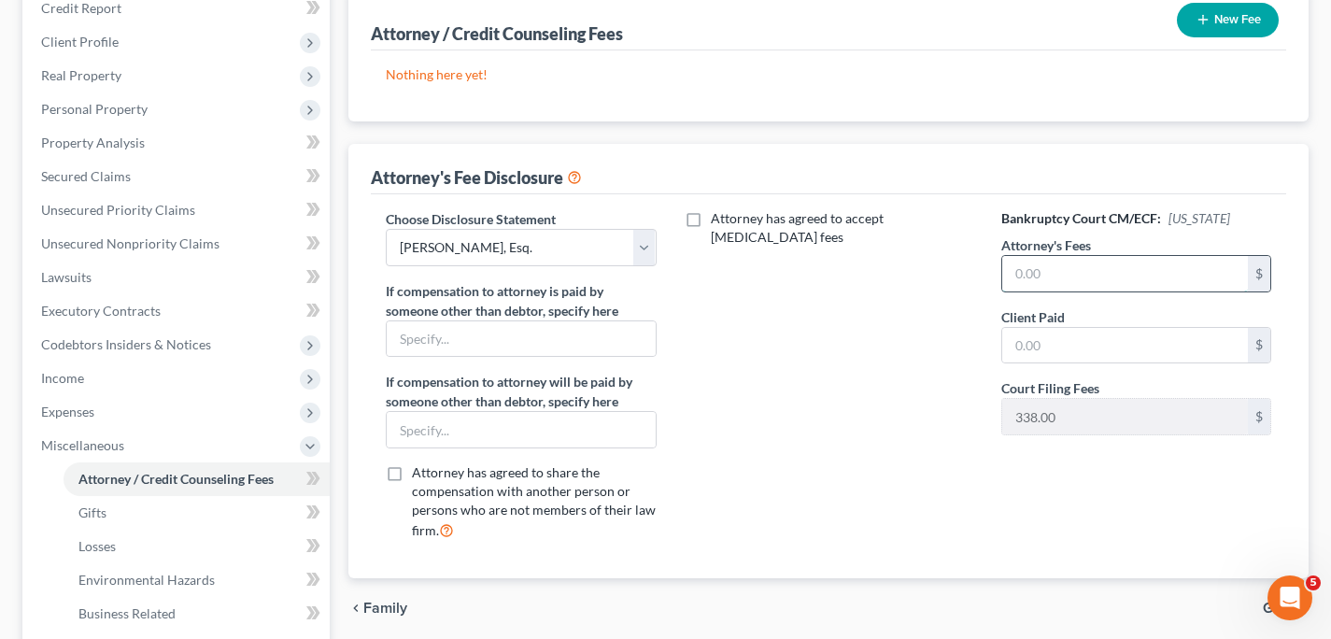
click at [1116, 270] on input "text" at bounding box center [1125, 273] width 246 height 35
type input "1,675"
click at [1197, 348] on input "text" at bounding box center [1125, 345] width 246 height 35
type input "1,675"
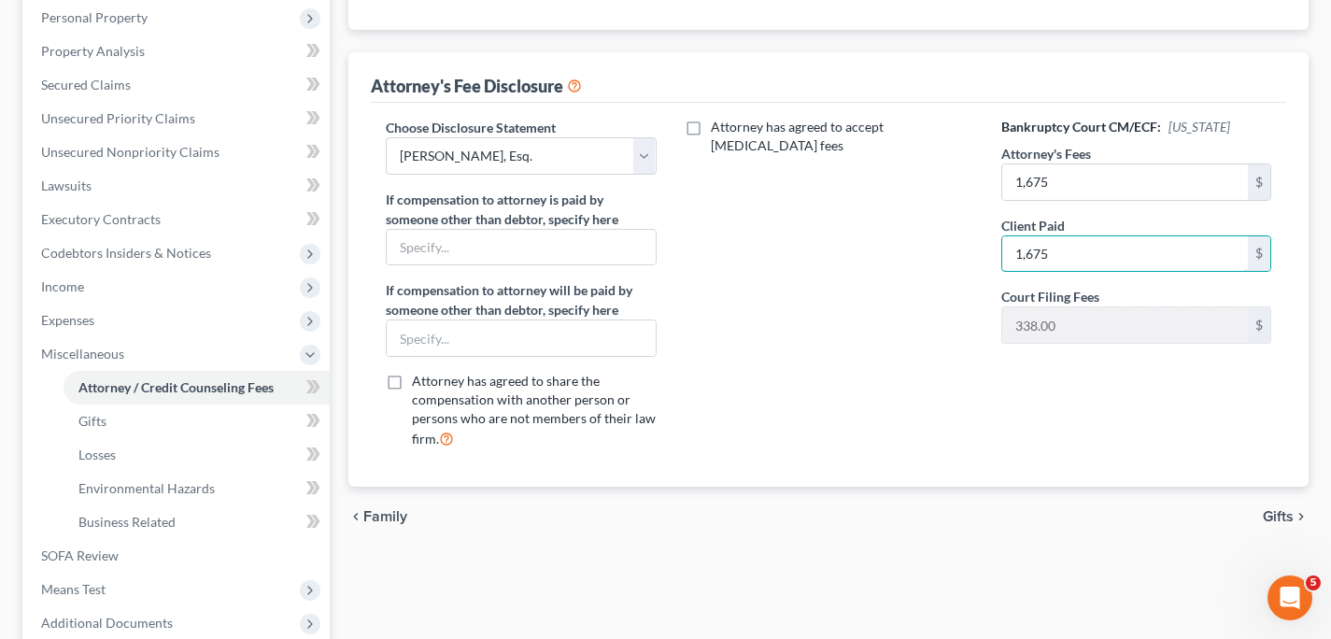
scroll to position [346, 0]
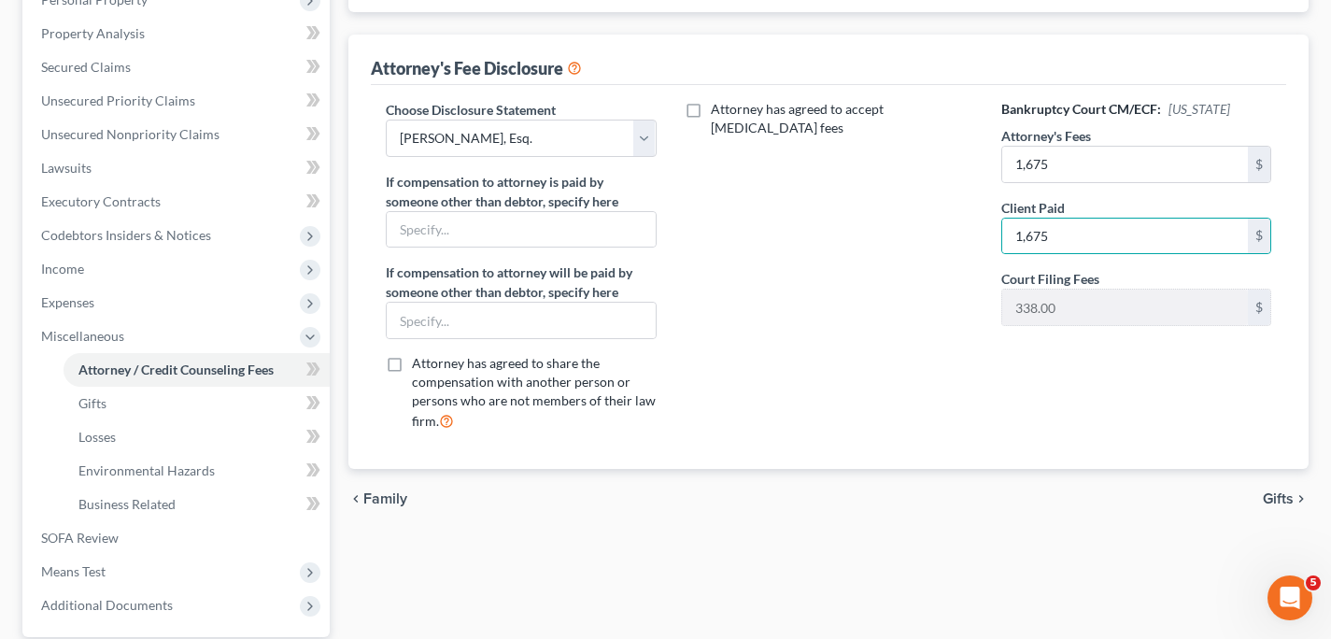
click at [1274, 501] on span "Gifts" at bounding box center [1278, 498] width 31 height 15
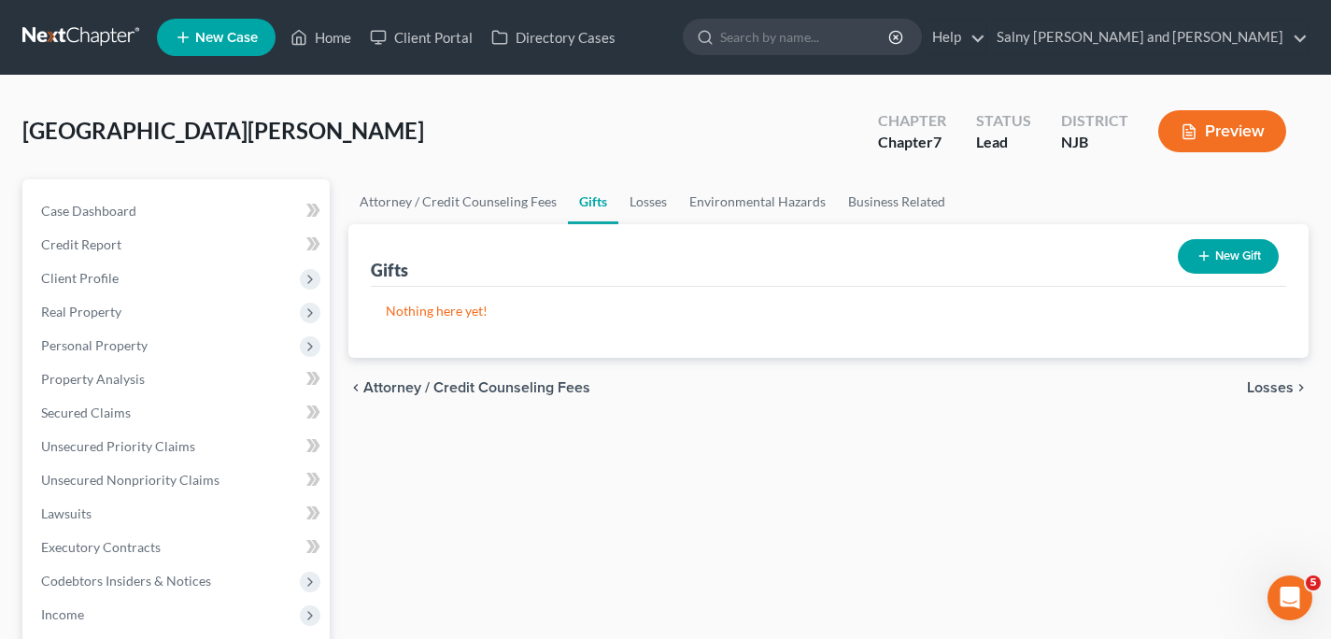
click at [1281, 387] on span "Losses" at bounding box center [1270, 387] width 47 height 15
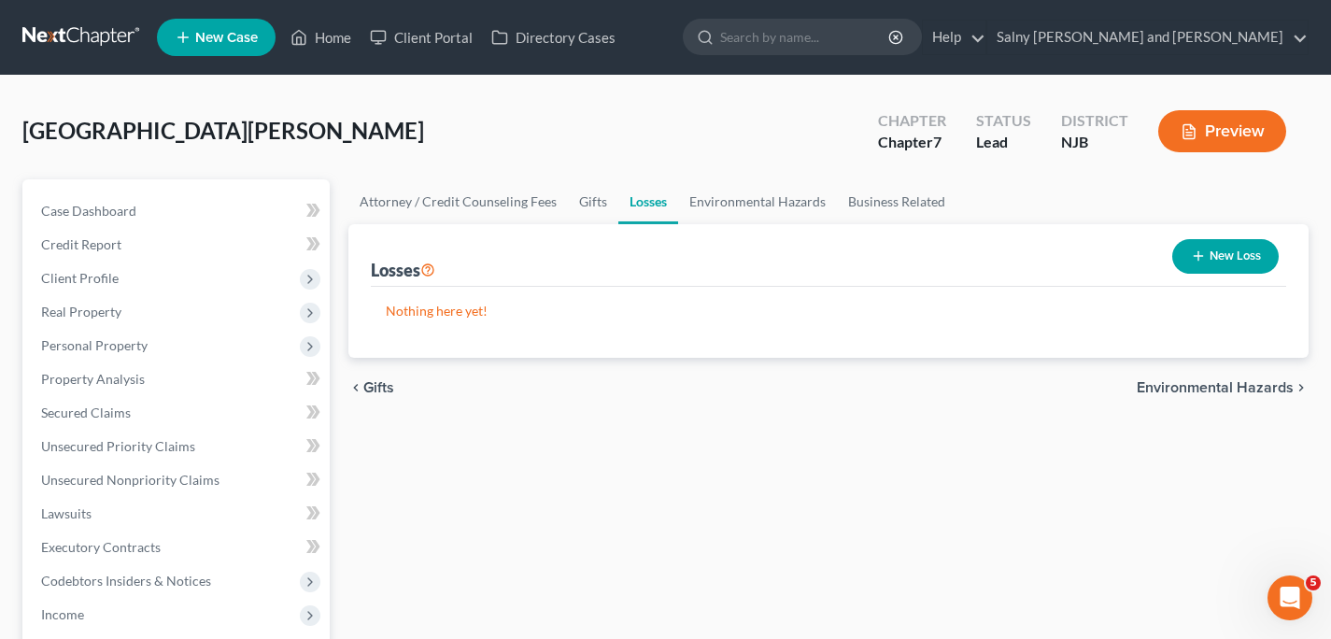
click at [1195, 385] on span "Environmental Hazards" at bounding box center [1215, 387] width 157 height 15
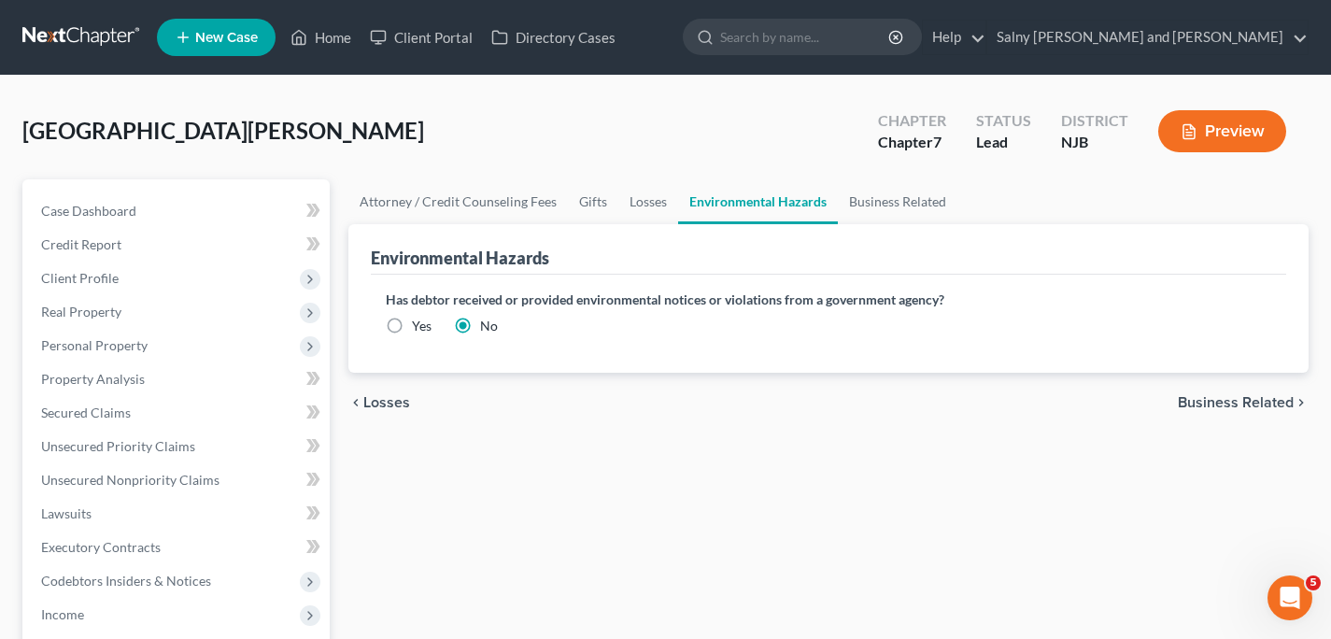
click at [1199, 401] on span "Business Related" at bounding box center [1236, 402] width 116 height 15
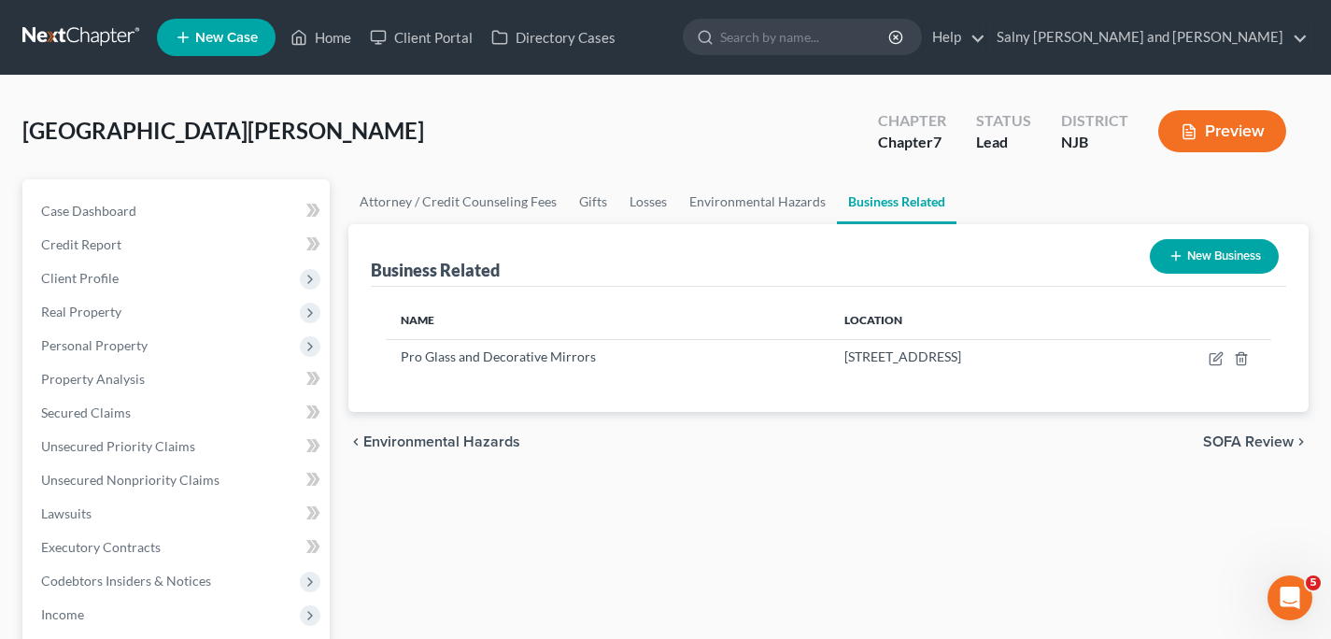
click at [1214, 437] on span "SOFA Review" at bounding box center [1248, 441] width 91 height 15
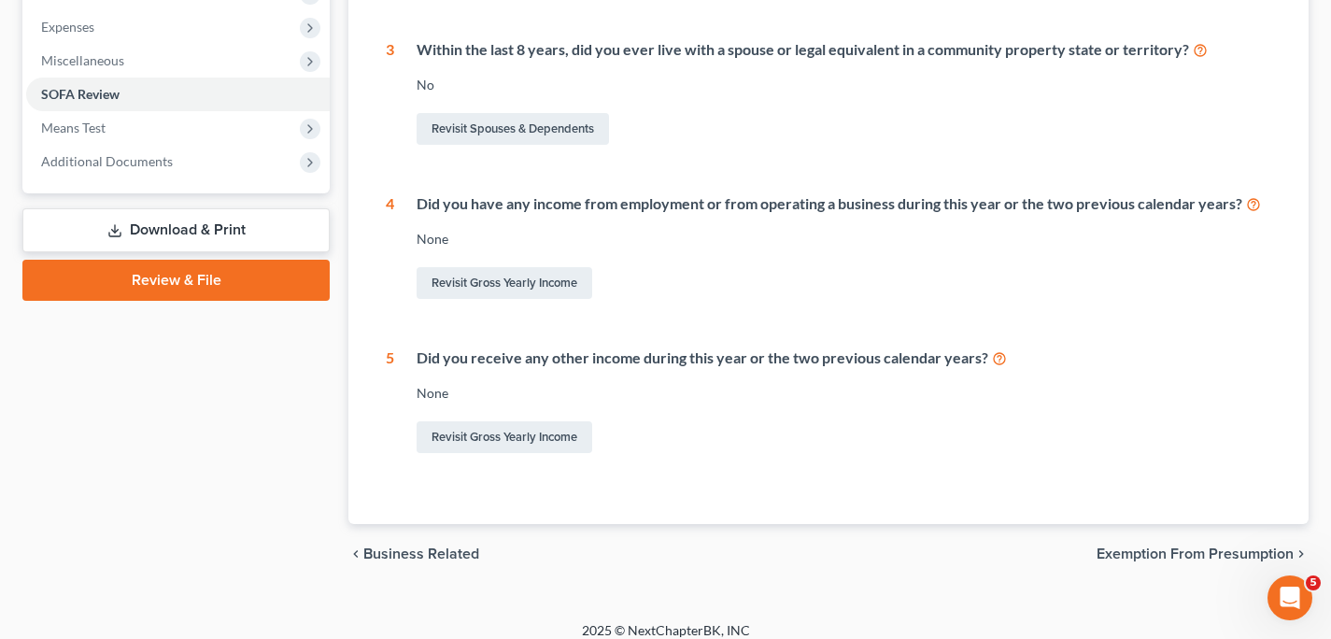
scroll to position [636, 0]
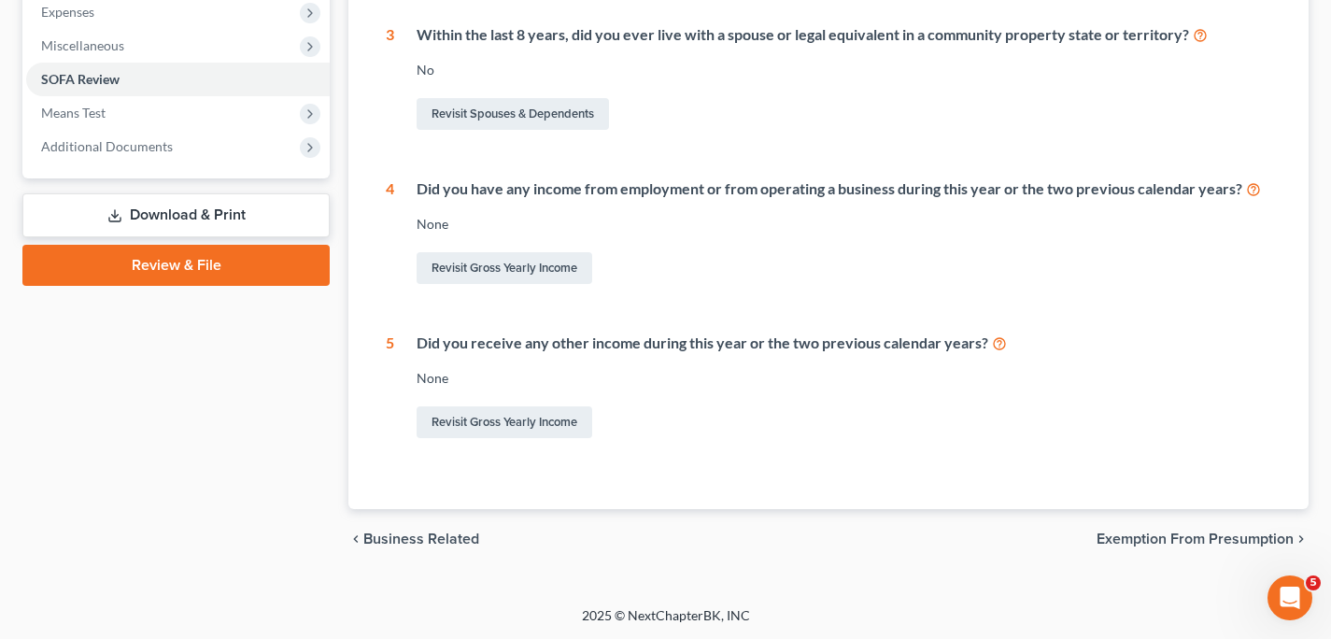
click at [1187, 534] on span "Exemption from Presumption" at bounding box center [1195, 539] width 197 height 15
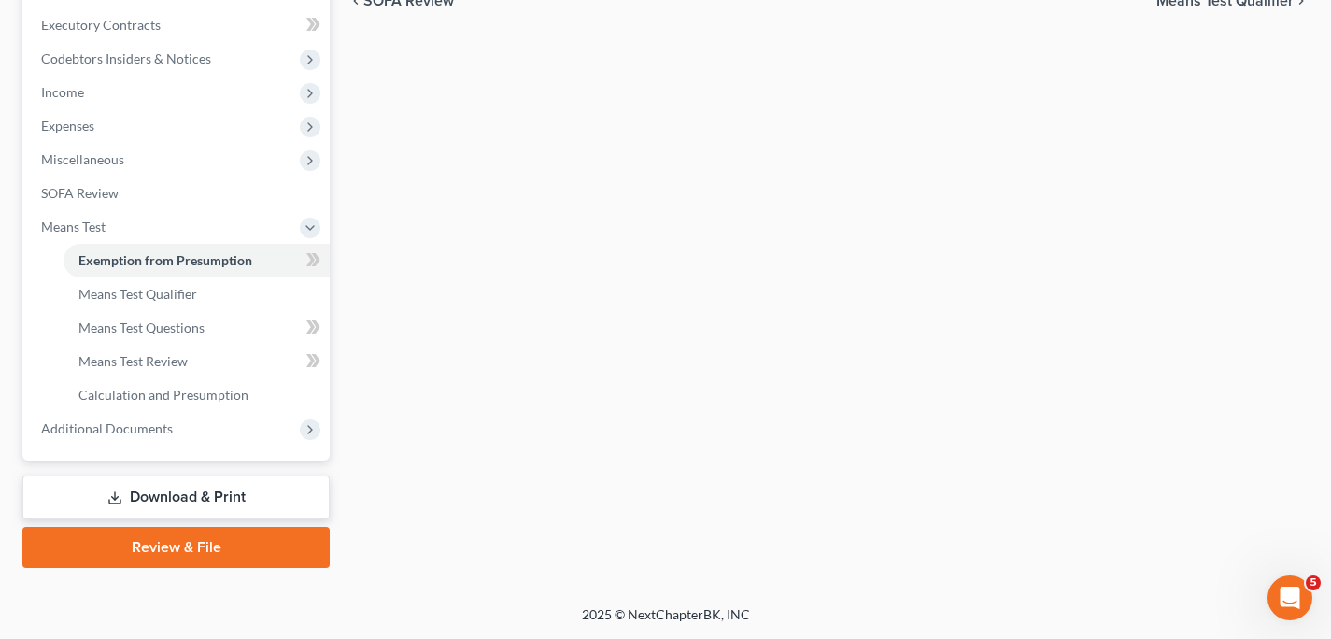
scroll to position [352, 0]
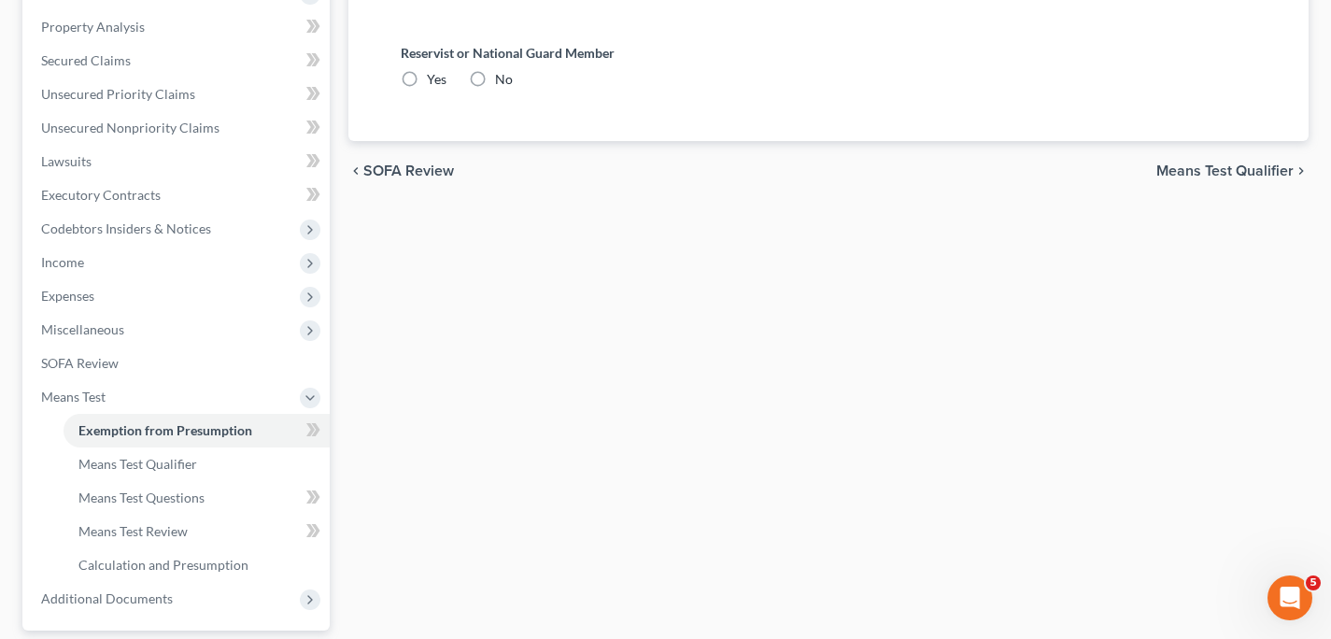
click at [495, 80] on label "No" at bounding box center [504, 79] width 18 height 19
click at [503, 80] on input "No" at bounding box center [509, 76] width 12 height 12
radio input "true"
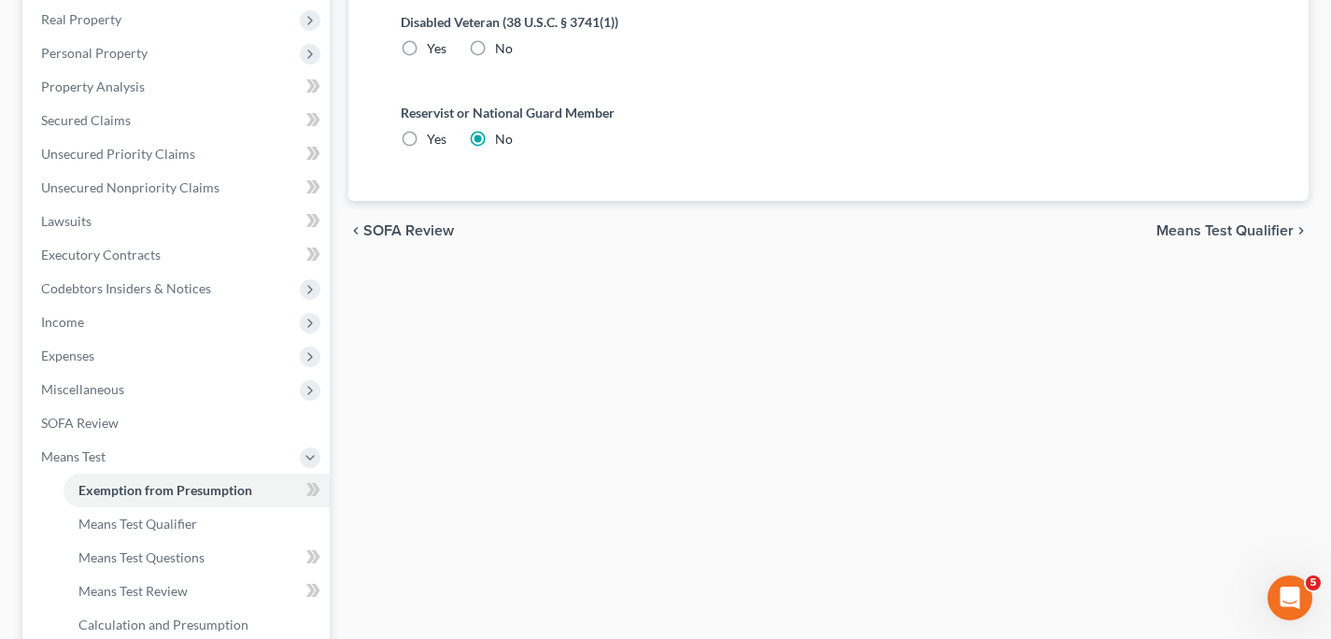
scroll to position [287, 0]
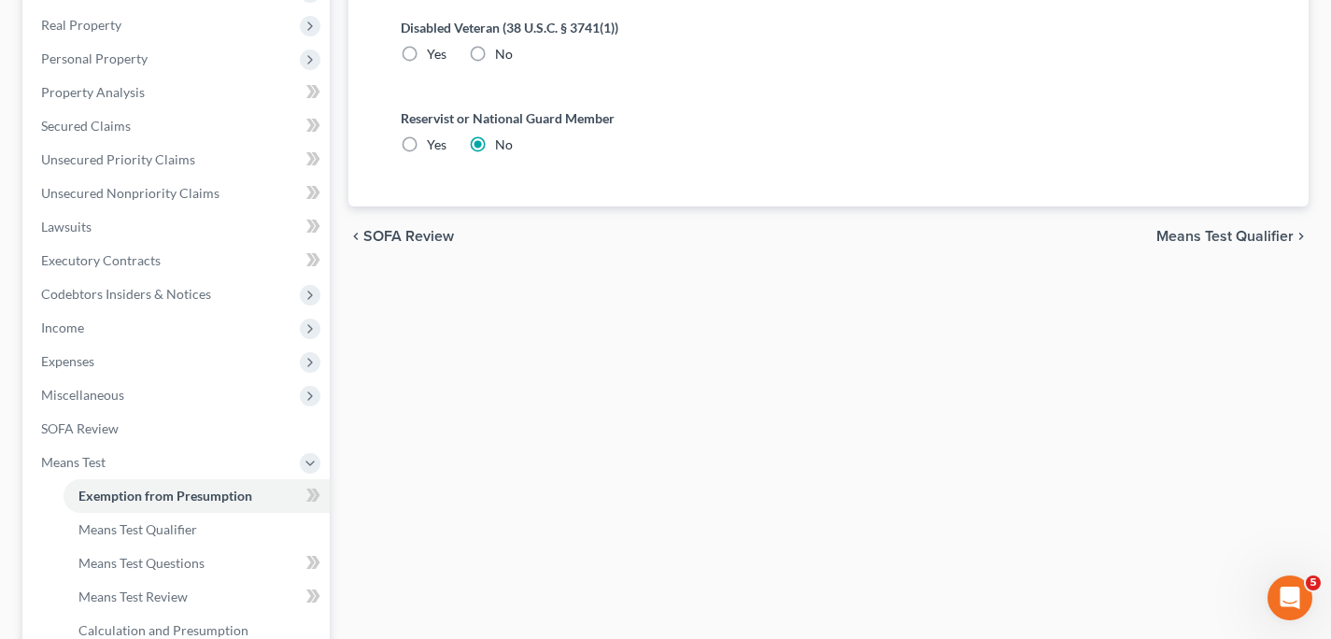
click at [495, 53] on label "No" at bounding box center [504, 54] width 18 height 19
click at [503, 53] on input "No" at bounding box center [509, 51] width 12 height 12
radio input "true"
click at [1184, 238] on span "Means Test Qualifier" at bounding box center [1224, 236] width 137 height 15
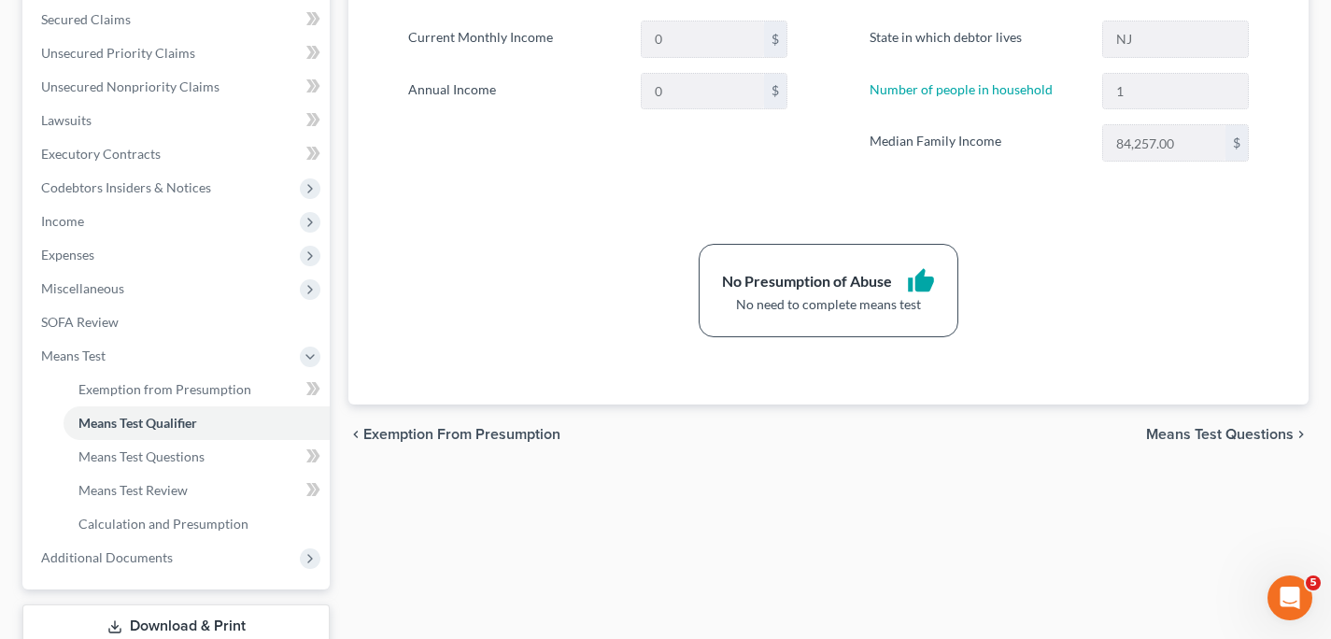
scroll to position [398, 0]
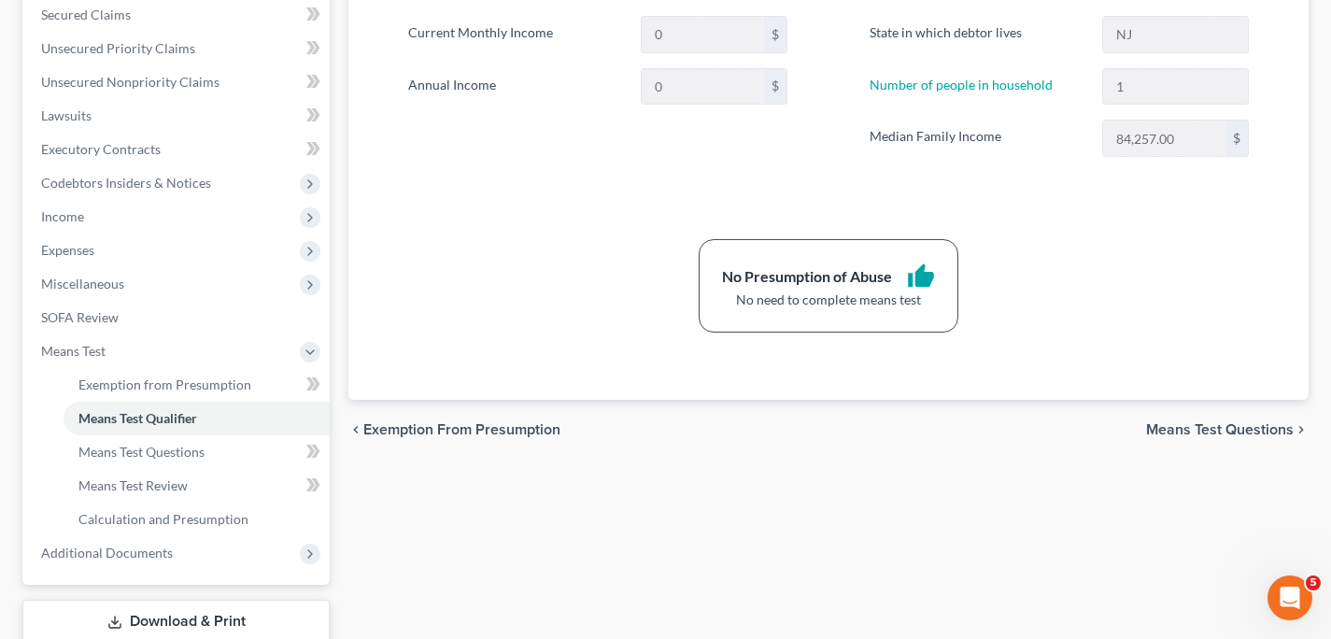
click at [1188, 428] on span "Means Test Questions" at bounding box center [1220, 429] width 148 height 15
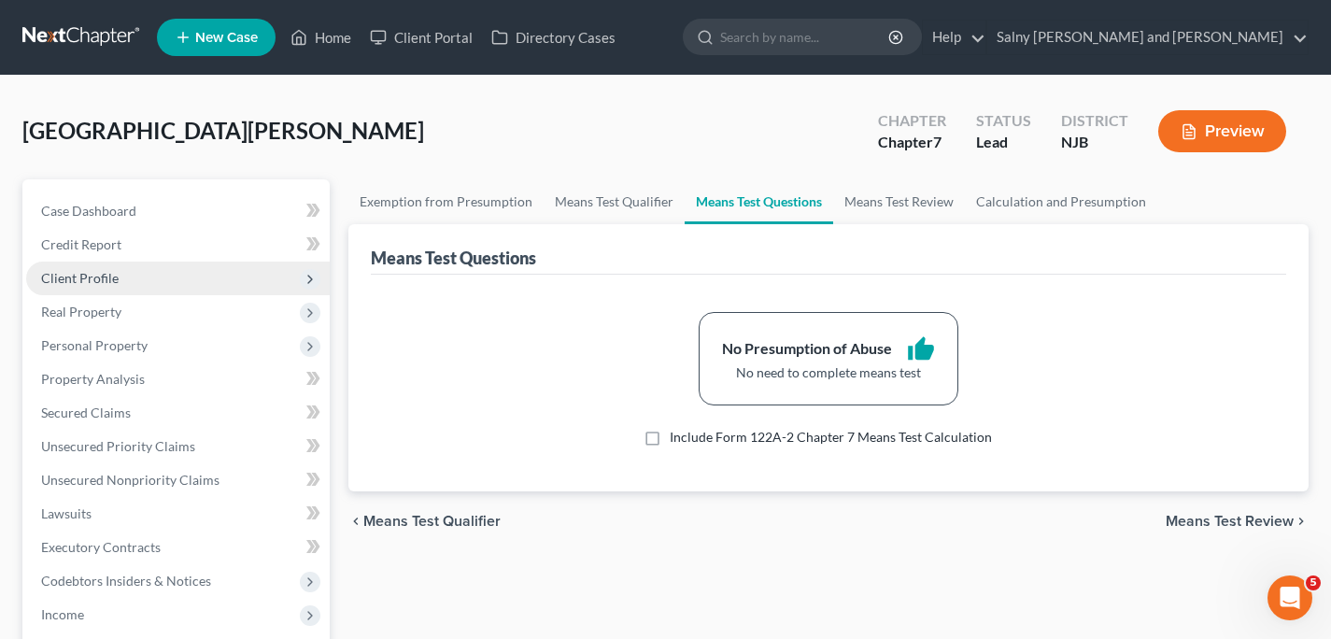
click at [193, 274] on span "Client Profile" at bounding box center [178, 279] width 304 height 34
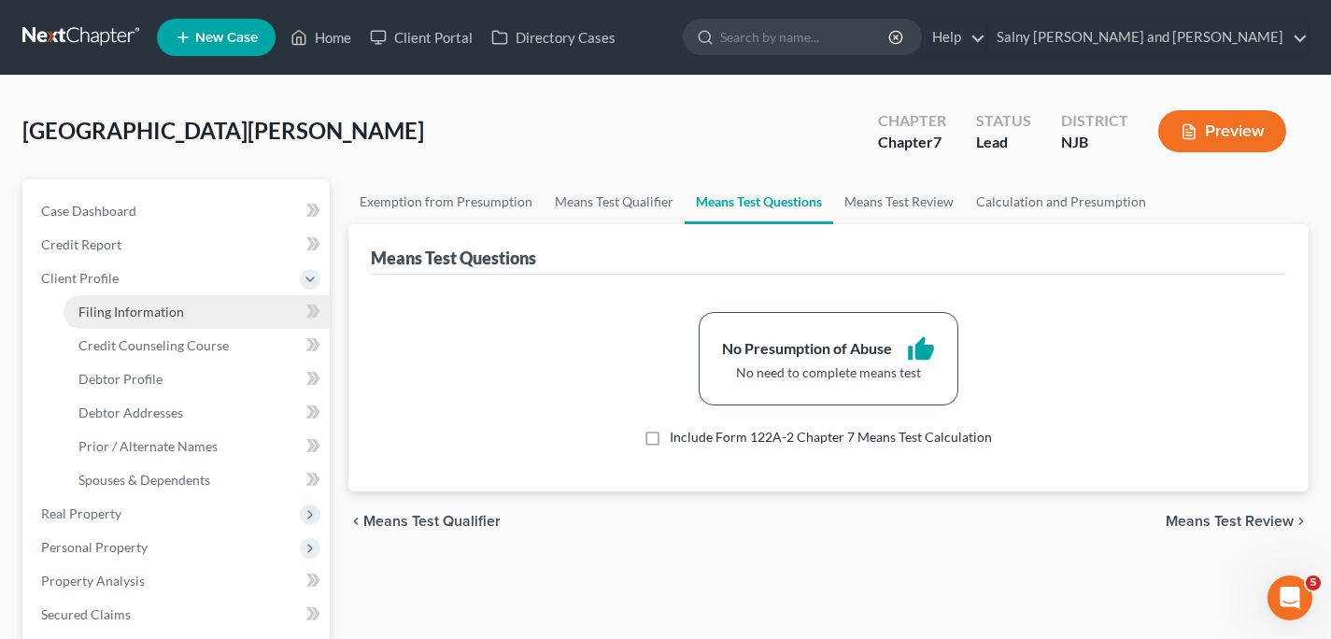
click at [191, 305] on link "Filing Information" at bounding box center [197, 312] width 266 height 34
select select "1"
select select "0"
select select "51"
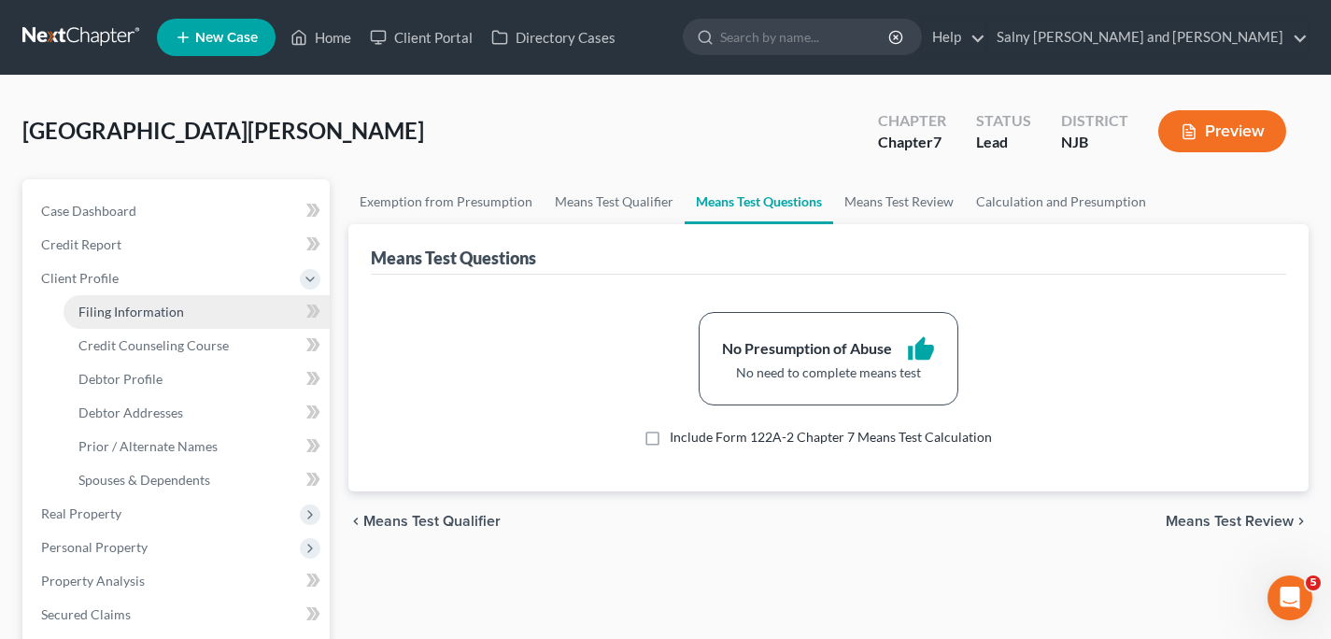
select select "0"
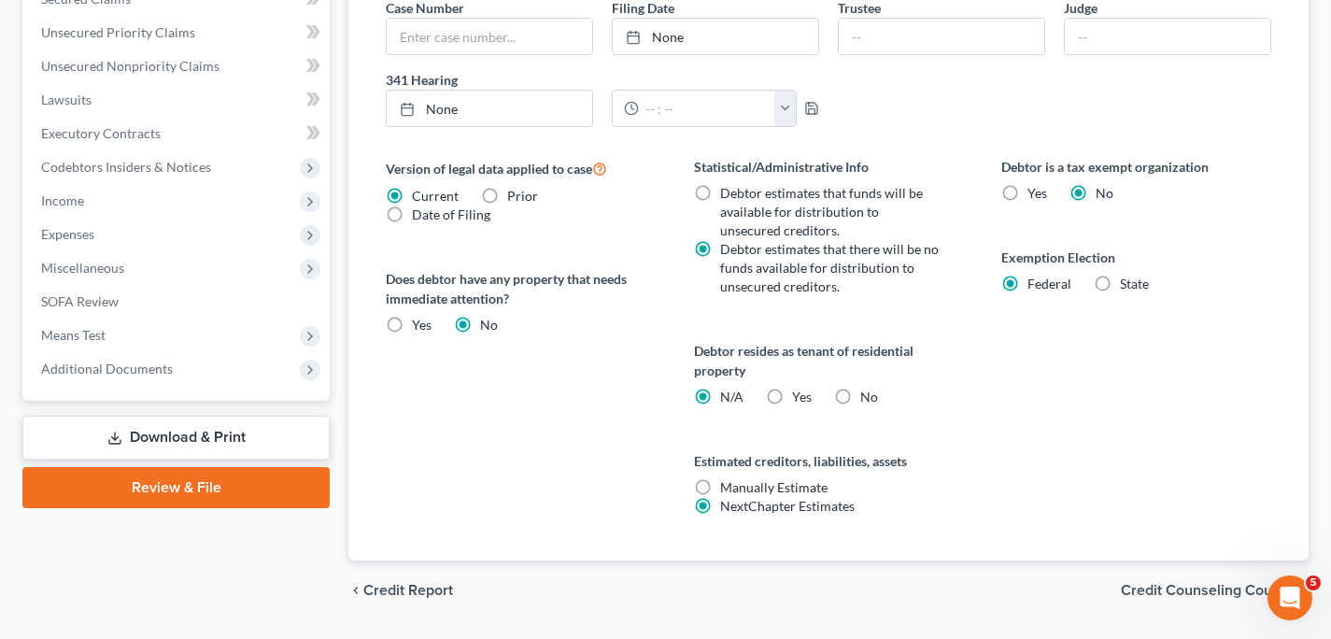
scroll to position [667, 0]
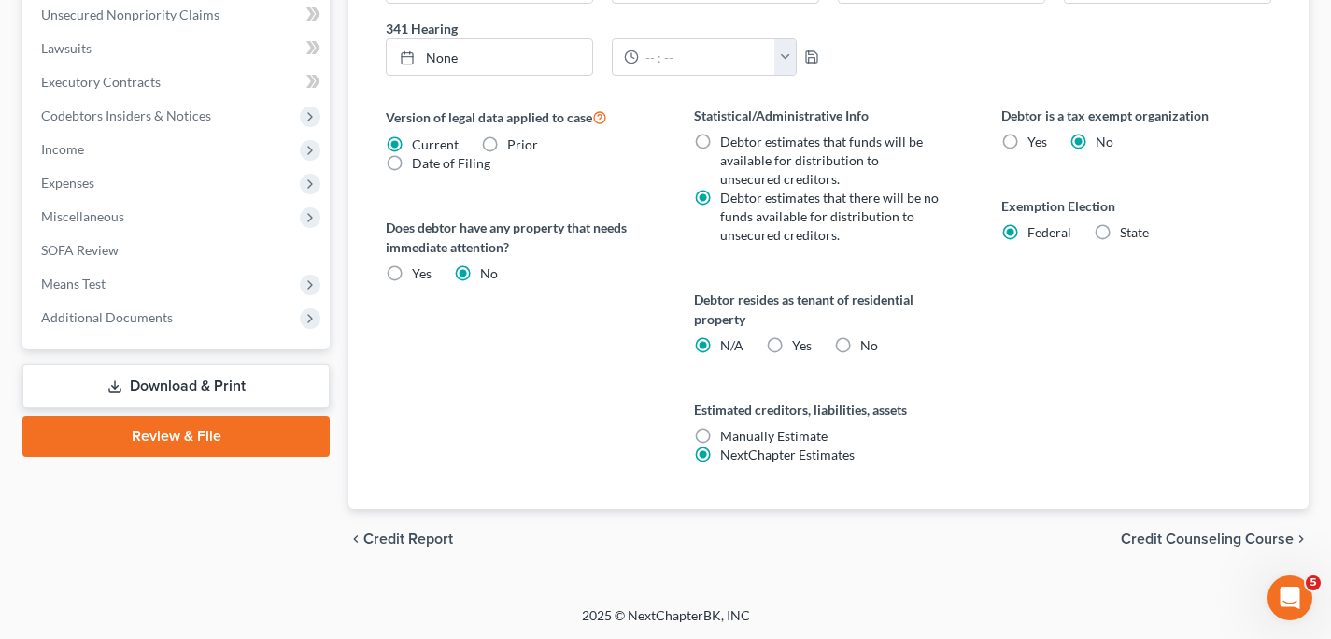
click at [1191, 532] on span "Credit Counseling Course" at bounding box center [1207, 539] width 173 height 15
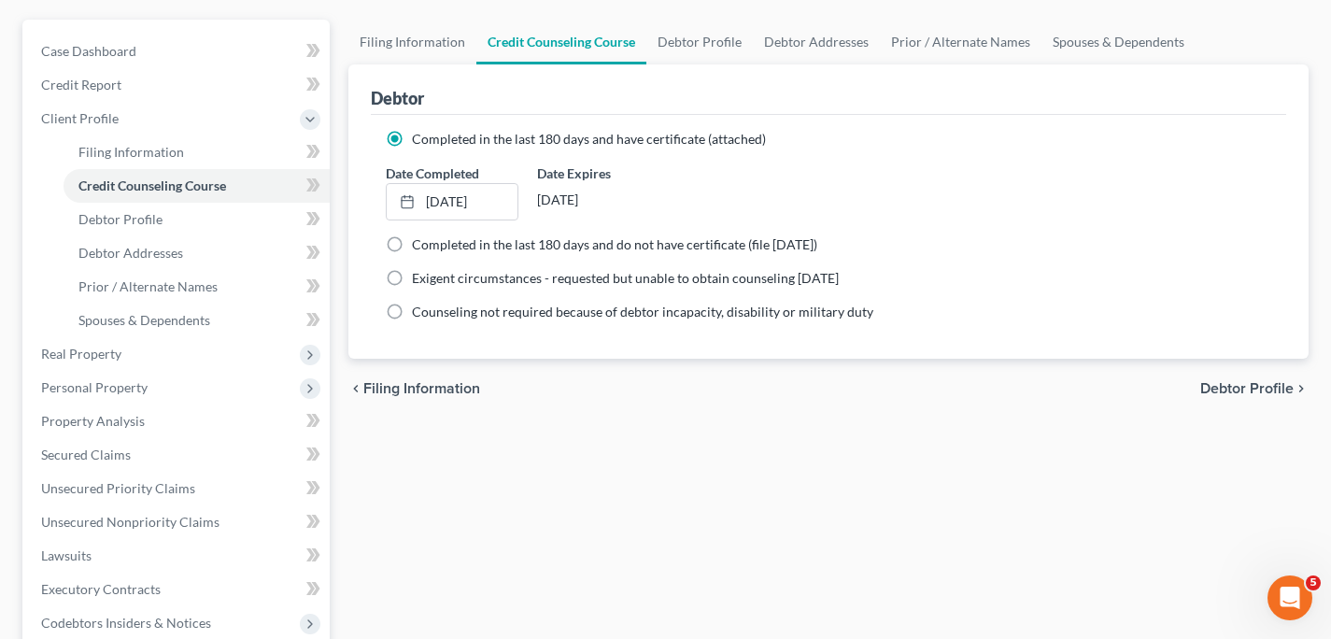
scroll to position [154, 0]
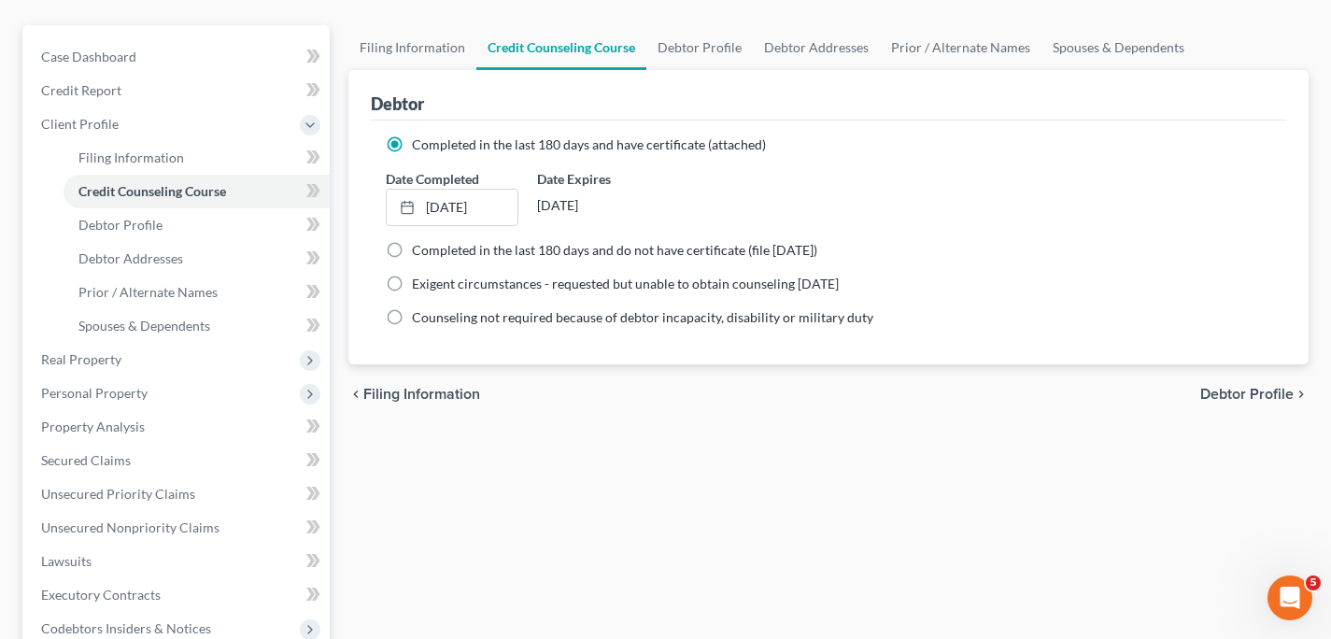
click at [1260, 391] on span "Debtor Profile" at bounding box center [1246, 394] width 93 height 15
select select "0"
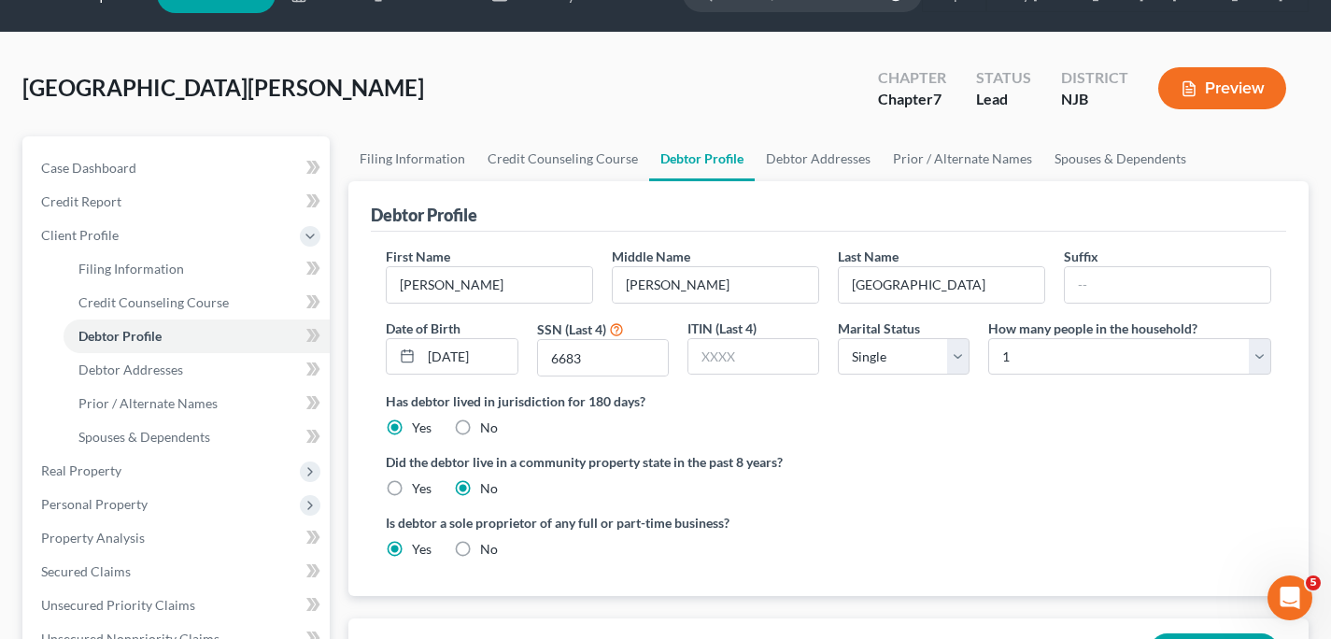
scroll to position [54, 0]
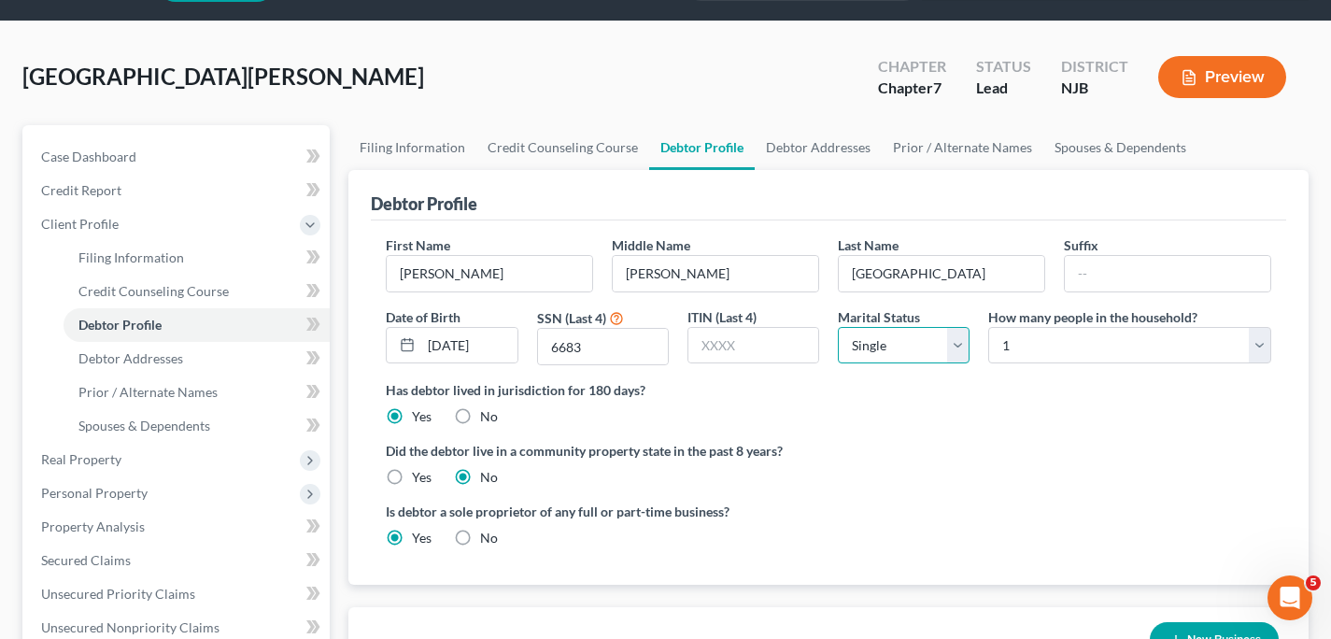
select select "3"
click option "Divorced" at bounding box center [0, 0] width 0 height 0
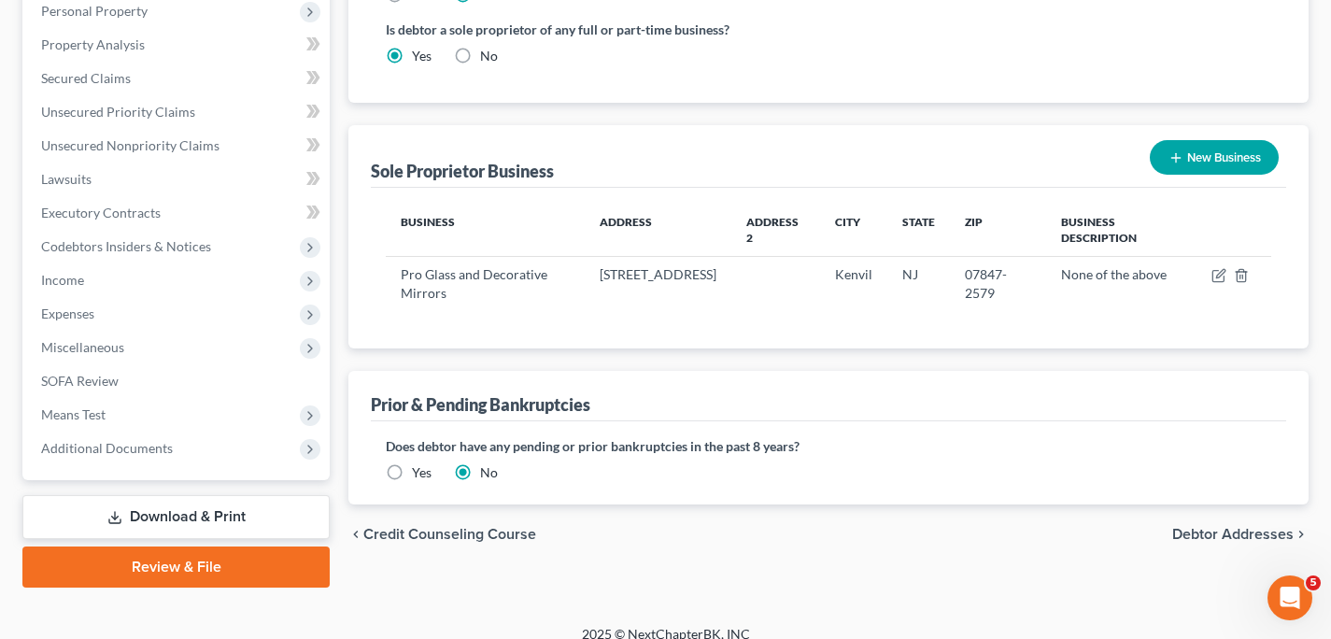
scroll to position [554, 0]
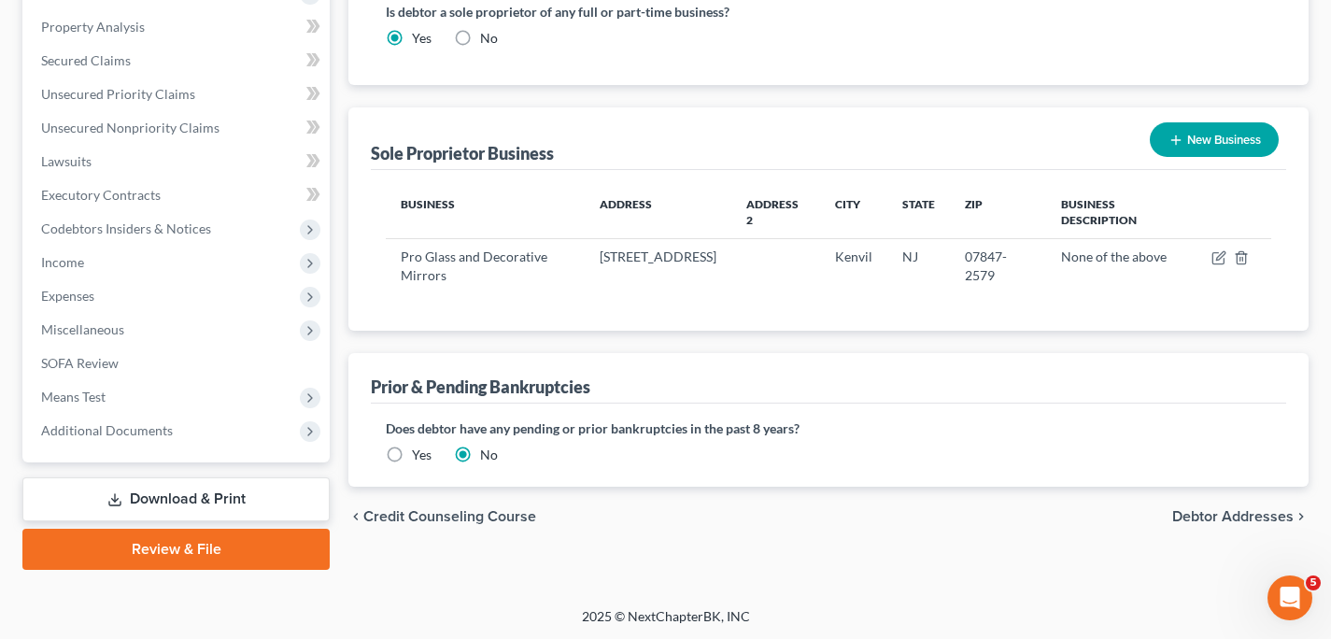
click at [1184, 515] on span "Debtor Addresses" at bounding box center [1232, 516] width 121 height 15
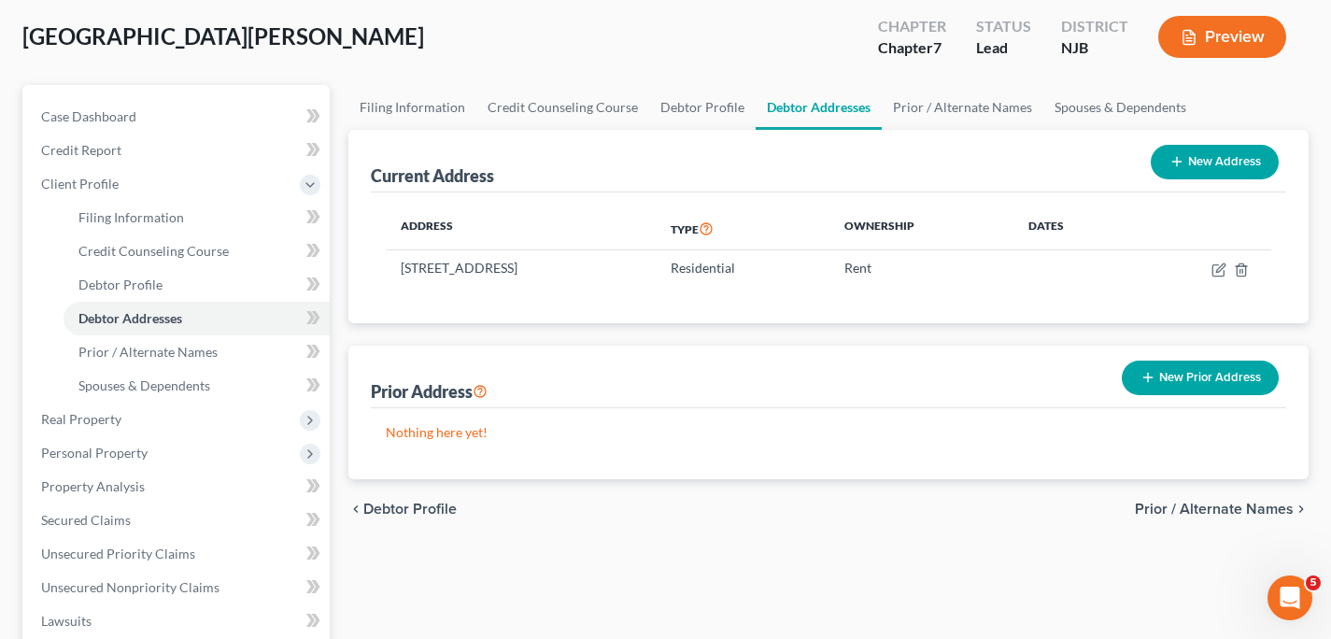
scroll to position [128, 0]
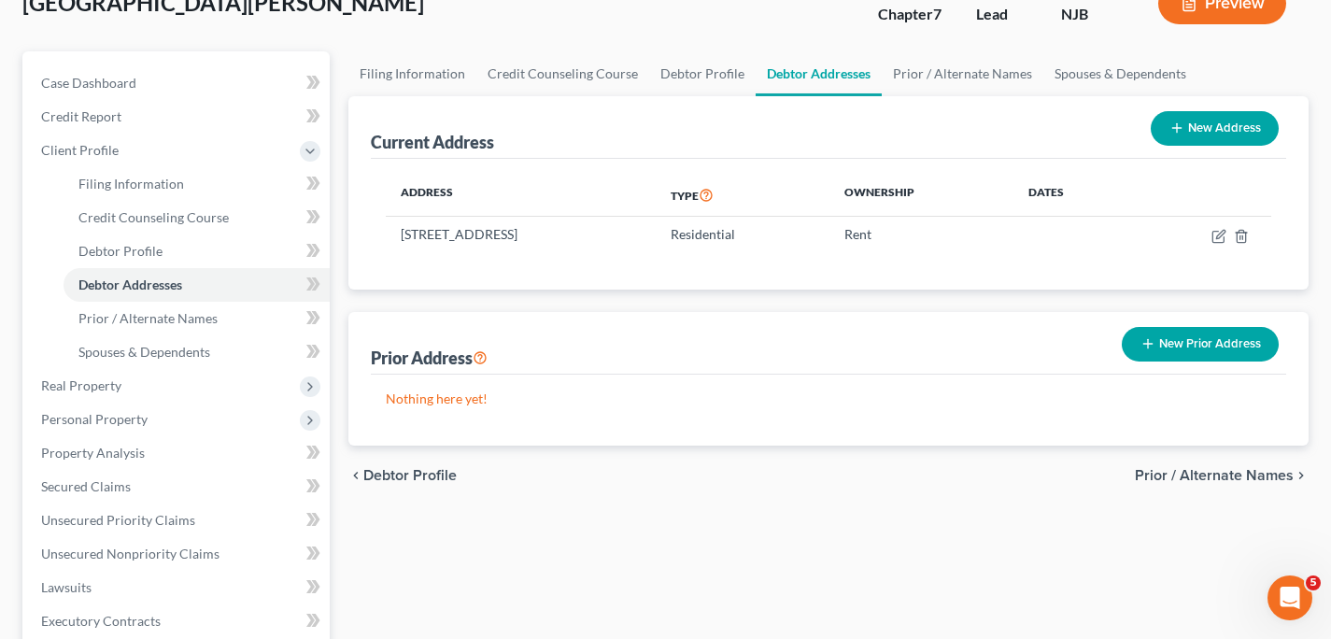
click at [1204, 472] on span "Prior / Alternate Names" at bounding box center [1214, 475] width 159 height 15
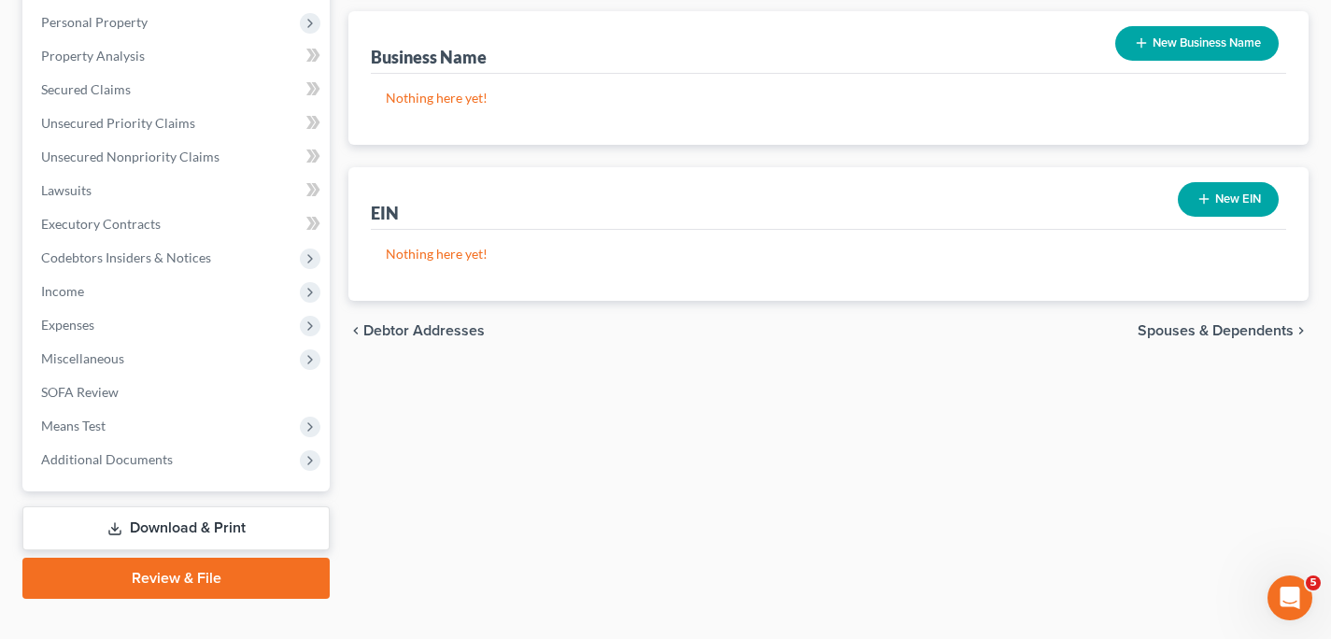
scroll to position [526, 0]
click at [1217, 330] on span "Spouses & Dependents" at bounding box center [1216, 329] width 156 height 15
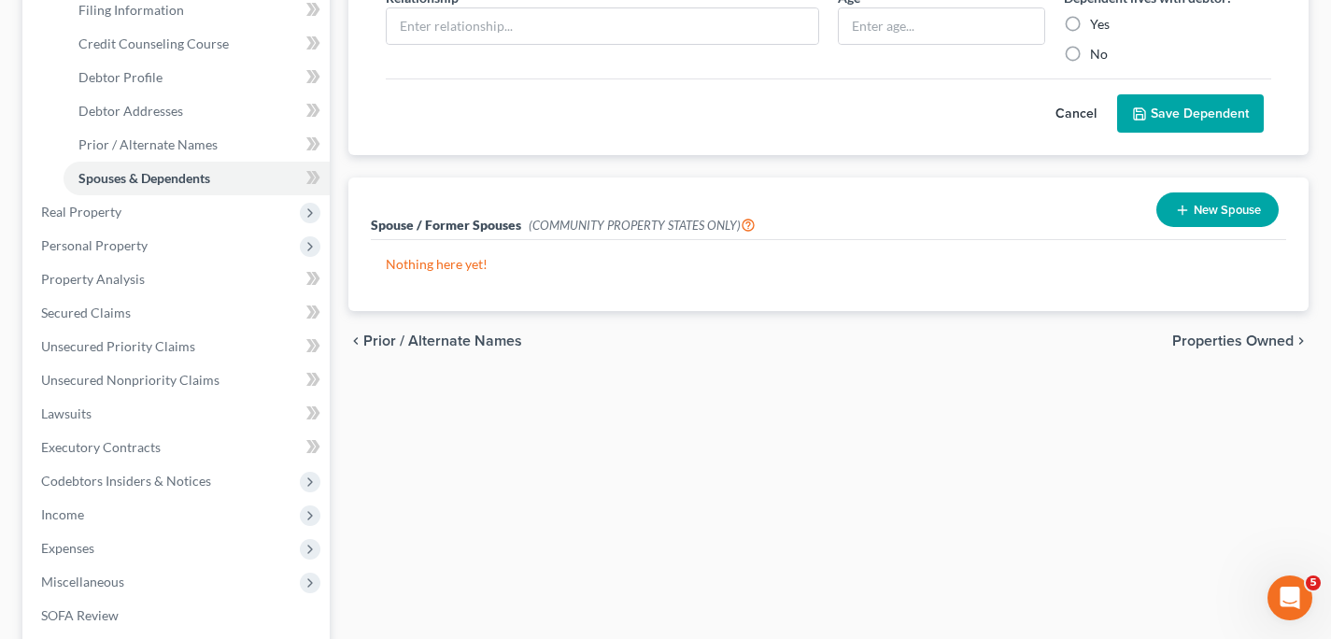
scroll to position [305, 0]
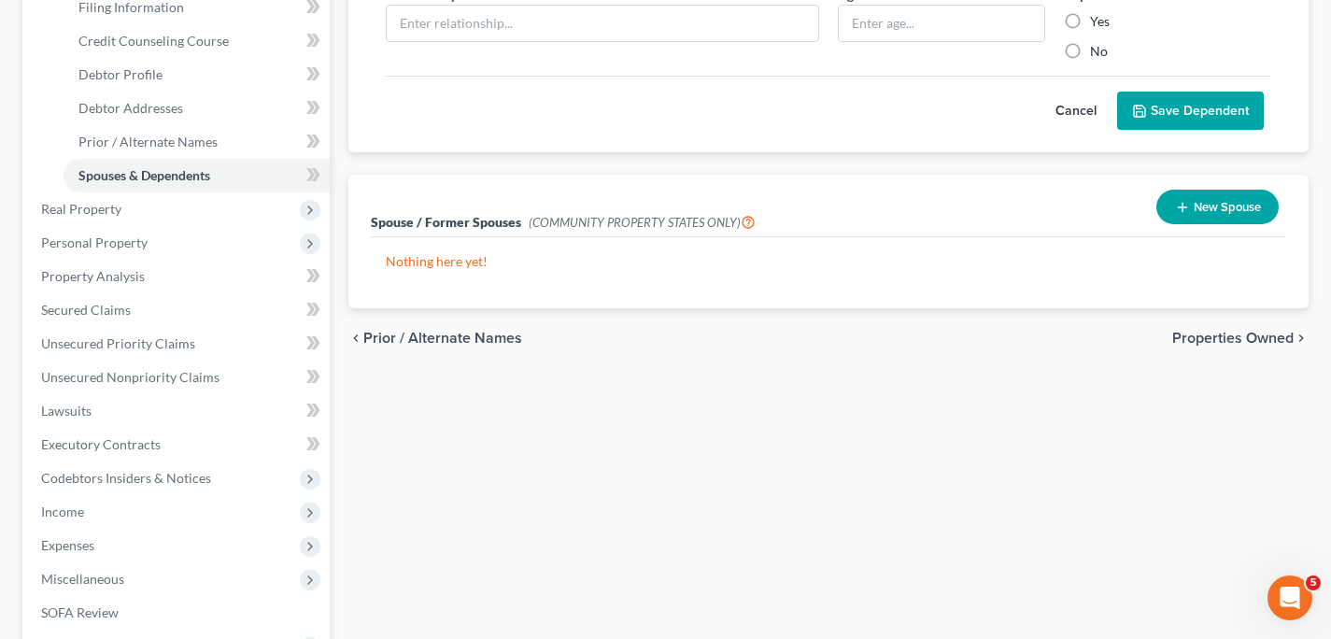
click at [1219, 337] on span "Properties Owned" at bounding box center [1232, 338] width 121 height 15
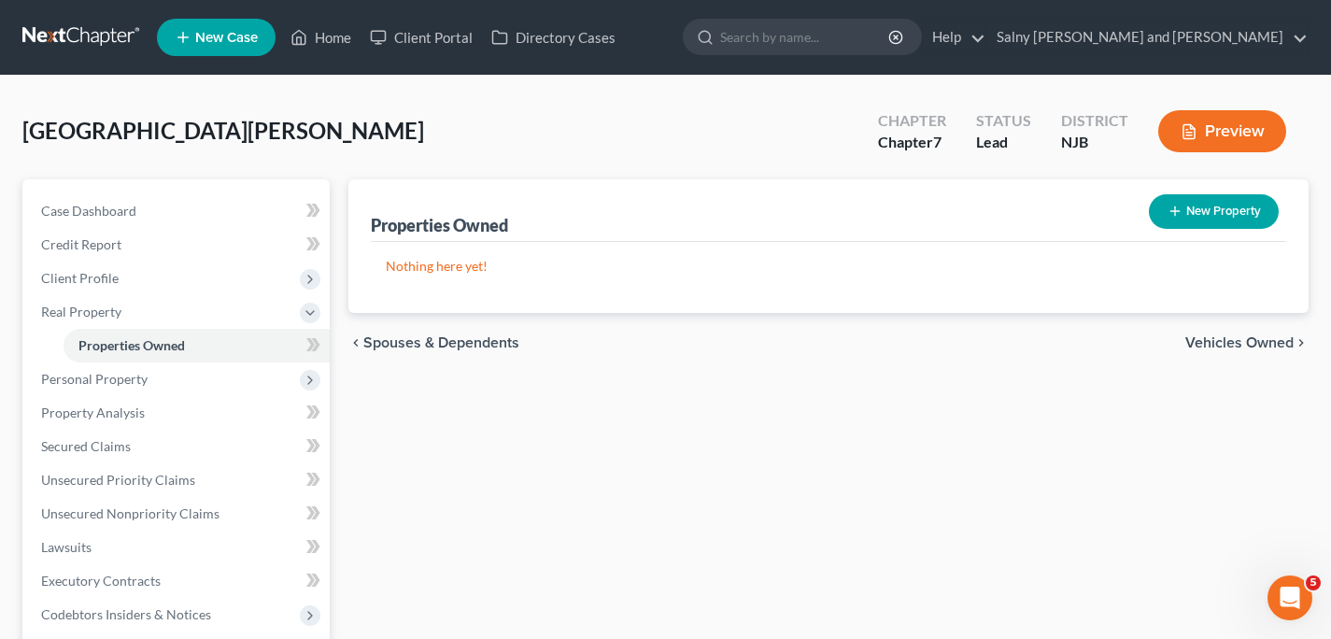
click at [1219, 337] on span "Vehicles Owned" at bounding box center [1239, 342] width 108 height 15
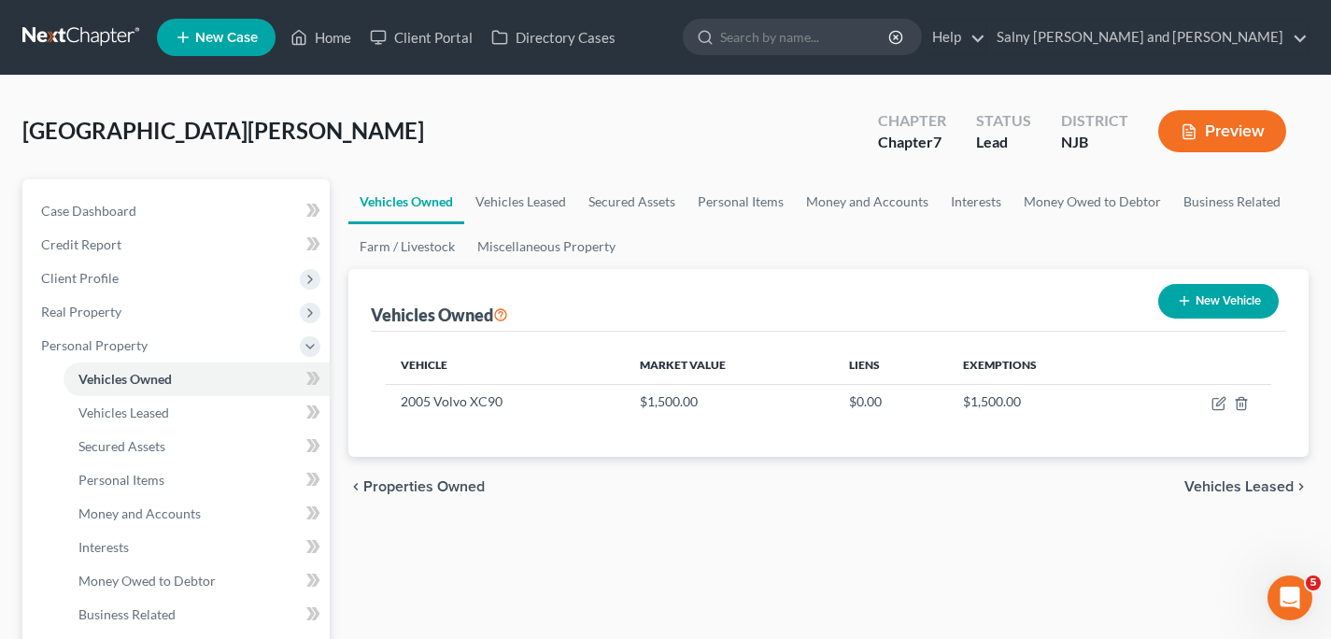
click at [1237, 480] on span "Vehicles Leased" at bounding box center [1238, 486] width 109 height 15
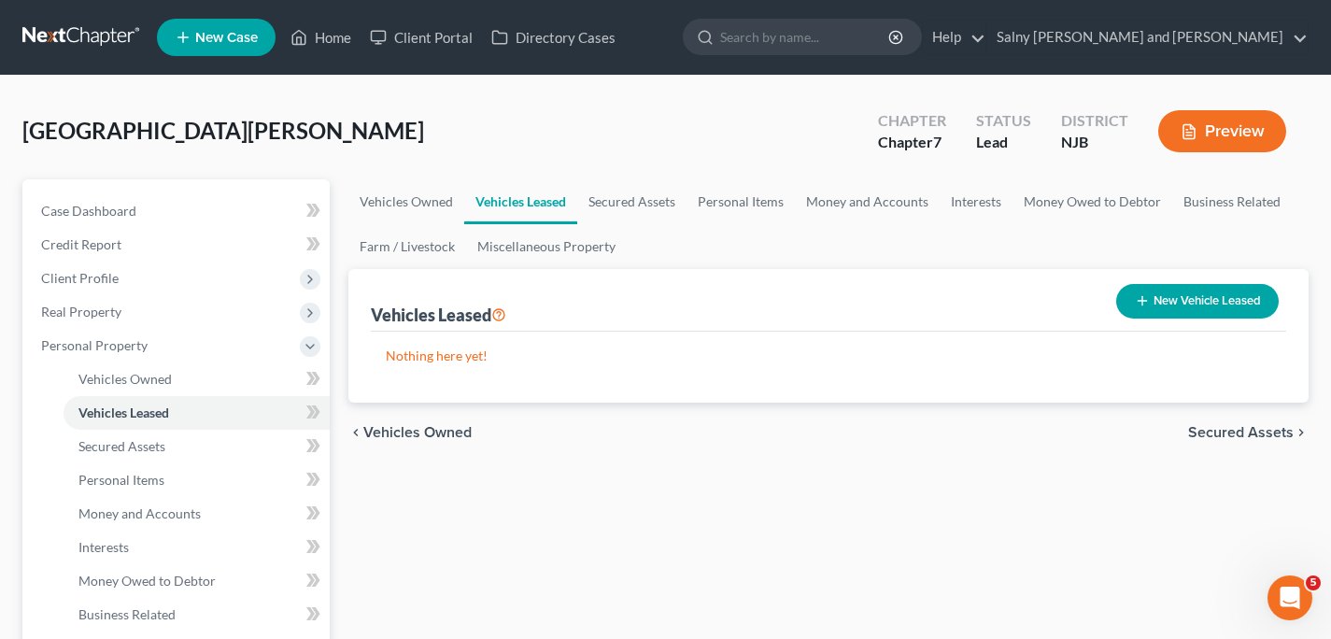
click at [1244, 428] on span "Secured Assets" at bounding box center [1241, 432] width 106 height 15
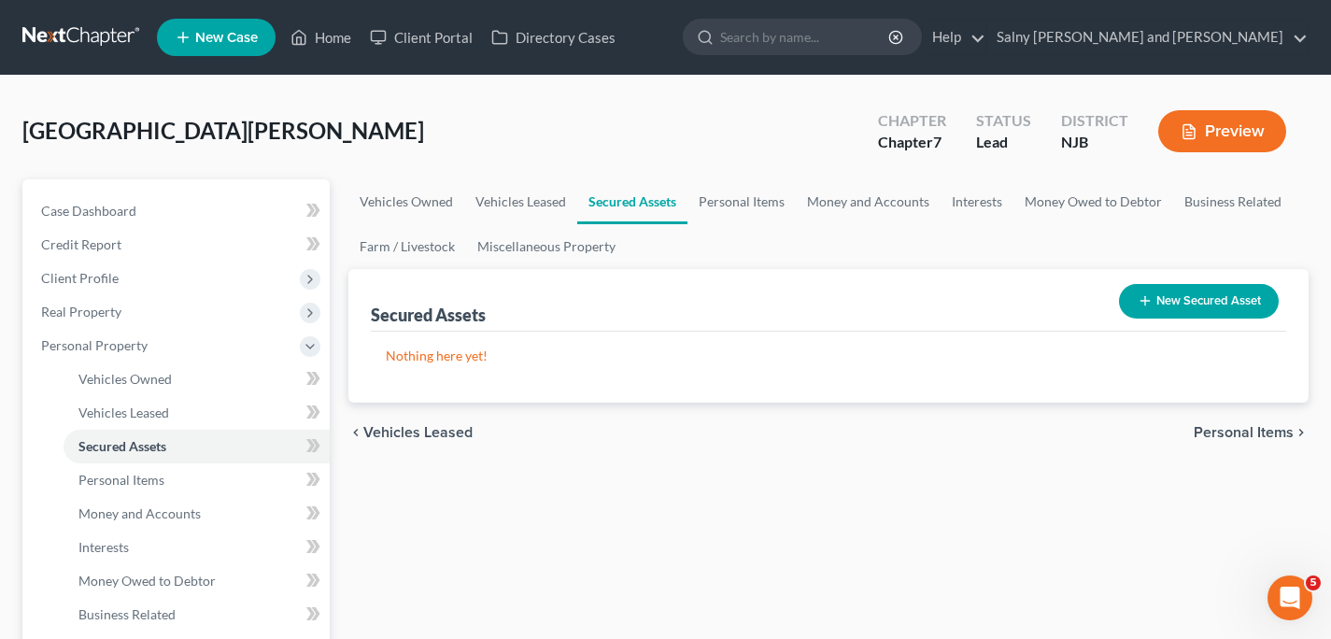
click at [1244, 428] on span "Personal Items" at bounding box center [1244, 432] width 100 height 15
